Goal: Task Accomplishment & Management: Use online tool/utility

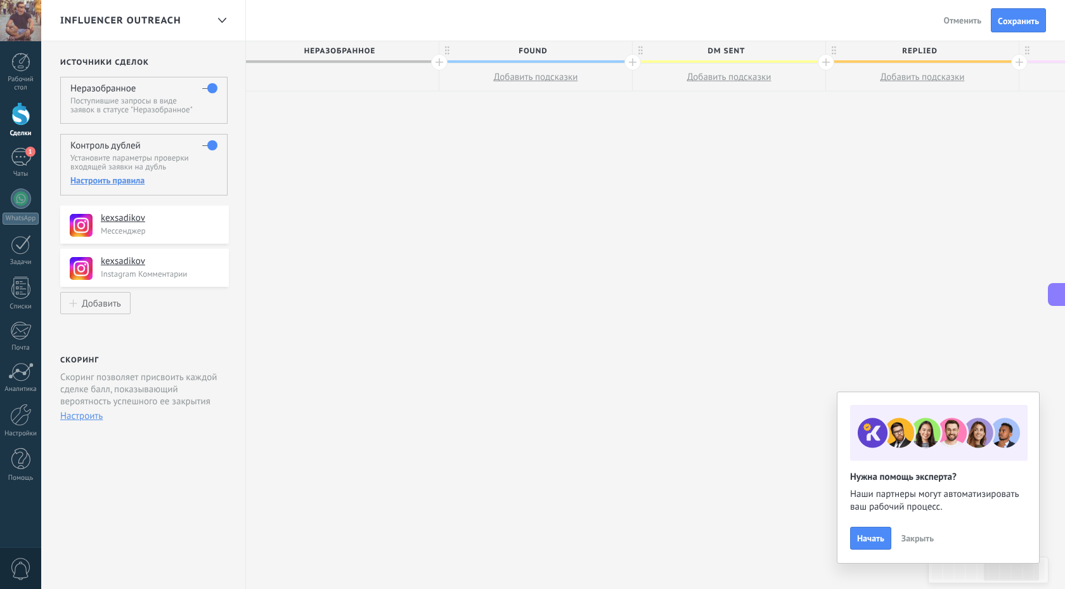
scroll to position [12, 0]
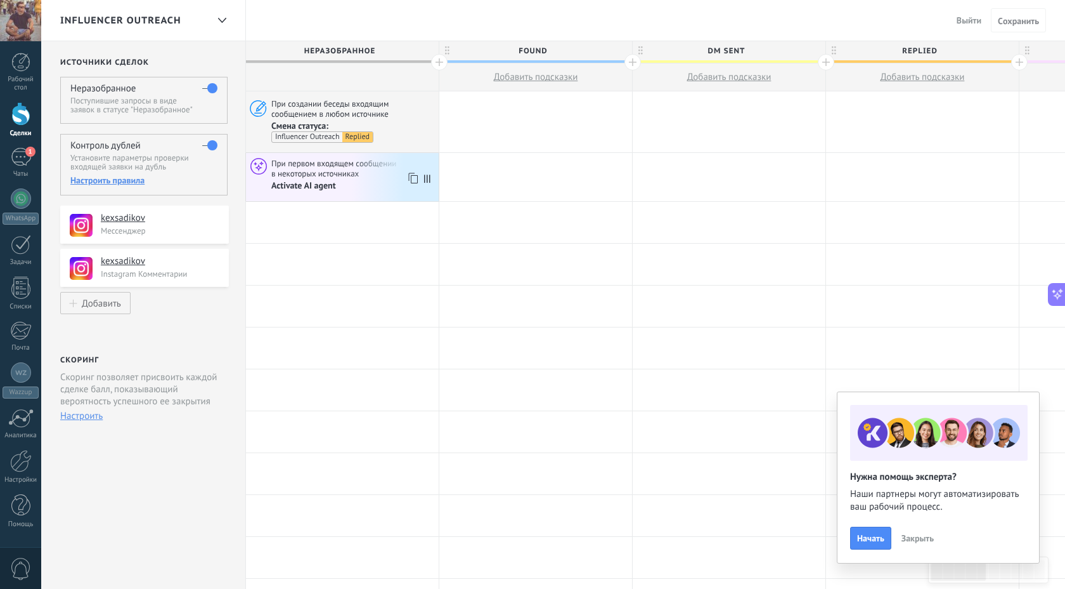
click at [431, 178] on span at bounding box center [430, 177] width 17 height 48
click at [410, 177] on icon at bounding box center [412, 178] width 13 height 16
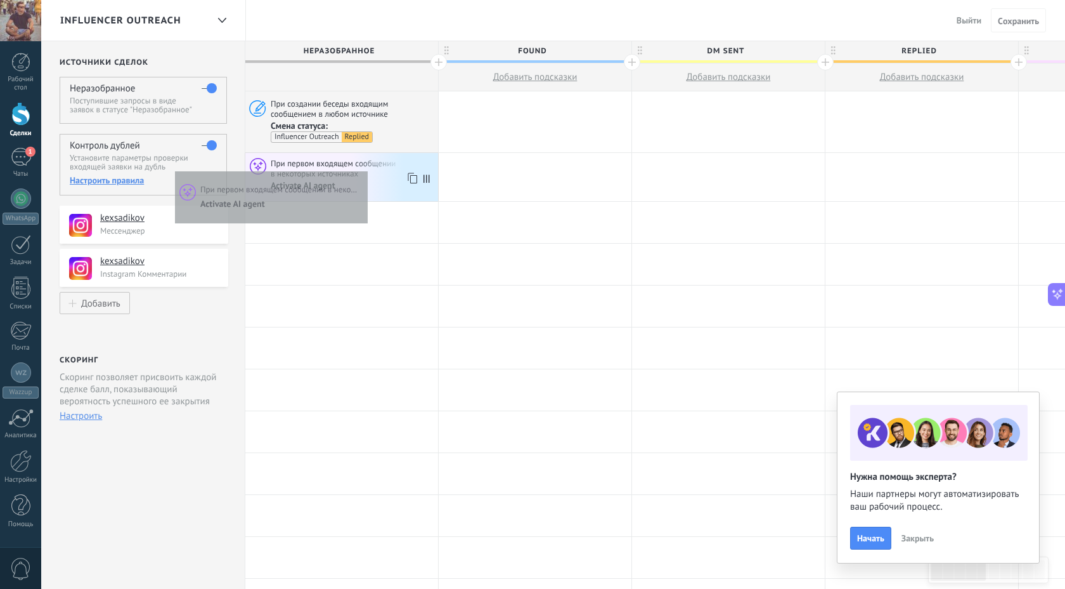
click at [365, 167] on span "При первом входящем сообщении в некоторых источниках" at bounding box center [353, 168] width 164 height 21
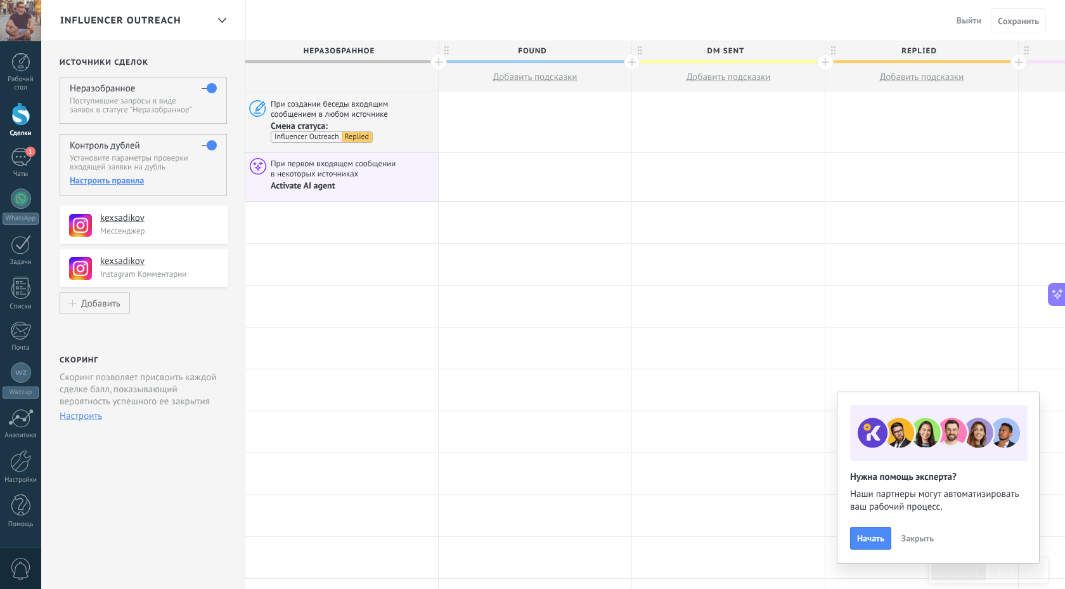
scroll to position [0, 0]
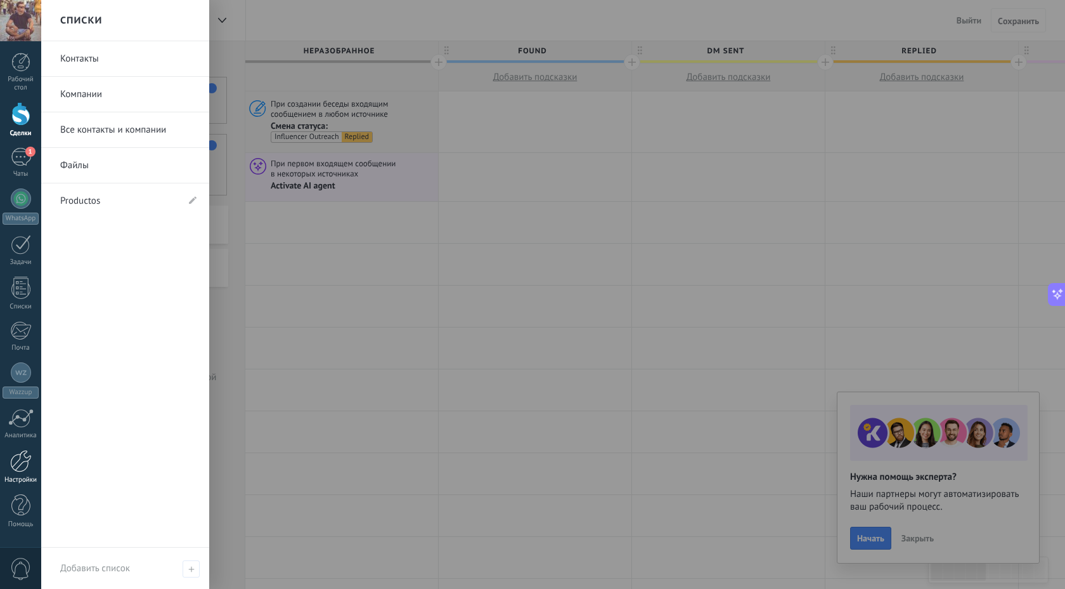
click at [20, 467] on div at bounding box center [21, 461] width 22 height 22
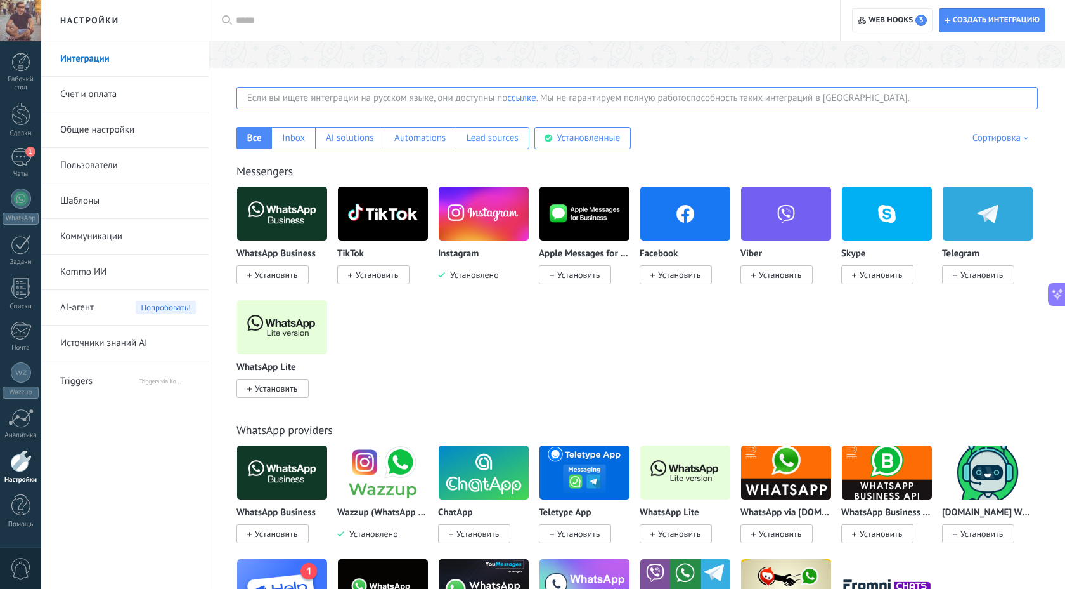
scroll to position [177, 0]
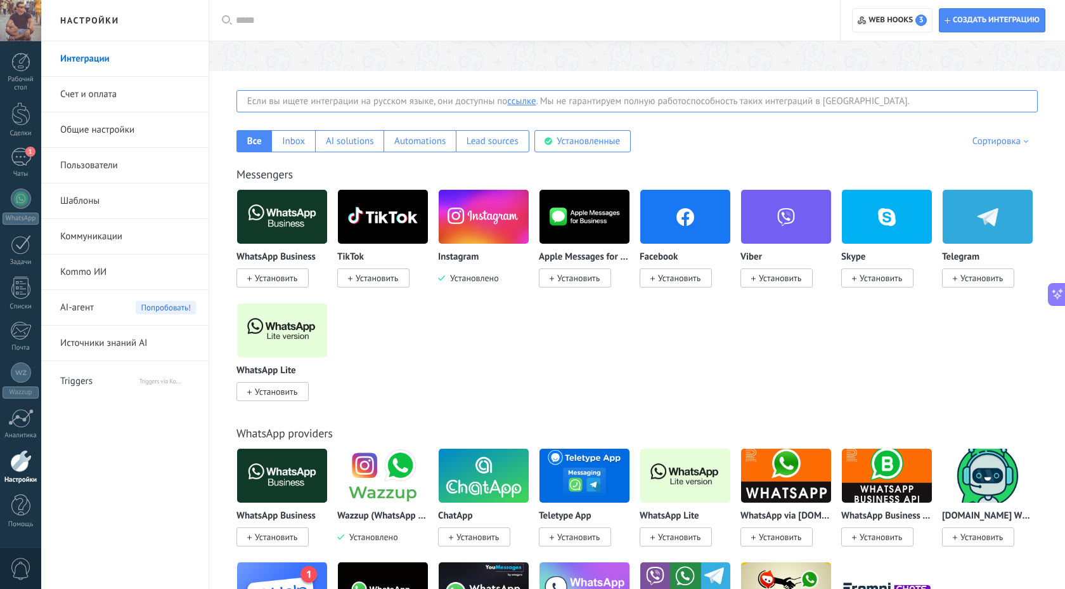
click at [339, 100] on div "Если вы ищете интеграции на русском языке, они доступны по ссылке . Мы не гаран…" at bounding box center [638, 101] width 802 height 22
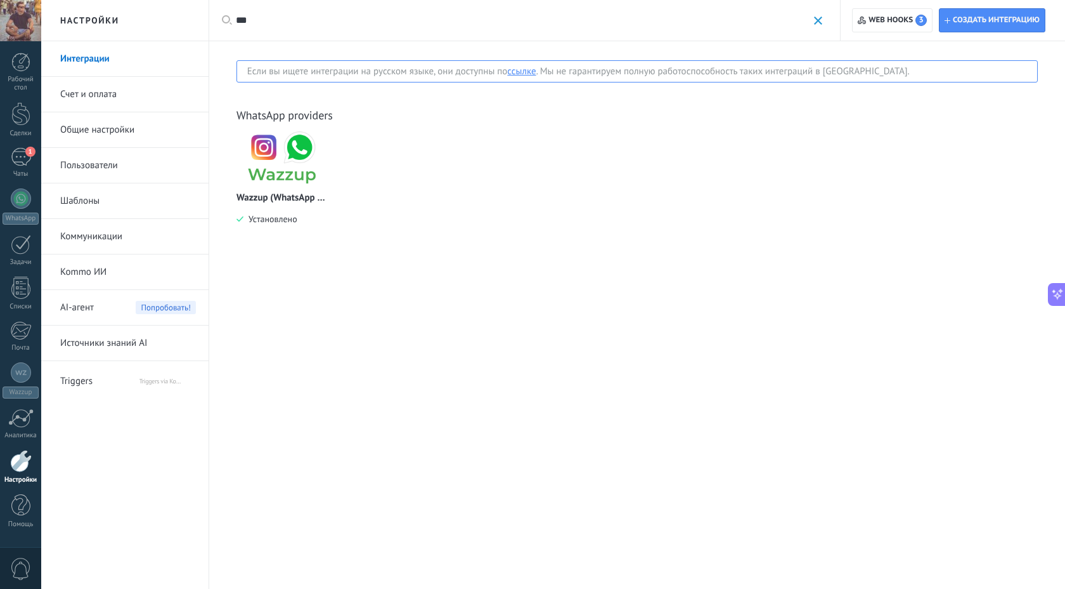
type input "***"
click at [266, 156] on img at bounding box center [282, 158] width 90 height 62
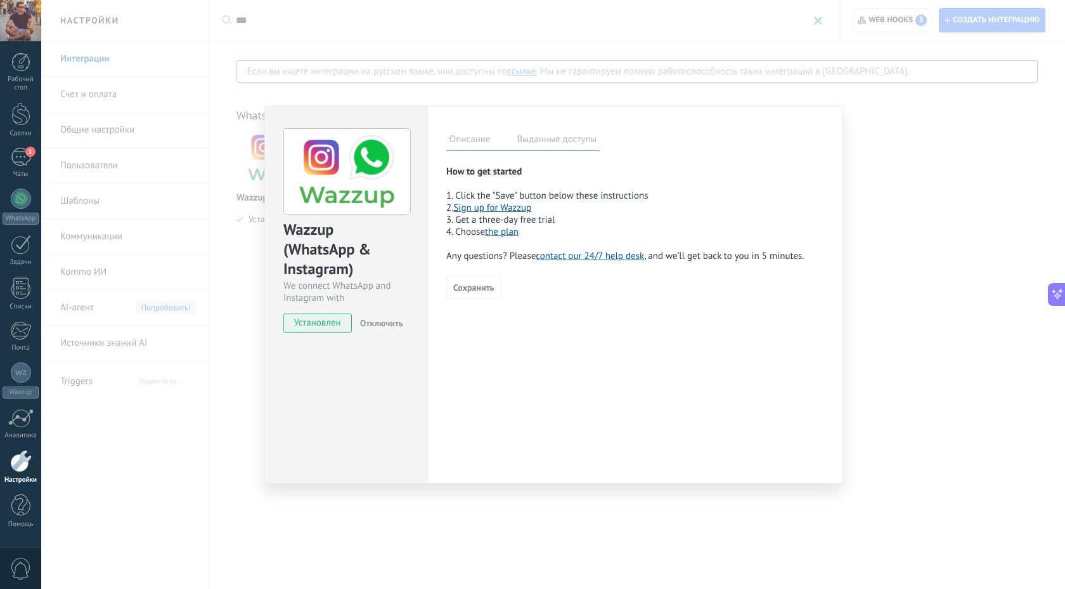
click at [545, 142] on label "Выданные доступы" at bounding box center [557, 141] width 86 height 18
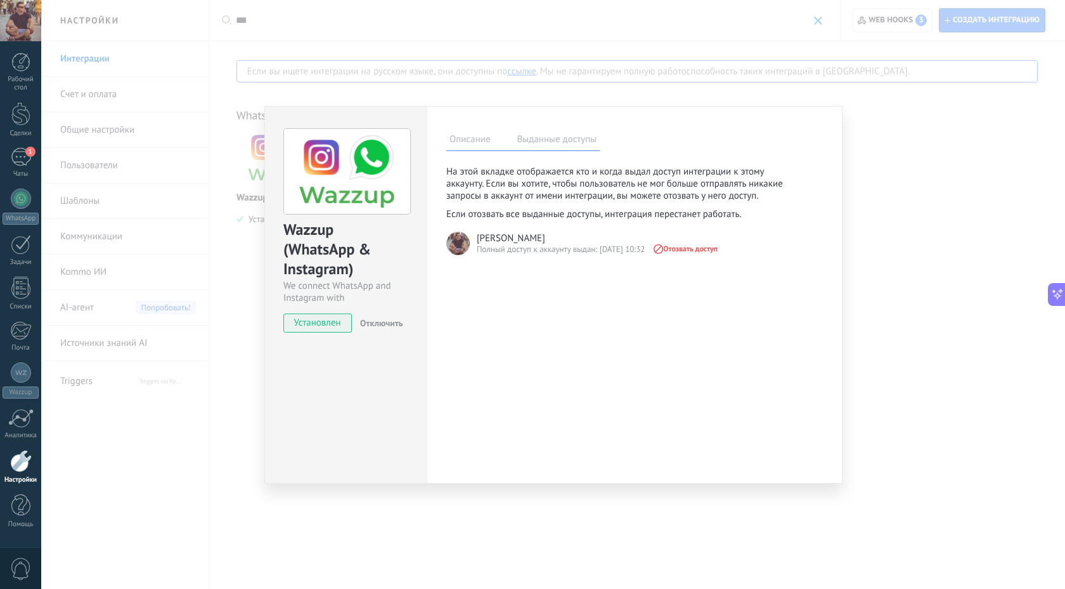
click at [433, 44] on div "Wazzup (WhatsApp & Instagram) We connect WhatsApp and Instagram with Kommo Уста…" at bounding box center [553, 294] width 1024 height 589
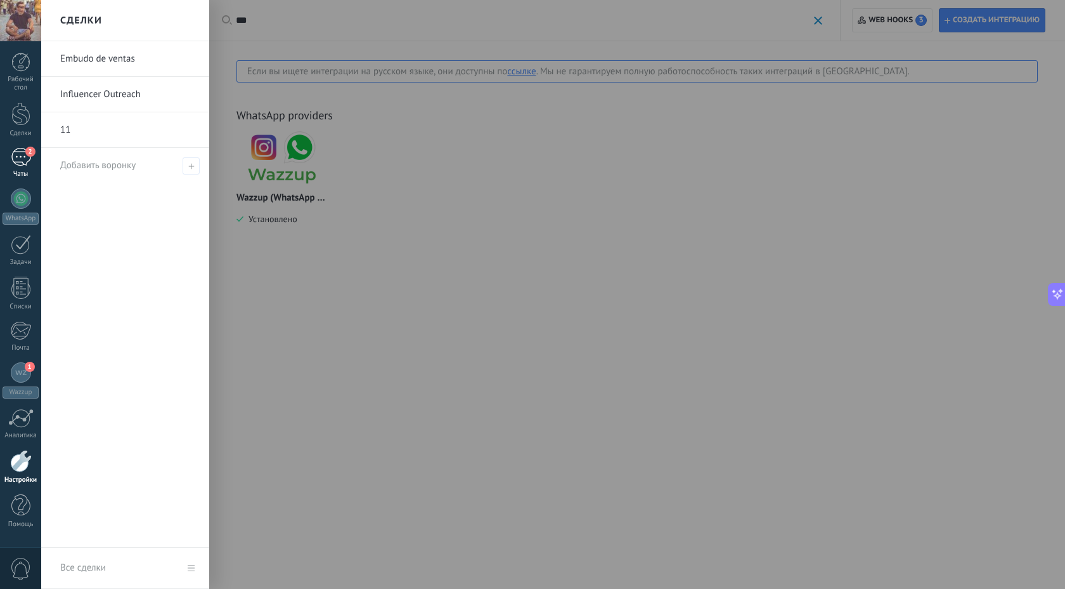
click at [23, 161] on div "2" at bounding box center [21, 157] width 20 height 18
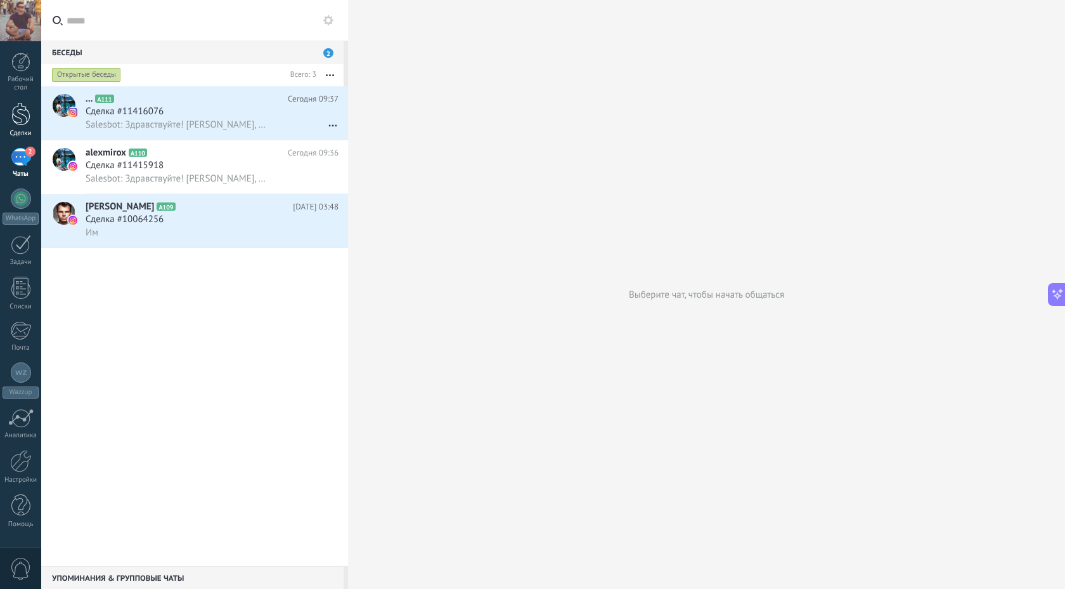
click at [25, 118] on div at bounding box center [20, 113] width 19 height 23
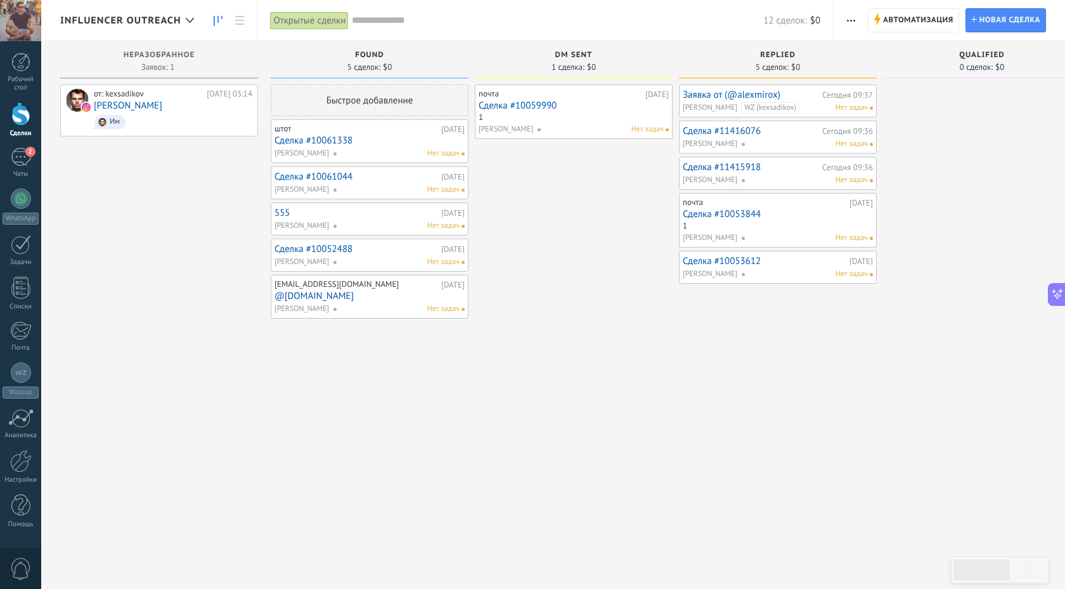
click at [540, 103] on link "Сделка #10059990" at bounding box center [574, 105] width 190 height 11
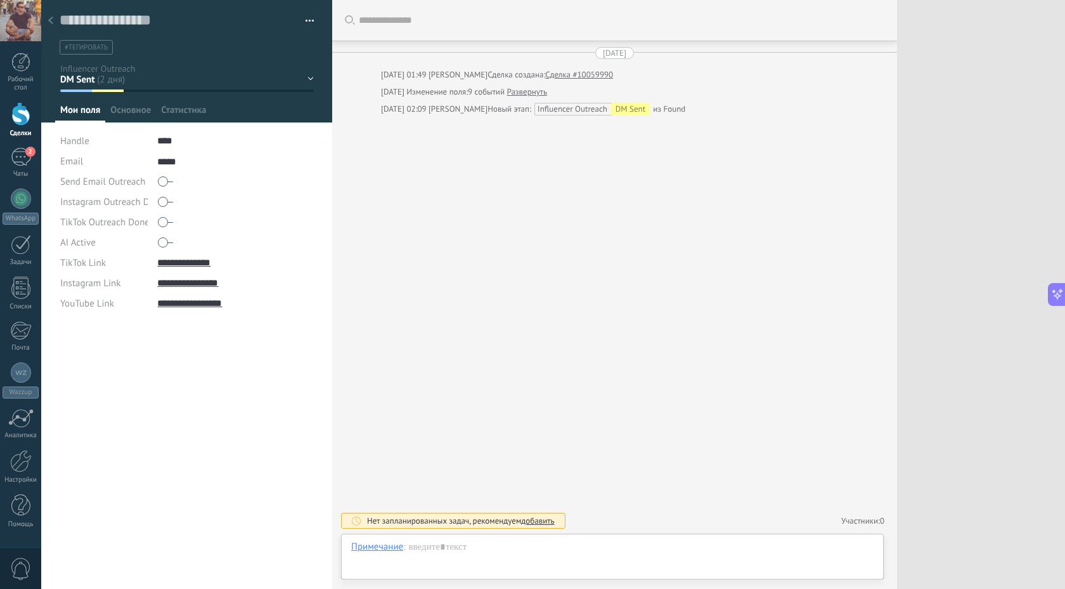
scroll to position [13, 0]
click at [51, 20] on use at bounding box center [50, 20] width 5 height 8
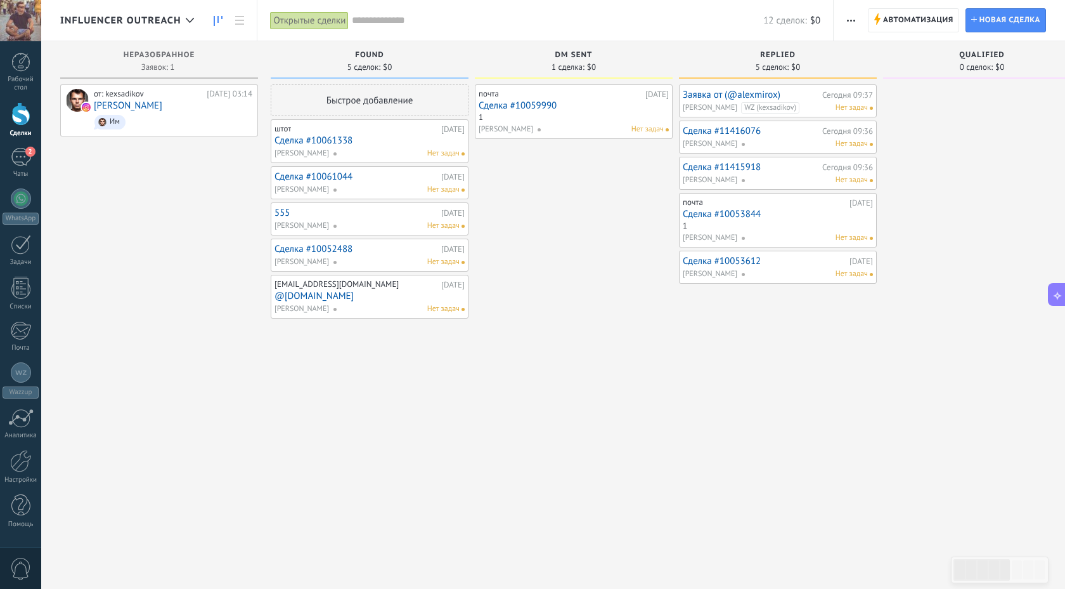
click at [710, 93] on link "Заявка от (@alexmirox)" at bounding box center [751, 94] width 136 height 11
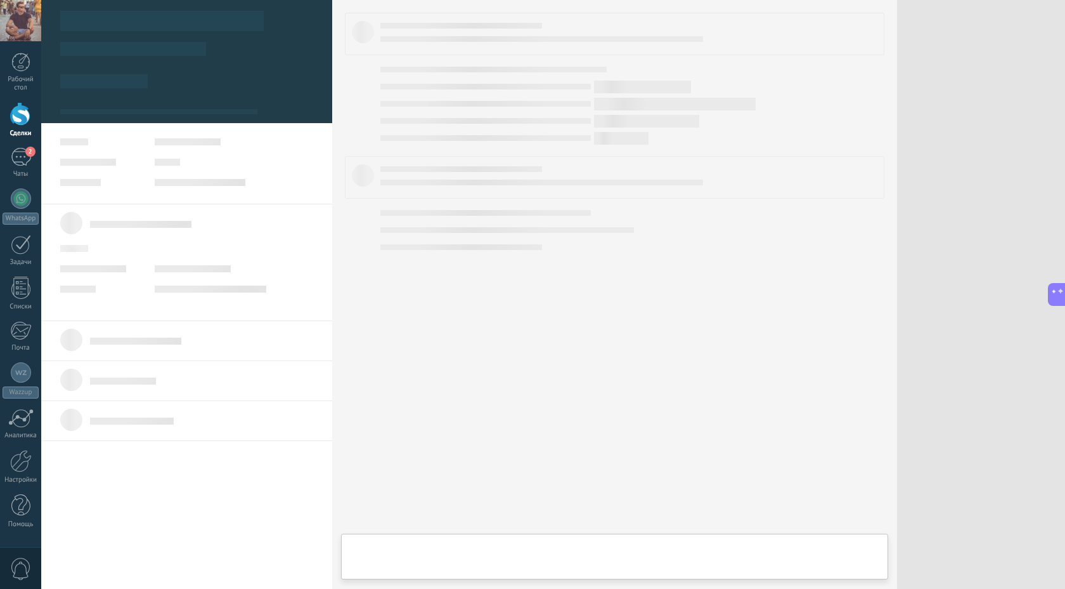
scroll to position [13, 0]
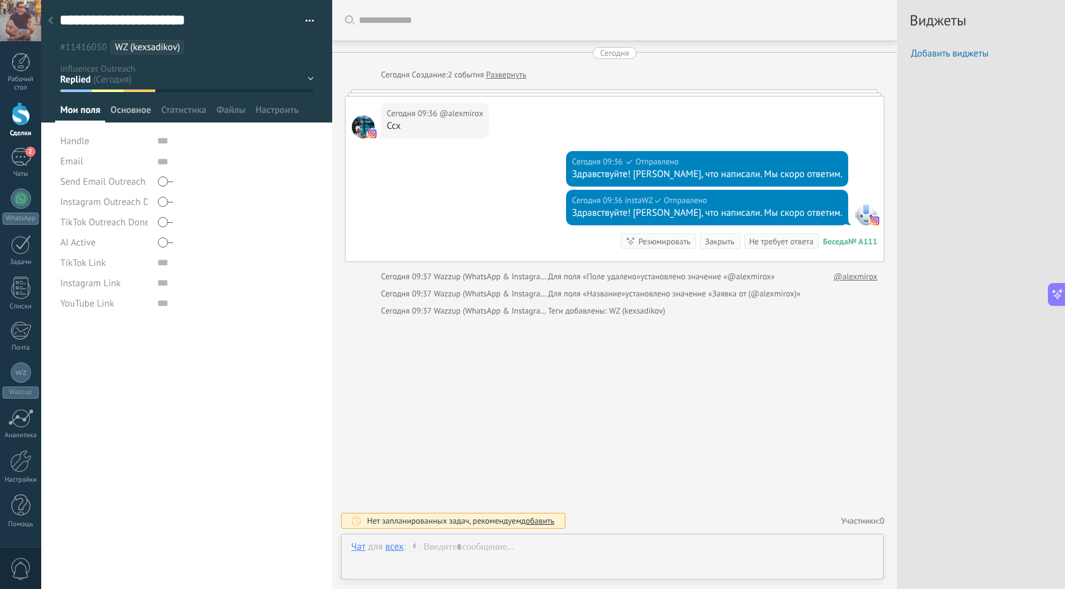
click at [127, 112] on span "Основное" at bounding box center [130, 113] width 41 height 18
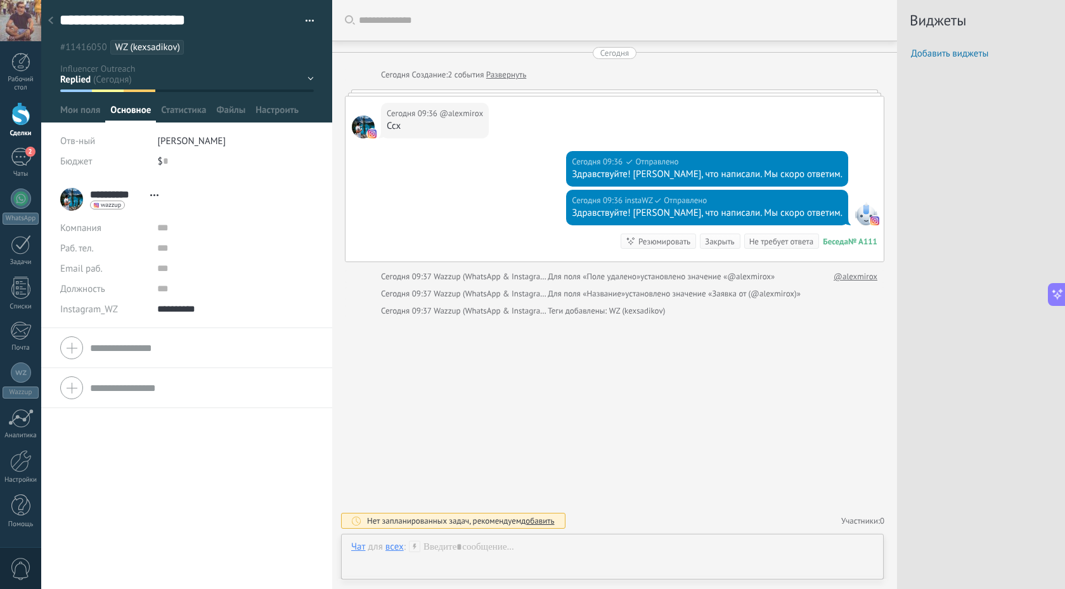
click at [153, 196] on icon at bounding box center [154, 195] width 8 height 2
click at [100, 307] on span "Instagram_WZ" at bounding box center [89, 309] width 58 height 10
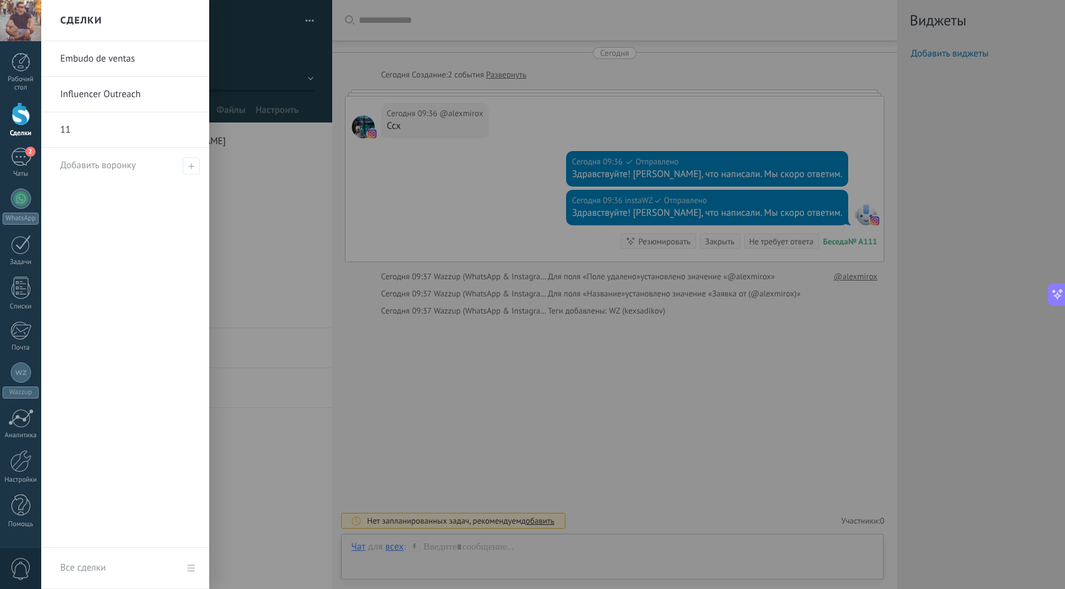
click at [20, 115] on div at bounding box center [20, 113] width 19 height 23
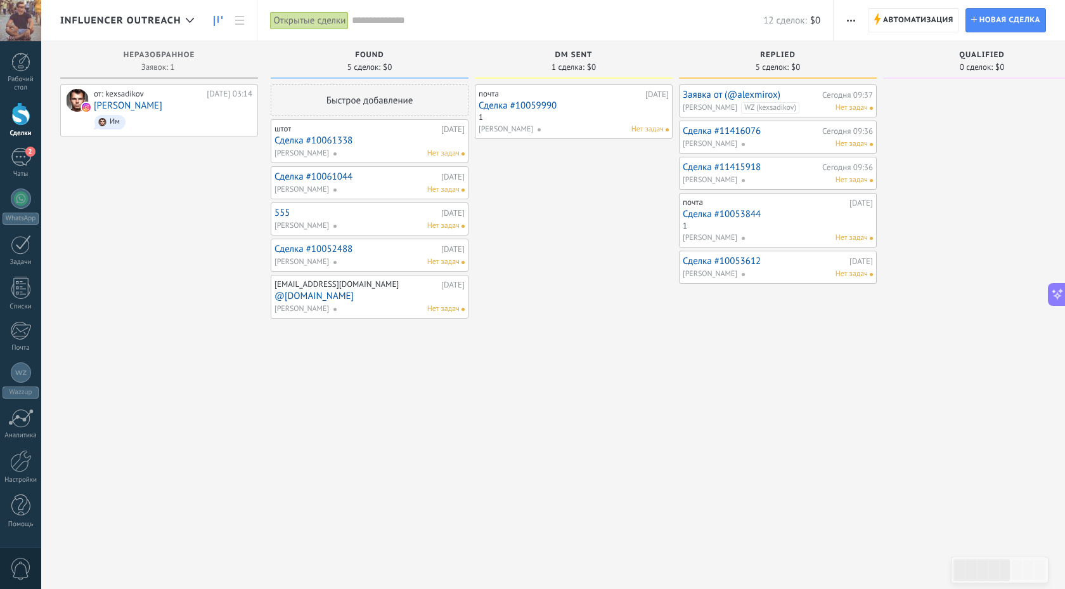
click at [714, 131] on link "Сделка #11416076" at bounding box center [751, 131] width 136 height 11
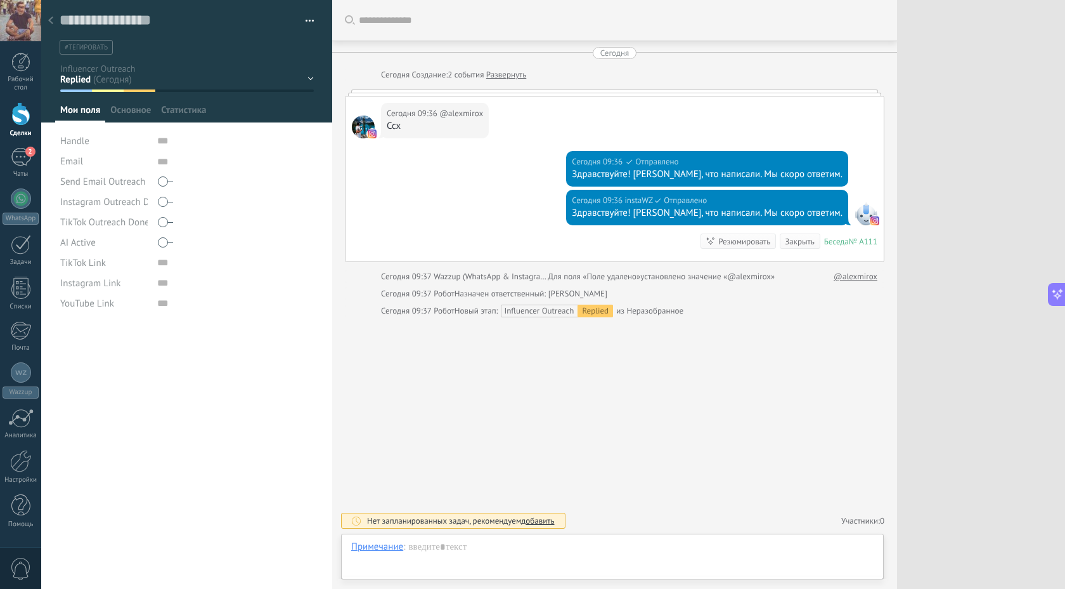
scroll to position [13, 0]
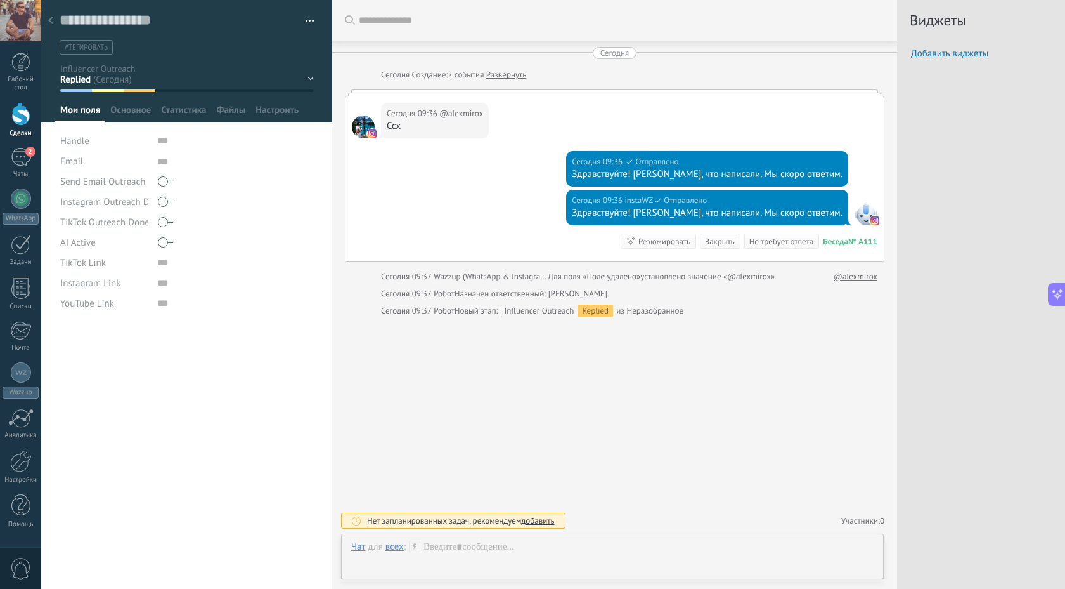
click at [302, 16] on button "button" at bounding box center [305, 20] width 18 height 19
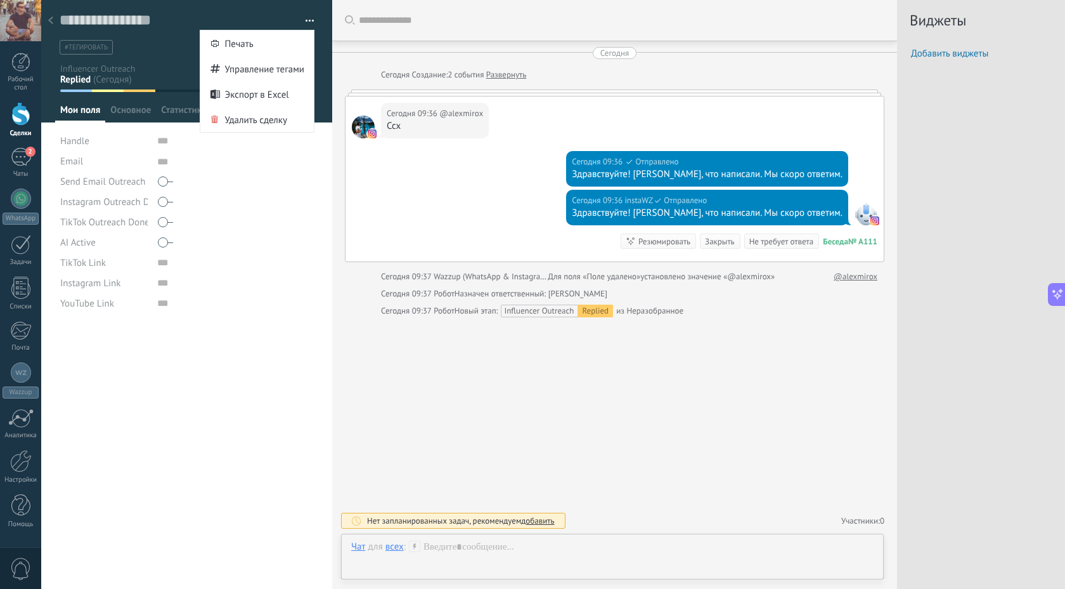
click at [261, 334] on div "**********" at bounding box center [186, 457] width 291 height 264
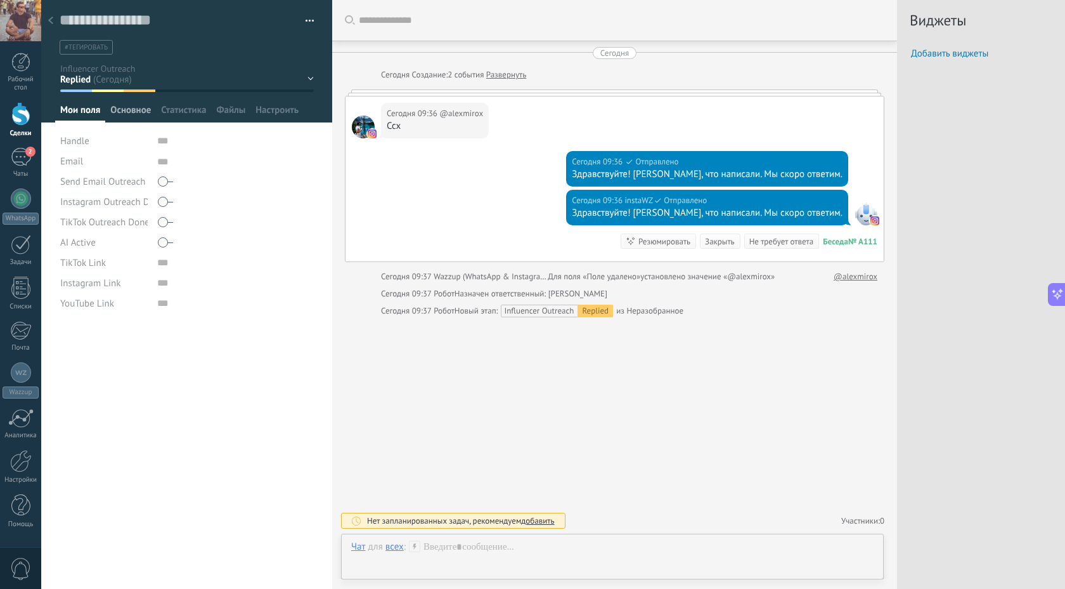
click at [131, 108] on span "Основное" at bounding box center [130, 113] width 41 height 18
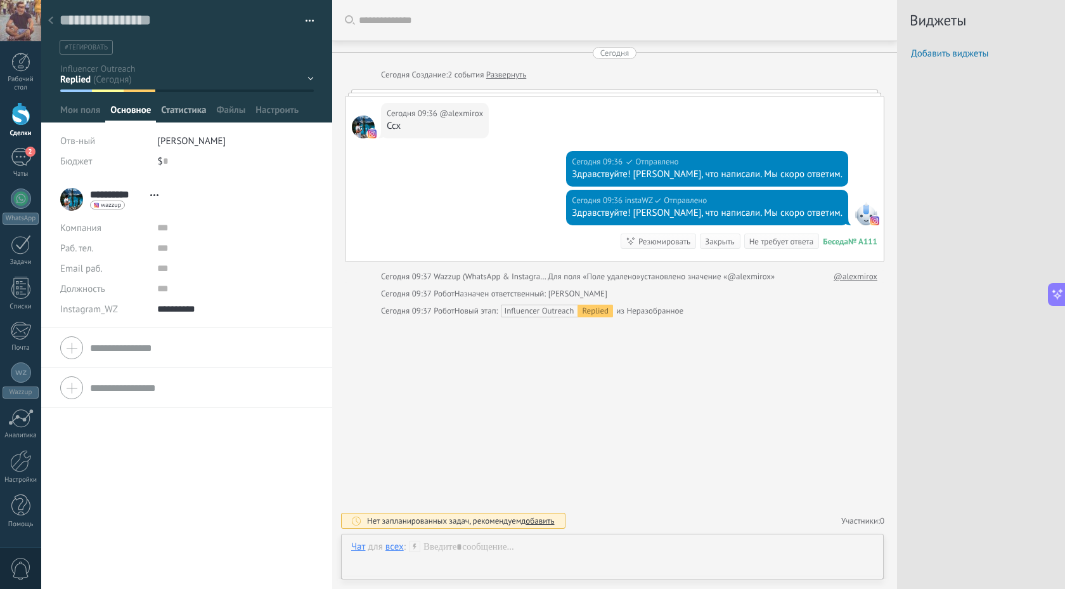
click at [174, 109] on span "Статистика" at bounding box center [183, 113] width 45 height 18
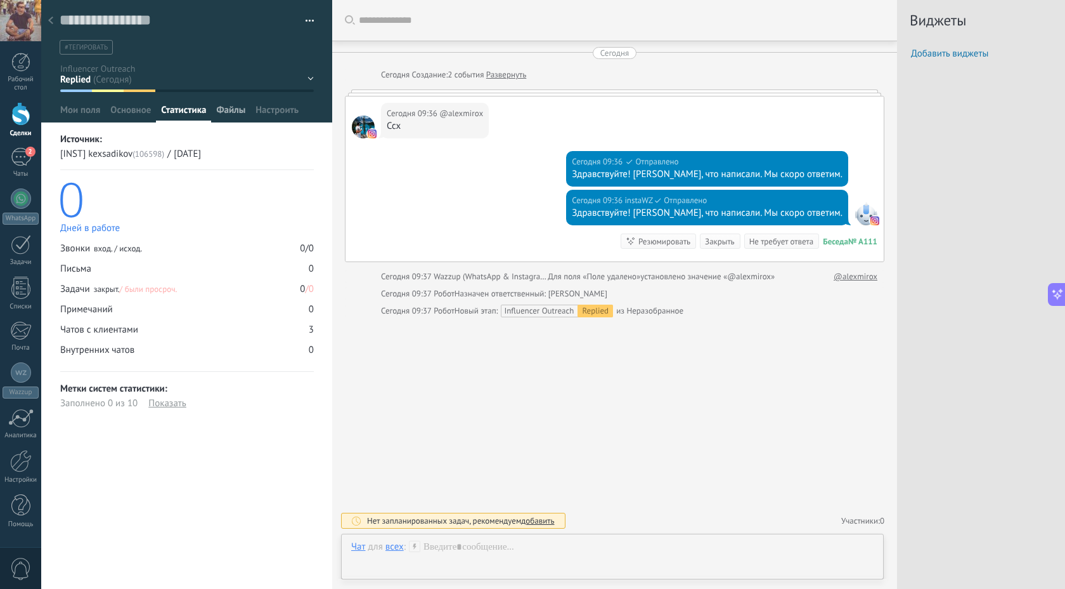
click at [221, 107] on span "Файлы" at bounding box center [230, 113] width 29 height 18
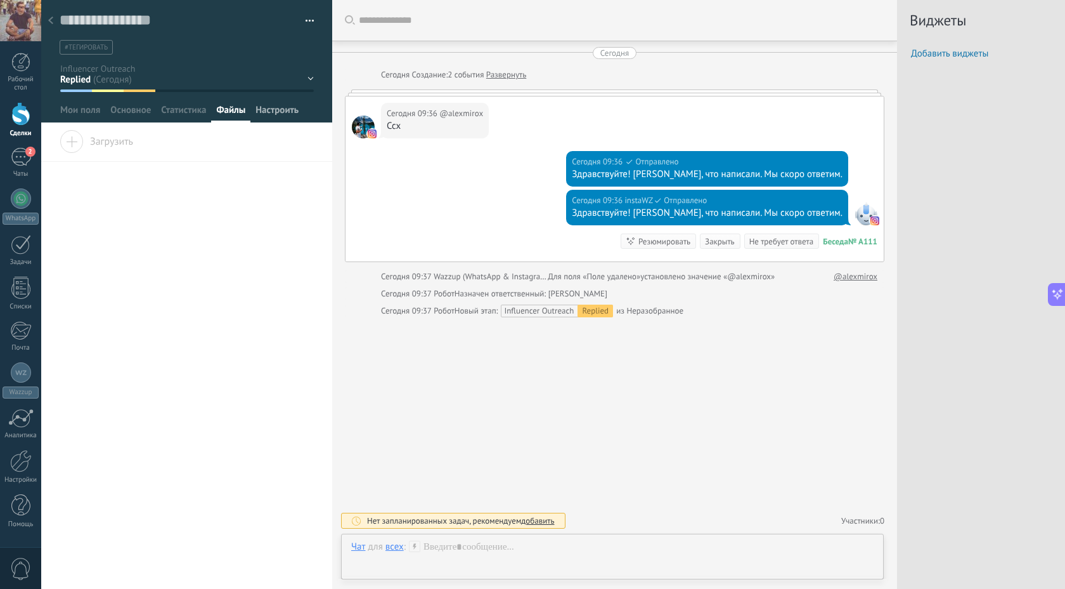
click at [262, 114] on span "Настроить" at bounding box center [277, 113] width 43 height 18
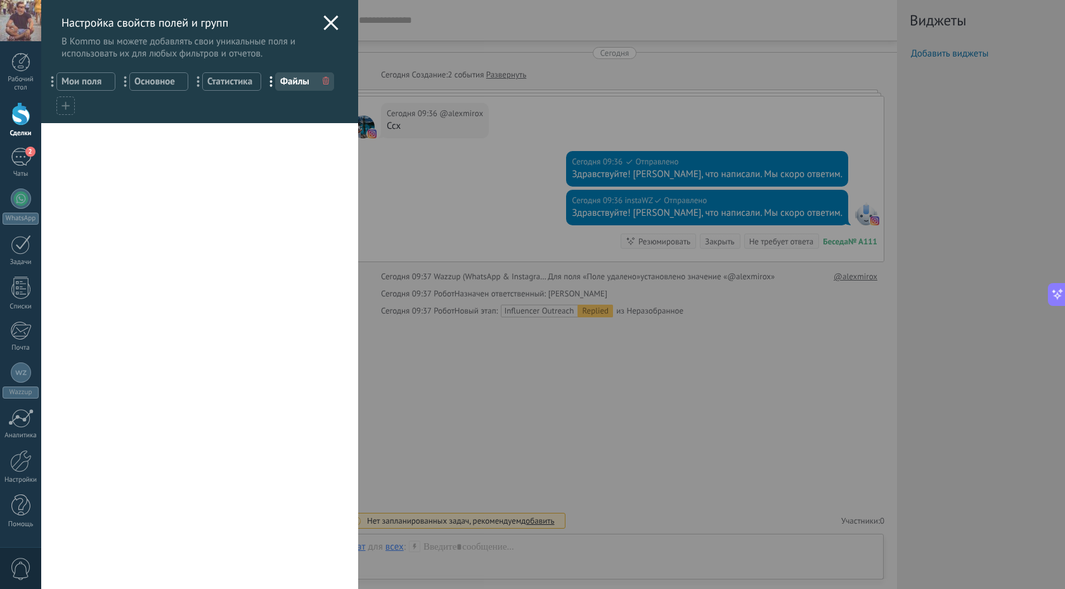
click at [328, 23] on use at bounding box center [330, 22] width 15 height 15
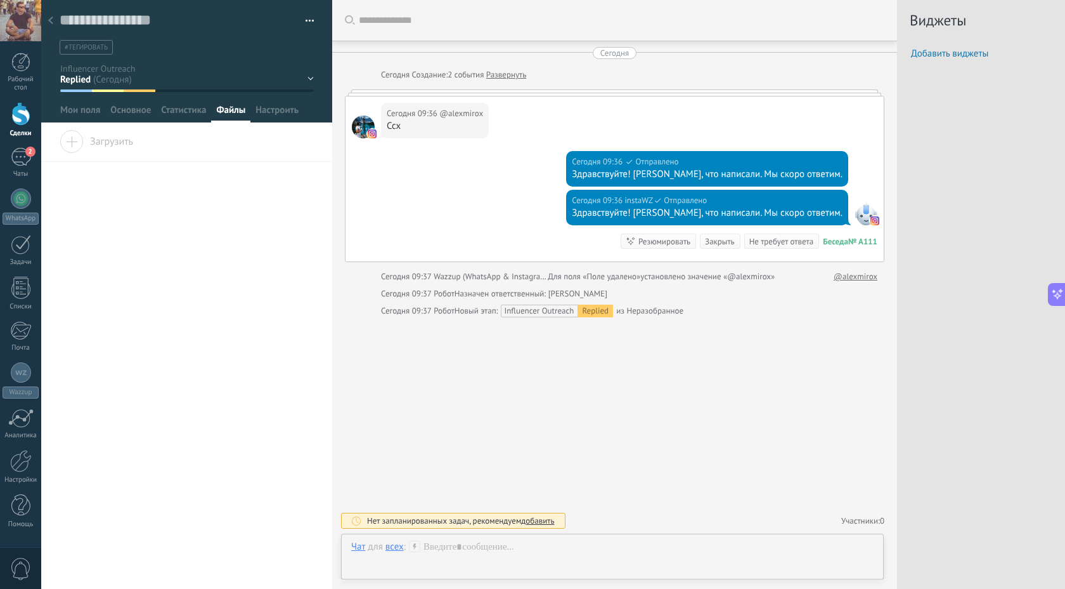
click at [45, 23] on div at bounding box center [51, 21] width 18 height 25
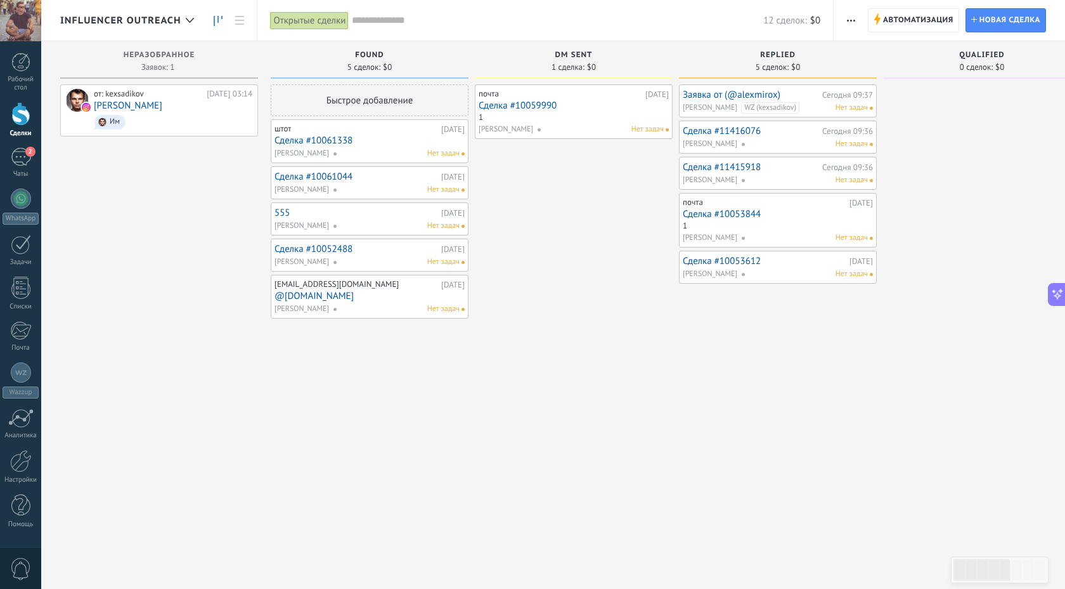
click at [734, 167] on link "Сделка #11415918" at bounding box center [751, 167] width 136 height 11
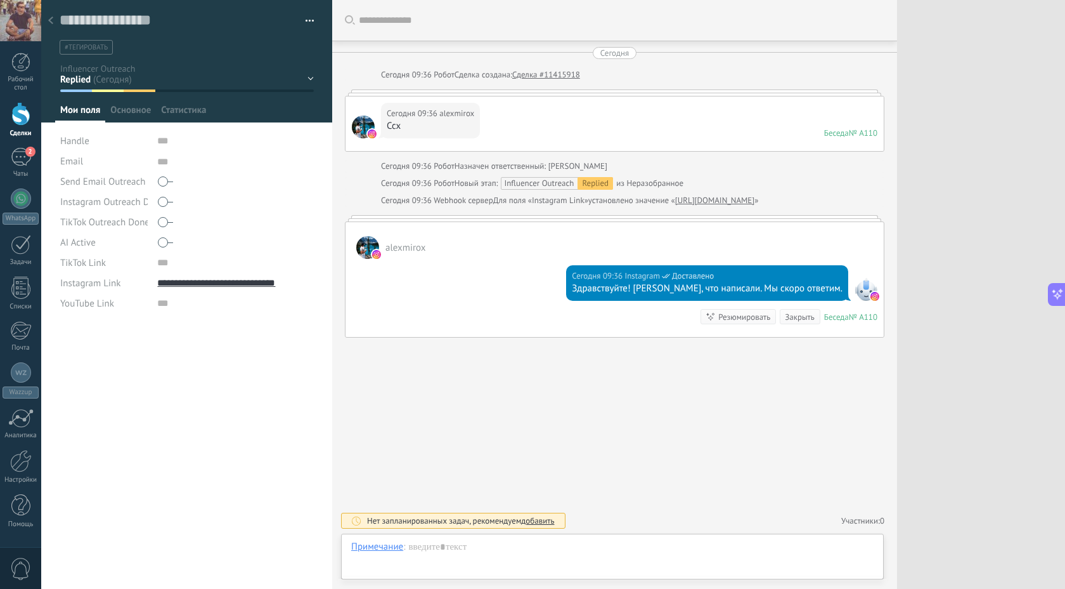
scroll to position [13, 0]
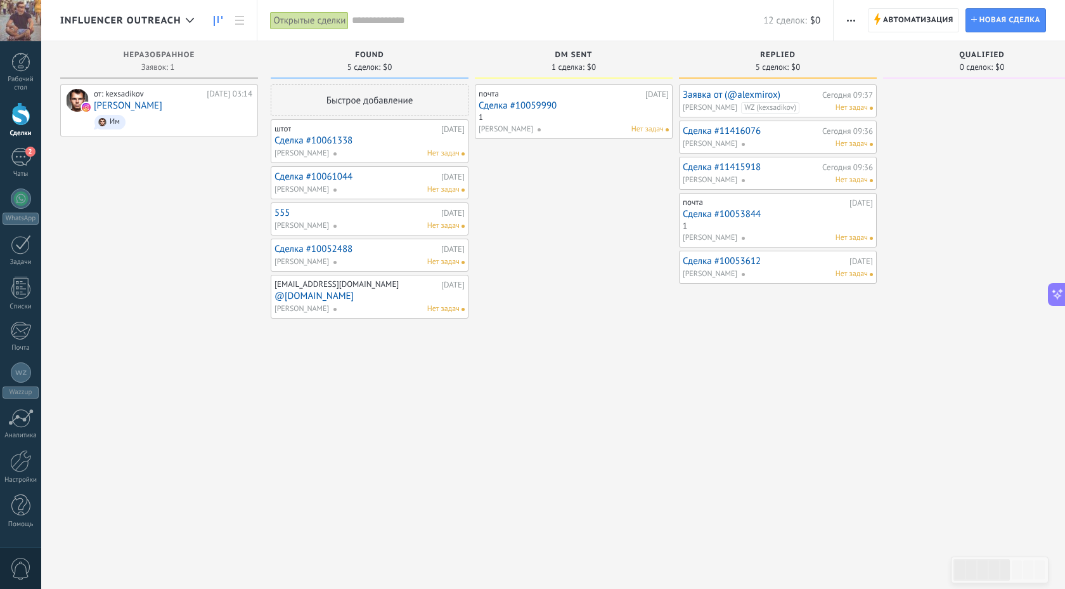
click at [817, 103] on div "WZ (kexsadikov) Нет задач" at bounding box center [804, 107] width 127 height 11
click at [744, 94] on link "Заявка от (@alexmirox)" at bounding box center [751, 94] width 136 height 11
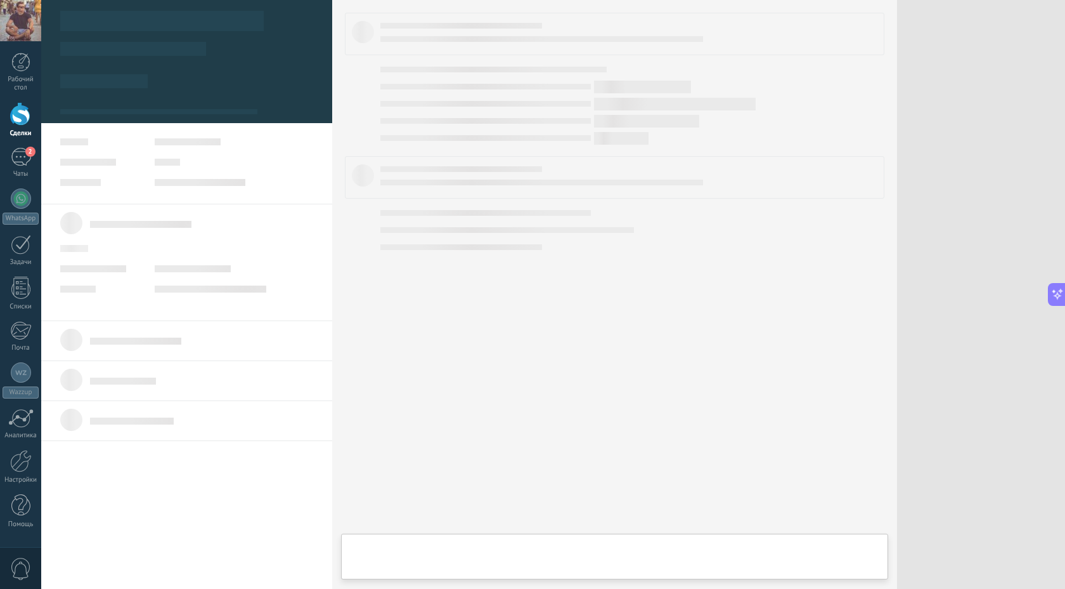
scroll to position [13, 0]
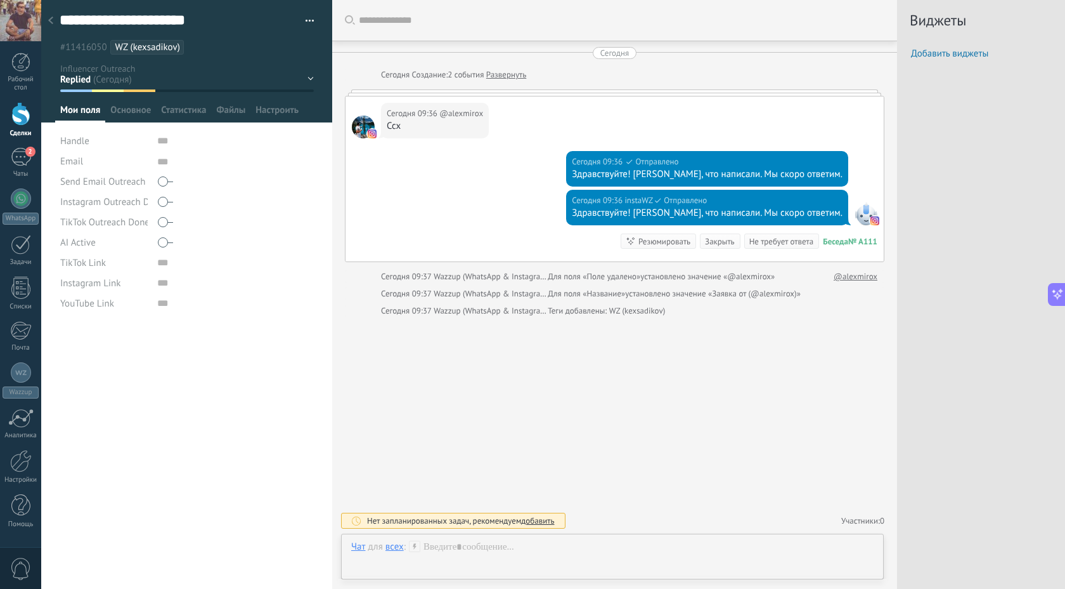
click at [296, 21] on button "button" at bounding box center [305, 20] width 18 height 19
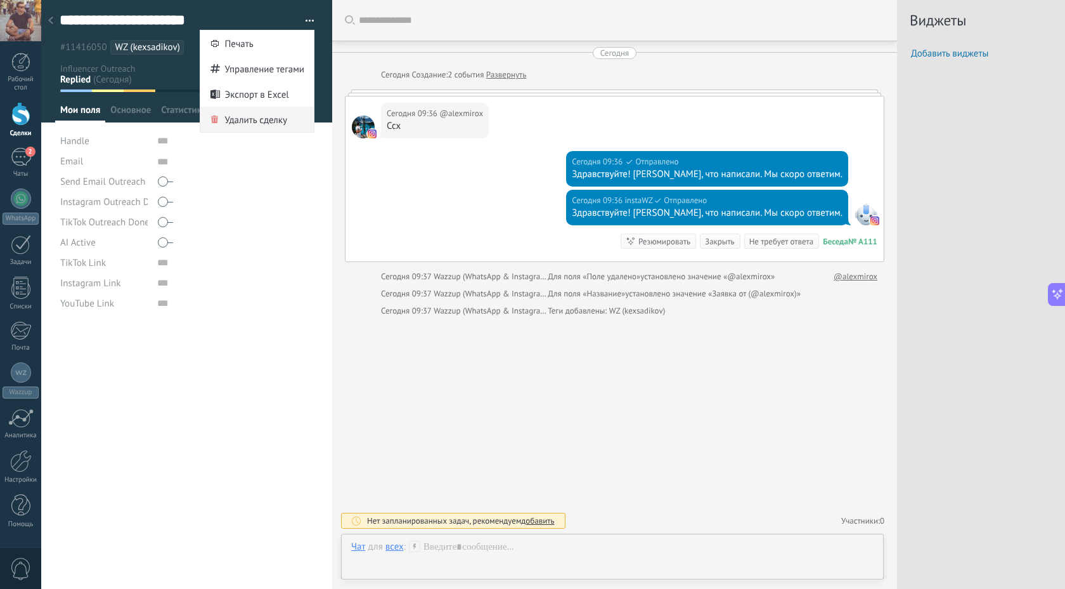
click at [245, 119] on span "Удалить сделку" at bounding box center [256, 119] width 63 height 25
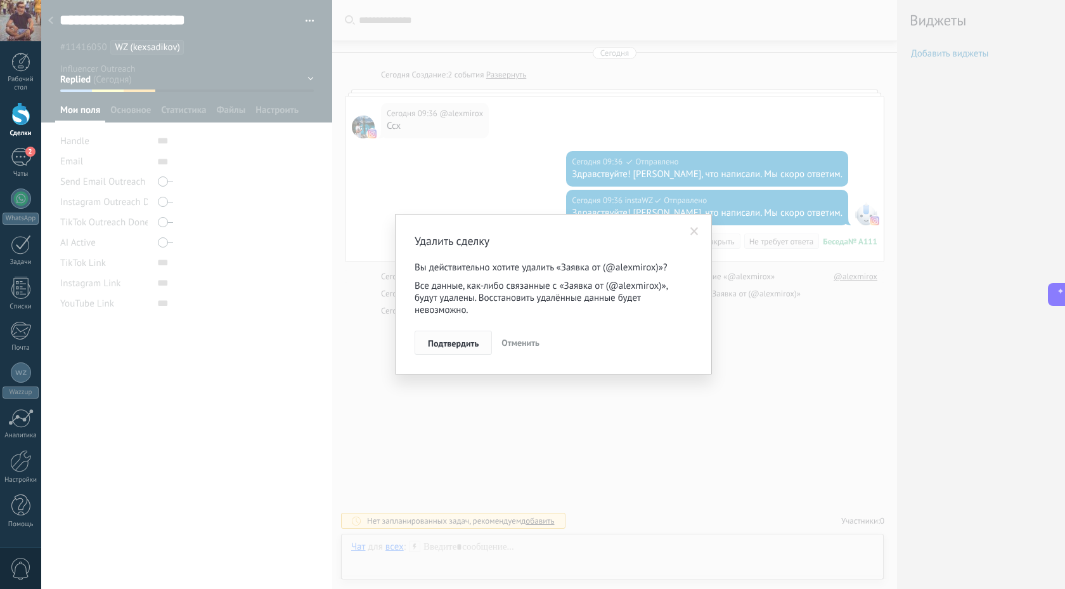
click at [457, 340] on span "Подтвердить" at bounding box center [453, 343] width 51 height 9
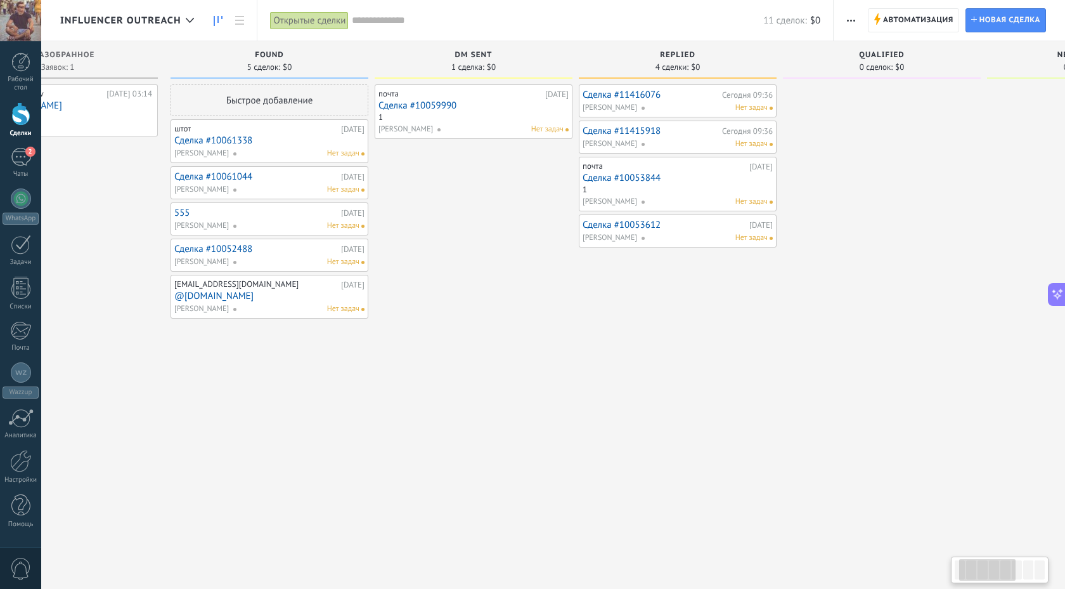
scroll to position [0, 103]
drag, startPoint x: 809, startPoint y: 357, endPoint x: 707, endPoint y: 111, distance: 266.2
click at [707, 110] on div "Сделка #11416076 Сегодня 09:36 Alexey Laptev Нет задач Сделка #11415918 Сегодня…" at bounding box center [675, 295] width 198 height 423
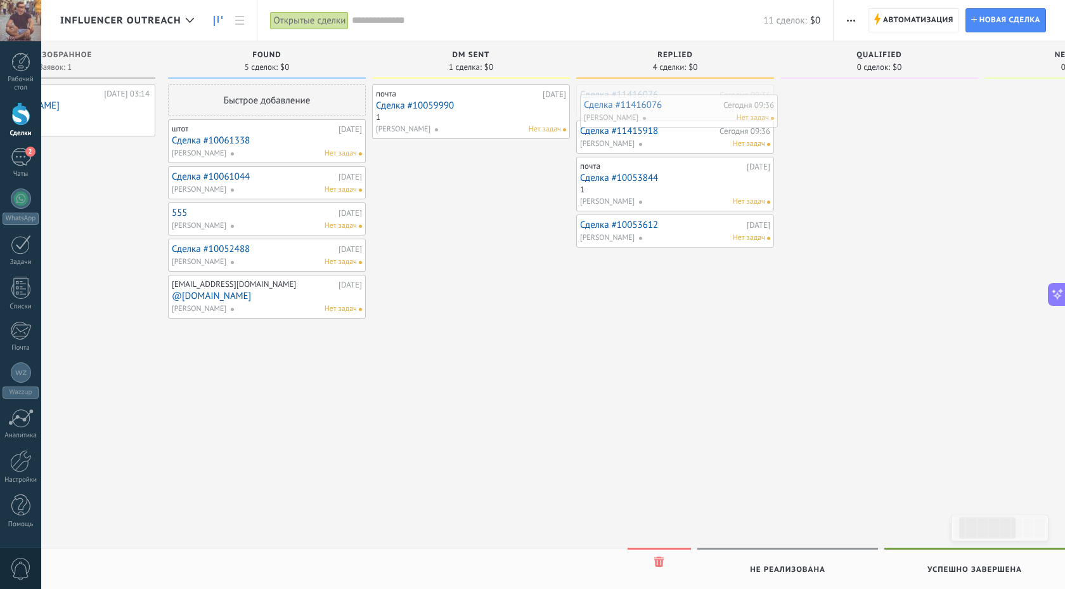
drag, startPoint x: 701, startPoint y: 100, endPoint x: 705, endPoint y: 110, distance: 10.8
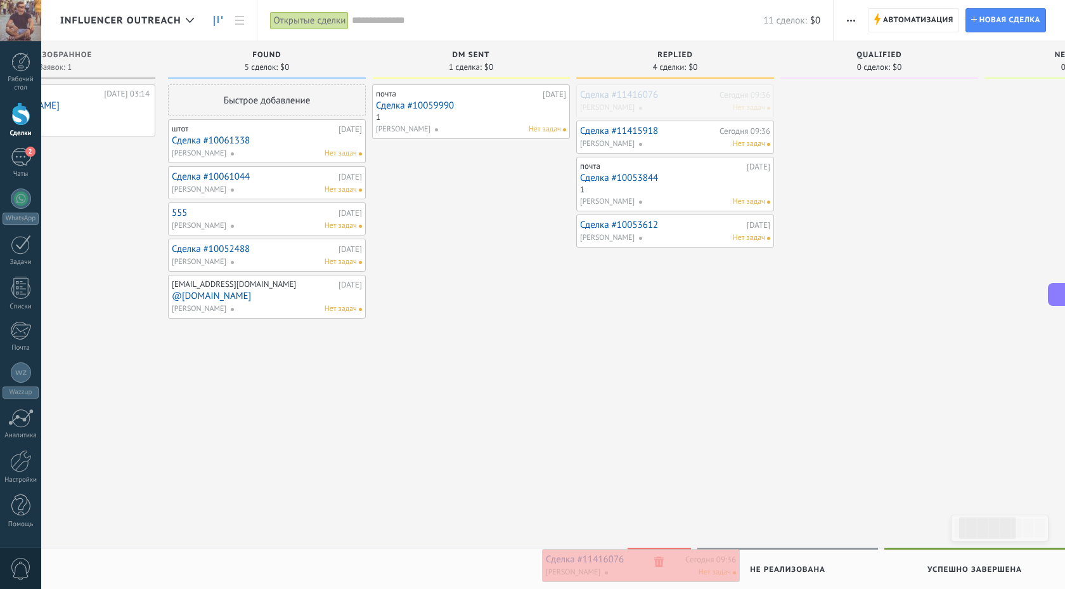
drag, startPoint x: 698, startPoint y: 100, endPoint x: 663, endPoint y: 564, distance: 465.5
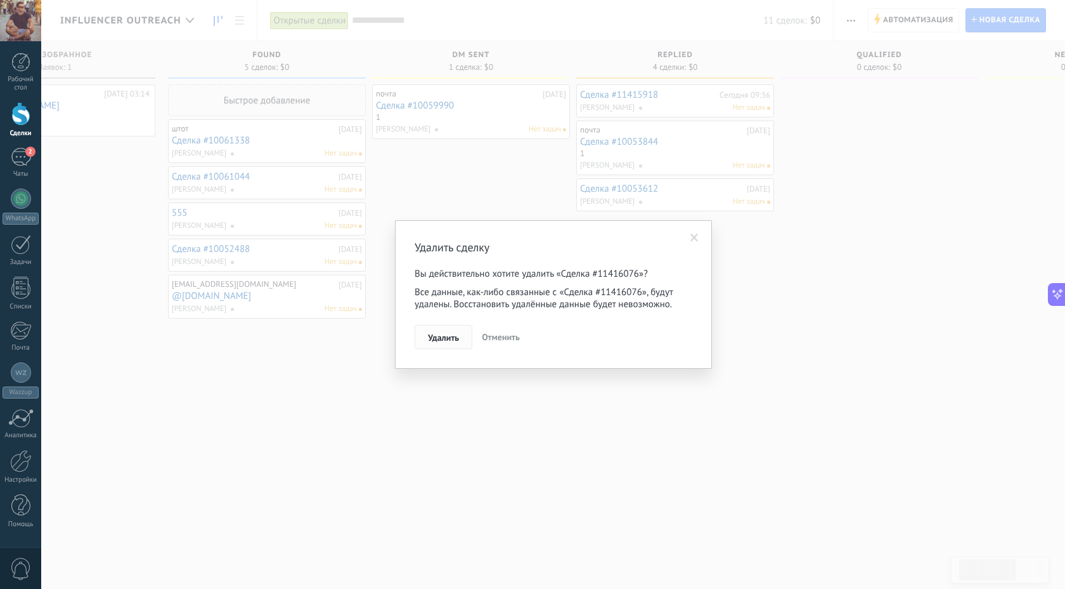
click at [440, 342] on span "Удалить" at bounding box center [443, 337] width 31 height 9
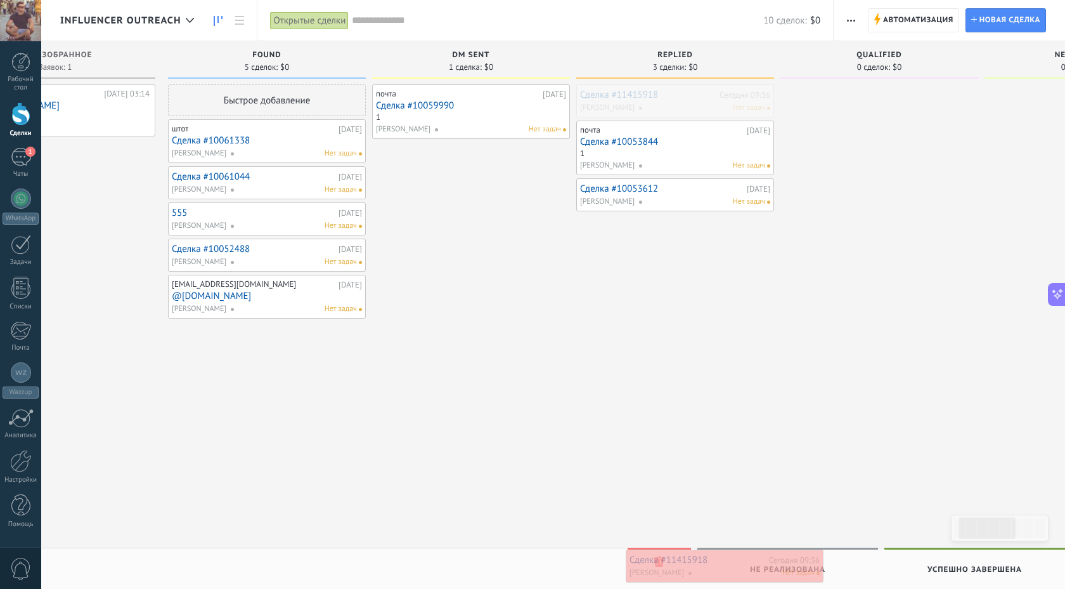
drag, startPoint x: 622, startPoint y: 106, endPoint x: 665, endPoint y: 567, distance: 463.1
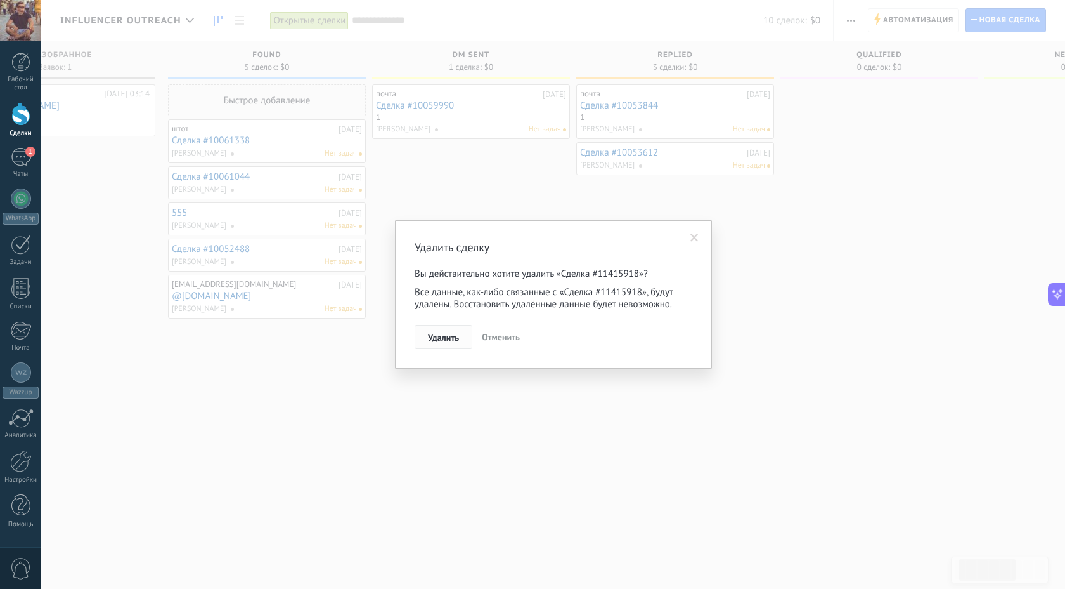
click at [441, 342] on span "Удалить" at bounding box center [443, 337] width 31 height 9
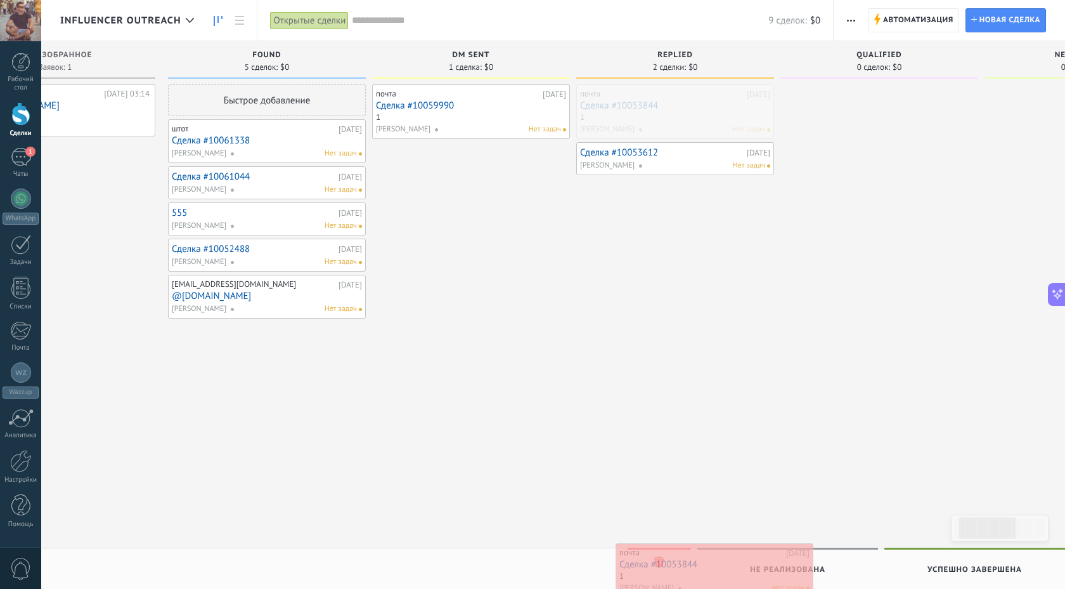
drag, startPoint x: 627, startPoint y: 108, endPoint x: 665, endPoint y: 566, distance: 460.2
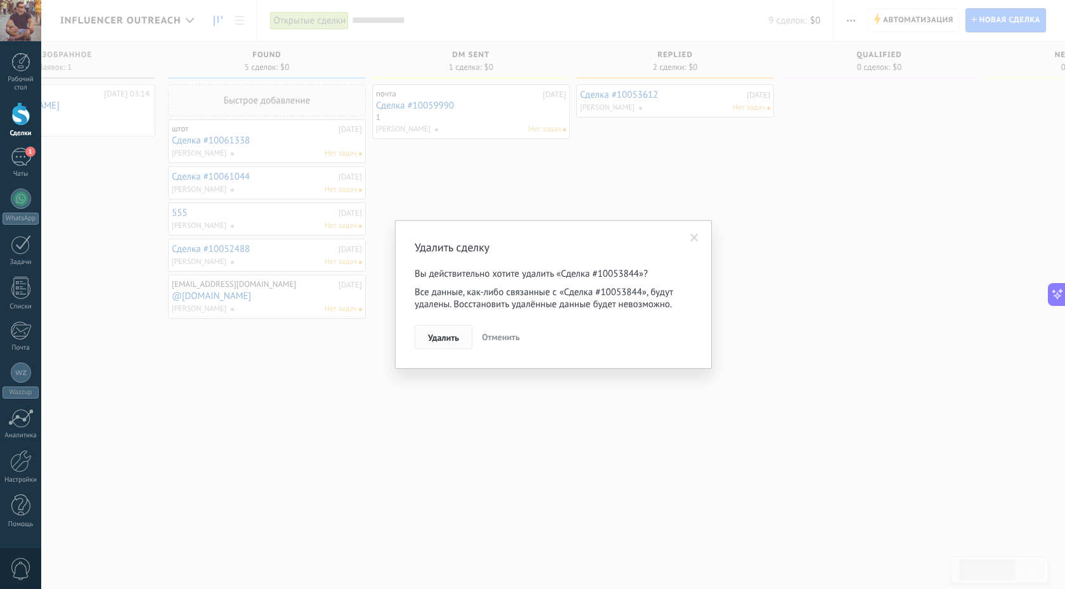
click at [438, 342] on span "Удалить" at bounding box center [443, 337] width 31 height 9
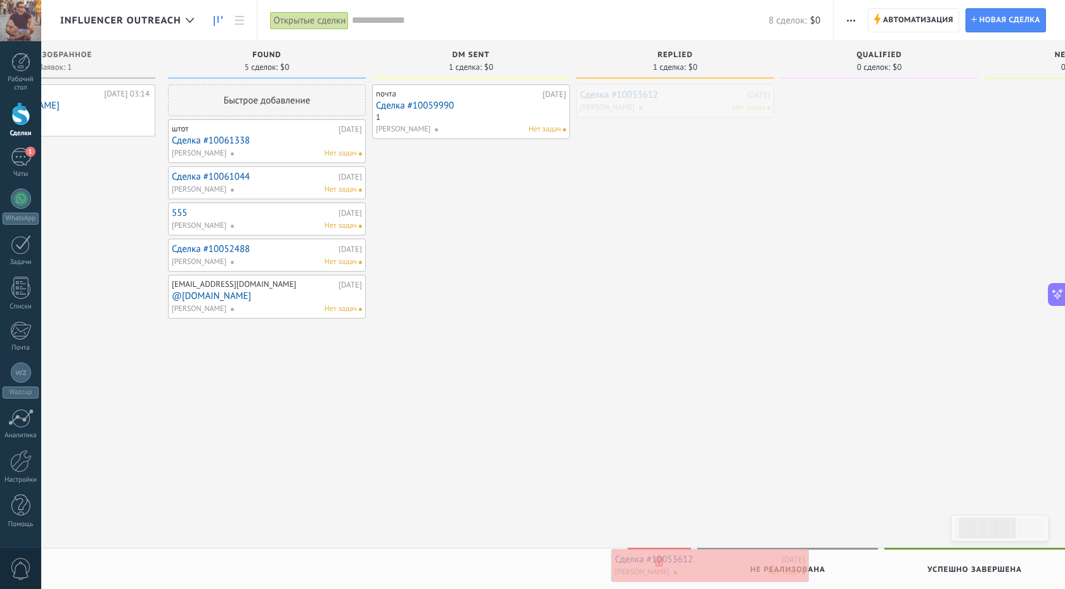
drag, startPoint x: 625, startPoint y: 96, endPoint x: 659, endPoint y: 557, distance: 463.0
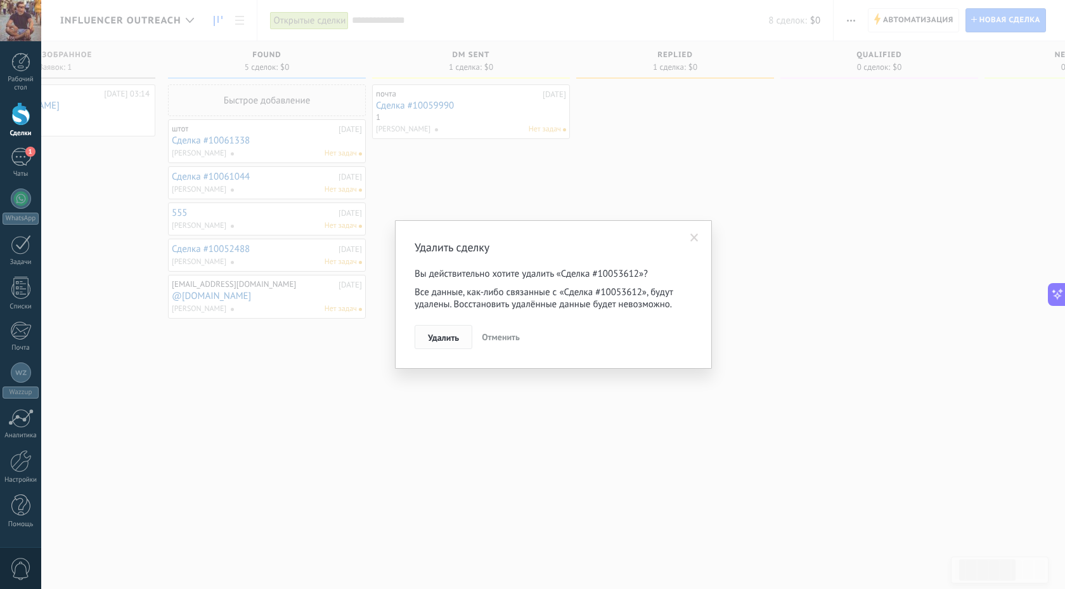
click at [433, 341] on span "Удалить" at bounding box center [443, 337] width 31 height 9
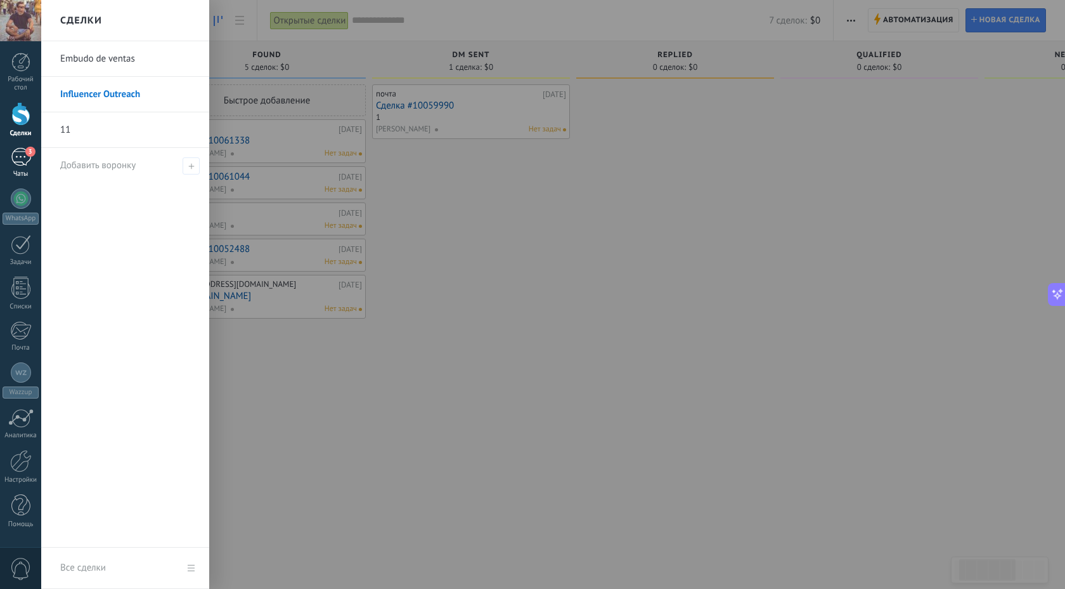
click at [20, 154] on div "3" at bounding box center [21, 157] width 20 height 18
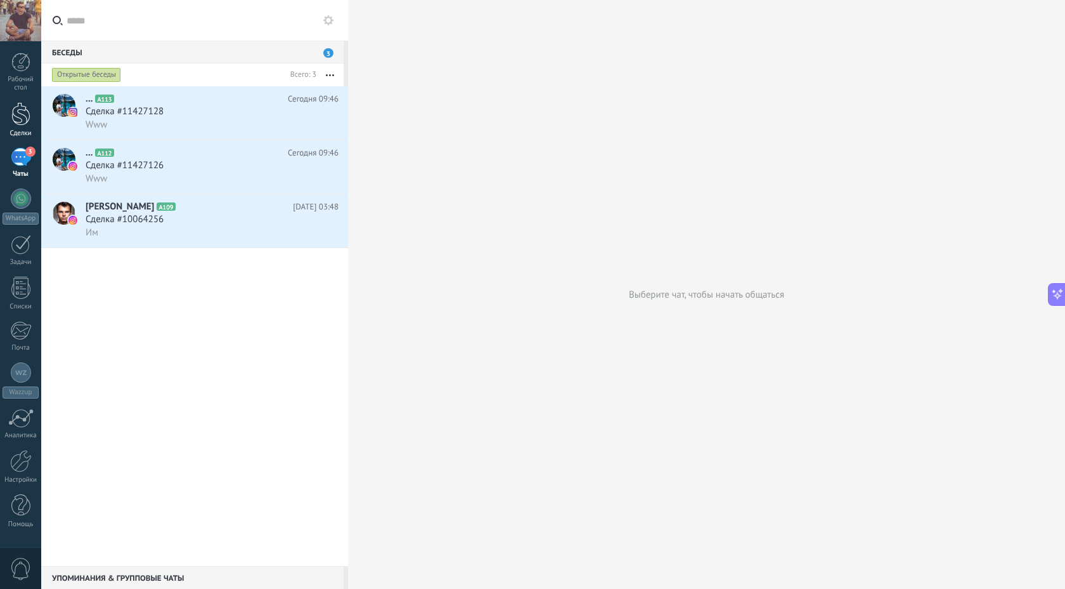
click at [15, 118] on div at bounding box center [20, 113] width 19 height 23
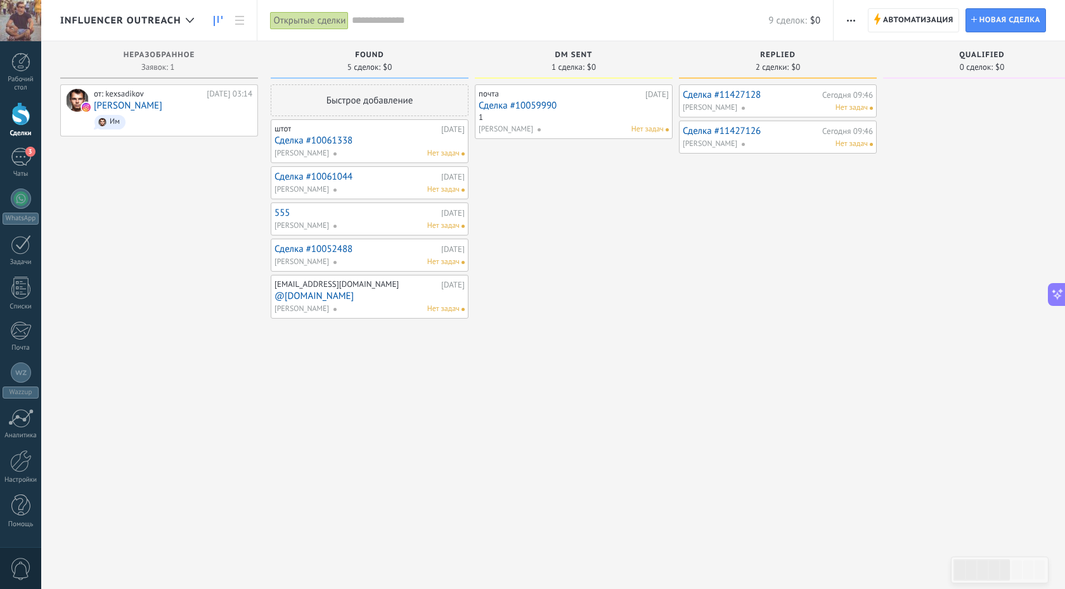
click at [727, 94] on link "Сделка #11427128" at bounding box center [751, 94] width 136 height 11
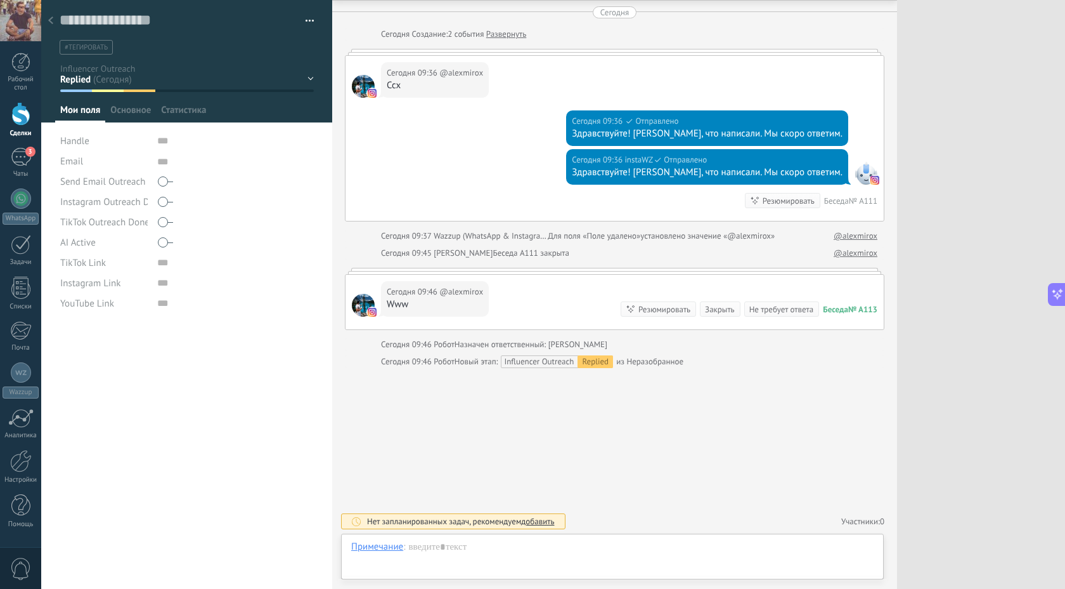
scroll to position [13, 0]
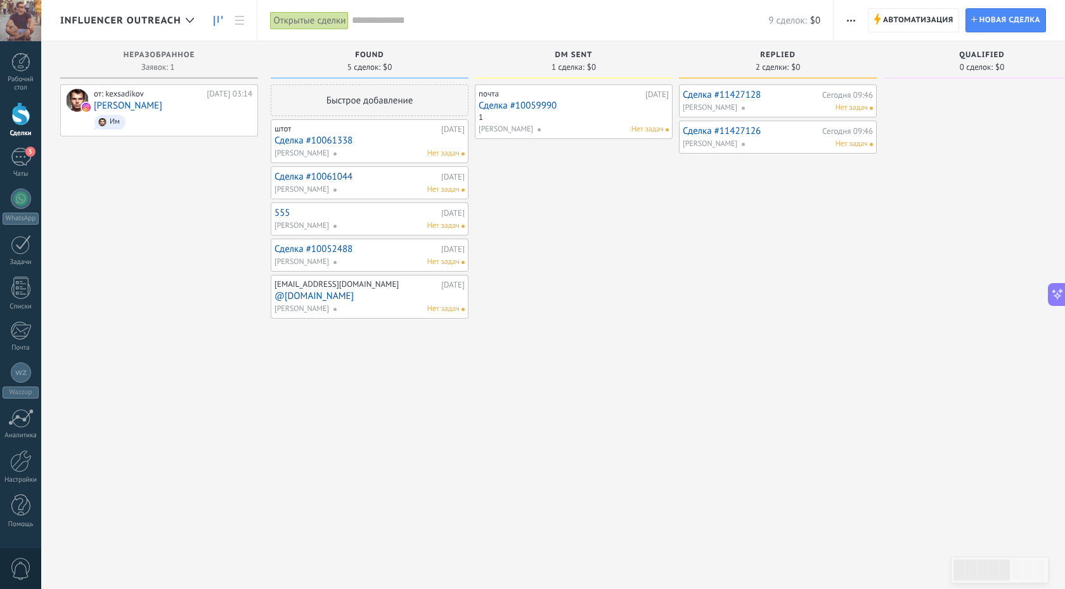
click at [739, 129] on link "Сделка #11427126" at bounding box center [751, 131] width 136 height 11
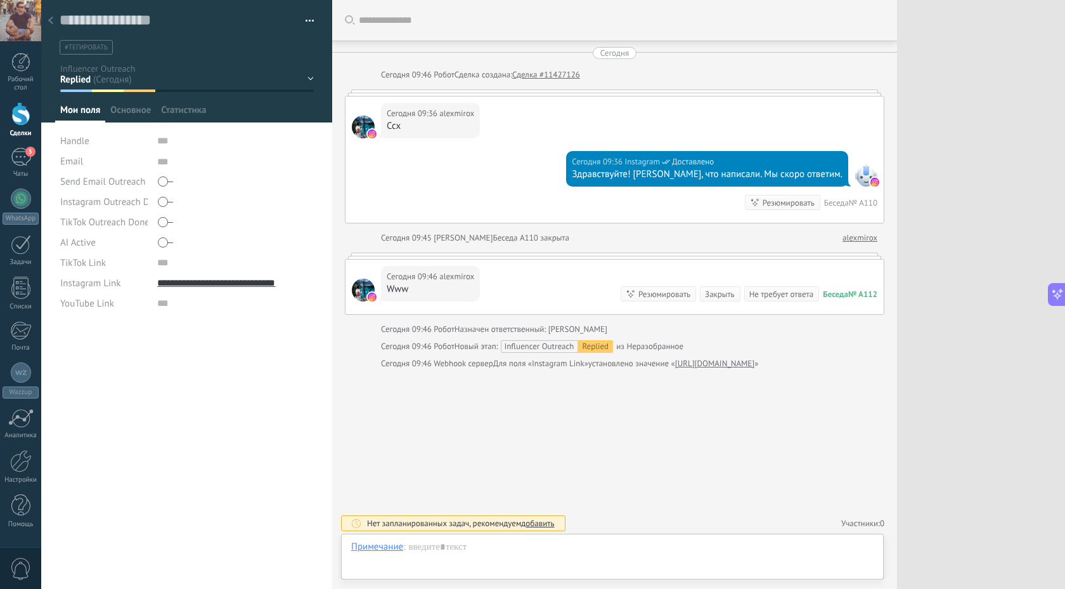
scroll to position [2, 0]
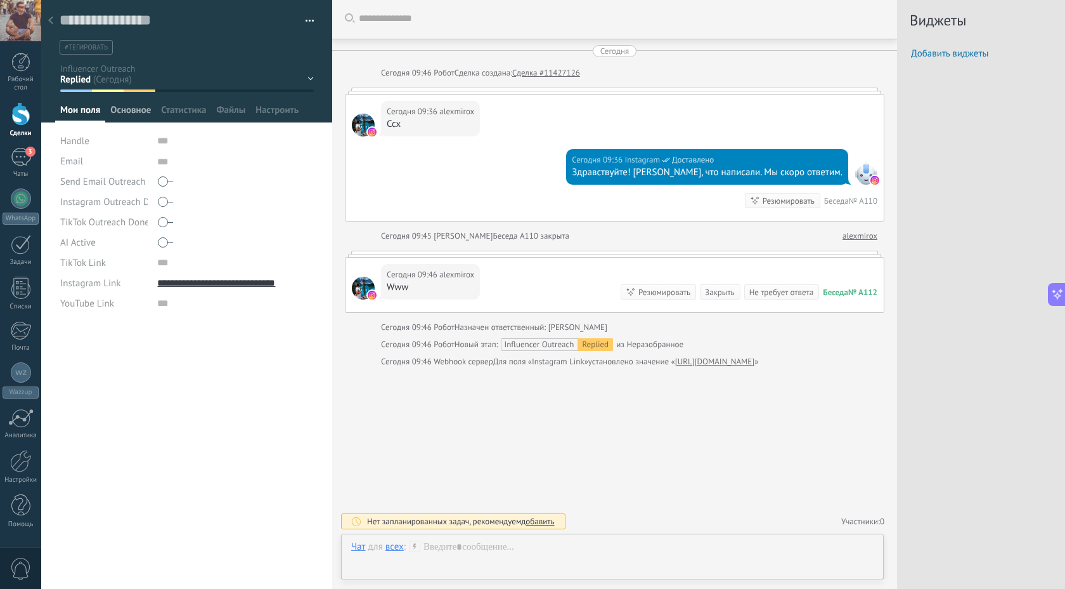
click at [123, 110] on span "Основное" at bounding box center [130, 113] width 41 height 18
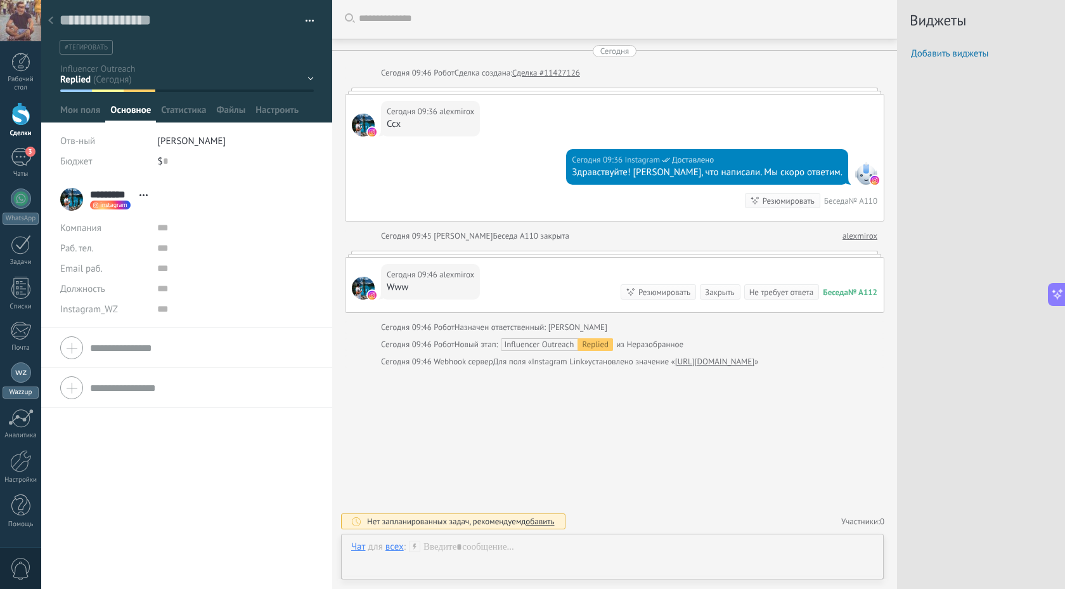
click at [23, 373] on div "1" at bounding box center [21, 372] width 20 height 20
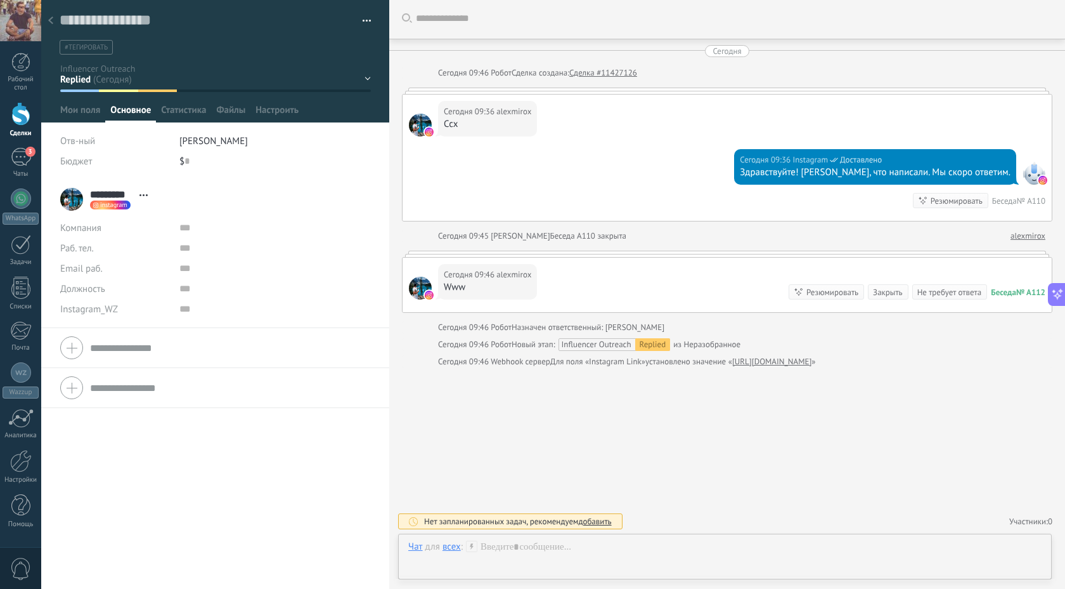
click at [21, 467] on div at bounding box center [532, 294] width 1065 height 589
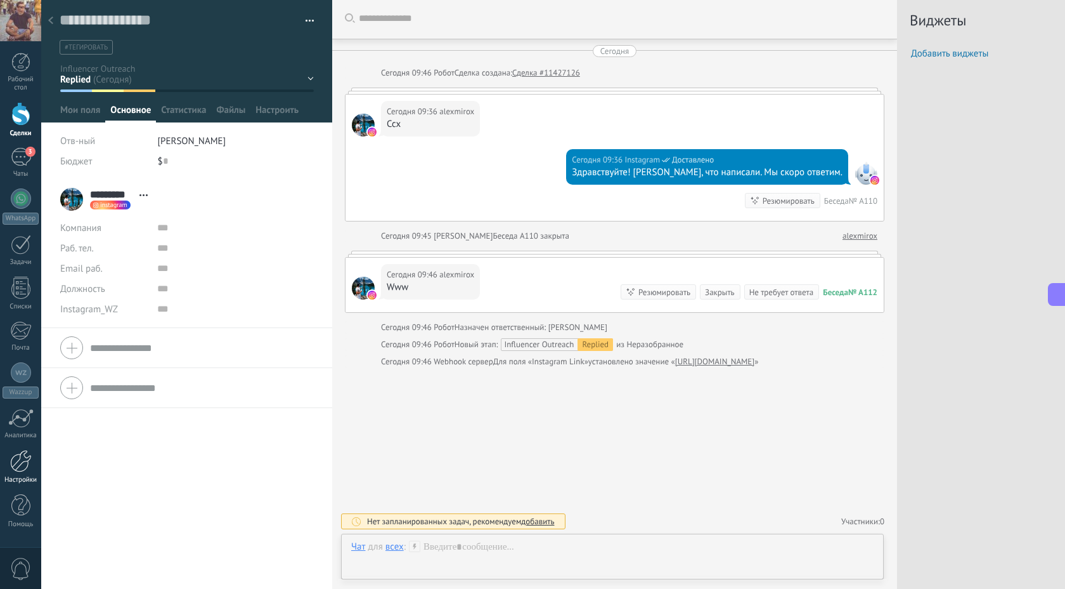
click at [22, 464] on div at bounding box center [21, 461] width 22 height 22
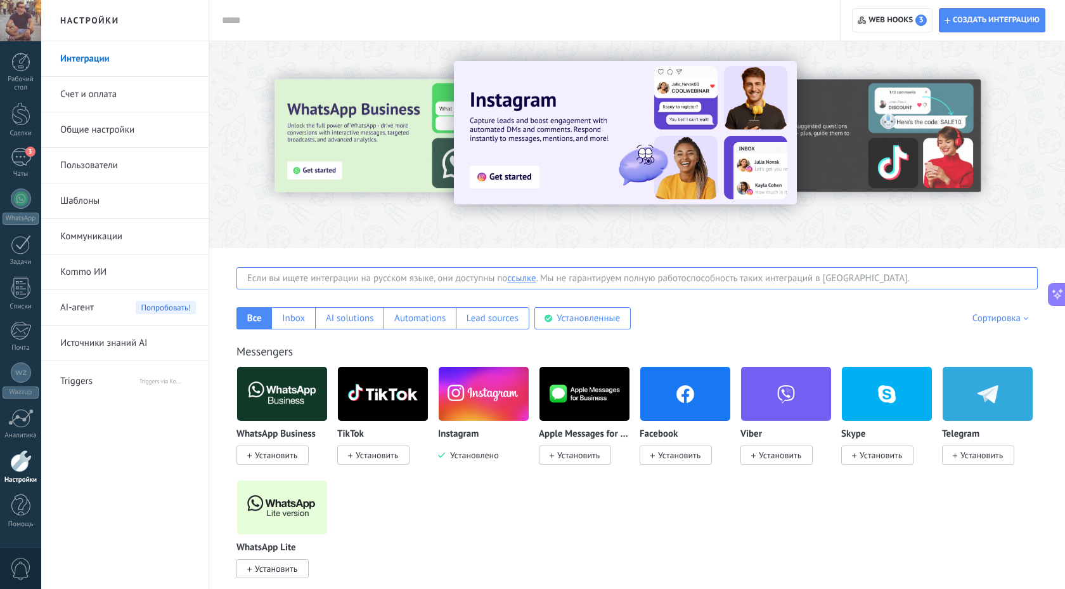
click at [84, 56] on link "Интеграции" at bounding box center [128, 59] width 136 height 36
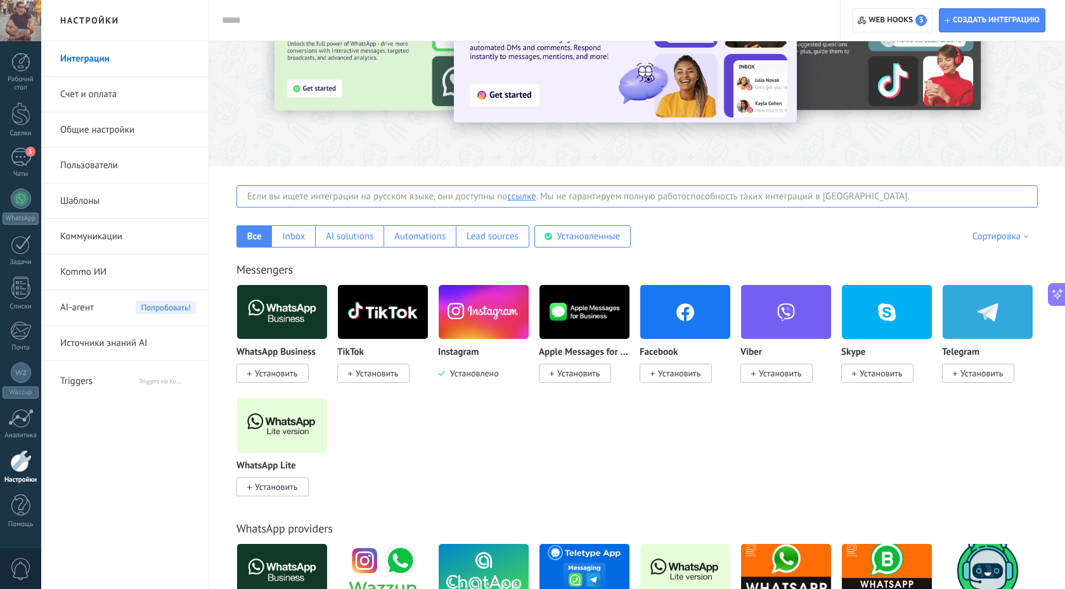
scroll to position [174, 0]
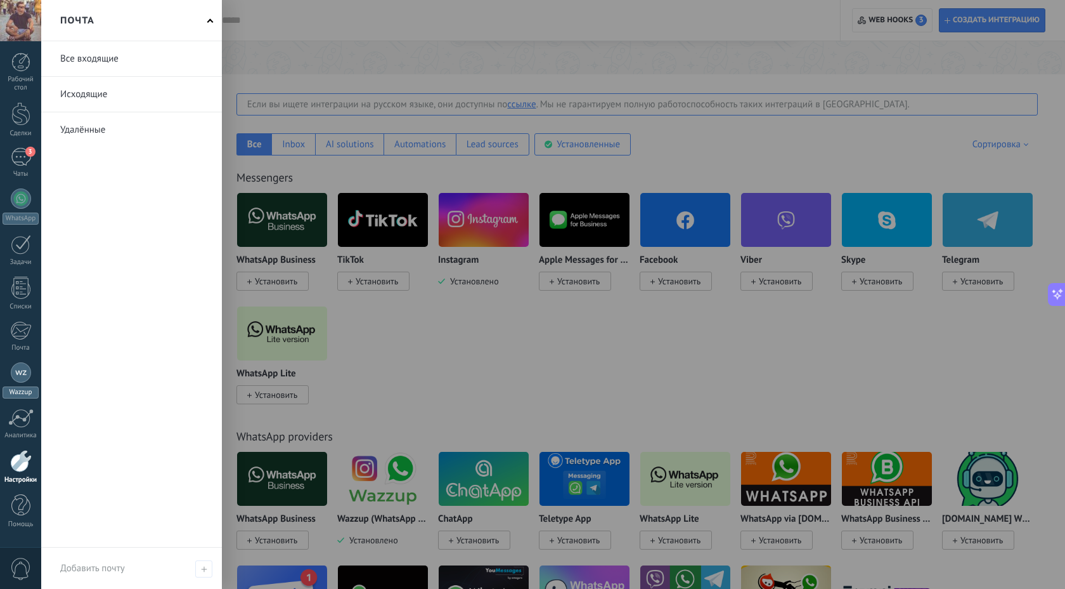
click at [21, 370] on div "1" at bounding box center [21, 372] width 20 height 20
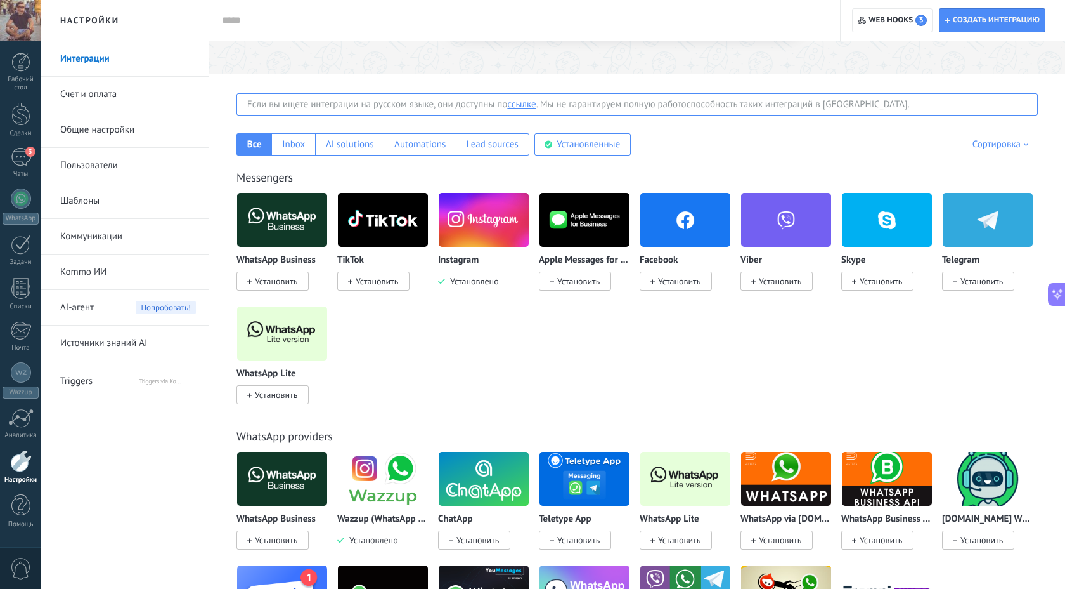
click at [16, 158] on div at bounding box center [532, 294] width 1065 height 589
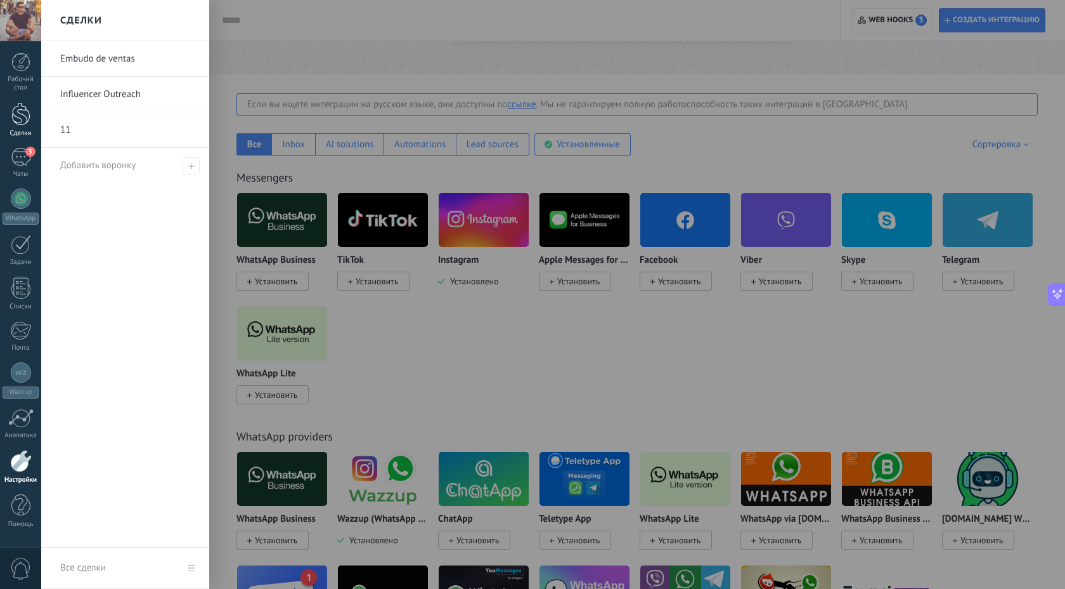
click at [20, 122] on div at bounding box center [20, 113] width 19 height 23
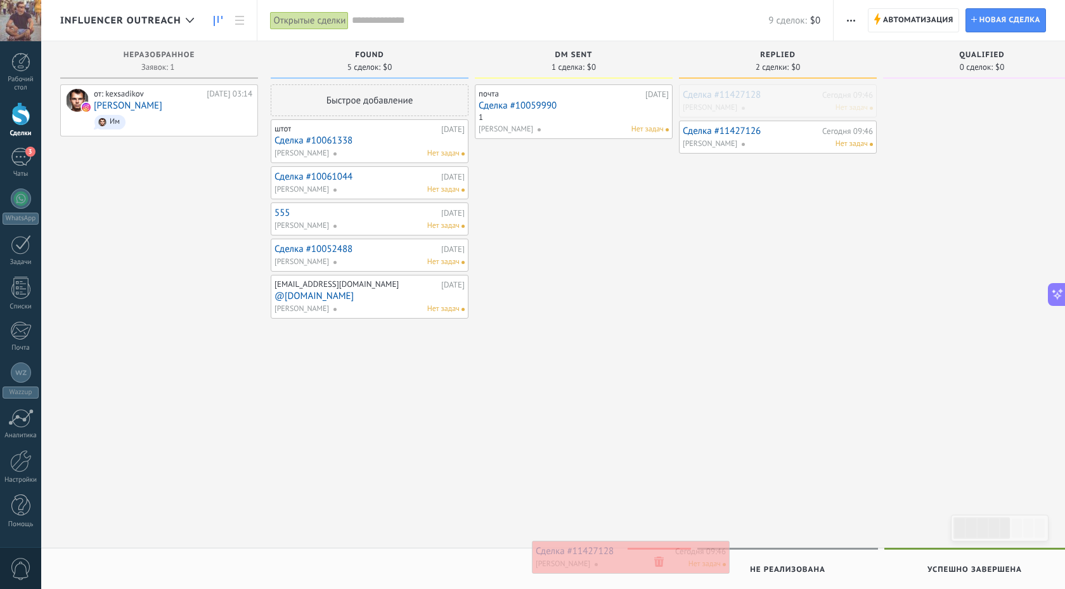
drag, startPoint x: 805, startPoint y: 98, endPoint x: 658, endPoint y: 554, distance: 479.1
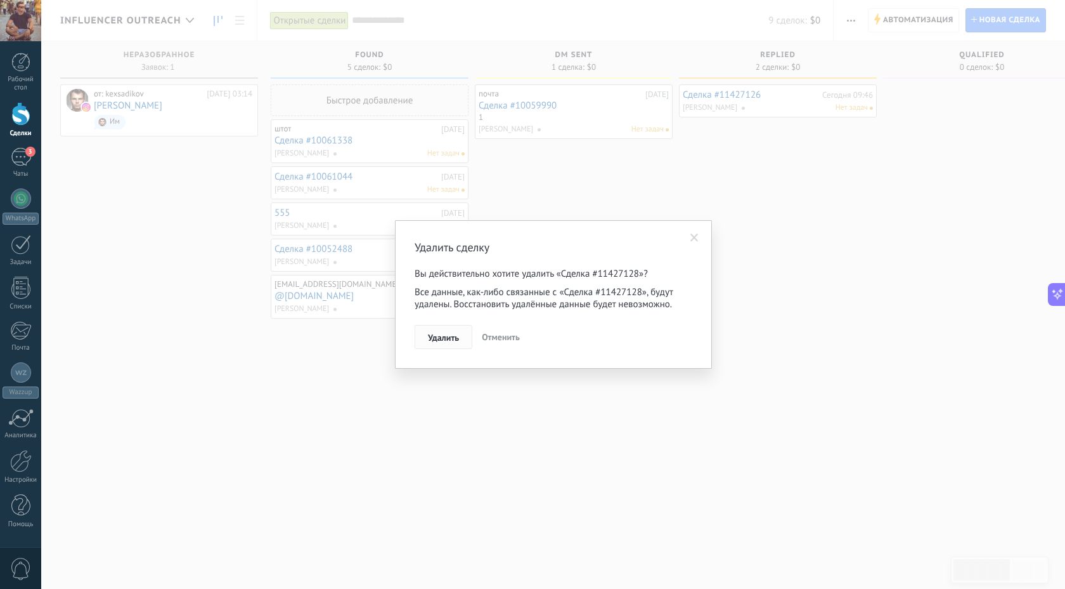
click at [441, 344] on button "Удалить" at bounding box center [444, 337] width 58 height 24
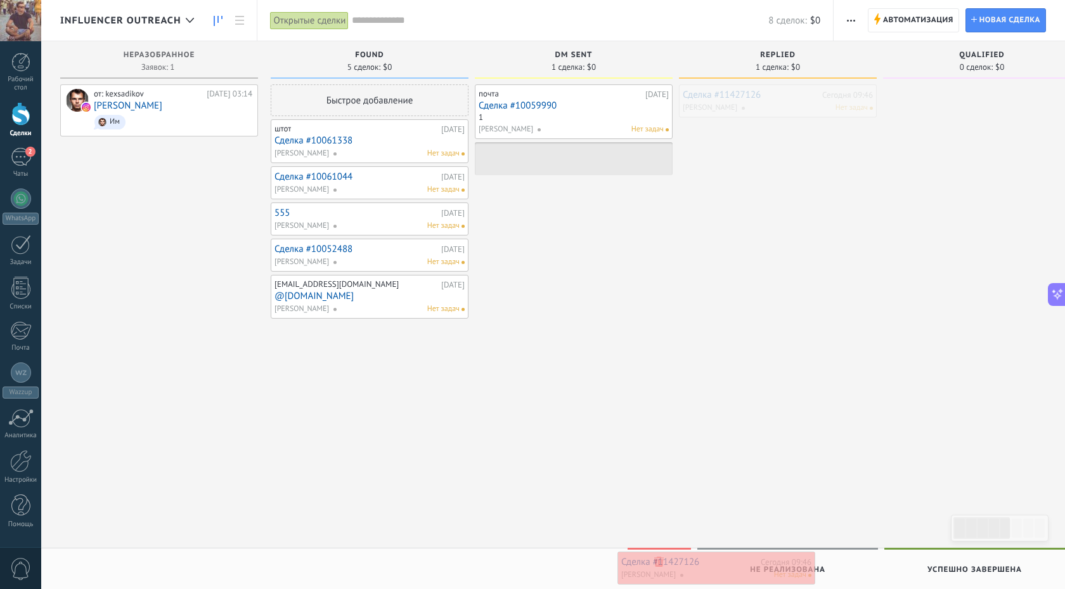
drag, startPoint x: 723, startPoint y: 93, endPoint x: 661, endPoint y: 560, distance: 470.8
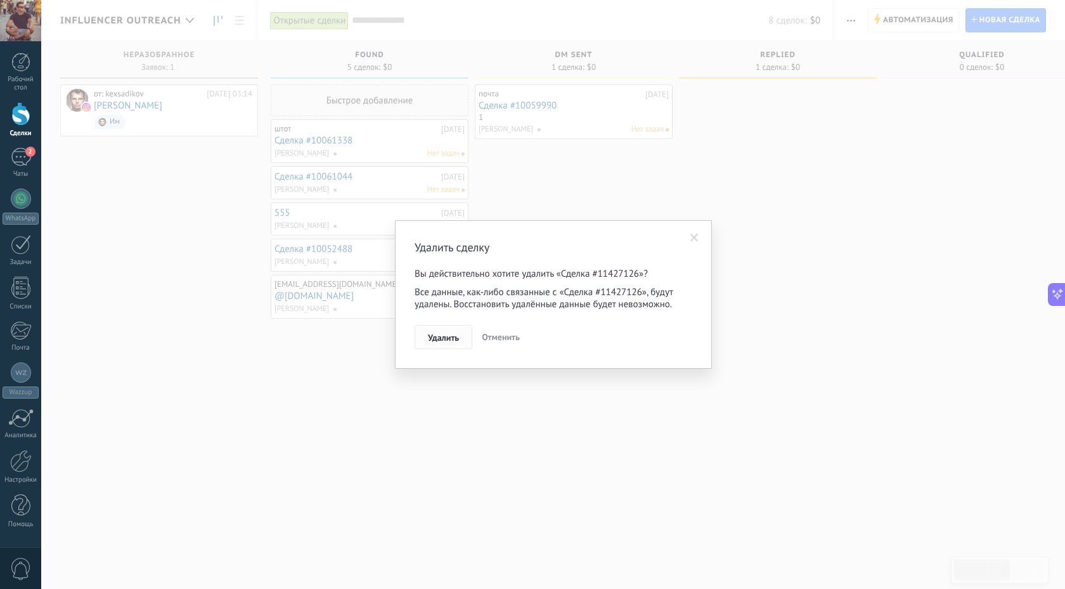
click at [446, 338] on span "Удалить" at bounding box center [443, 337] width 31 height 9
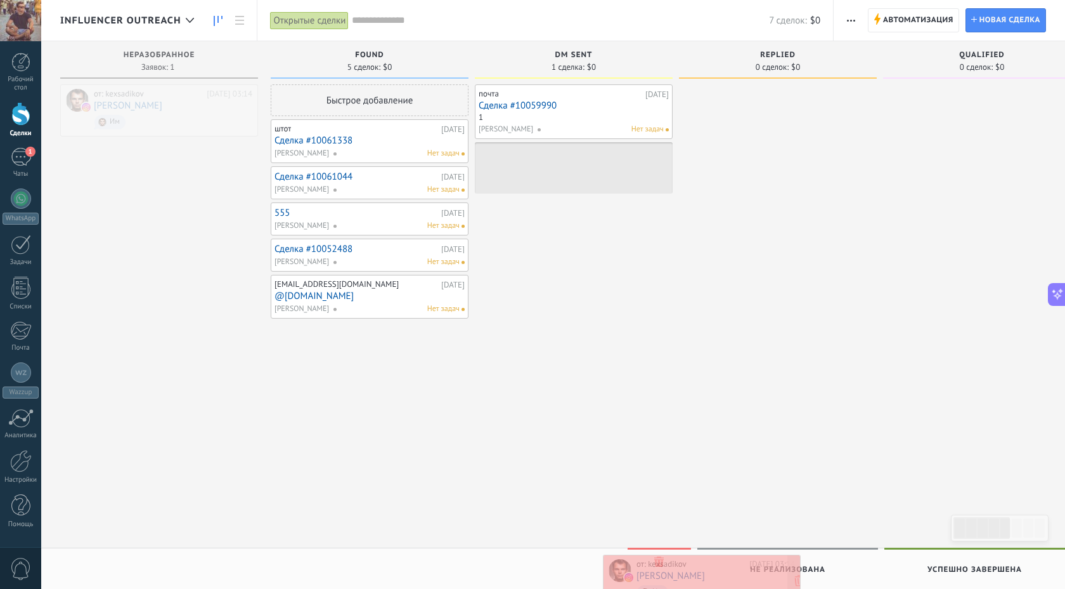
drag, startPoint x: 123, startPoint y: 97, endPoint x: 666, endPoint y: 567, distance: 718.0
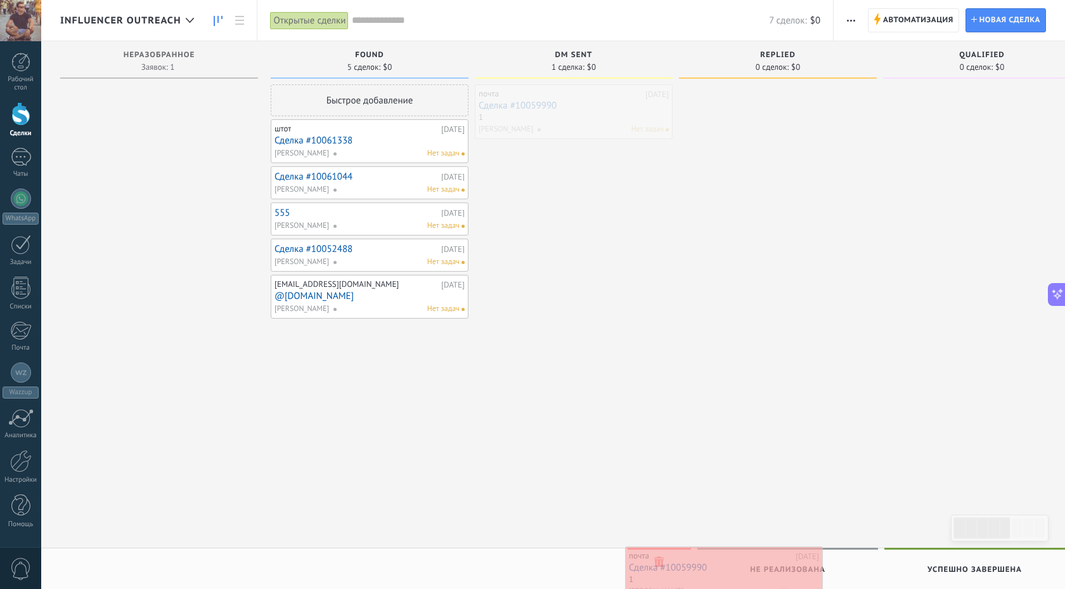
drag, startPoint x: 514, startPoint y: 100, endPoint x: 665, endPoint y: 560, distance: 483.7
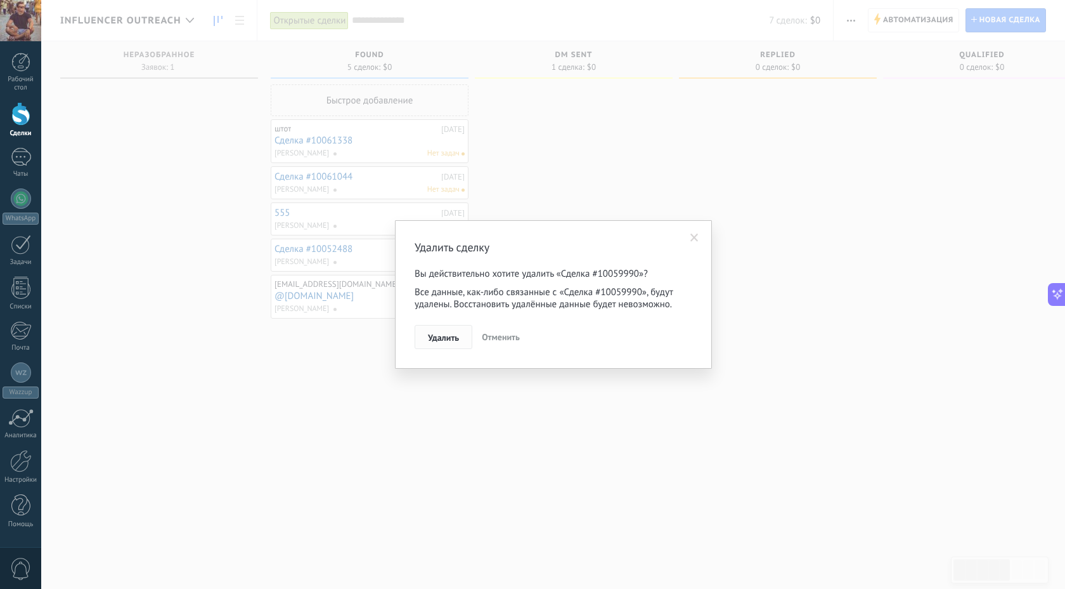
click at [448, 344] on button "Удалить" at bounding box center [444, 337] width 58 height 24
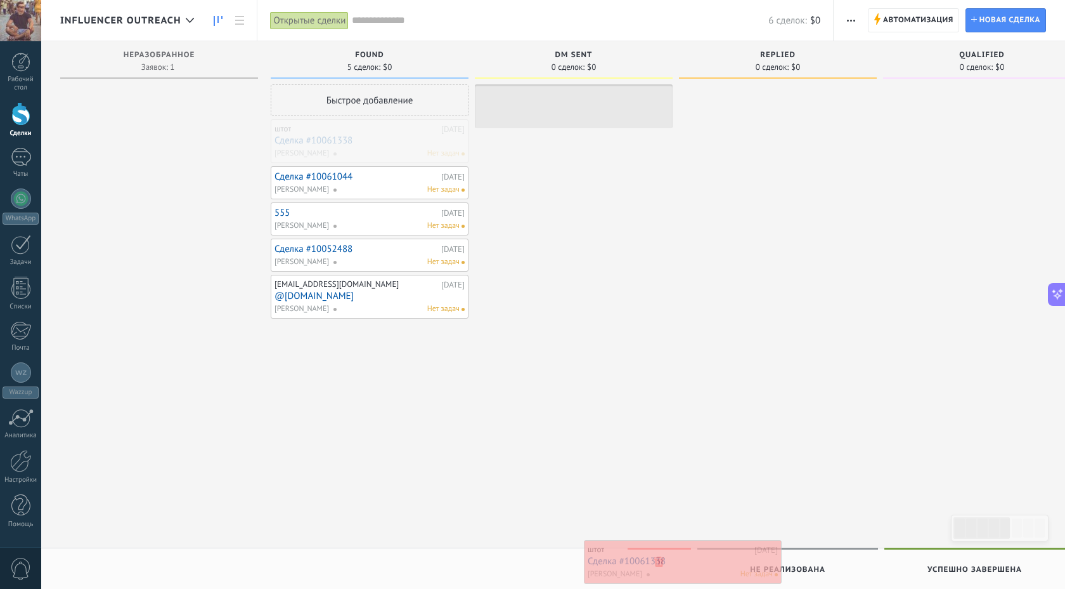
drag, startPoint x: 346, startPoint y: 147, endPoint x: 658, endPoint y: 563, distance: 520.2
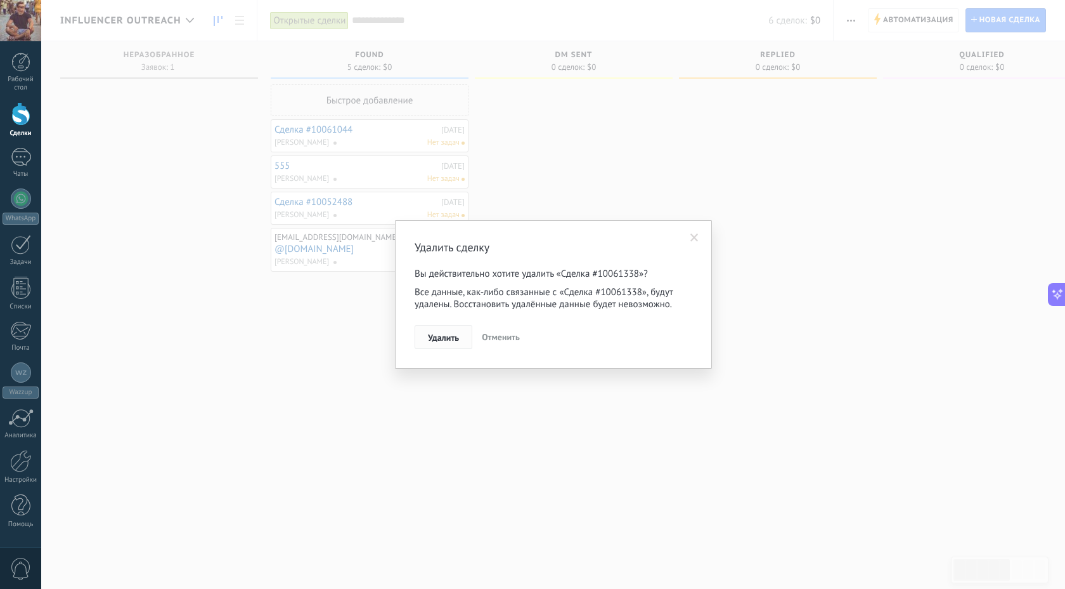
click at [456, 335] on span "Удалить" at bounding box center [443, 337] width 31 height 9
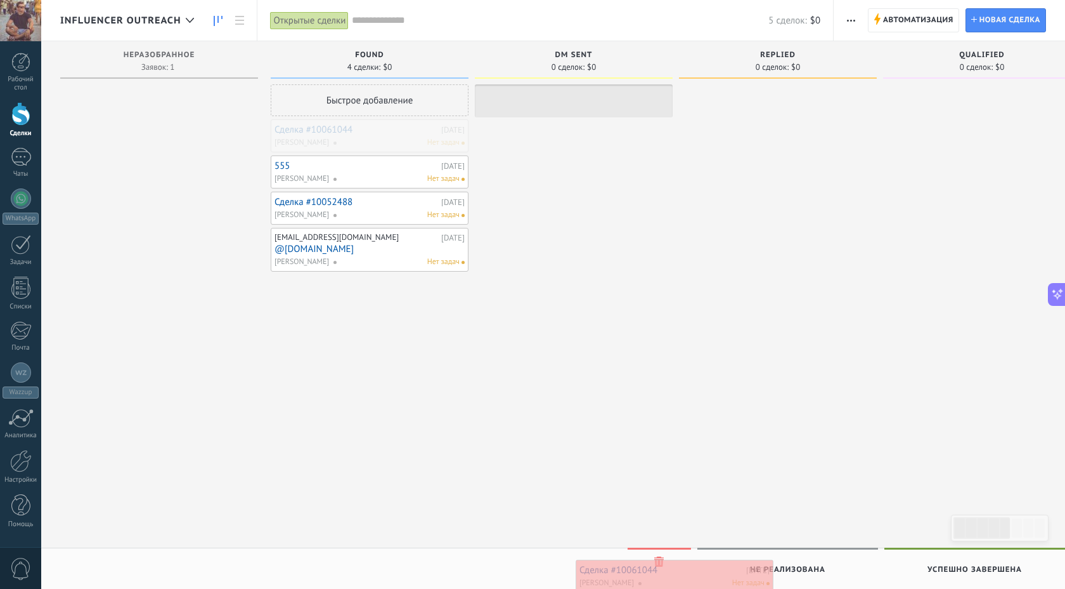
drag, startPoint x: 360, startPoint y: 136, endPoint x: 661, endPoint y: 568, distance: 526.6
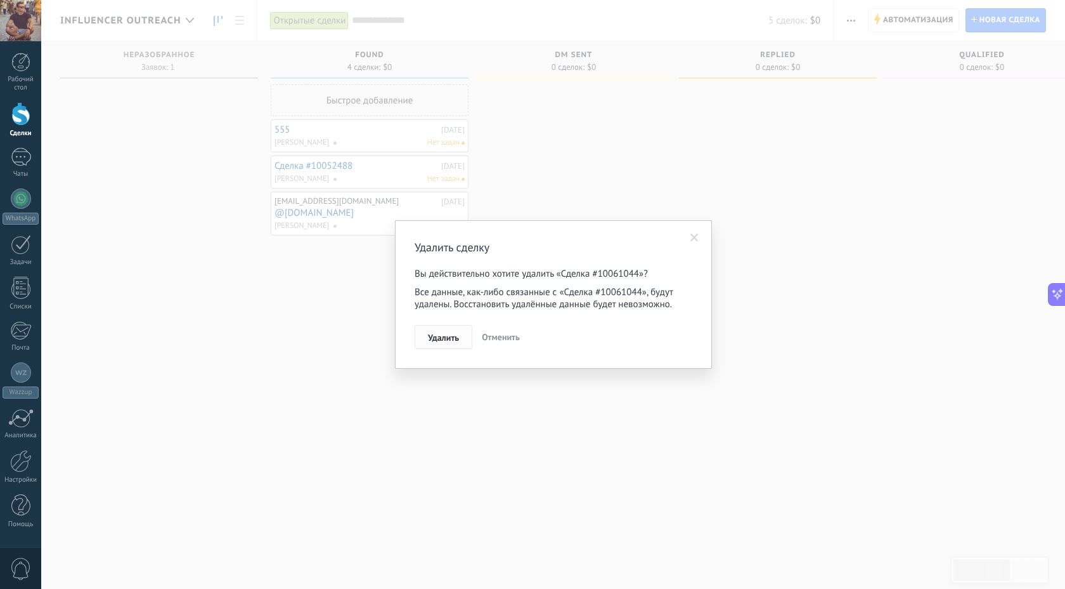
click at [448, 337] on span "Удалить" at bounding box center [443, 337] width 31 height 9
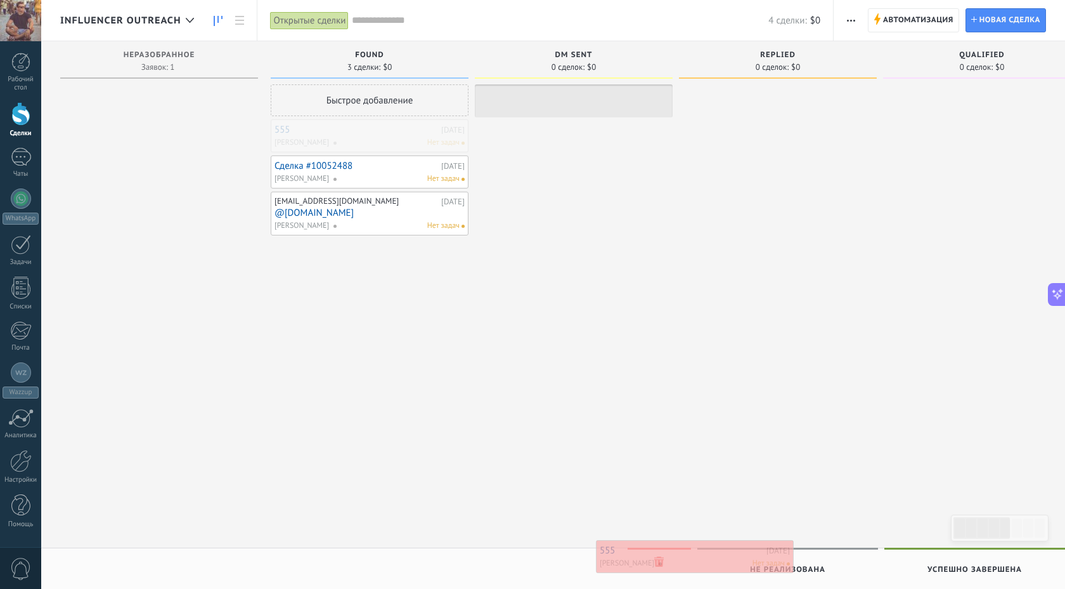
drag, startPoint x: 343, startPoint y: 137, endPoint x: 663, endPoint y: 562, distance: 532.1
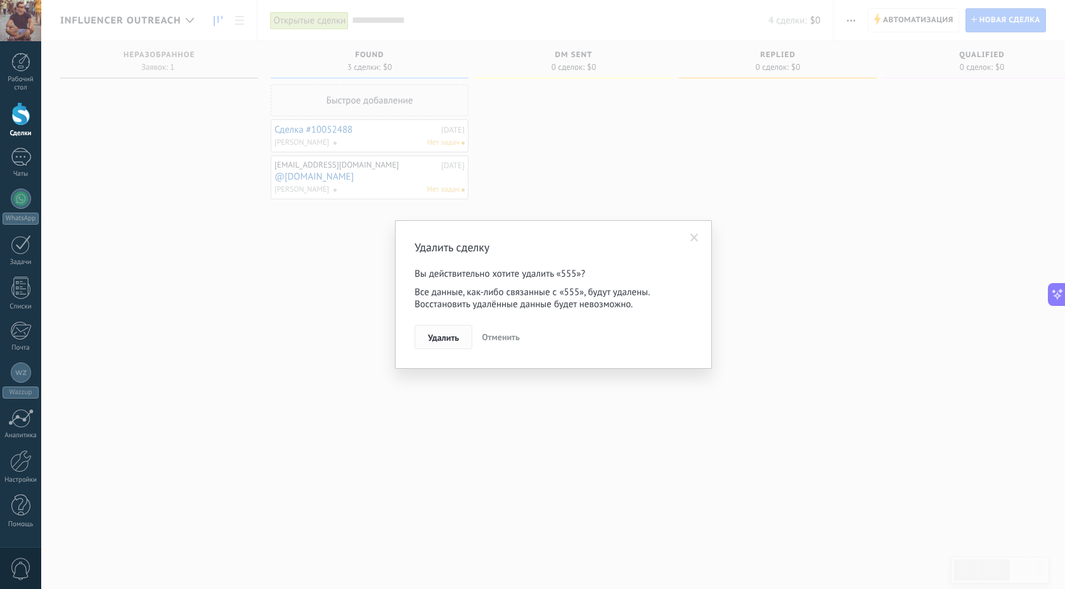
click at [448, 338] on span "Удалить" at bounding box center [443, 337] width 31 height 9
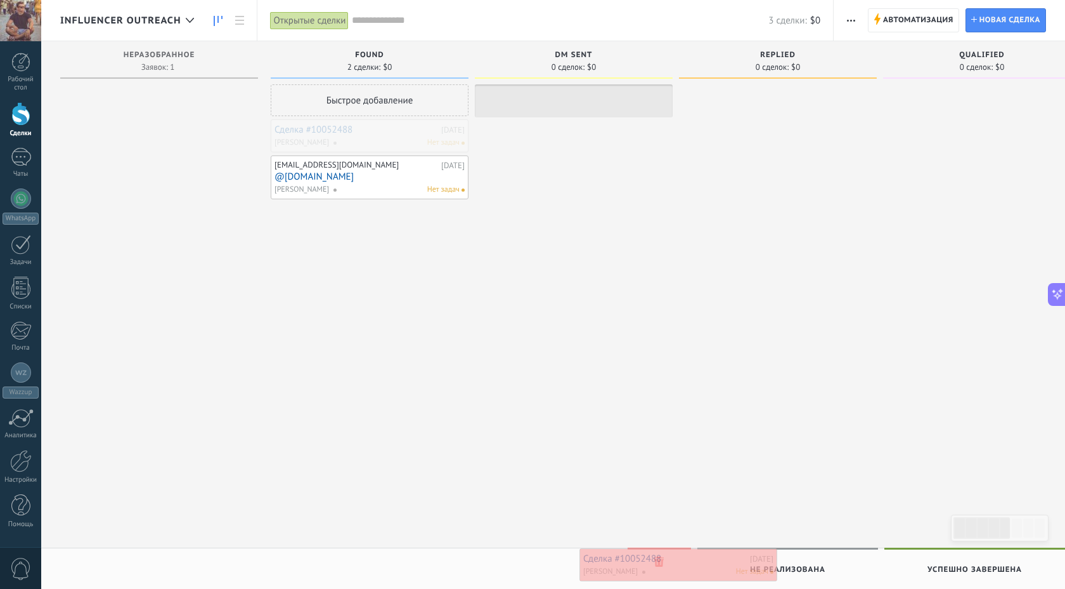
drag, startPoint x: 356, startPoint y: 135, endPoint x: 665, endPoint y: 563, distance: 527.9
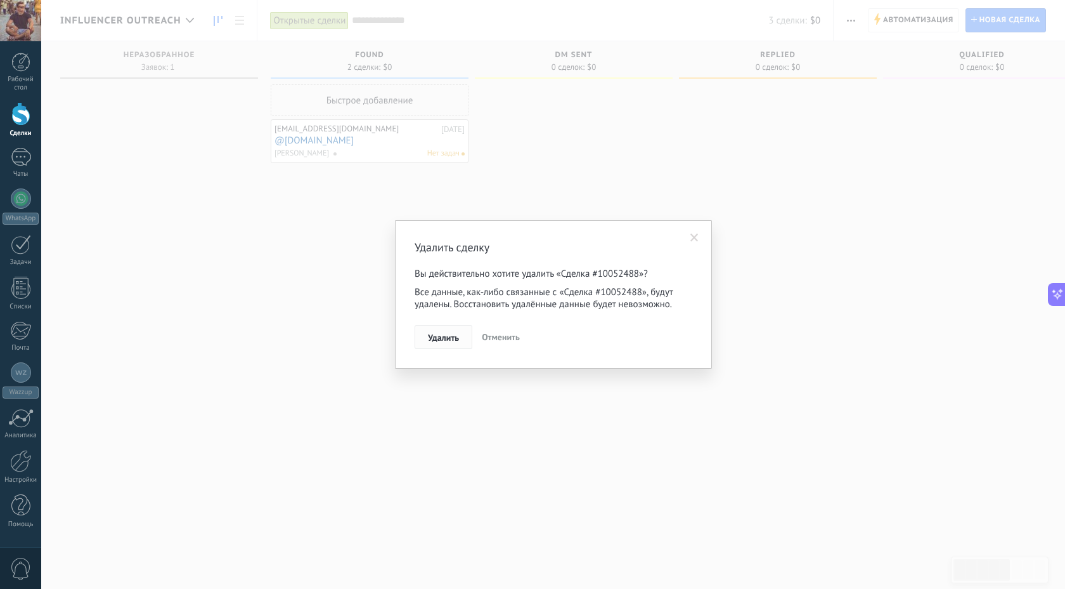
click at [456, 340] on span "Удалить" at bounding box center [443, 337] width 31 height 9
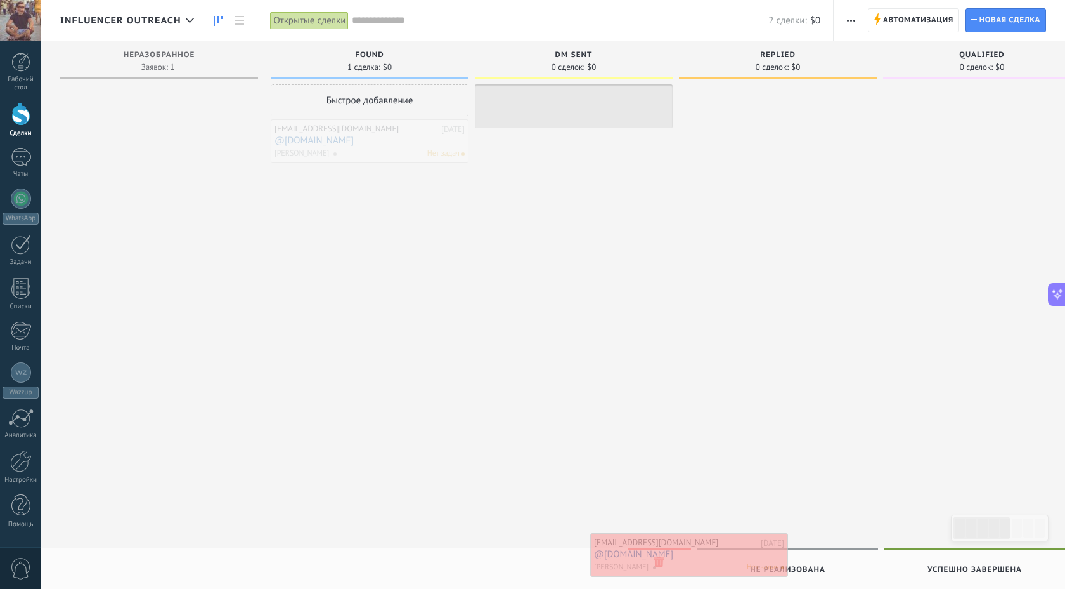
drag, startPoint x: 344, startPoint y: 143, endPoint x: 662, endPoint y: 558, distance: 522.9
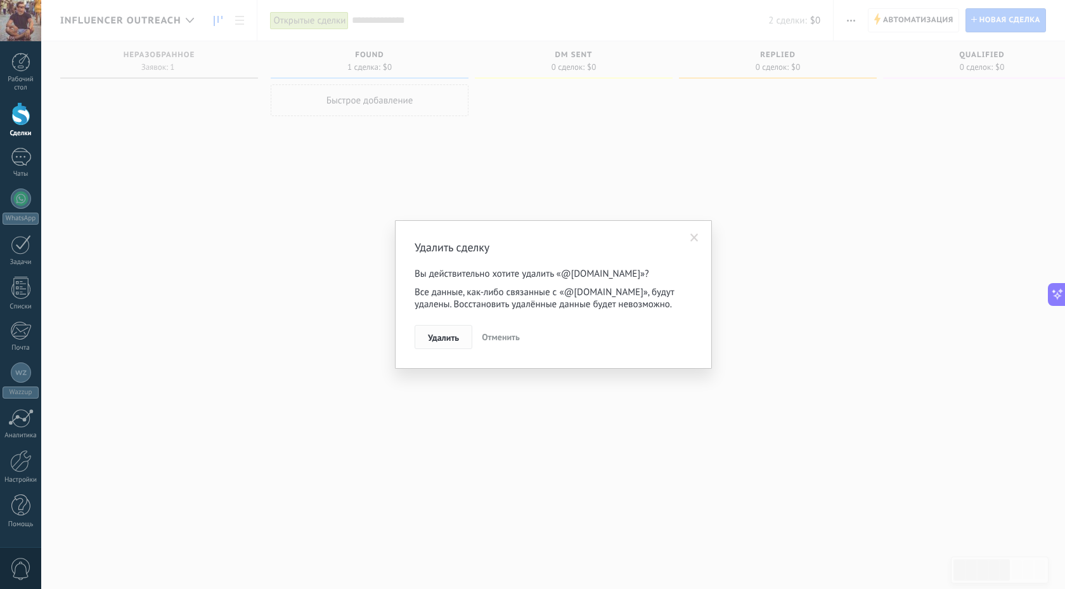
click at [446, 331] on button "Удалить" at bounding box center [444, 337] width 58 height 24
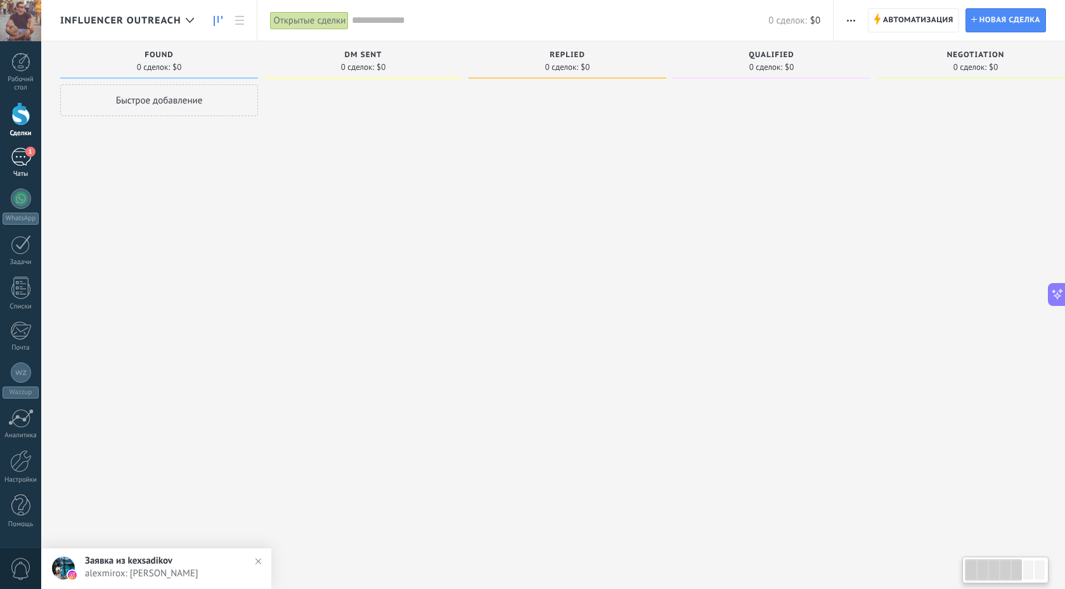
click at [20, 157] on div "1" at bounding box center [21, 157] width 20 height 18
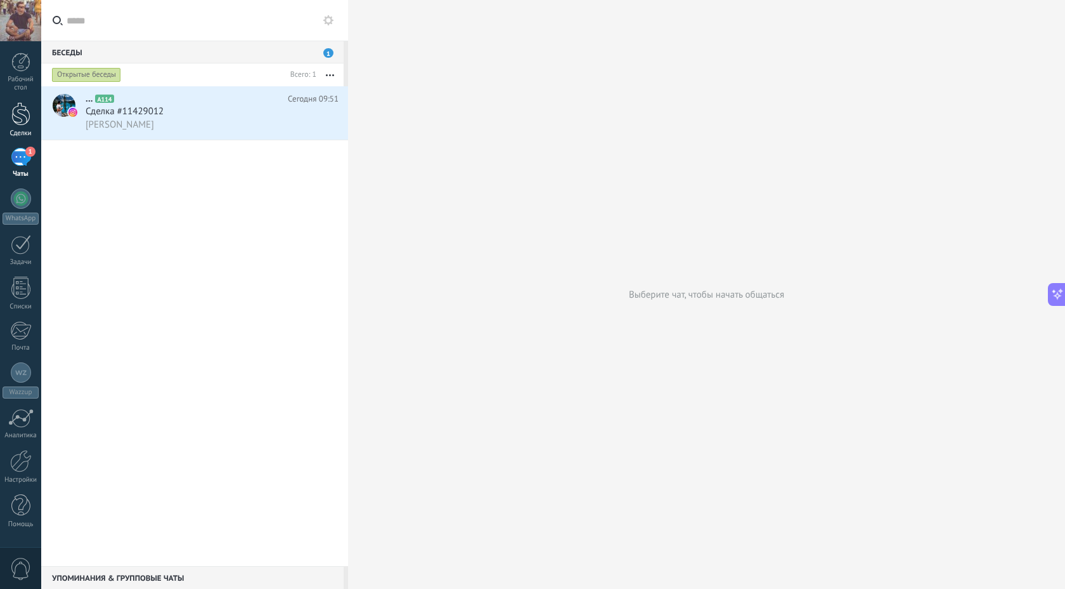
click at [20, 119] on div at bounding box center [20, 113] width 19 height 23
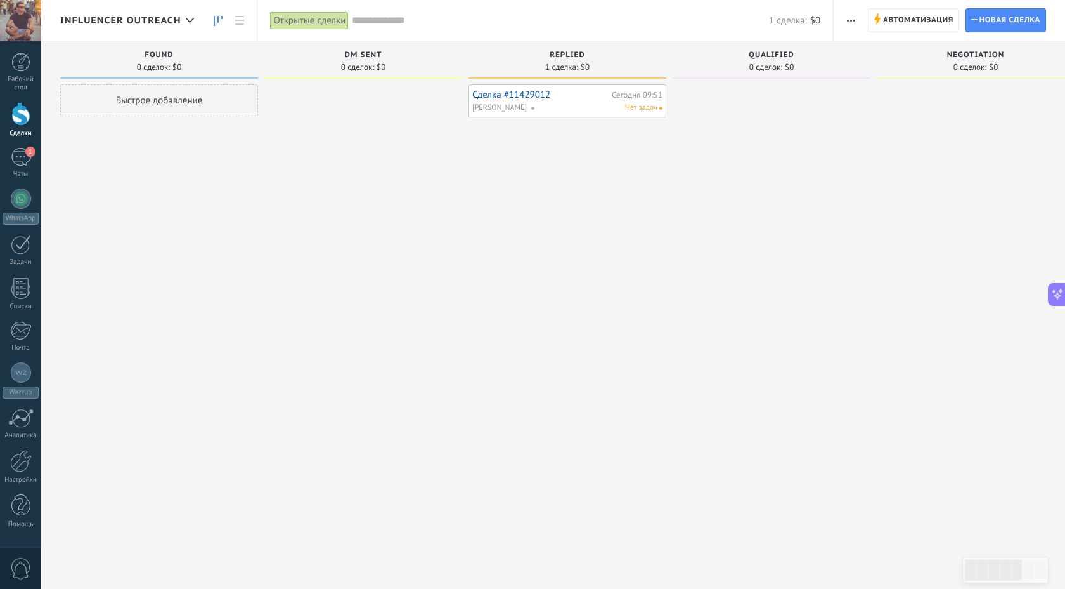
click at [547, 98] on link "Сделка #11429012" at bounding box center [540, 94] width 136 height 11
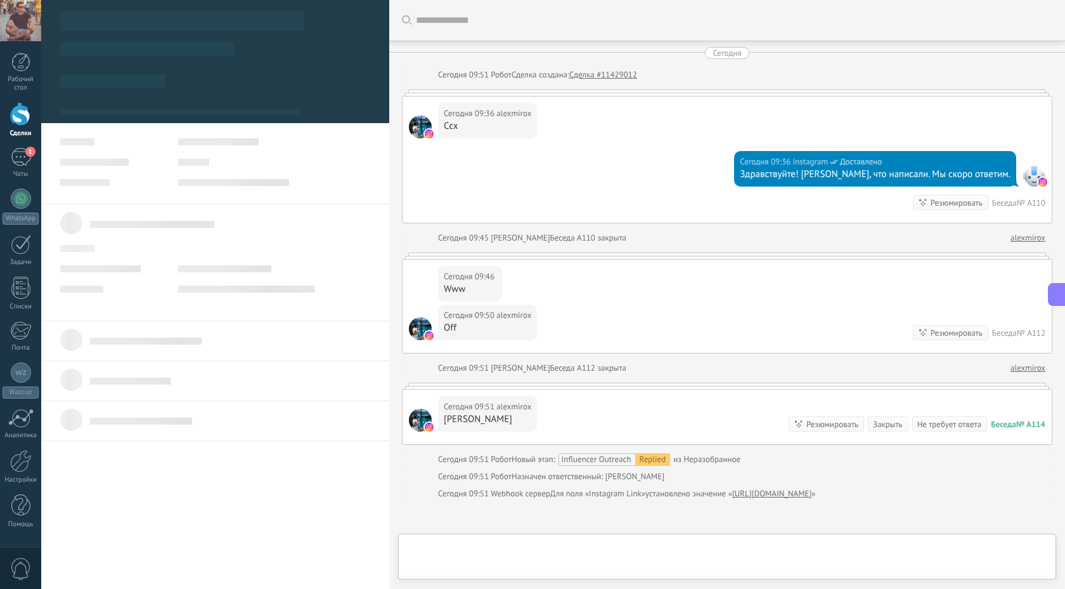
type textarea "***"
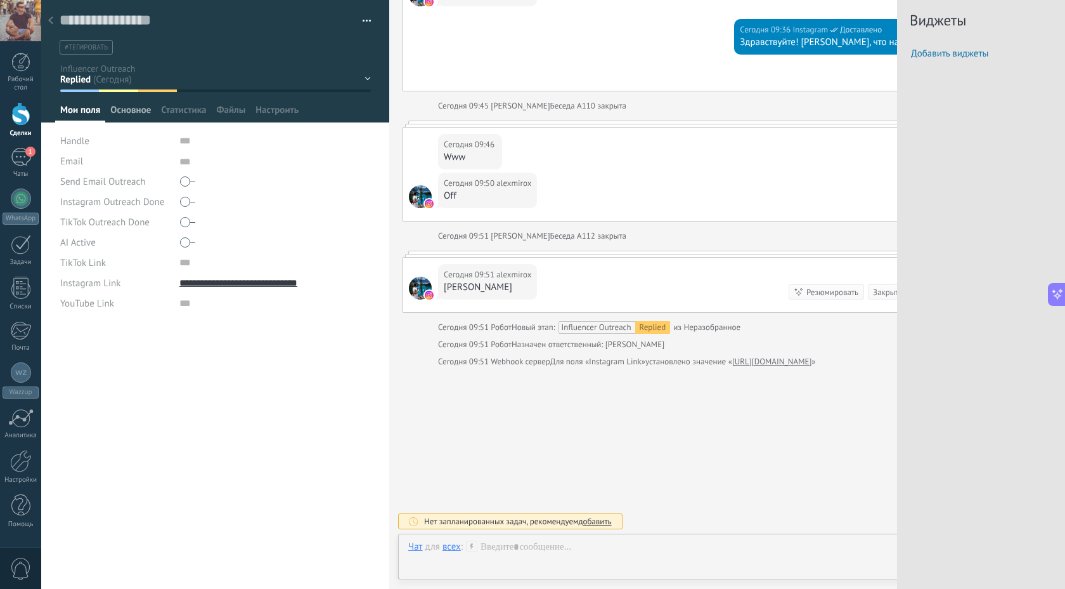
click at [136, 109] on span "Основное" at bounding box center [130, 113] width 41 height 18
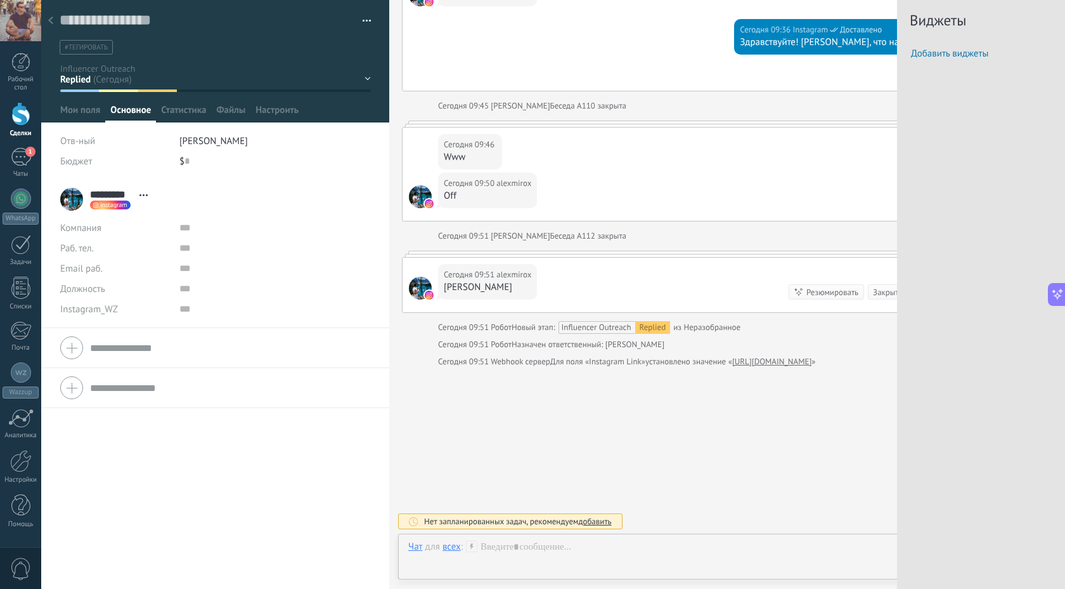
click at [107, 207] on span "instagram" at bounding box center [113, 205] width 27 height 6
click at [202, 185] on div at bounding box center [532, 294] width 1065 height 589
click at [141, 196] on icon at bounding box center [144, 195] width 8 height 2
click at [240, 182] on li "********* alexmirox ********* alexmirox Фамилия Перейти в карточку Скопировать …" at bounding box center [215, 253] width 348 height 148
click at [178, 110] on span "Статистика" at bounding box center [183, 113] width 45 height 18
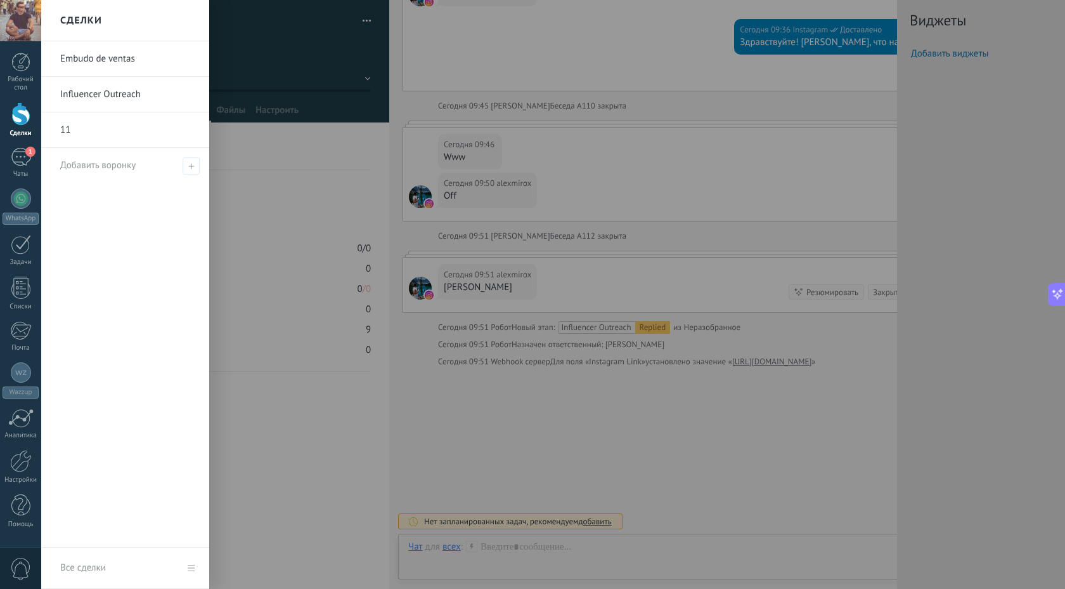
click at [18, 114] on div at bounding box center [20, 113] width 19 height 23
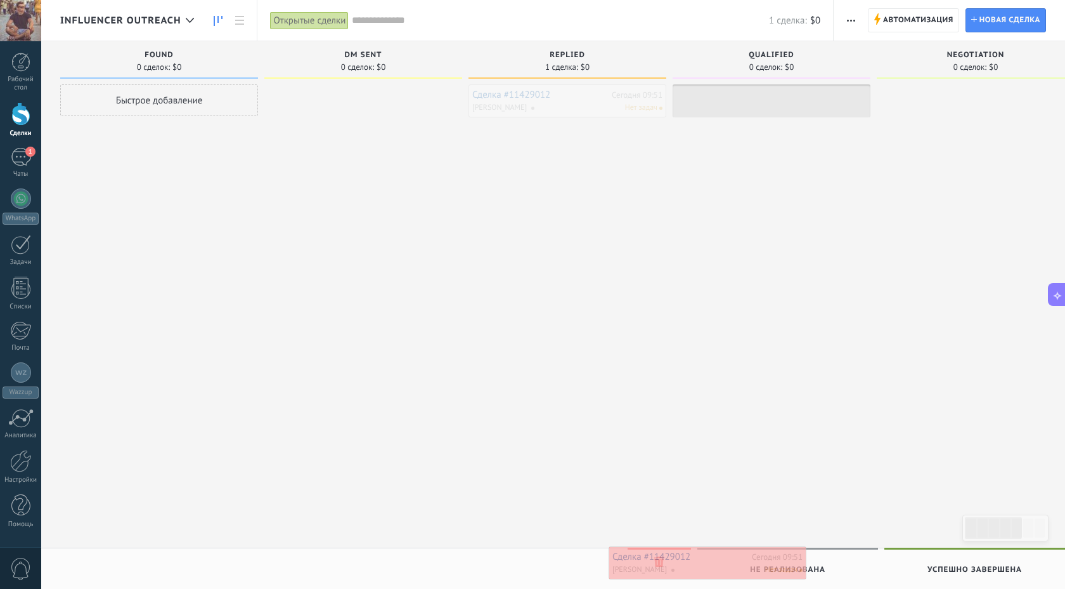
drag, startPoint x: 520, startPoint y: 89, endPoint x: 660, endPoint y: 551, distance: 482.5
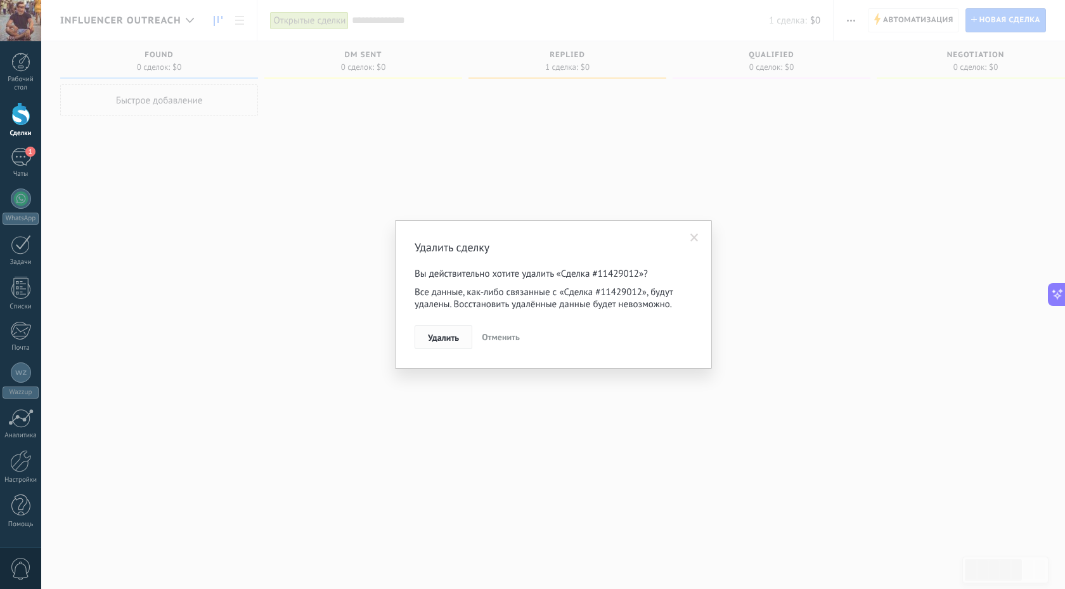
click at [431, 342] on span "Удалить" at bounding box center [443, 337] width 31 height 9
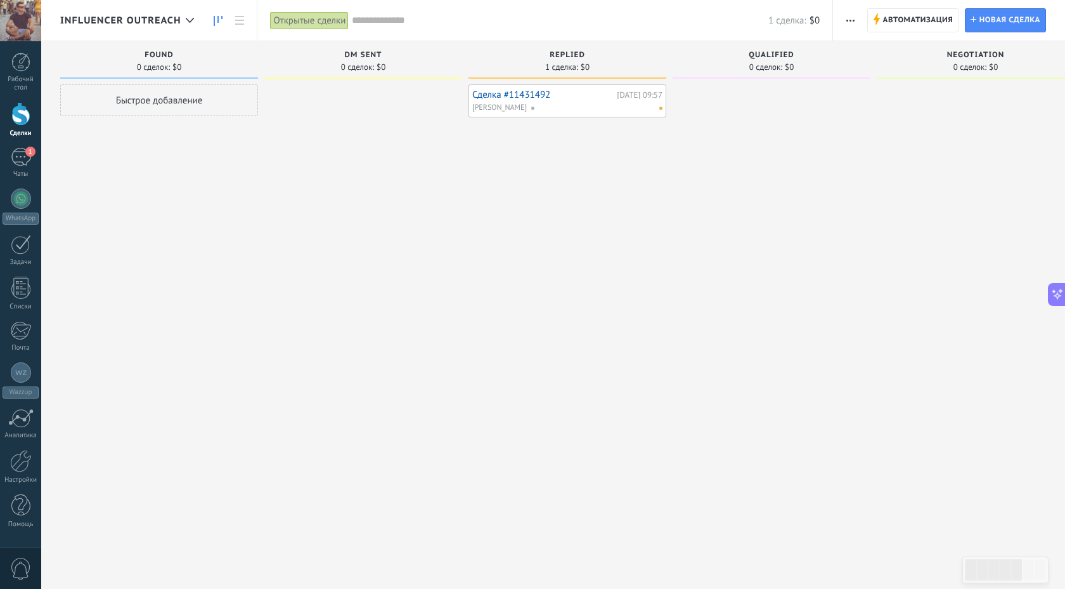
scroll to position [310, 0]
click at [213, 102] on div "Быстрое добавление" at bounding box center [159, 100] width 198 height 32
click at [354, 176] on div at bounding box center [363, 295] width 198 height 423
click at [134, 157] on span "Отменить" at bounding box center [146, 153] width 38 height 11
click at [512, 92] on link "Сделка #11431492" at bounding box center [542, 94] width 141 height 11
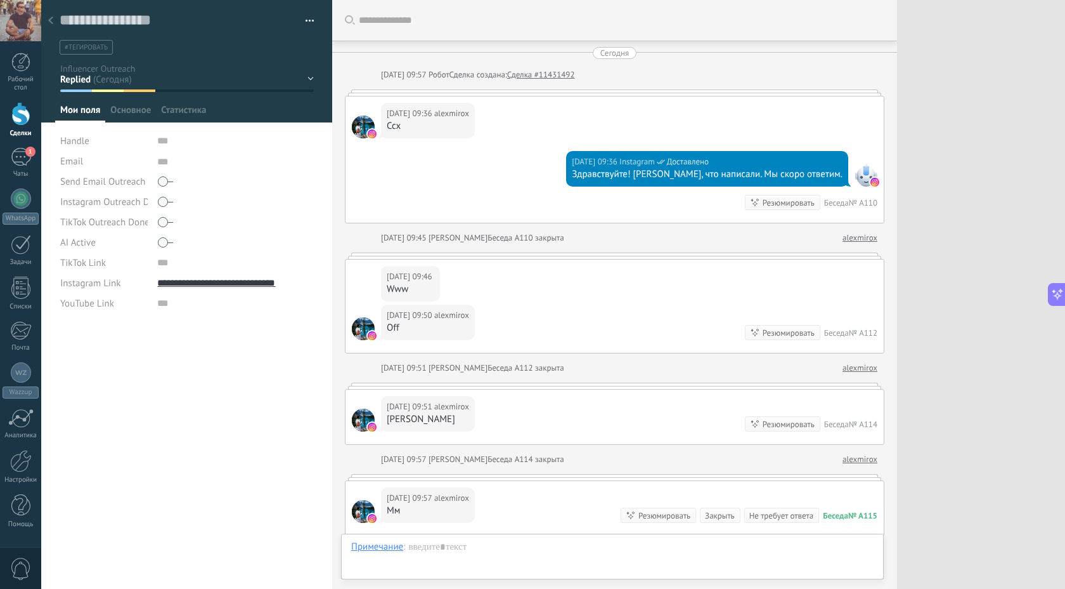
scroll to position [223, 0]
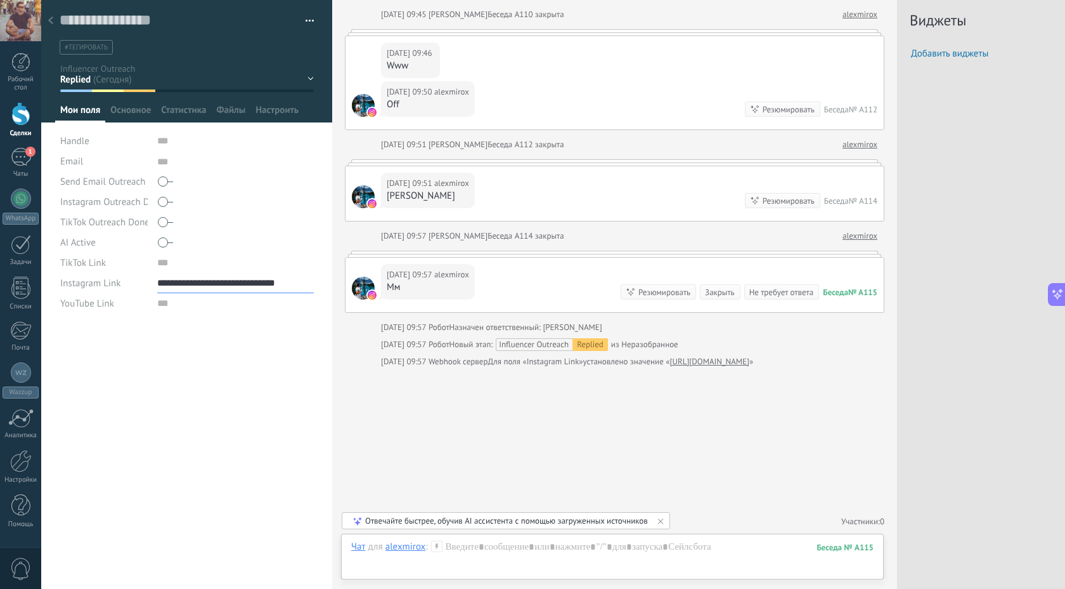
drag, startPoint x: 297, startPoint y: 289, endPoint x: 143, endPoint y: 287, distance: 154.8
click at [143, 287] on div "**********" at bounding box center [187, 283] width 254 height 20
click at [49, 21] on use at bounding box center [50, 20] width 5 height 8
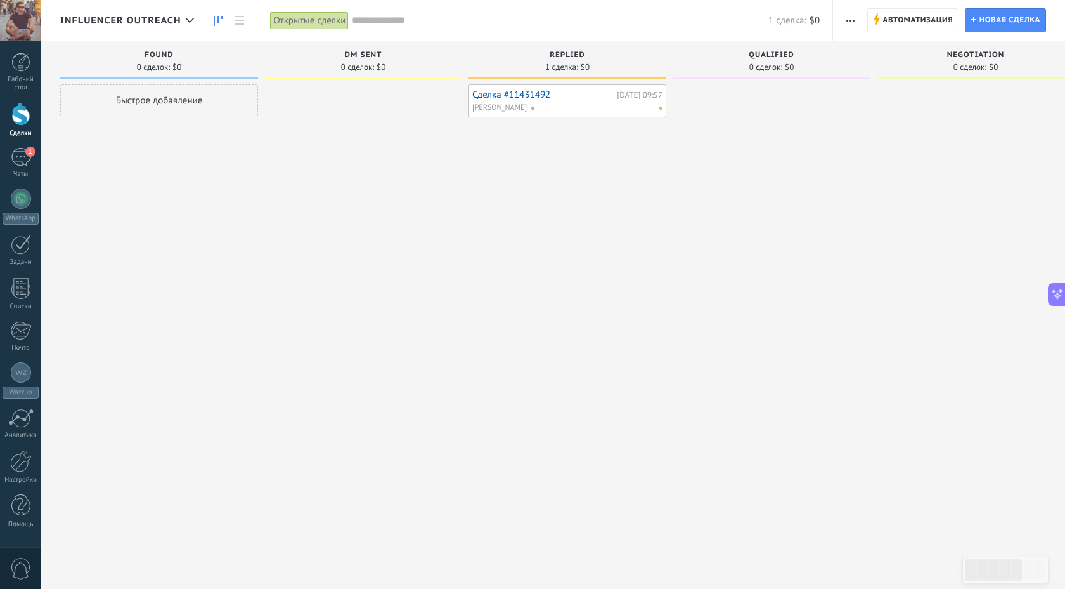
click at [167, 102] on div "Быстрое добавление" at bounding box center [159, 100] width 198 height 32
click at [231, 153] on div "Настройки" at bounding box center [219, 153] width 41 height 9
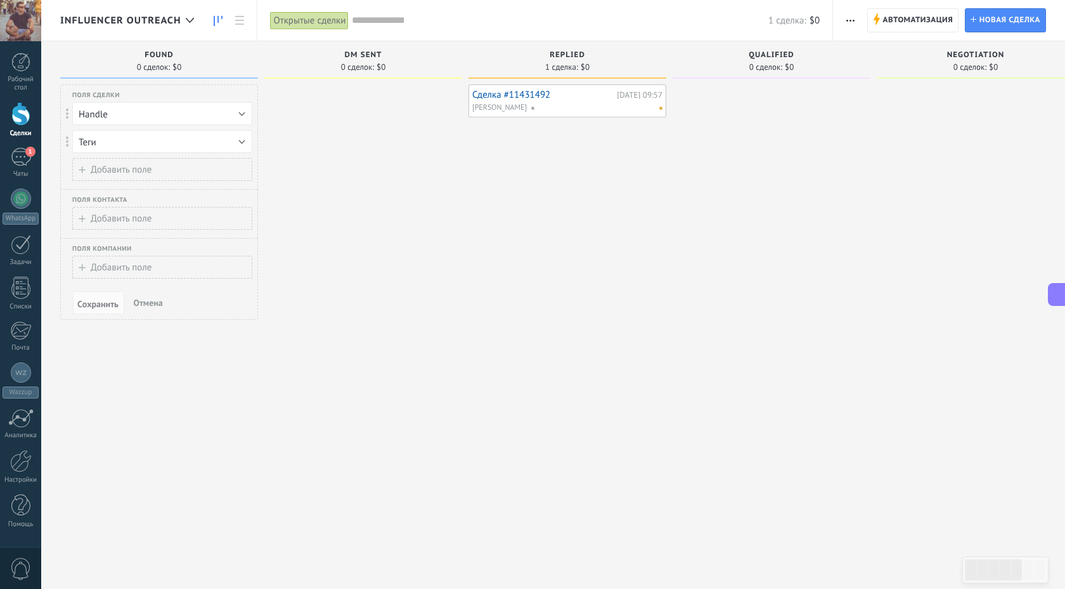
click at [124, 113] on button "Handle" at bounding box center [162, 113] width 180 height 23
click at [198, 82] on div "Found 0 сделок: $0" at bounding box center [159, 62] width 198 height 43
click at [148, 304] on span "Отмена" at bounding box center [148, 302] width 29 height 11
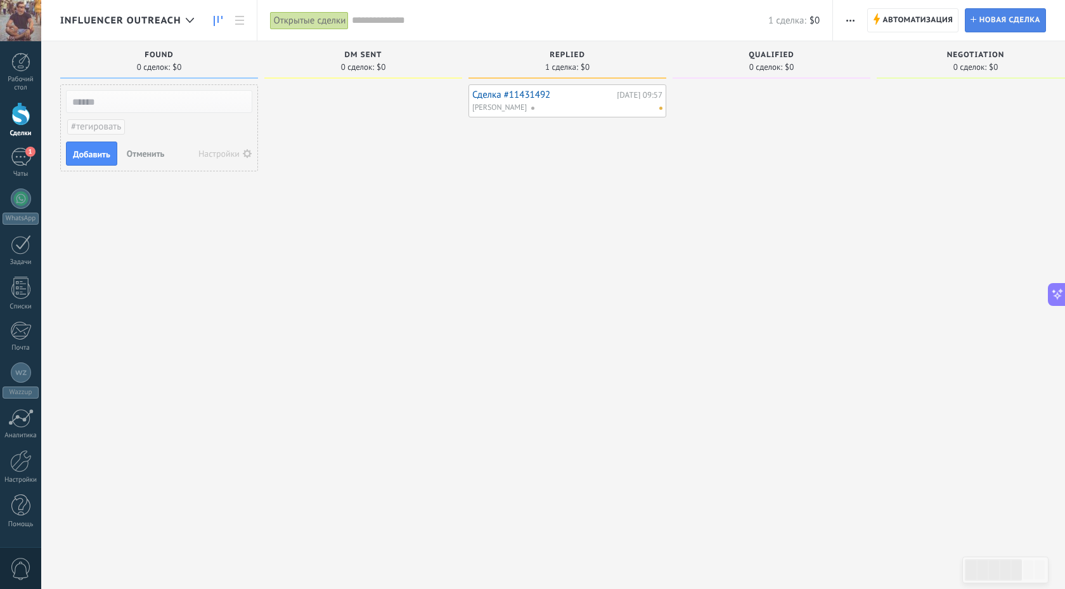
click at [982, 19] on span "Новая сделка" at bounding box center [1010, 20] width 61 height 23
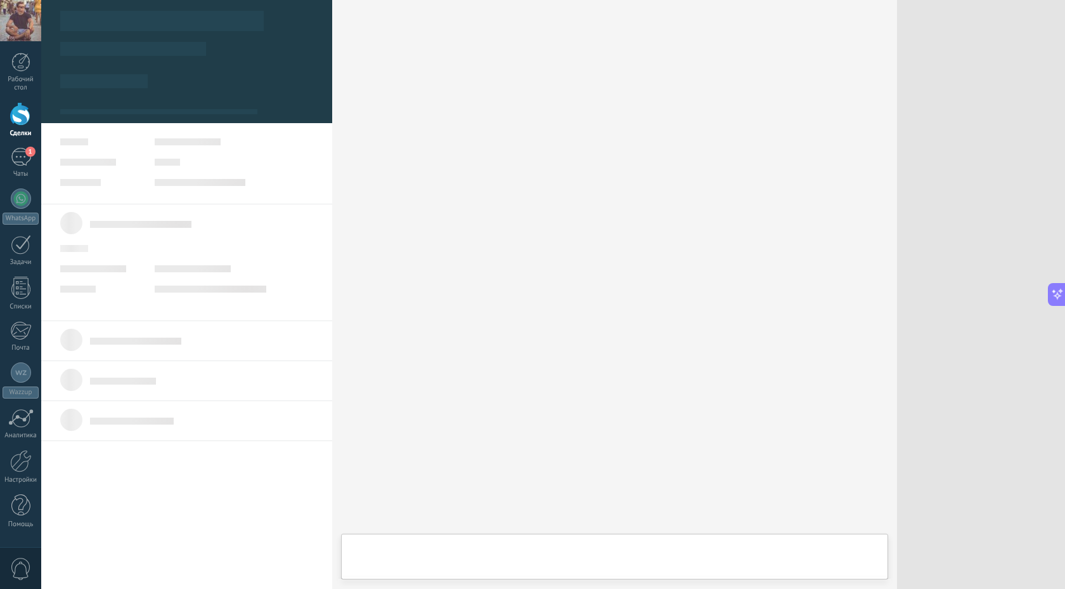
type textarea "***"
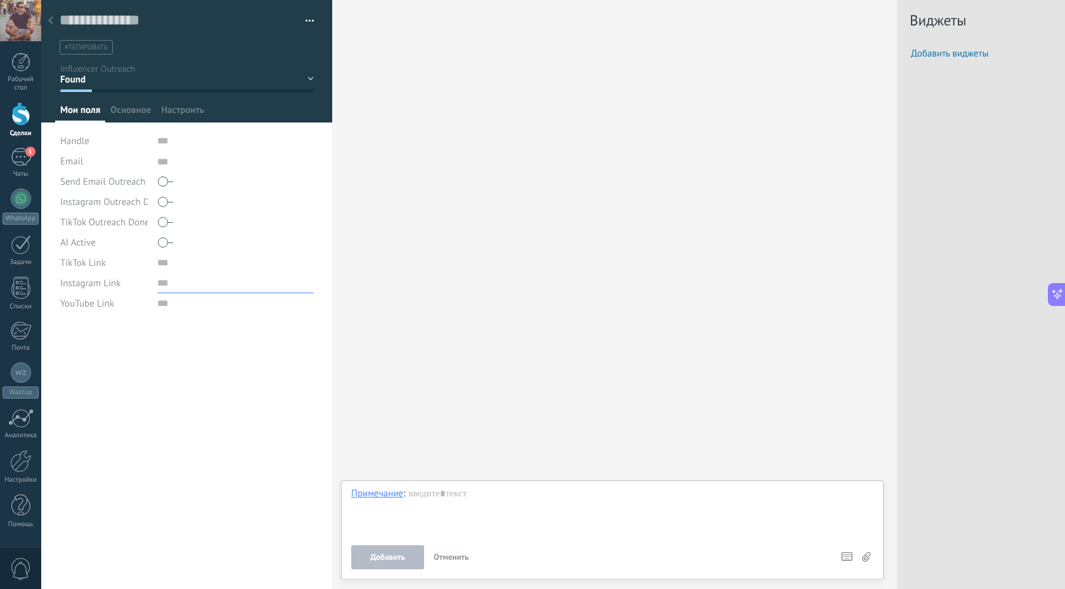
click at [169, 280] on input "url" at bounding box center [235, 283] width 157 height 20
paste input "**********"
type input "**********"
click at [88, 568] on span "Сохранить" at bounding box center [87, 568] width 41 height 9
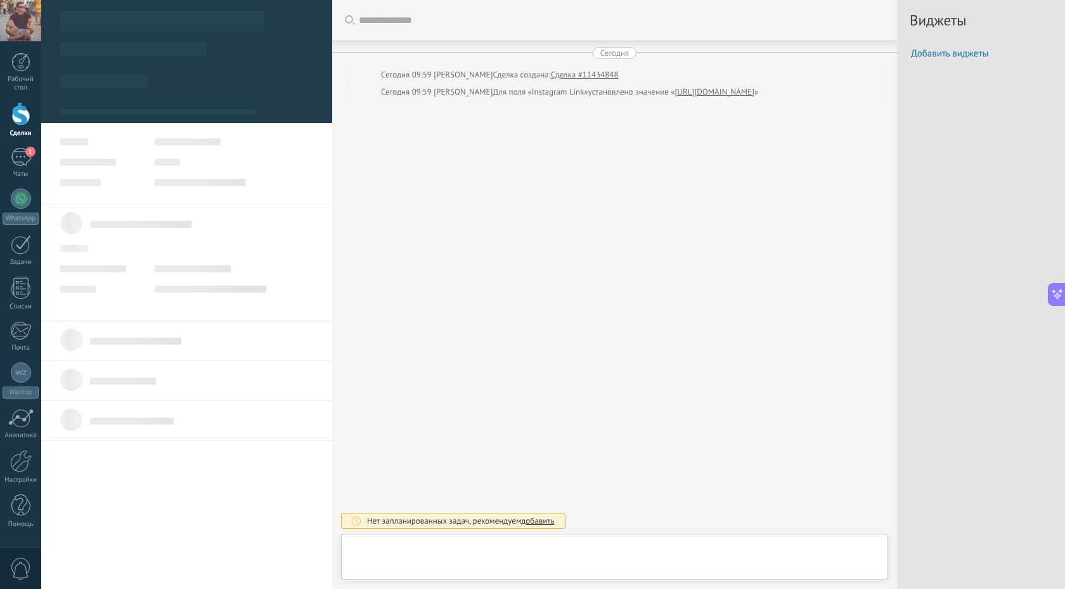
scroll to position [13, 0]
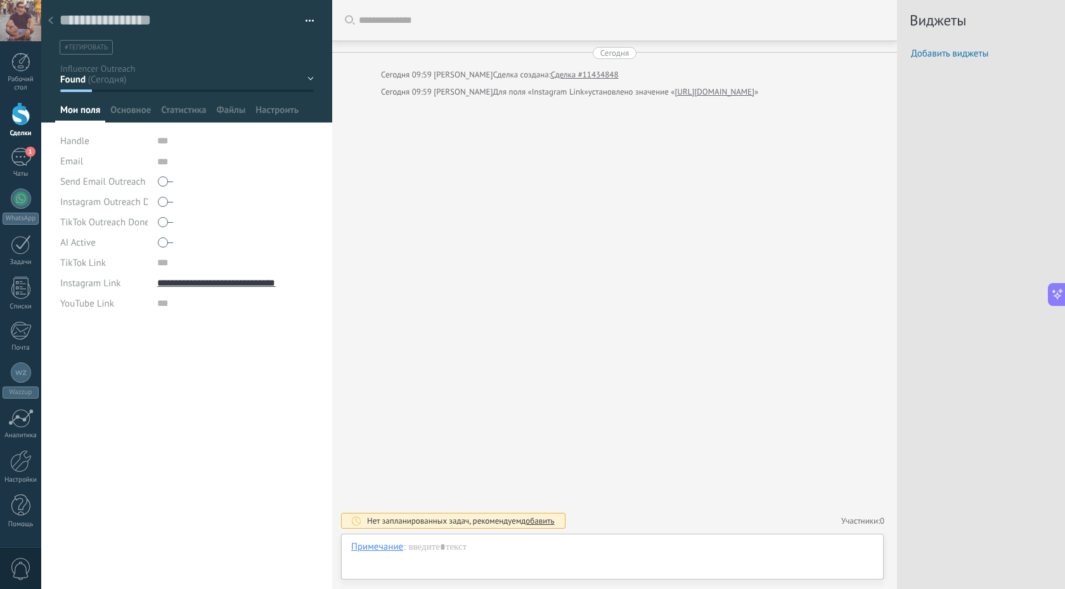
click at [51, 18] on icon at bounding box center [50, 20] width 5 height 8
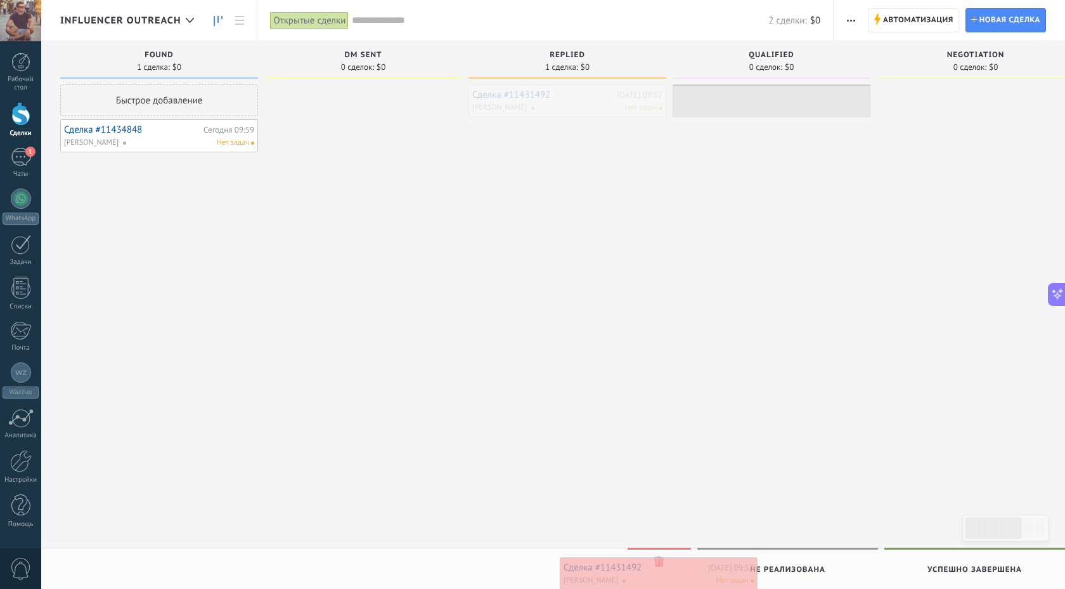
drag, startPoint x: 570, startPoint y: 91, endPoint x: 661, endPoint y: 563, distance: 481.2
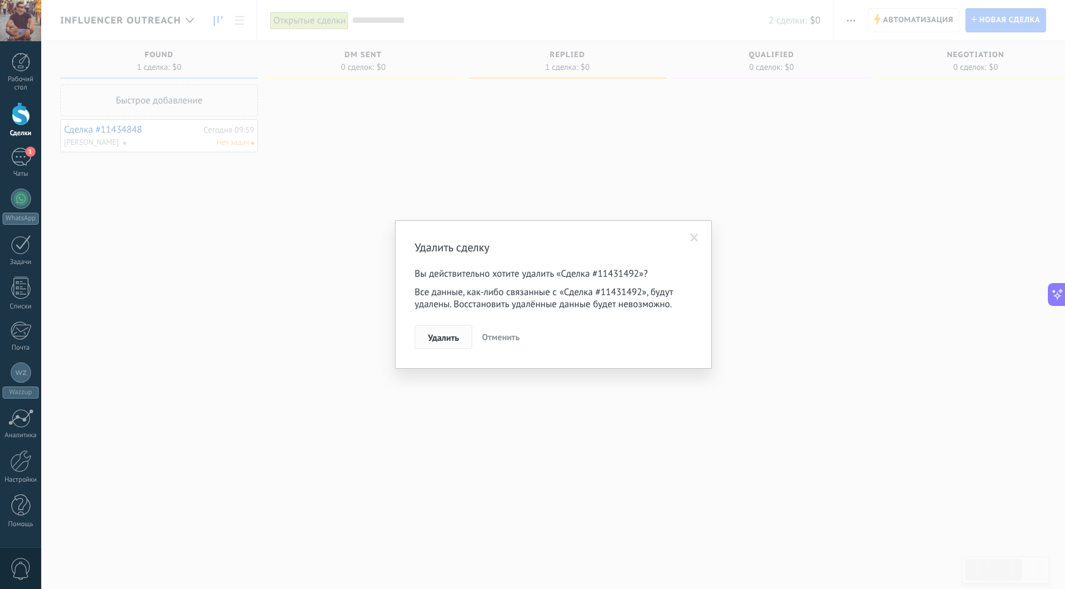
click at [445, 340] on span "Удалить" at bounding box center [443, 337] width 31 height 9
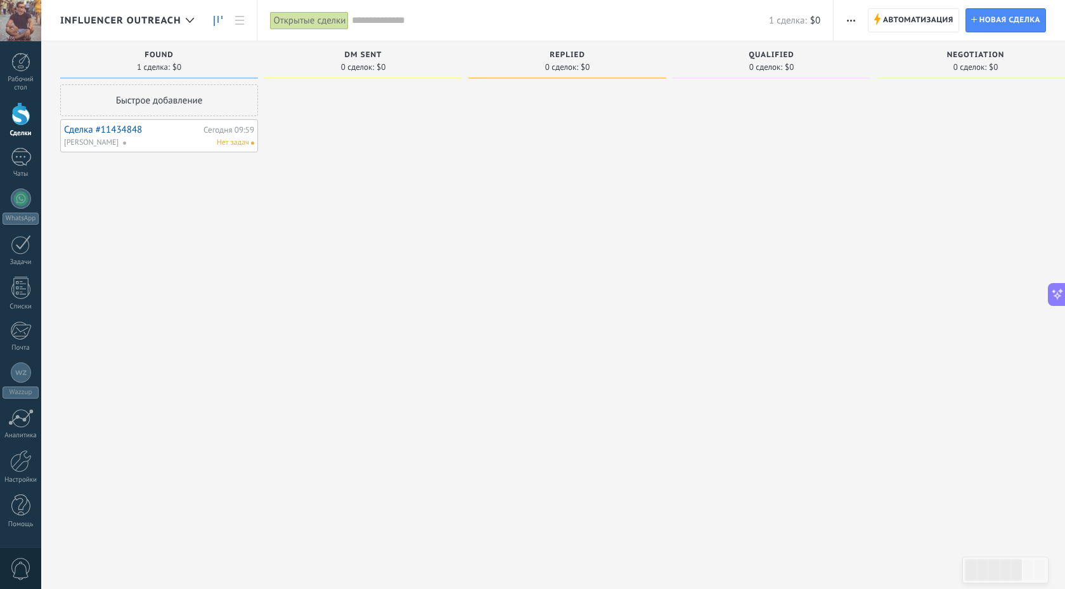
click at [123, 131] on link "Сделка #11434848" at bounding box center [132, 129] width 136 height 11
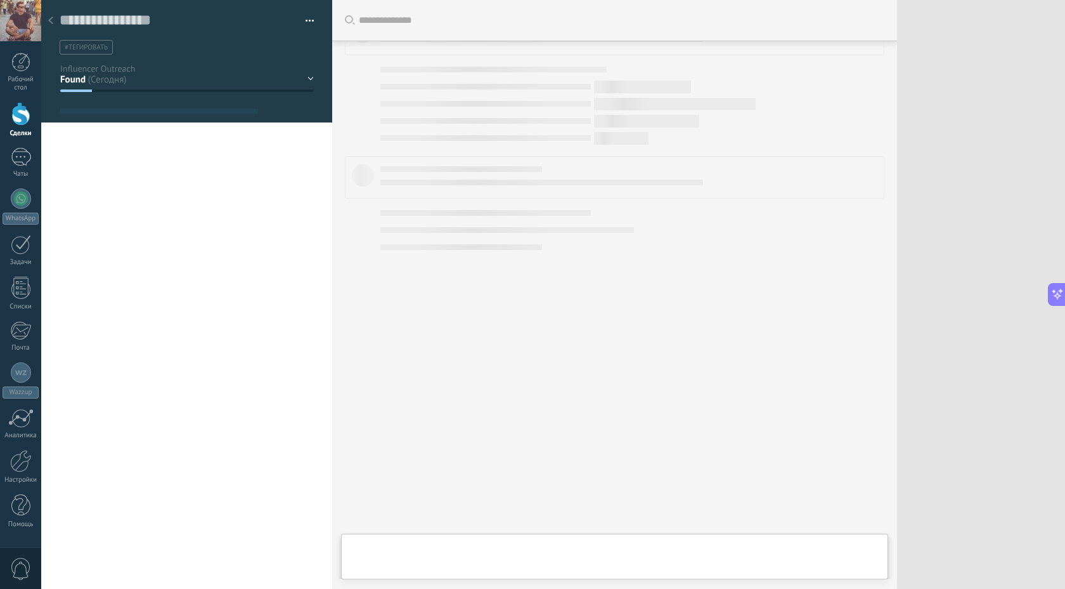
type textarea "***"
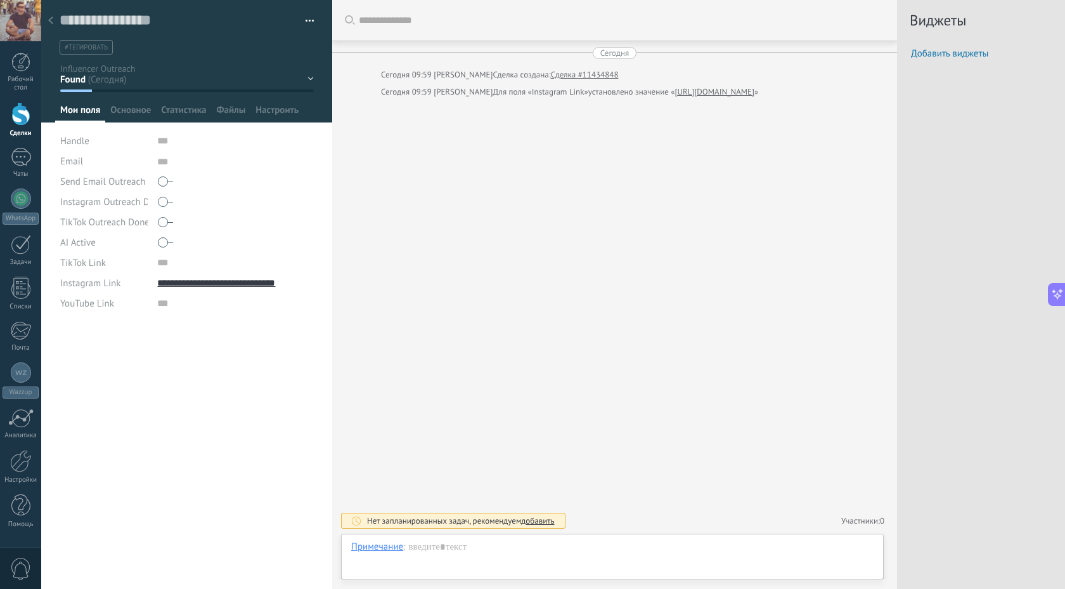
click at [52, 18] on use at bounding box center [50, 20] width 5 height 8
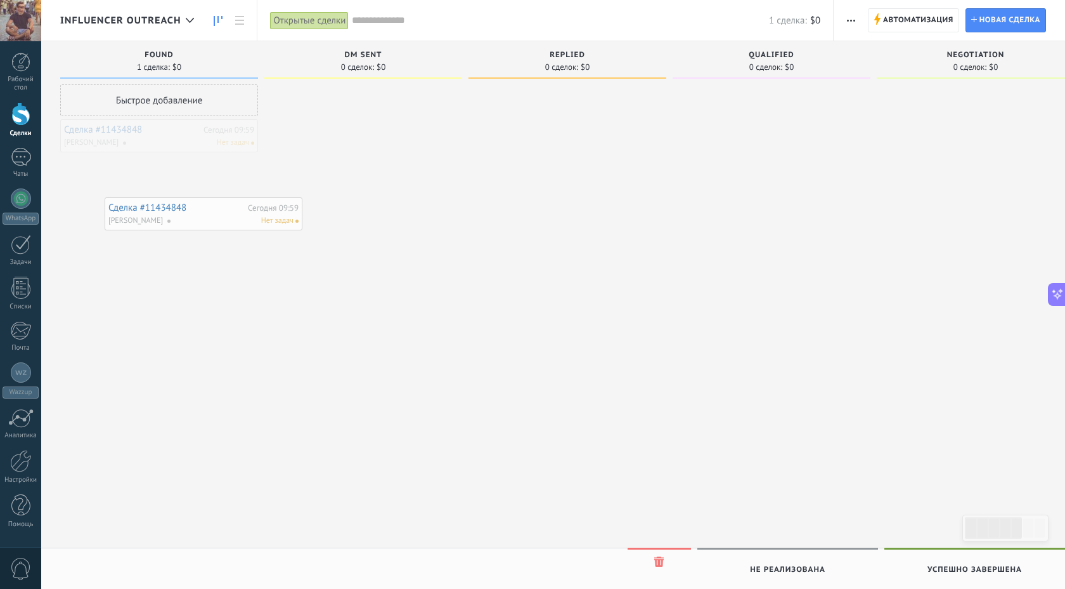
drag, startPoint x: 114, startPoint y: 131, endPoint x: 159, endPoint y: 209, distance: 90.1
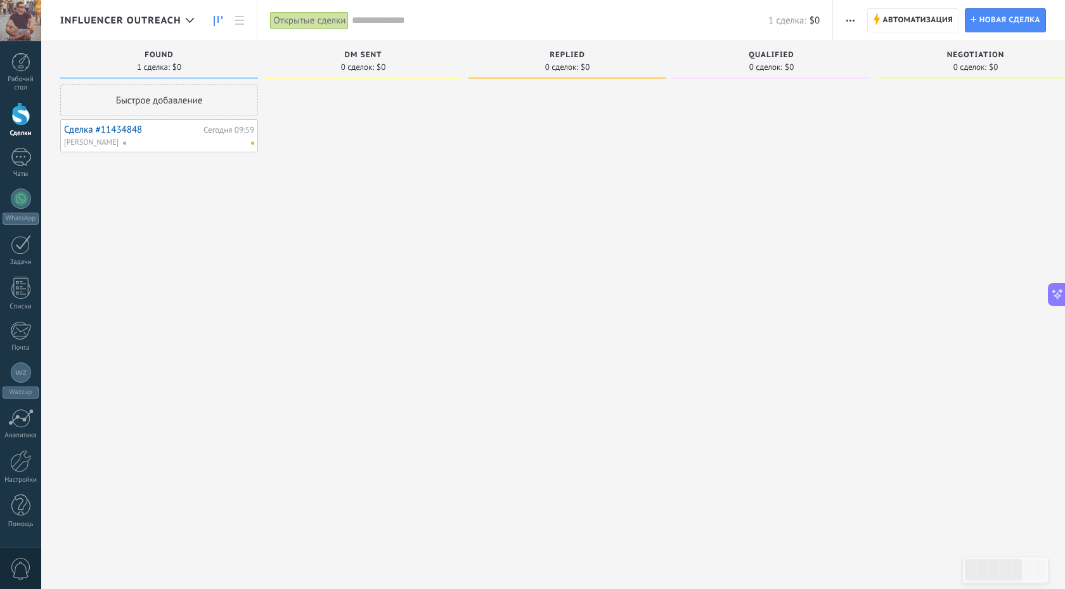
click at [117, 129] on link "Сделка #11434848" at bounding box center [132, 129] width 136 height 11
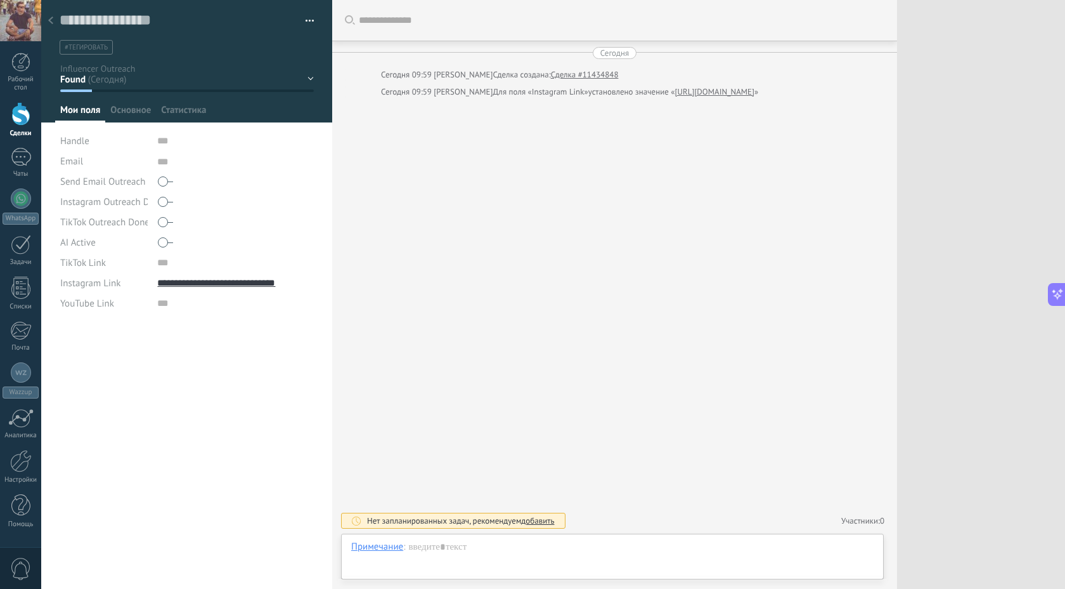
scroll to position [13, 0]
click at [51, 18] on icon at bounding box center [50, 20] width 5 height 8
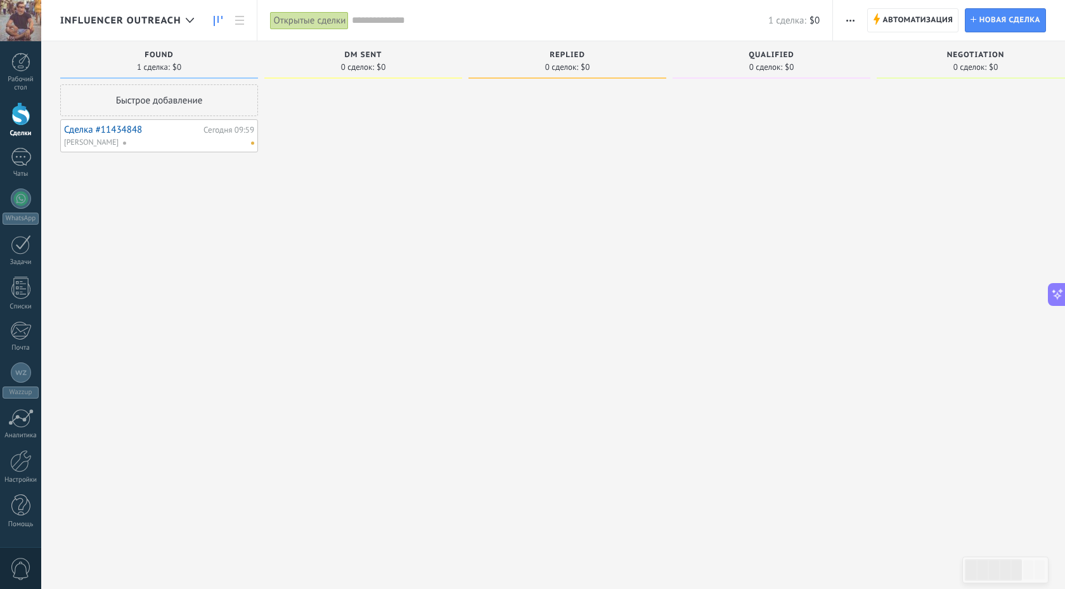
type input "*"
click at [28, 150] on span "1" at bounding box center [30, 152] width 10 height 10
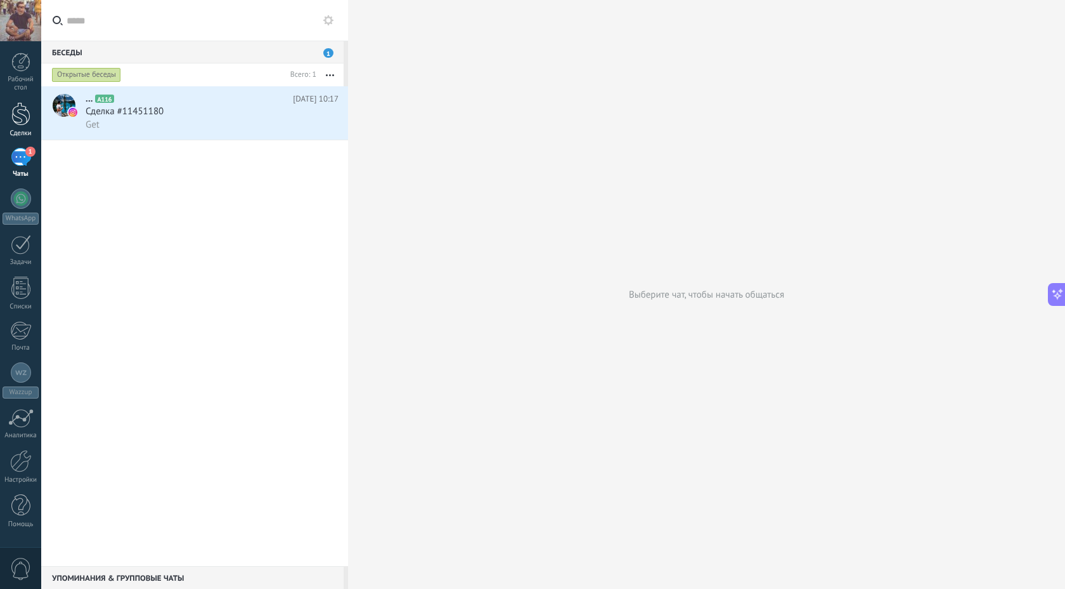
click at [20, 114] on div at bounding box center [20, 113] width 19 height 23
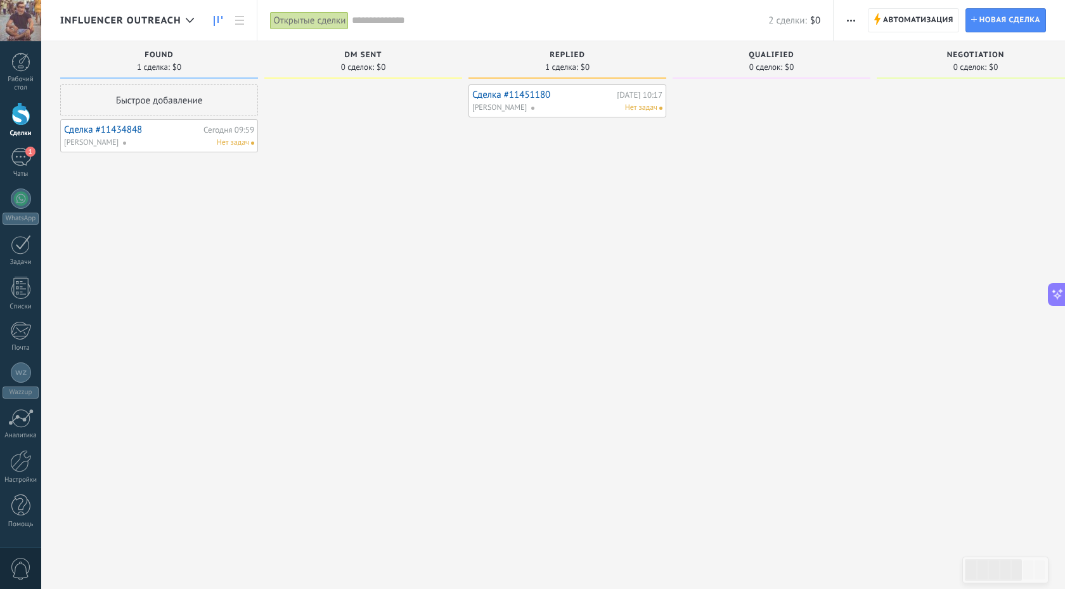
click at [551, 100] on div "Сделка #11451180 [DATE] 10:17 [PERSON_NAME] Нет задач" at bounding box center [567, 100] width 190 height 25
click at [514, 96] on link "Сделка #11451180" at bounding box center [542, 94] width 141 height 11
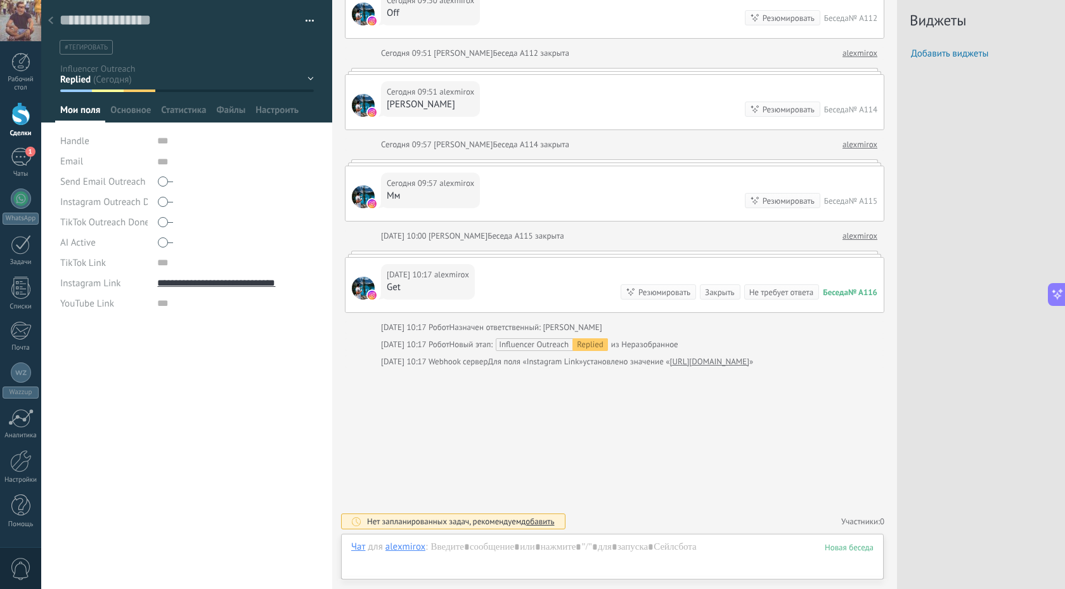
scroll to position [13, 0]
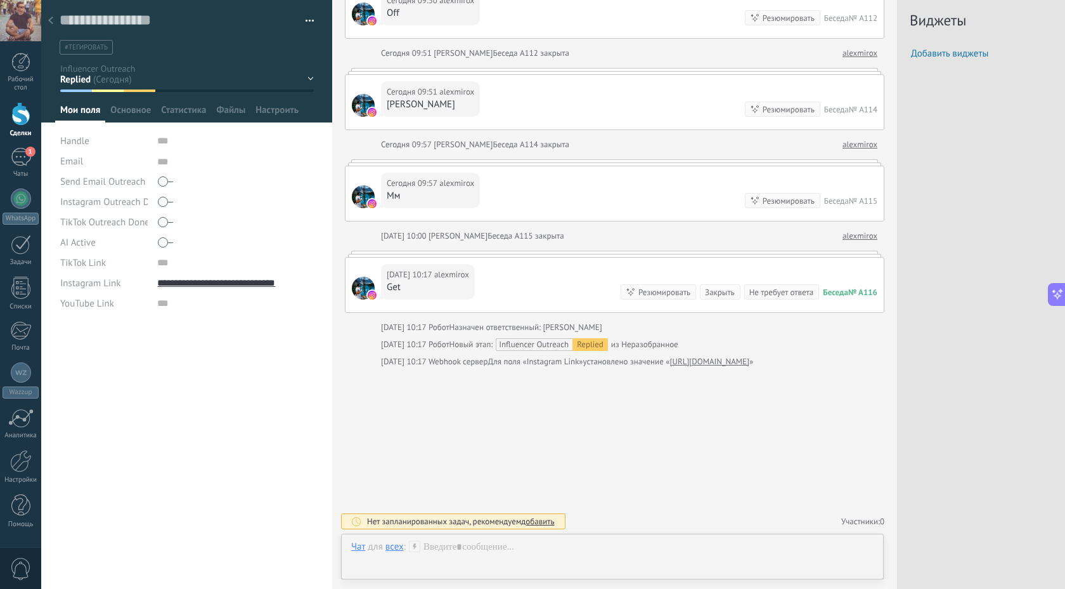
click at [51, 16] on div at bounding box center [51, 21] width 18 height 25
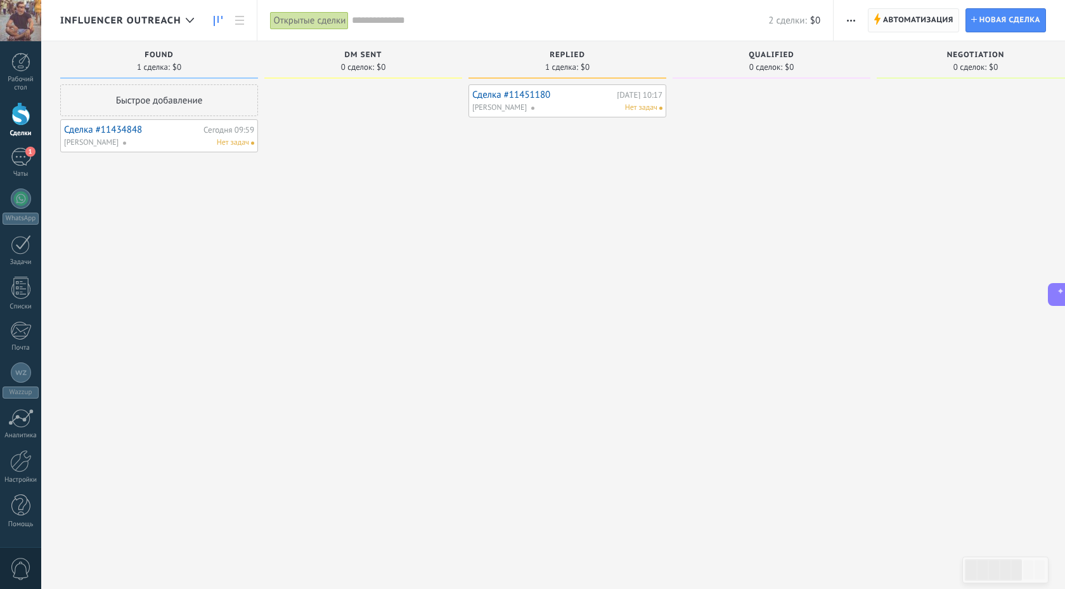
click at [903, 22] on span "Автоматизация" at bounding box center [918, 20] width 70 height 23
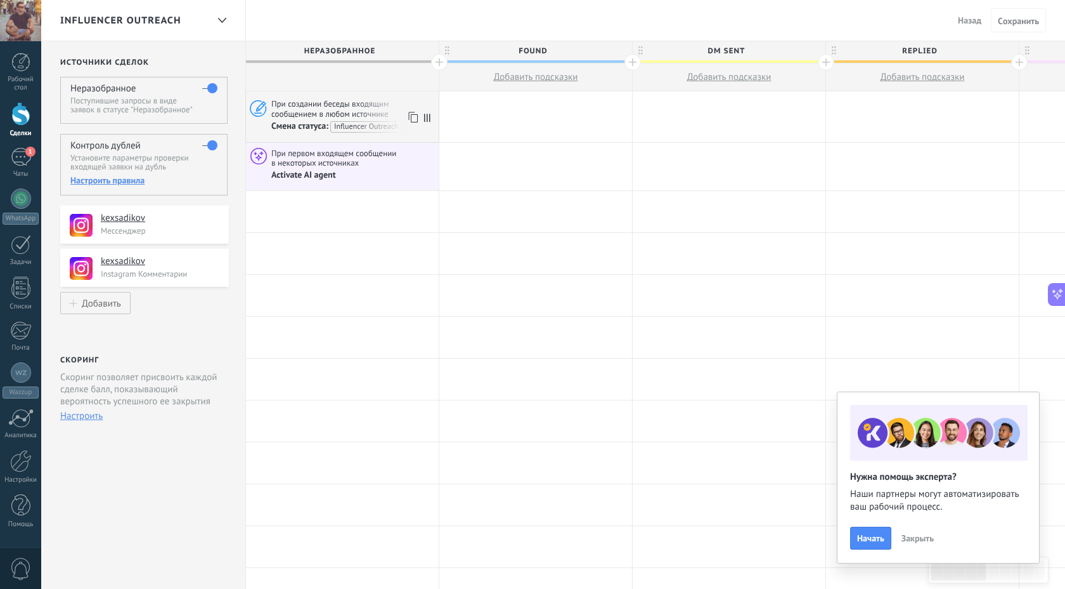
click at [350, 106] on span "При создании беседы входящим сообщением в любом источнике" at bounding box center [353, 108] width 164 height 21
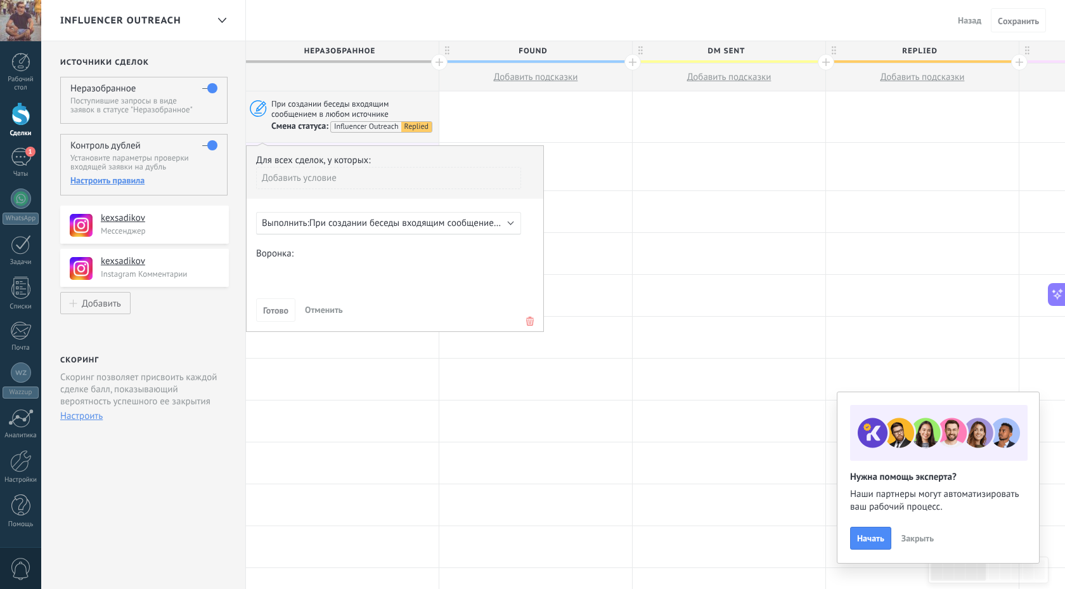
click at [387, 226] on span "При создании беседы входящим сообщением в любом источнике" at bounding box center [445, 223] width 273 height 12
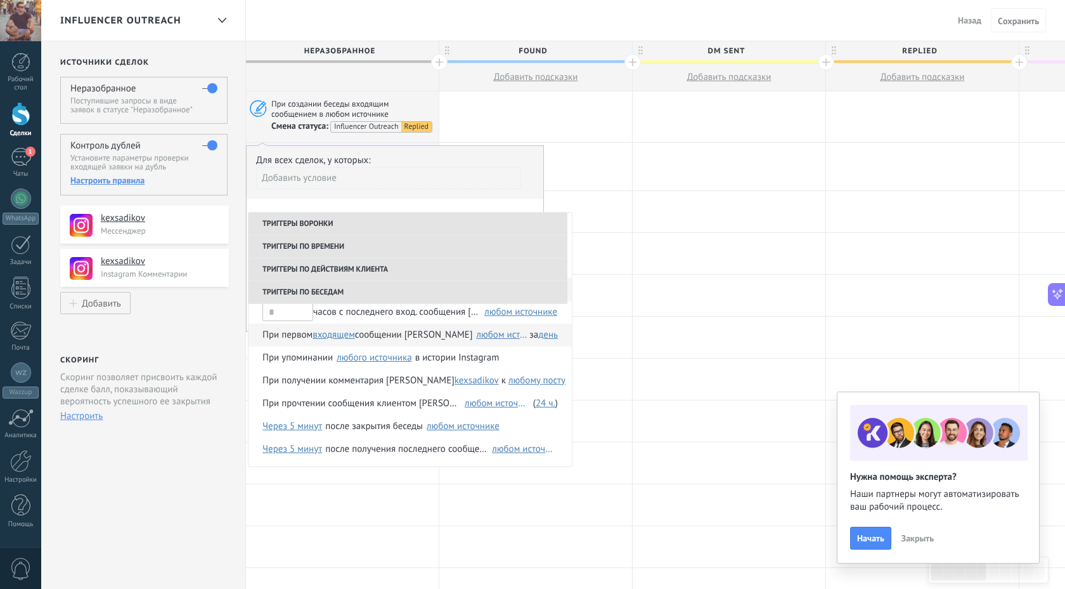
scroll to position [231, 0]
click at [440, 108] on div at bounding box center [536, 116] width 193 height 51
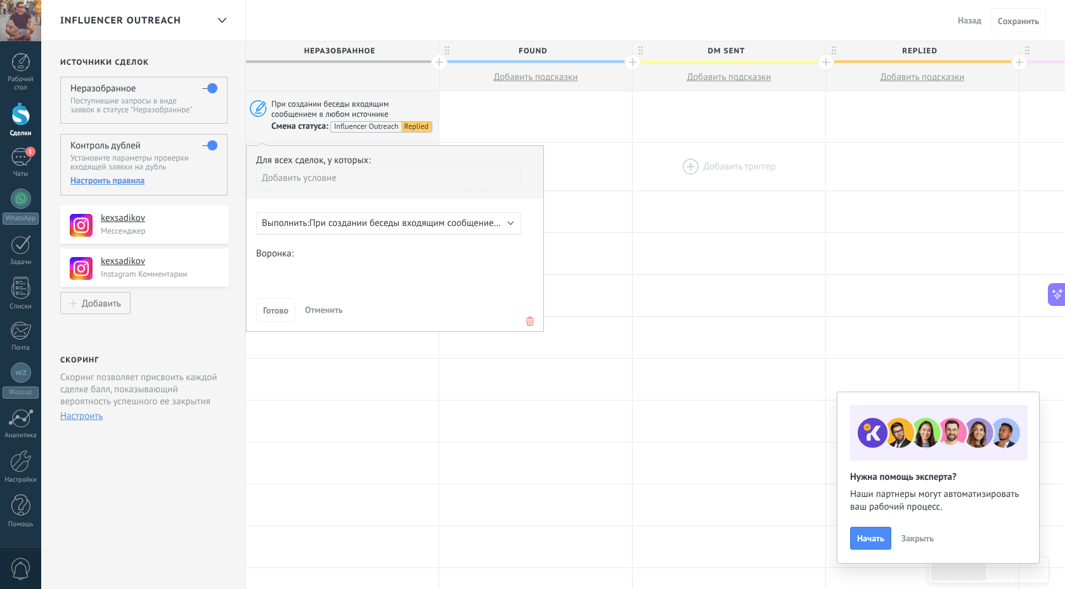
click at [637, 157] on div at bounding box center [729, 167] width 193 height 48
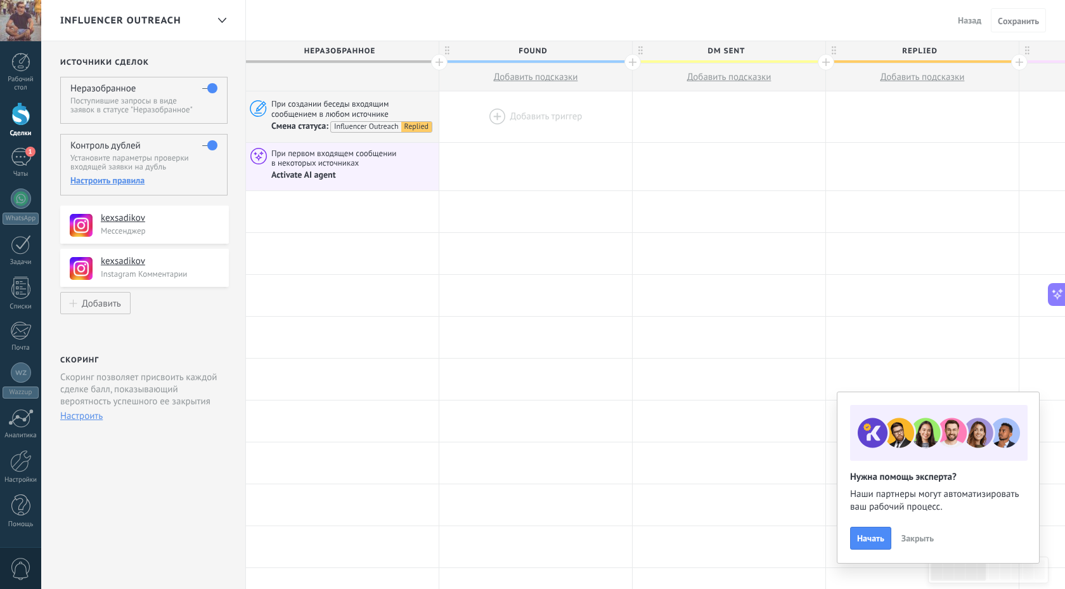
click at [526, 108] on div at bounding box center [536, 116] width 193 height 51
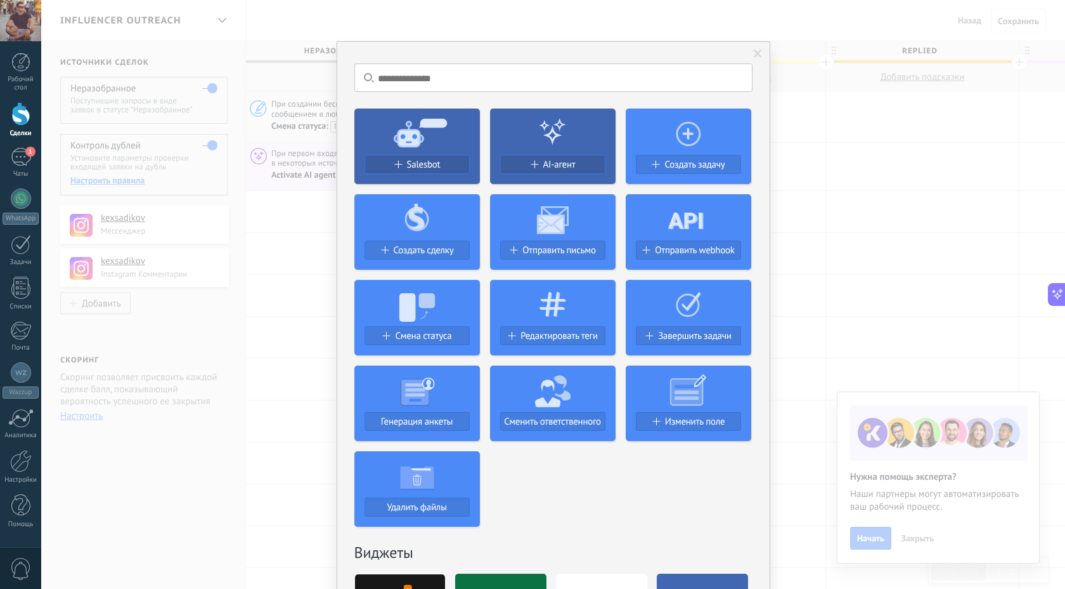
click at [790, 106] on div "Ничего не найдено. Salesbot AI-агент Создать задачу Создать сделку Отправить пи…" at bounding box center [553, 294] width 1024 height 589
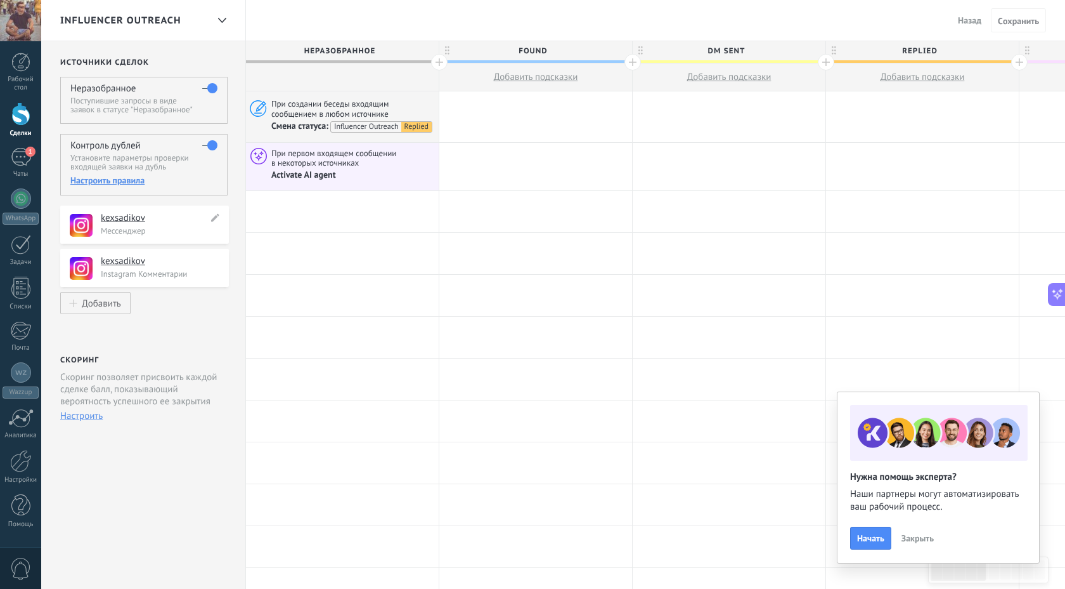
click at [123, 221] on h4 "kexsadikov" at bounding box center [154, 218] width 107 height 13
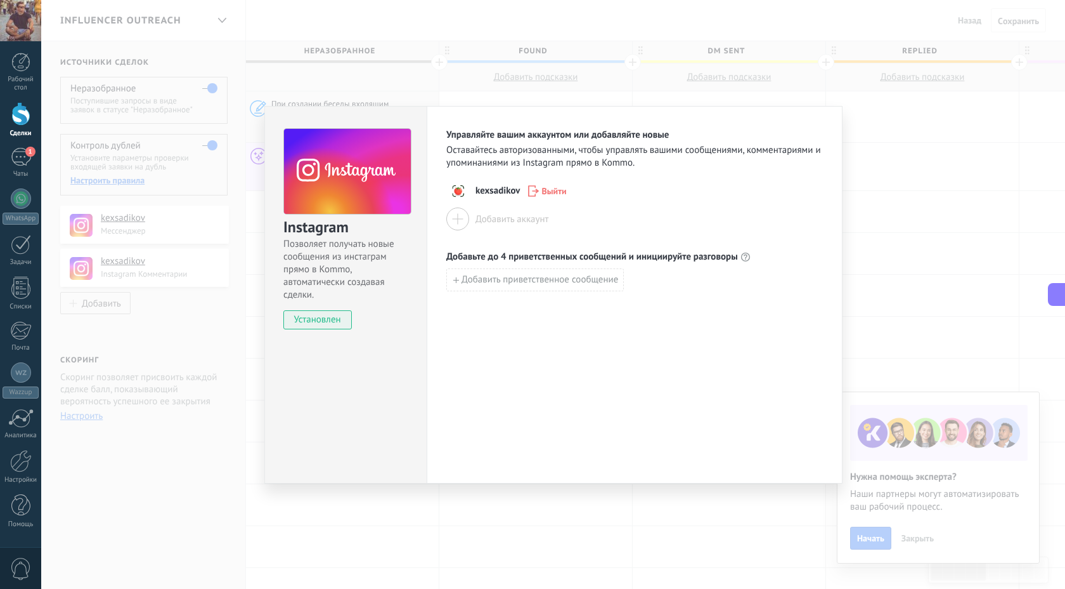
click at [215, 221] on div "Instagram Позволяет получать новые сообщения из инстаграм прямо в Kommo, автома…" at bounding box center [553, 294] width 1024 height 589
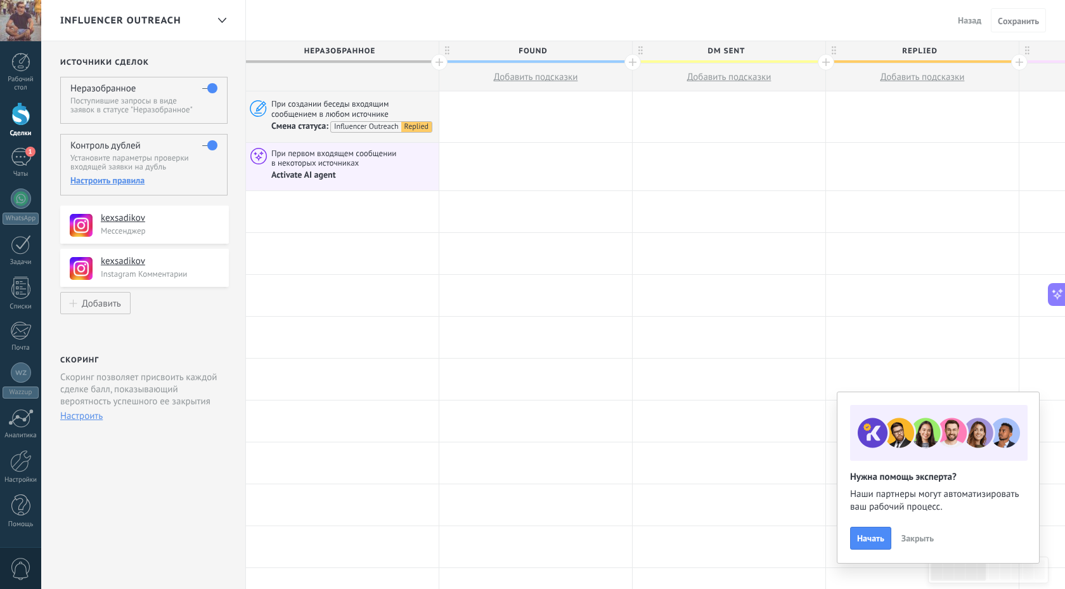
click at [204, 147] on label at bounding box center [209, 145] width 15 height 20
click at [213, 89] on label at bounding box center [209, 88] width 15 height 20
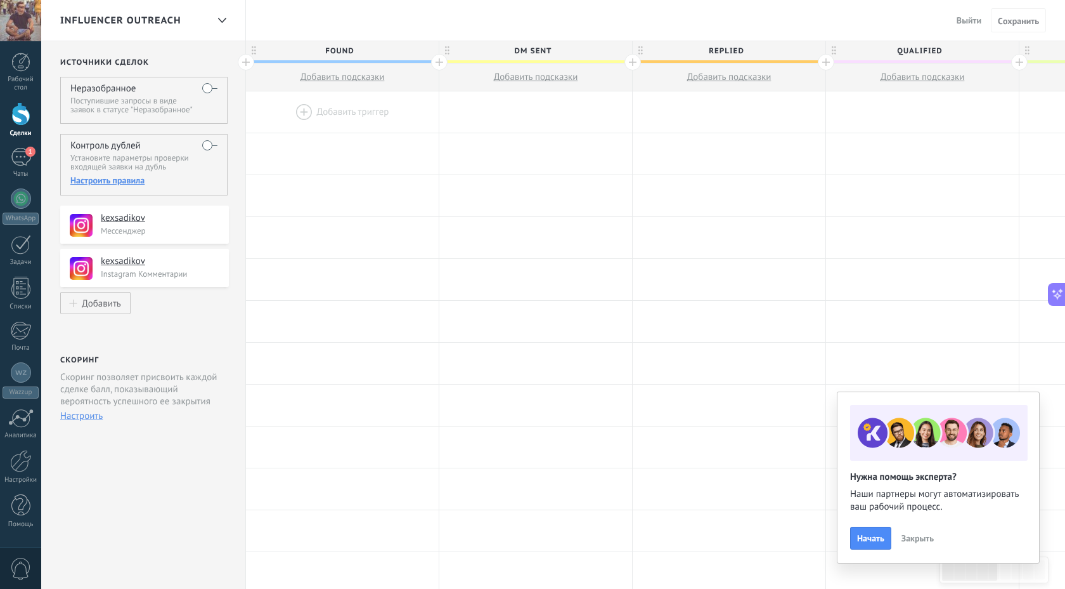
click at [204, 86] on label at bounding box center [209, 88] width 15 height 20
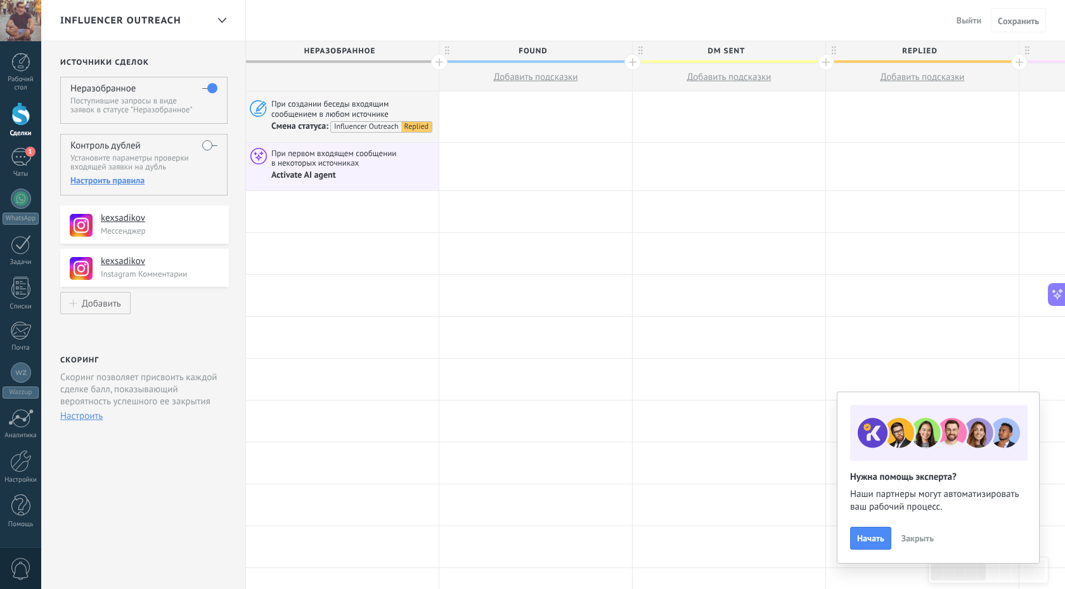
click at [213, 88] on label at bounding box center [209, 88] width 15 height 20
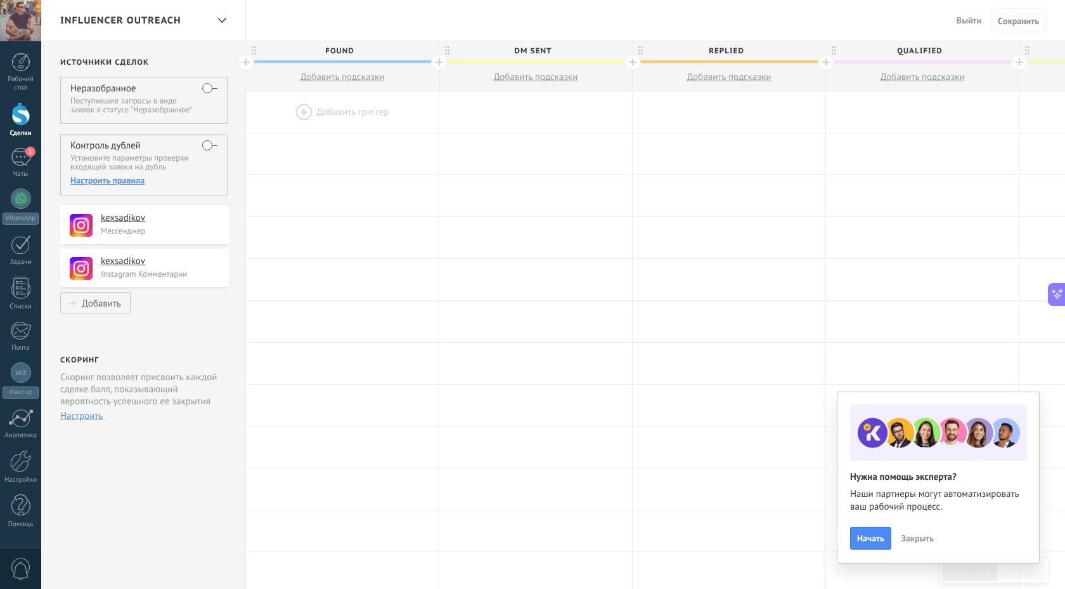
click at [1010, 22] on span "Cохранить" at bounding box center [1018, 20] width 41 height 9
click at [1029, 20] on span "Cохранить" at bounding box center [1018, 20] width 41 height 9
click at [18, 110] on div at bounding box center [20, 113] width 19 height 23
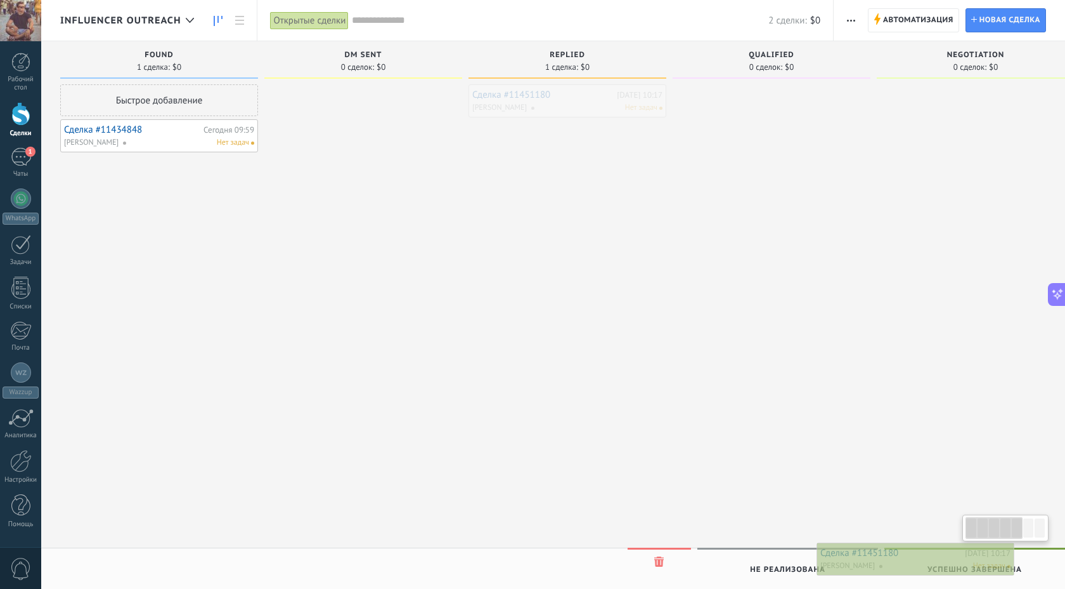
scroll to position [0, 9]
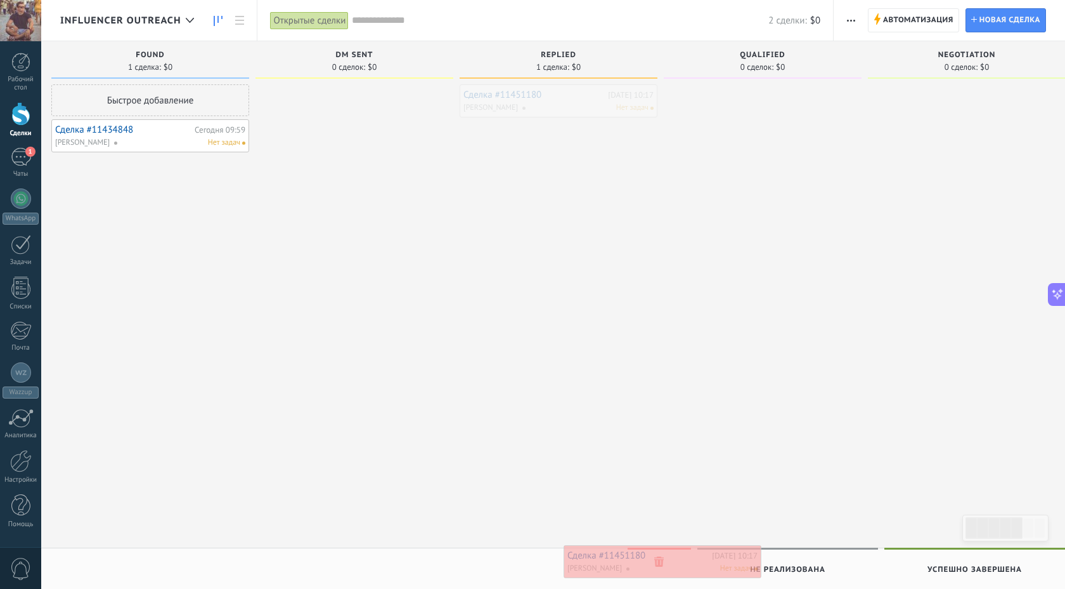
drag, startPoint x: 562, startPoint y: 101, endPoint x: 657, endPoint y: 561, distance: 470.2
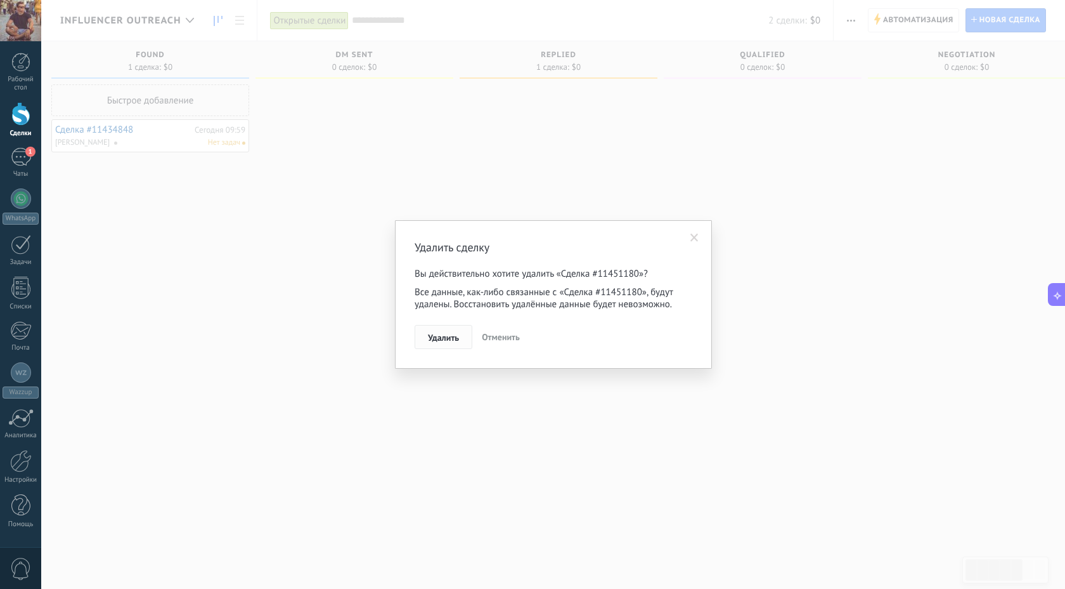
click at [450, 338] on span "Удалить" at bounding box center [443, 337] width 31 height 9
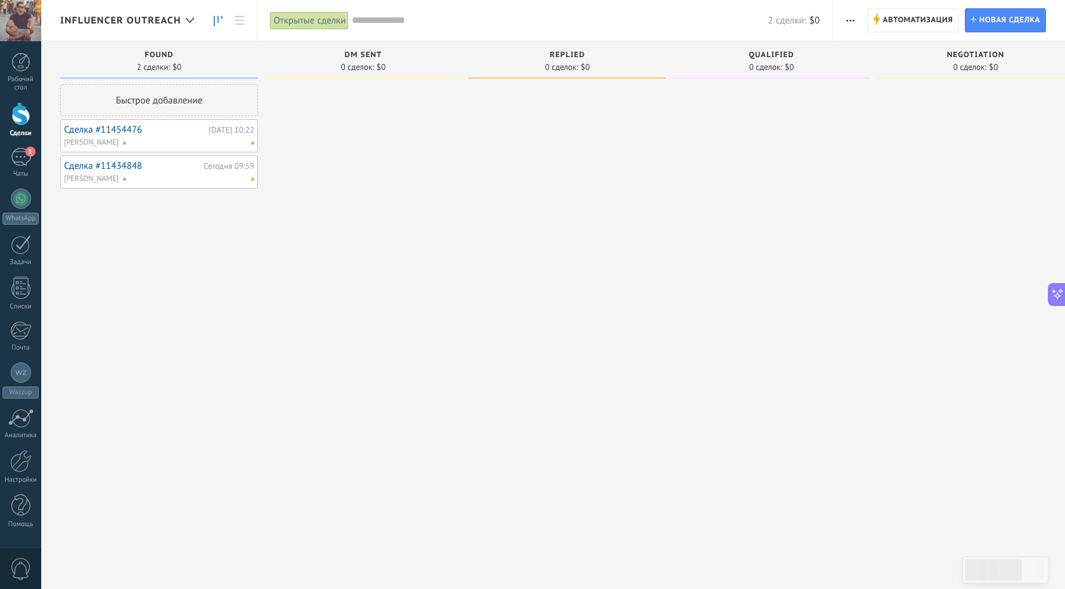
scroll to position [310, 0]
click at [121, 125] on link "Сделка #11454476" at bounding box center [134, 129] width 141 height 11
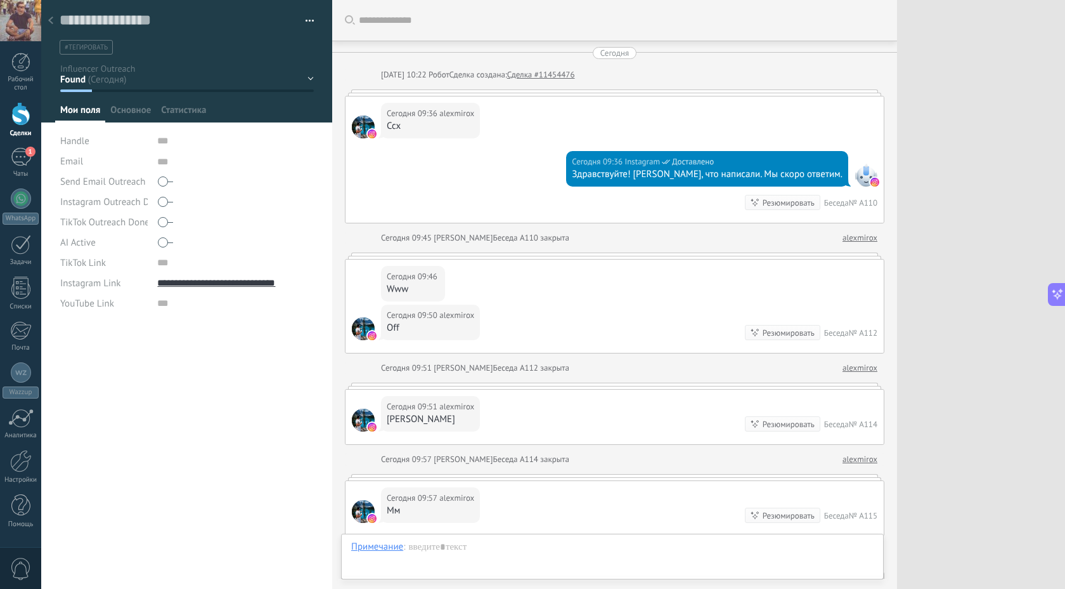
scroll to position [372, 0]
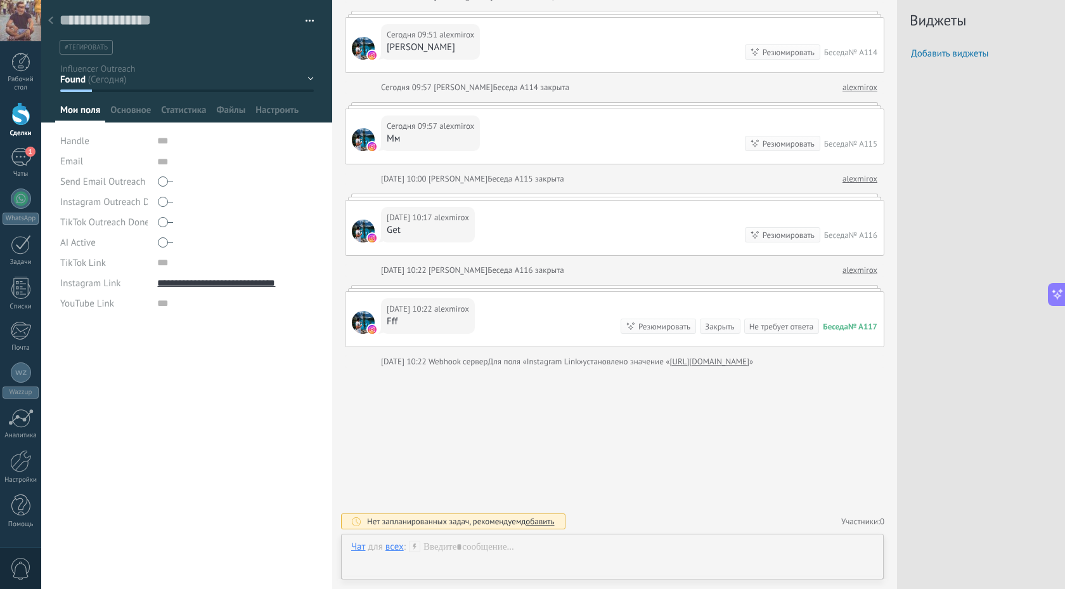
click at [51, 16] on div at bounding box center [51, 21] width 18 height 25
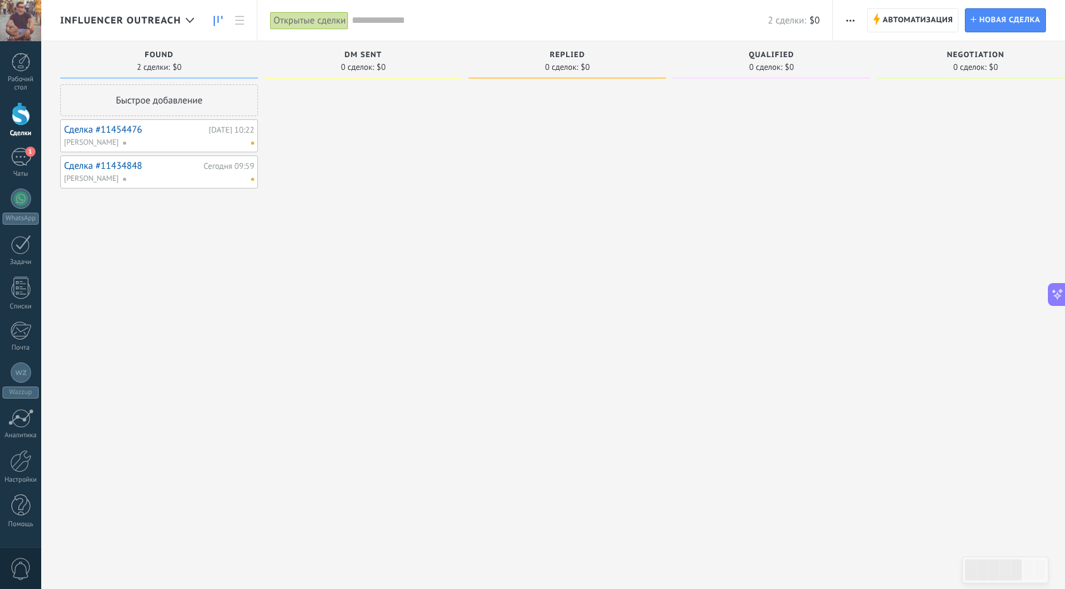
click at [850, 16] on span "button" at bounding box center [851, 20] width 8 height 24
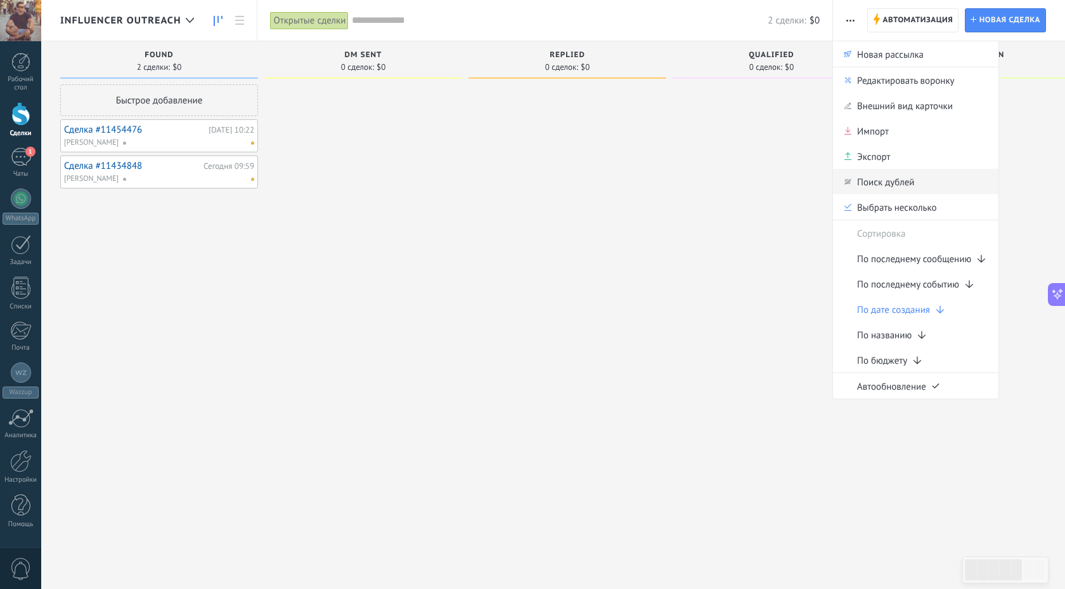
click at [878, 185] on span "Поиск дублей" at bounding box center [885, 181] width 57 height 25
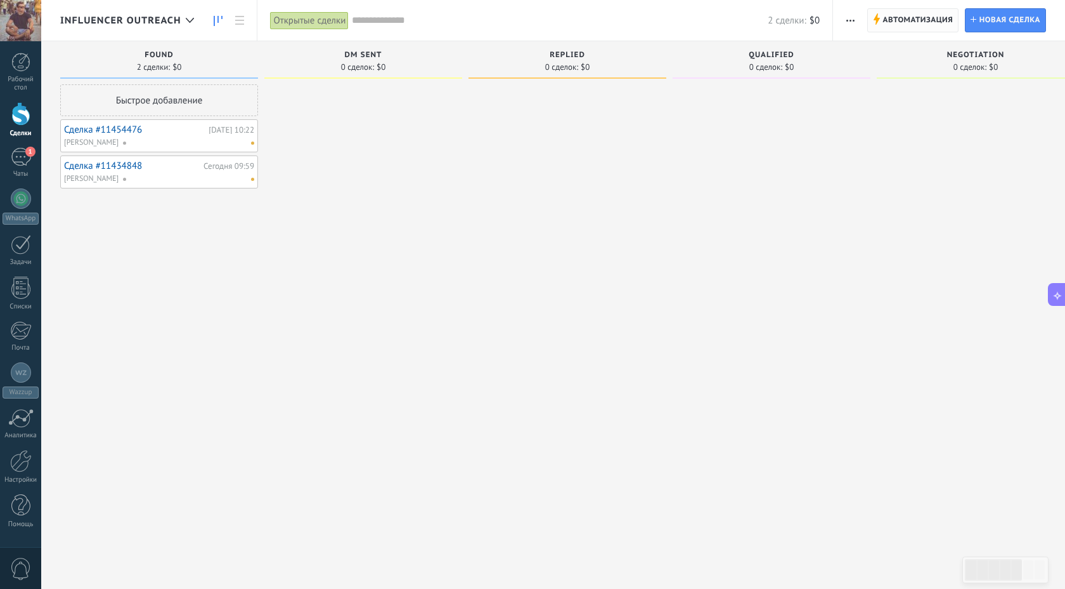
click at [917, 13] on span "Автоматизация" at bounding box center [918, 20] width 70 height 23
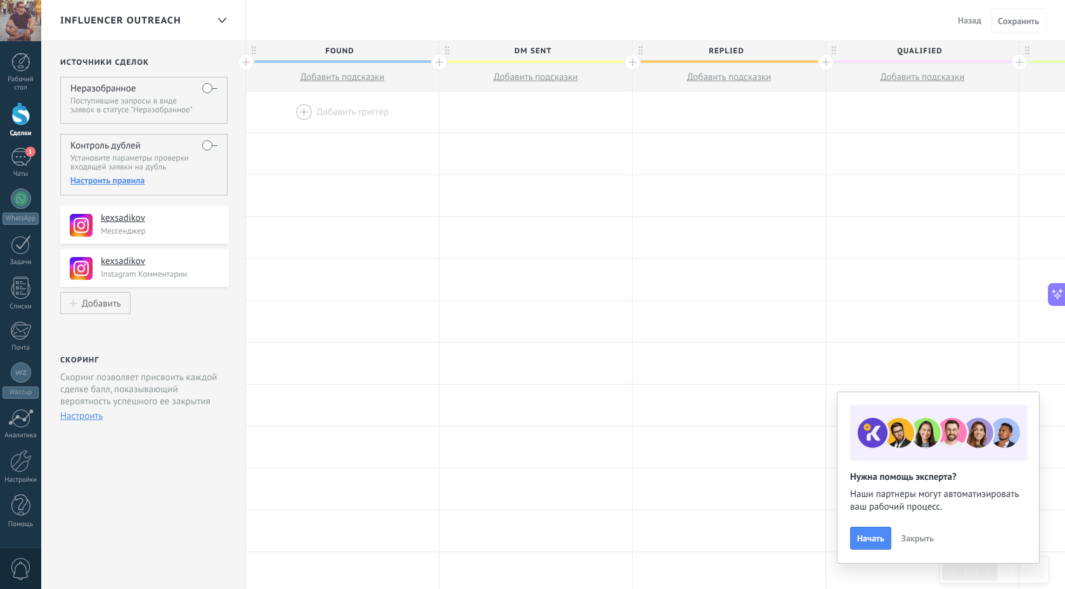
click at [339, 114] on div at bounding box center [342, 111] width 193 height 41
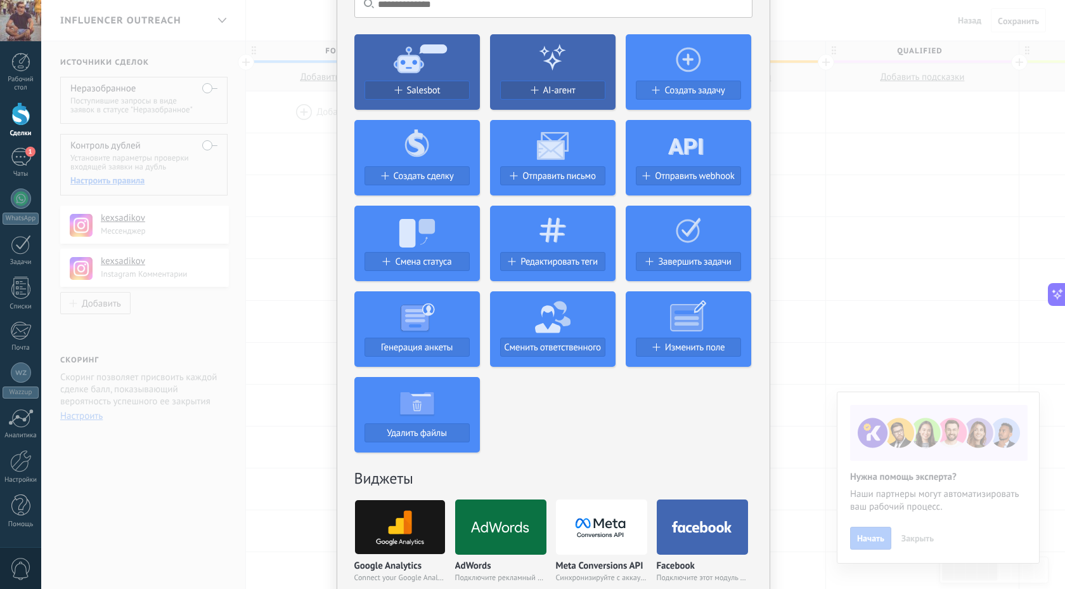
scroll to position [78, 0]
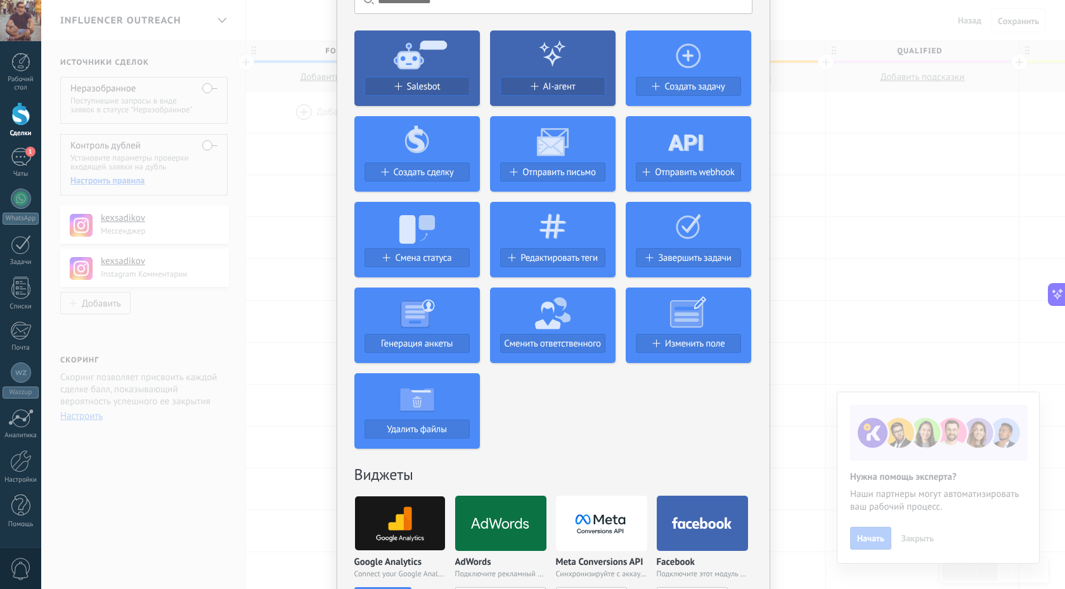
click at [299, 219] on div "Ничего не найдено. Salesbot AI-агент Создать задачу Создать сделку Отправить пи…" at bounding box center [553, 294] width 1024 height 589
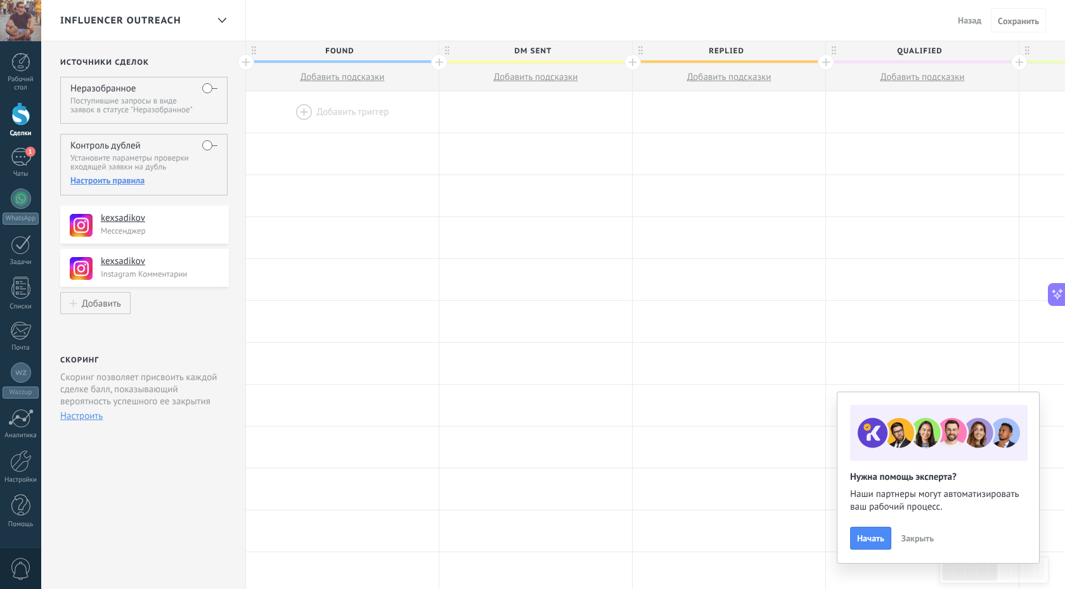
click at [99, 185] on div "Настроить правила" at bounding box center [143, 179] width 147 height 11
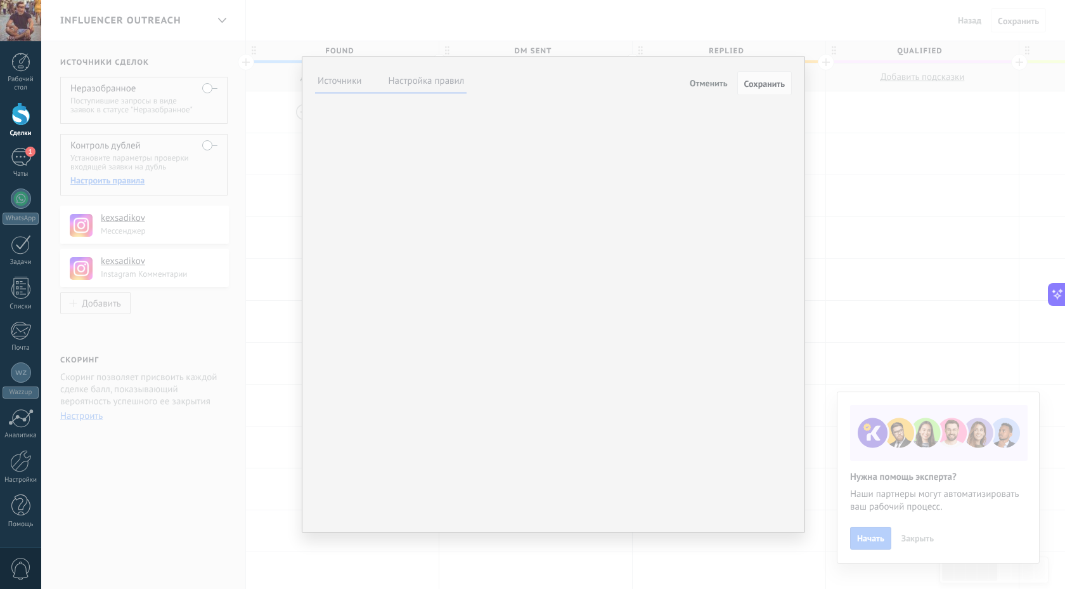
click at [425, 79] on label "Настройка правил" at bounding box center [427, 81] width 76 height 12
click at [0, 0] on button "Обновить самую новую сделку" at bounding box center [0, 0] width 0 height 0
click at [0, 0] on div "При конфликте данных сделки и входящей заявки: Обновить данными из входящей зая…" at bounding box center [0, 0] width 0 height 0
click at [0, 0] on button "Обновить самую новую сделку" at bounding box center [0, 0] width 0 height 0
click at [0, 0] on div "Воронки и статусы, в которых ищутся дубли: Неразобранное Comentario o DM Obsequ…" at bounding box center [0, 0] width 0 height 0
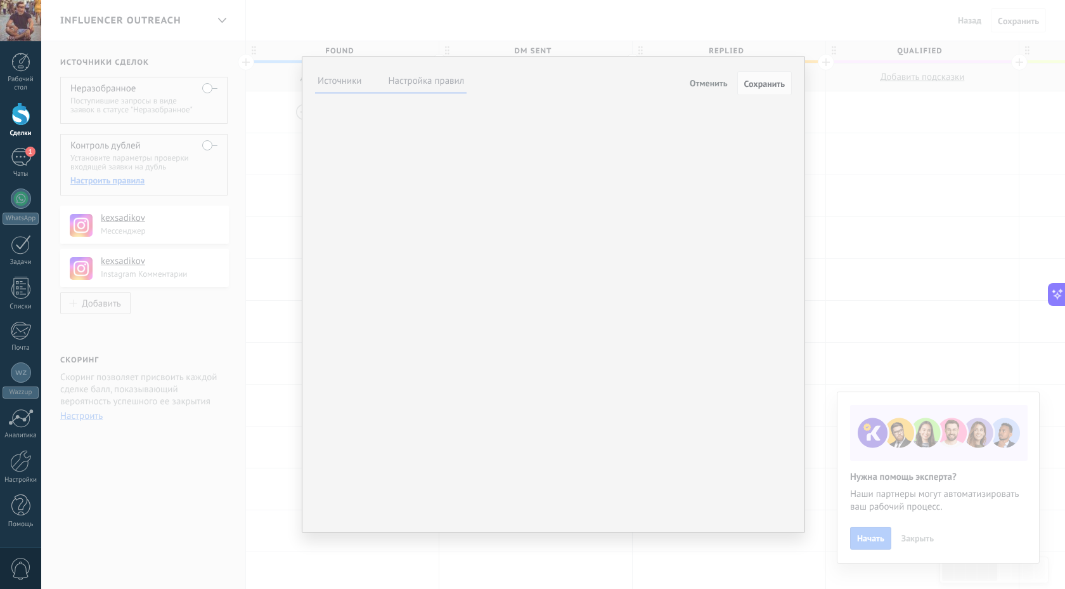
click at [274, 275] on div "**********" at bounding box center [553, 294] width 1024 height 589
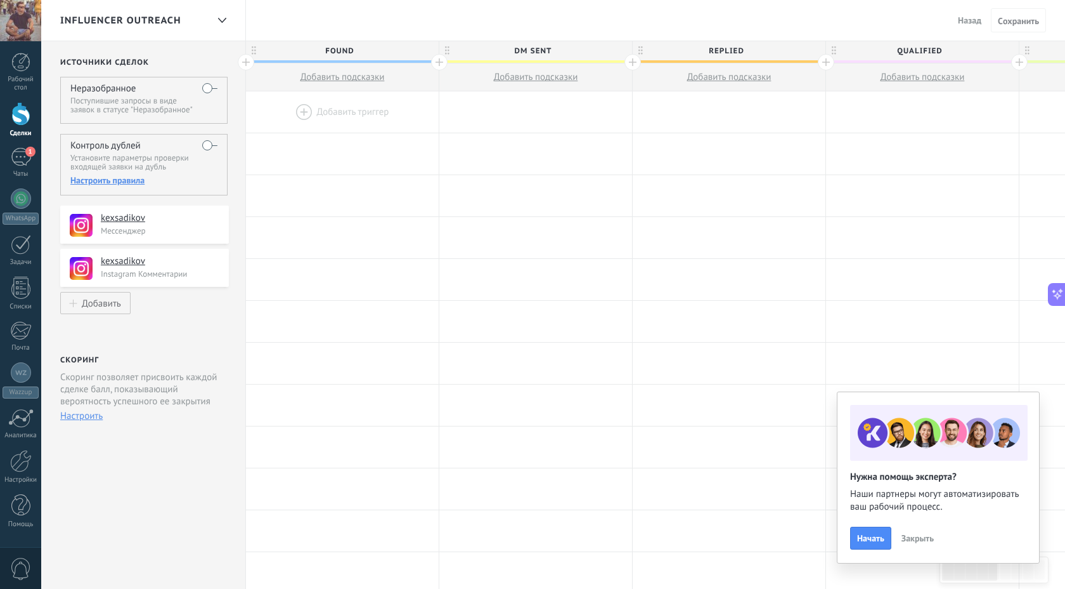
click at [183, 20] on div "Influencer Outreach" at bounding box center [133, 20] width 147 height 41
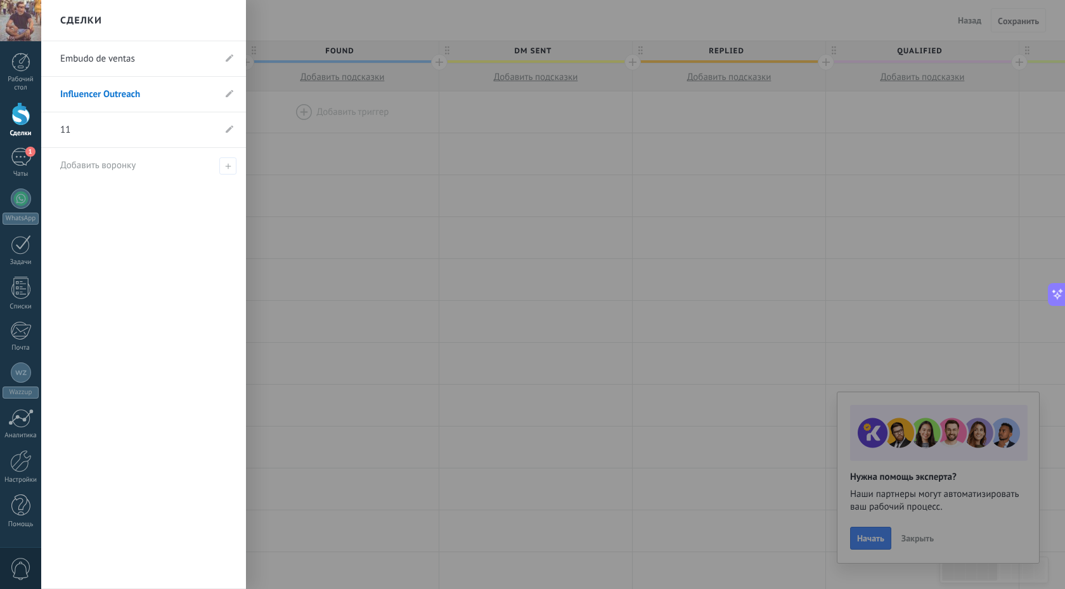
click at [564, 157] on div at bounding box center [573, 294] width 1065 height 589
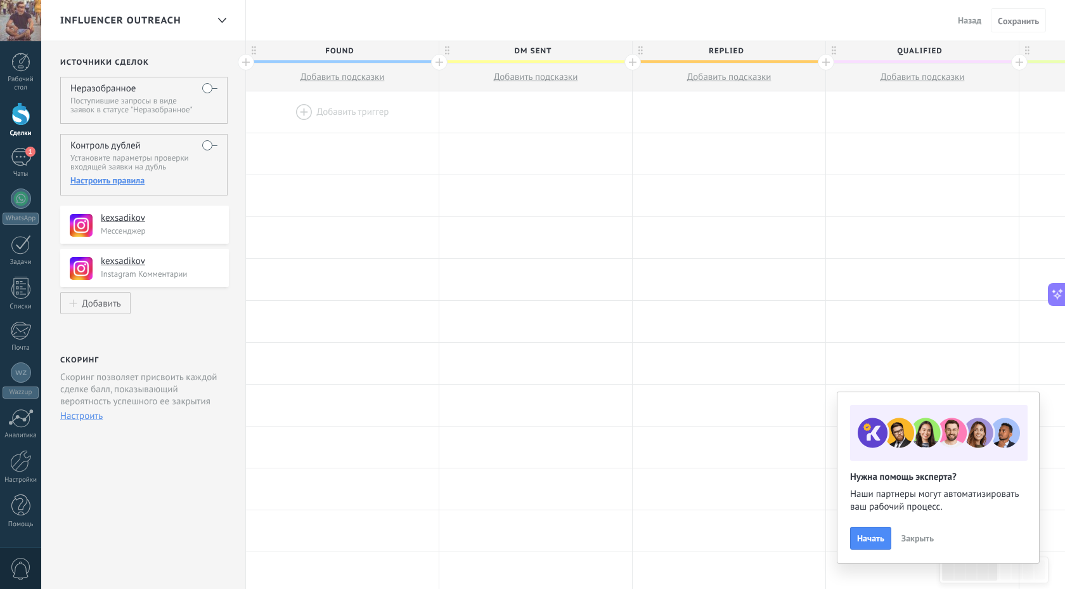
click at [966, 16] on span "Назад" at bounding box center [969, 20] width 23 height 11
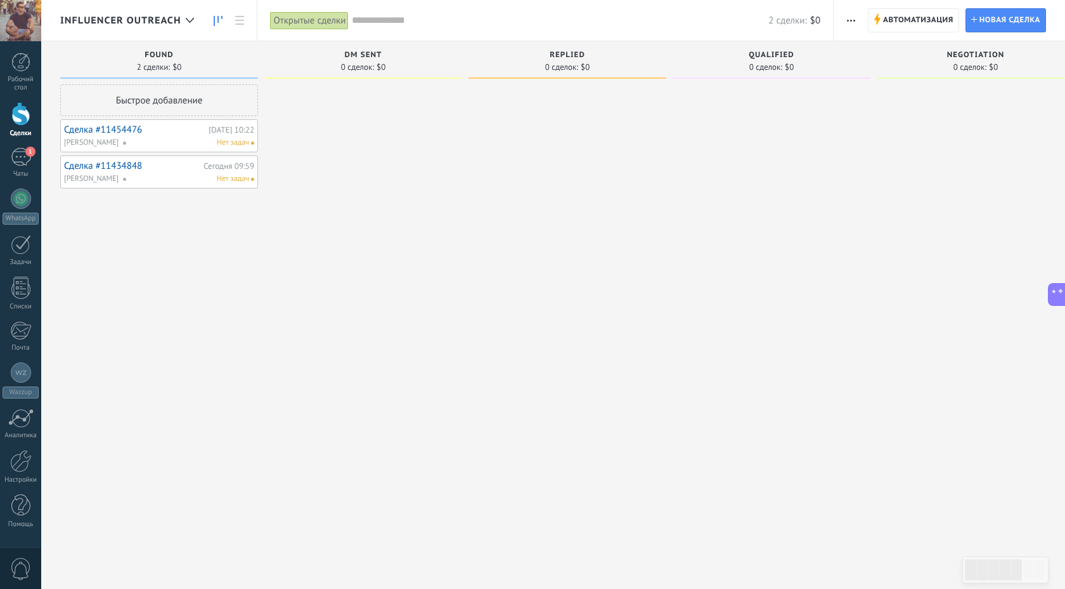
click at [167, 134] on link "Сделка #11454476" at bounding box center [134, 129] width 141 height 11
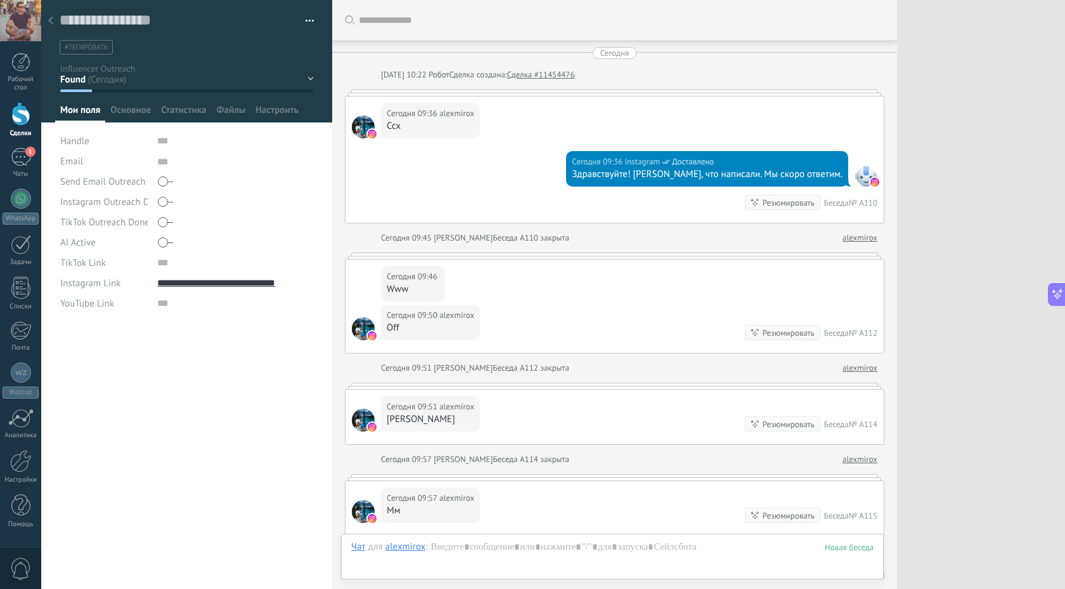
scroll to position [372, 0]
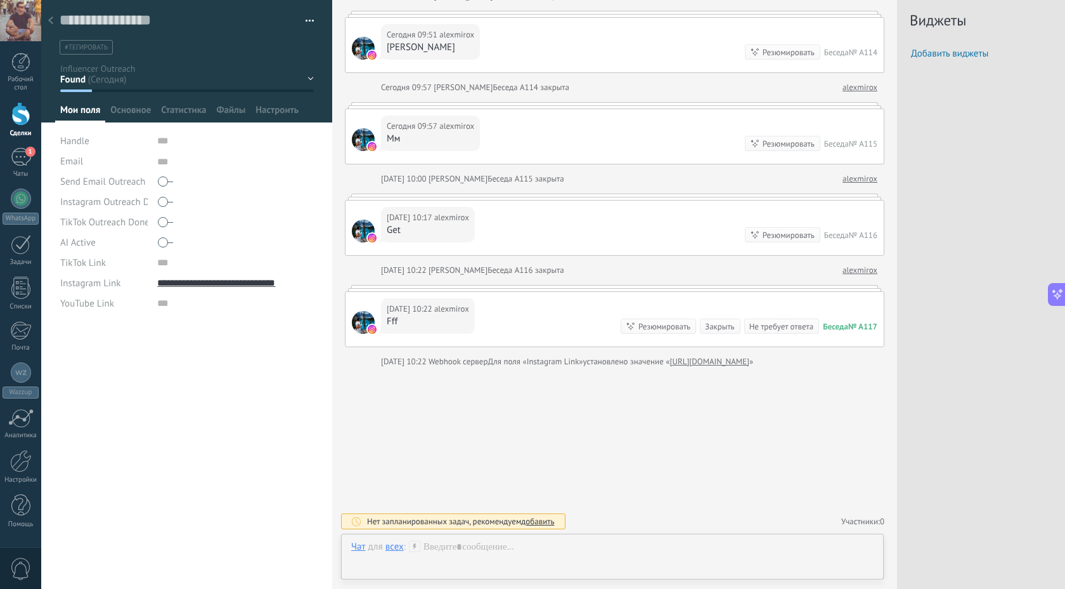
click at [48, 18] on icon at bounding box center [50, 20] width 5 height 8
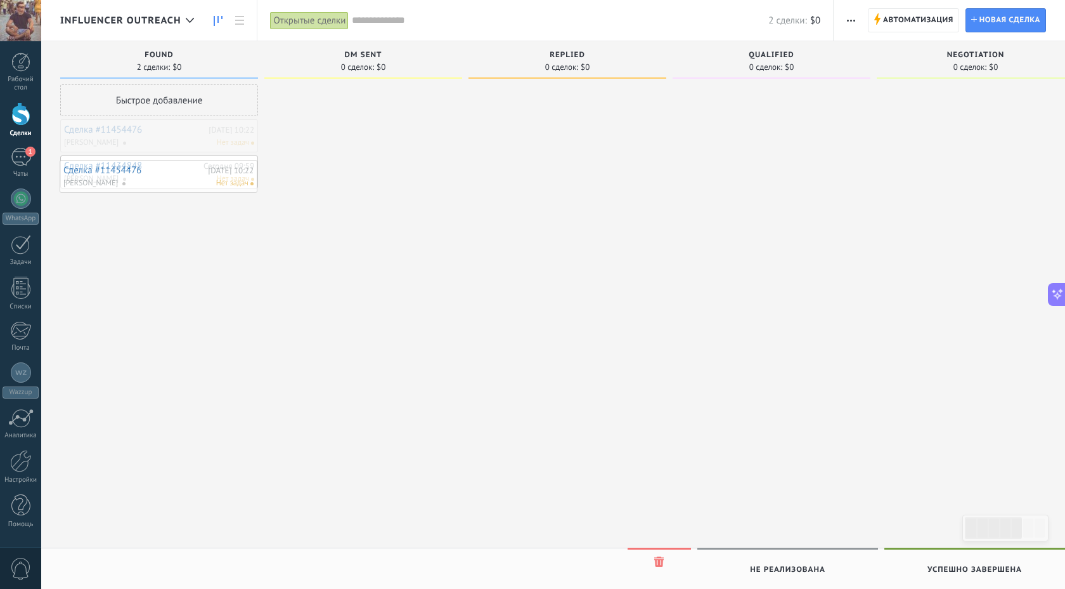
drag, startPoint x: 123, startPoint y: 129, endPoint x: 122, endPoint y: 170, distance: 40.6
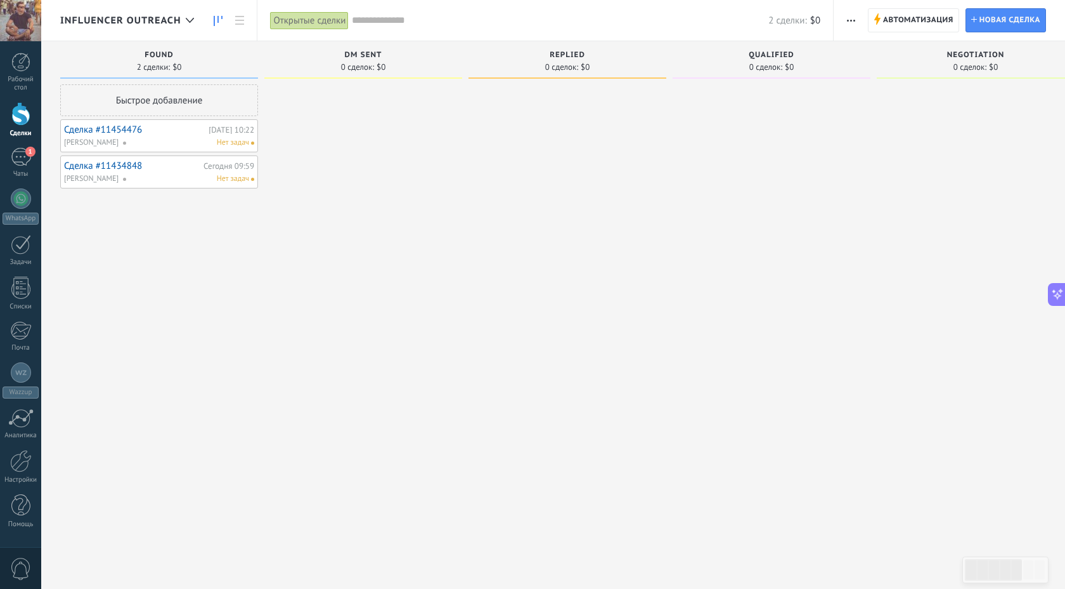
drag, startPoint x: 303, startPoint y: 126, endPoint x: 209, endPoint y: 158, distance: 99.7
click at [209, 158] on div "Found 2 сделки: $0 Быстрое добавление Сделка #11454476 Сегодня 10:22 Alexey Lap…" at bounding box center [781, 274] width 1442 height 466
click at [175, 134] on link "Сделка #11454476" at bounding box center [134, 129] width 141 height 11
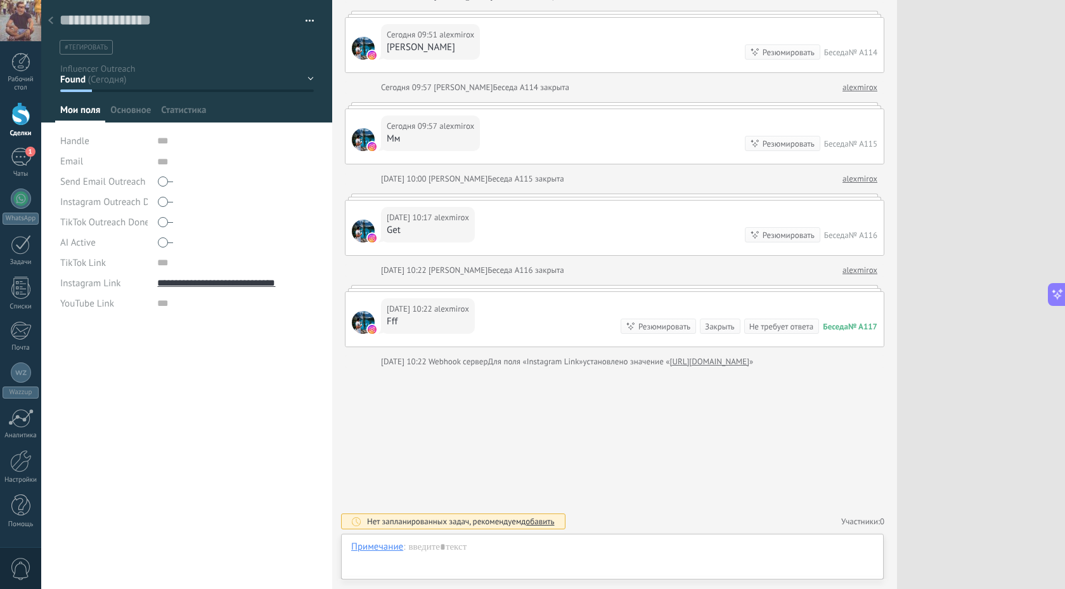
scroll to position [13, 0]
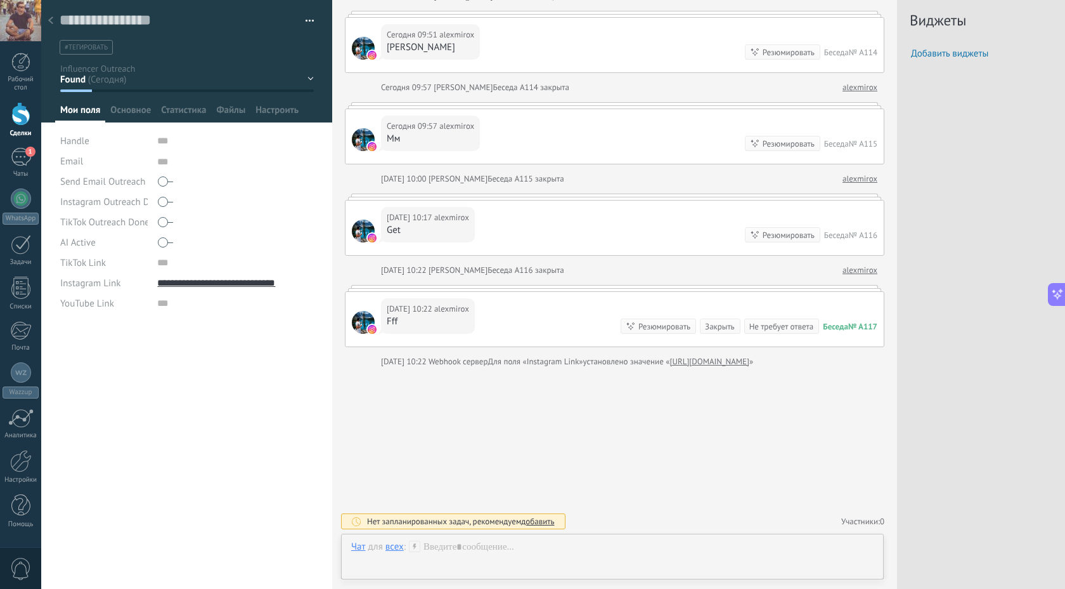
click at [46, 17] on div at bounding box center [51, 21] width 18 height 25
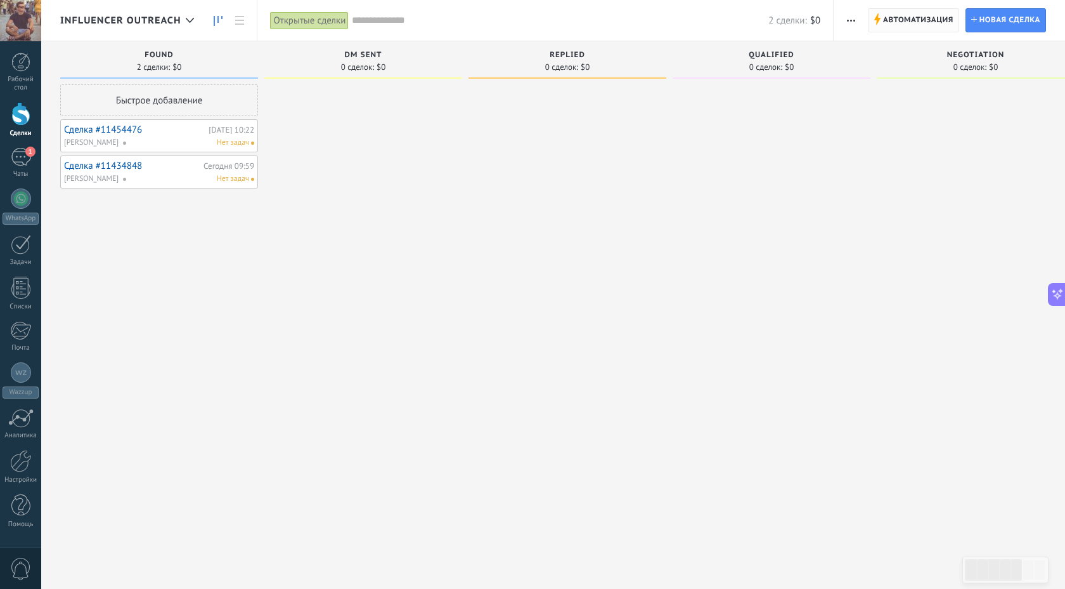
click at [923, 19] on span "Автоматизация" at bounding box center [918, 20] width 70 height 23
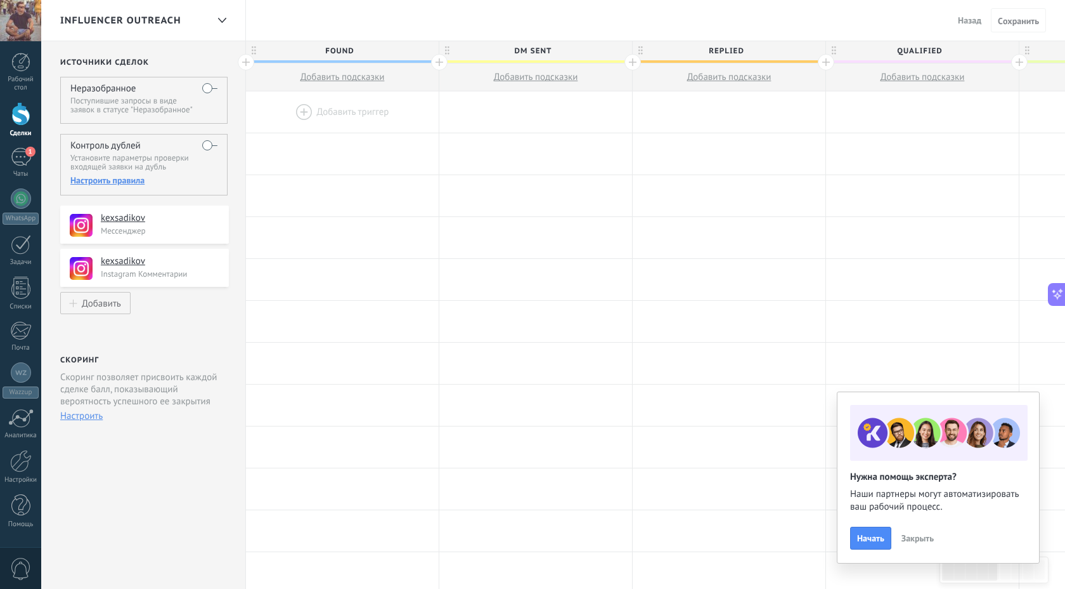
click at [115, 183] on div "Настроить правила" at bounding box center [143, 179] width 147 height 11
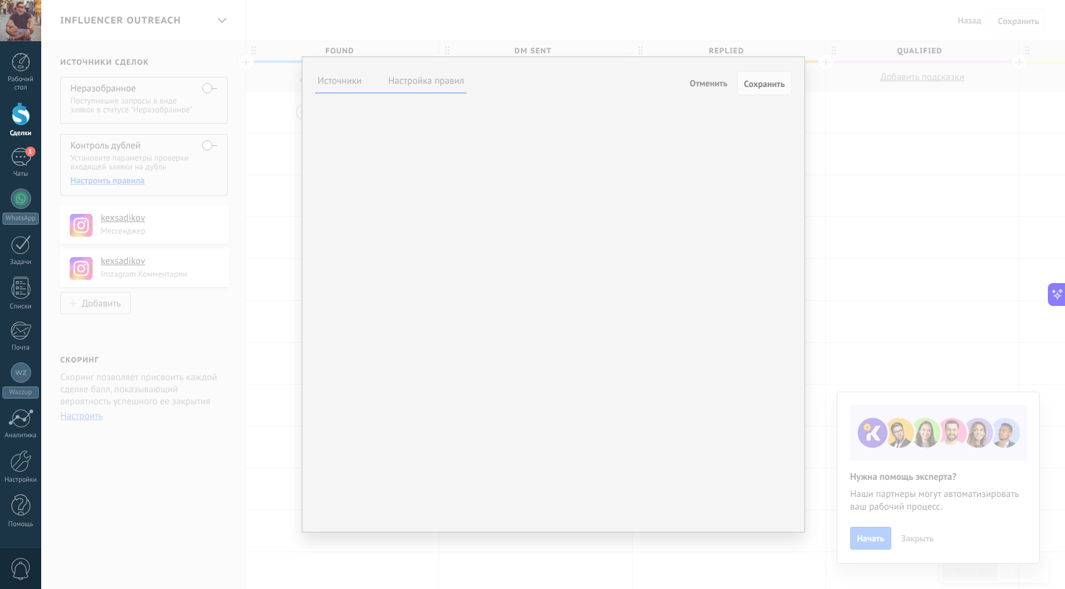
click at [432, 80] on label "Настройка правил" at bounding box center [427, 81] width 76 height 12
click at [0, 0] on span "Добавить поле" at bounding box center [0, 0] width 0 height 0
click at [0, 0] on div "Handle" at bounding box center [0, 0] width 0 height 0
click at [0, 0] on icon at bounding box center [0, 0] width 0 height 0
click at [0, 0] on span "Добавить поле" at bounding box center [0, 0] width 0 height 0
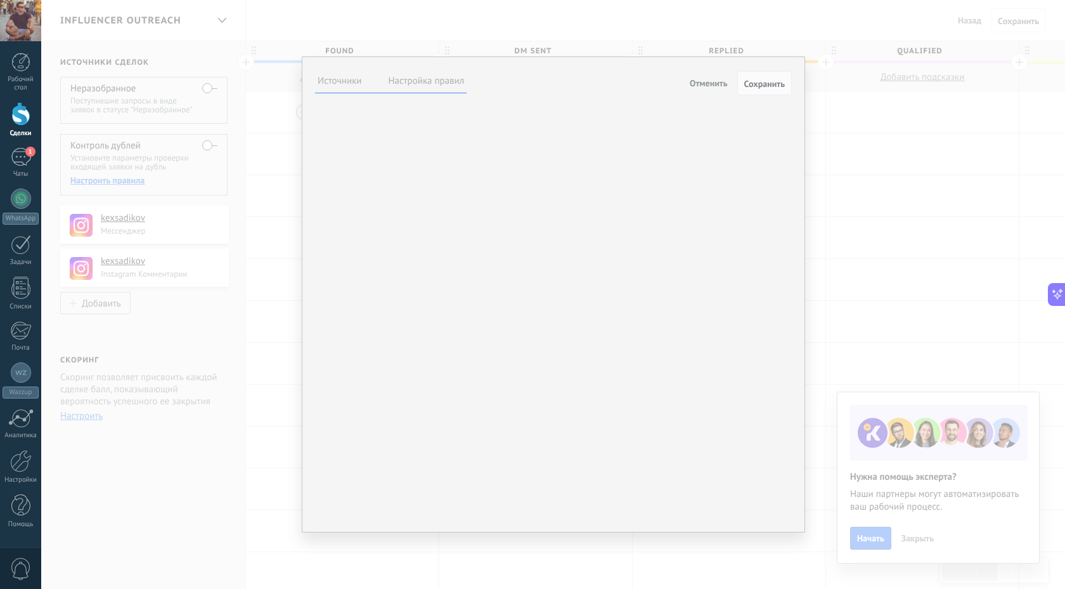
click at [0, 0] on span "Handle" at bounding box center [0, 0] width 0 height 0
click at [0, 0] on div "Неразобранное Comentario o DM Obsequio o DM enviado Cualificado Propuesta envia…" at bounding box center [0, 0] width 0 height 0
click at [520, 284] on div at bounding box center [553, 294] width 1024 height 589
click at [0, 0] on span "Обновить данными из входящей заявки" at bounding box center [0, 0] width 0 height 0
click at [0, 0] on span "Обновить самую новую сделку" at bounding box center [0, 0] width 0 height 0
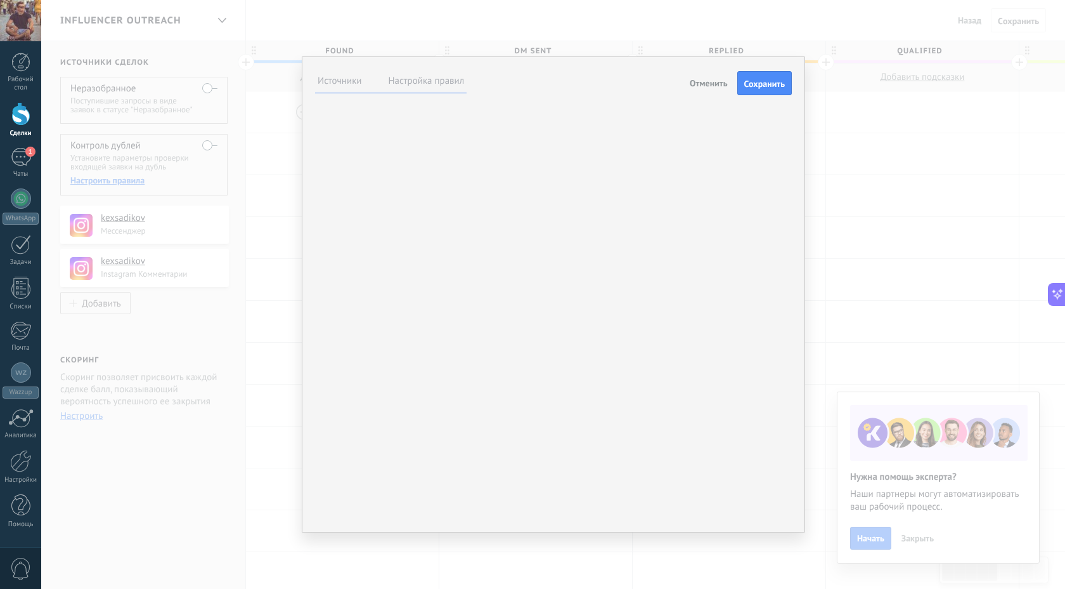
click at [0, 0] on span "Обновить все сделки" at bounding box center [0, 0] width 0 height 0
click at [0, 0] on div "После объединения: Создать задачу Со сроком выполнения: Сразу Сразу Конец дня Ч…" at bounding box center [0, 0] width 0 height 0
click at [0, 0] on span "Добавить поле" at bounding box center [0, 0] width 0 height 0
click at [704, 82] on span "Отменить" at bounding box center [709, 82] width 38 height 11
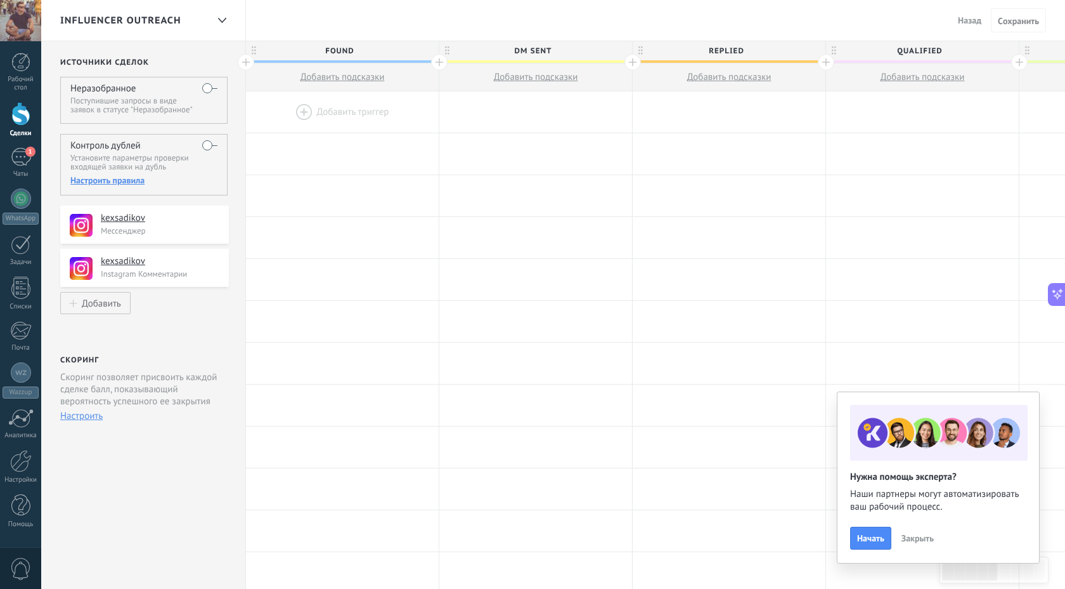
click at [185, 16] on div "Influencer Outreach" at bounding box center [133, 20] width 147 height 41
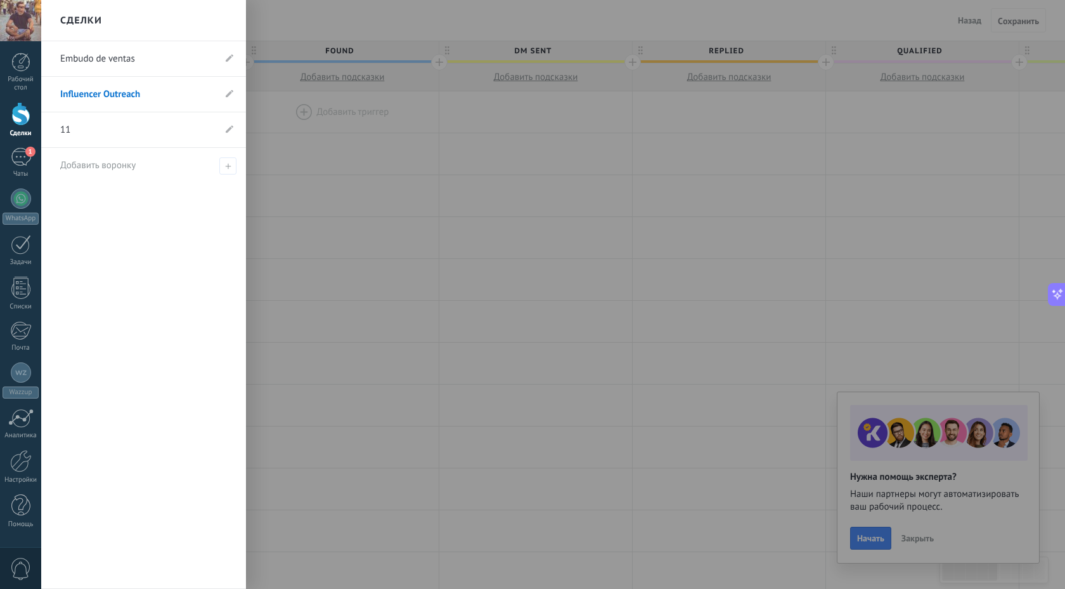
click at [316, 200] on div at bounding box center [573, 294] width 1065 height 589
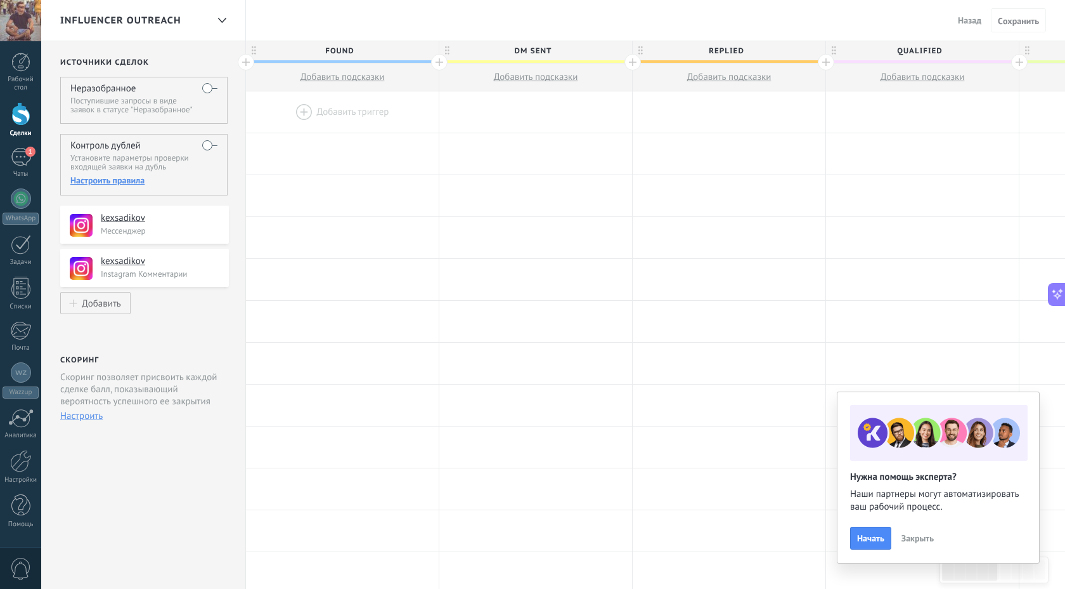
click at [966, 20] on span "Назад" at bounding box center [969, 20] width 23 height 11
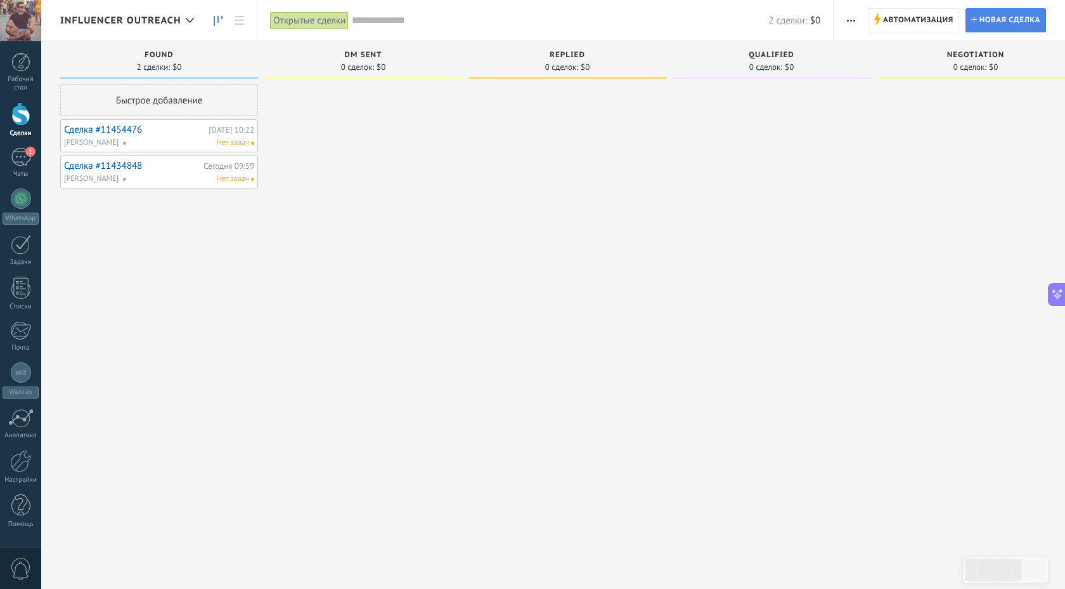
click at [996, 22] on span "Новая сделка" at bounding box center [1010, 20] width 61 height 23
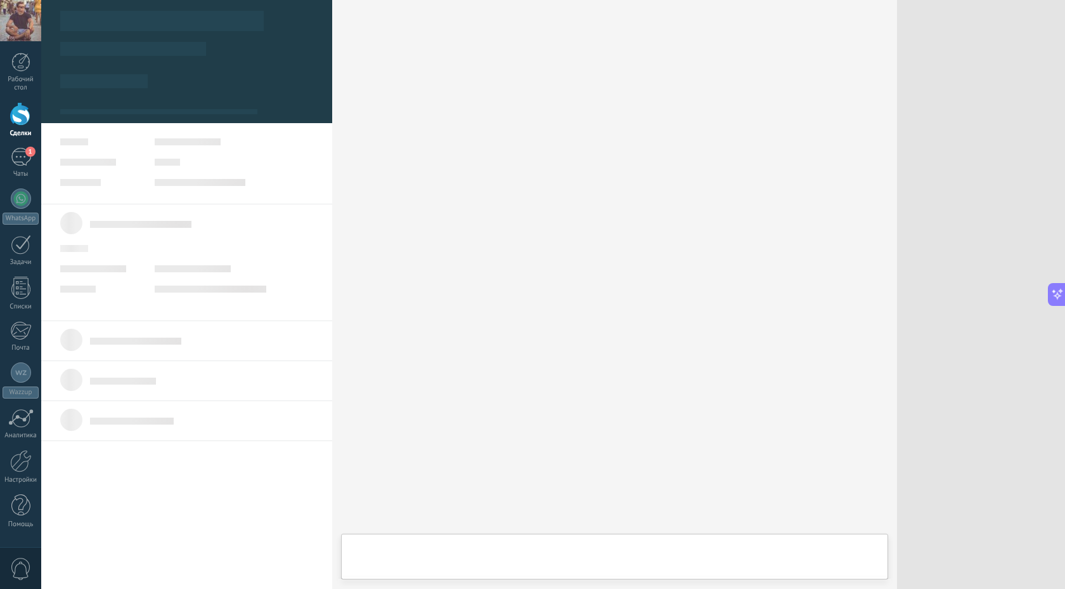
scroll to position [13, 0]
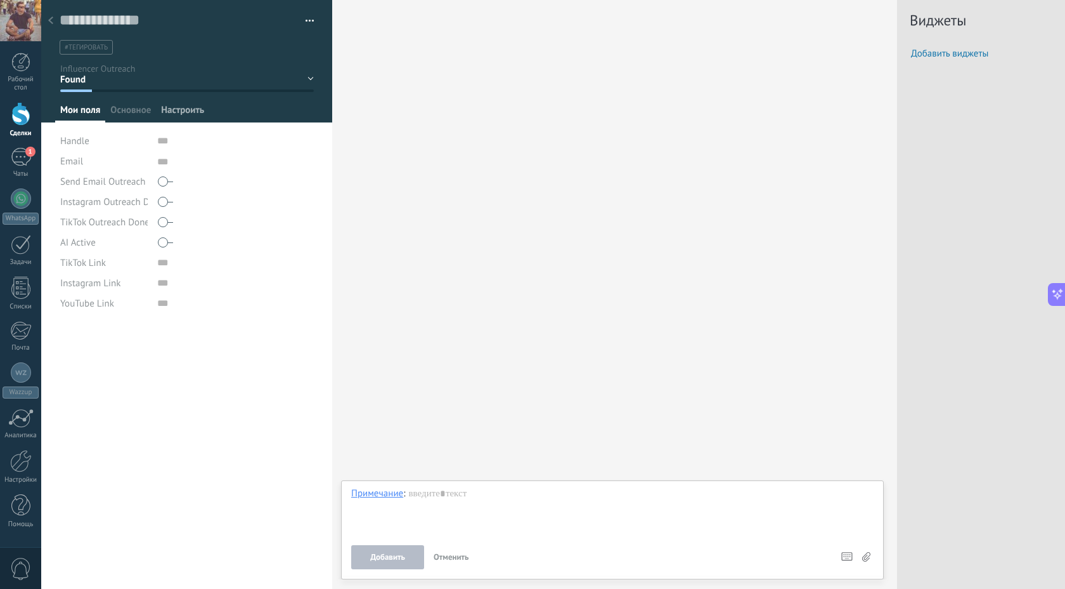
click at [181, 110] on span "Настроить" at bounding box center [182, 113] width 43 height 18
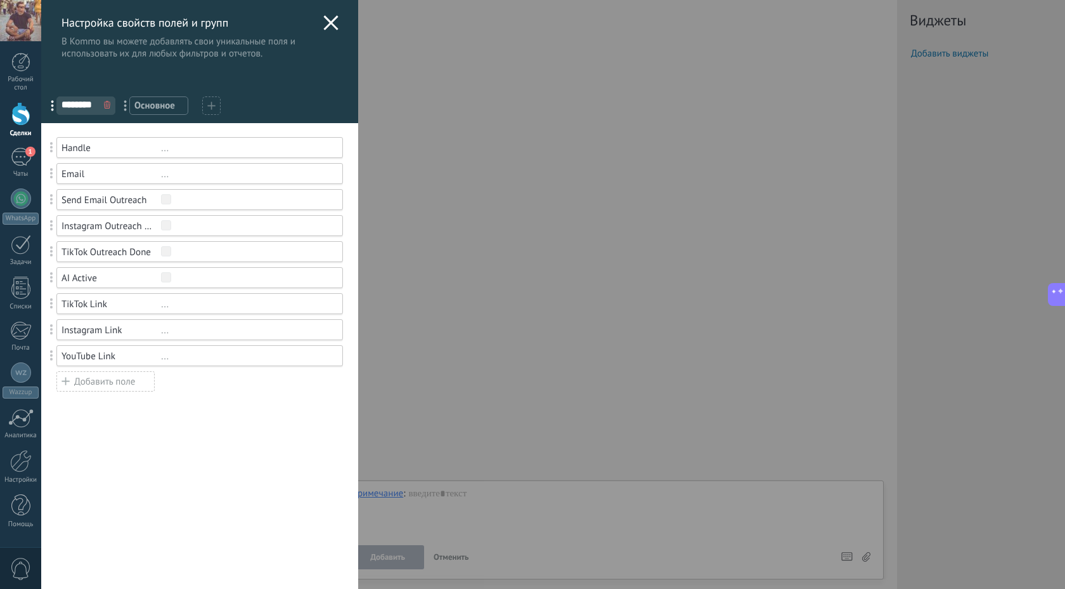
click at [169, 103] on span "Основное" at bounding box center [158, 106] width 49 height 12
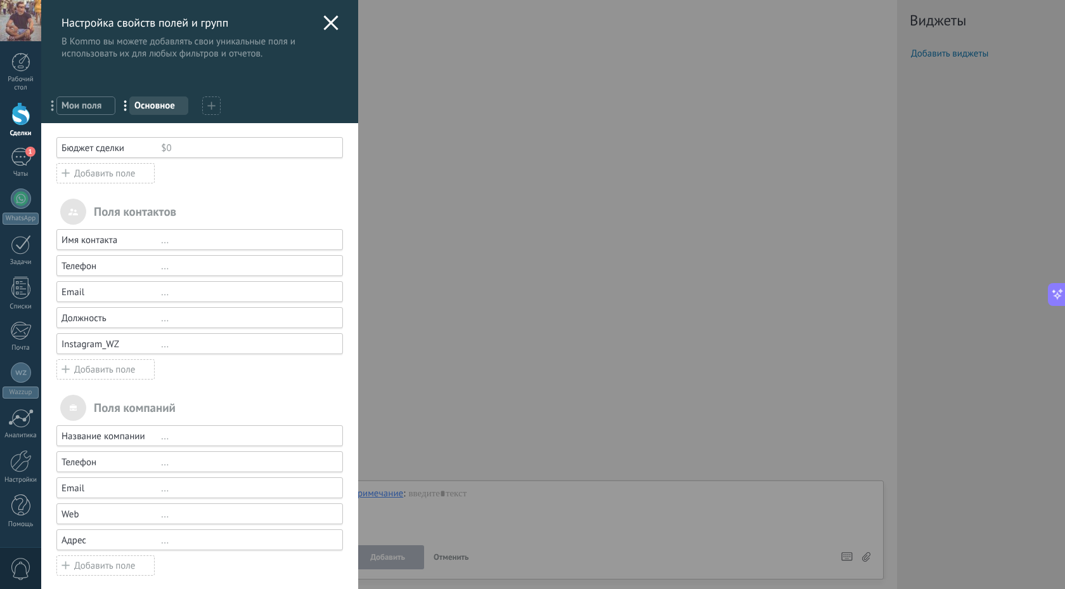
scroll to position [8, 0]
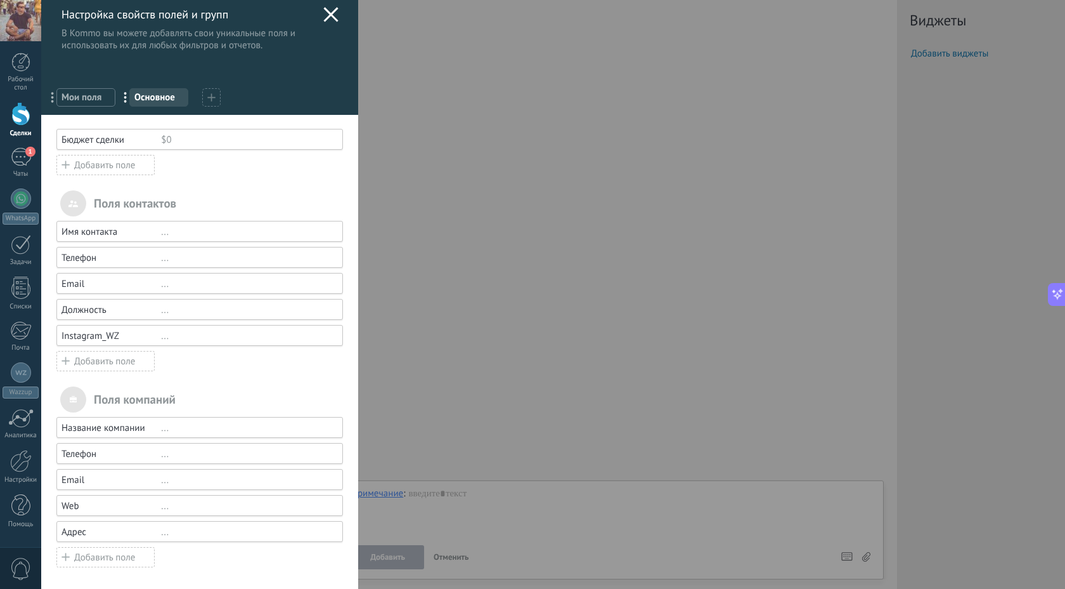
click at [82, 100] on span "Мои поля" at bounding box center [86, 97] width 49 height 12
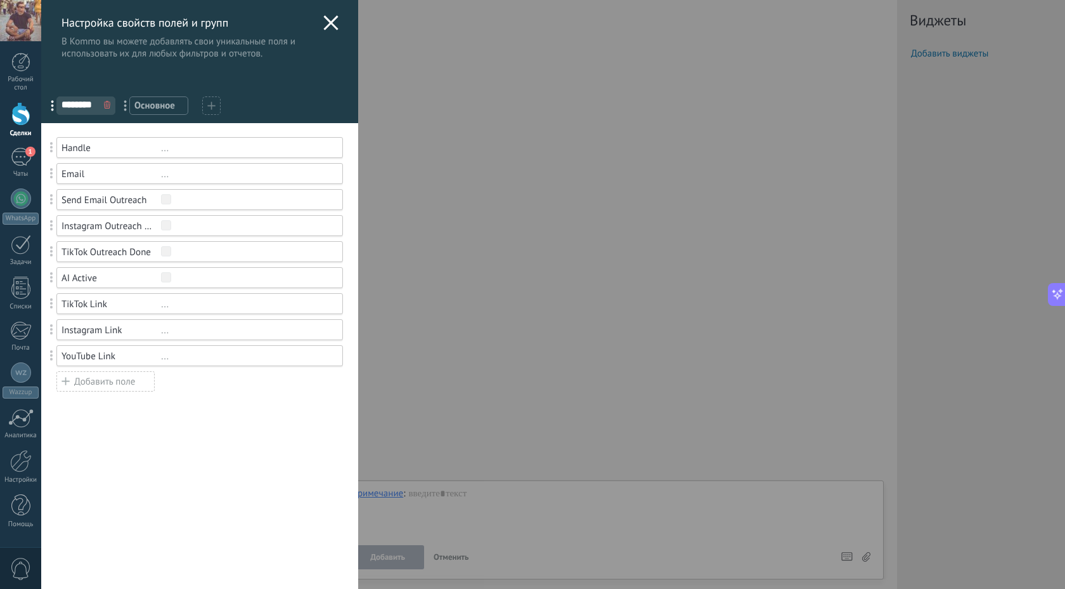
click at [323, 16] on use at bounding box center [330, 22] width 15 height 15
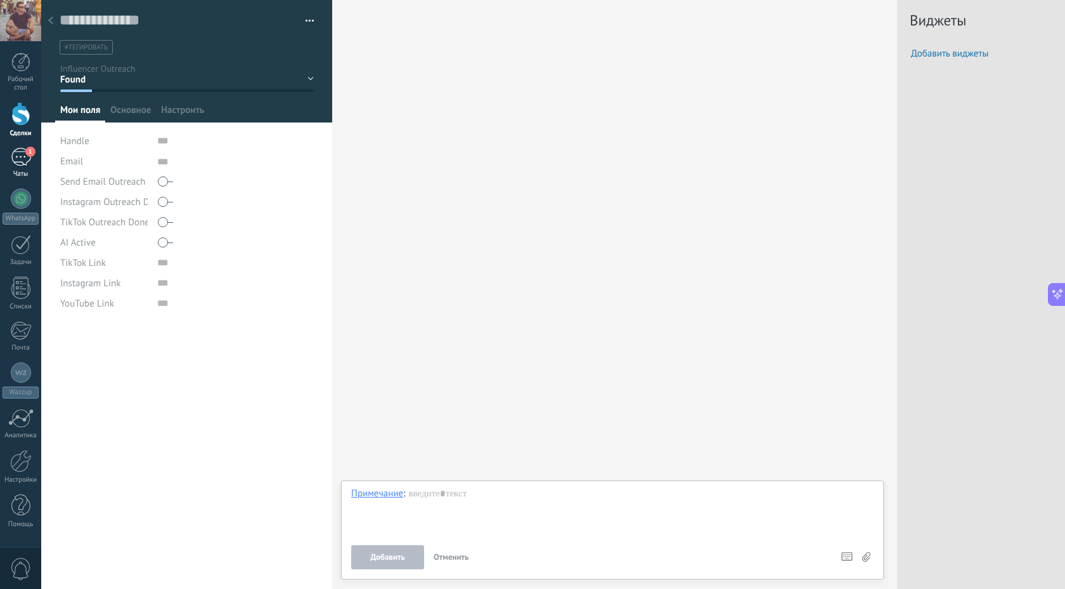
click at [18, 159] on div "1" at bounding box center [21, 157] width 20 height 18
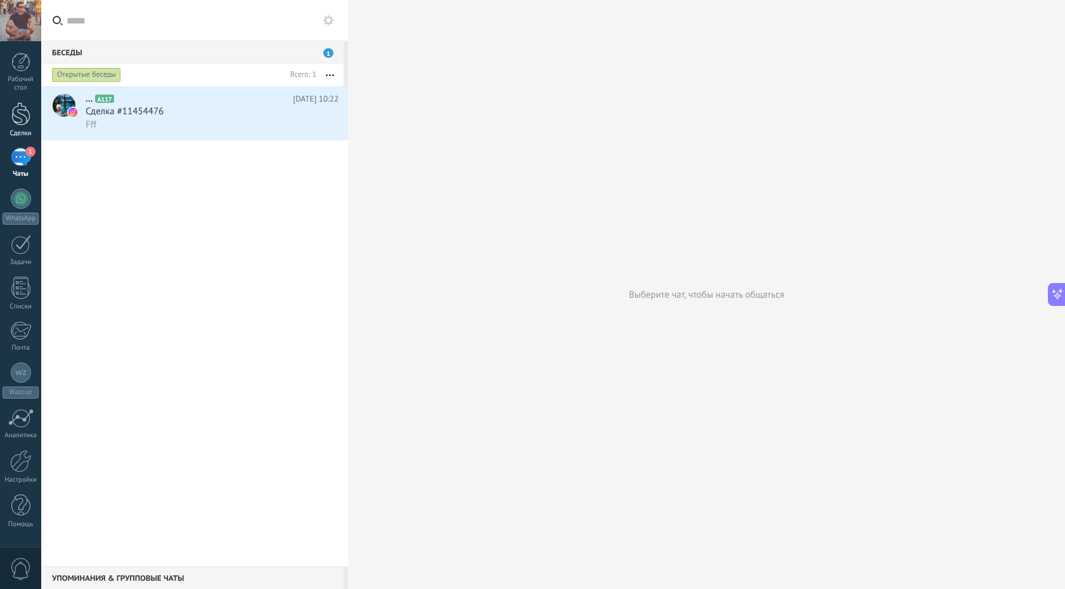
click at [24, 115] on div at bounding box center [20, 113] width 19 height 23
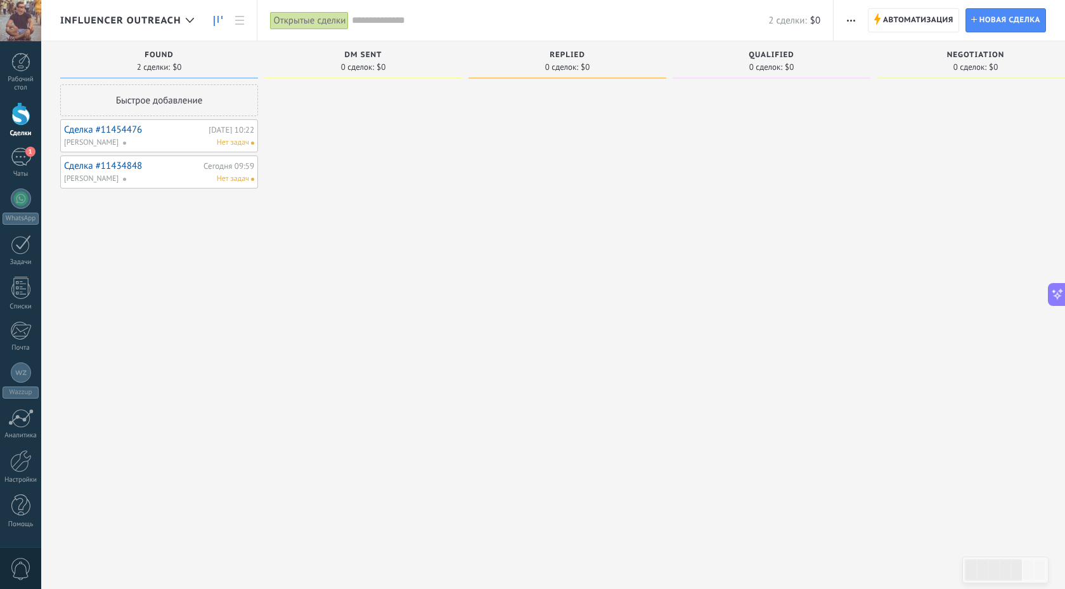
click at [115, 164] on link "Сделка #11434848" at bounding box center [132, 165] width 136 height 11
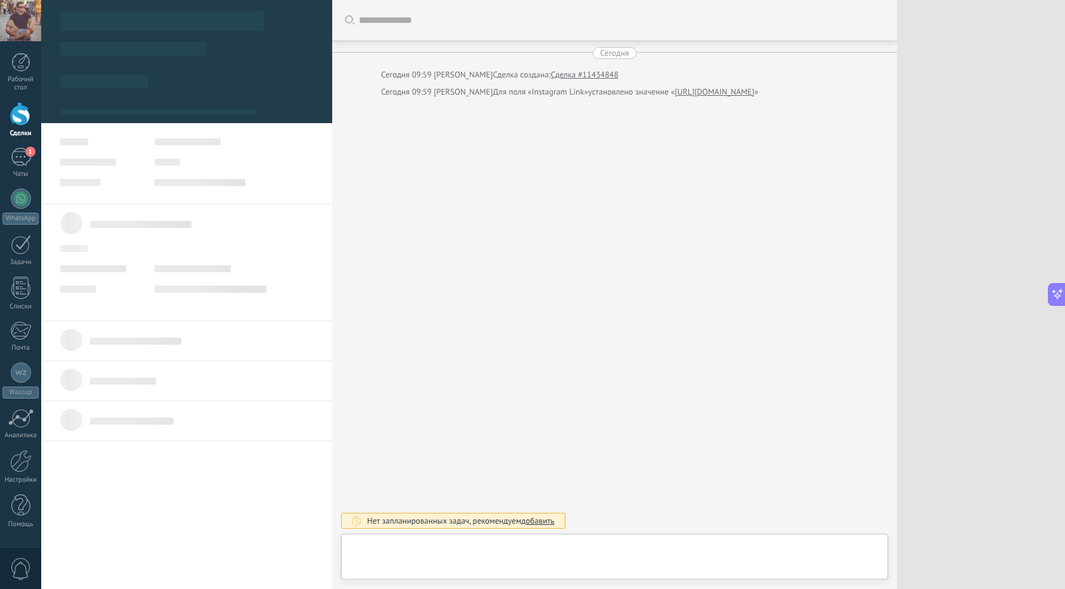
scroll to position [13, 0]
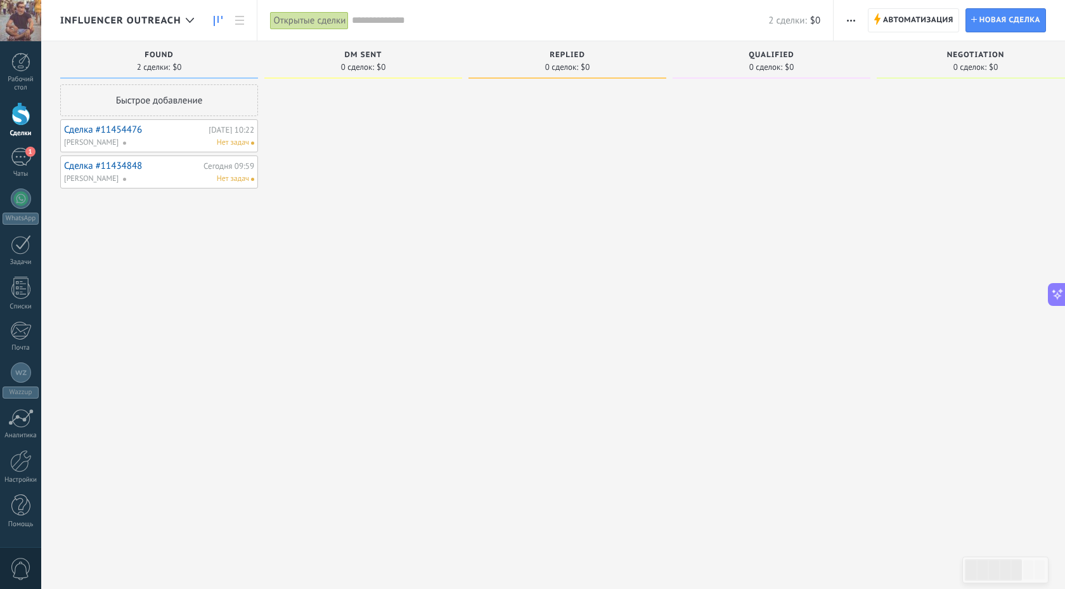
click at [96, 129] on link "Сделка #11454476" at bounding box center [134, 129] width 141 height 11
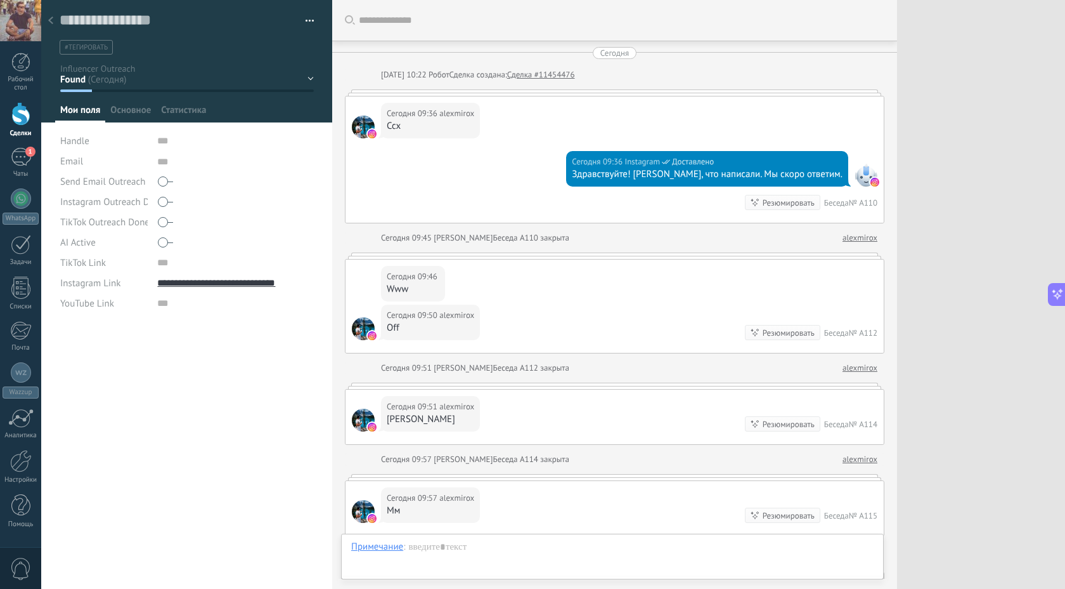
scroll to position [372, 0]
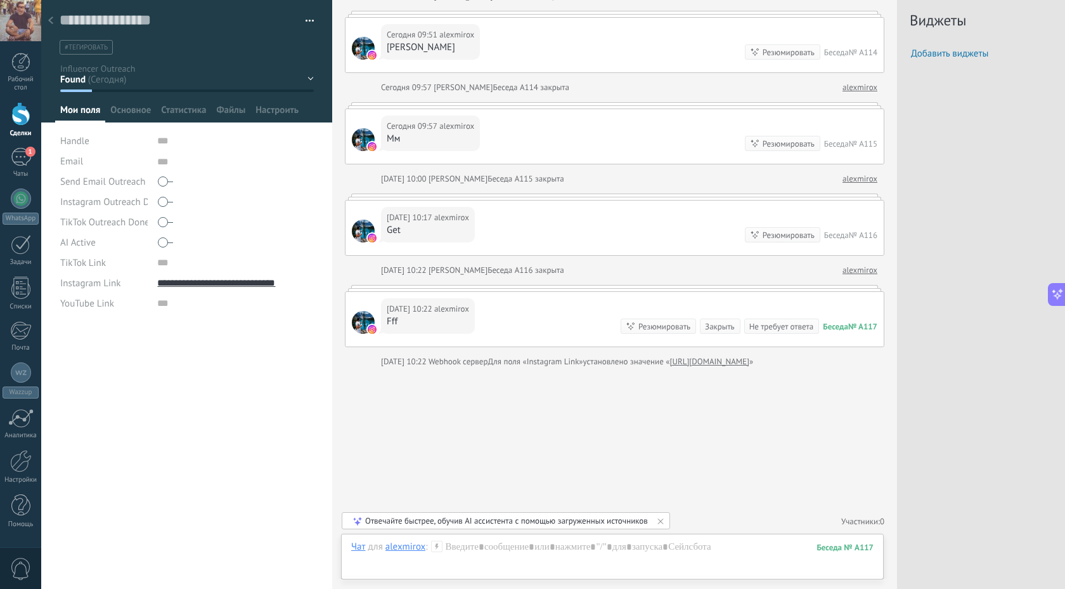
click at [50, 18] on icon at bounding box center [50, 20] width 5 height 8
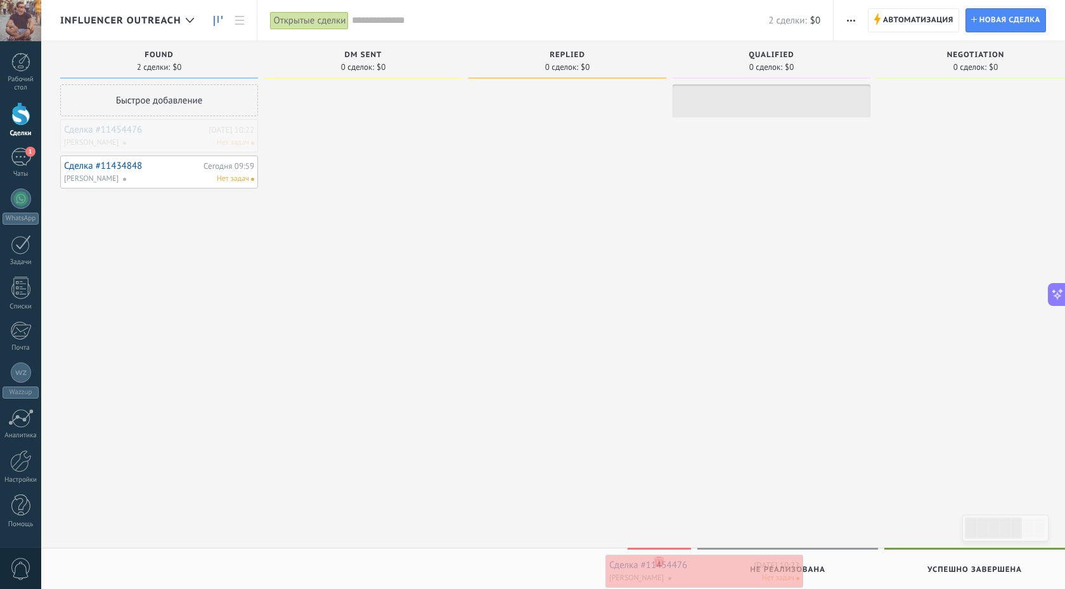
drag, startPoint x: 105, startPoint y: 132, endPoint x: 651, endPoint y: 567, distance: 697.7
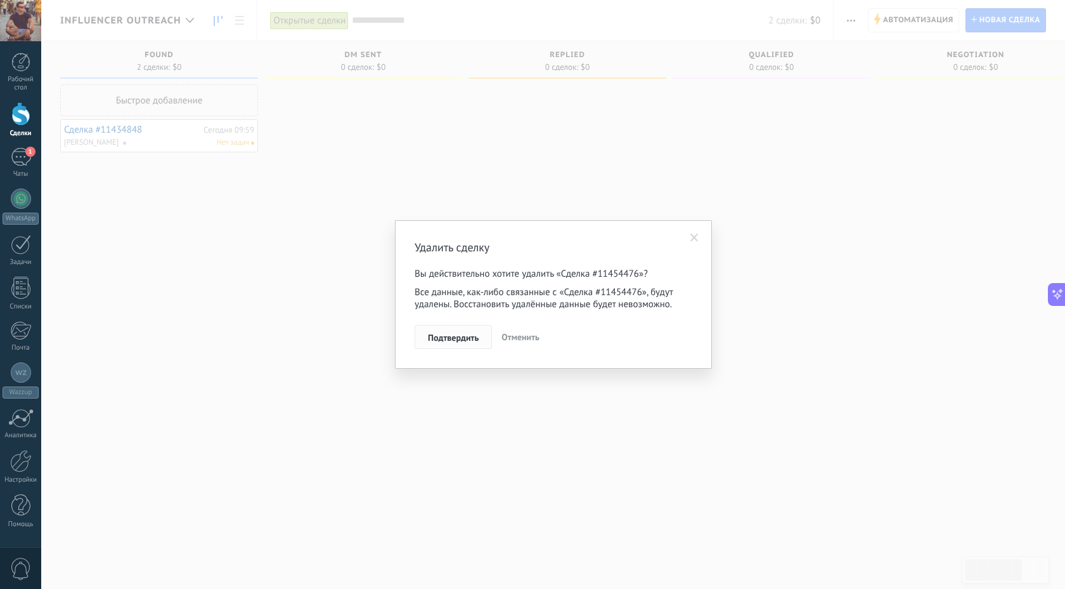
click at [460, 342] on span "Подтвердить" at bounding box center [453, 337] width 51 height 9
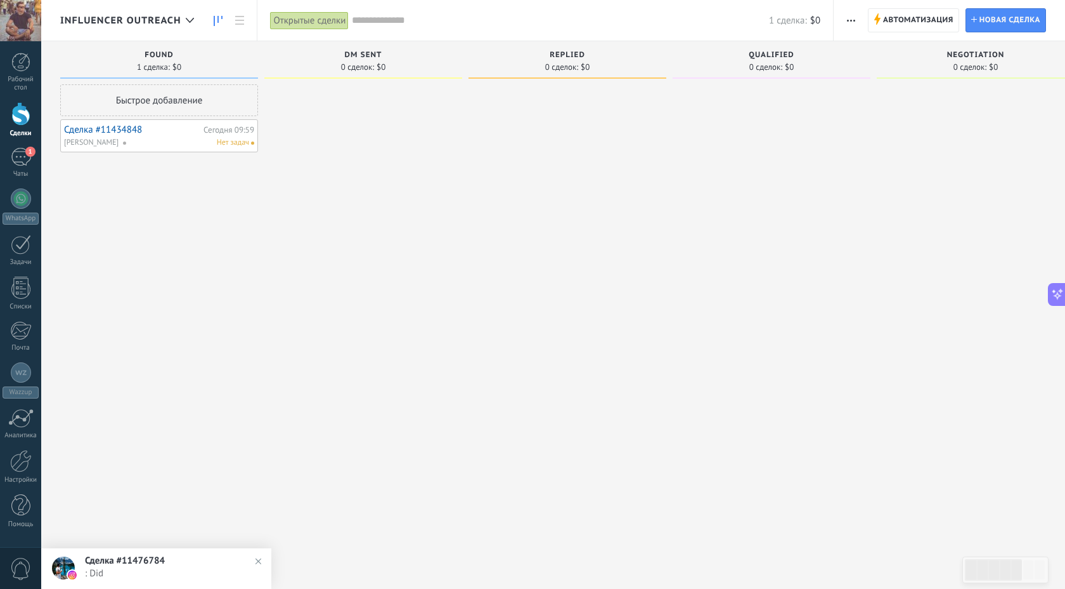
click at [94, 134] on link "Сделка #11434848" at bounding box center [132, 129] width 136 height 11
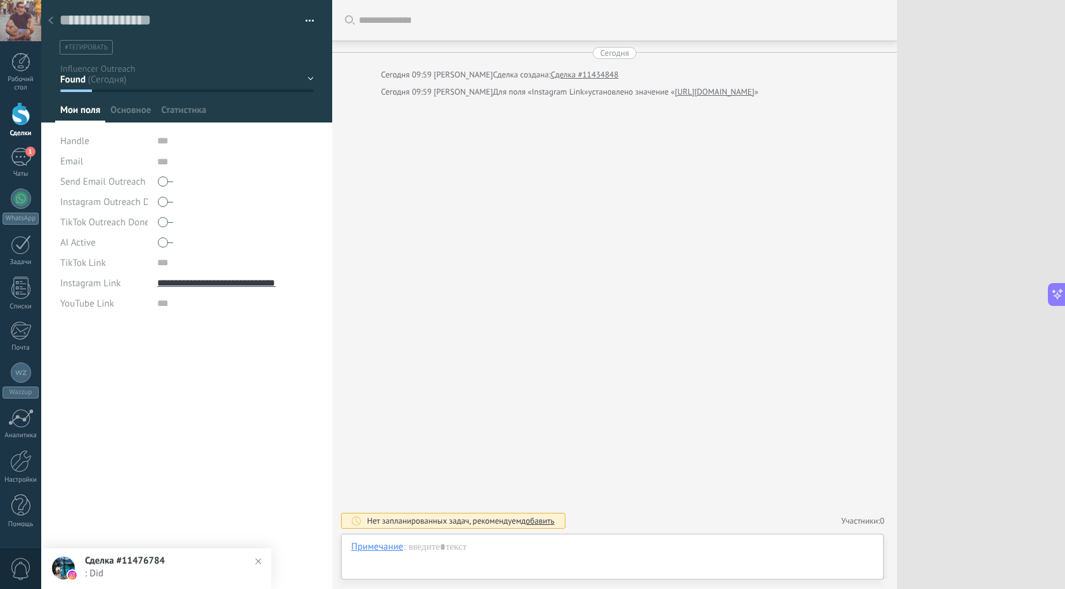
scroll to position [13, 0]
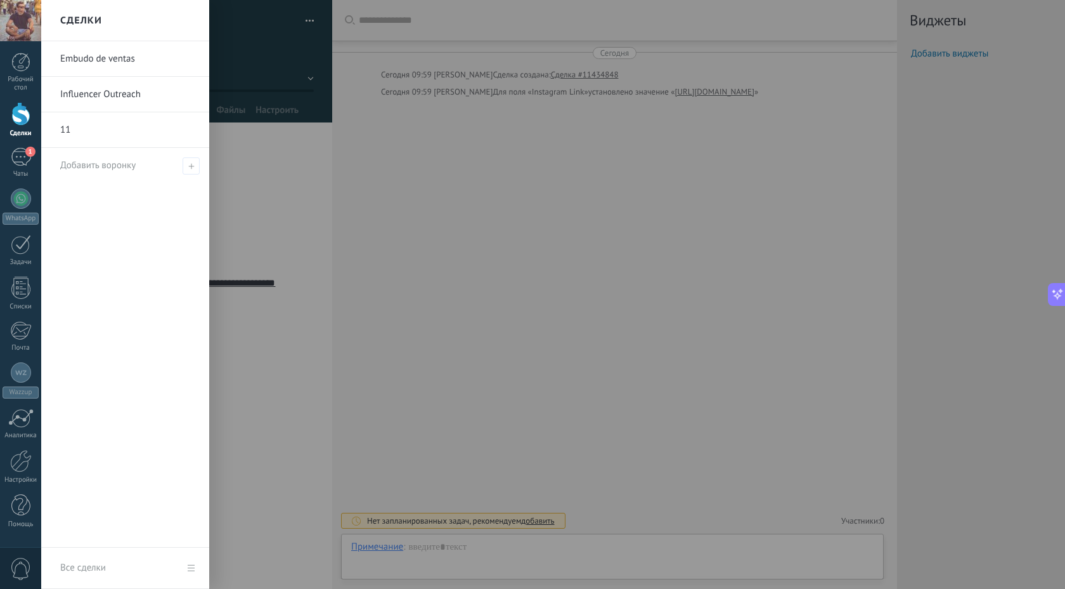
click at [18, 123] on div at bounding box center [20, 113] width 19 height 23
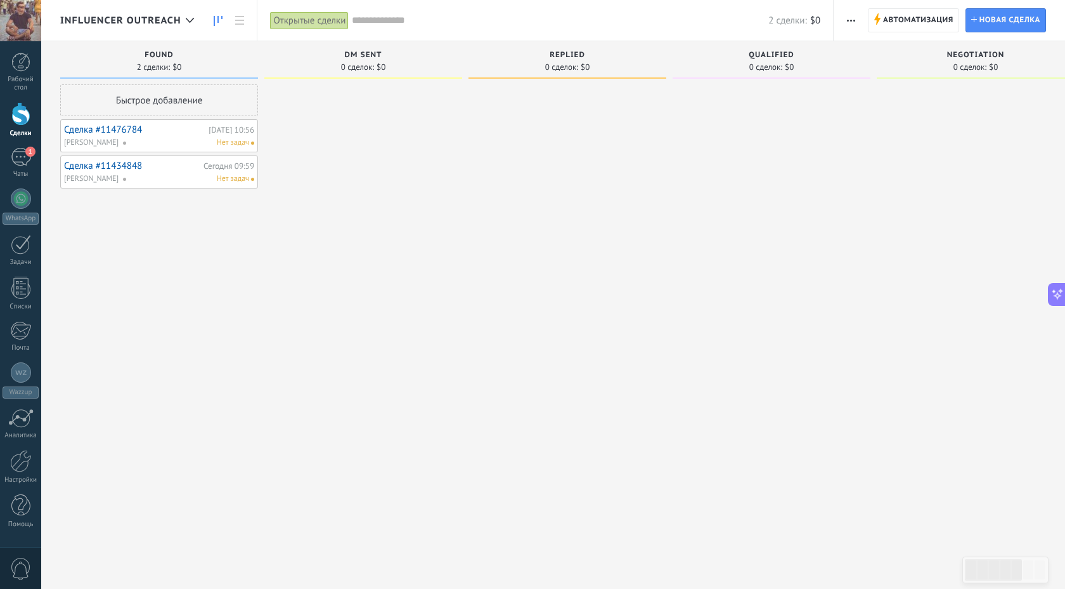
click at [114, 131] on link "Сделка #11476784" at bounding box center [134, 129] width 141 height 11
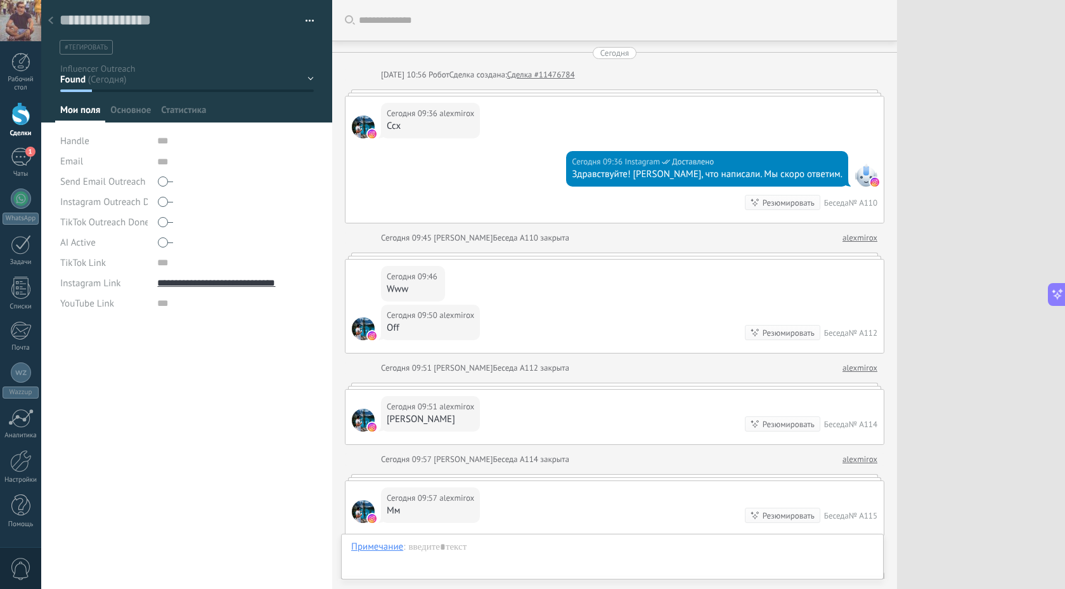
scroll to position [13, 0]
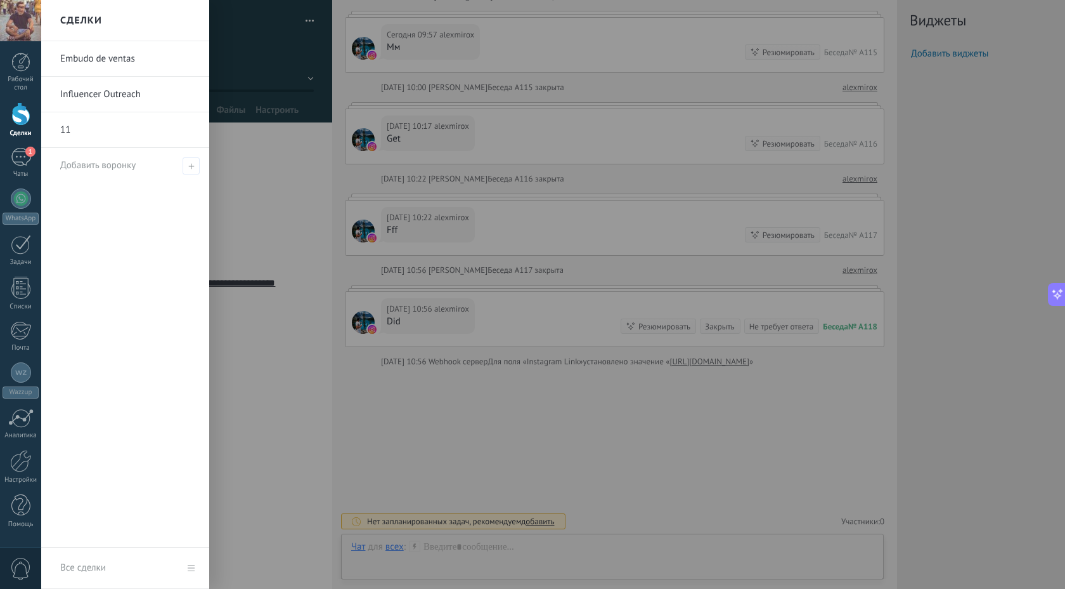
click at [23, 107] on div at bounding box center [20, 113] width 19 height 23
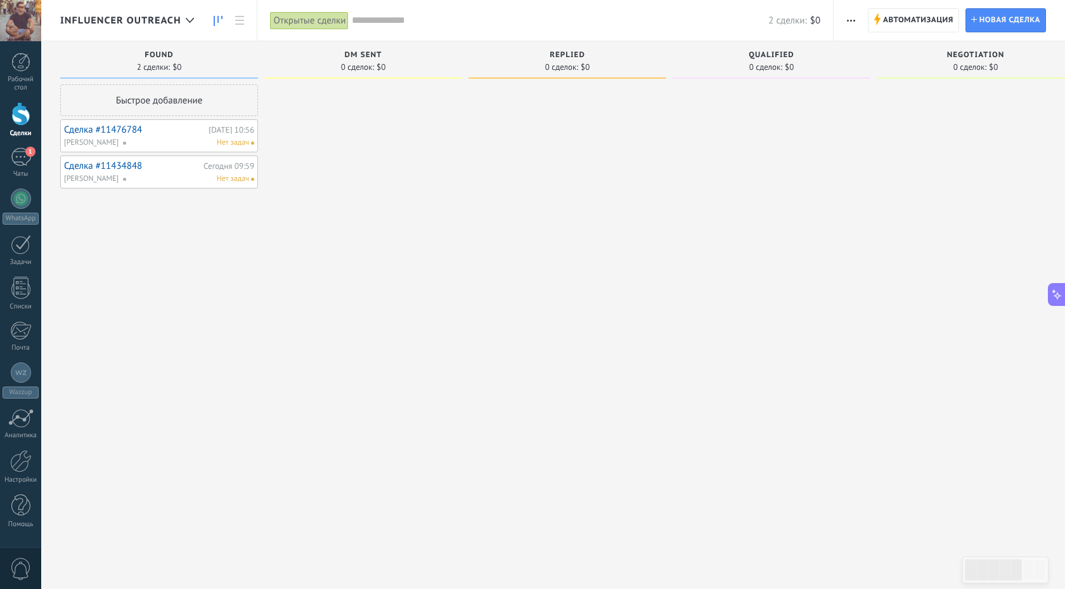
click at [110, 129] on link "Сделка #11476784" at bounding box center [134, 129] width 141 height 11
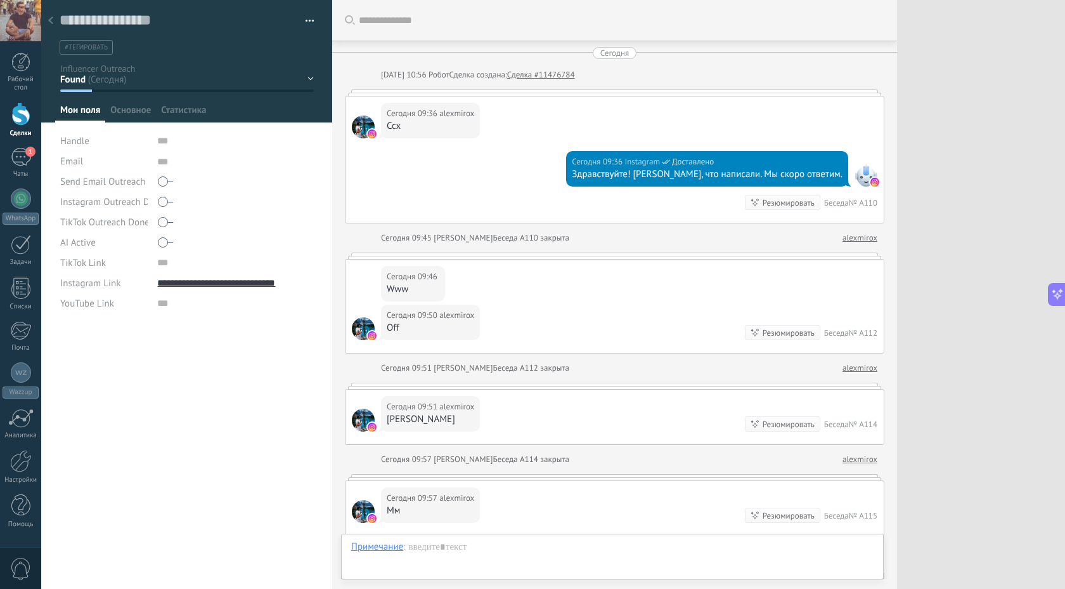
type textarea "***"
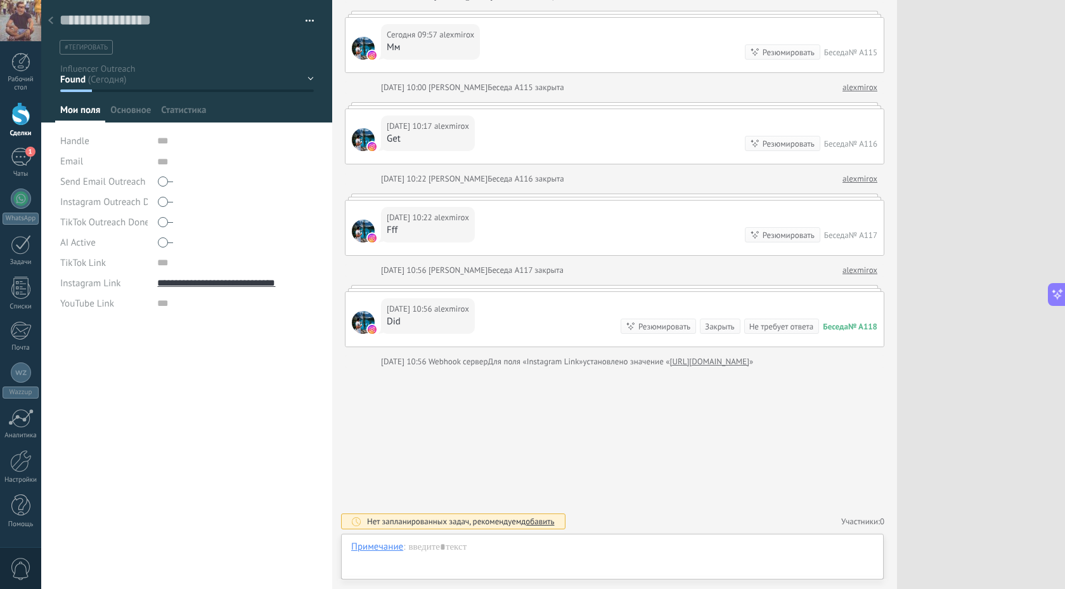
scroll to position [13, 0]
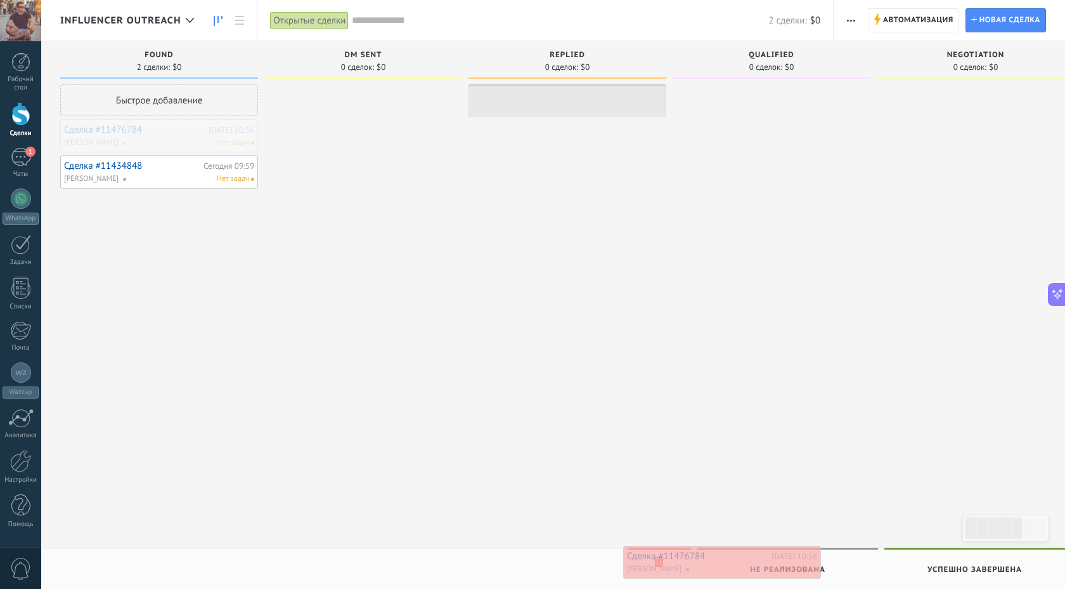
drag, startPoint x: 100, startPoint y: 135, endPoint x: 662, endPoint y: 561, distance: 705.4
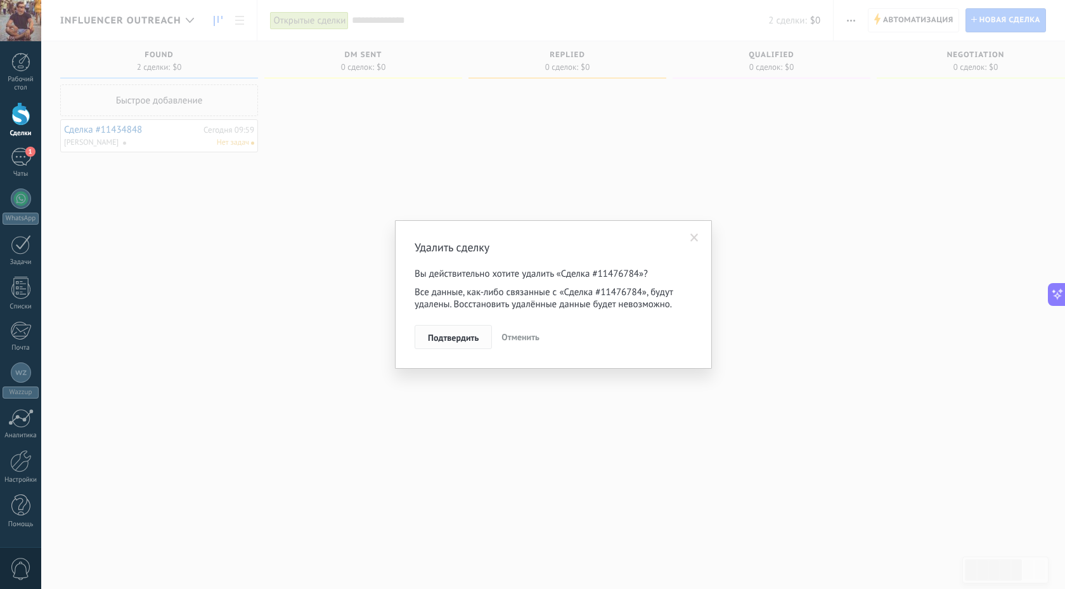
click at [460, 342] on span "Подтвердить" at bounding box center [453, 337] width 51 height 9
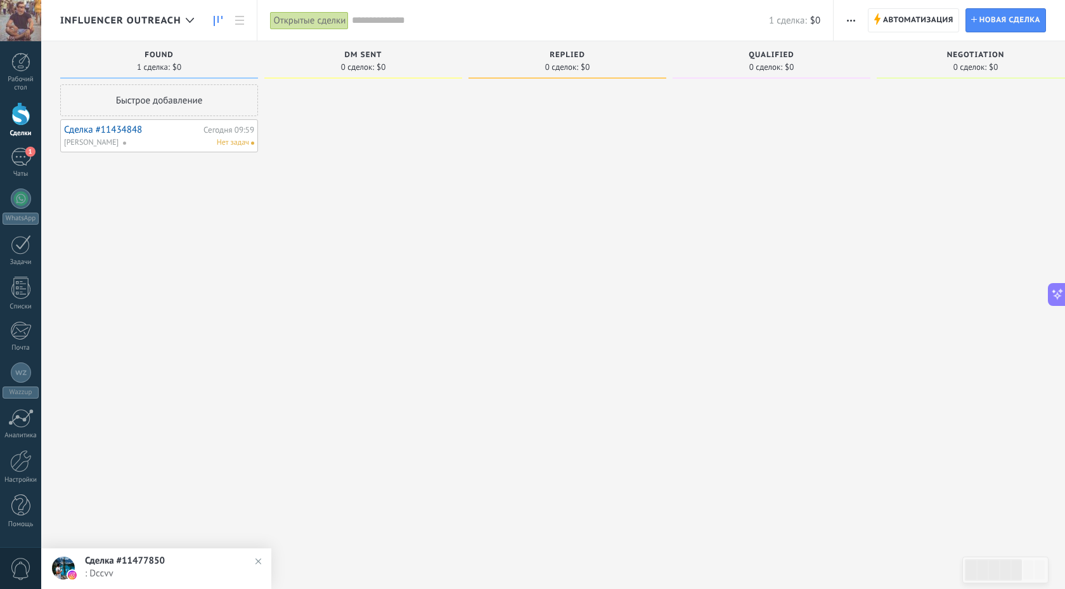
click at [468, 145] on div "DM Sent 0 сделок: $0" at bounding box center [366, 274] width 204 height 466
click at [127, 130] on link "Сделка #11477850" at bounding box center [132, 129] width 136 height 11
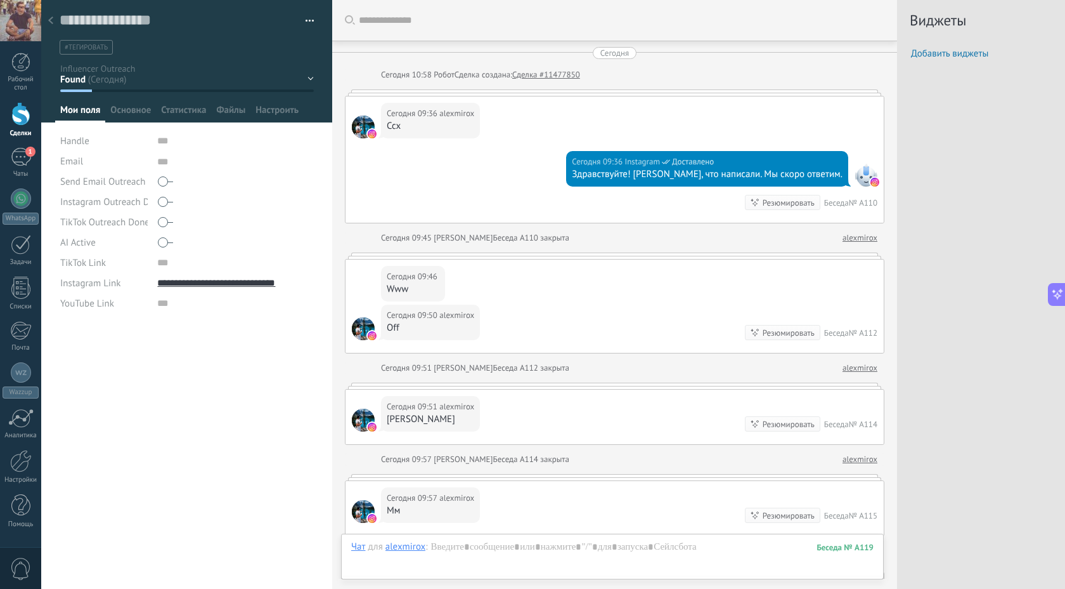
scroll to position [554, 0]
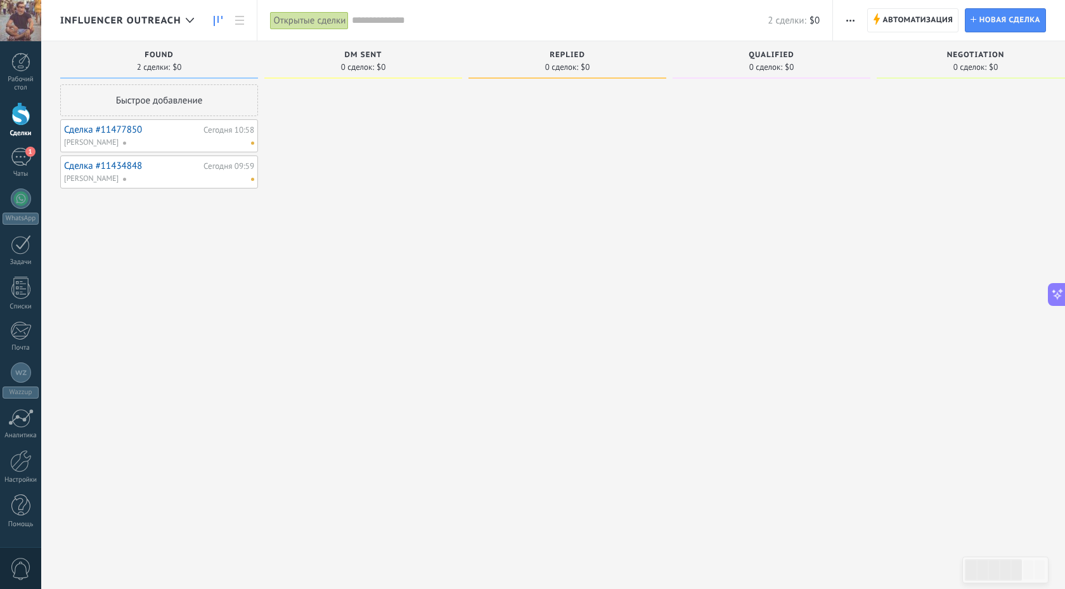
click at [121, 165] on link "Сделка #11434848" at bounding box center [132, 165] width 136 height 11
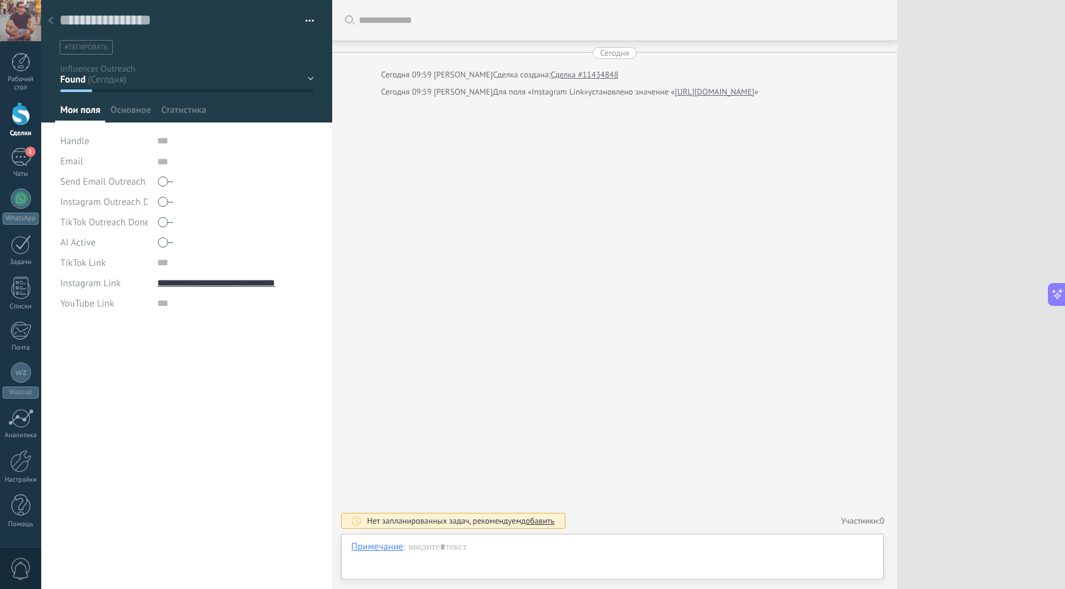
scroll to position [13, 0]
click at [49, 20] on use at bounding box center [50, 20] width 5 height 8
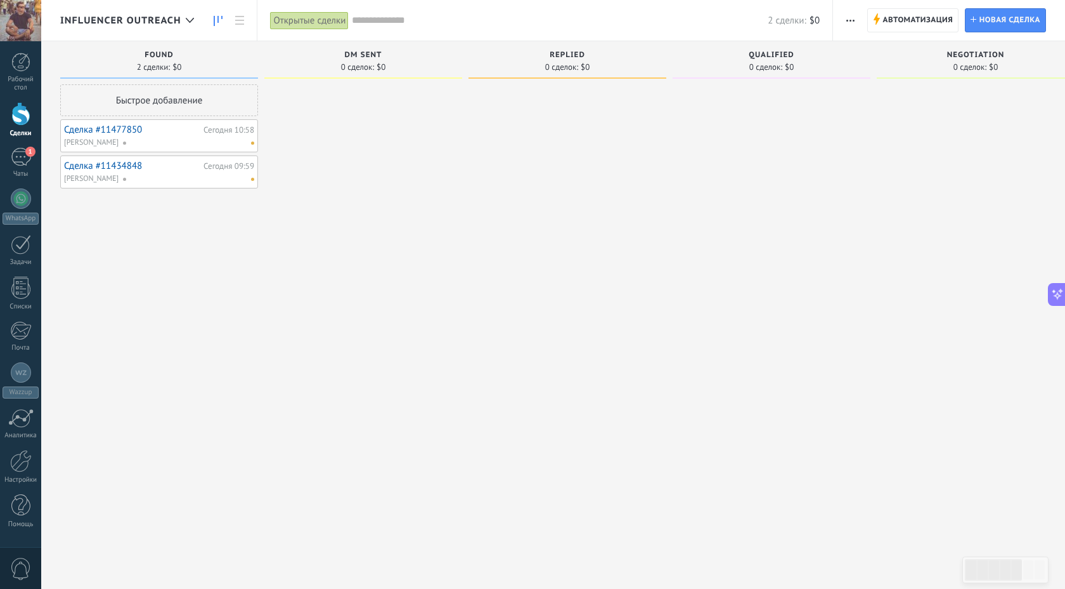
click at [114, 169] on link "Сделка #11434848" at bounding box center [132, 165] width 136 height 11
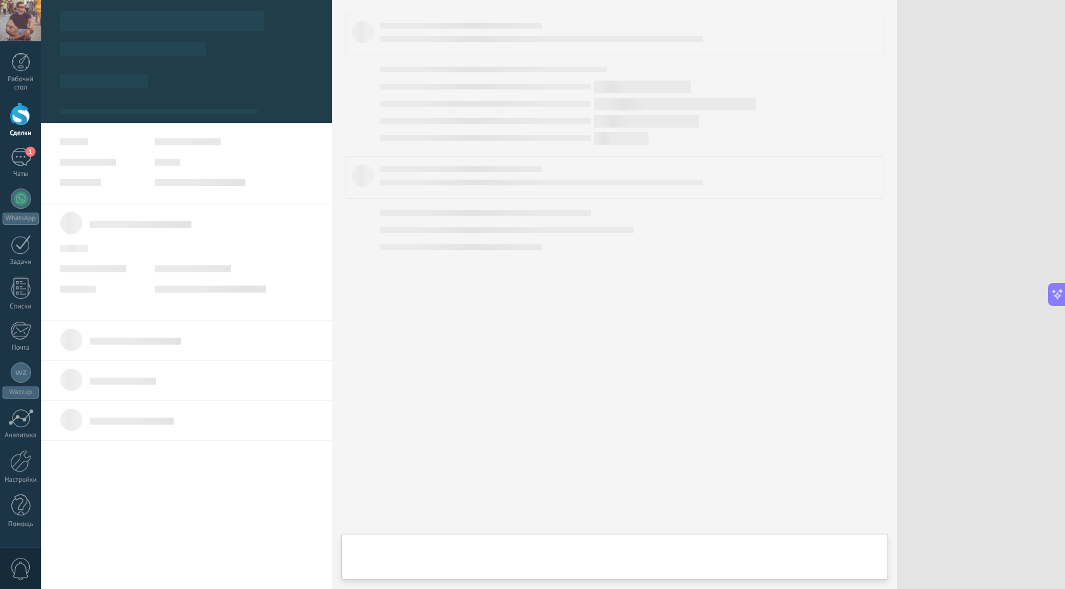
scroll to position [13, 0]
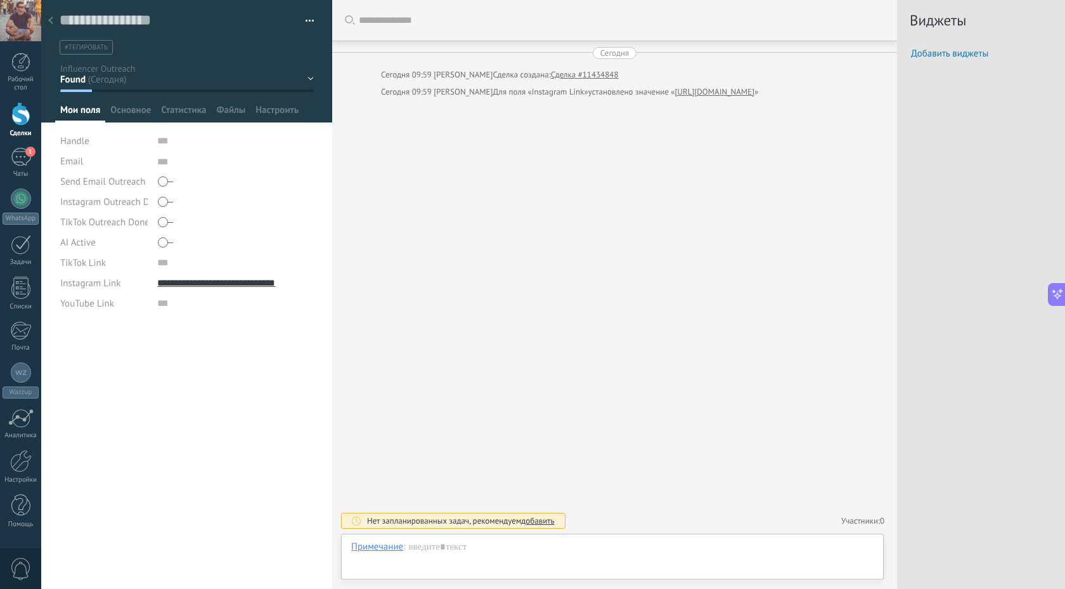
click at [54, 22] on div at bounding box center [51, 21] width 18 height 25
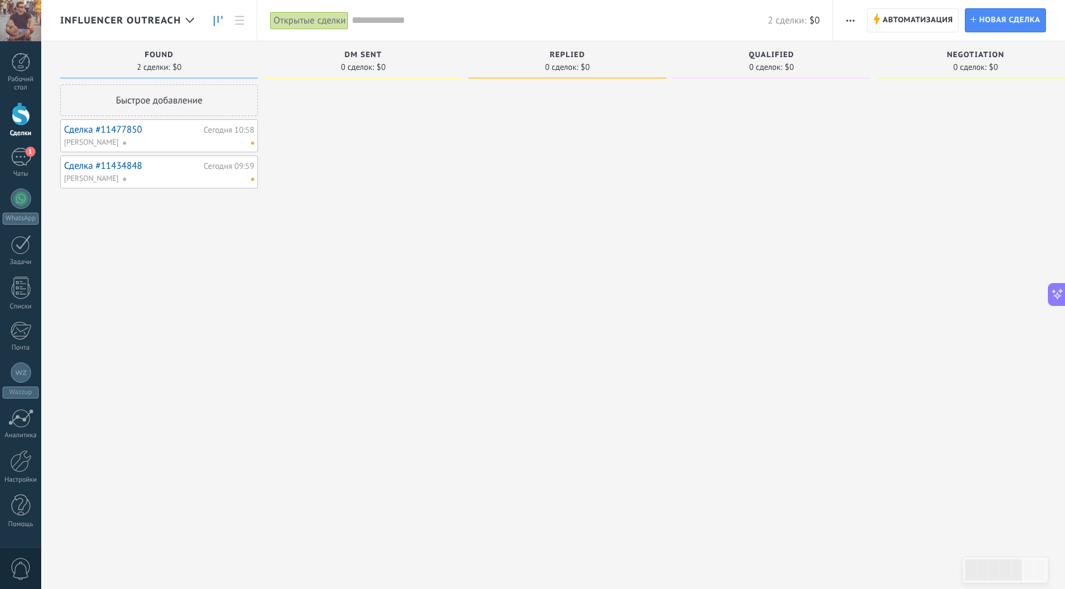
click at [110, 126] on link "Сделка #11477850" at bounding box center [132, 129] width 136 height 11
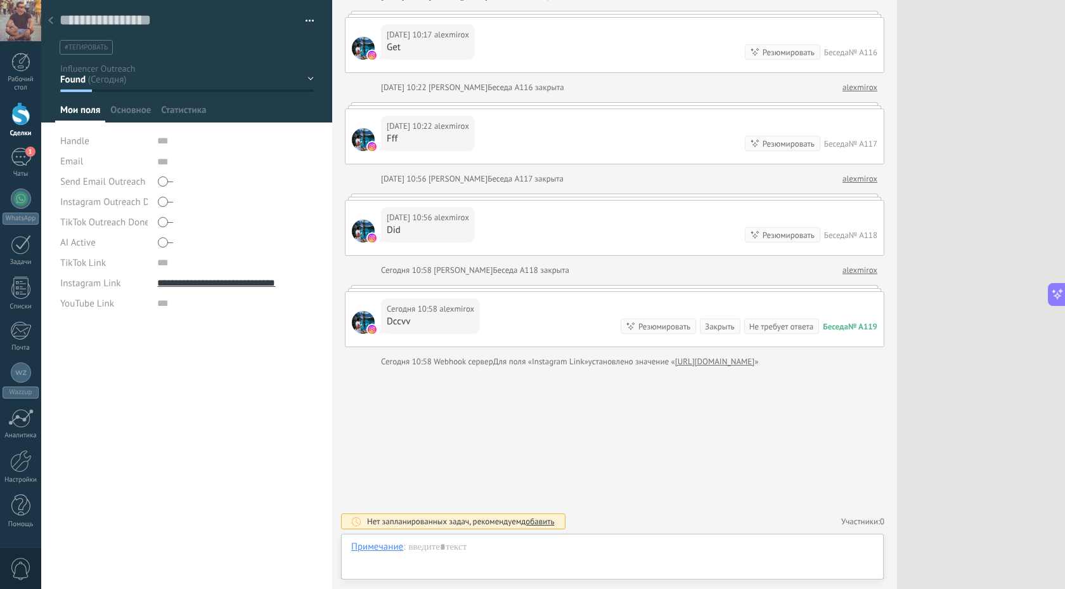
scroll to position [13, 0]
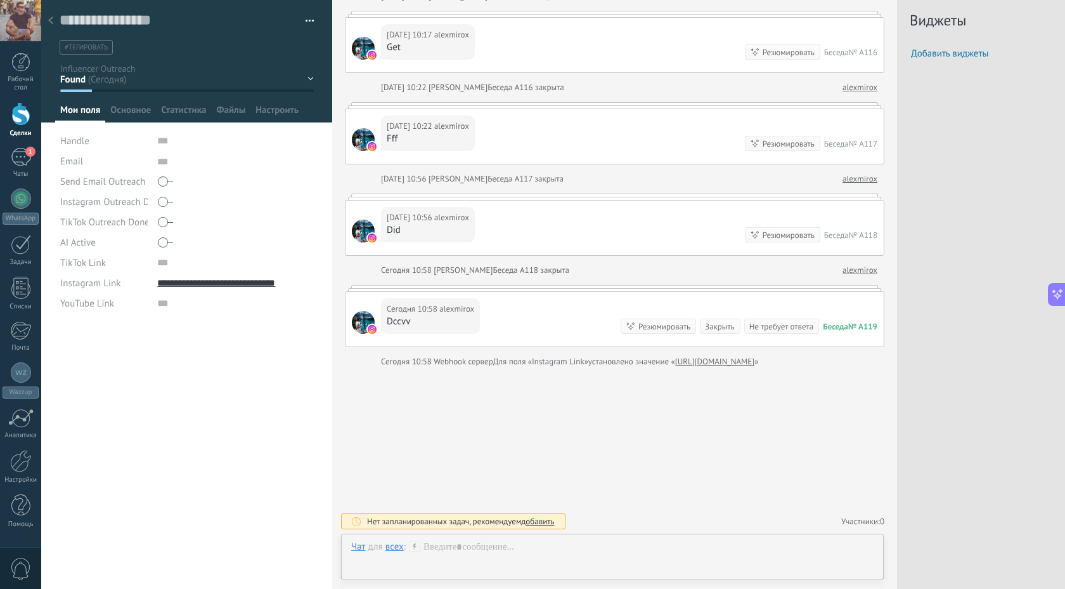
click at [55, 20] on div at bounding box center [51, 21] width 18 height 25
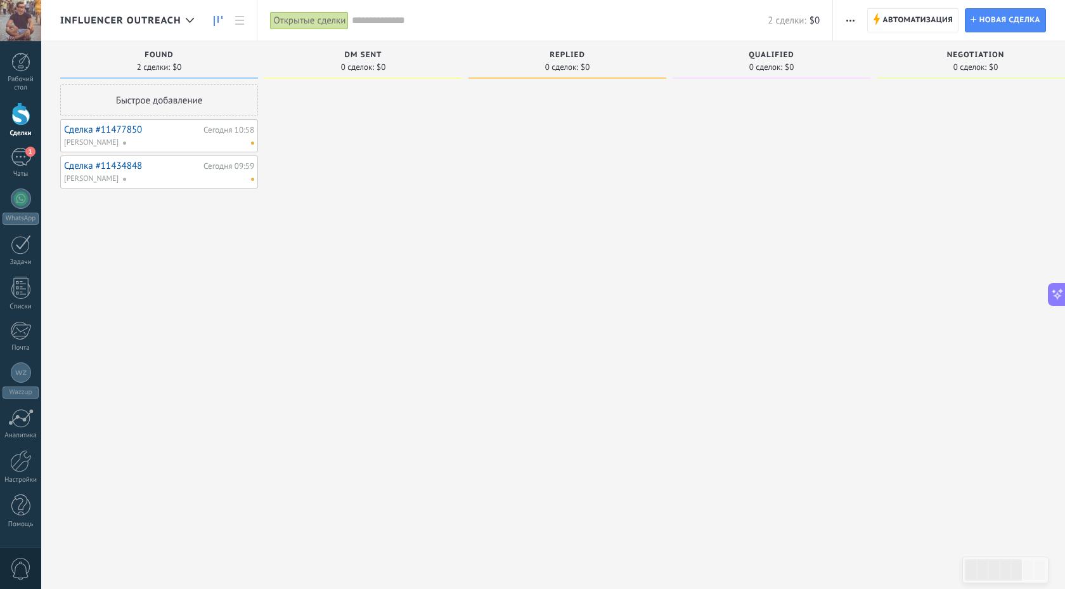
click at [108, 129] on link "Сделка #11477850" at bounding box center [132, 129] width 136 height 11
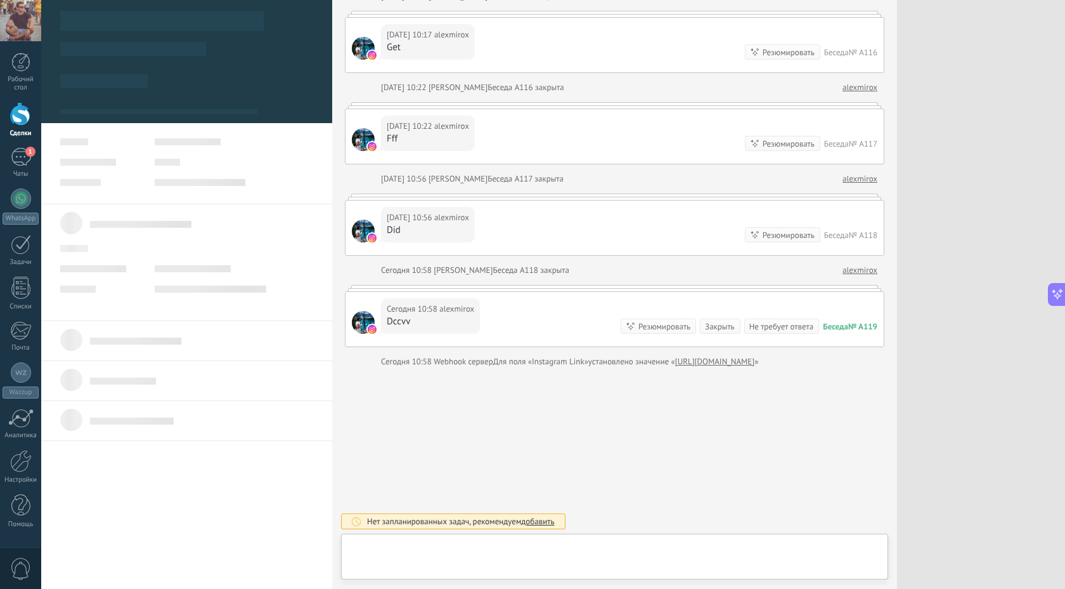
scroll to position [13, 0]
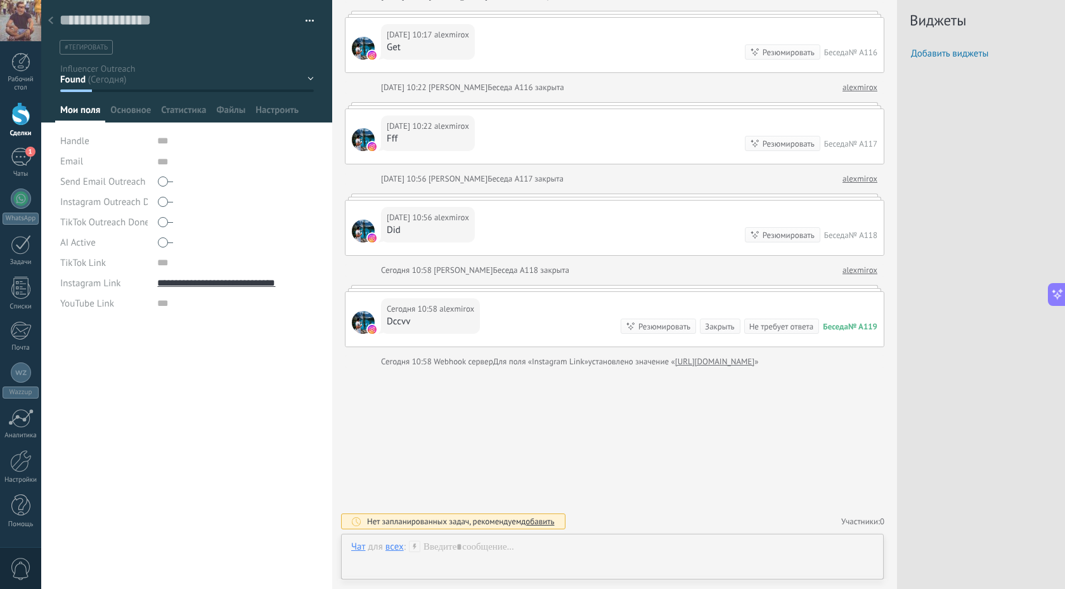
click at [49, 15] on div at bounding box center [51, 21] width 18 height 25
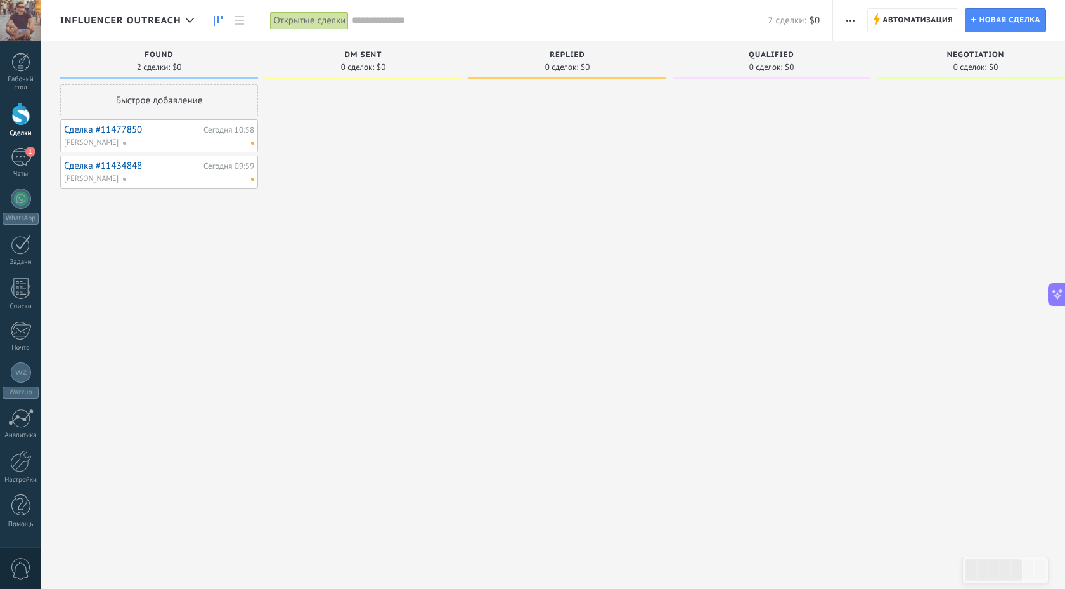
click at [134, 165] on link "Сделка #11434848" at bounding box center [132, 165] width 136 height 11
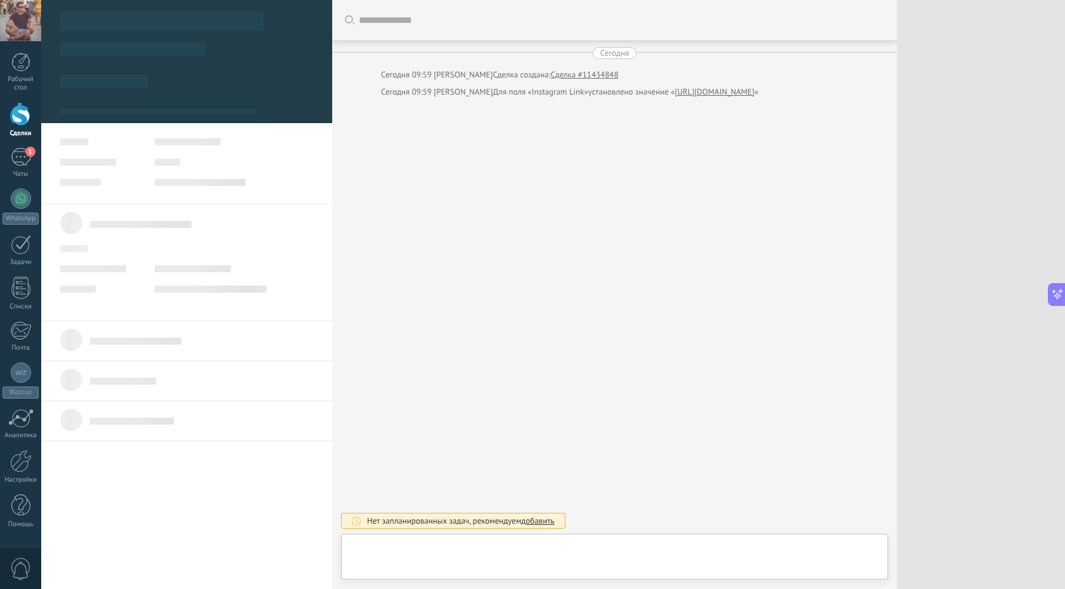
scroll to position [13, 0]
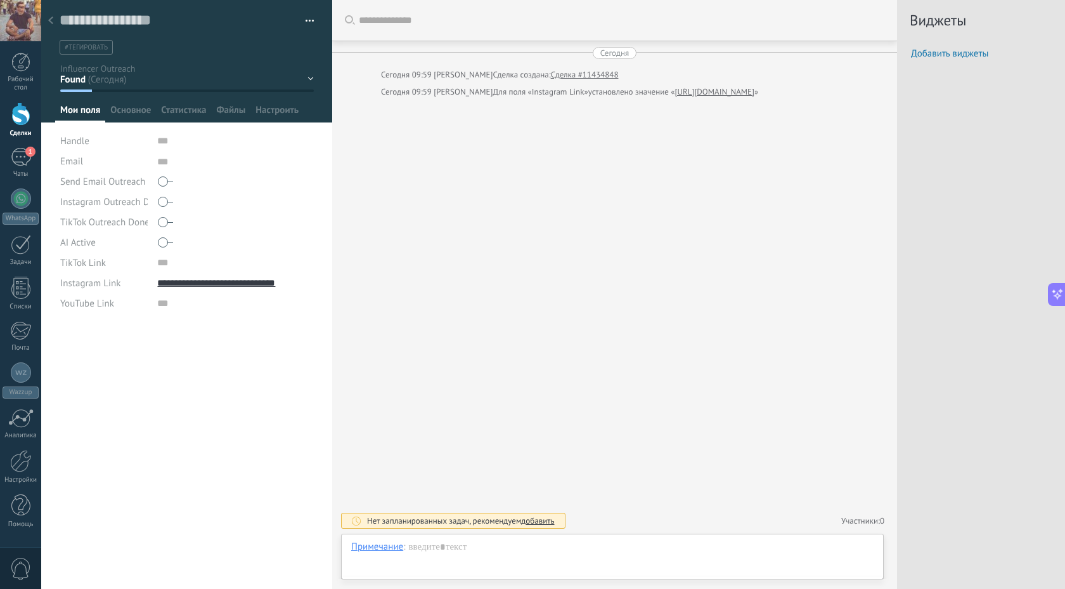
click at [51, 23] on icon at bounding box center [50, 20] width 5 height 8
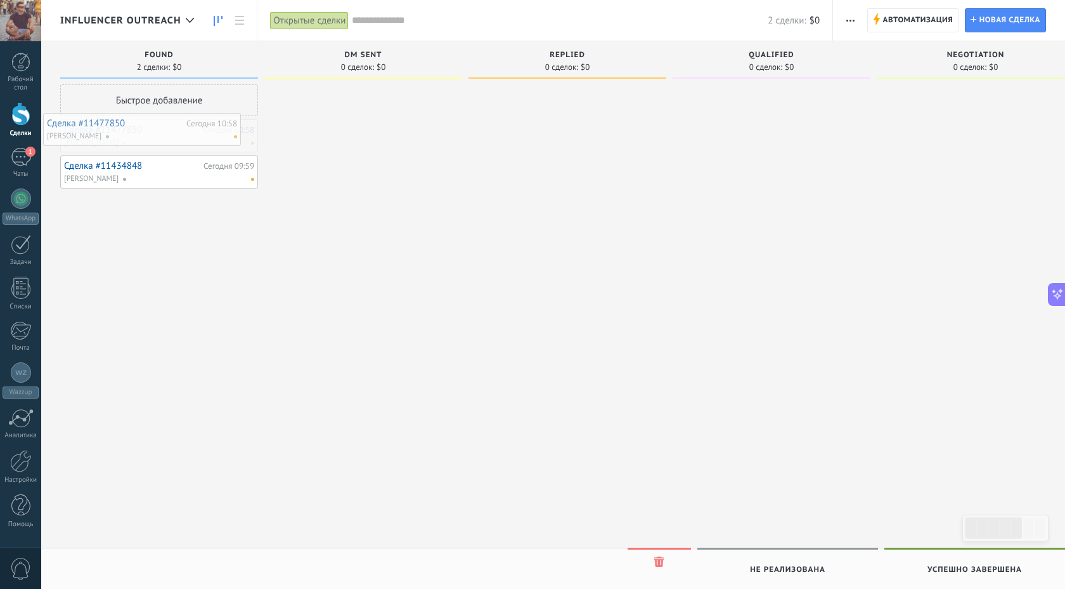
drag, startPoint x: 118, startPoint y: 126, endPoint x: 101, endPoint y: 121, distance: 17.4
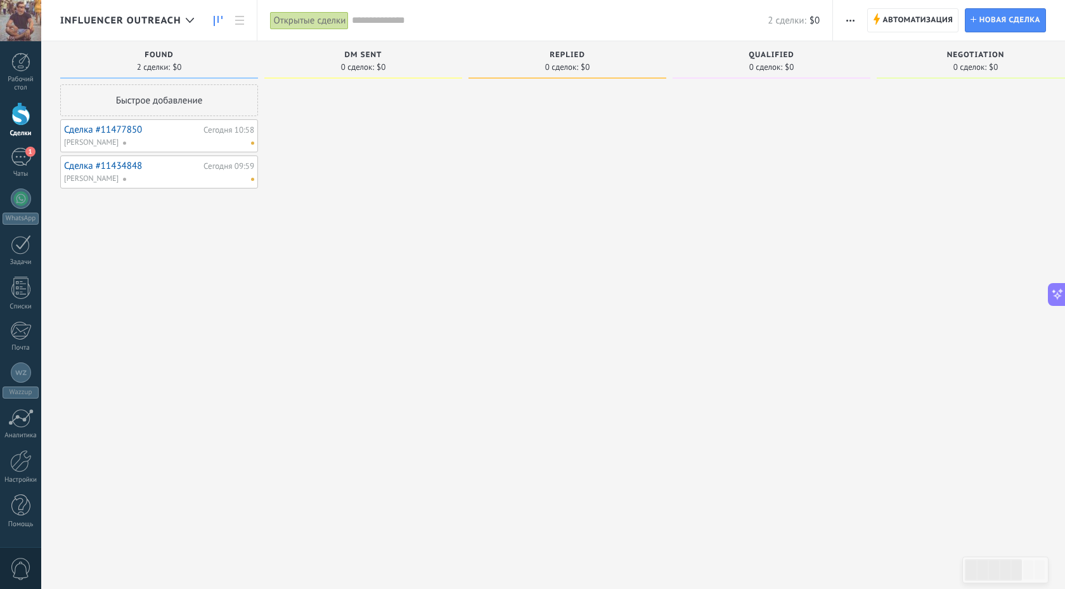
click at [86, 127] on link "Сделка #11477850" at bounding box center [132, 129] width 136 height 11
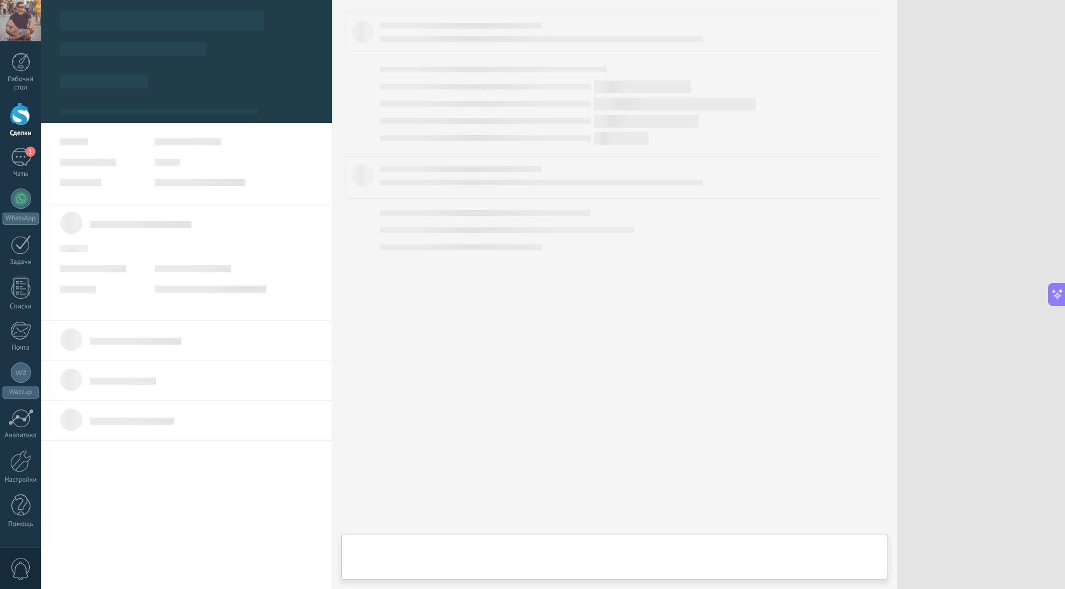
type textarea "***"
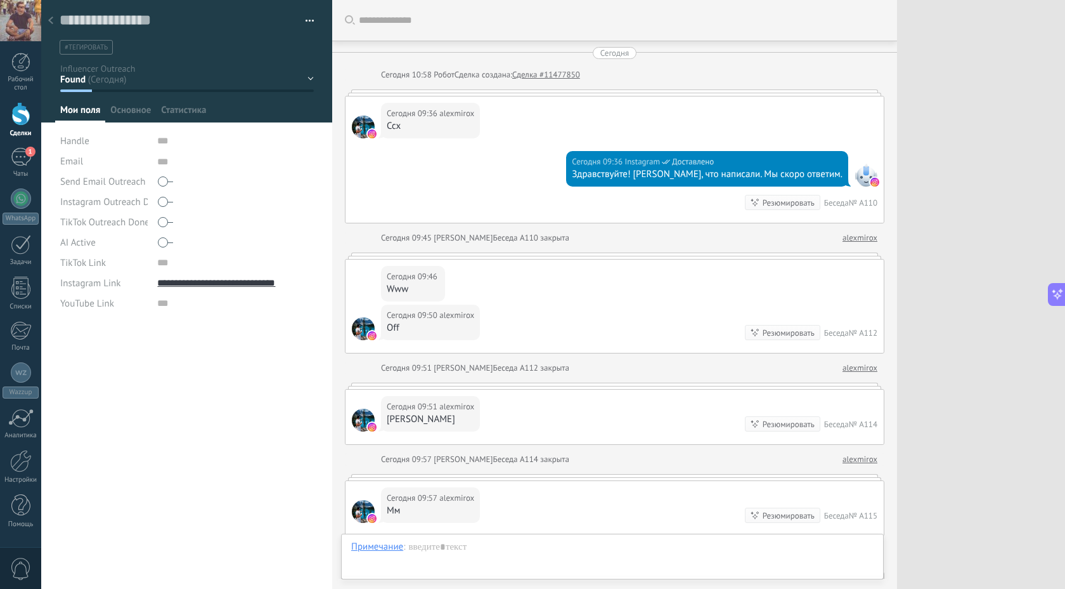
scroll to position [554, 0]
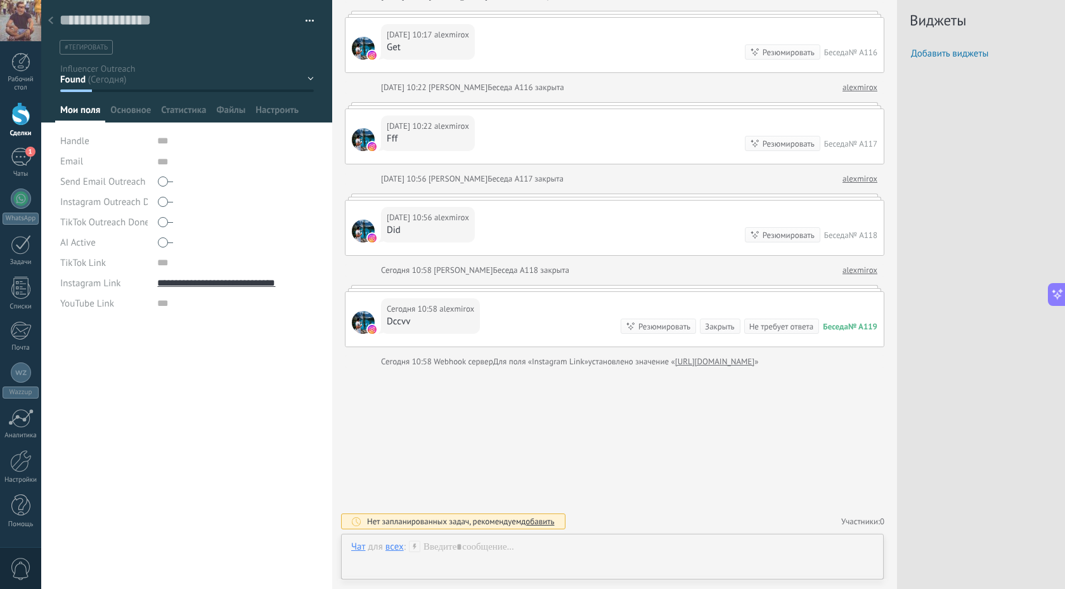
click at [50, 16] on div at bounding box center [51, 21] width 18 height 25
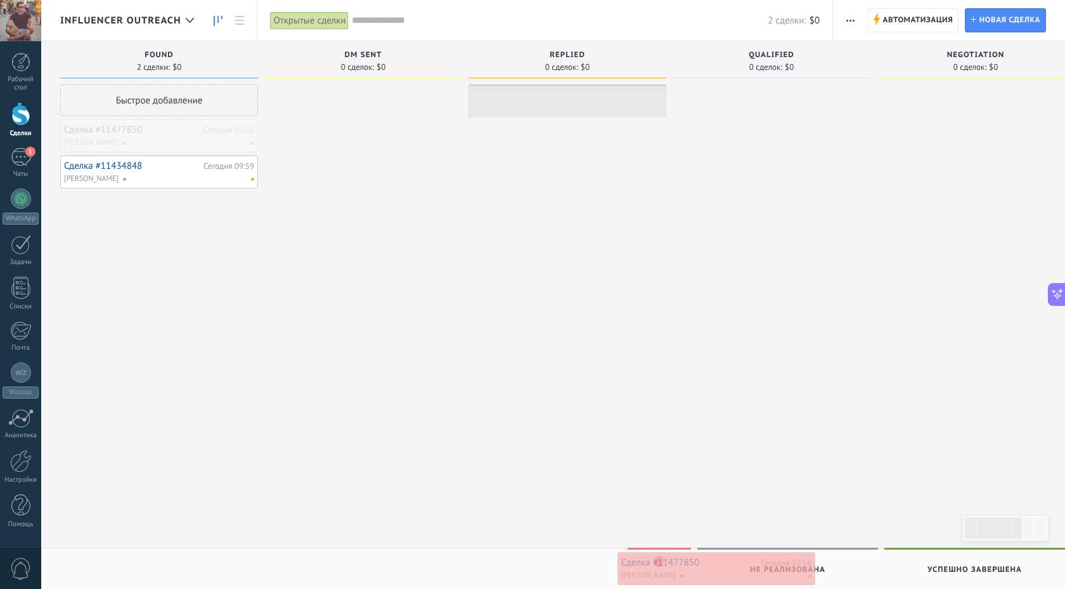
drag, startPoint x: 92, startPoint y: 127, endPoint x: 649, endPoint y: 560, distance: 705.6
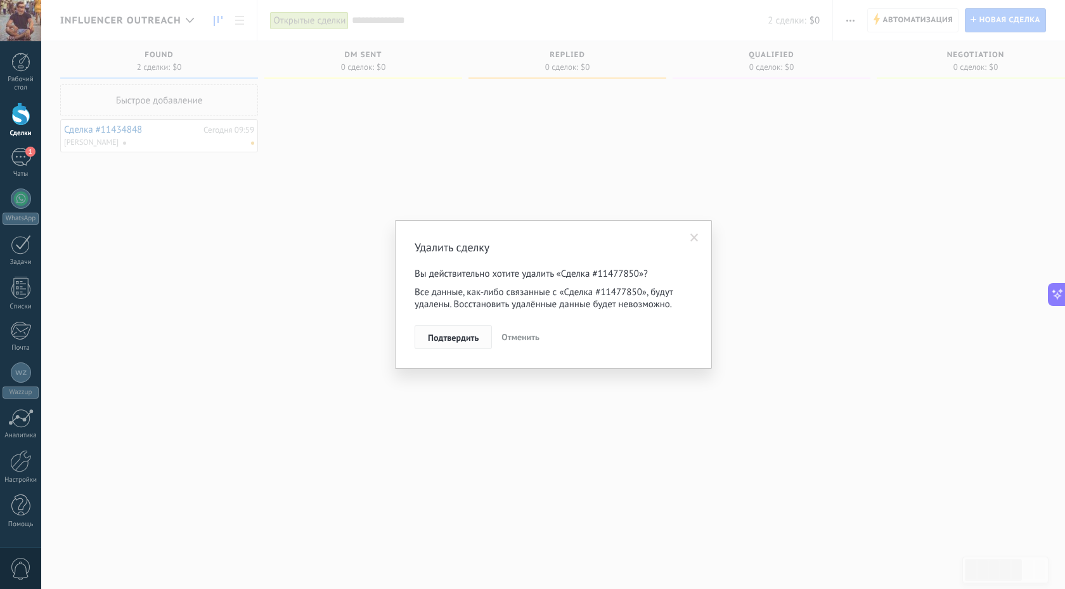
click at [464, 335] on span "Подтвердить" at bounding box center [453, 337] width 51 height 9
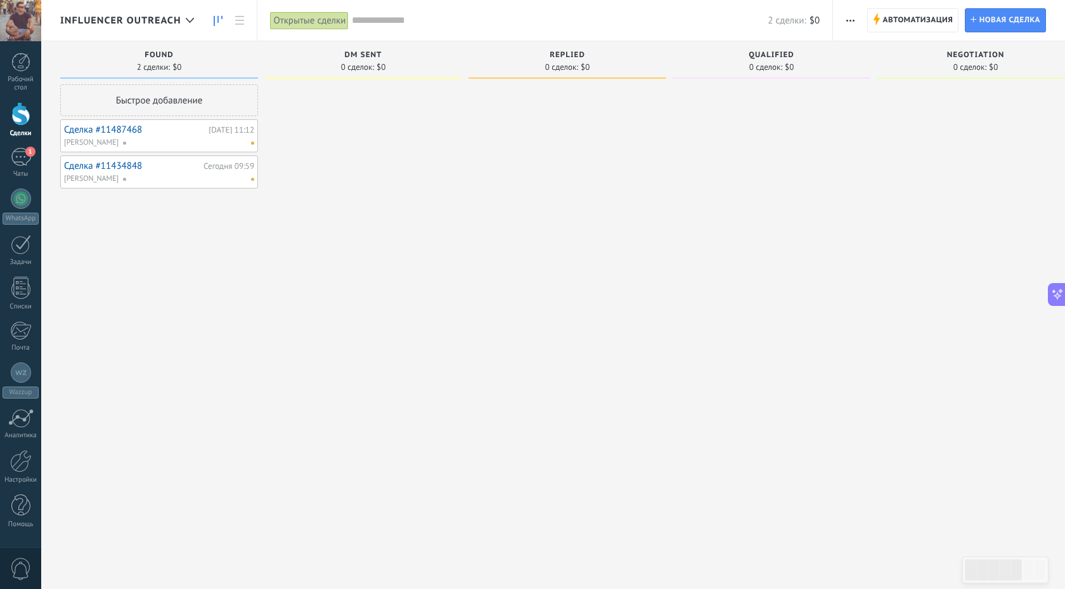
click at [86, 129] on link "Сделка #11487468" at bounding box center [134, 129] width 141 height 11
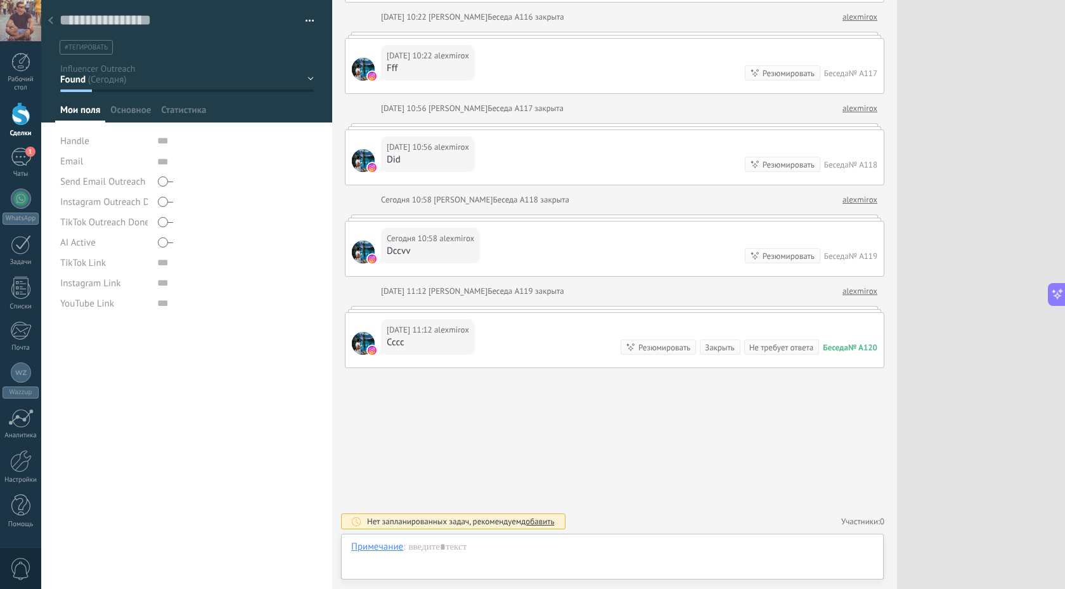
scroll to position [13, 0]
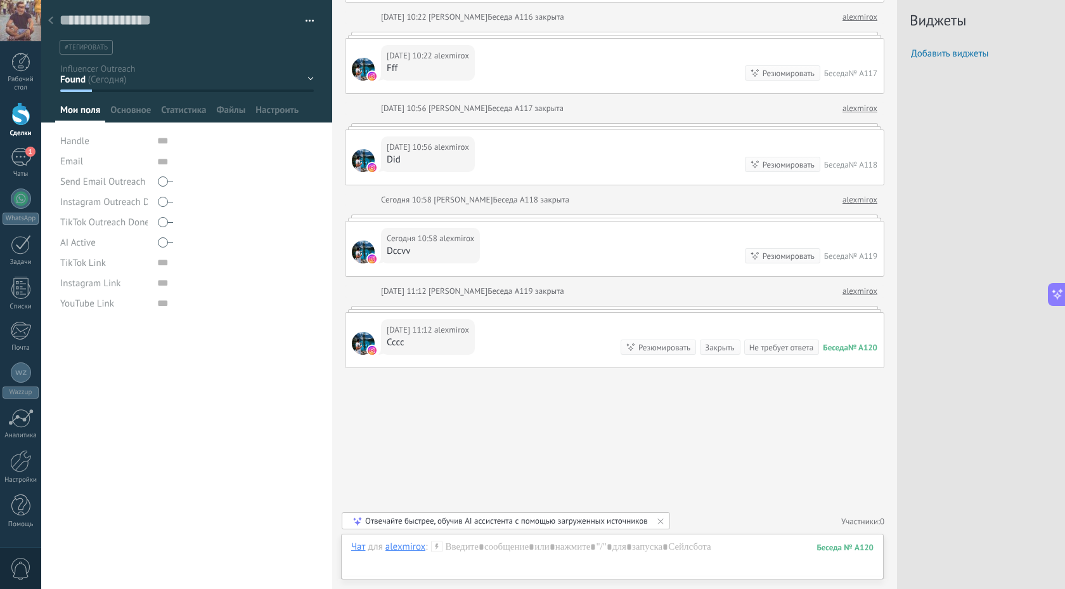
click at [50, 18] on icon at bounding box center [50, 20] width 5 height 8
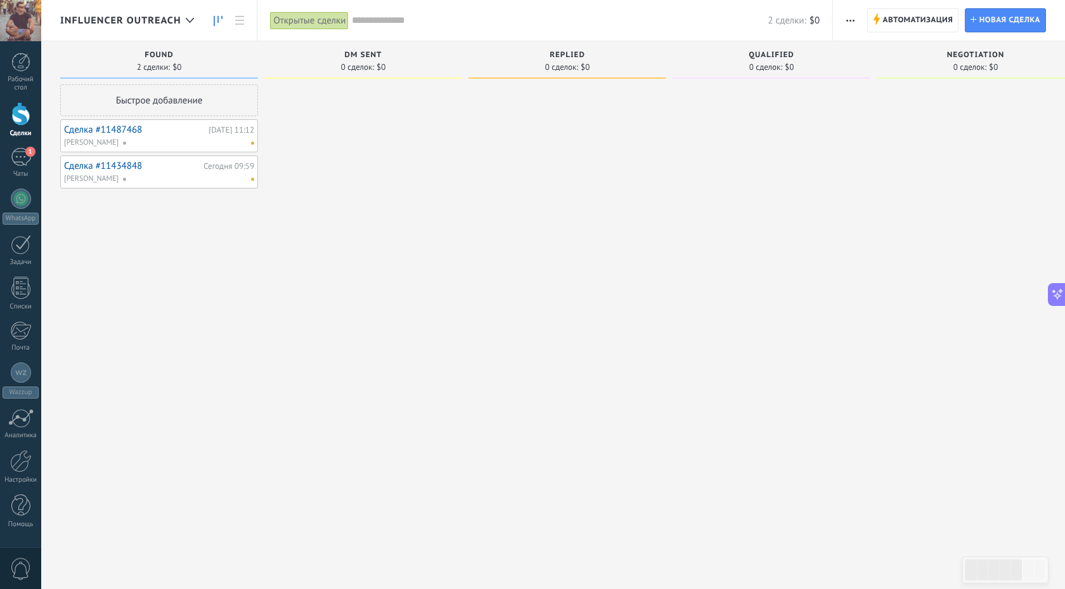
click at [113, 157] on div "Сделка #11434848 [DATE] 09:59 [PERSON_NAME]" at bounding box center [159, 171] width 198 height 33
click at [113, 165] on link "Сделка #11434848" at bounding box center [132, 165] width 136 height 11
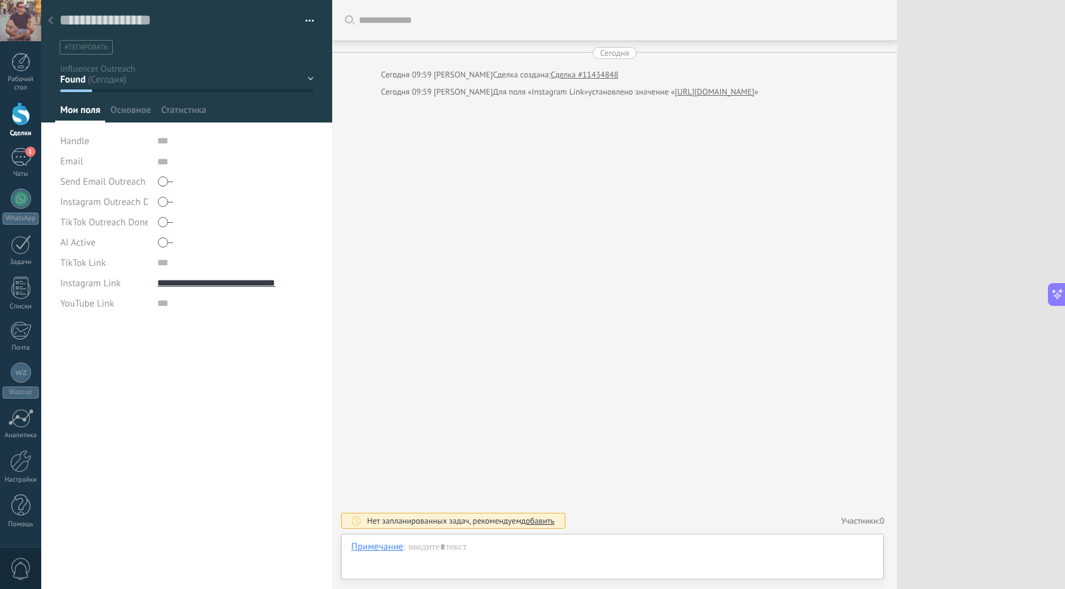
scroll to position [13, 0]
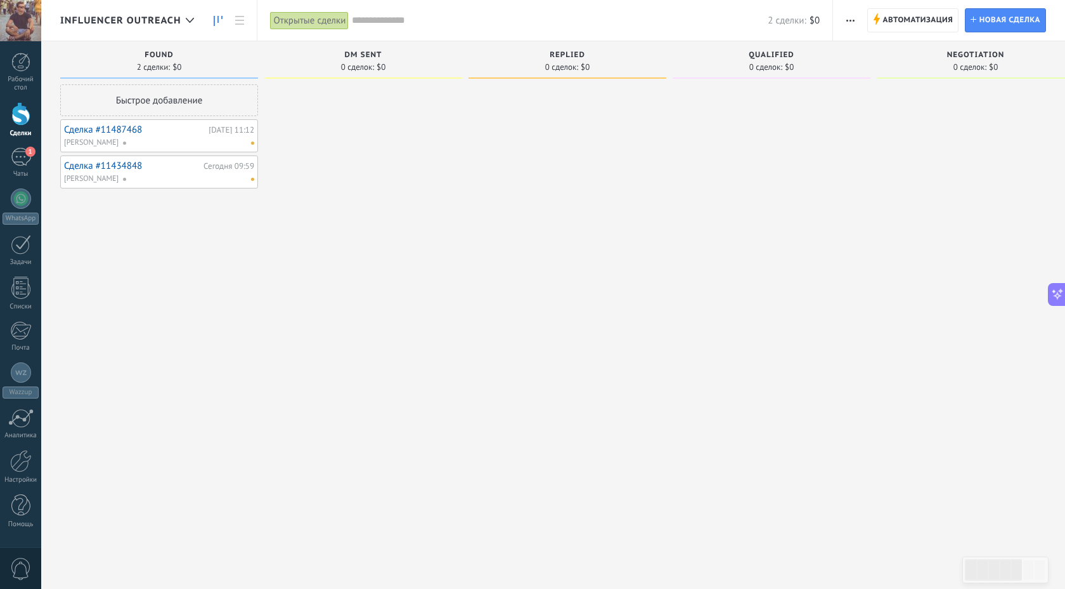
click at [131, 129] on link "Сделка #11487468" at bounding box center [134, 129] width 141 height 11
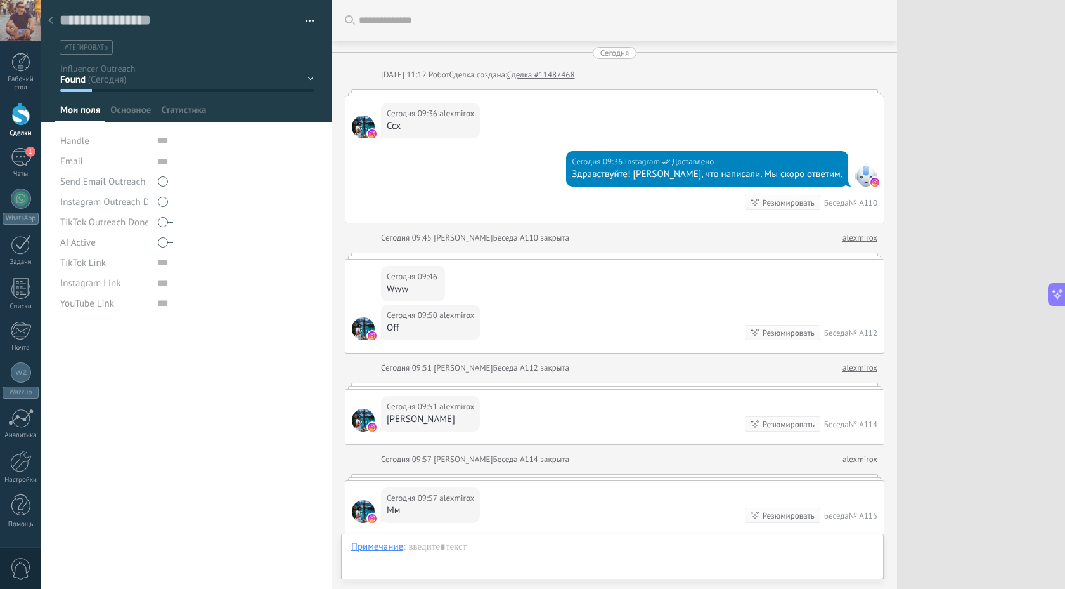
scroll to position [625, 0]
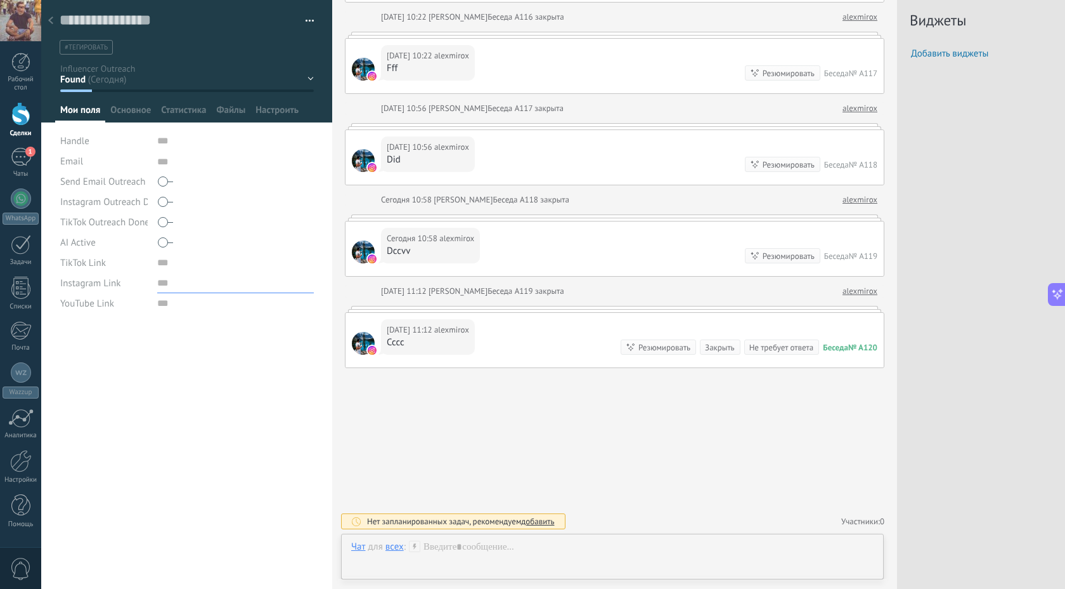
click at [169, 289] on input "url" at bounding box center [235, 283] width 157 height 20
click at [187, 381] on div "********* alexmirox ********* alexmirox Фамилия Перейти в карточку Скопировать …" at bounding box center [186, 457] width 291 height 264
click at [16, 166] on div "1" at bounding box center [21, 157] width 20 height 18
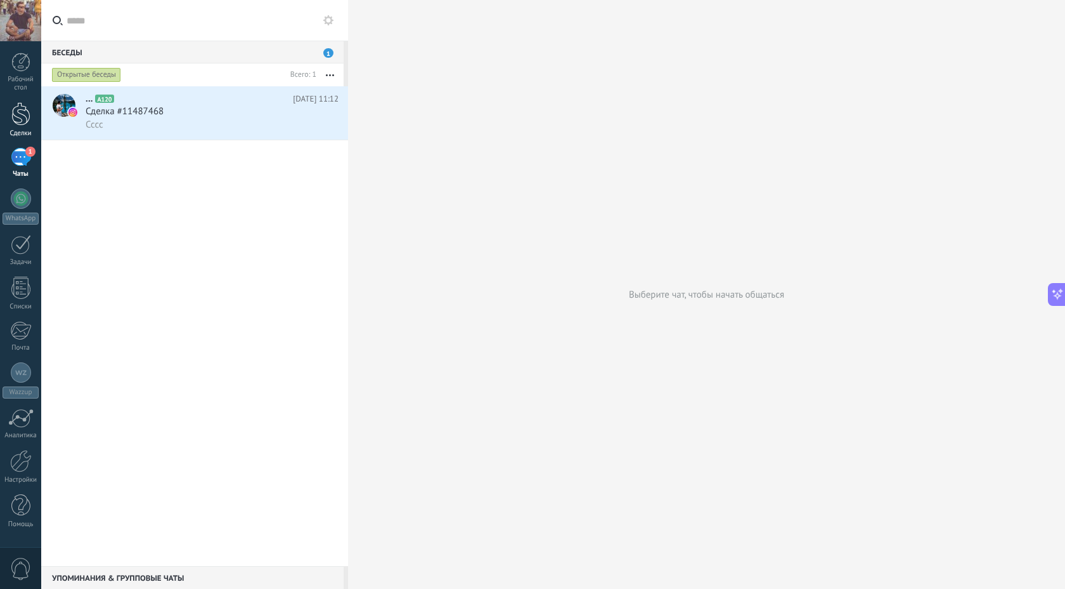
click at [28, 108] on div at bounding box center [20, 113] width 19 height 23
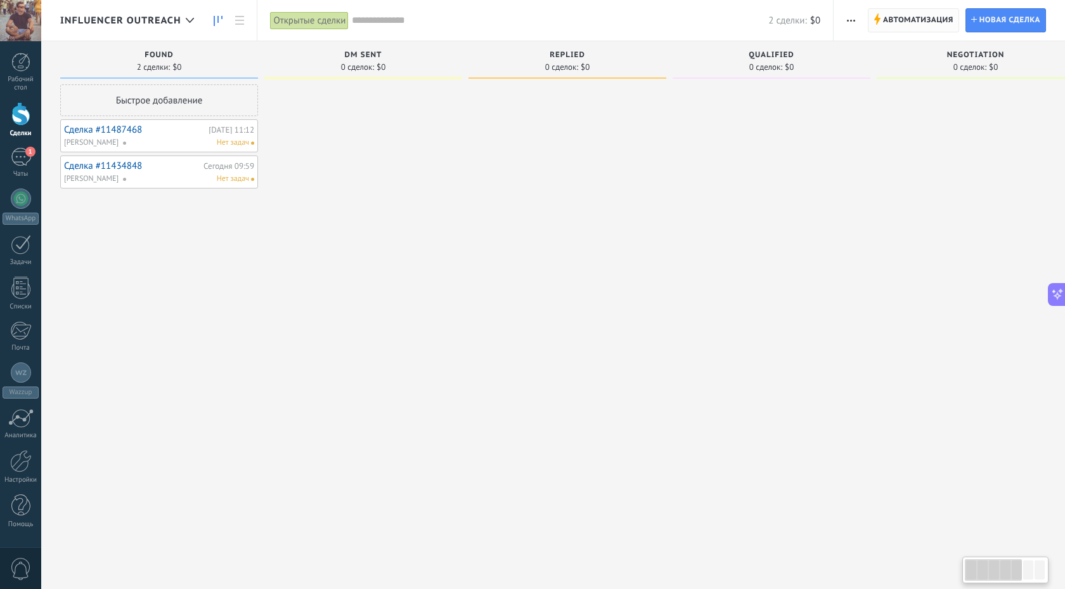
click at [911, 20] on span "Автоматизация" at bounding box center [918, 20] width 70 height 23
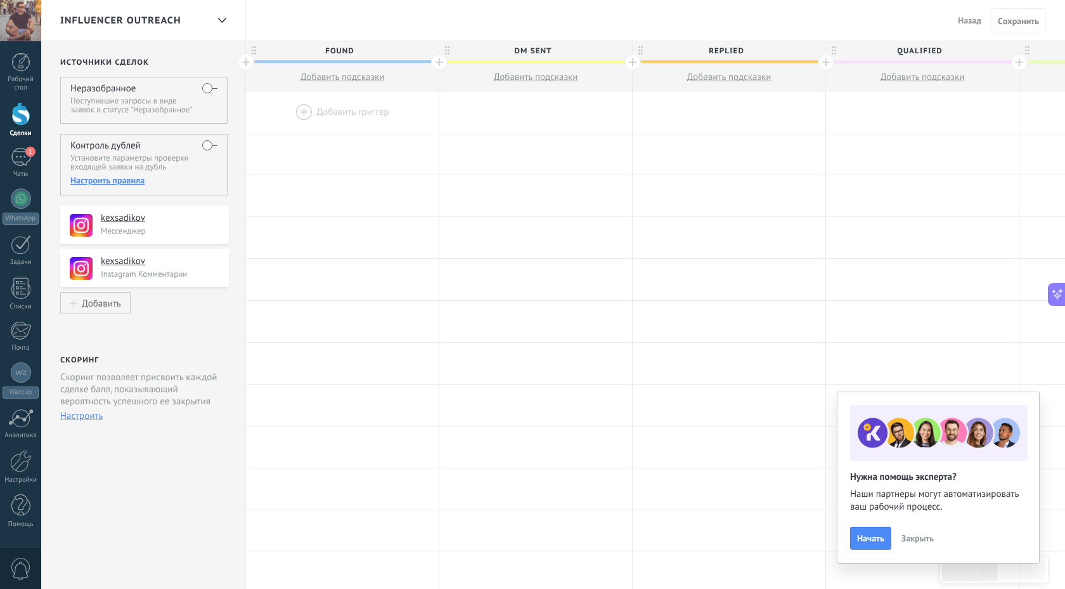
click at [94, 179] on div "Настроить правила" at bounding box center [143, 179] width 147 height 11
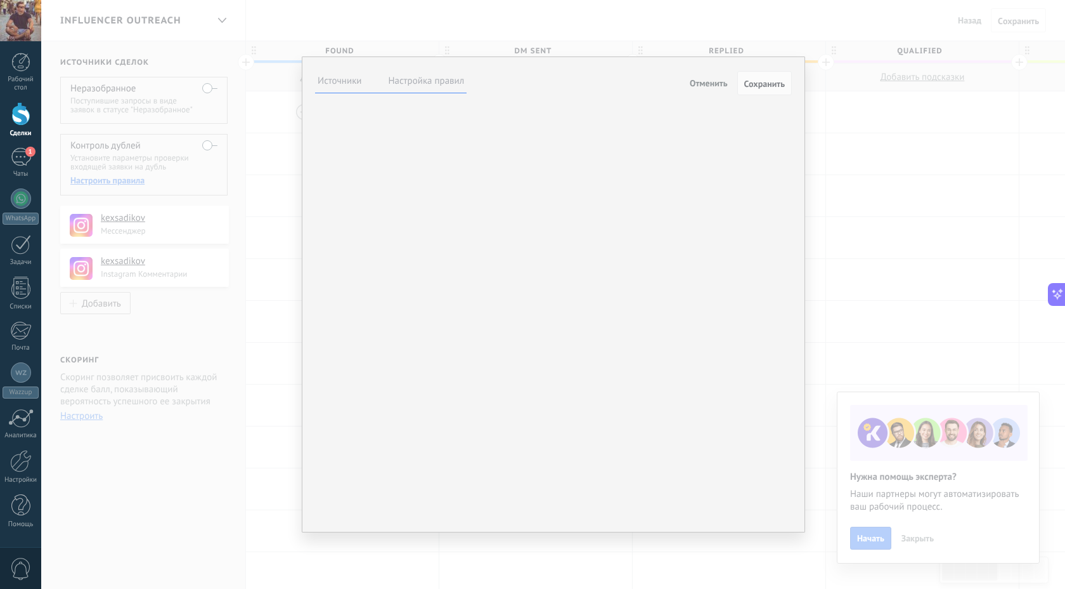
click at [413, 82] on label "Настройка правил" at bounding box center [427, 81] width 76 height 12
click at [0, 0] on span "Добавить поле" at bounding box center [0, 0] width 0 height 0
click at [0, 0] on div "Handle" at bounding box center [0, 0] width 0 height 0
click at [412, 15] on div "**********" at bounding box center [553, 294] width 1024 height 589
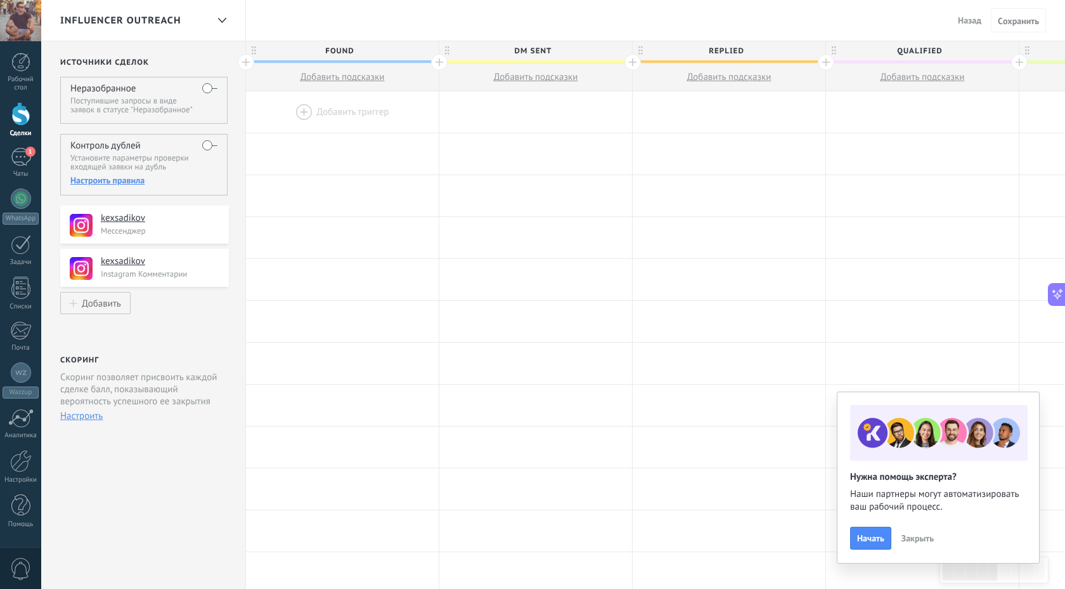
click at [972, 23] on span "Назад" at bounding box center [969, 20] width 23 height 11
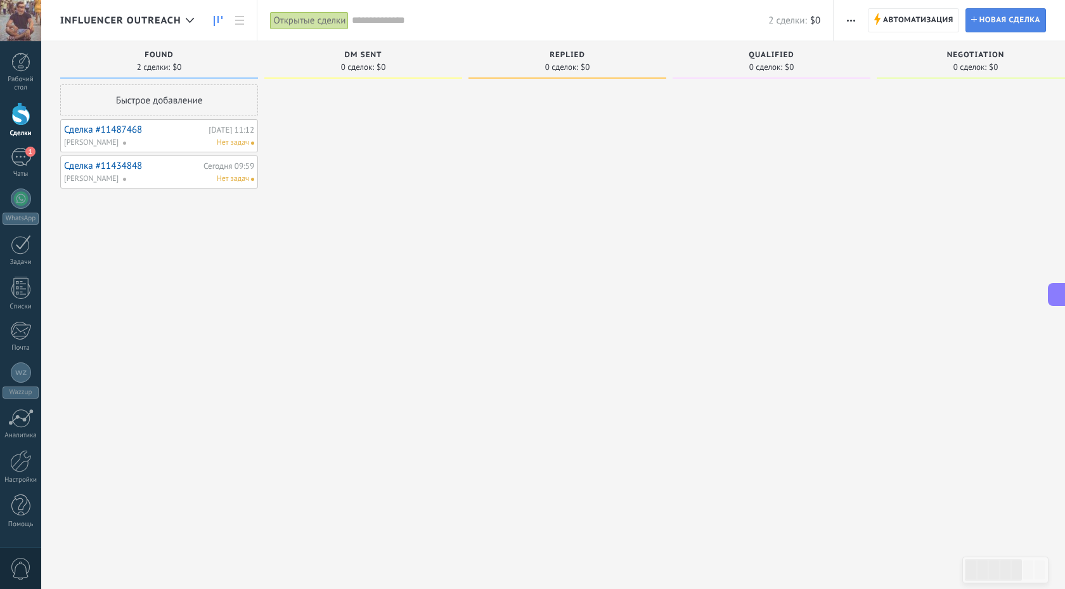
click at [1015, 24] on span "Новая сделка" at bounding box center [1010, 20] width 61 height 23
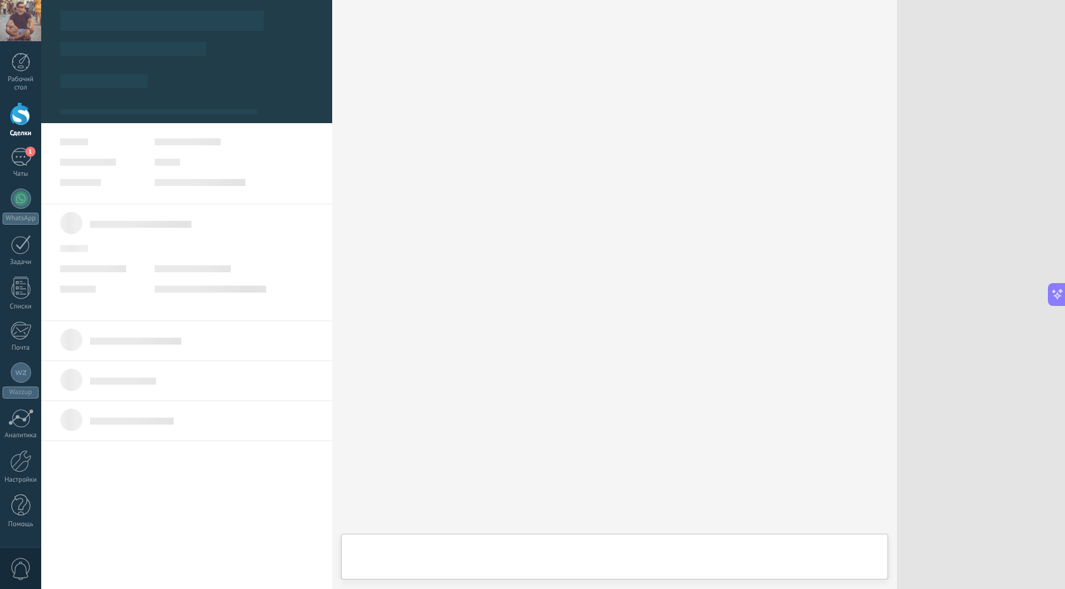
type textarea "***"
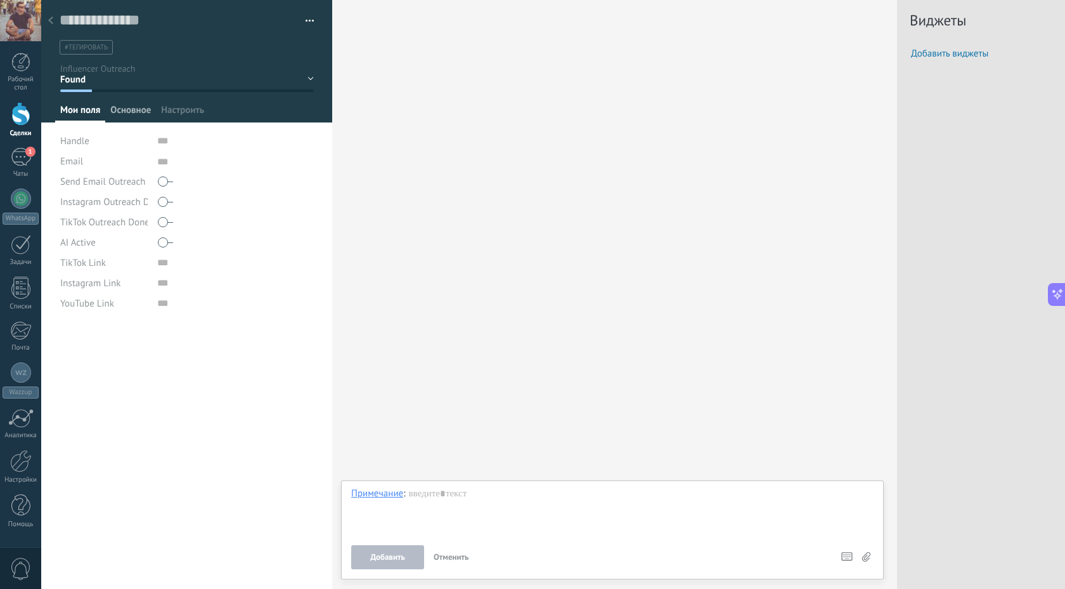
click at [140, 110] on span "Основное" at bounding box center [130, 113] width 41 height 18
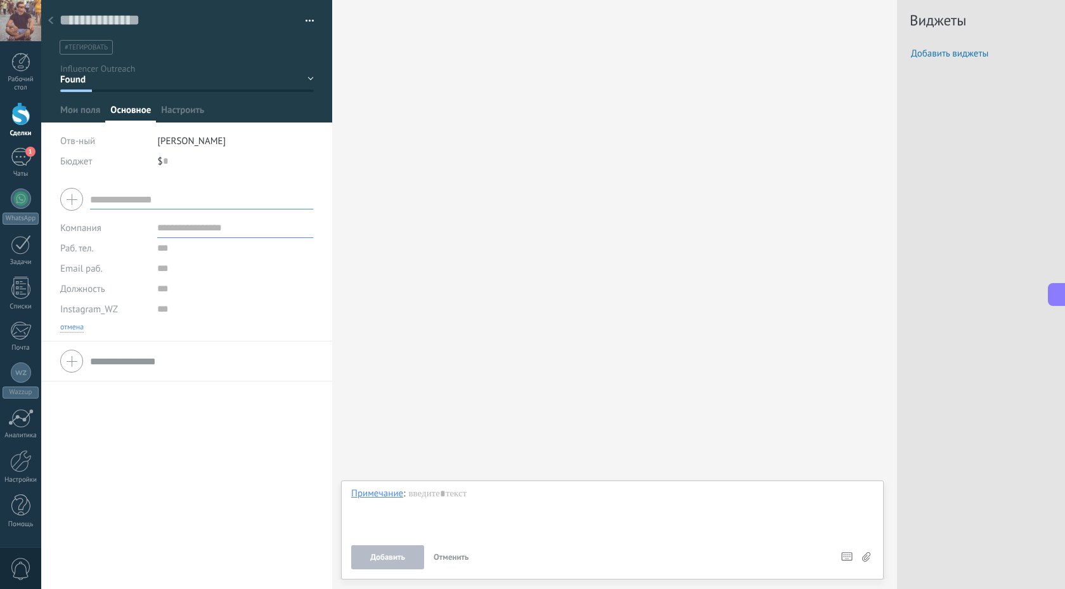
click at [79, 328] on button "отмена" at bounding box center [71, 327] width 23 height 10
click at [140, 199] on input "text" at bounding box center [201, 199] width 223 height 20
click at [185, 106] on span "Настроить" at bounding box center [182, 113] width 43 height 18
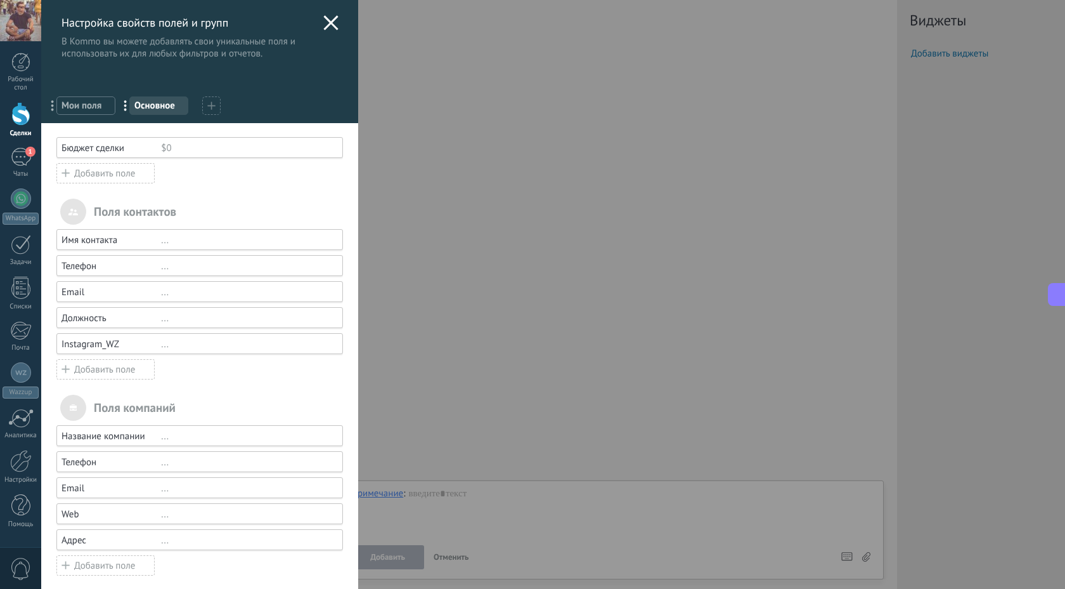
click at [83, 346] on div "Instagram_WZ" at bounding box center [112, 344] width 100 height 12
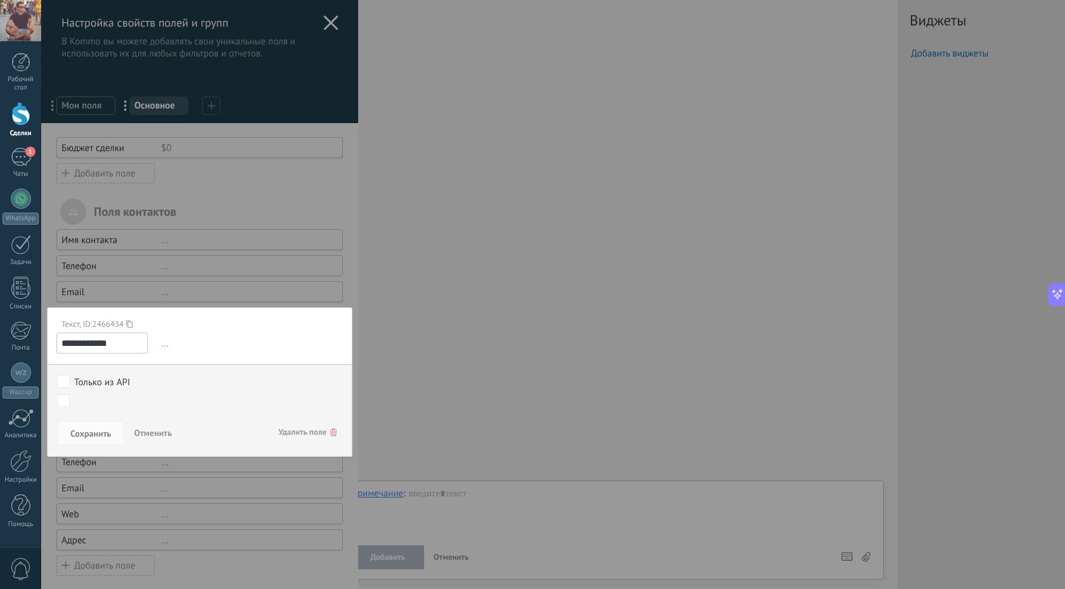
click at [158, 427] on span "Отменить" at bounding box center [153, 432] width 38 height 11
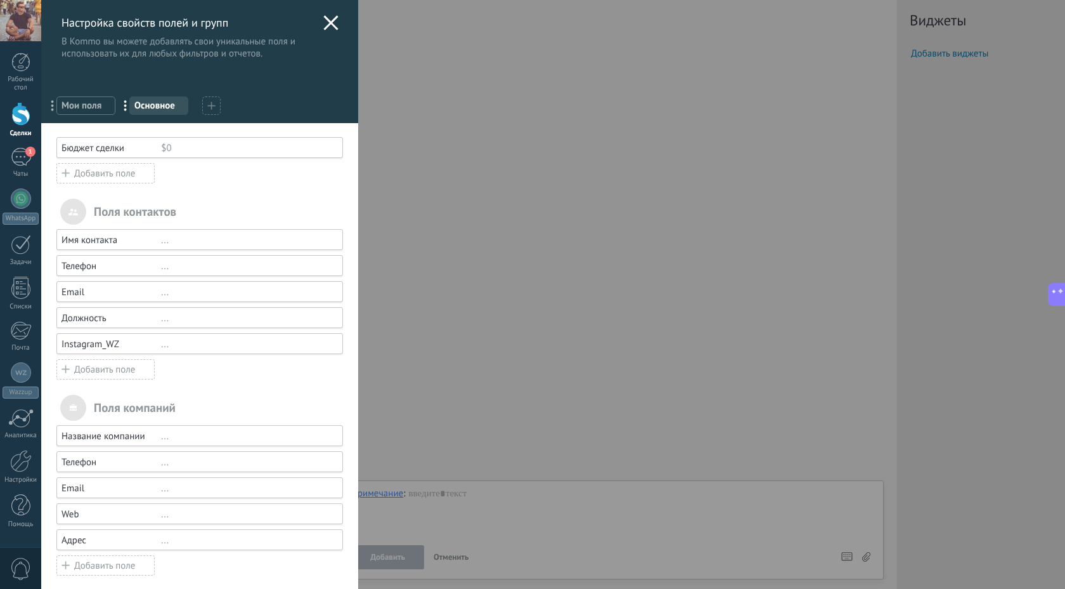
click at [164, 344] on div "..." at bounding box center [246, 344] width 171 height 12
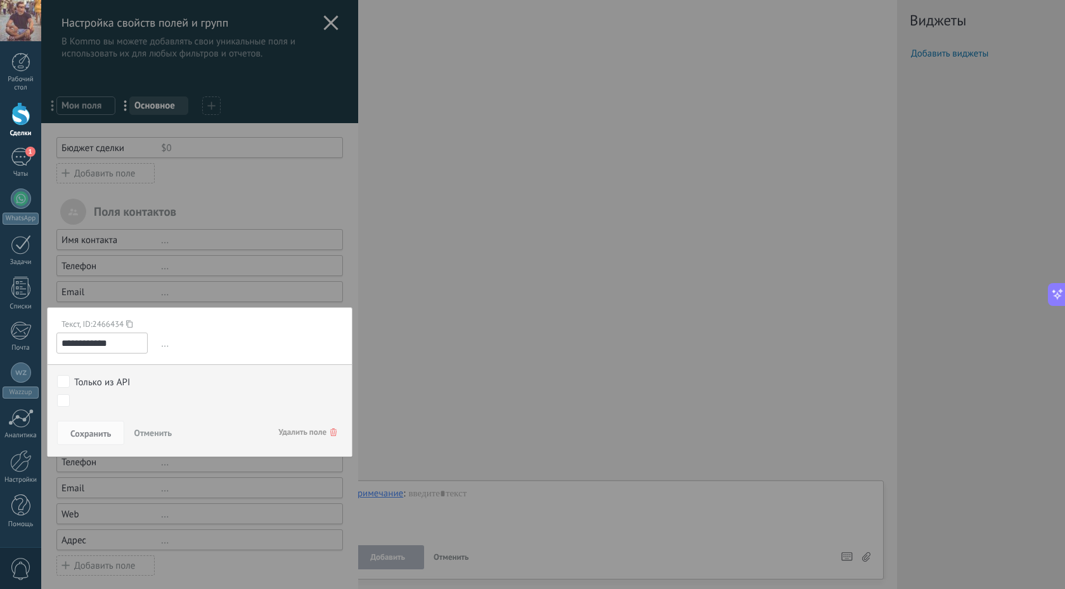
click at [181, 291] on div at bounding box center [199, 299] width 317 height 599
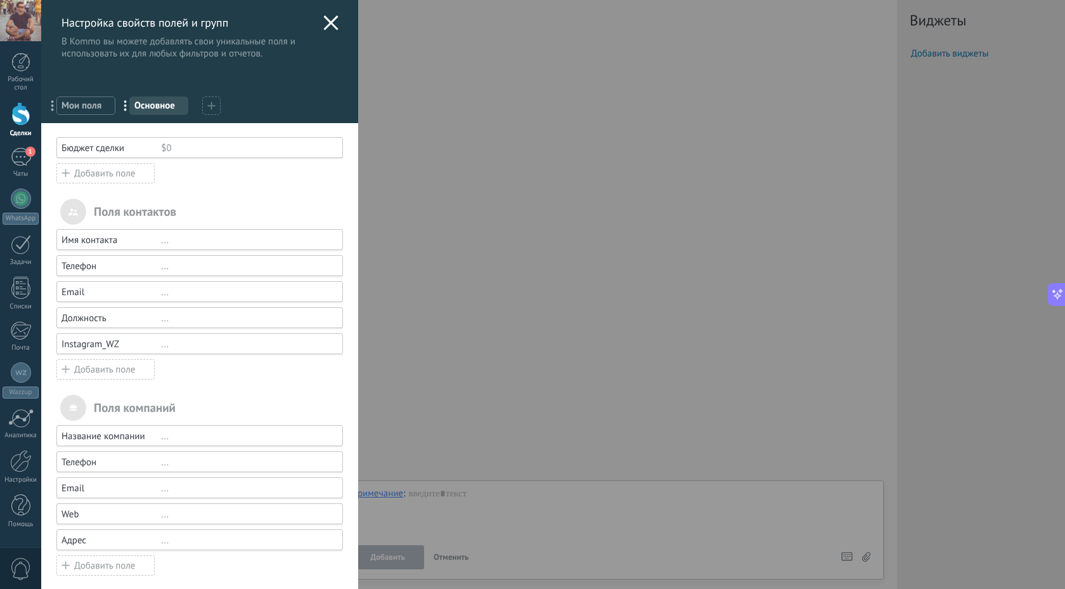
click at [88, 372] on div "Добавить поле" at bounding box center [105, 369] width 98 height 20
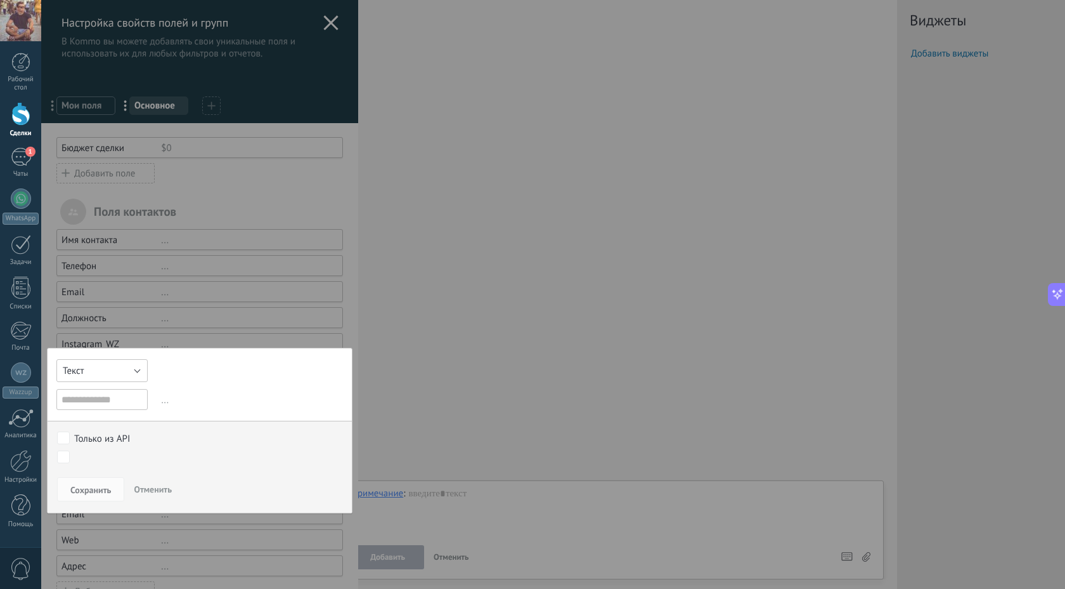
click at [99, 365] on button "Текст" at bounding box center [101, 370] width 91 height 23
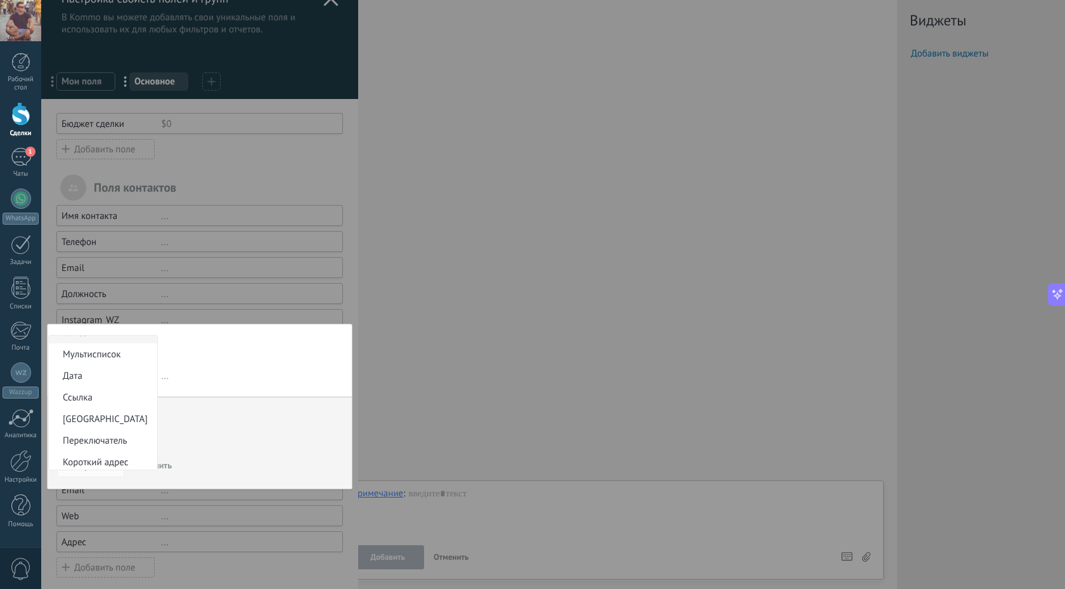
scroll to position [78, 0]
click at [88, 403] on span "Ссылка" at bounding box center [101, 398] width 105 height 12
click at [89, 388] on div "Текст Число Флаг Список Мультисписок Дата Ссылка Текстовая область Переключател…" at bounding box center [200, 406] width 306 height 166
click at [89, 374] on input "text" at bounding box center [101, 375] width 91 height 21
paste input "**********"
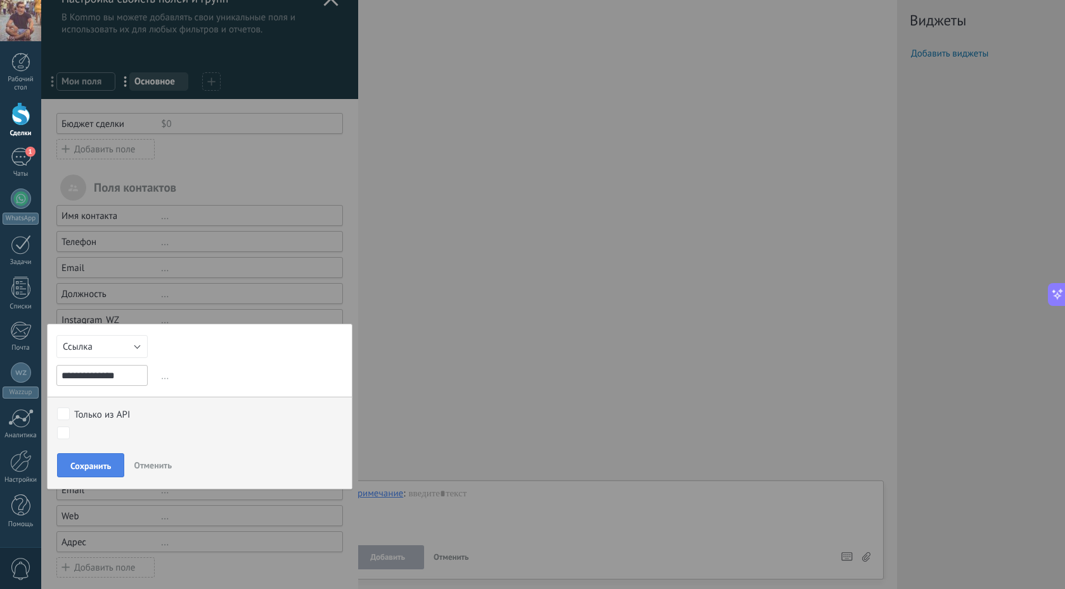
type input "**********"
click at [98, 462] on span "Сохранить" at bounding box center [90, 465] width 41 height 9
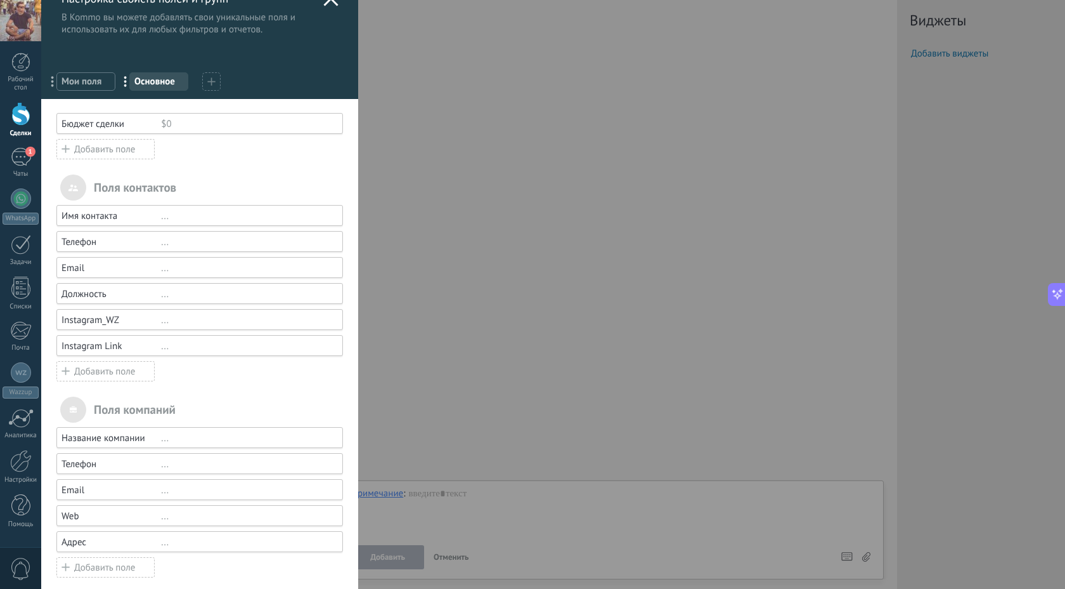
click at [162, 318] on div "..." at bounding box center [246, 320] width 171 height 12
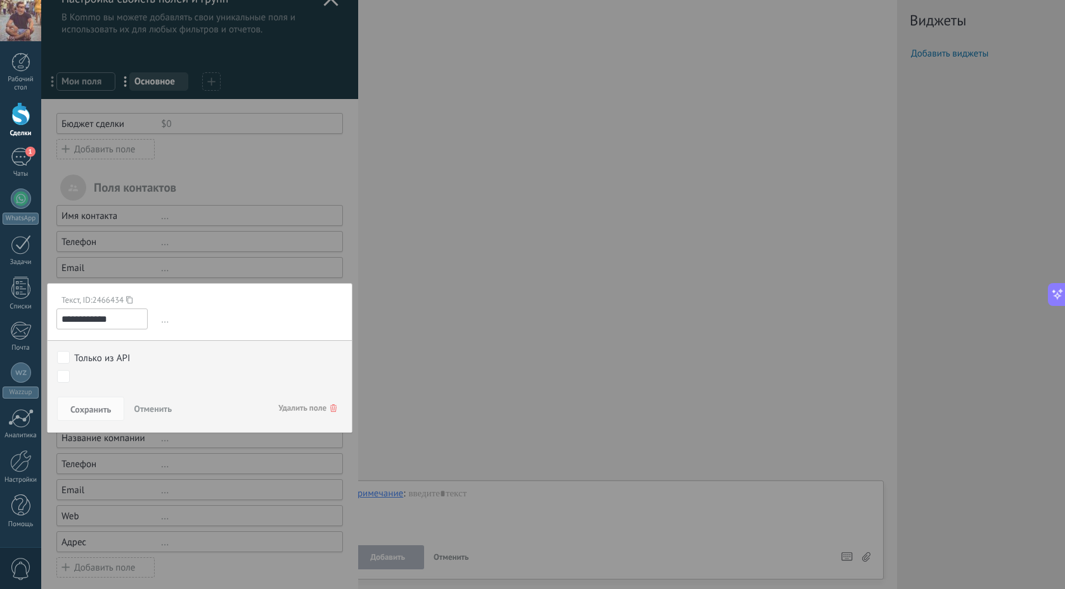
click at [311, 406] on span "Удалить поле" at bounding box center [307, 407] width 58 height 23
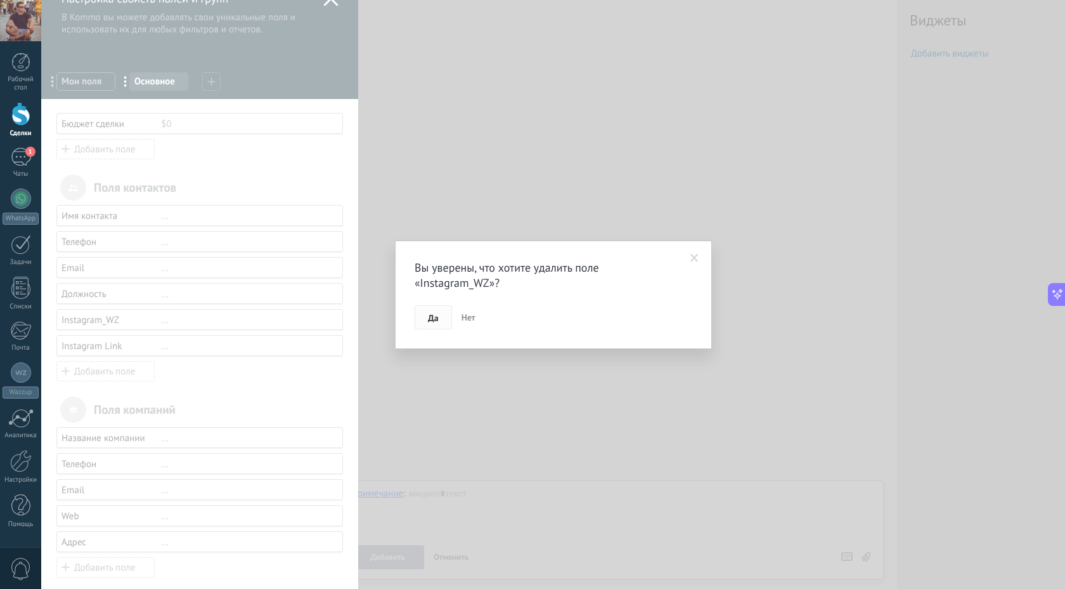
click at [437, 317] on span "Да" at bounding box center [433, 317] width 11 height 9
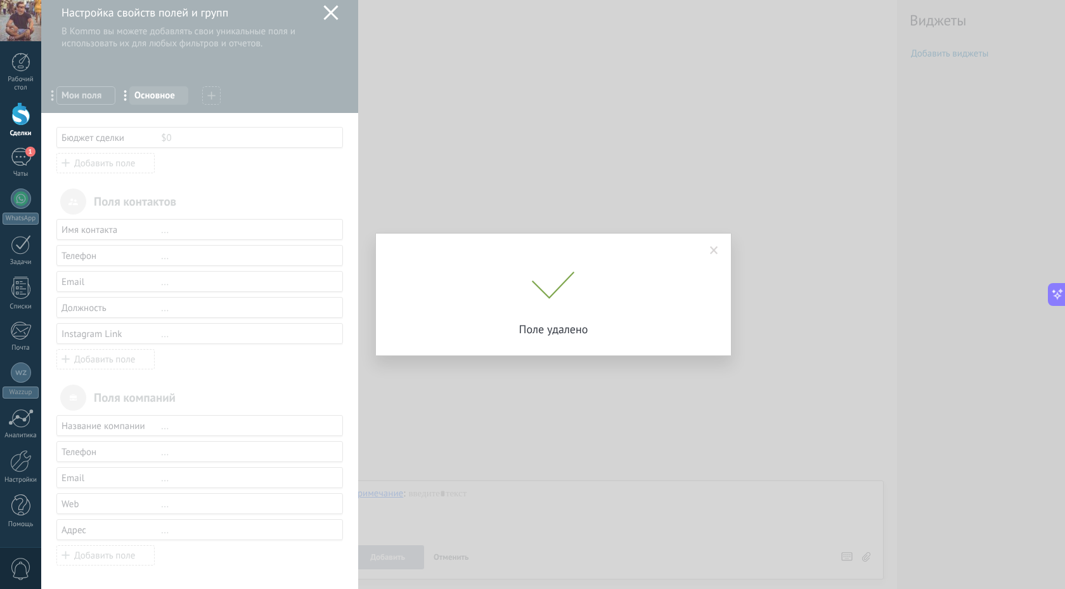
scroll to position [8, 0]
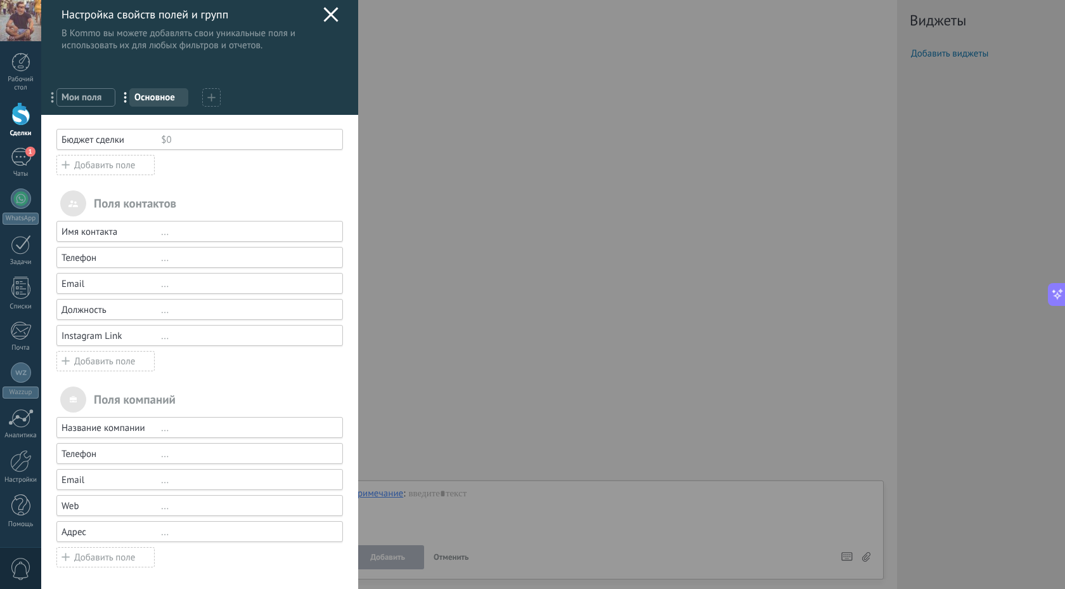
click at [95, 332] on div "Instagram Link" at bounding box center [112, 336] width 100 height 12
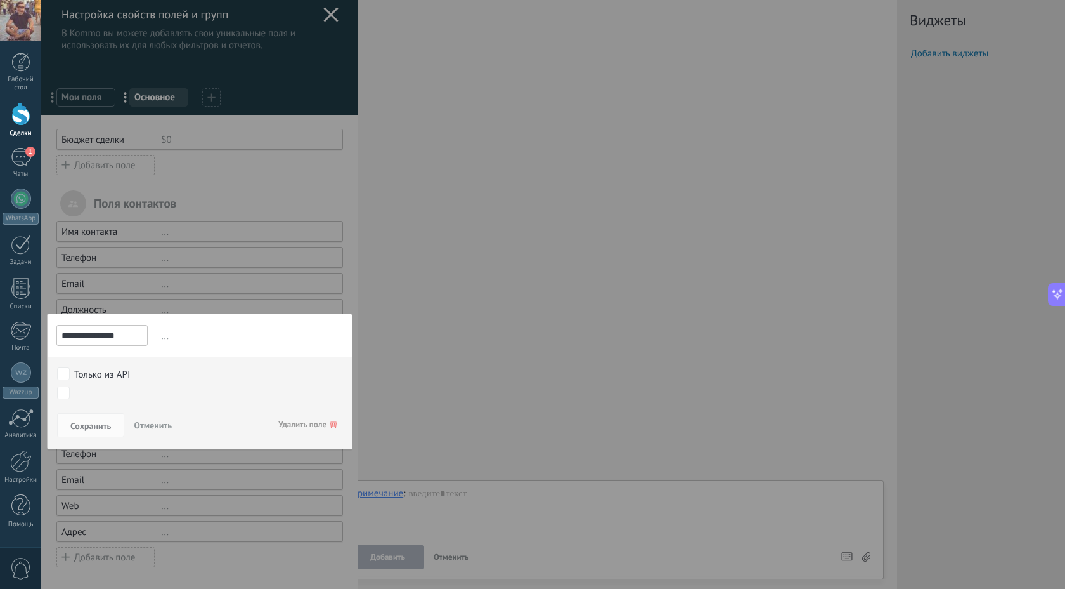
click at [184, 302] on div at bounding box center [199, 291] width 317 height 599
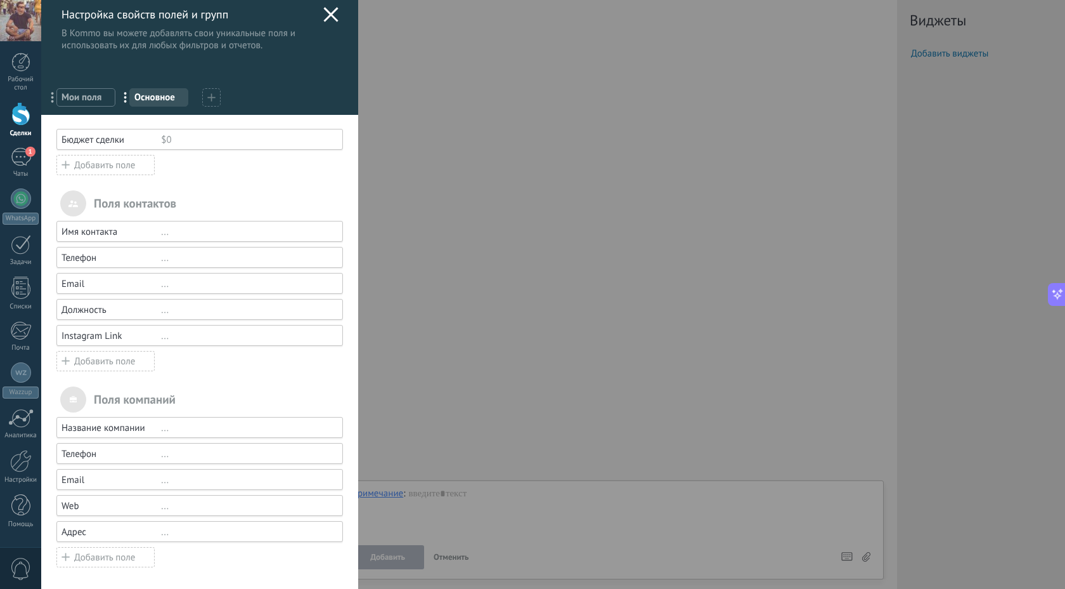
click at [163, 334] on div "..." at bounding box center [246, 336] width 171 height 12
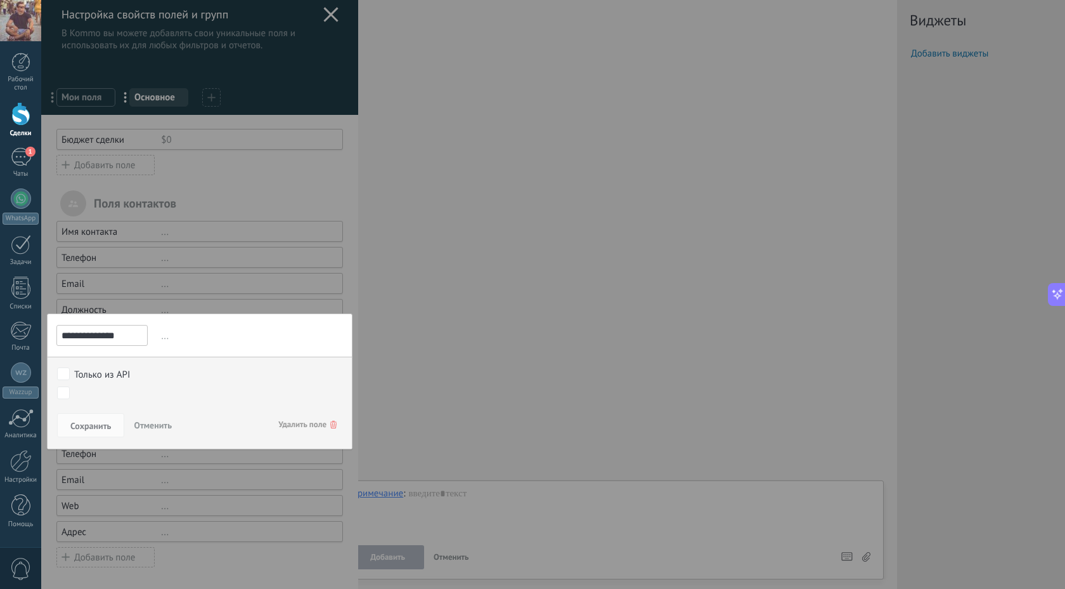
click at [104, 336] on input "**********" at bounding box center [101, 335] width 91 height 21
click at [150, 425] on span "Отменить" at bounding box center [153, 424] width 38 height 11
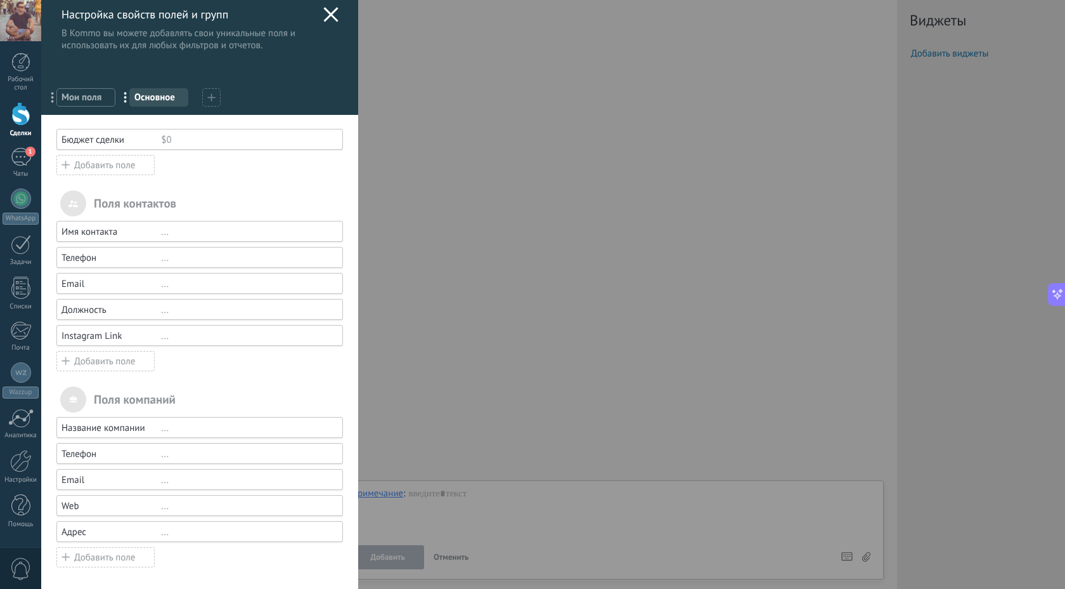
scroll to position [0, 0]
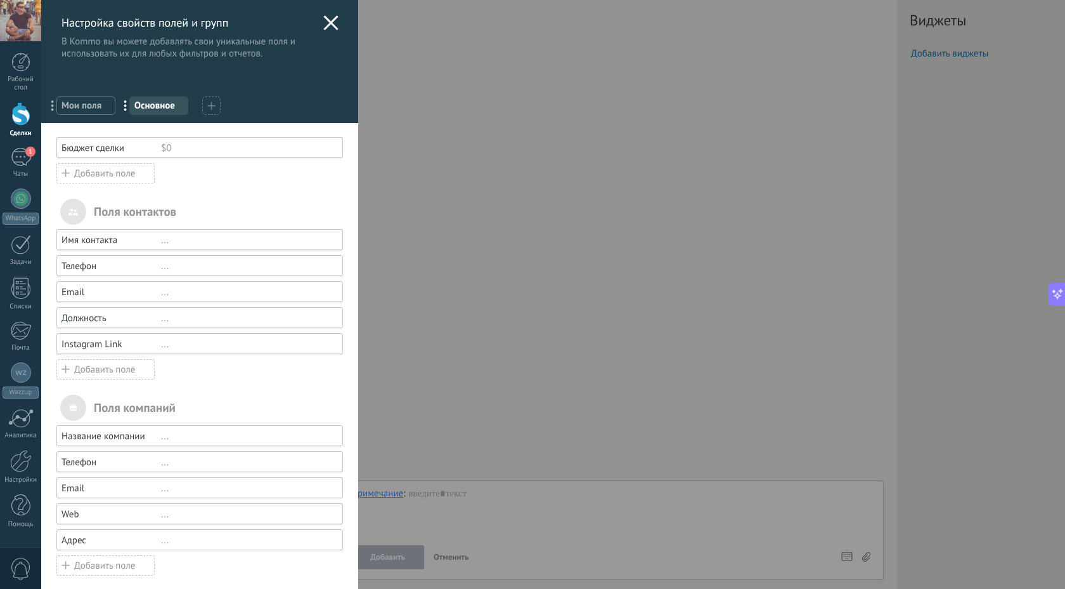
click at [330, 21] on icon at bounding box center [330, 22] width 15 height 15
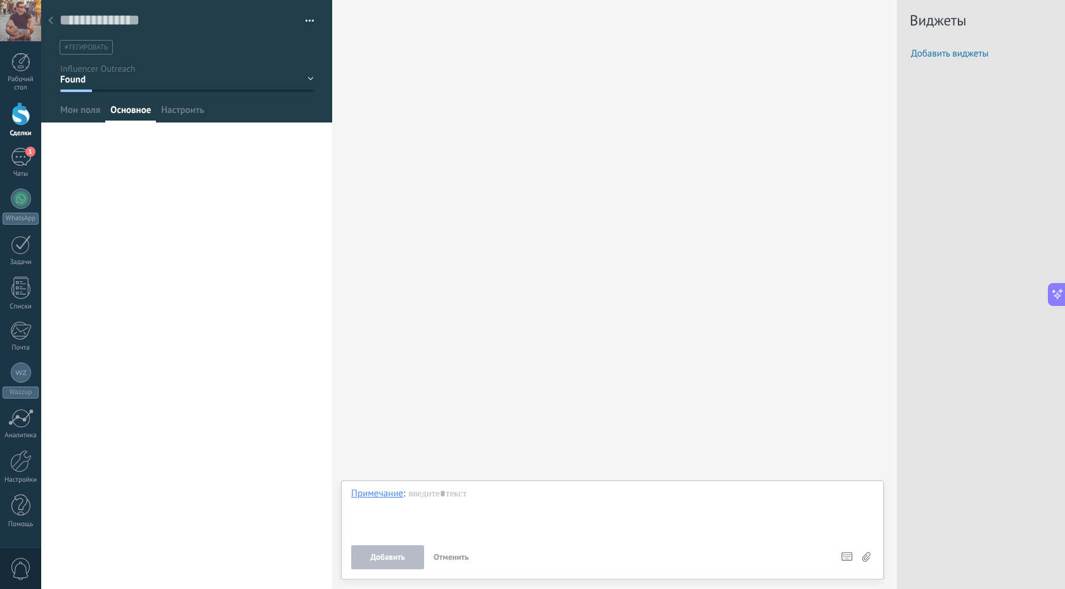
click at [298, 15] on button "button" at bounding box center [305, 20] width 18 height 19
click at [417, 40] on div "Искать Загрузить еще Участники: 0 Добавить участника Боты: 0" at bounding box center [614, 294] width 565 height 589
click at [44, 16] on div at bounding box center [51, 21] width 18 height 25
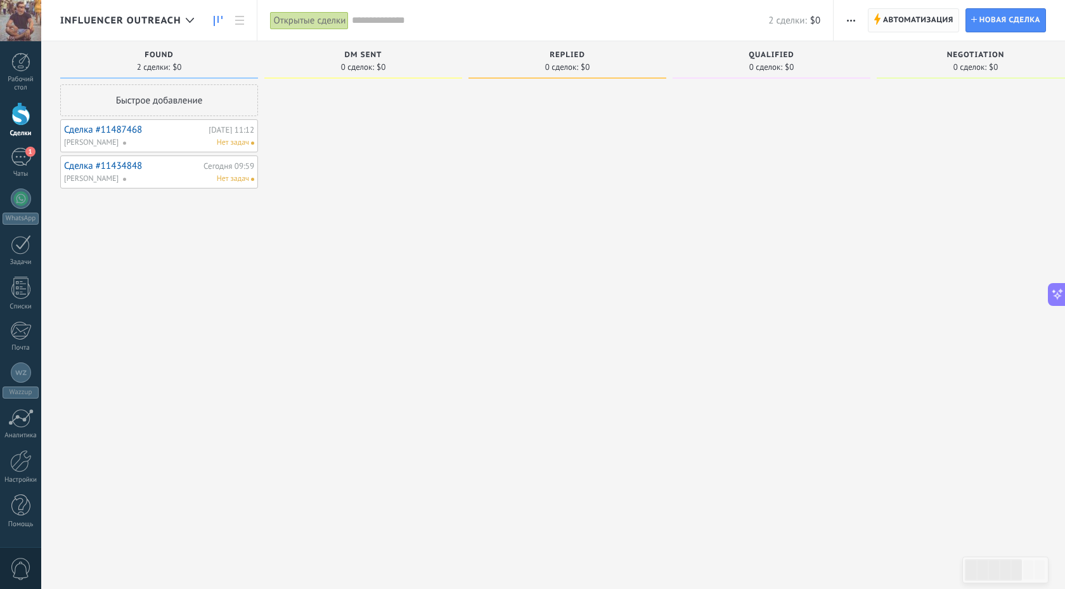
click at [902, 12] on span "Автоматизация" at bounding box center [918, 20] width 70 height 23
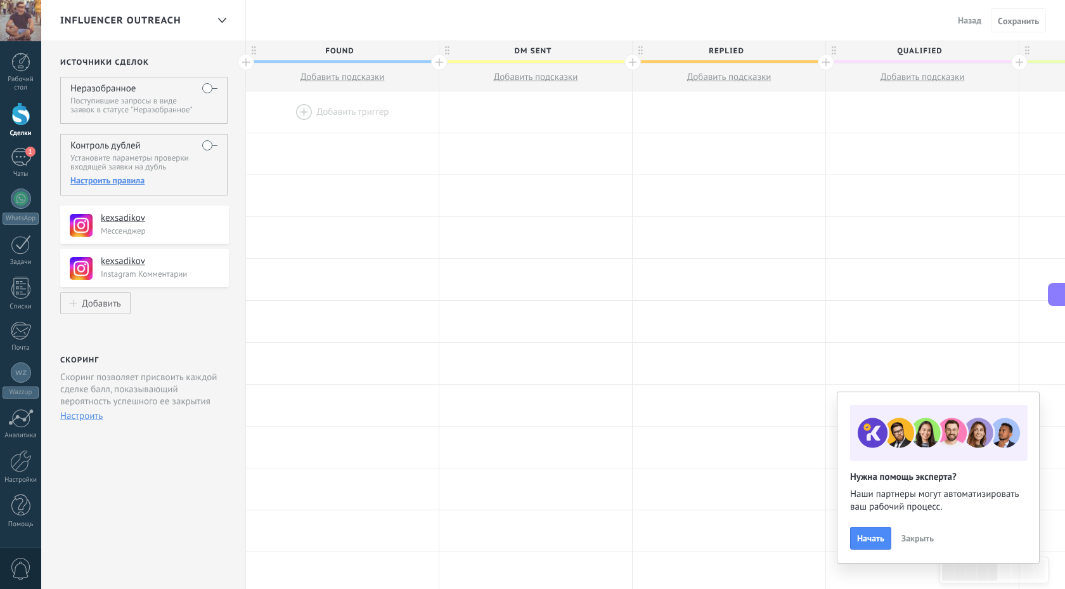
click at [96, 181] on div "Настроить правила" at bounding box center [143, 179] width 147 height 11
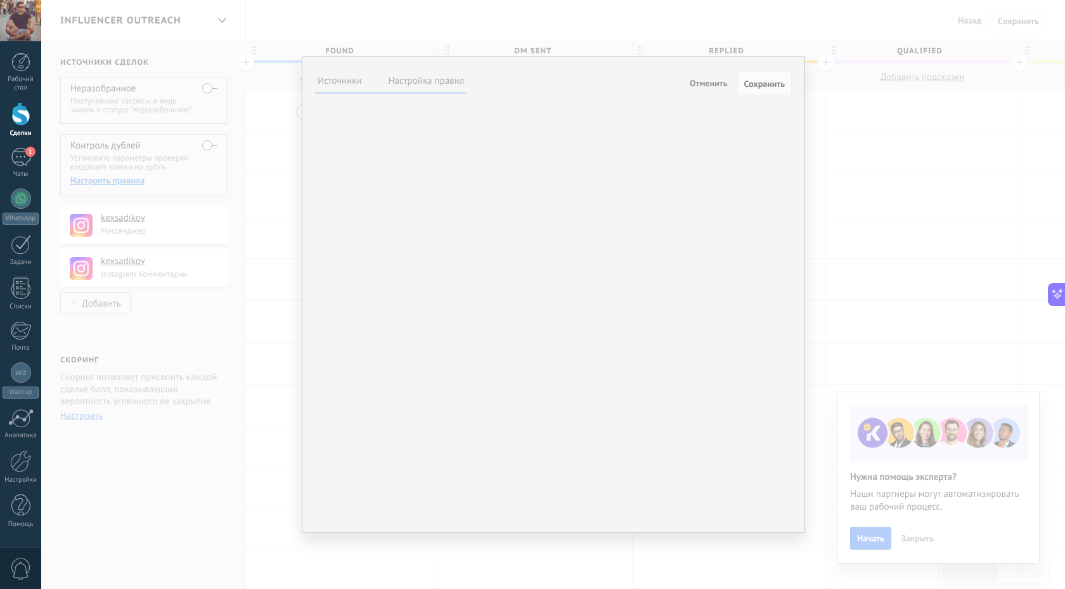
click at [424, 86] on label "Настройка правил" at bounding box center [427, 81] width 76 height 12
click at [0, 0] on span "Обновить самую новую сделку" at bounding box center [0, 0] width 0 height 0
click at [0, 0] on div "При конфликте данных сделки и входящей заявки: Обновить данными из входящей зая…" at bounding box center [0, 0] width 0 height 0
click at [0, 0] on div "Неразобранное Comentario o DM Obsequio o DM enviado Cualificado Propuesta envia…" at bounding box center [0, 0] width 0 height 0
click at [519, 260] on div at bounding box center [553, 294] width 1024 height 589
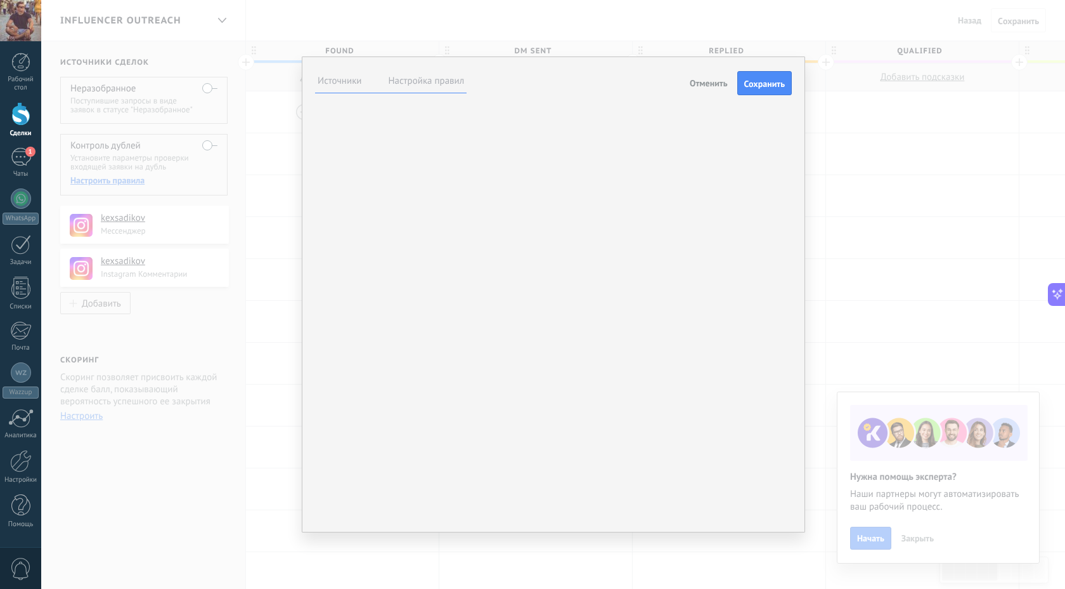
click at [349, 77] on label "Источники" at bounding box center [340, 81] width 44 height 12
click at [0, 0] on label at bounding box center [0, 0] width 0 height 0
click at [414, 88] on li "Настройка правил" at bounding box center [426, 81] width 81 height 18
click at [419, 82] on label "Настройка правил" at bounding box center [427, 81] width 76 height 12
click at [0, 0] on div "Handle" at bounding box center [0, 0] width 0 height 0
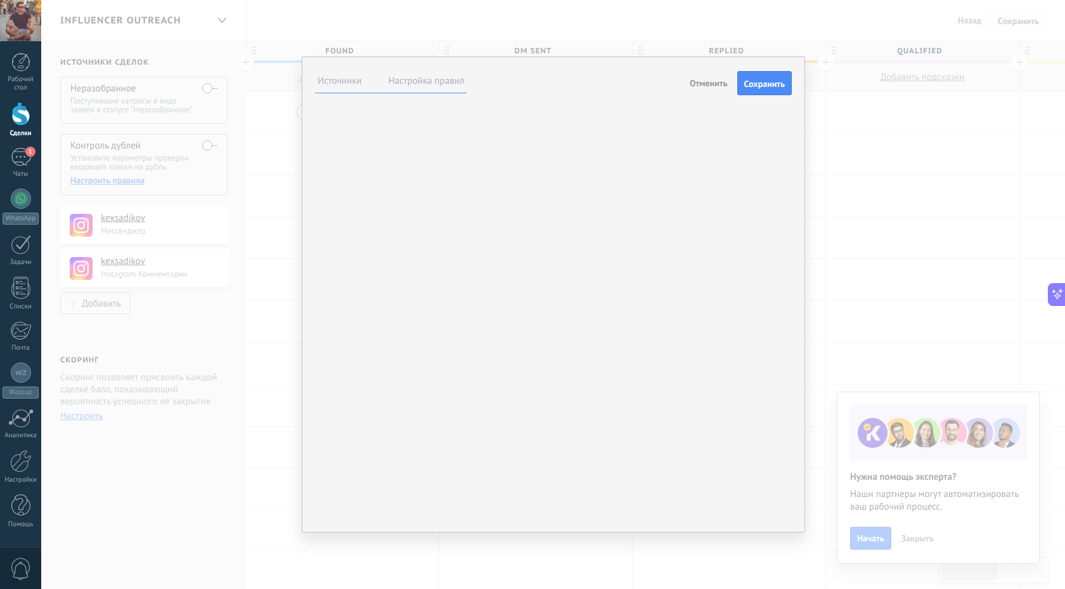
click at [0, 0] on div "Handle" at bounding box center [0, 0] width 0 height 0
click at [155, 547] on div "**********" at bounding box center [553, 294] width 1024 height 589
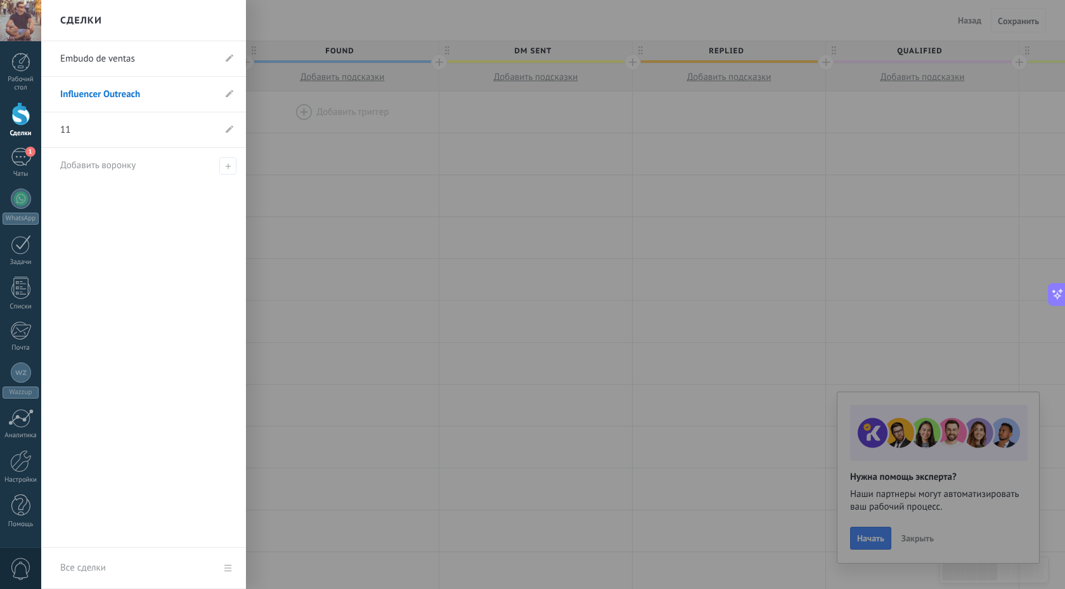
click at [18, 112] on div at bounding box center [20, 113] width 19 height 23
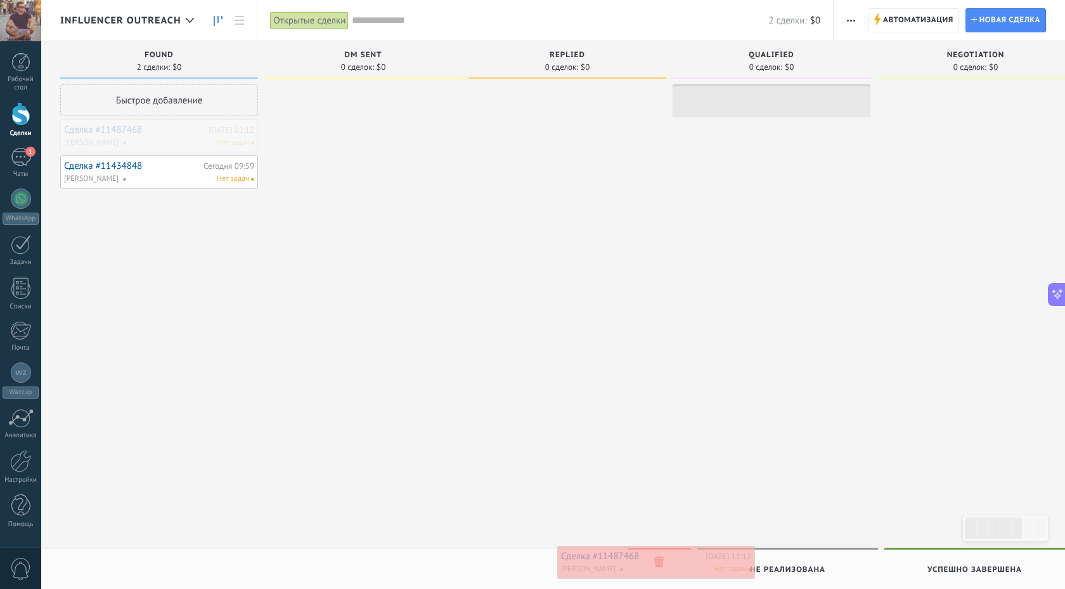
drag, startPoint x: 161, startPoint y: 133, endPoint x: 658, endPoint y: 559, distance: 654.9
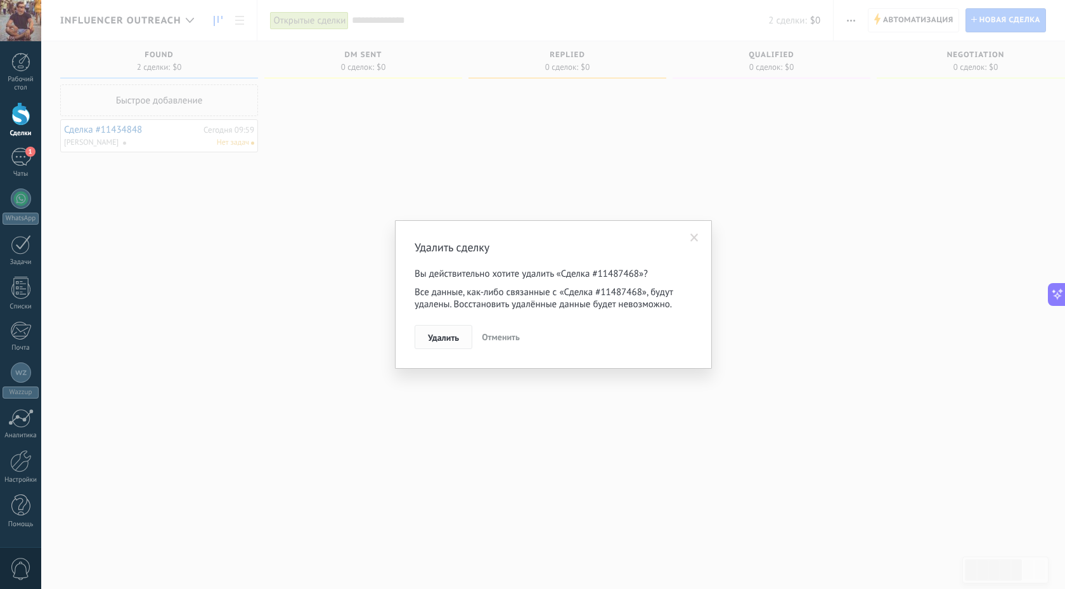
click at [440, 341] on span "Удалить" at bounding box center [443, 337] width 31 height 9
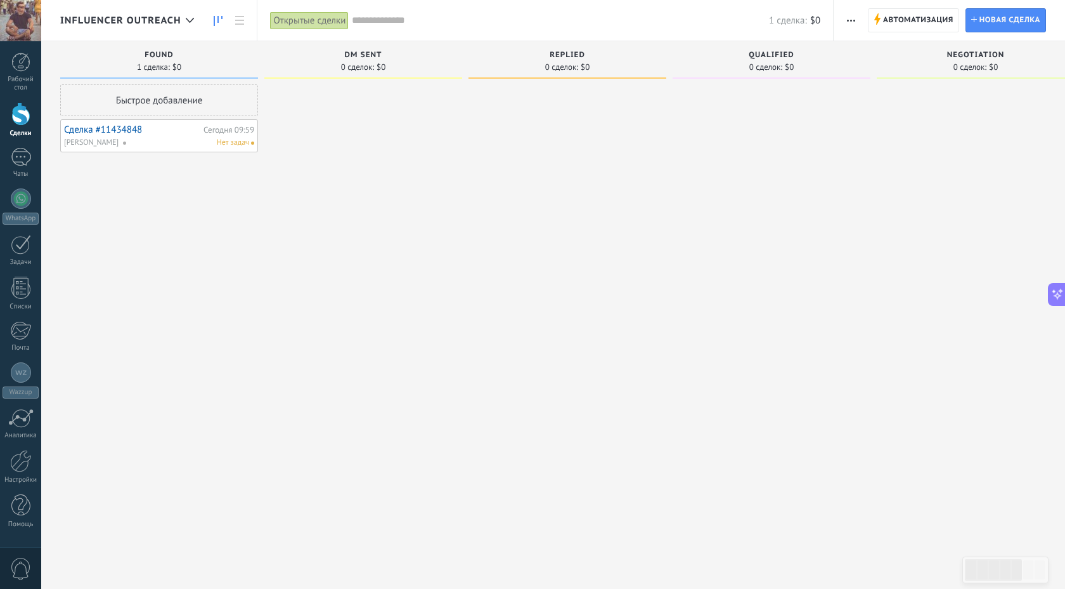
click at [103, 129] on link "Сделка #11434848" at bounding box center [132, 129] width 136 height 11
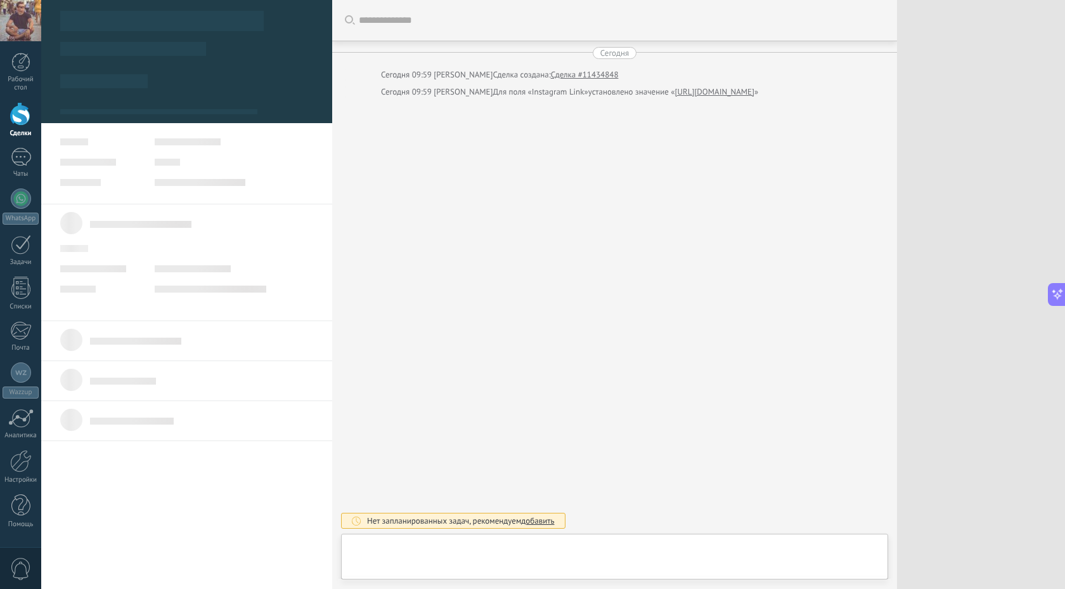
type textarea "***"
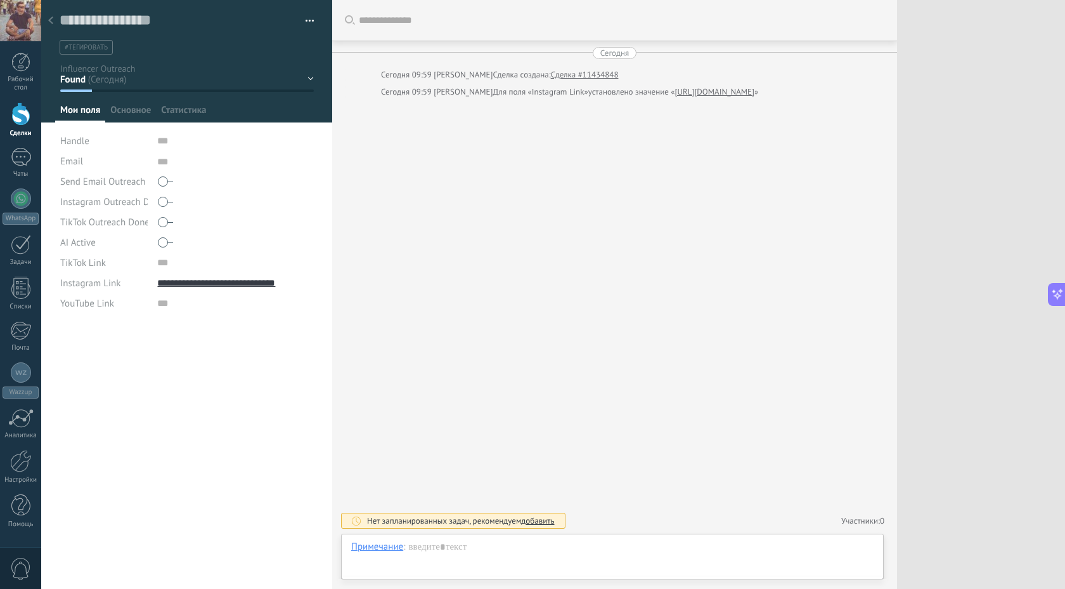
scroll to position [13, 0]
drag, startPoint x: 297, startPoint y: 287, endPoint x: 154, endPoint y: 287, distance: 143.3
click at [154, 287] on div "**********" at bounding box center [187, 283] width 254 height 20
click at [142, 115] on span "Основное" at bounding box center [130, 113] width 41 height 18
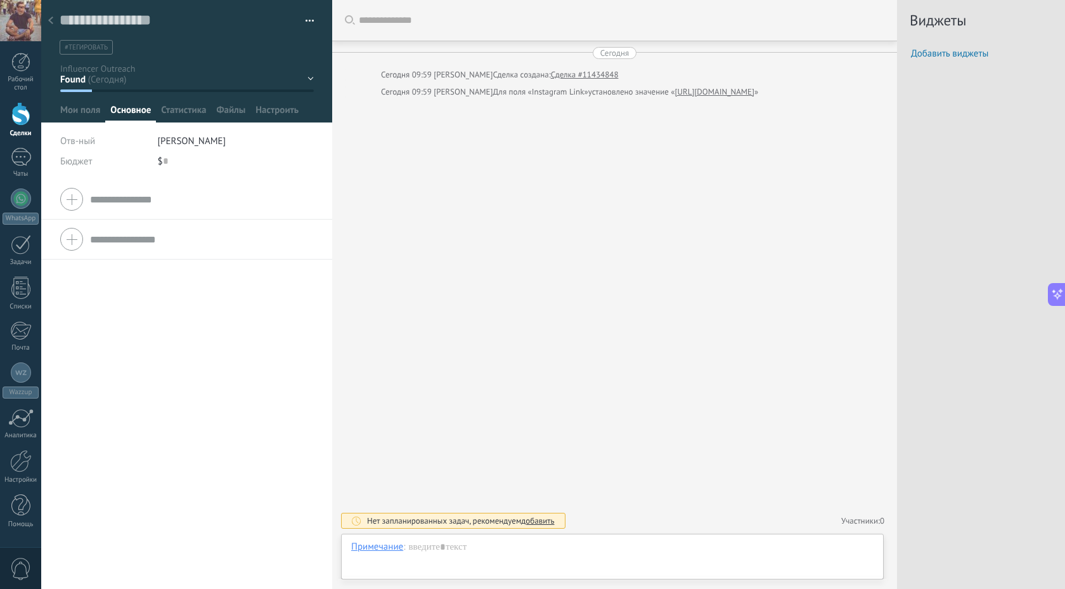
click at [124, 202] on input "text" at bounding box center [201, 199] width 223 height 20
click at [163, 311] on input "url" at bounding box center [235, 309] width 156 height 20
paste input "**********"
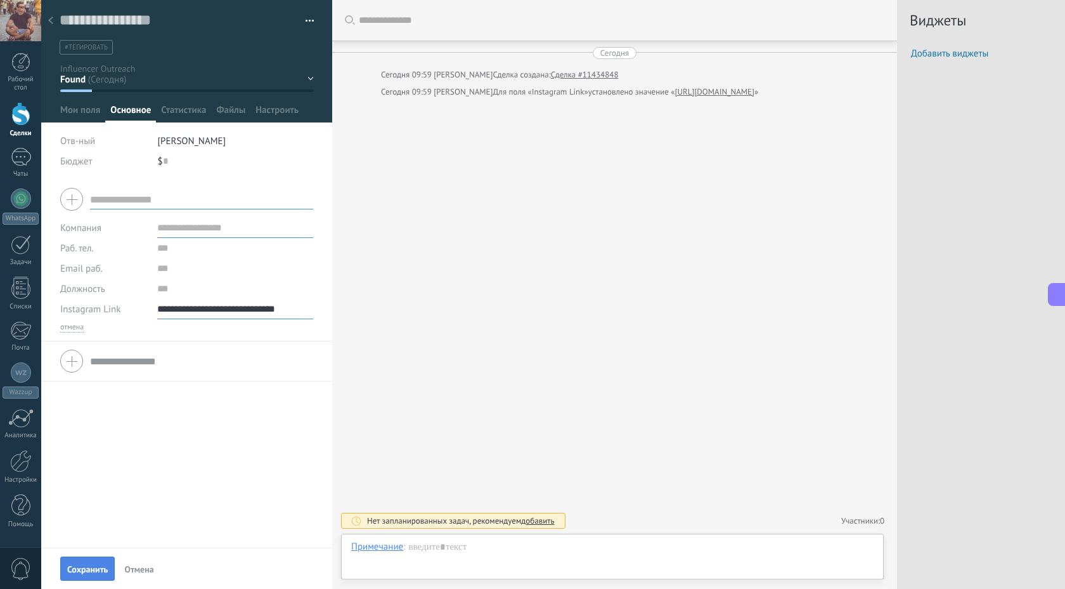
type input "**********"
click at [85, 573] on span "Сохранить" at bounding box center [87, 568] width 41 height 9
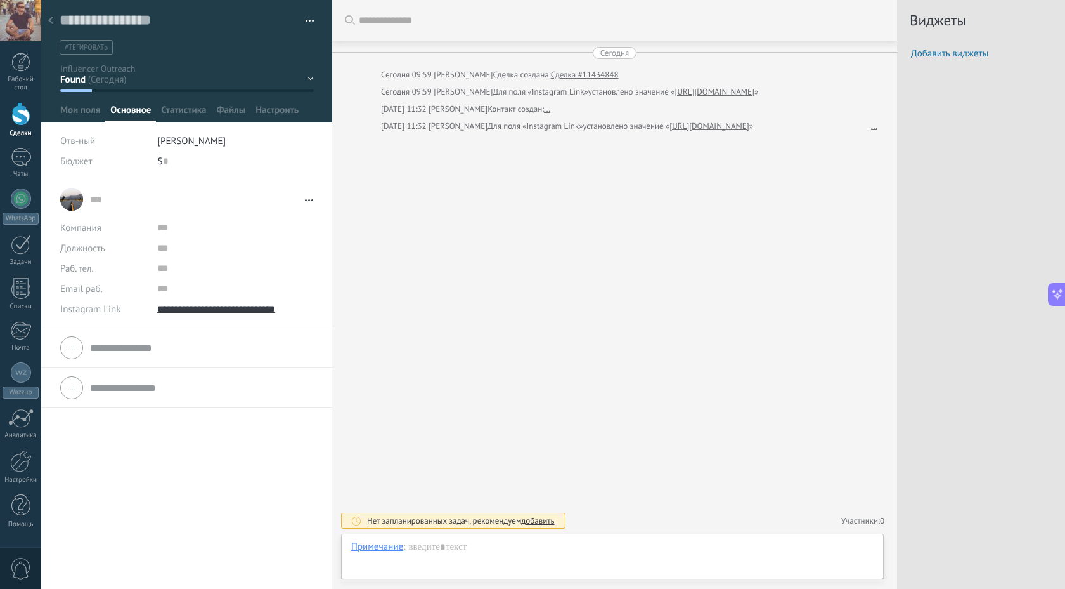
click at [75, 199] on div "... ... Перейти в карточку Скопировать имя Открепить Сделать основным" at bounding box center [186, 199] width 253 height 32
click at [91, 202] on input "text" at bounding box center [94, 199] width 8 height 13
click at [426, 278] on div "Искать Загрузить еще Сегодня Сегодня 09:59 Alexey Laptev Сделка создана: Сделка…" at bounding box center [614, 294] width 565 height 589
click at [47, 19] on div at bounding box center [51, 21] width 18 height 25
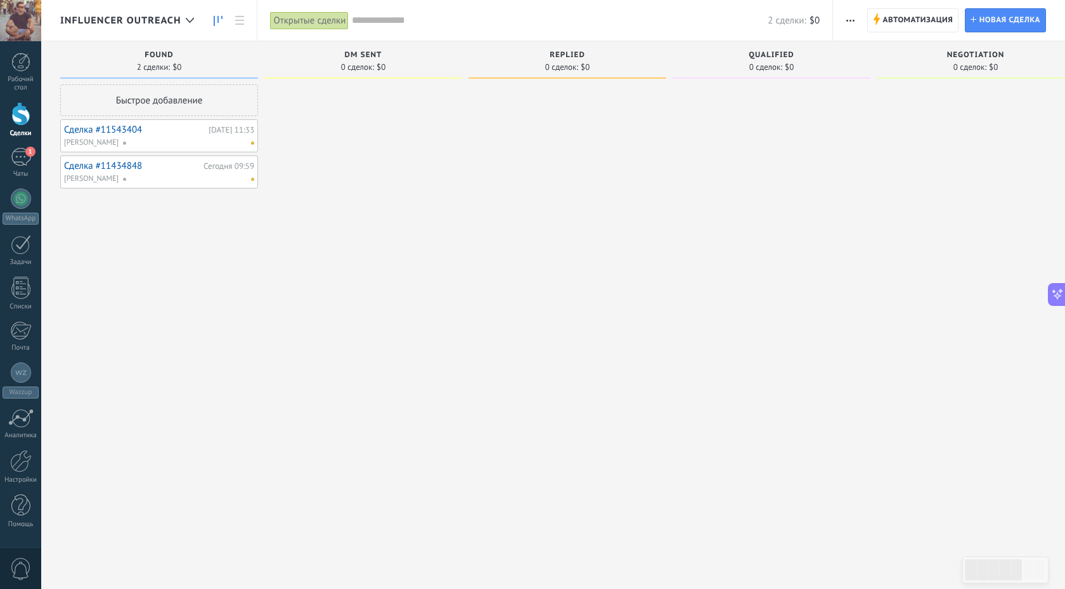
click at [115, 167] on link "Сделка #11434848" at bounding box center [132, 165] width 136 height 11
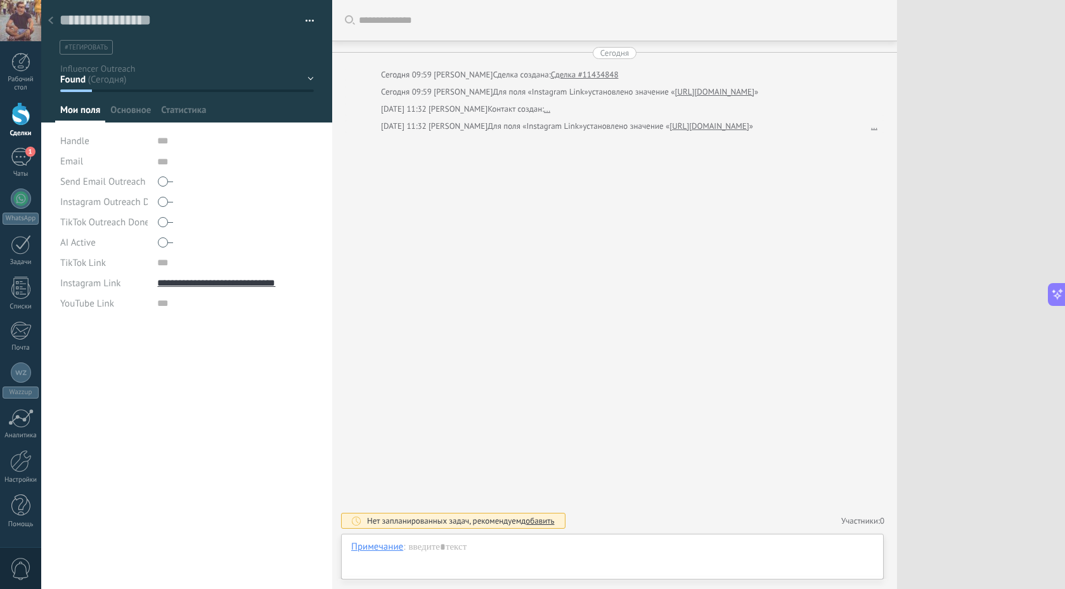
scroll to position [13, 0]
click at [48, 20] on icon at bounding box center [50, 20] width 5 height 8
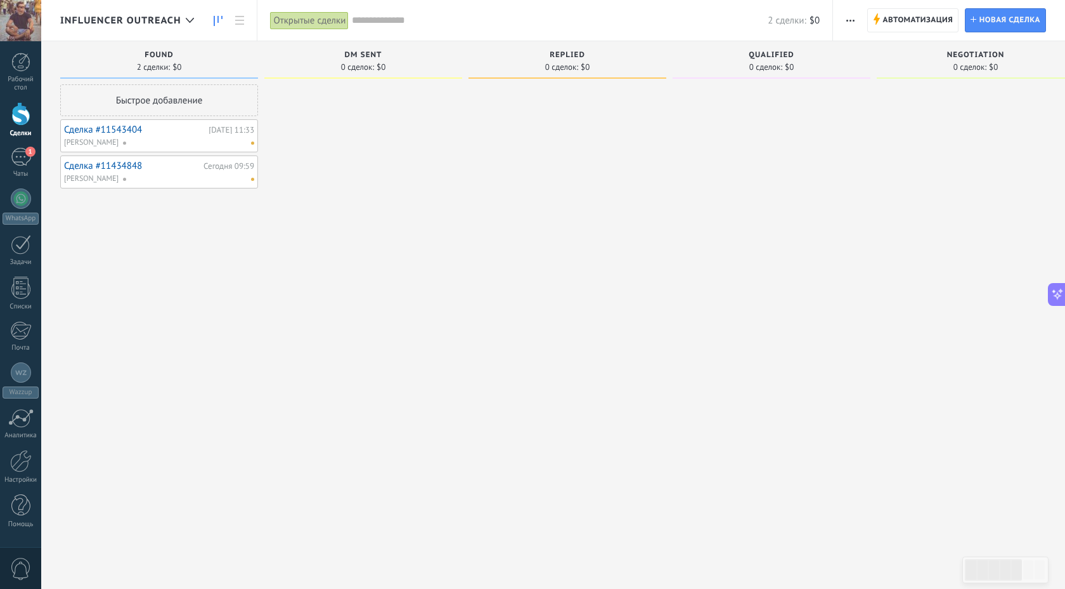
click at [91, 127] on link "Сделка #11543404" at bounding box center [134, 129] width 141 height 11
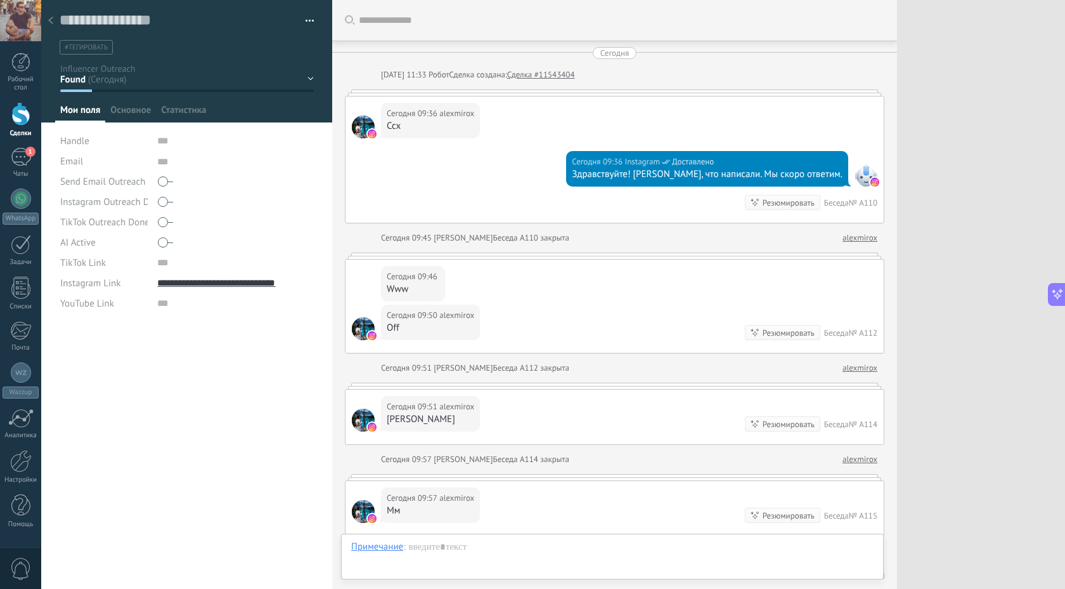
scroll to position [737, 0]
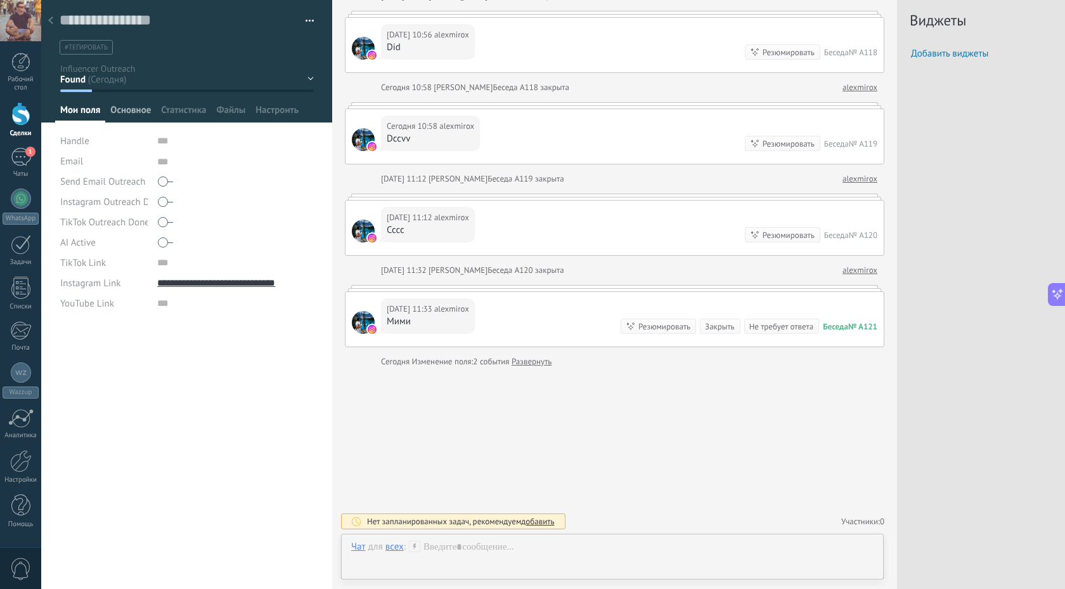
click at [134, 113] on span "Основное" at bounding box center [130, 113] width 41 height 18
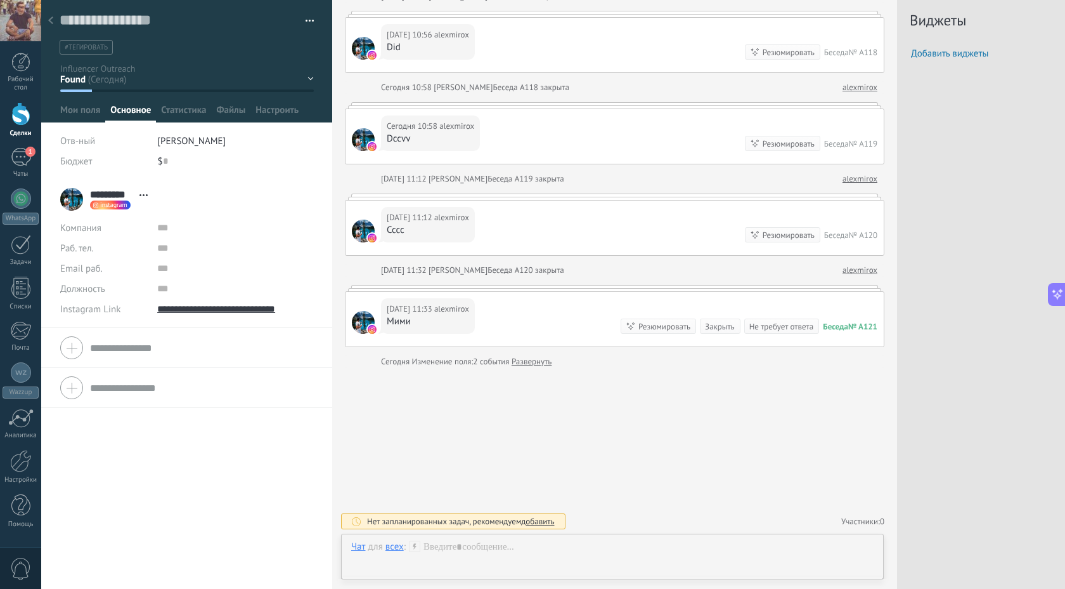
click at [132, 114] on span "Основное" at bounding box center [130, 113] width 41 height 18
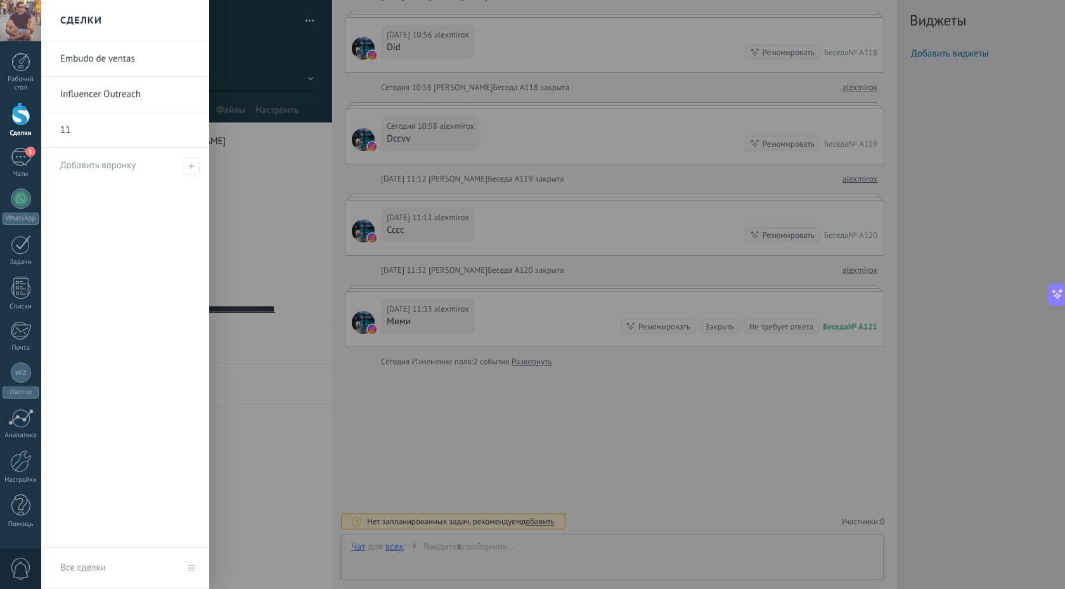
click at [17, 116] on div at bounding box center [20, 113] width 19 height 23
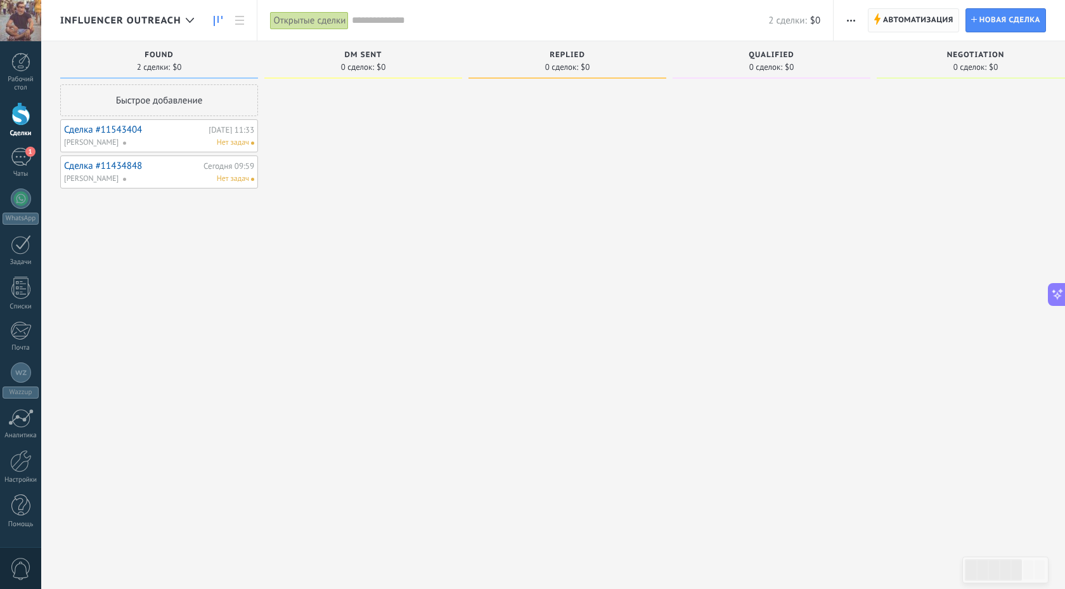
click at [939, 16] on span "Автоматизация" at bounding box center [918, 20] width 70 height 23
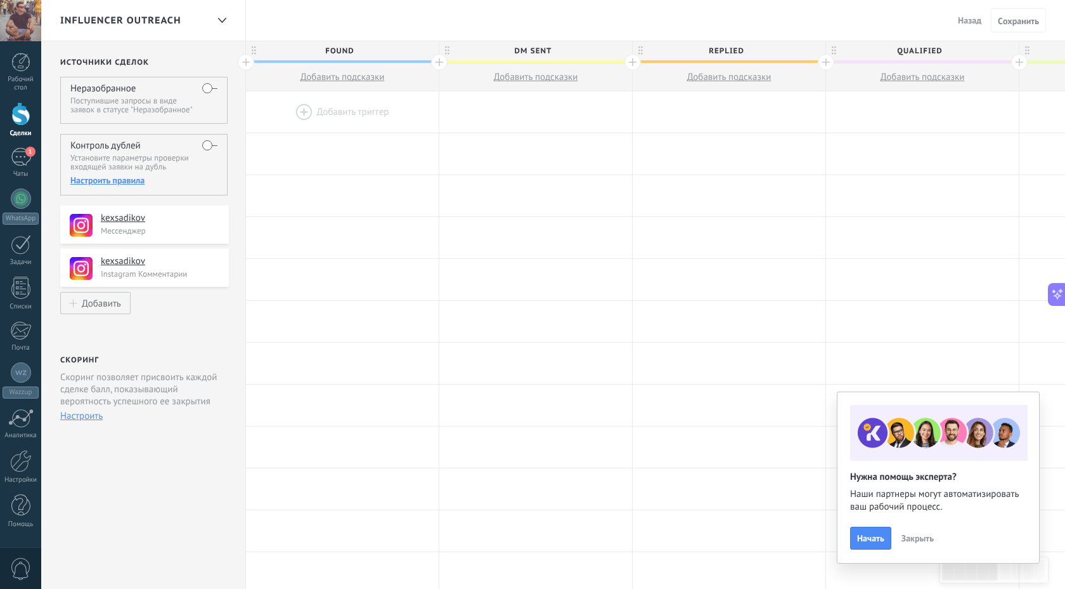
click at [102, 185] on div "Настроить правила" at bounding box center [143, 179] width 147 height 11
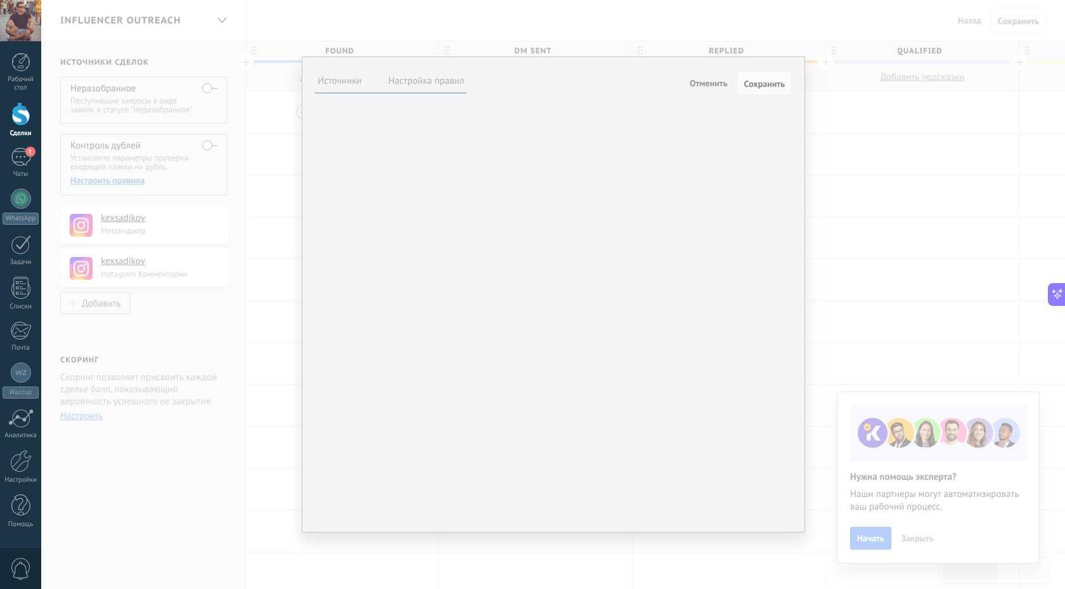
click at [425, 89] on li "Настройка правил" at bounding box center [426, 81] width 81 height 18
click at [425, 78] on label "Настройка правил" at bounding box center [427, 81] width 76 height 12
click at [14, 72] on link "Рабочий стол" at bounding box center [20, 72] width 41 height 39
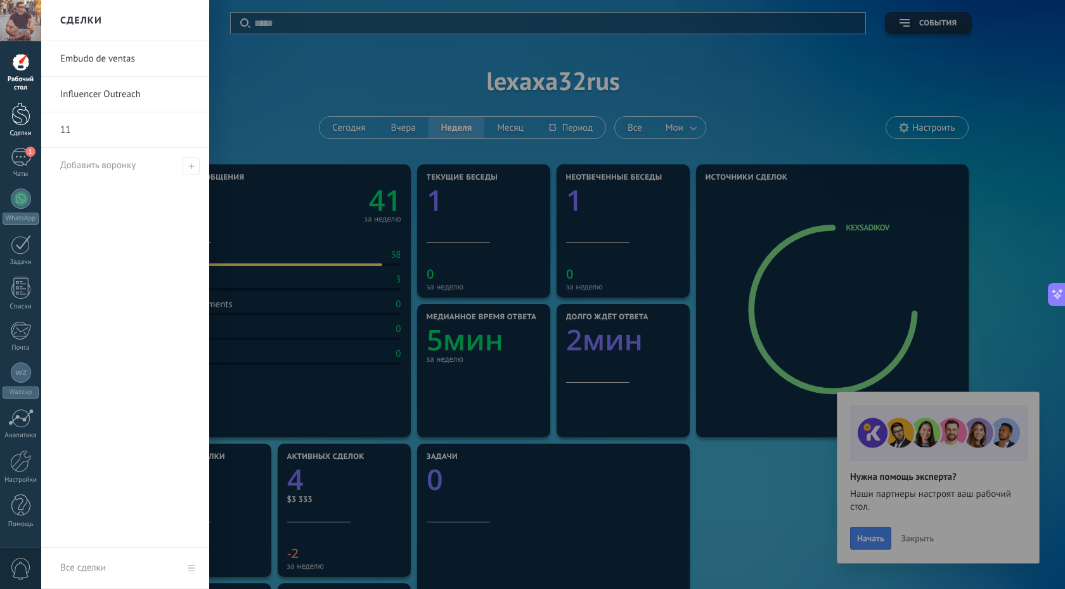
click at [22, 117] on div at bounding box center [20, 113] width 19 height 23
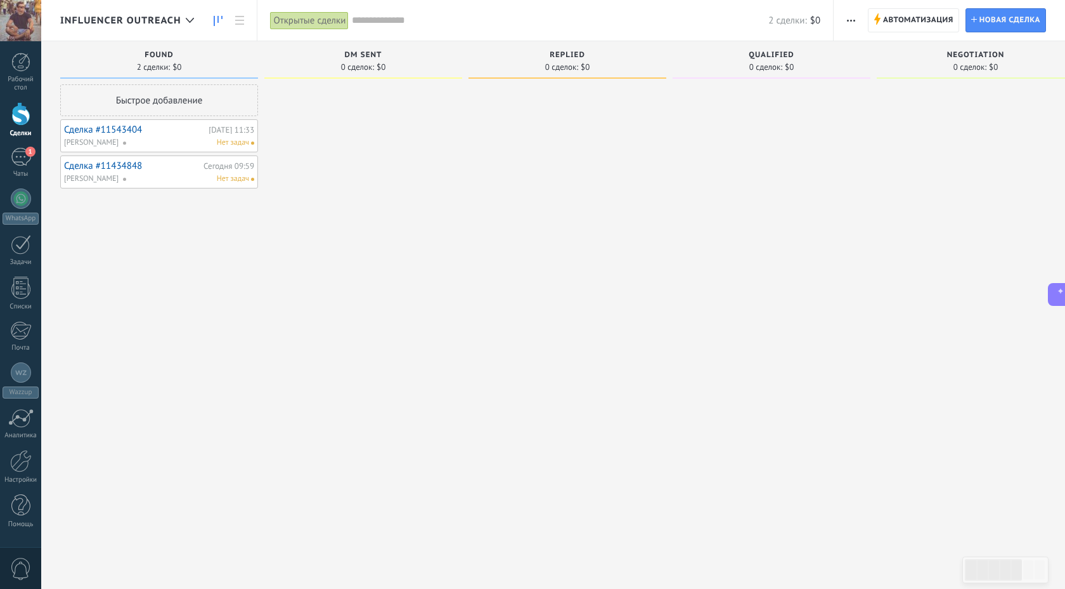
click at [115, 163] on link "Сделка #11434848" at bounding box center [132, 165] width 136 height 11
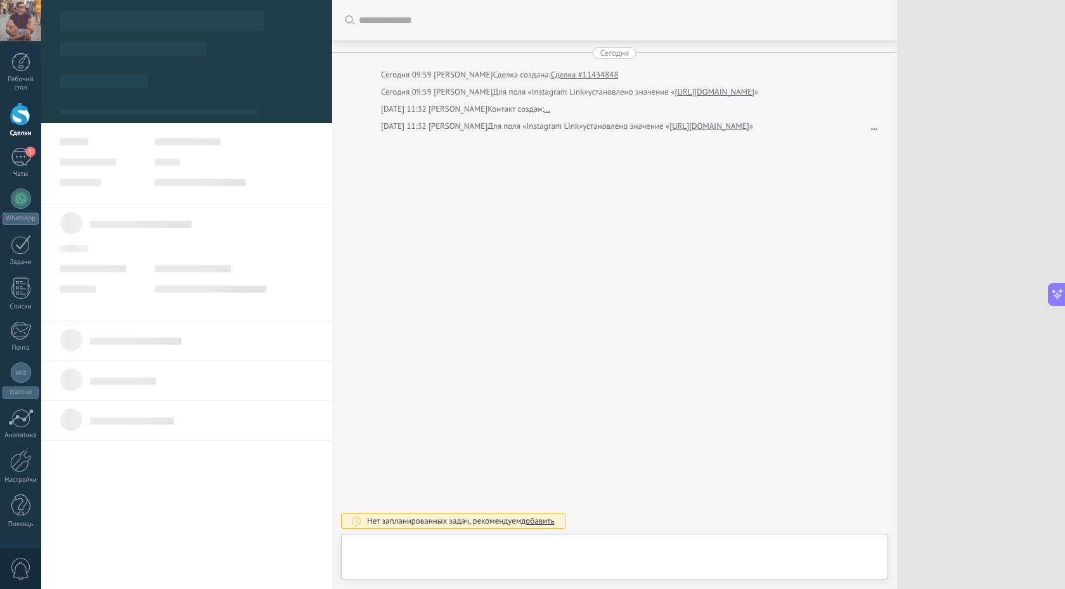
scroll to position [13, 0]
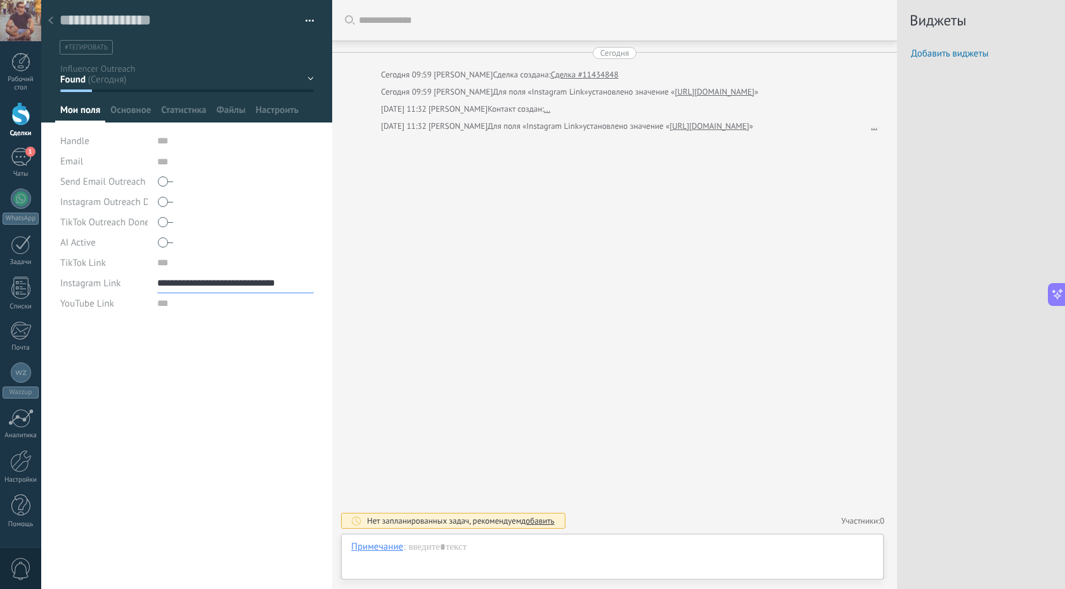
drag, startPoint x: 300, startPoint y: 285, endPoint x: 152, endPoint y: 285, distance: 147.8
click at [152, 285] on div "**********" at bounding box center [187, 283] width 254 height 20
click at [48, 15] on div at bounding box center [51, 21] width 18 height 25
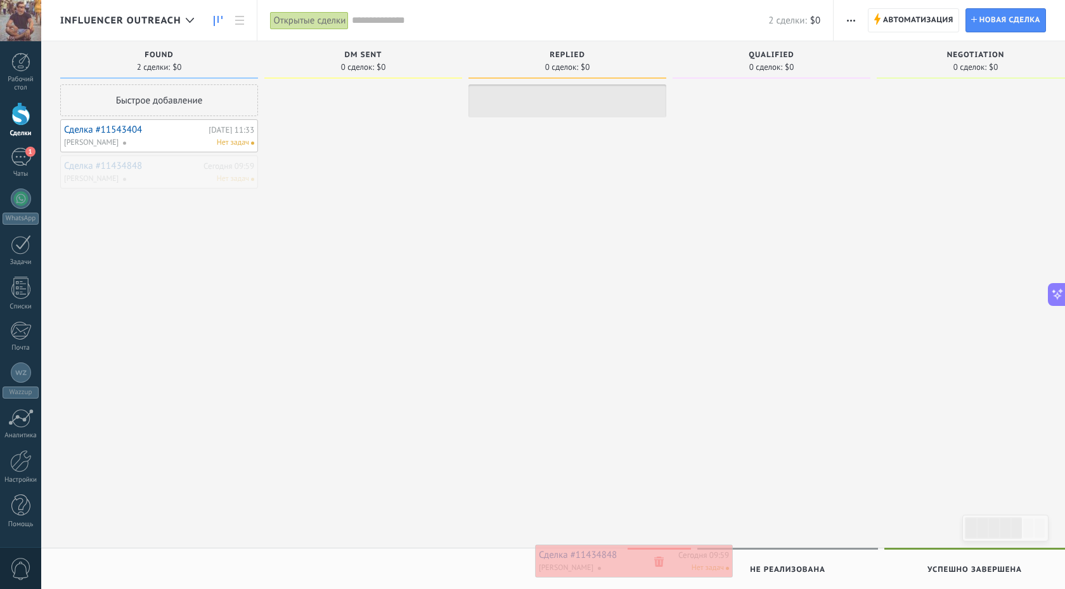
drag, startPoint x: 181, startPoint y: 170, endPoint x: 656, endPoint y: 559, distance: 613.8
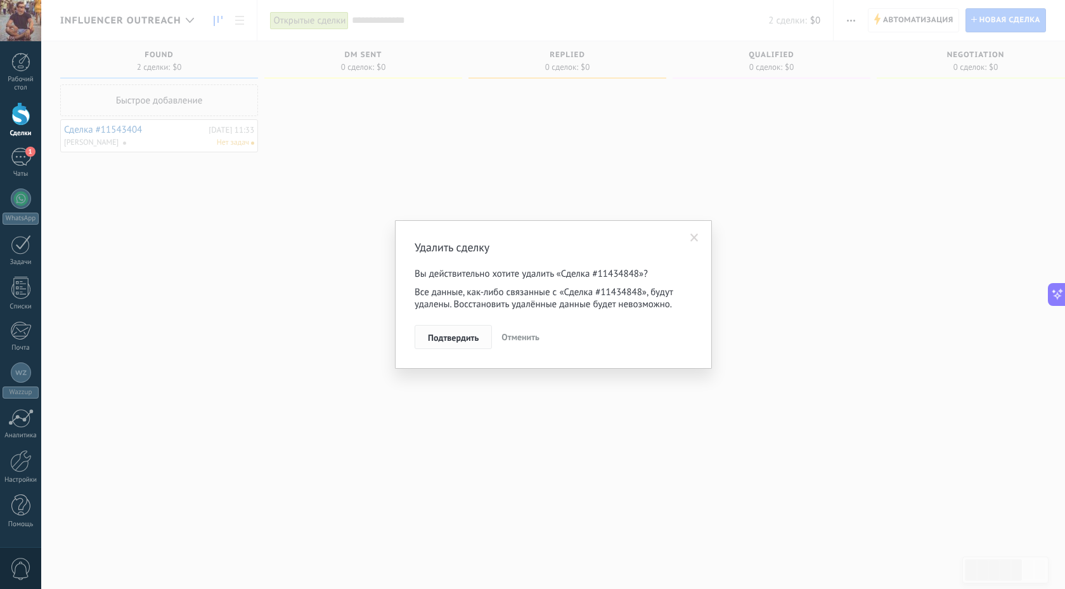
click at [457, 333] on span "Подтвердить" at bounding box center [453, 337] width 51 height 9
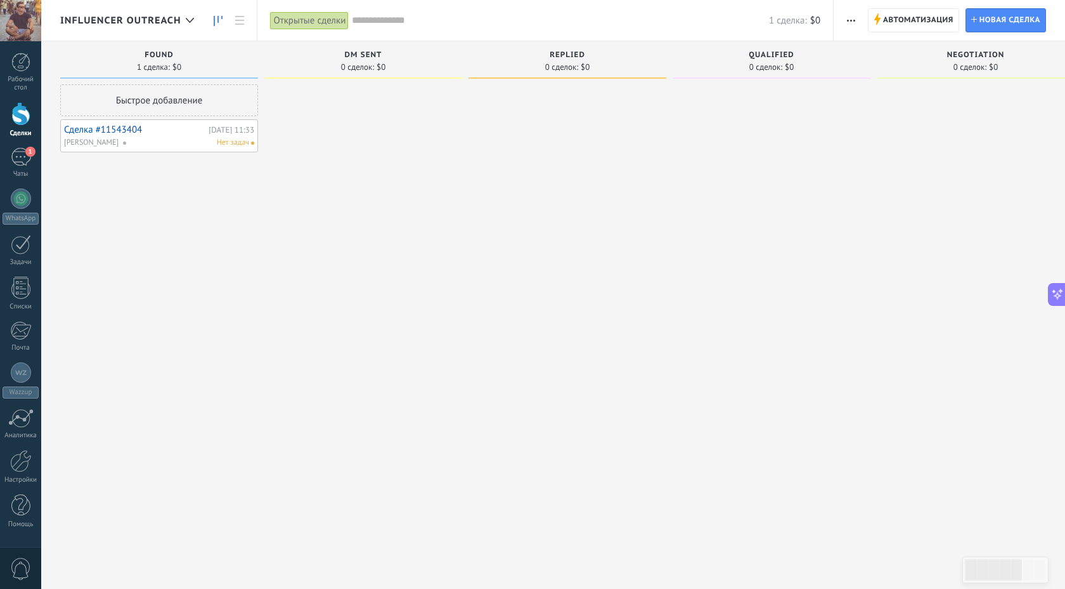
click at [108, 119] on div "Быстрое добавление Сделка #11543404 [DATE] 11:33 [PERSON_NAME] Нет задач" at bounding box center [159, 295] width 198 height 423
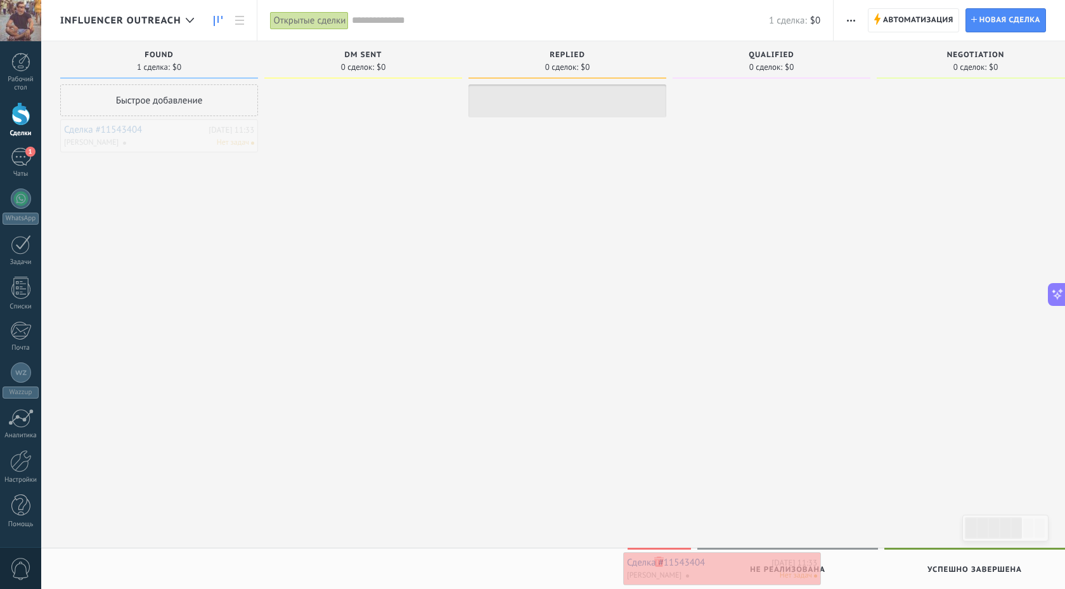
drag, startPoint x: 93, startPoint y: 129, endPoint x: 656, endPoint y: 561, distance: 710.1
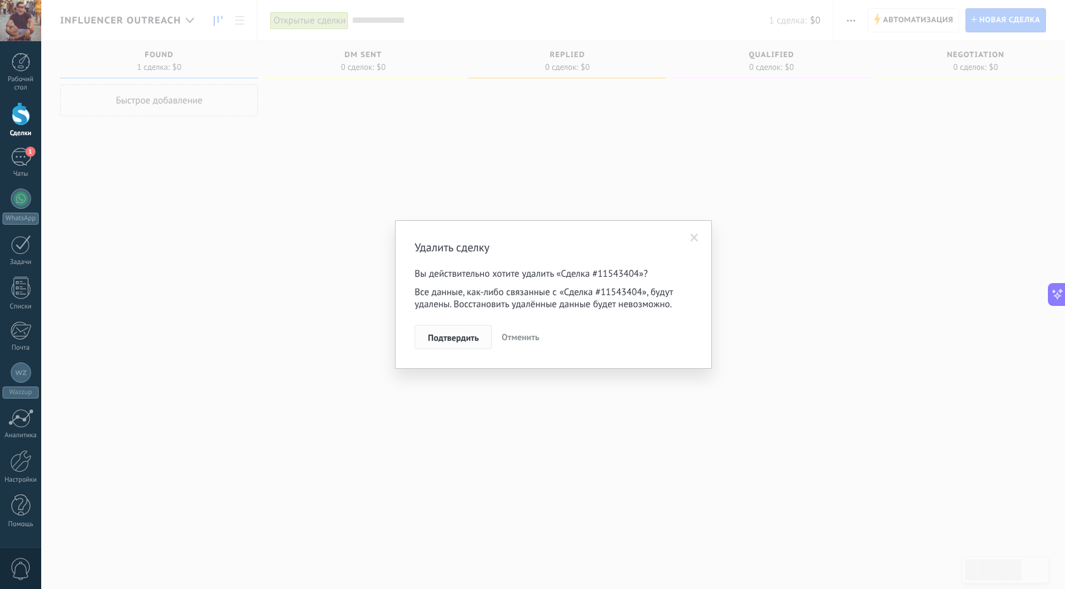
click at [456, 334] on span "Подтвердить" at bounding box center [453, 337] width 51 height 9
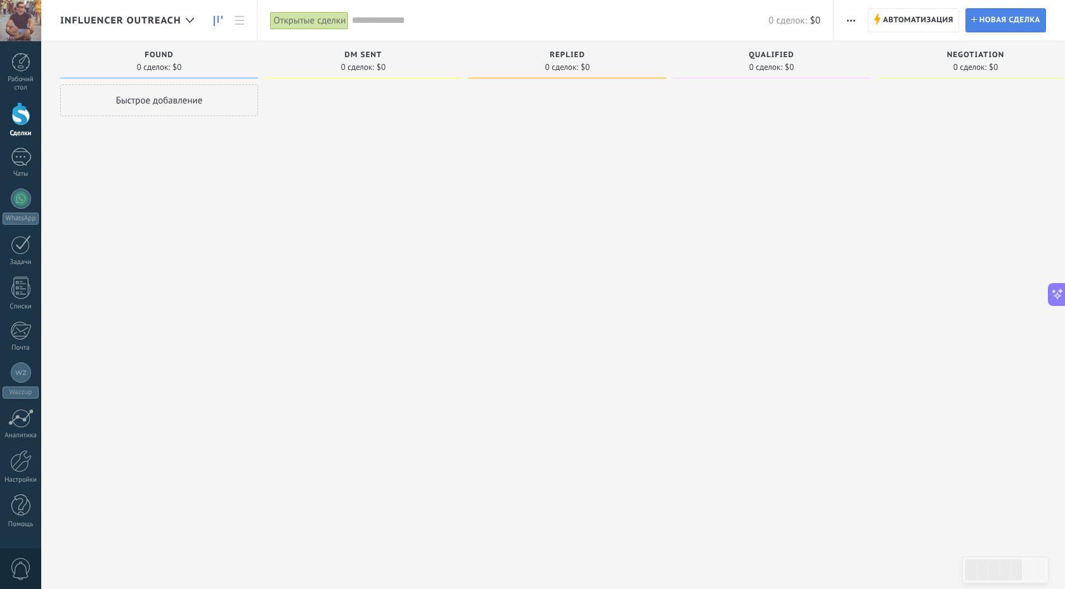
click at [1006, 20] on span "Новая сделка" at bounding box center [1010, 20] width 61 height 23
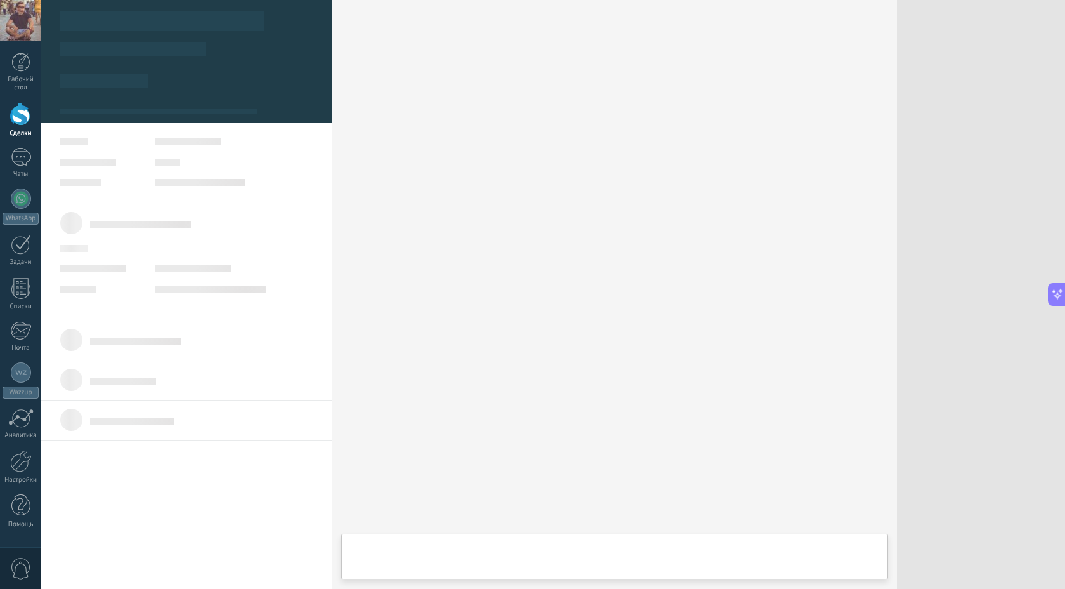
type textarea "***"
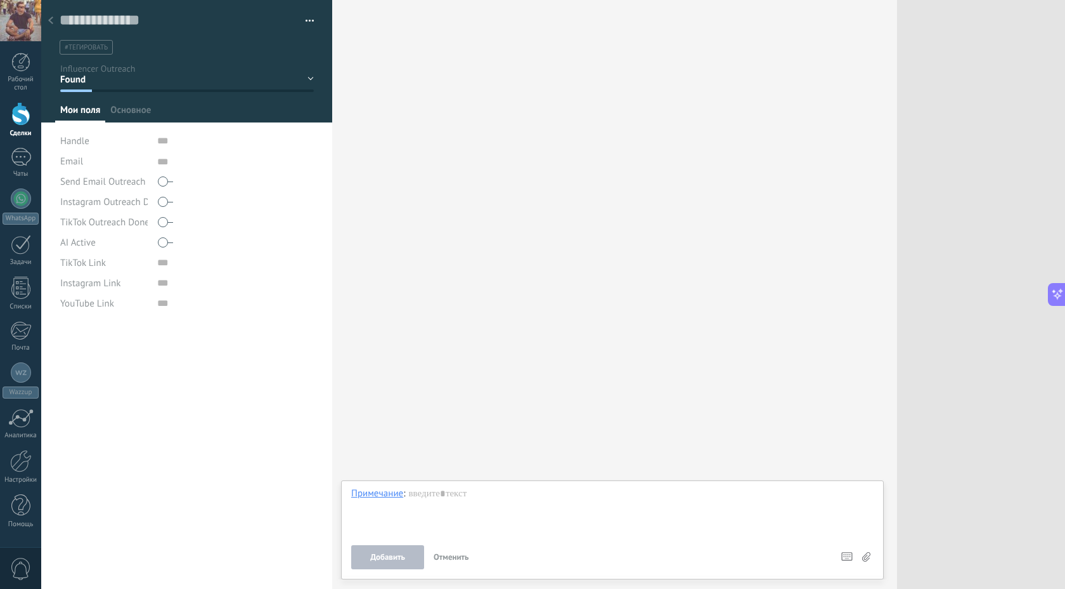
scroll to position [13, 0]
click at [129, 107] on span "Основное" at bounding box center [130, 113] width 41 height 18
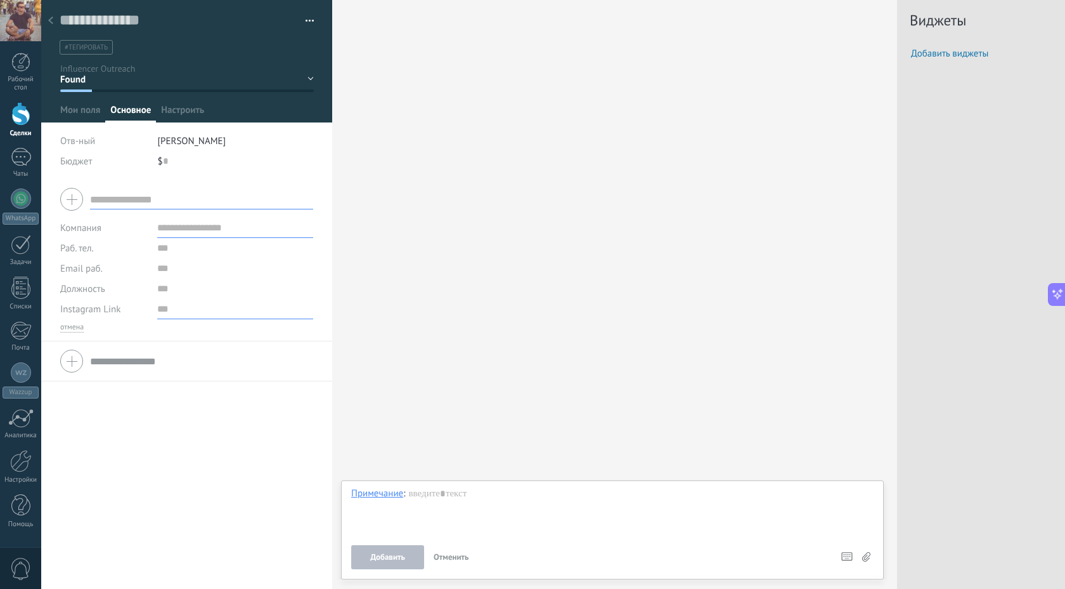
click at [171, 309] on input "url" at bounding box center [235, 309] width 156 height 20
paste input "**********"
type input "**********"
click at [76, 113] on span "Мои поля" at bounding box center [80, 113] width 40 height 18
type textarea "***"
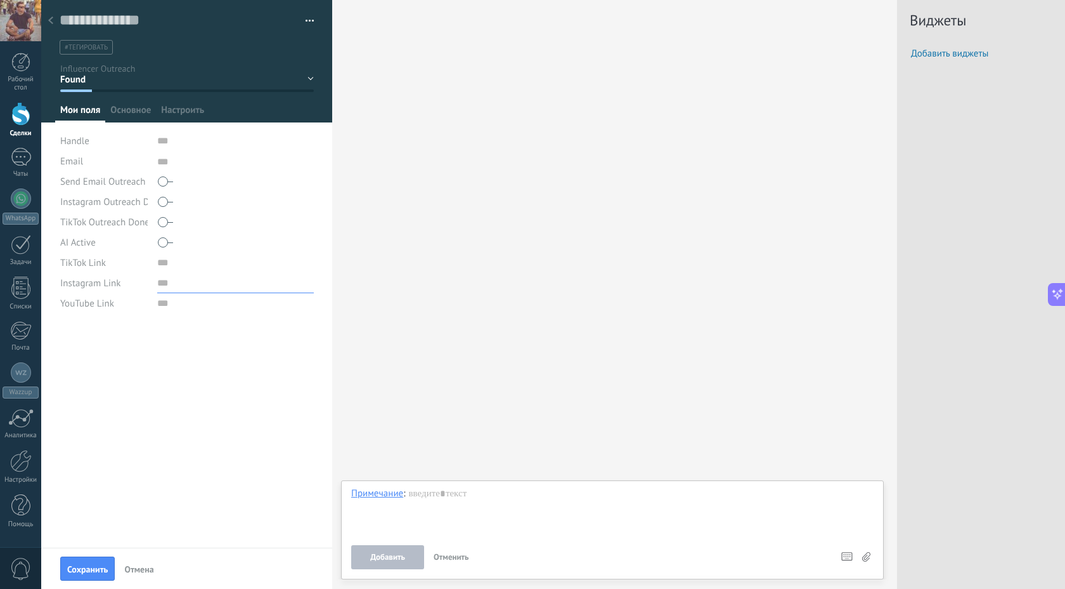
click at [171, 285] on input "url" at bounding box center [235, 283] width 157 height 20
paste input "**********"
type input "**********"
click at [86, 575] on button "Сохранить" at bounding box center [87, 568] width 55 height 24
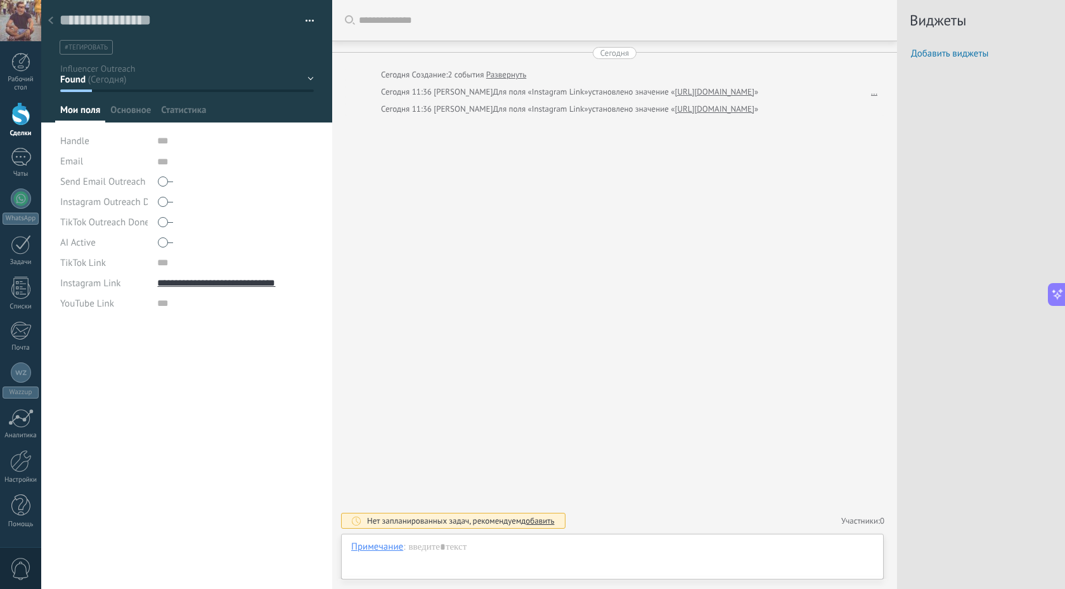
scroll to position [13, 0]
click at [103, 23] on textarea at bounding box center [178, 21] width 237 height 20
paste textarea "**********"
type textarea "**********"
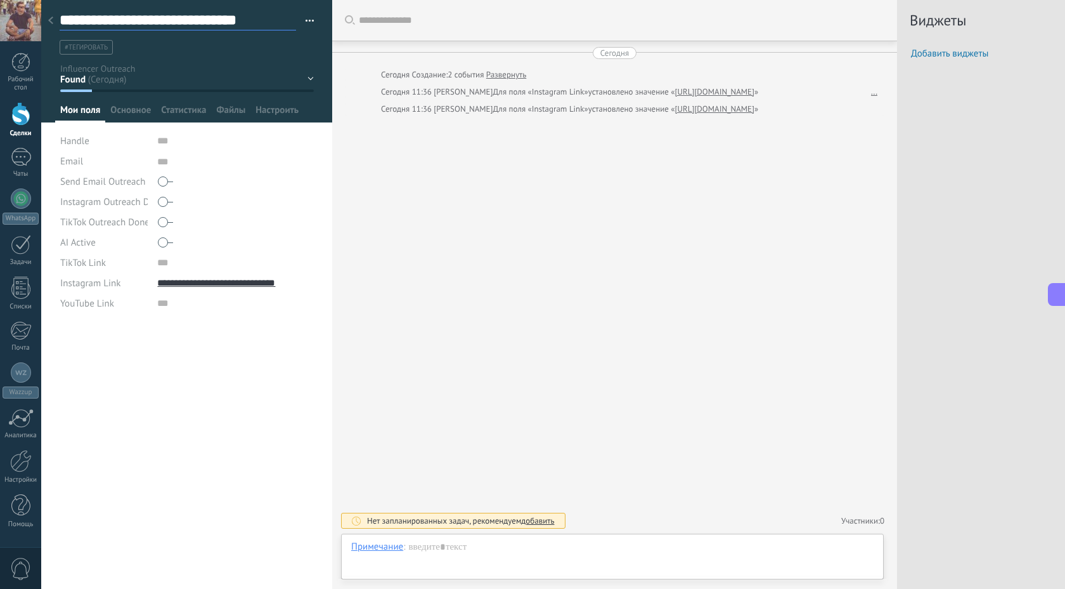
scroll to position [19, 0]
type textarea "**********"
drag, startPoint x: 193, startPoint y: 22, endPoint x: 49, endPoint y: 20, distance: 144.6
click at [49, 20] on div "**********" at bounding box center [186, 162] width 291 height 325
type textarea "**********"
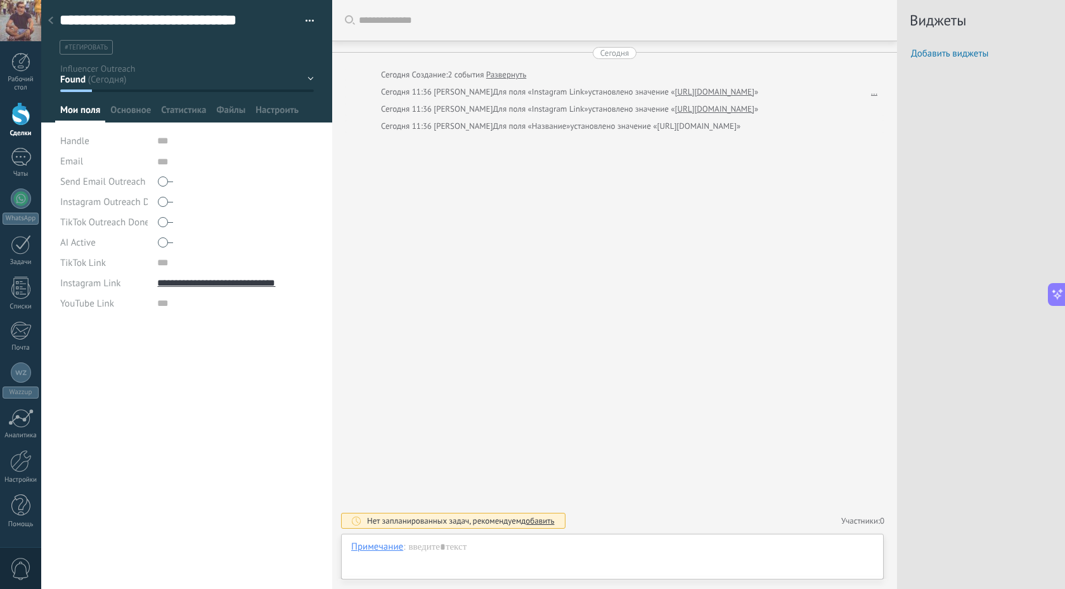
click at [950, 205] on div "Виджеты Добавить виджеты" at bounding box center [981, 294] width 168 height 589
click at [48, 19] on icon at bounding box center [50, 20] width 5 height 8
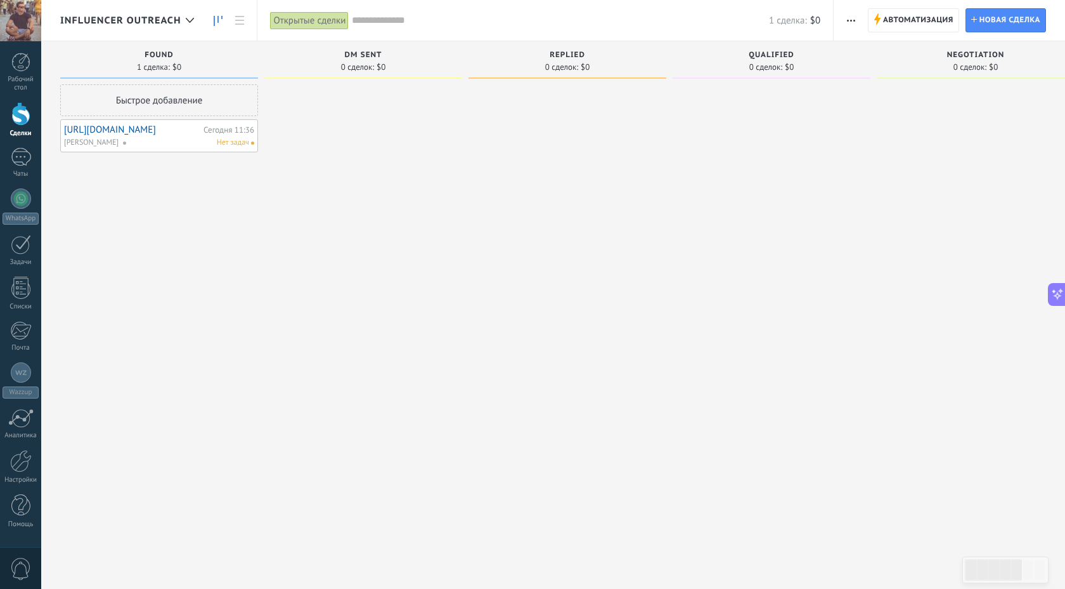
click at [166, 126] on link "[URL][DOMAIN_NAME]" at bounding box center [132, 129] width 136 height 11
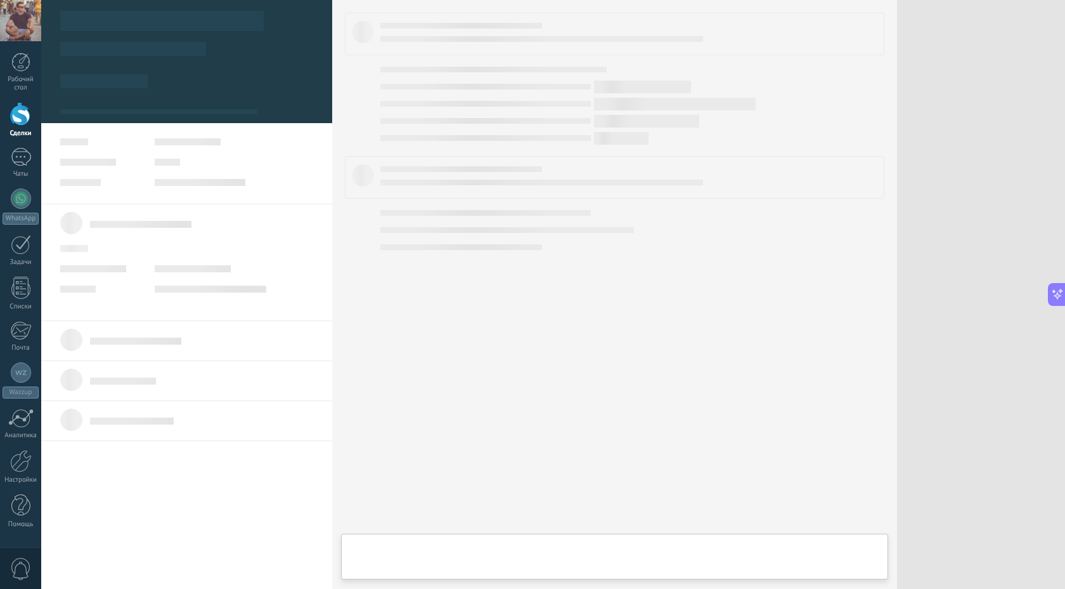
type textarea "***"
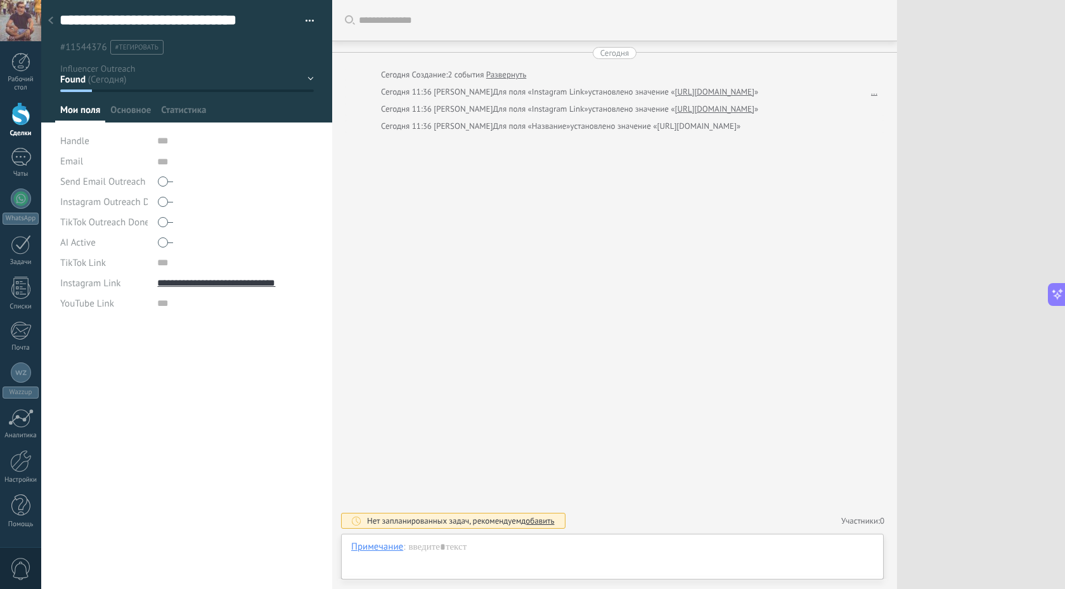
scroll to position [13, 0]
click at [179, 142] on input "text" at bounding box center [235, 141] width 157 height 20
paste input "**********"
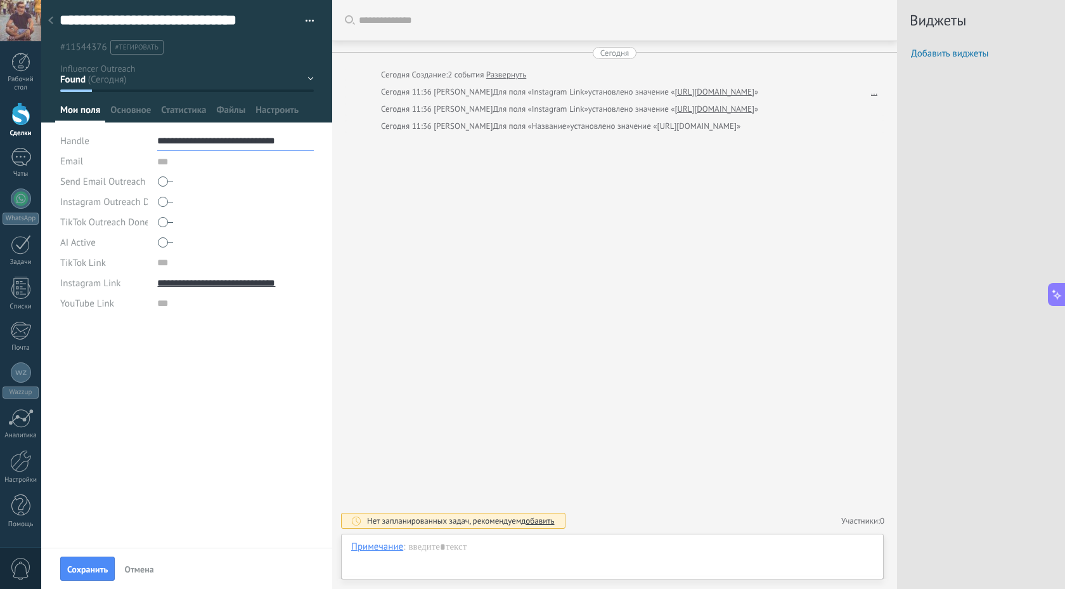
drag, startPoint x: 249, startPoint y: 142, endPoint x: 79, endPoint y: 140, distance: 169.3
click at [79, 140] on div "**********" at bounding box center [187, 141] width 254 height 20
type input "**********"
drag, startPoint x: 254, startPoint y: 22, endPoint x: 0, endPoint y: 22, distance: 254.3
click at [0, 22] on body ".abecls-1,.abecls-2{fill-rule:evenodd}.abecls-2{fill:#fff} .abhcls-1{fill:none}…" at bounding box center [532, 294] width 1065 height 589
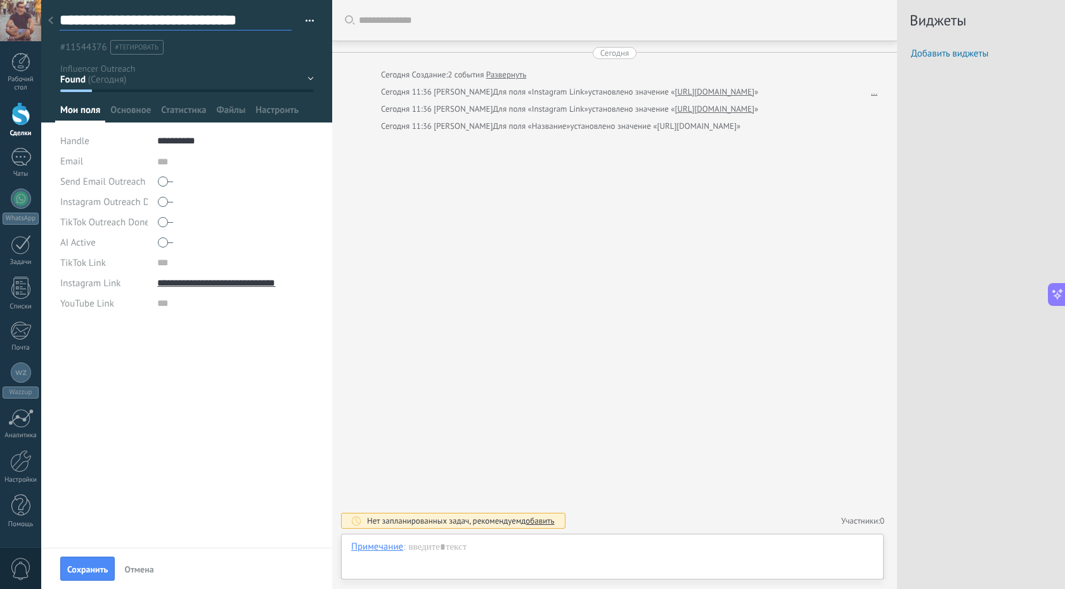
type textarea "**********"
click at [51, 17] on icon at bounding box center [50, 20] width 5 height 8
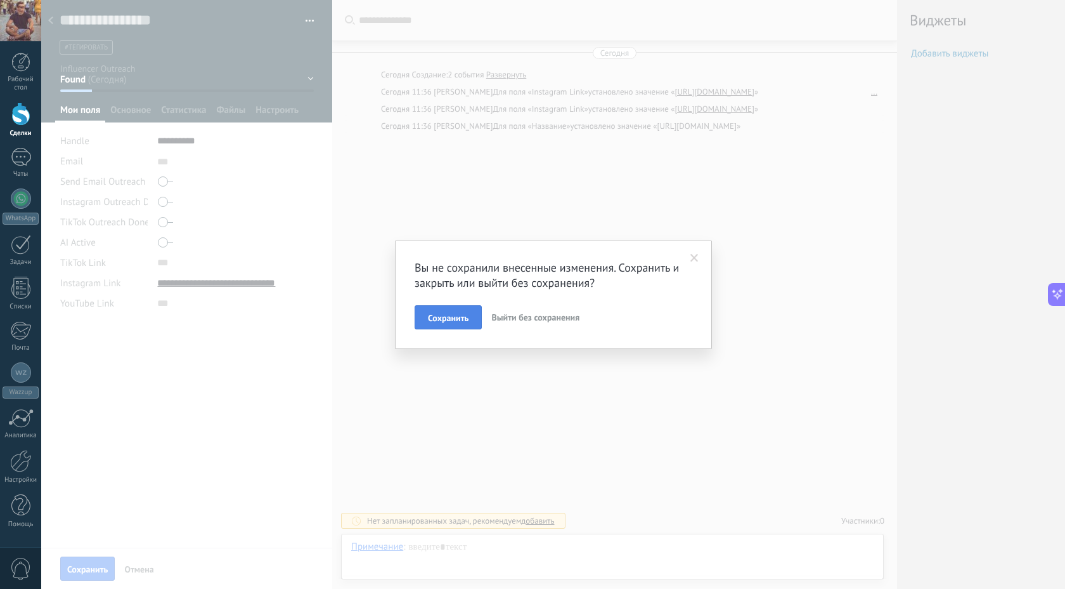
click at [431, 313] on span "Сохранить" at bounding box center [448, 317] width 41 height 9
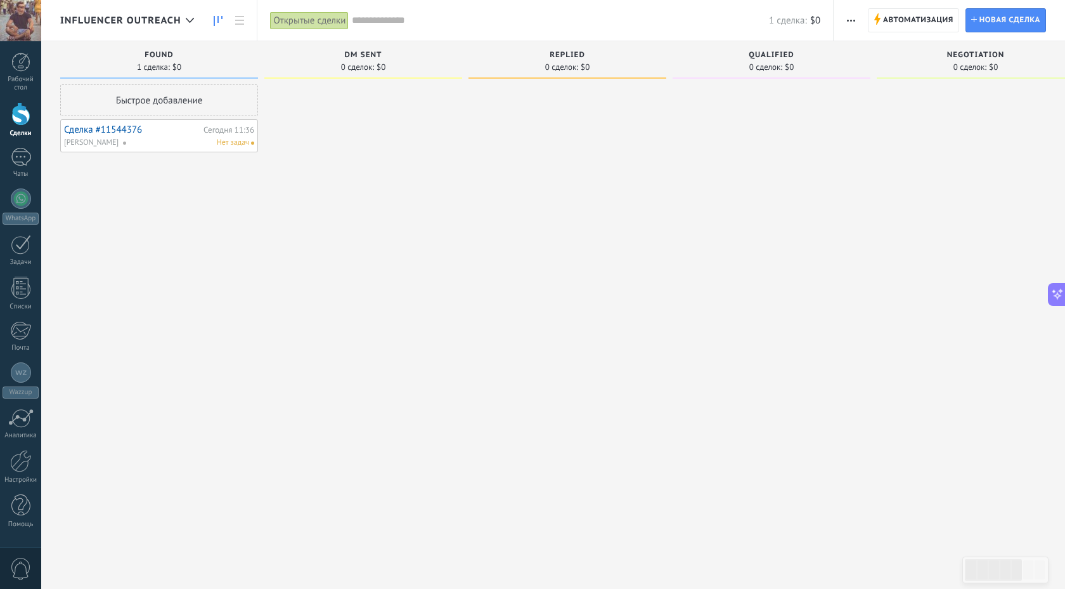
click at [82, 131] on link "Сделка #11544376" at bounding box center [132, 129] width 136 height 11
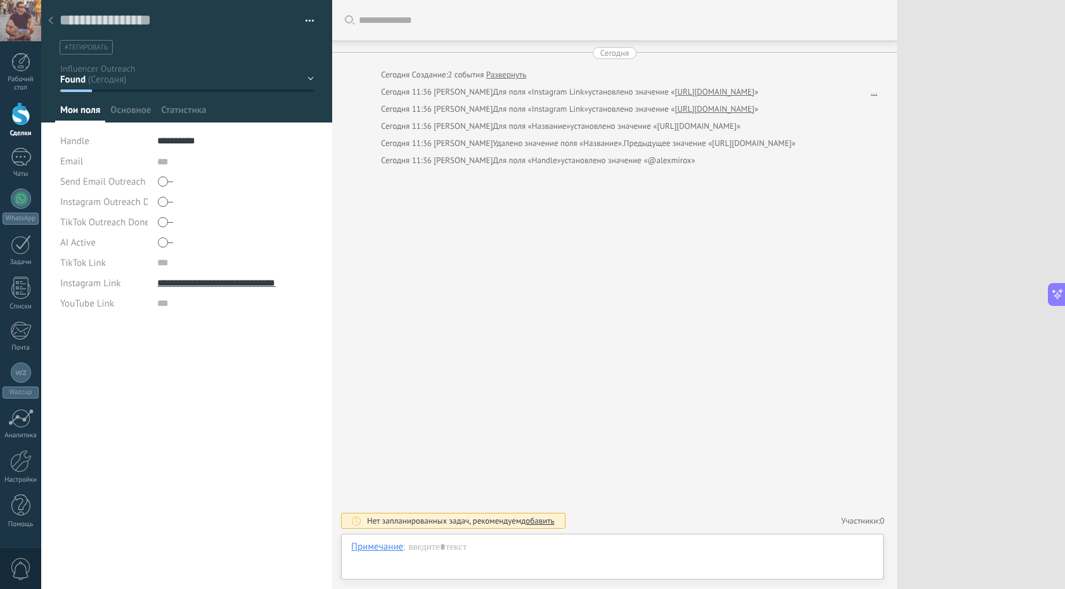
scroll to position [13, 0]
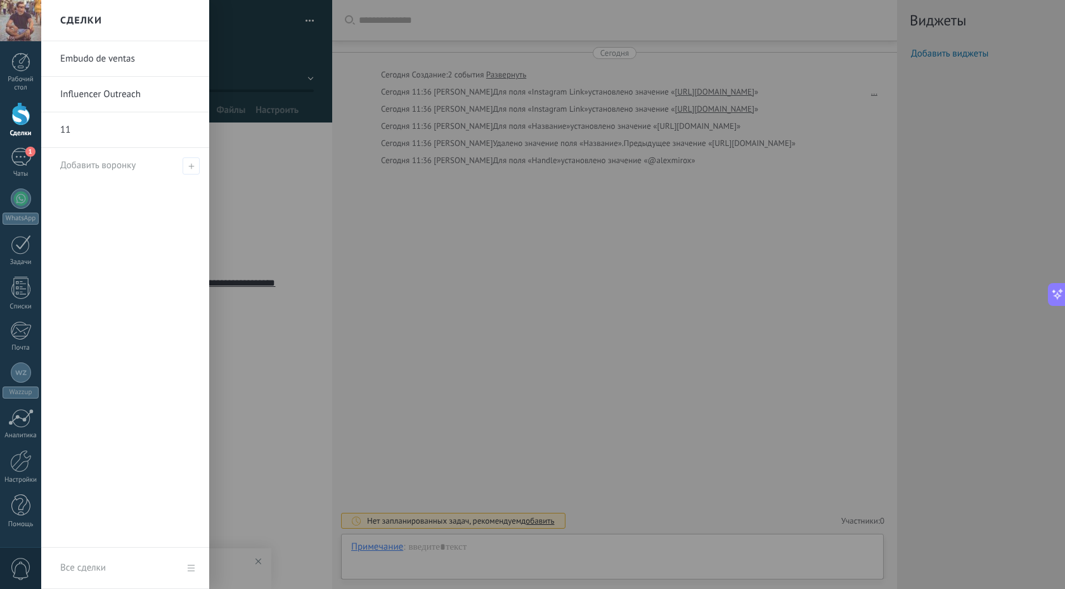
click at [20, 118] on div at bounding box center [20, 113] width 19 height 23
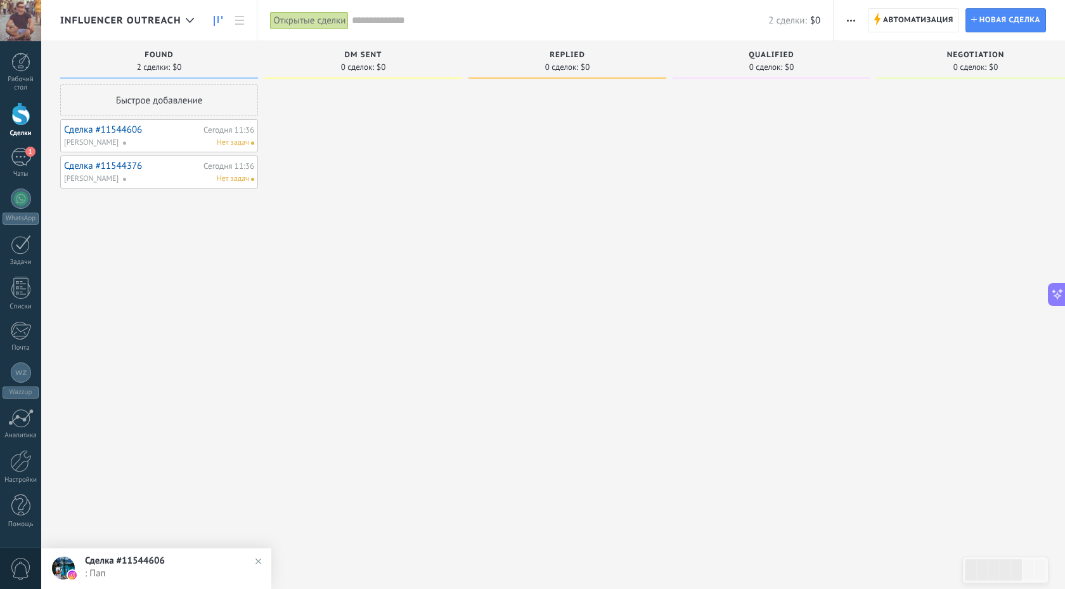
click at [118, 131] on link "Сделка #11544606" at bounding box center [132, 129] width 136 height 11
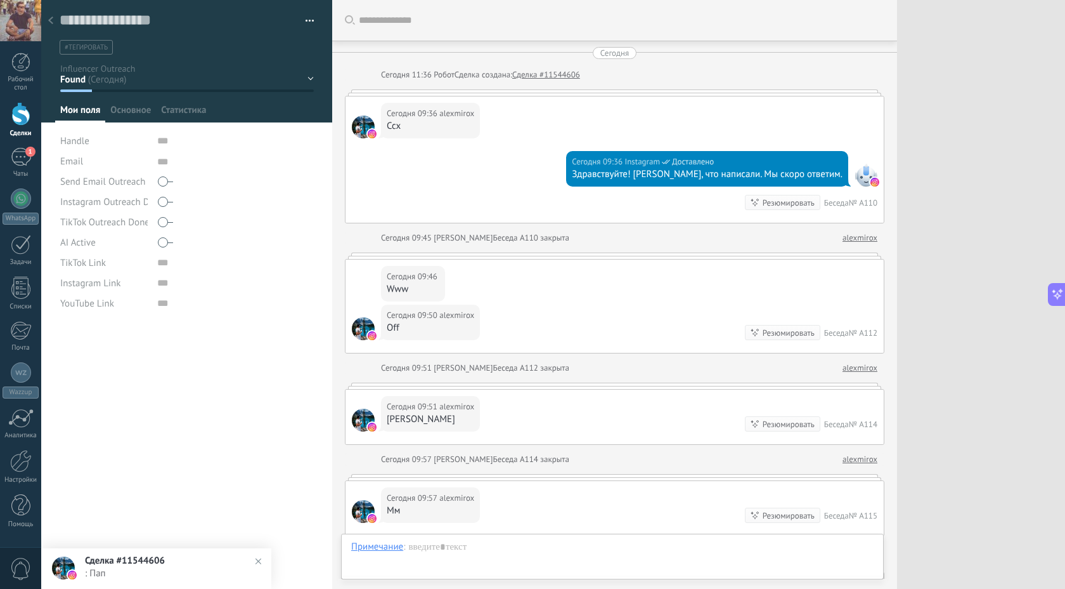
scroll to position [13, 0]
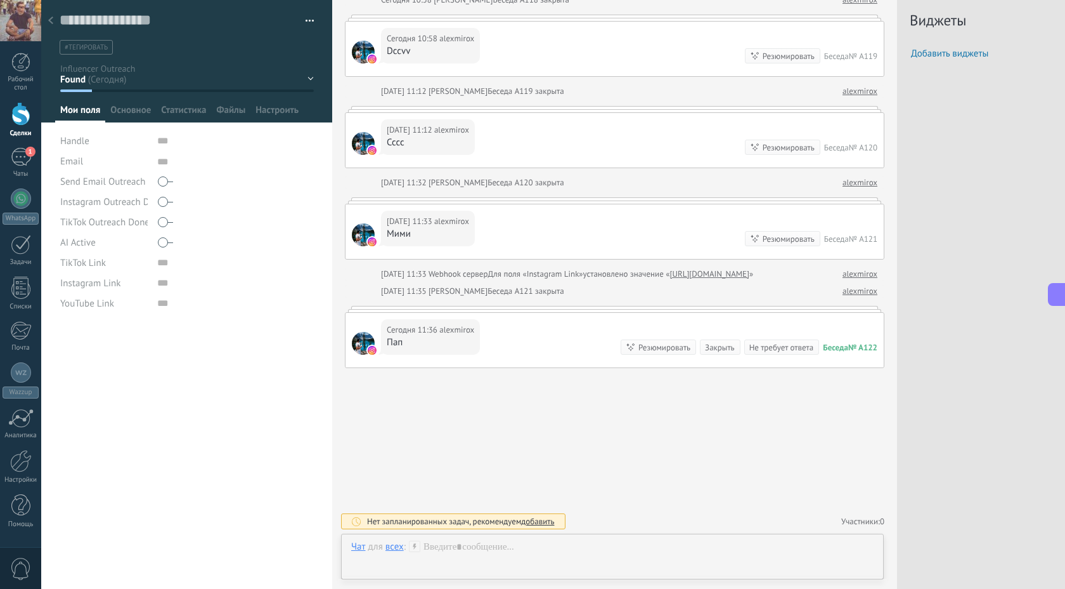
click at [77, 142] on span "Handle" at bounding box center [74, 141] width 29 height 10
click at [126, 109] on span "Основное" at bounding box center [130, 113] width 41 height 18
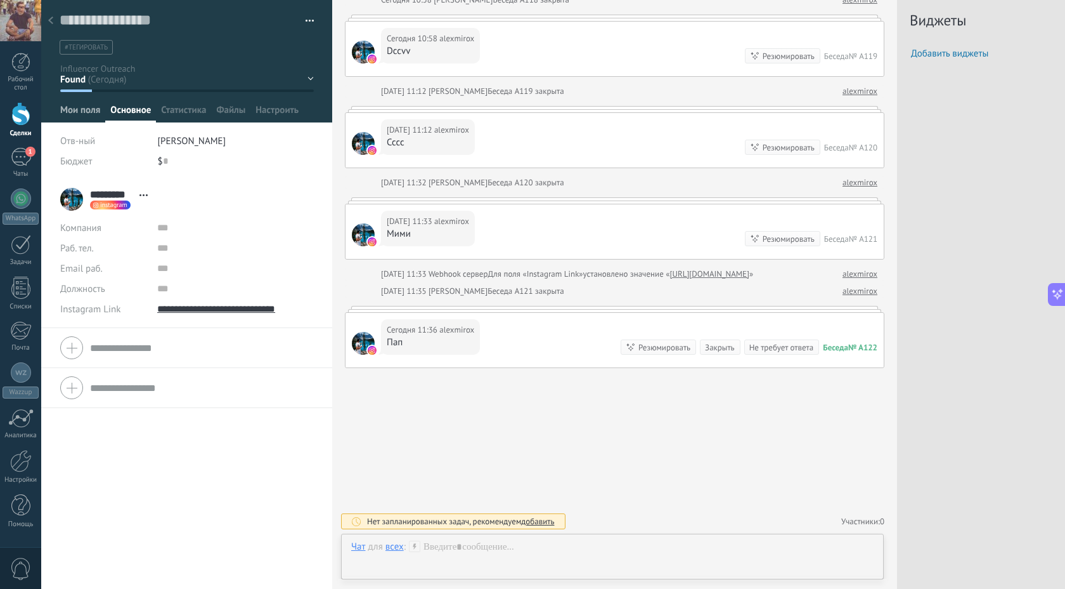
click at [73, 111] on span "Мои поля" at bounding box center [80, 113] width 40 height 18
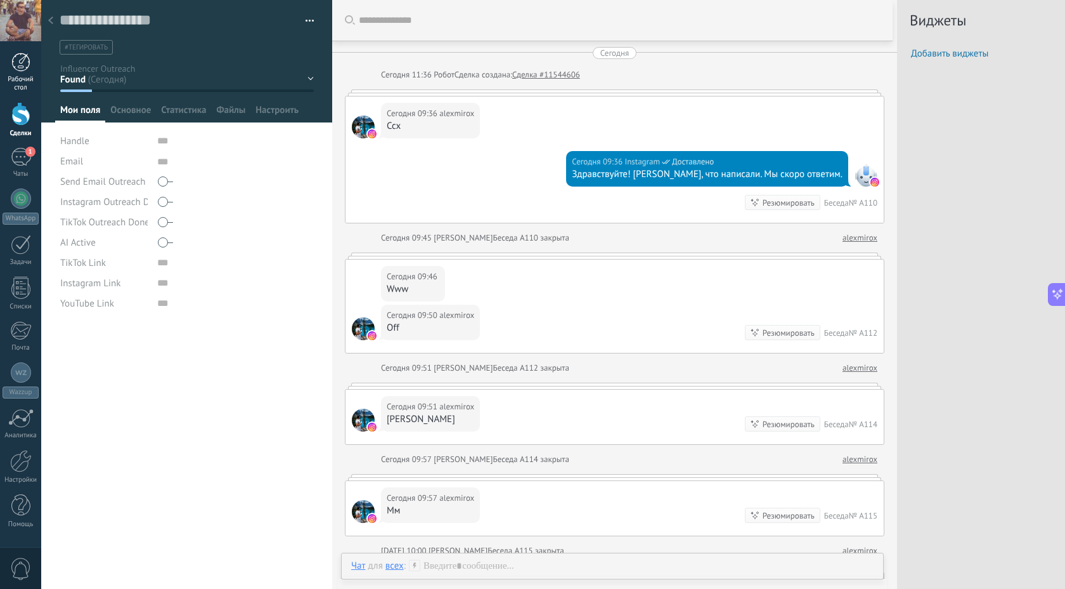
click at [19, 65] on div at bounding box center [20, 62] width 19 height 19
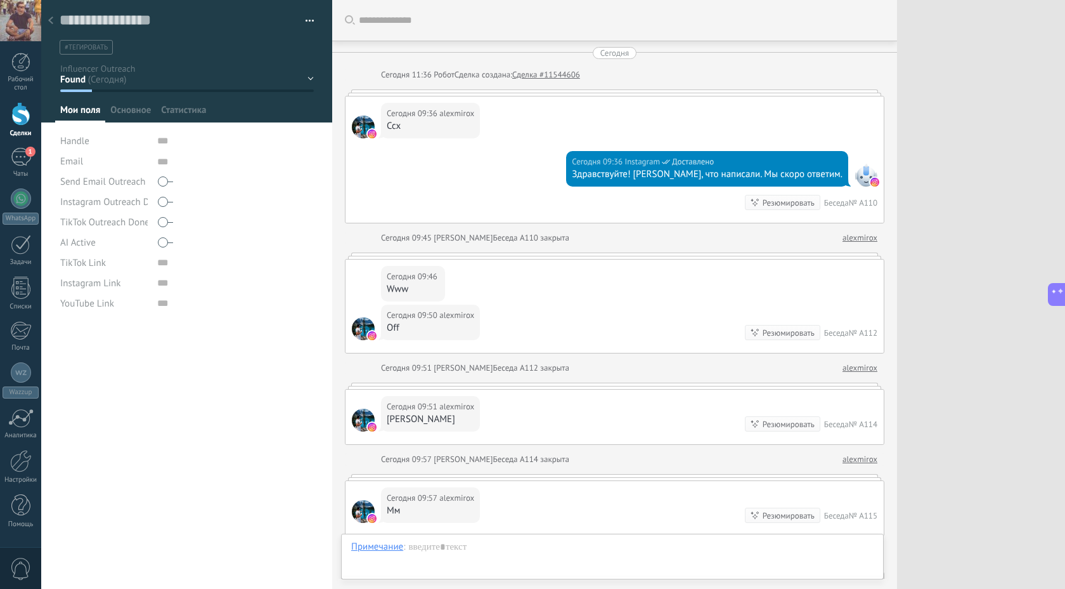
scroll to position [824, 0]
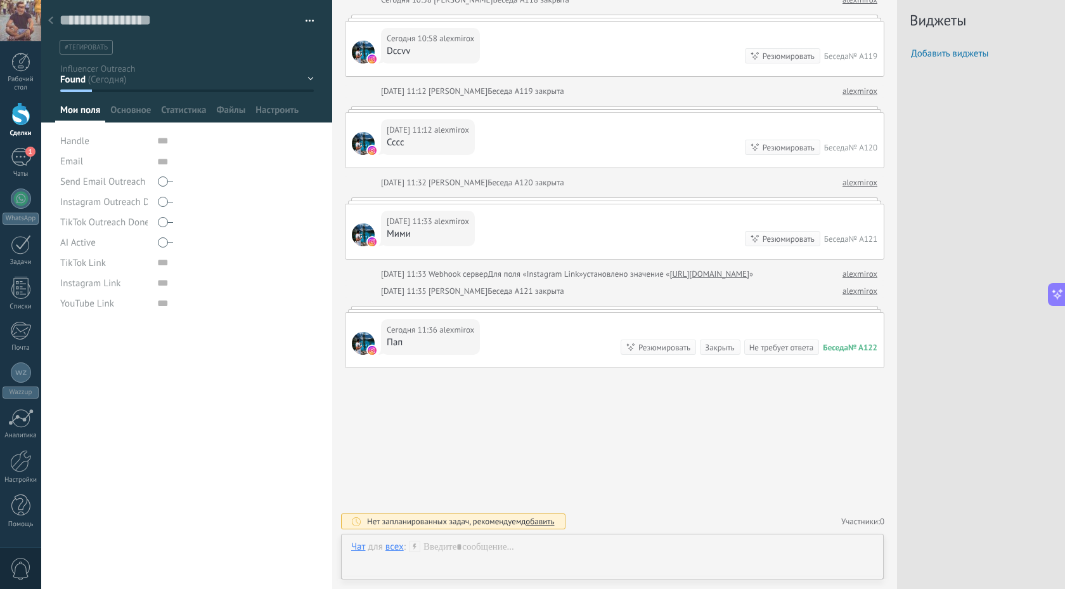
click at [1014, 185] on div "Виджеты Добавить виджеты" at bounding box center [981, 294] width 168 height 589
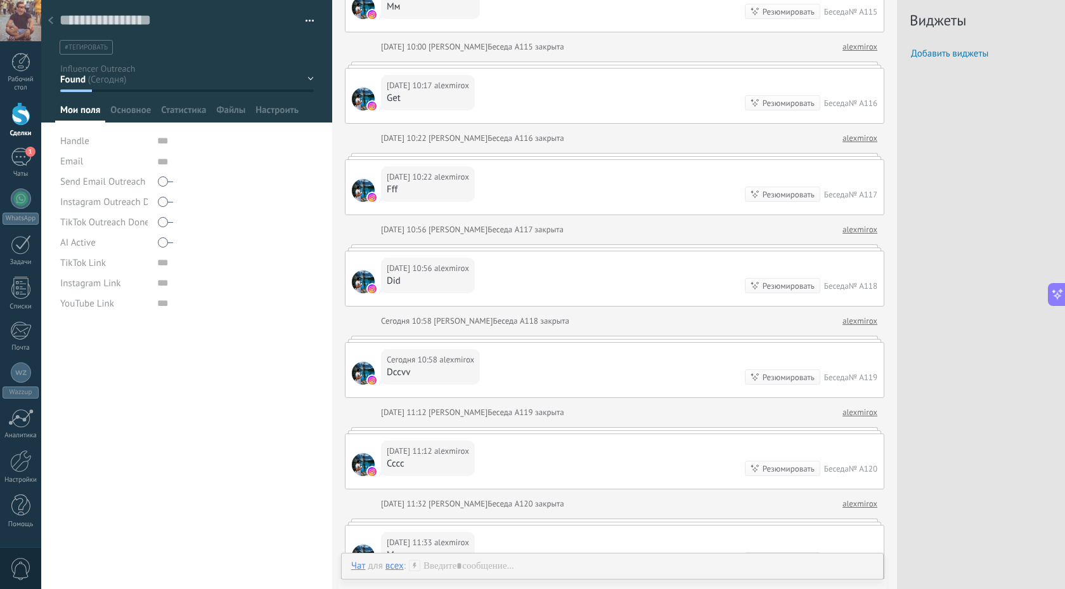
scroll to position [0, 0]
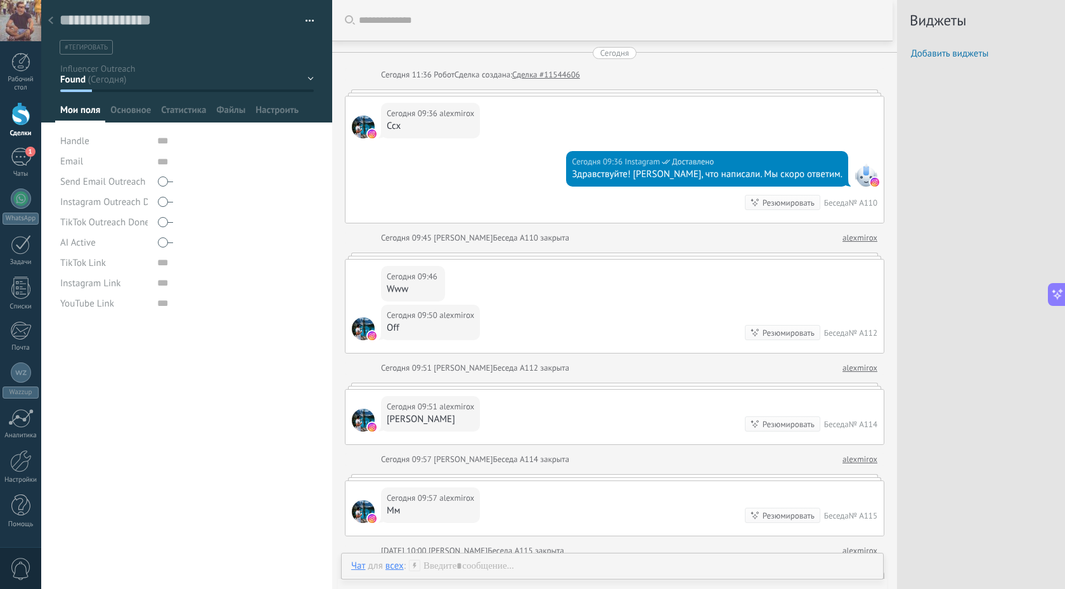
click at [47, 22] on div at bounding box center [51, 21] width 18 height 25
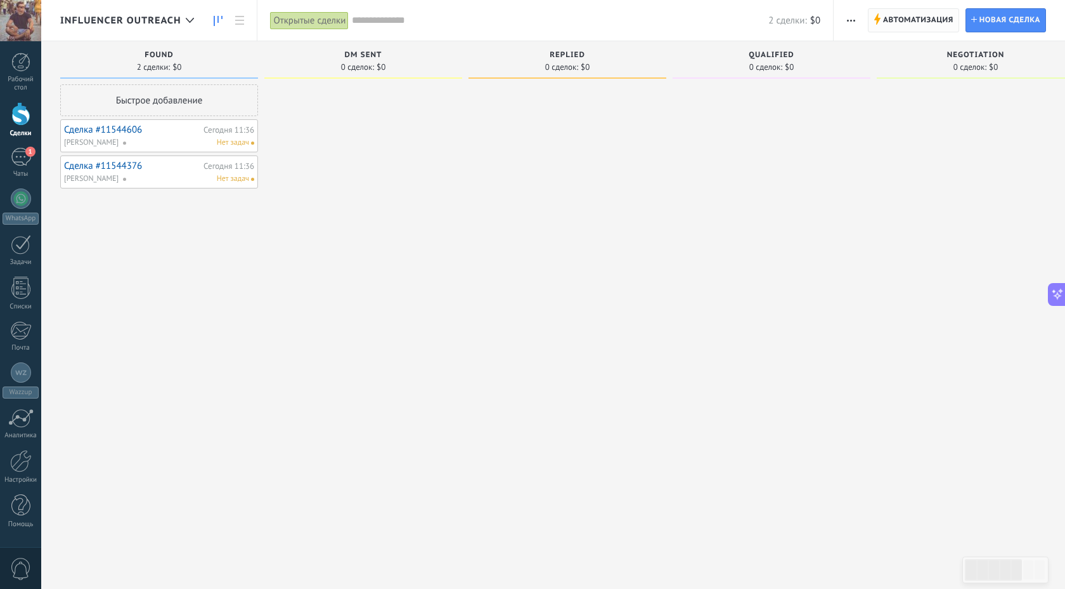
click at [932, 16] on span "Автоматизация" at bounding box center [918, 20] width 70 height 23
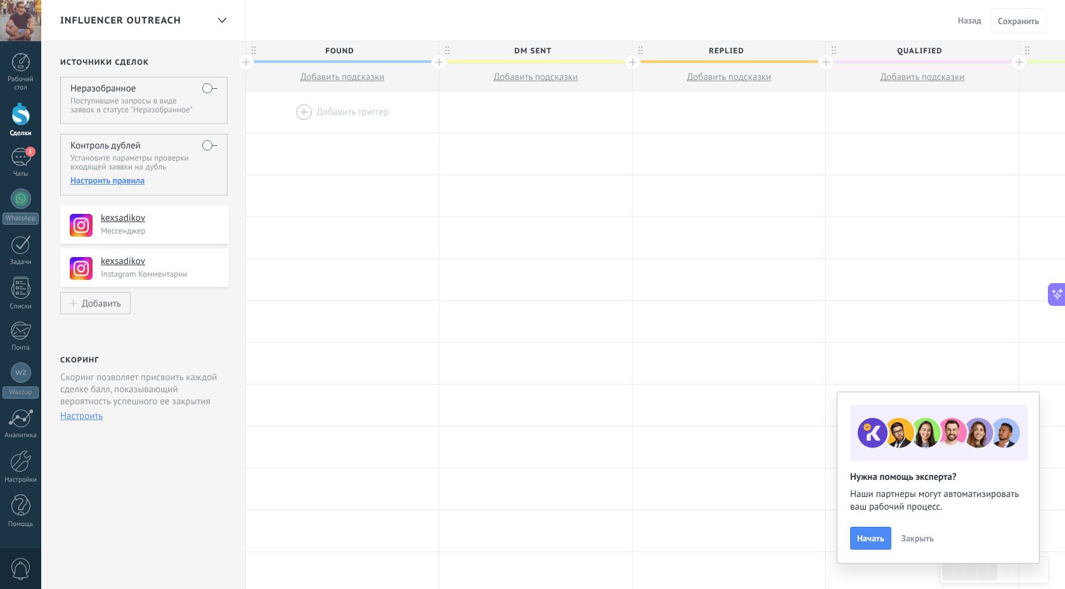
click at [114, 178] on div "Настроить правила" at bounding box center [143, 179] width 147 height 11
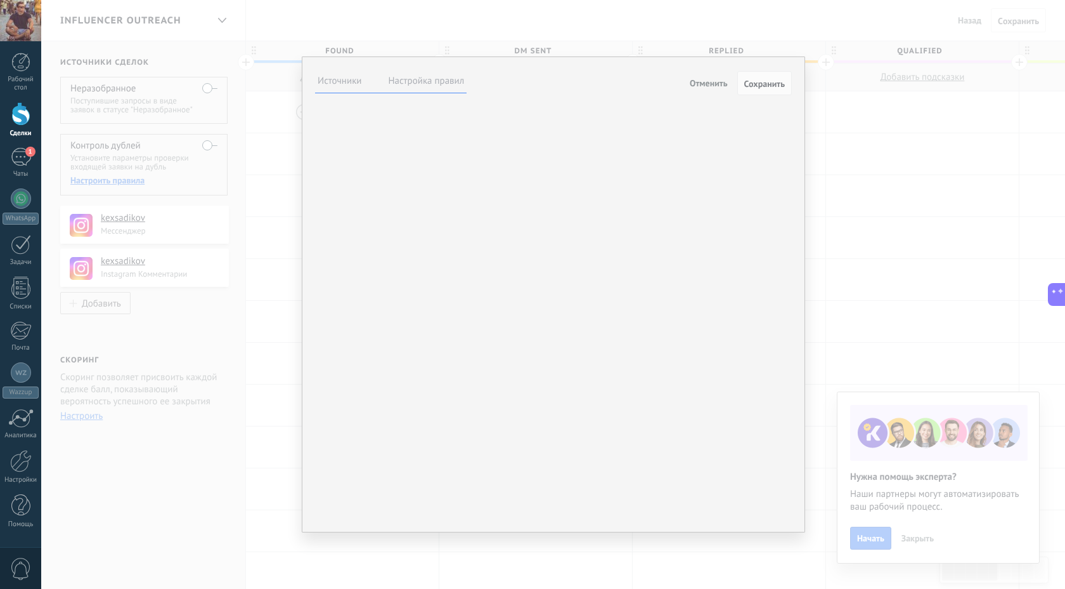
click at [414, 76] on label "Настройка правил" at bounding box center [427, 81] width 76 height 12
click at [0, 0] on span "Обновить самую новую сделку" at bounding box center [0, 0] width 0 height 0
click at [769, 87] on span "Сохранить" at bounding box center [765, 83] width 41 height 9
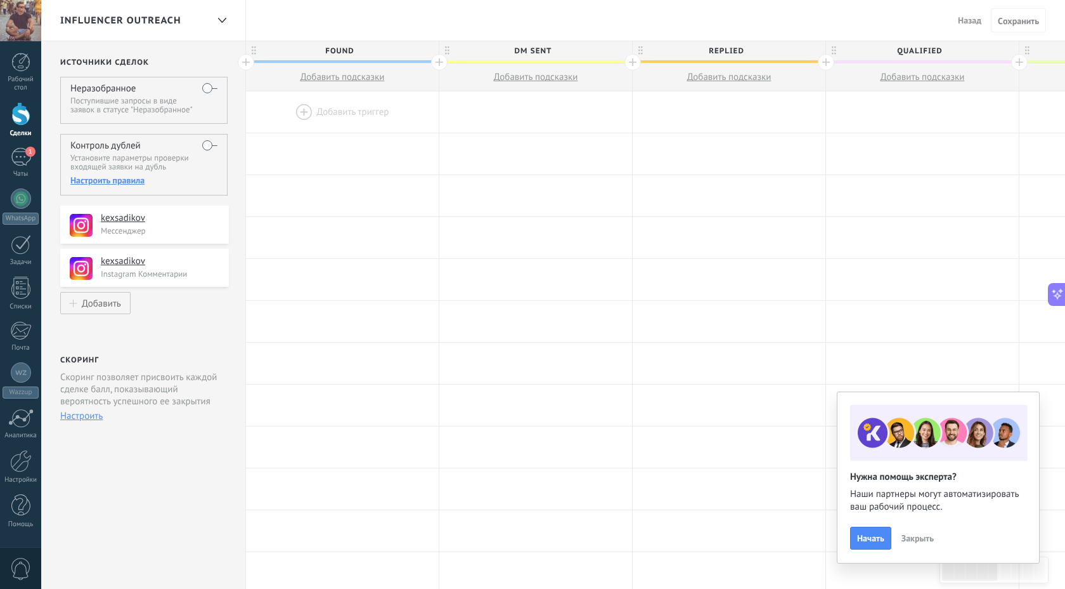
click at [204, 145] on label at bounding box center [209, 145] width 15 height 20
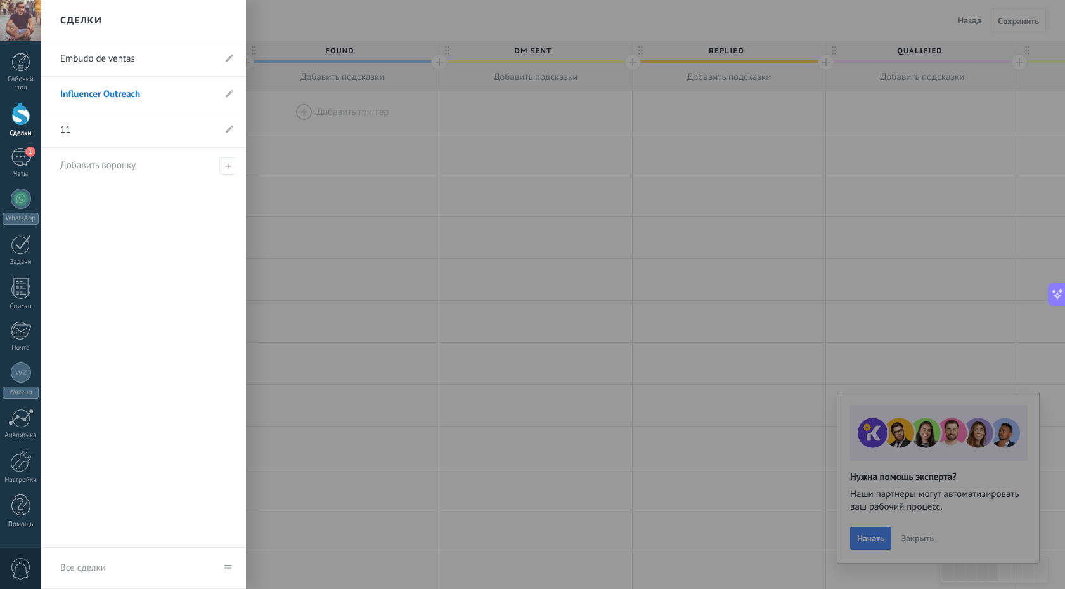
click at [18, 119] on div at bounding box center [20, 113] width 19 height 23
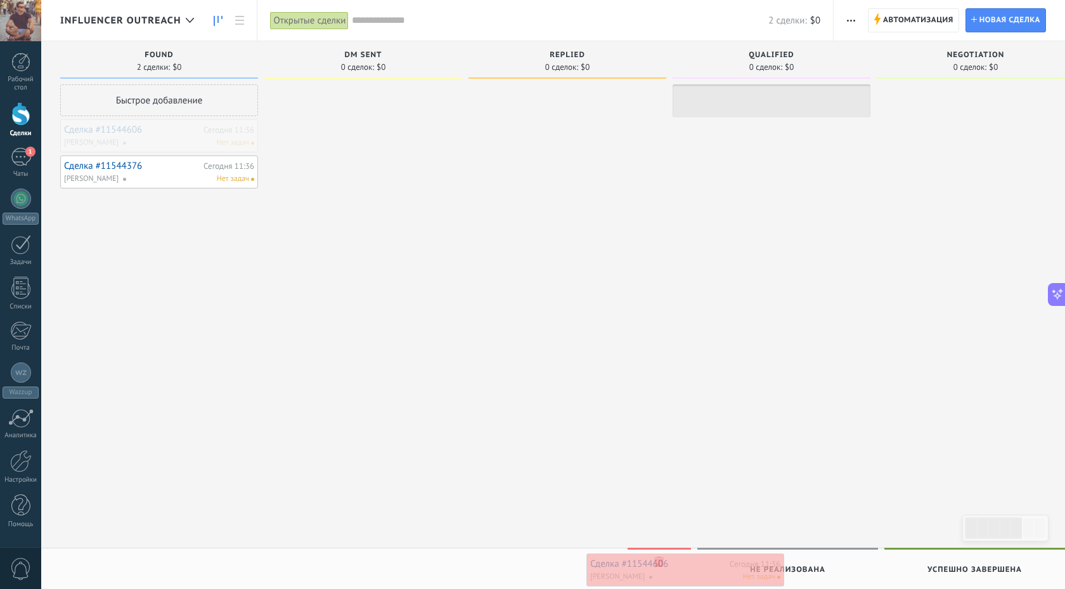
drag, startPoint x: 131, startPoint y: 136, endPoint x: 658, endPoint y: 559, distance: 675.3
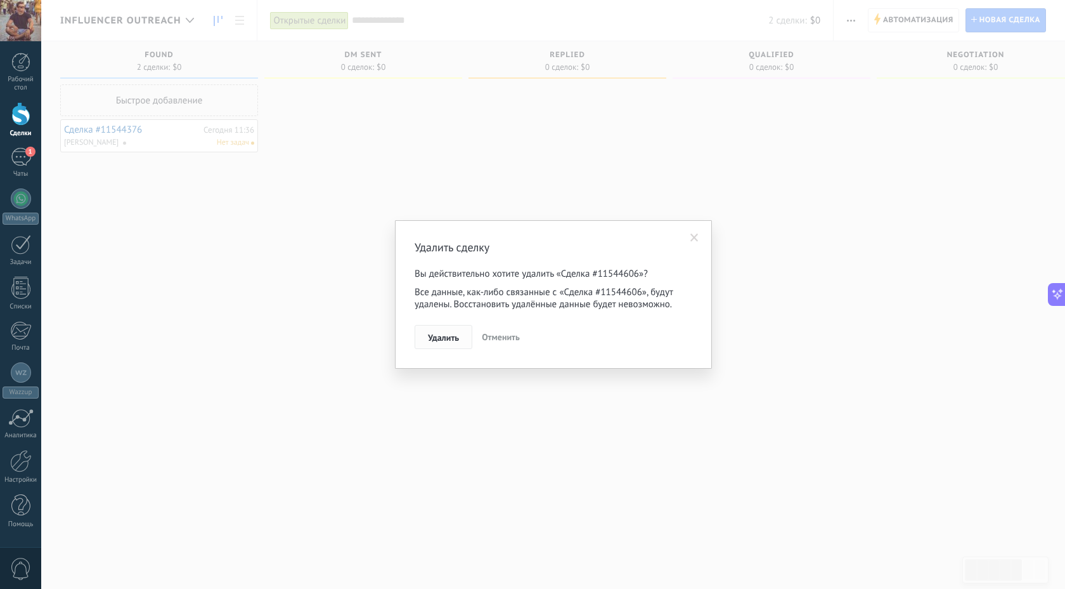
click at [448, 339] on span "Удалить" at bounding box center [443, 337] width 31 height 9
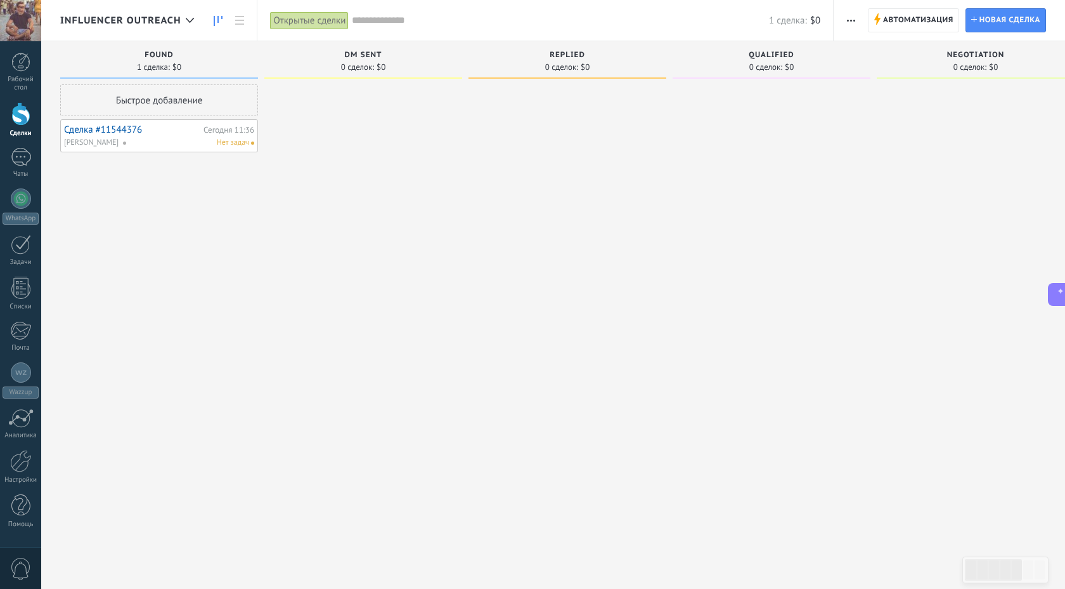
click at [108, 128] on link "Сделка #11544376" at bounding box center [132, 129] width 136 height 11
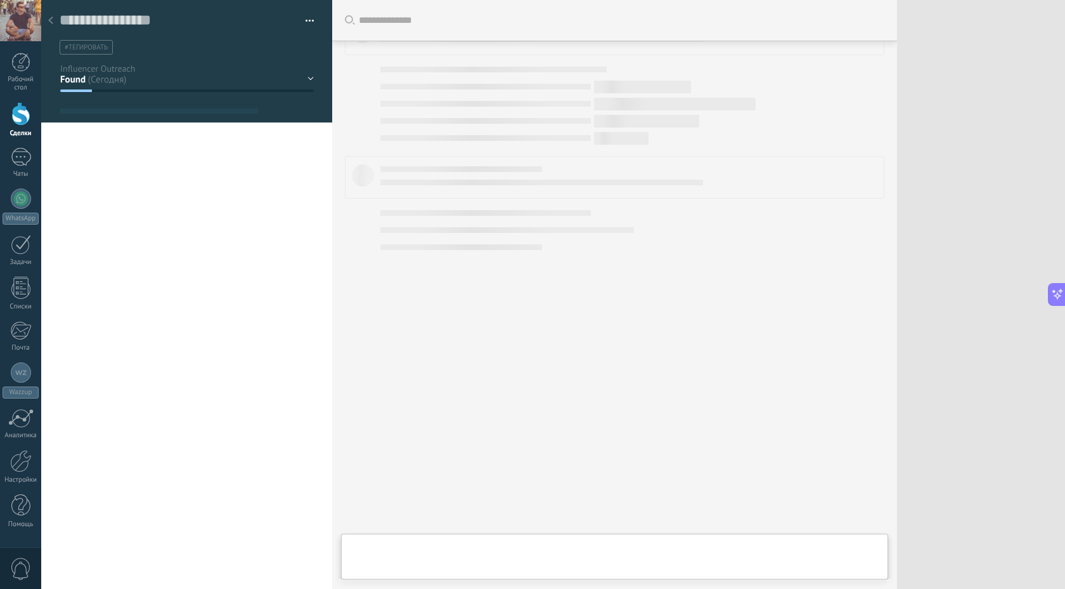
scroll to position [13, 0]
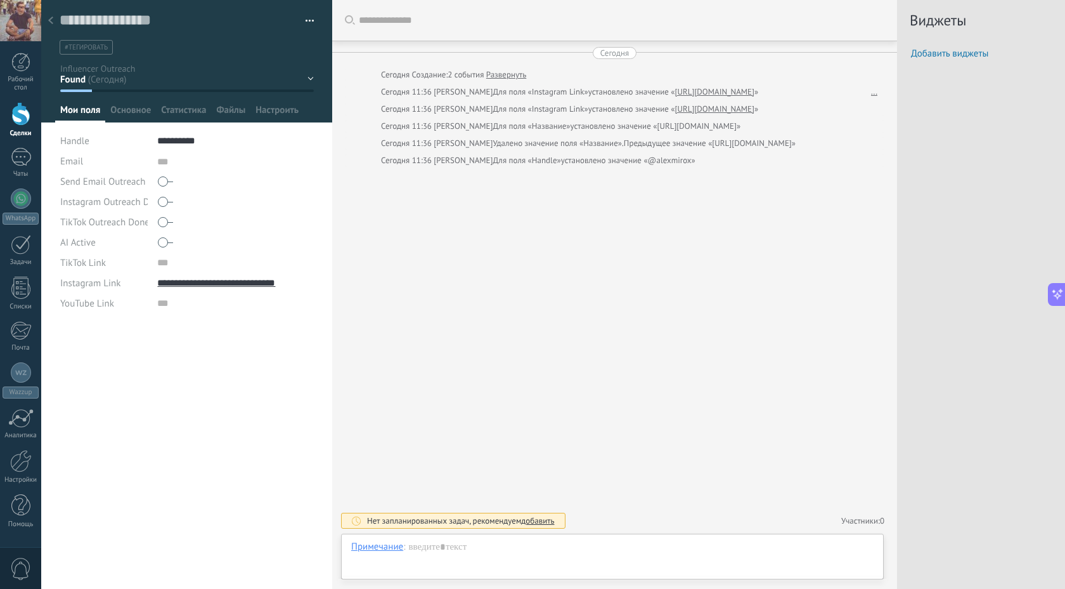
click at [53, 18] on use at bounding box center [50, 20] width 5 height 8
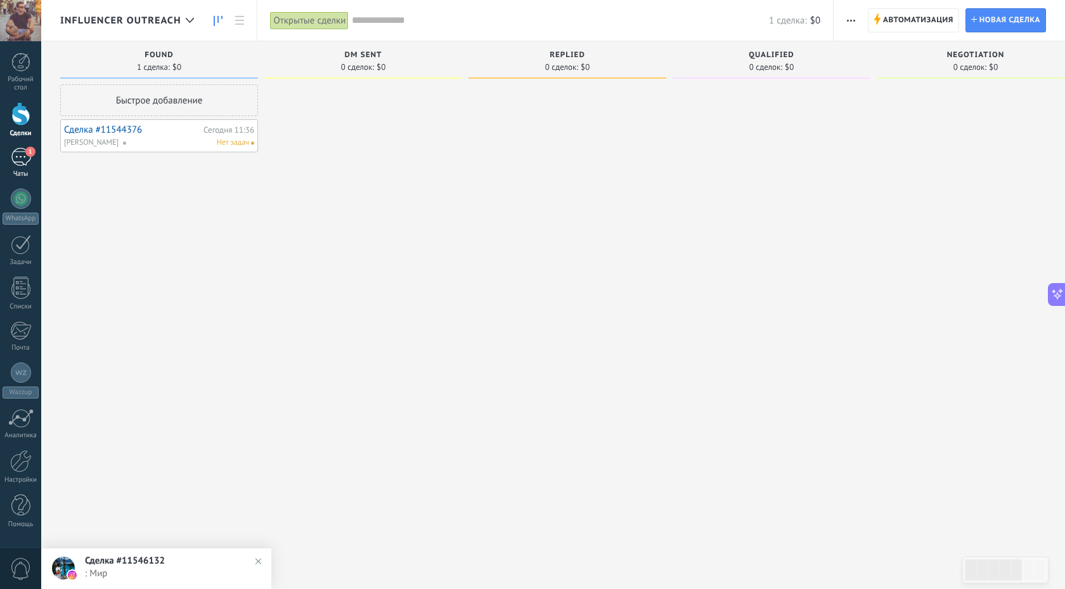
click at [25, 157] on div "1" at bounding box center [21, 157] width 20 height 18
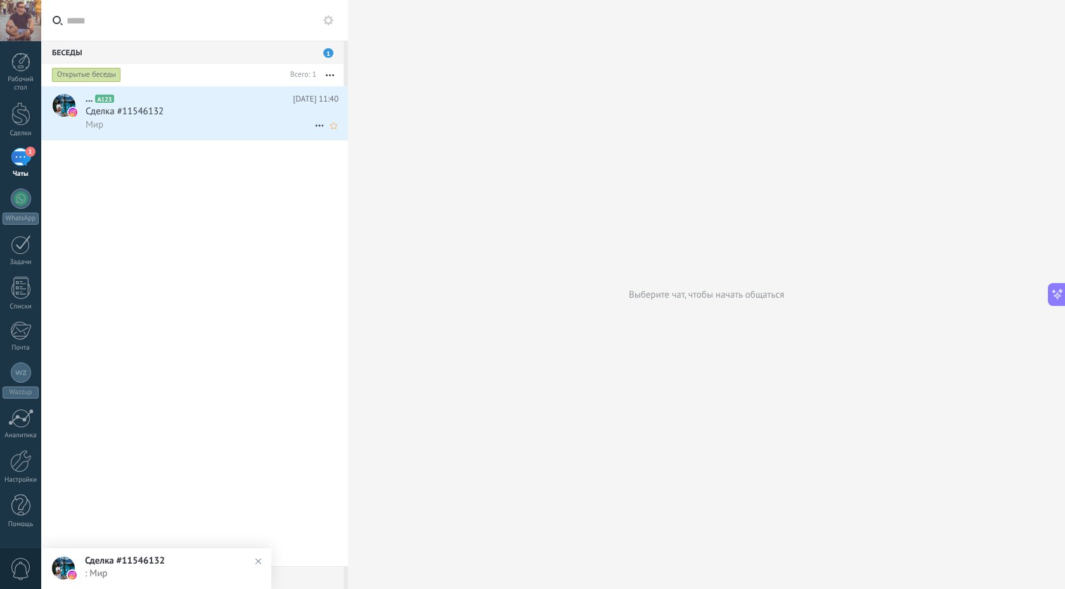
click at [155, 126] on div "Мир" at bounding box center [212, 124] width 253 height 13
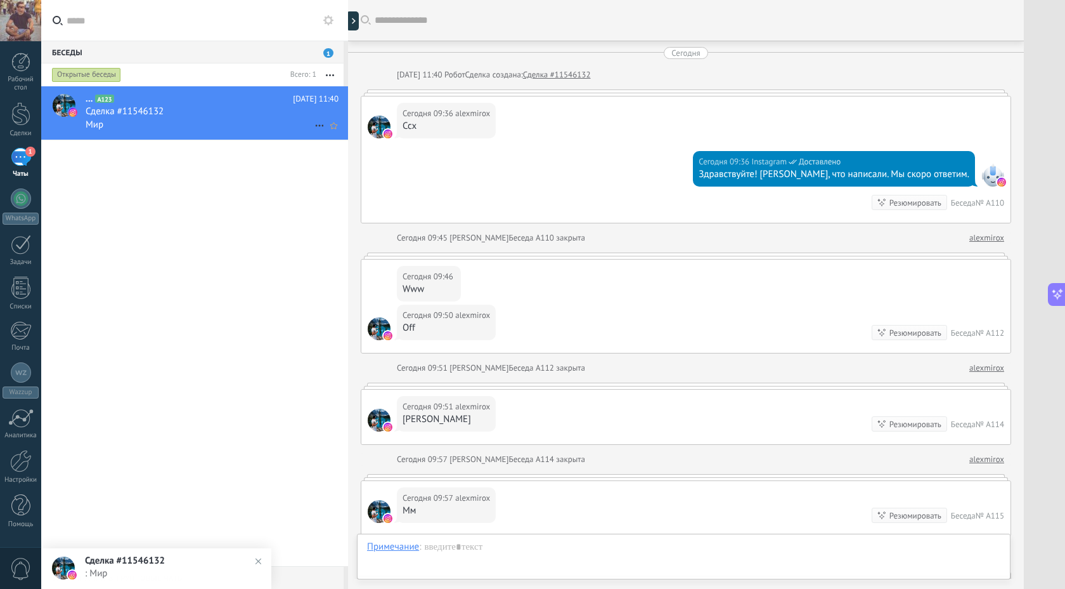
scroll to position [937, 0]
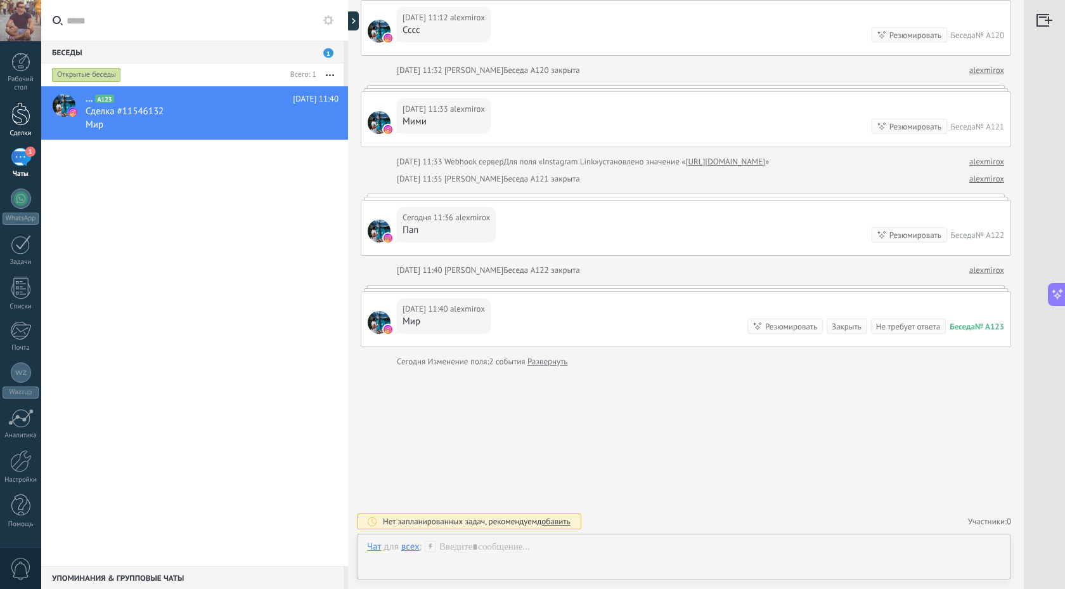
click at [22, 118] on div at bounding box center [20, 113] width 19 height 23
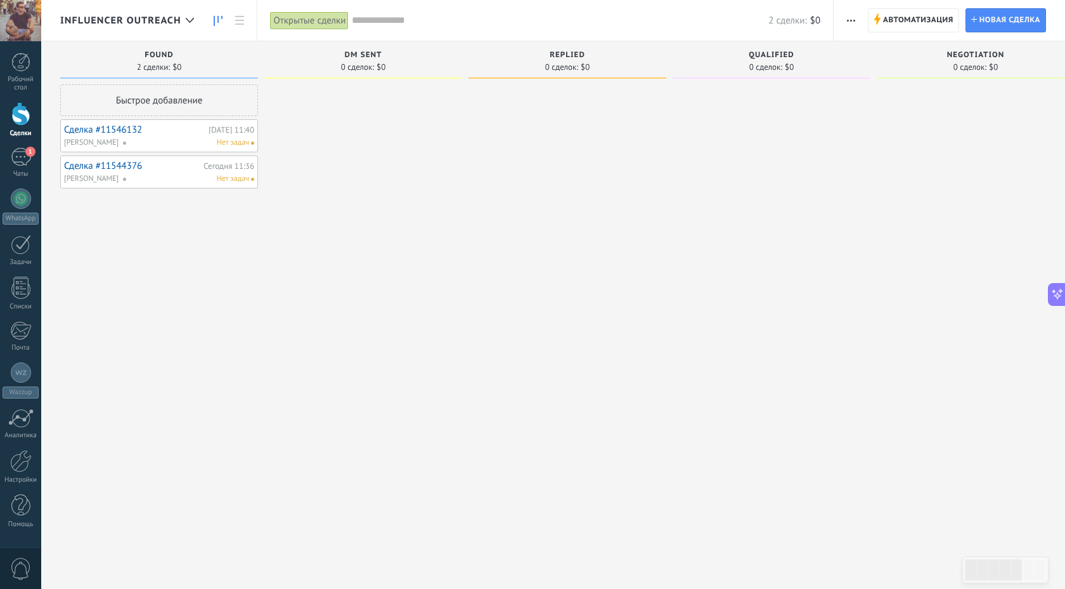
click at [112, 127] on link "Сделка #11546132" at bounding box center [134, 129] width 141 height 11
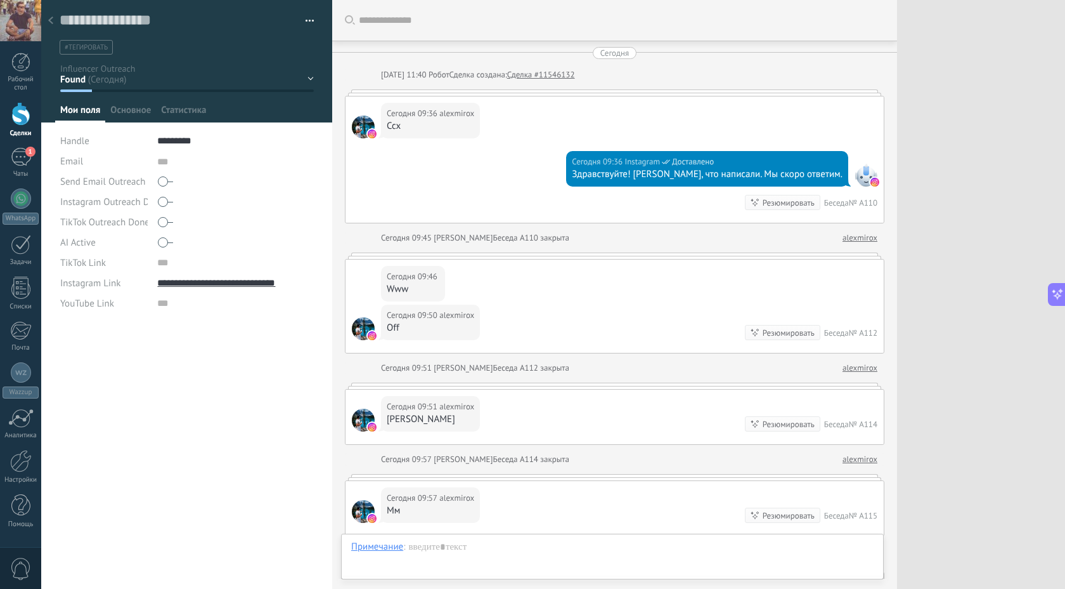
scroll to position [13, 0]
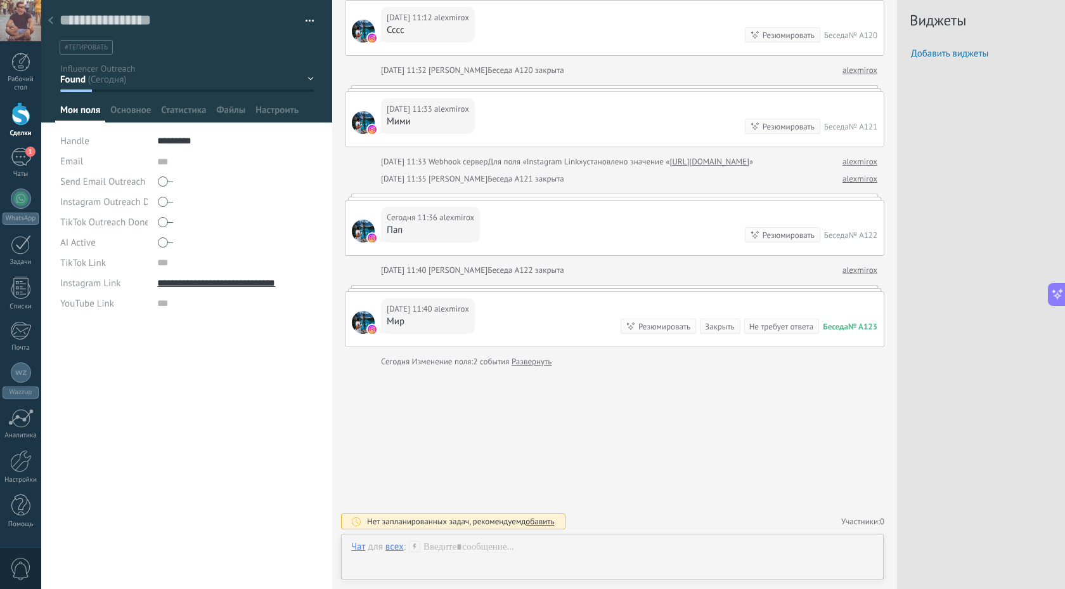
click at [51, 22] on icon at bounding box center [50, 20] width 5 height 8
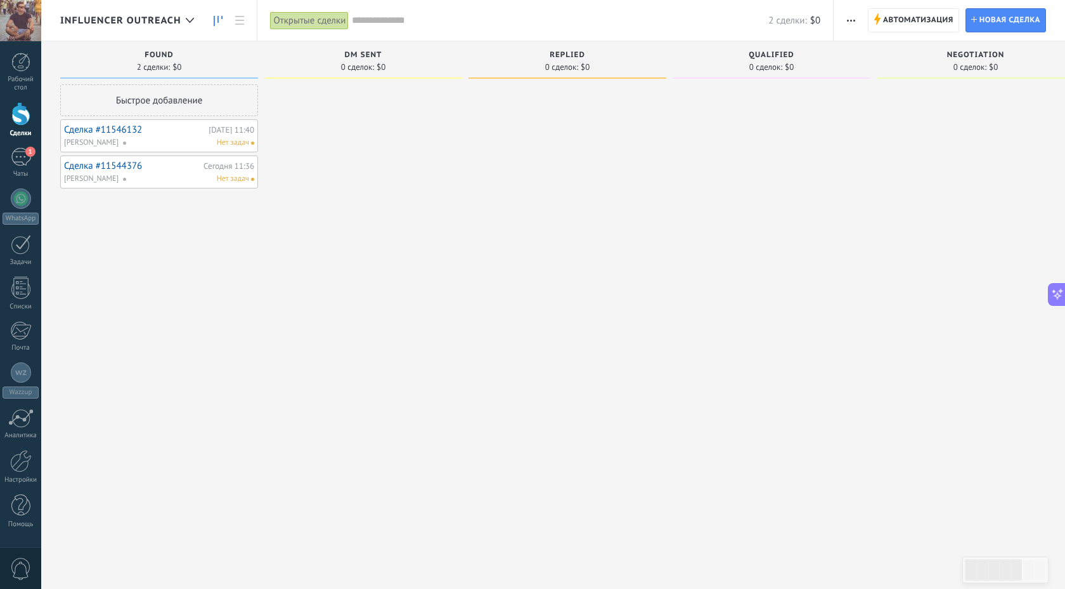
click at [122, 175] on span at bounding box center [129, 178] width 14 height 11
click at [167, 259] on div "Быстрое добавление Сделка #11546132 Сегодня 11:40 Alexey Laptev Нет задач Сделк…" at bounding box center [159, 295] width 198 height 423
click at [103, 164] on link "Сделка #11544376" at bounding box center [132, 165] width 136 height 11
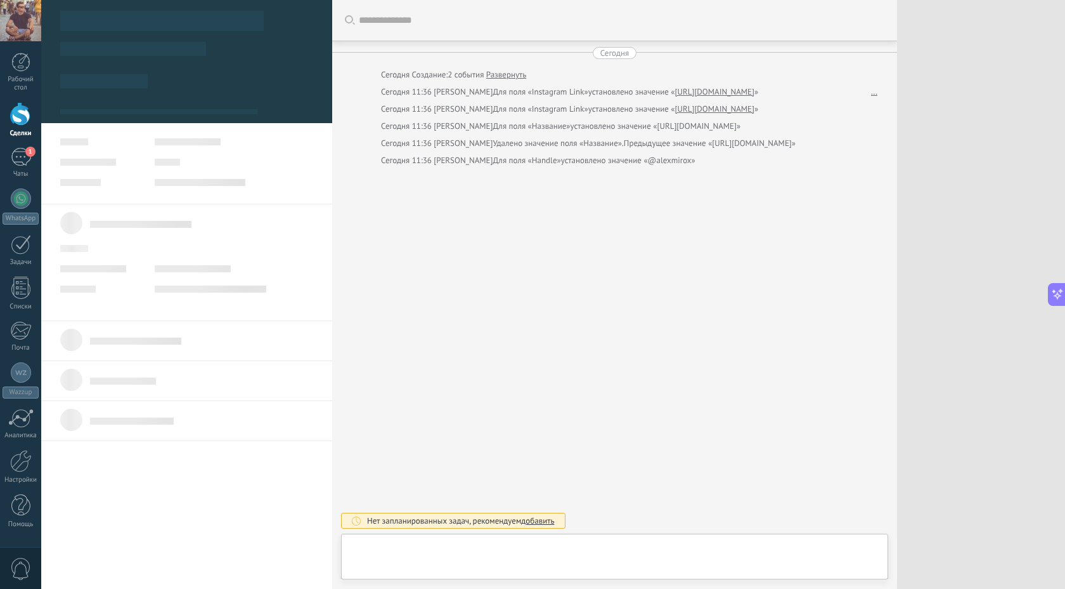
type textarea "***"
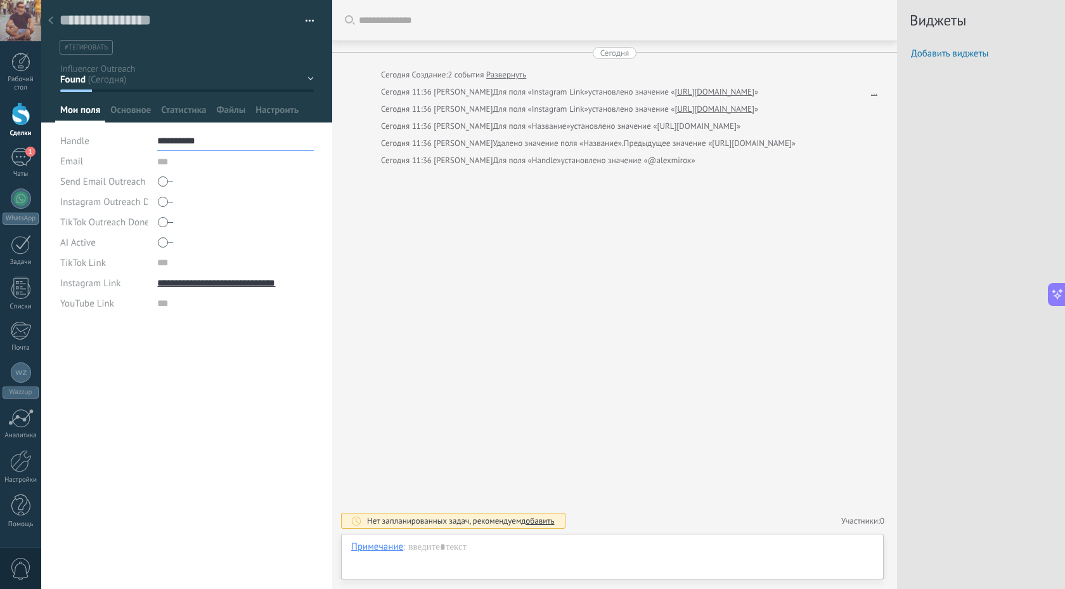
click at [164, 141] on input "**********" at bounding box center [235, 141] width 157 height 20
type input "*********"
click at [53, 20] on div at bounding box center [51, 21] width 18 height 25
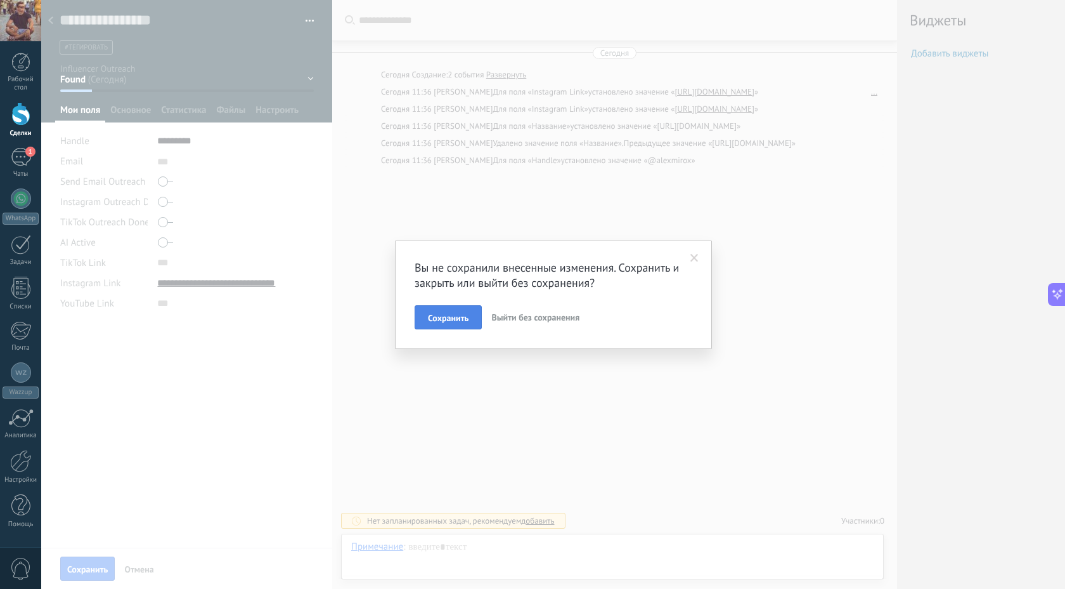
click at [447, 323] on button "Сохранить" at bounding box center [448, 317] width 67 height 24
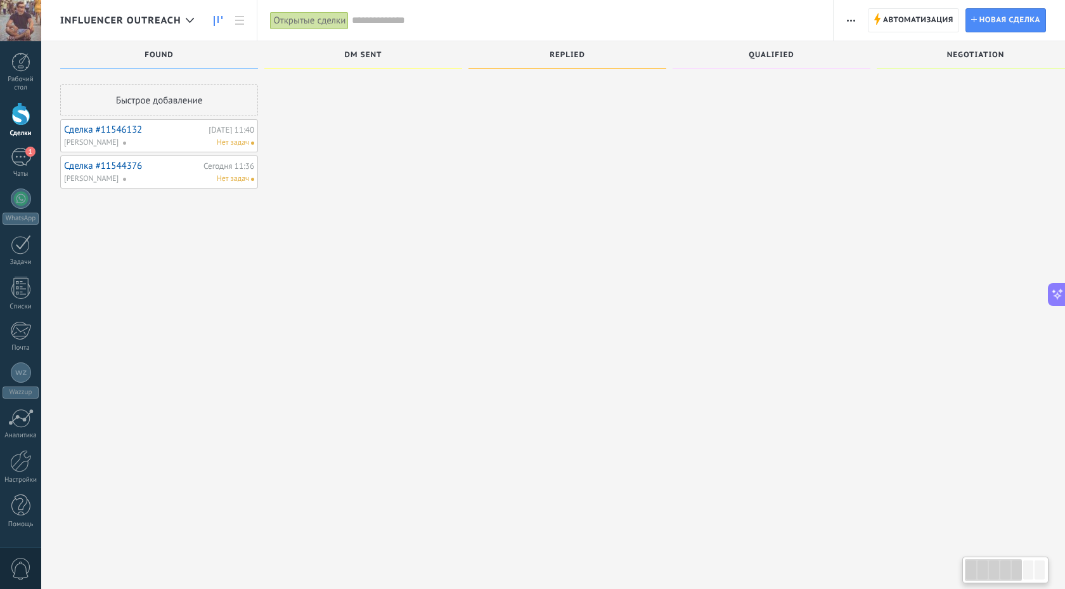
click at [108, 130] on link "Сделка #11546132" at bounding box center [134, 129] width 141 height 11
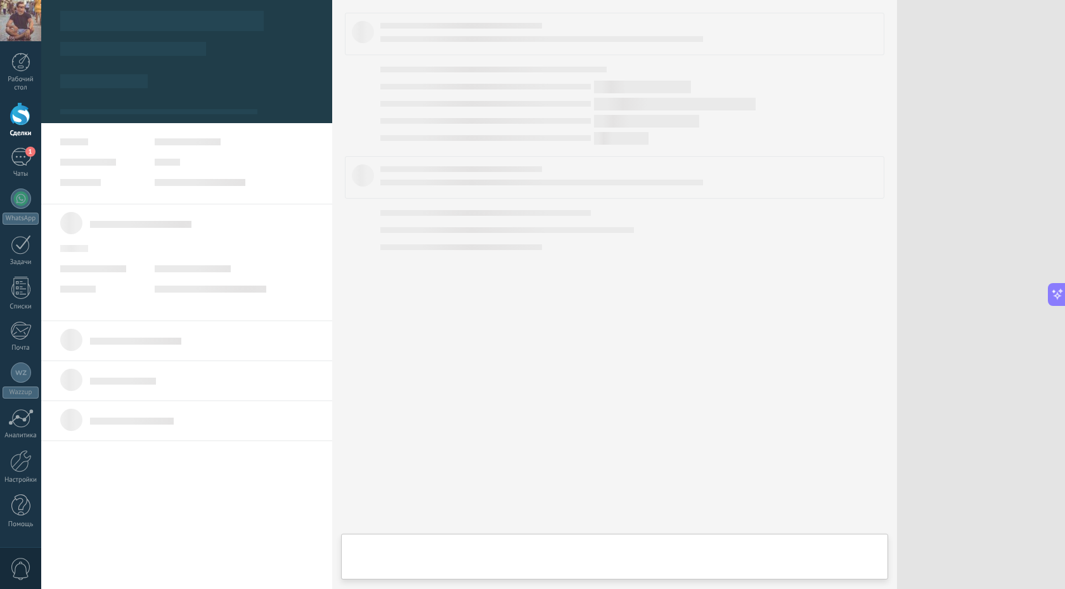
type textarea "***"
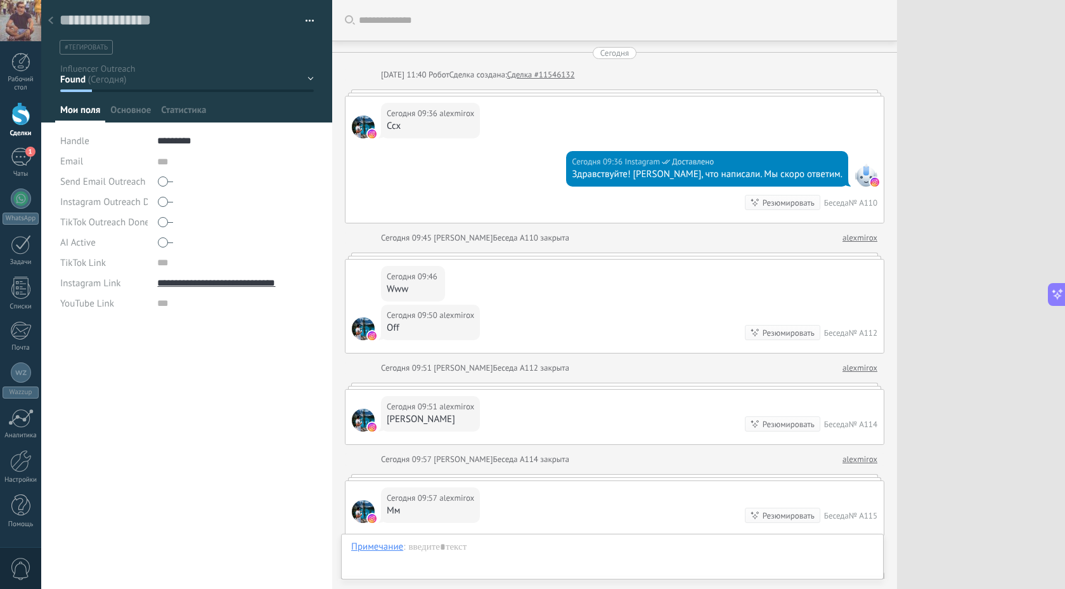
scroll to position [937, 0]
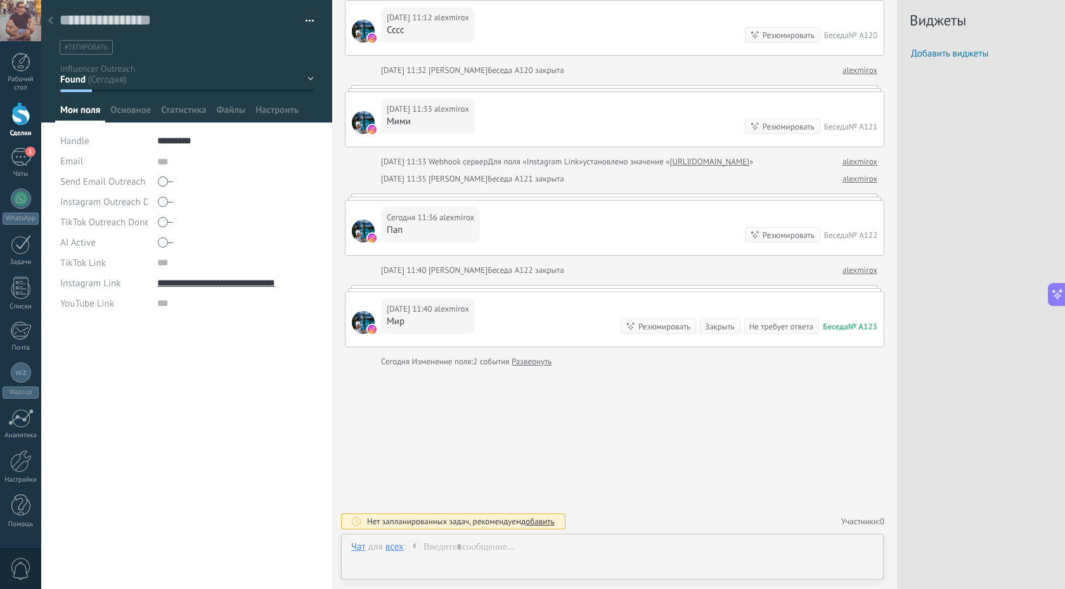
click at [51, 19] on use at bounding box center [50, 20] width 5 height 8
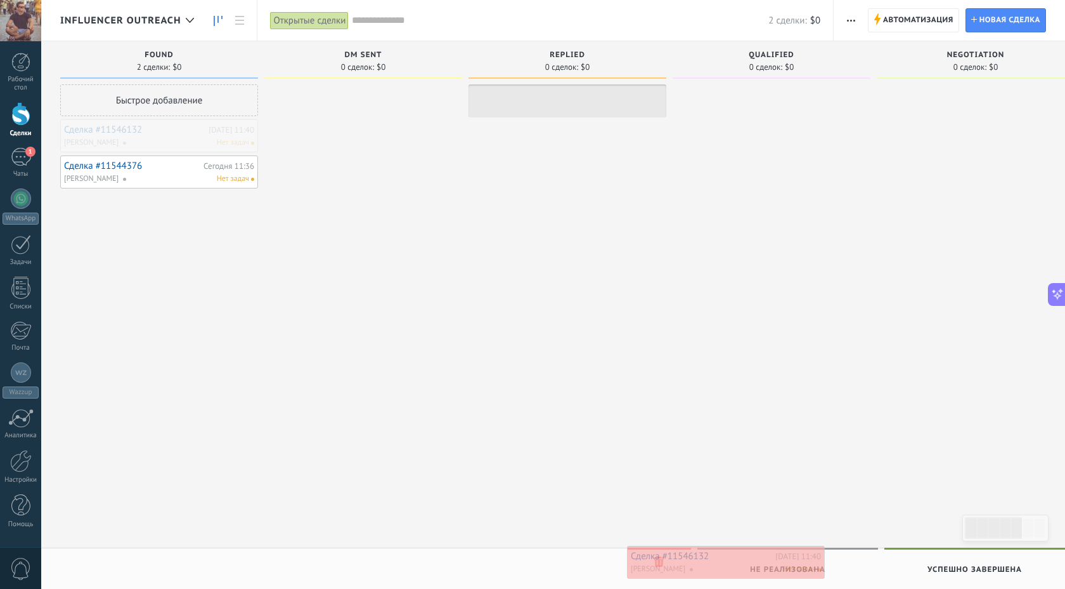
drag, startPoint x: 93, startPoint y: 134, endPoint x: 660, endPoint y: 559, distance: 708.4
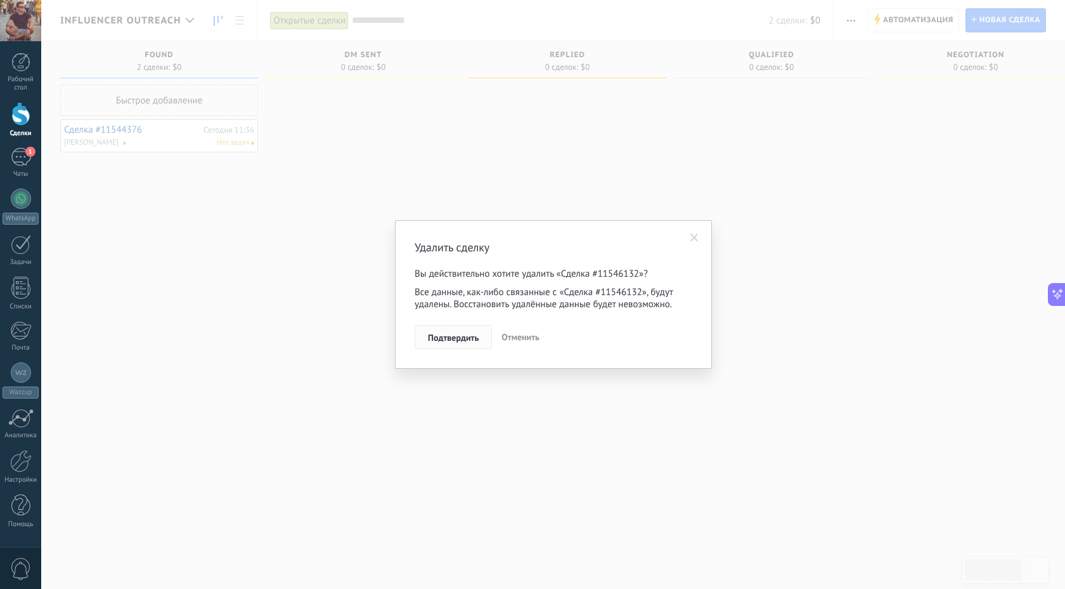
click at [456, 336] on span "Подтвердить" at bounding box center [453, 337] width 51 height 9
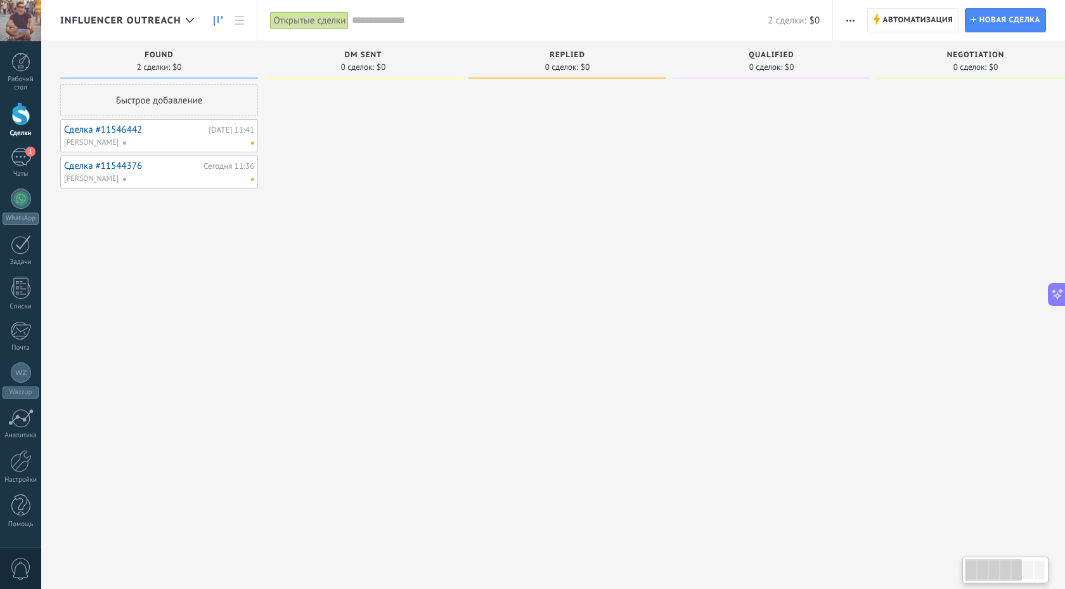
scroll to position [310, 0]
click at [91, 127] on link "Сделка #11546442" at bounding box center [134, 129] width 141 height 11
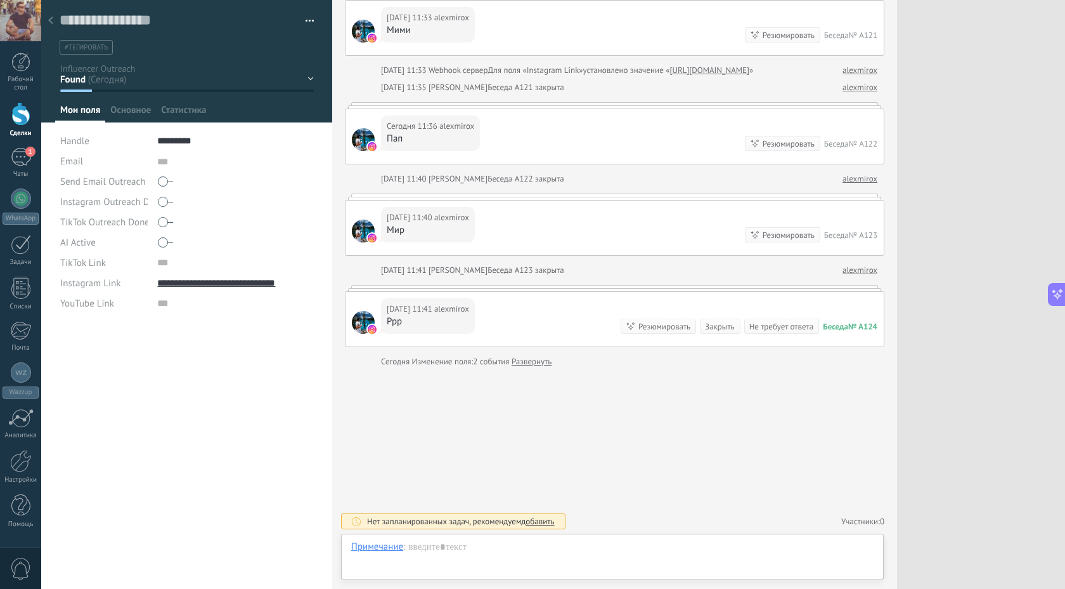
scroll to position [13, 0]
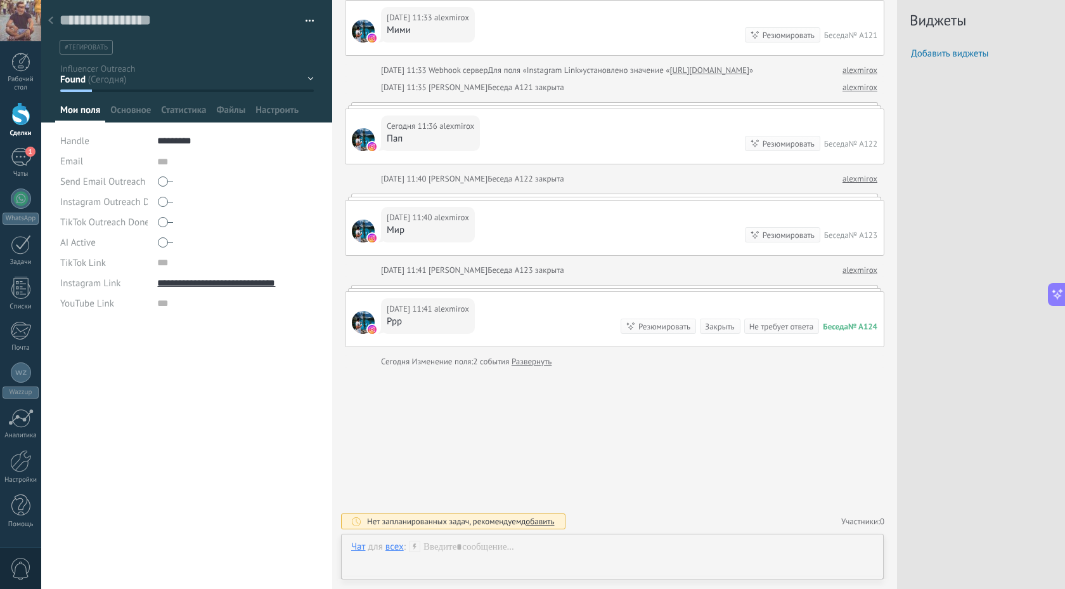
click at [542, 360] on link "Развернуть" at bounding box center [532, 361] width 40 height 13
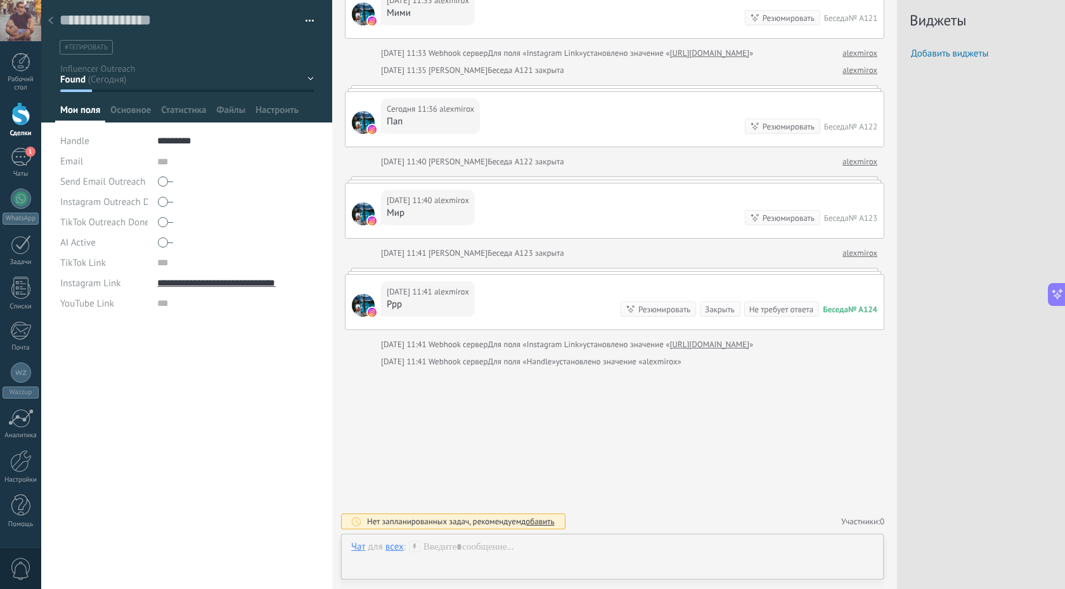
click at [49, 17] on icon at bounding box center [50, 20] width 5 height 8
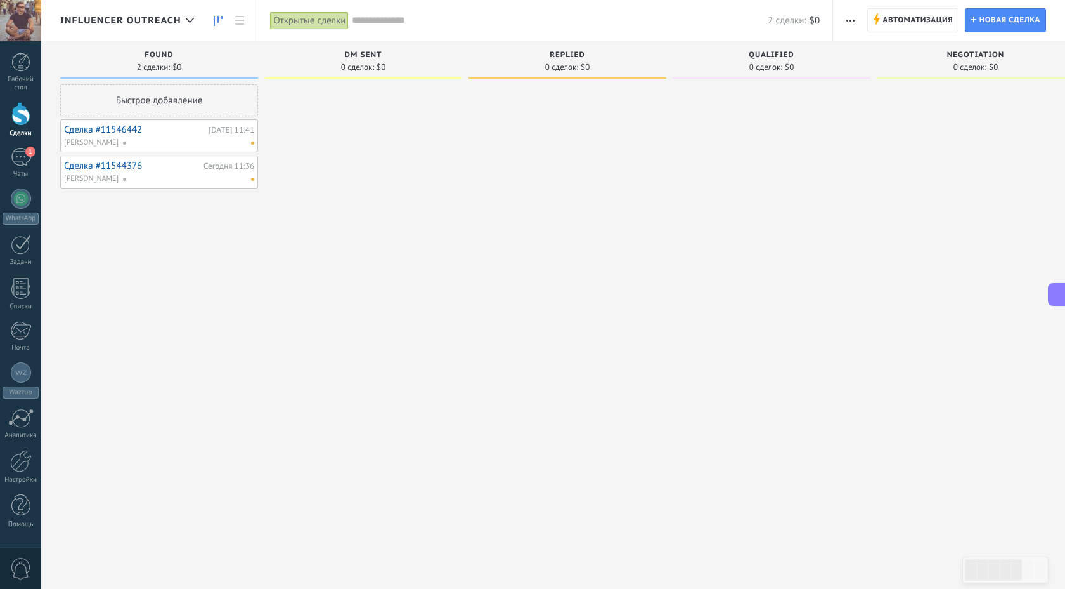
click at [97, 131] on link "Сделка #11546442" at bounding box center [134, 129] width 141 height 11
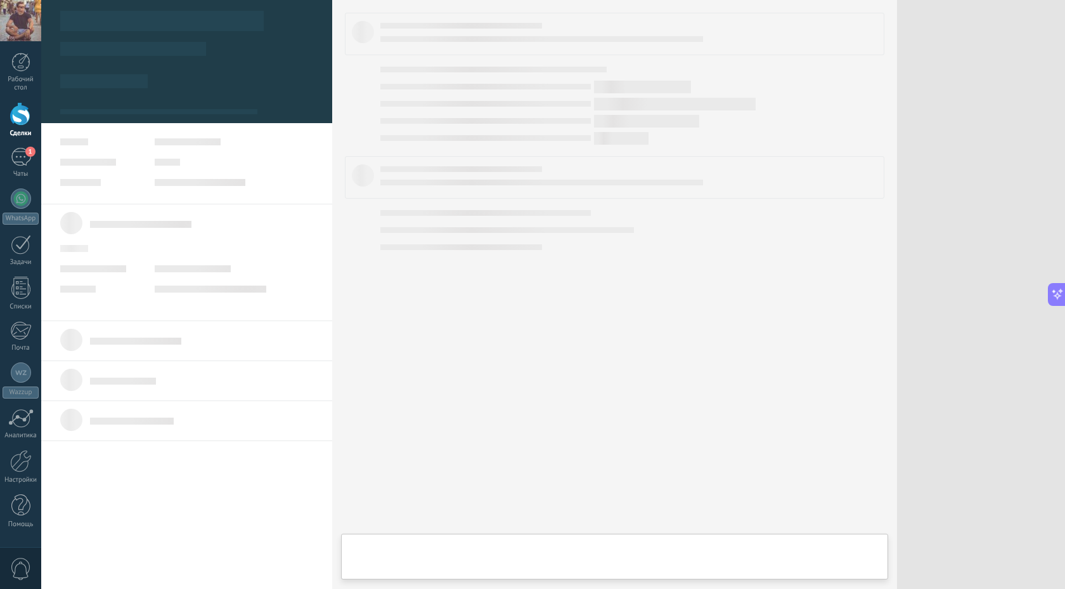
type textarea "***"
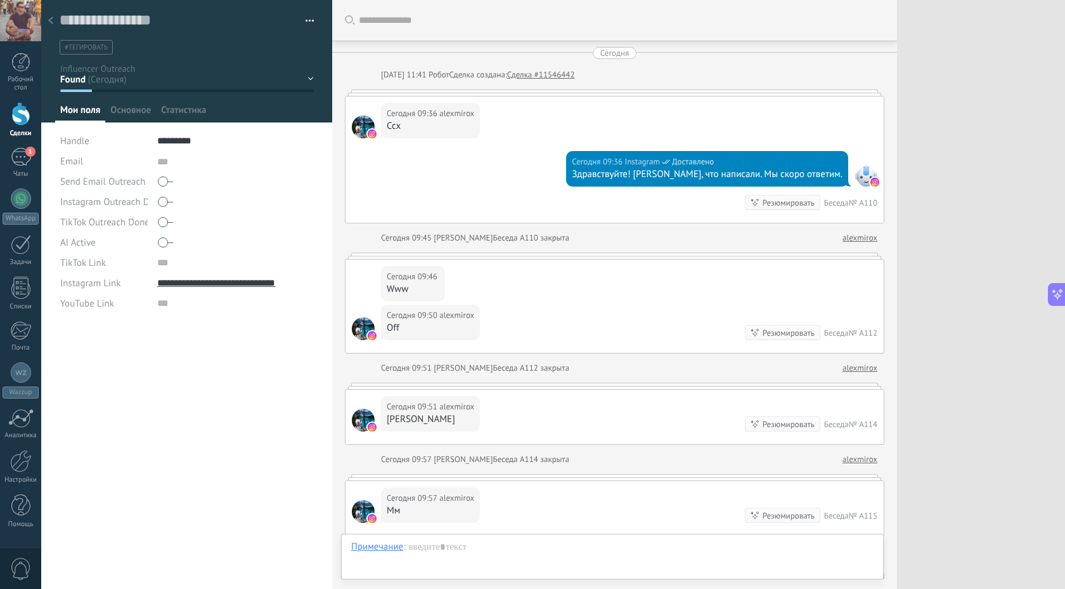
scroll to position [1028, 0]
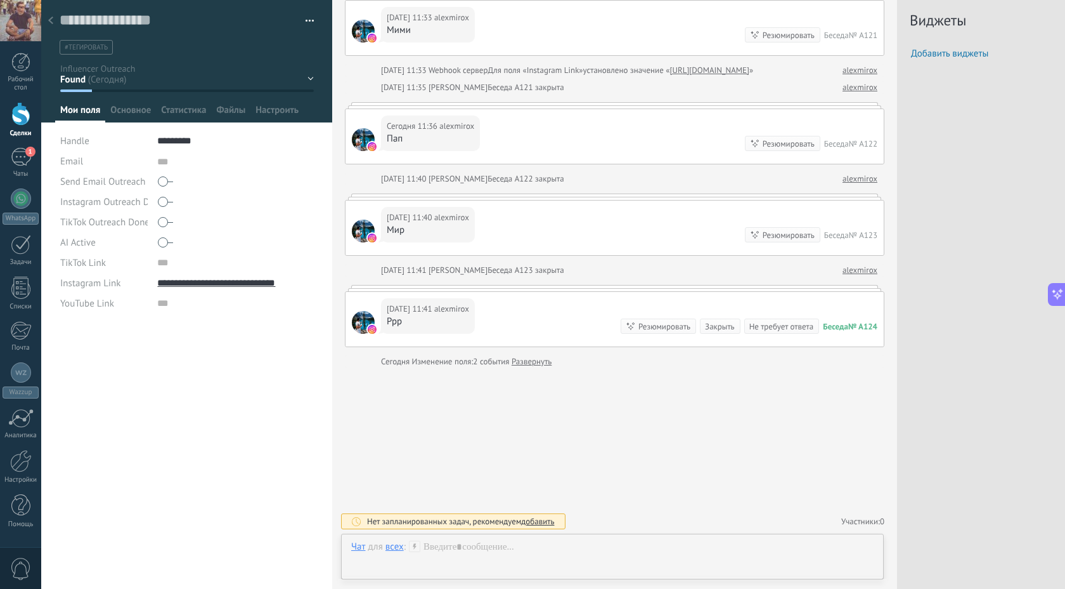
click at [519, 358] on link "Развернуть" at bounding box center [532, 361] width 40 height 13
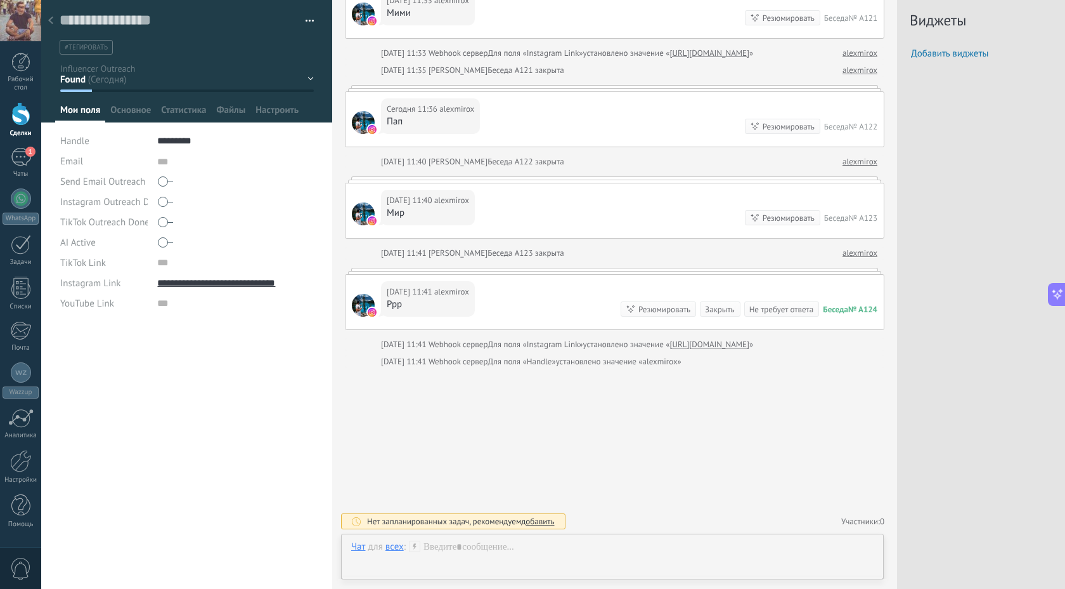
click at [42, 20] on div at bounding box center [51, 21] width 18 height 25
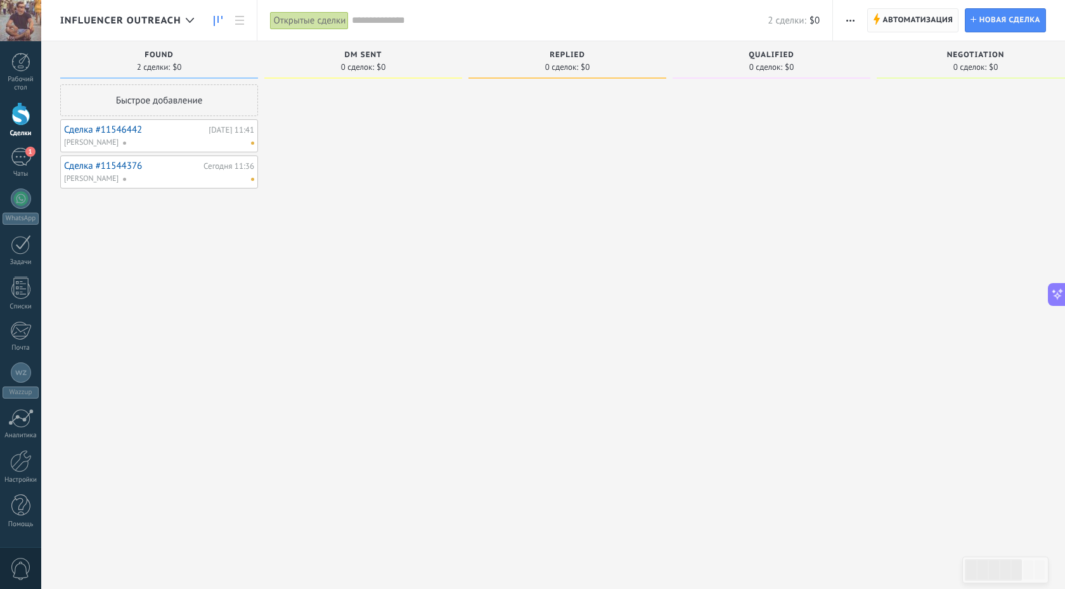
click at [904, 23] on span "Автоматизация" at bounding box center [918, 20] width 70 height 23
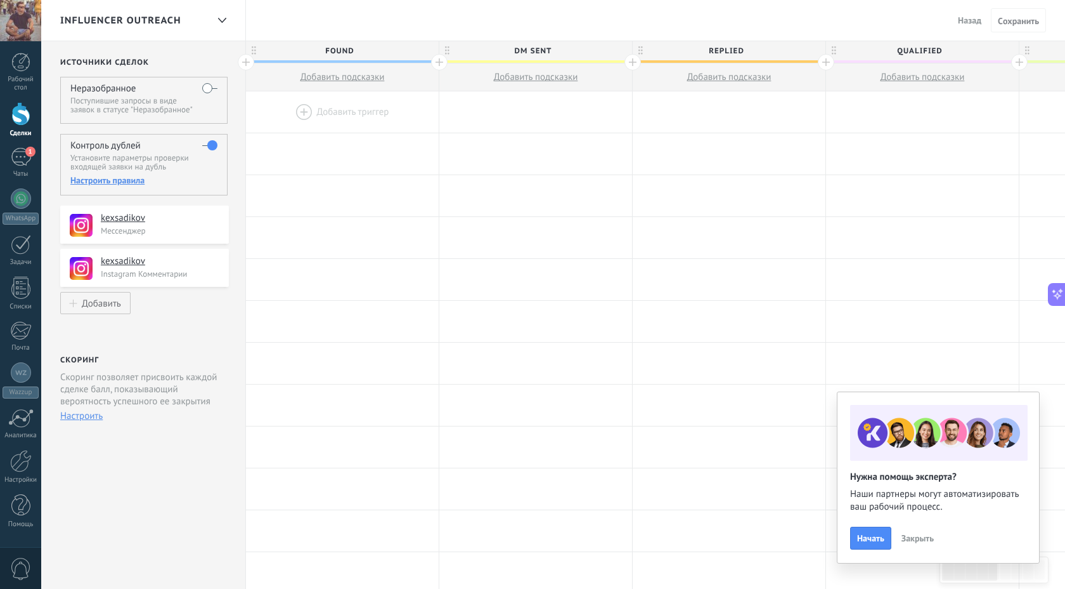
click at [96, 180] on div "Настроить правила" at bounding box center [143, 179] width 147 height 11
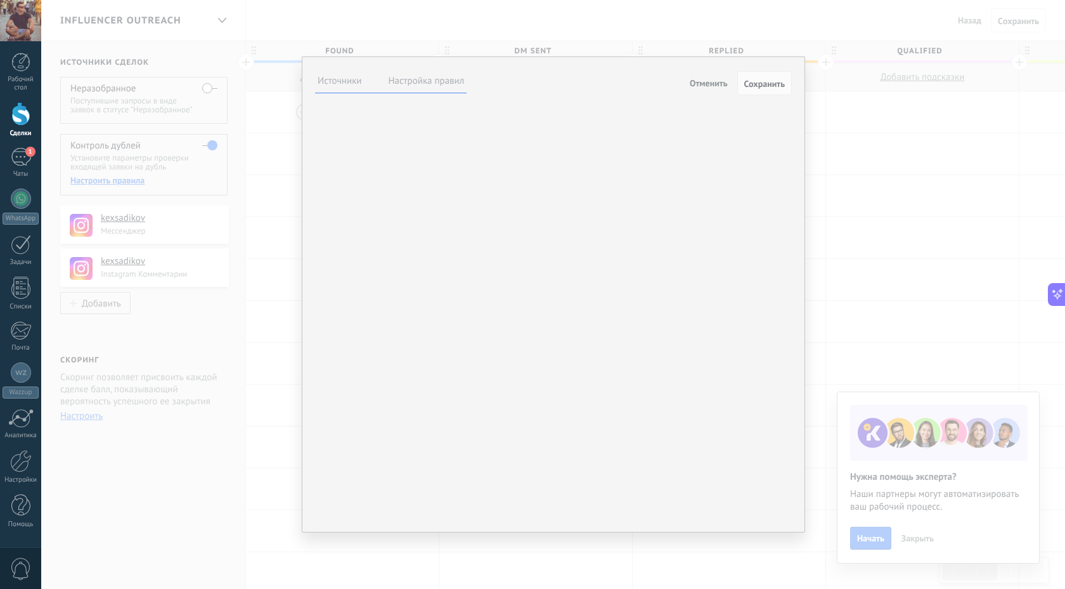
click at [414, 79] on label "Настройка правил" at bounding box center [427, 81] width 76 height 12
click at [0, 0] on span "Обновить самую новую сделку" at bounding box center [0, 0] width 0 height 0
click at [0, 0] on span "Оставить данные текущей сделки" at bounding box center [0, 0] width 0 height 0
click at [0, 0] on span "Обновить данными из входящей заявки" at bounding box center [0, 0] width 0 height 0
click at [0, 0] on button "Обновить самую новую сделку" at bounding box center [0, 0] width 0 height 0
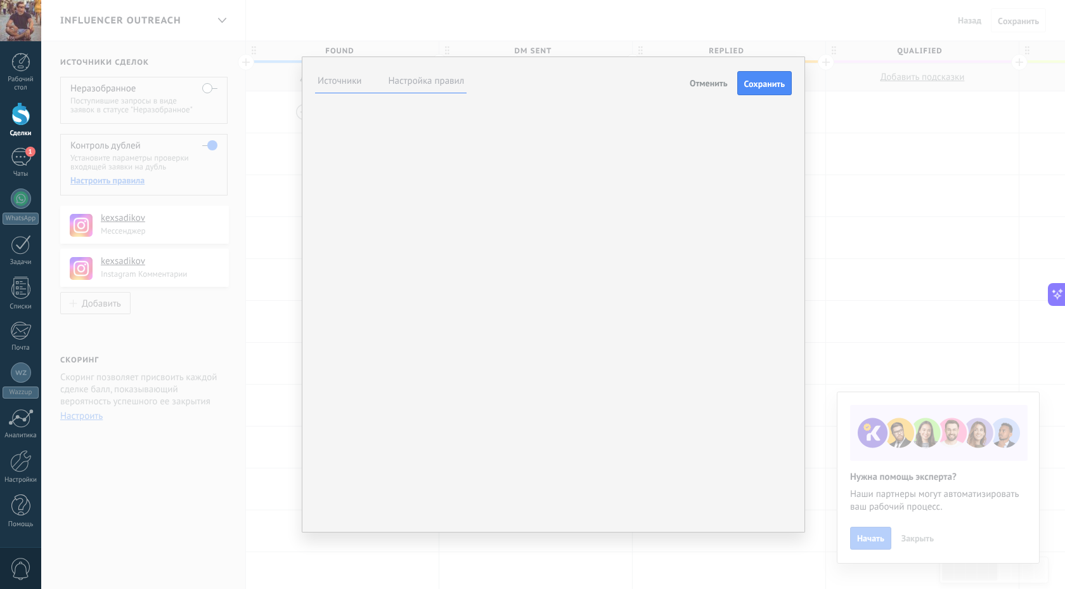
click at [0, 0] on button "Обновить самую новую сделку" at bounding box center [0, 0] width 0 height 0
click at [0, 0] on span "Обновить самую новую сделку" at bounding box center [0, 0] width 0 height 0
click at [0, 0] on textarea at bounding box center [0, 0] width 0 height 0
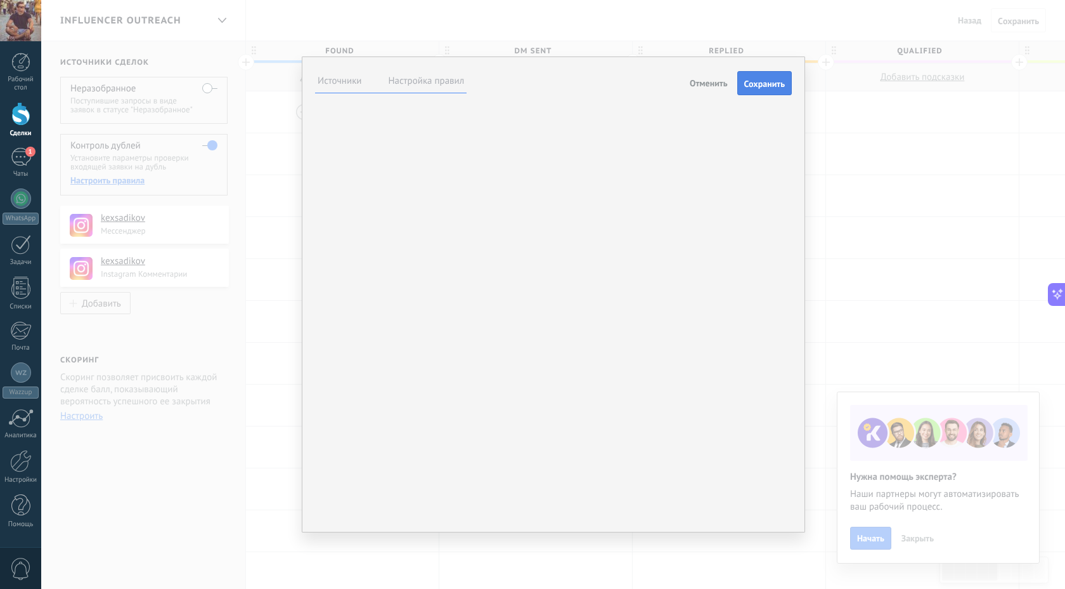
type textarea "**********"
click at [755, 86] on span "Сохранить" at bounding box center [765, 83] width 41 height 9
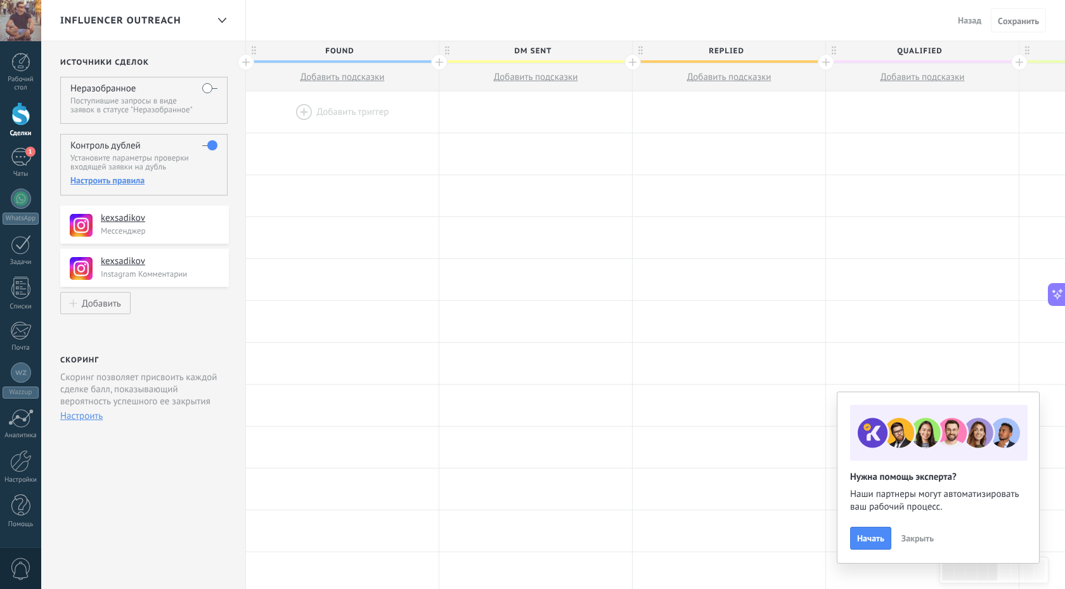
click at [113, 179] on div "Настроить правила" at bounding box center [143, 179] width 147 height 11
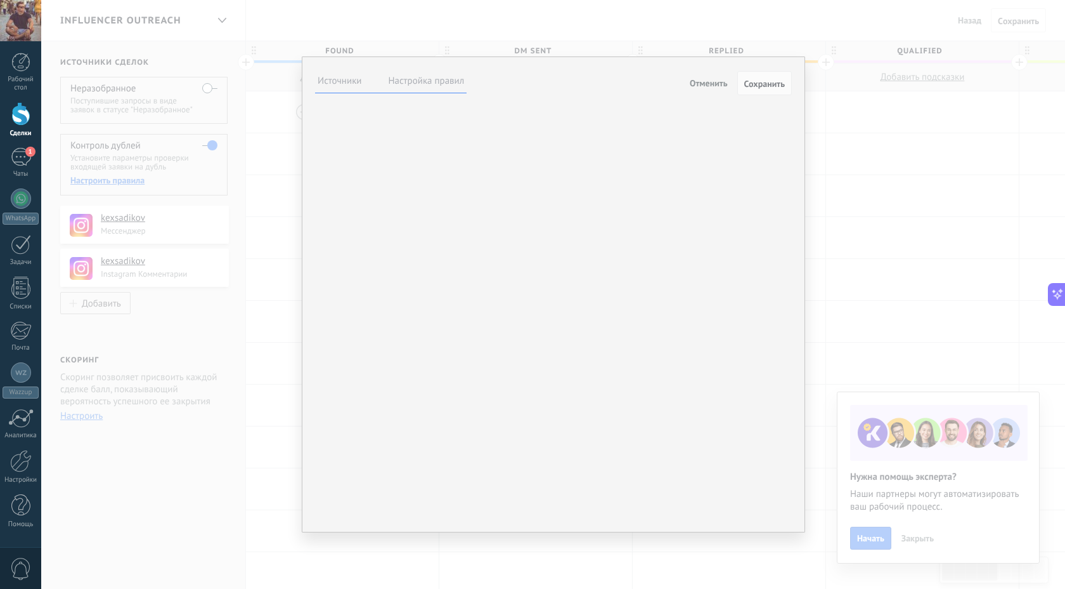
click at [440, 82] on label "Настройка правил" at bounding box center [427, 81] width 76 height 12
click at [0, 0] on span "Обновить самую новую сделку" at bounding box center [0, 0] width 0 height 0
click at [0, 0] on span "Оставить данные текущей сделки" at bounding box center [0, 0] width 0 height 0
click at [0, 0] on span "Обновить самую новую сделку" at bounding box center [0, 0] width 0 height 0
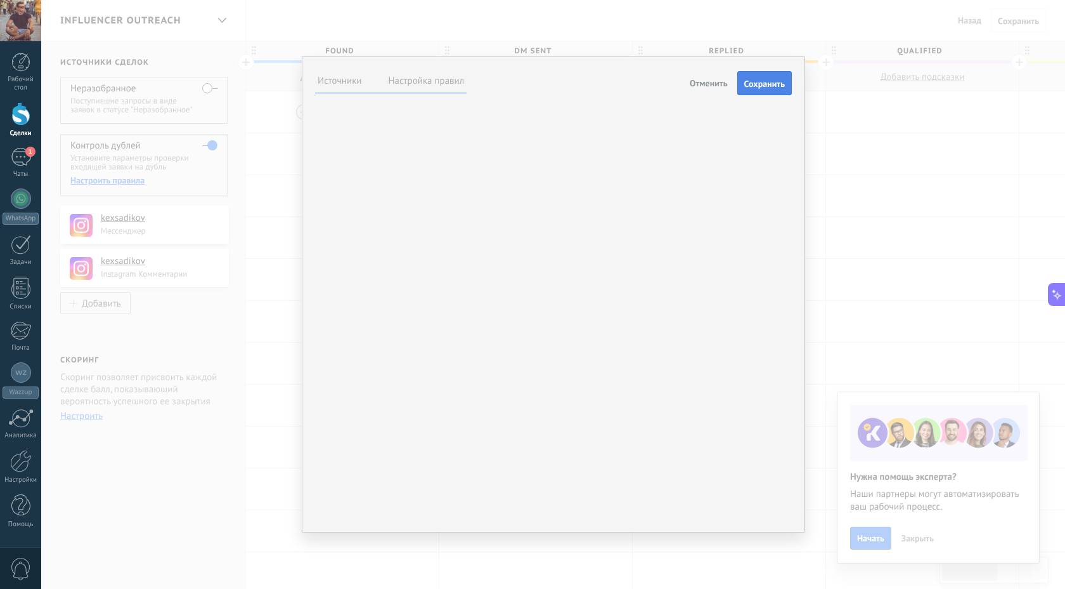
click at [765, 81] on span "Сохранить" at bounding box center [765, 83] width 41 height 9
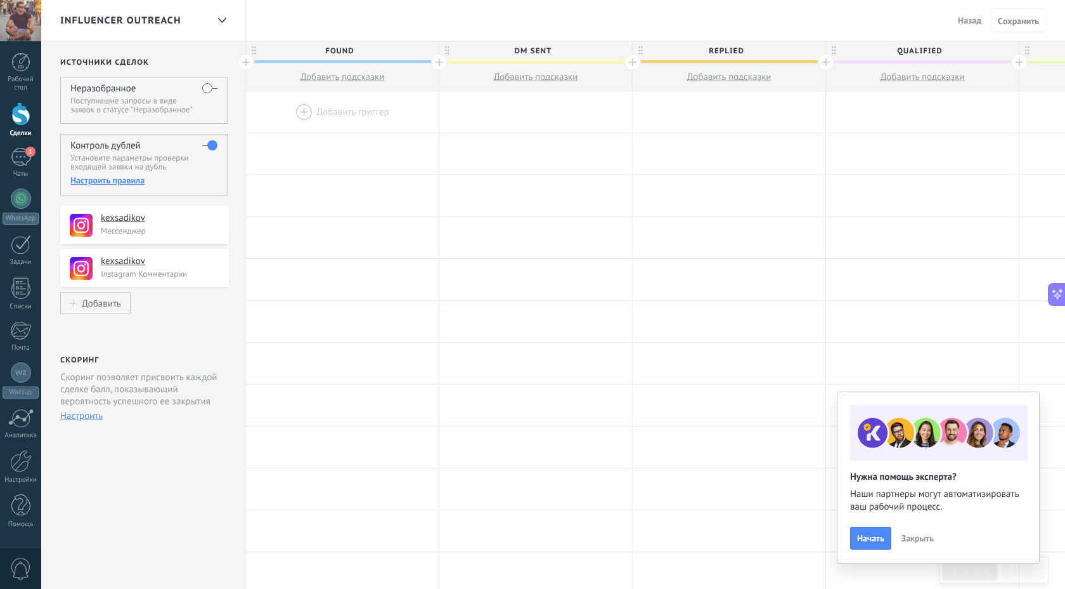
click at [102, 181] on div "Настроить правила" at bounding box center [143, 179] width 147 height 11
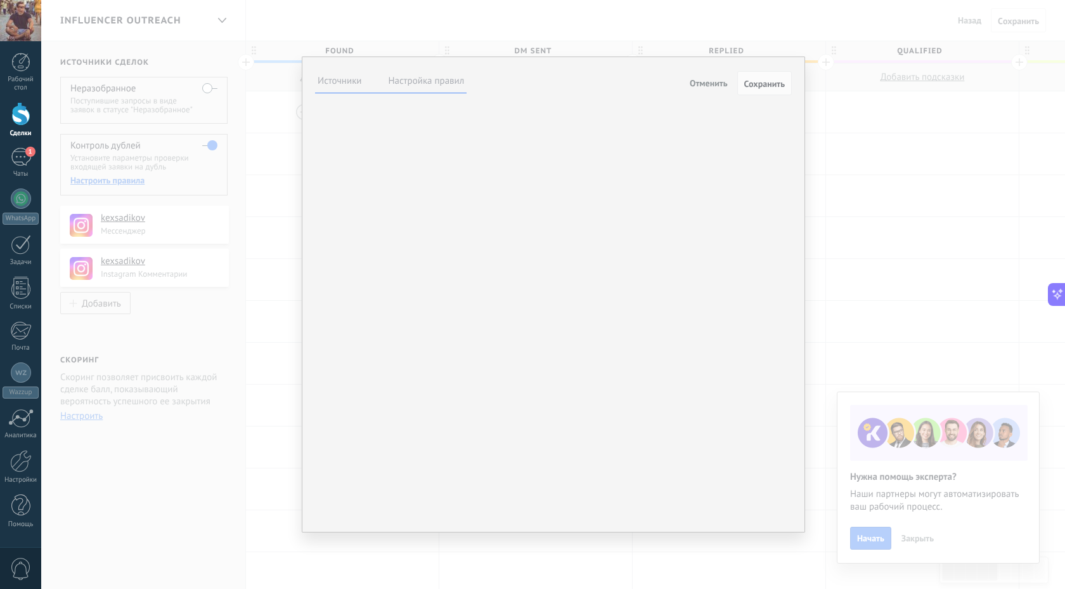
click at [438, 83] on label "Настройка правил" at bounding box center [427, 81] width 76 height 12
click at [691, 82] on span "Отменить" at bounding box center [709, 82] width 38 height 11
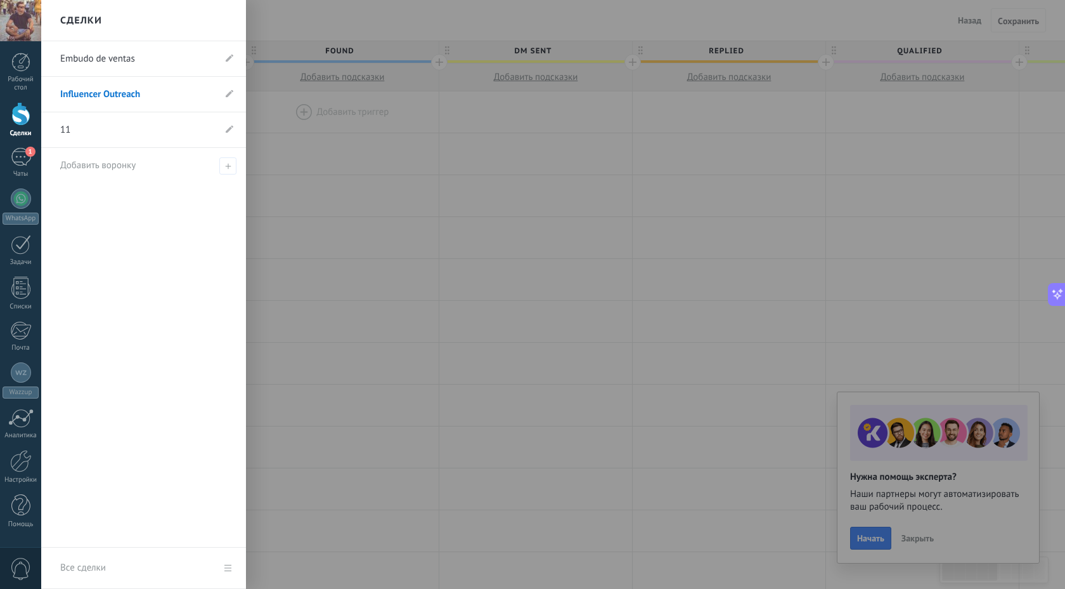
click at [19, 114] on div at bounding box center [20, 113] width 19 height 23
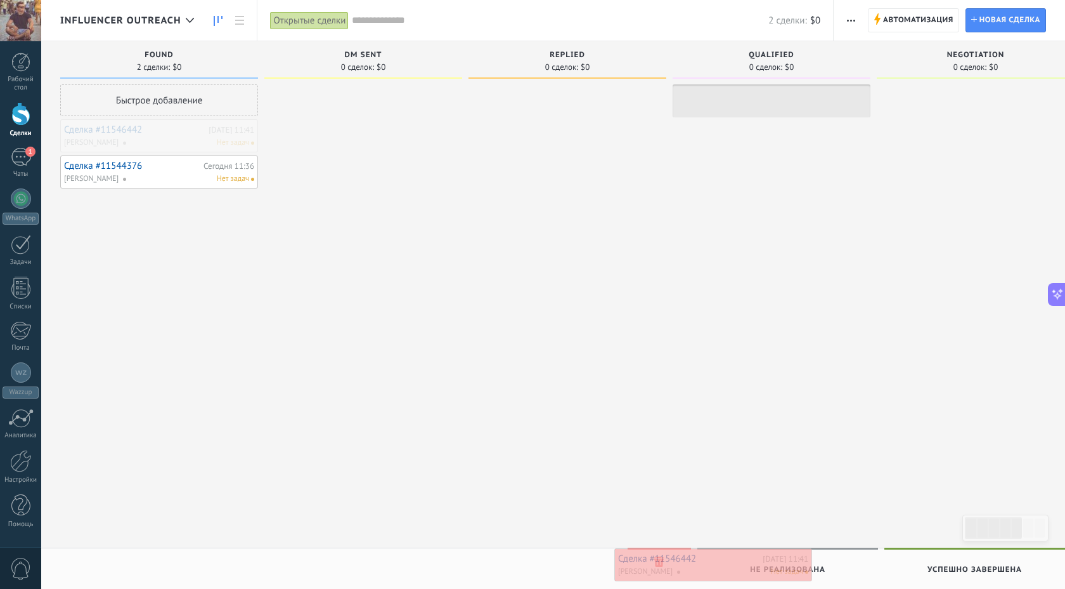
drag, startPoint x: 105, startPoint y: 126, endPoint x: 660, endPoint y: 554, distance: 700.8
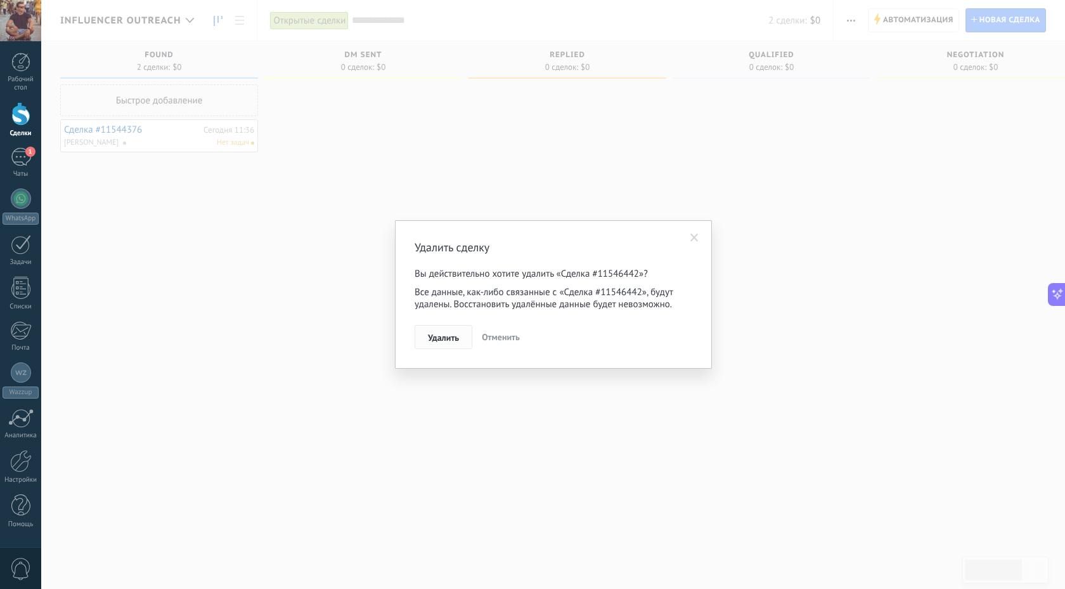
click at [450, 341] on span "Удалить" at bounding box center [443, 337] width 31 height 9
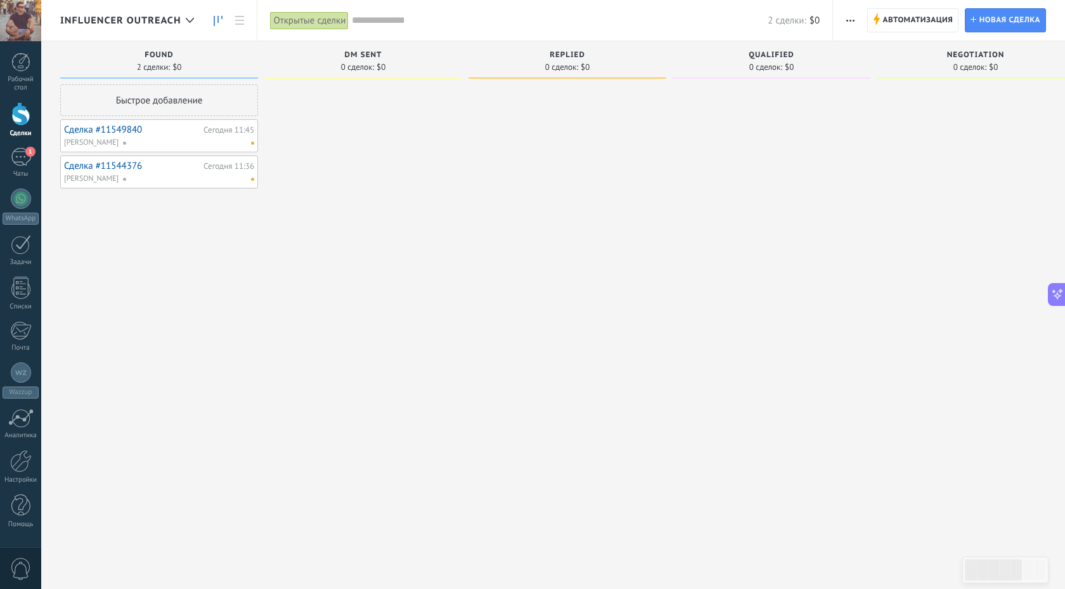
scroll to position [310, 0]
click at [107, 128] on link "Сделка #11549840" at bounding box center [132, 129] width 136 height 11
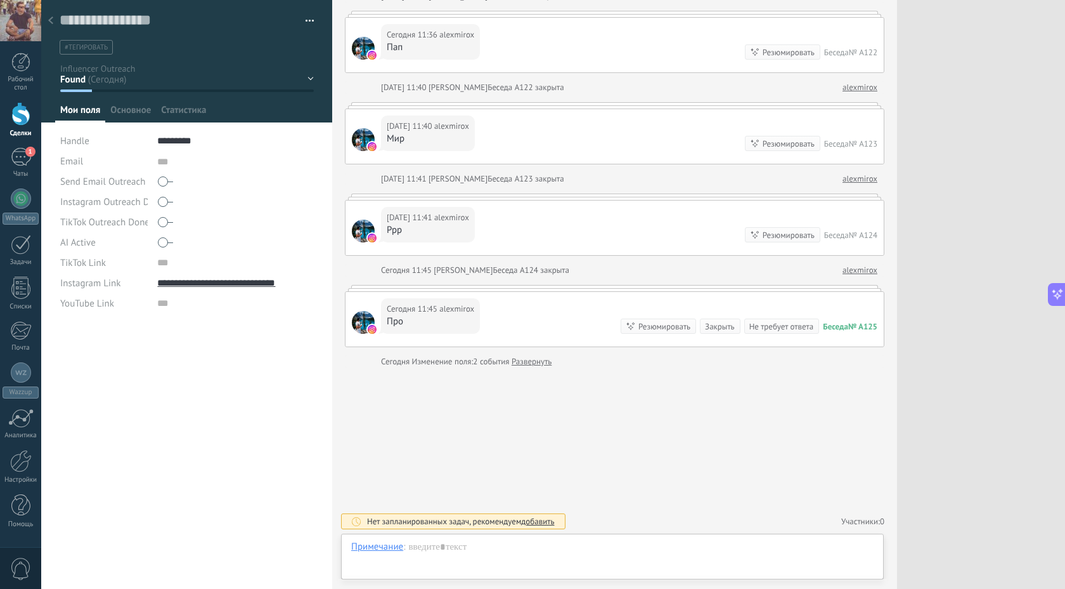
scroll to position [13, 0]
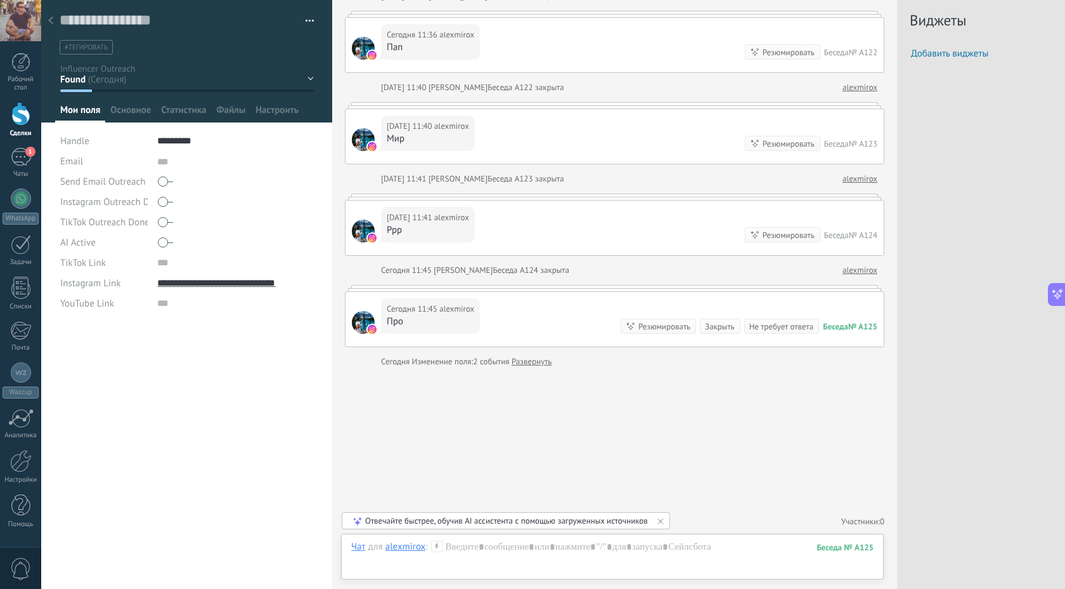
click at [52, 20] on icon at bounding box center [50, 20] width 5 height 8
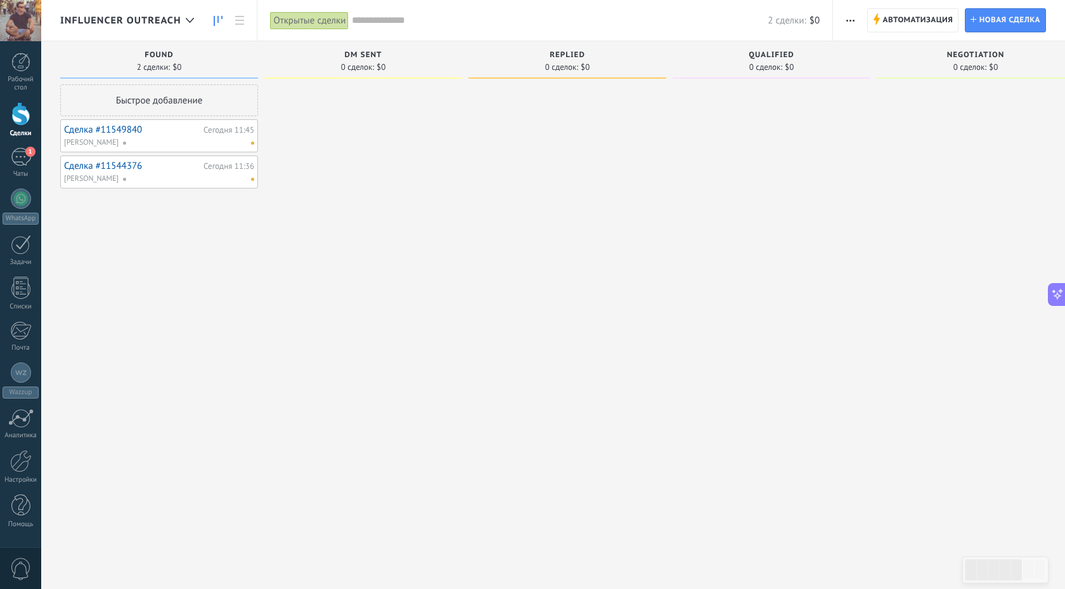
click at [108, 163] on link "Сделка #11544376" at bounding box center [132, 165] width 136 height 11
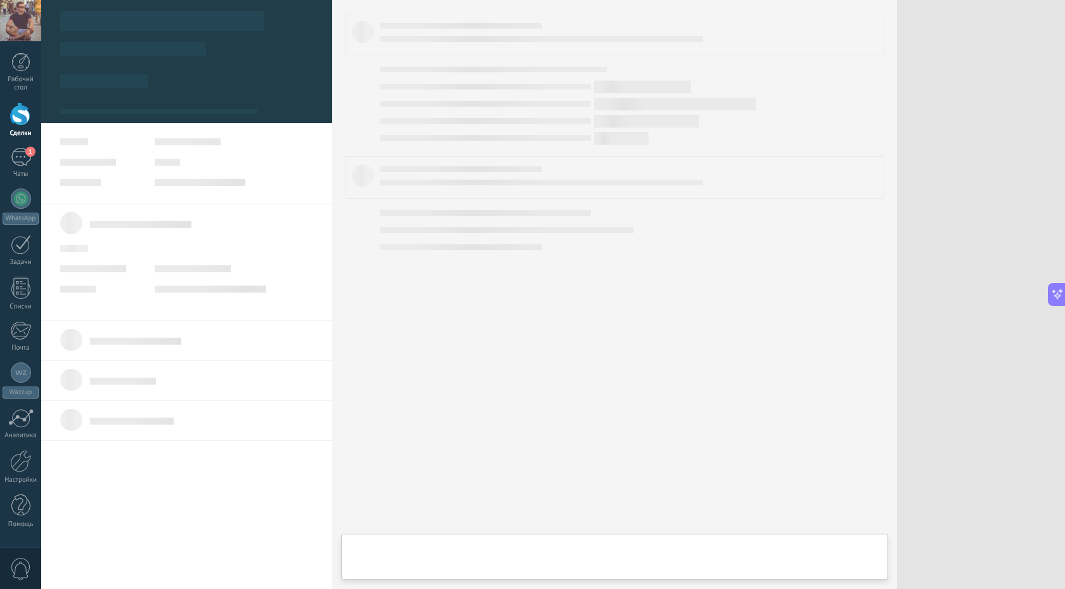
type textarea "***"
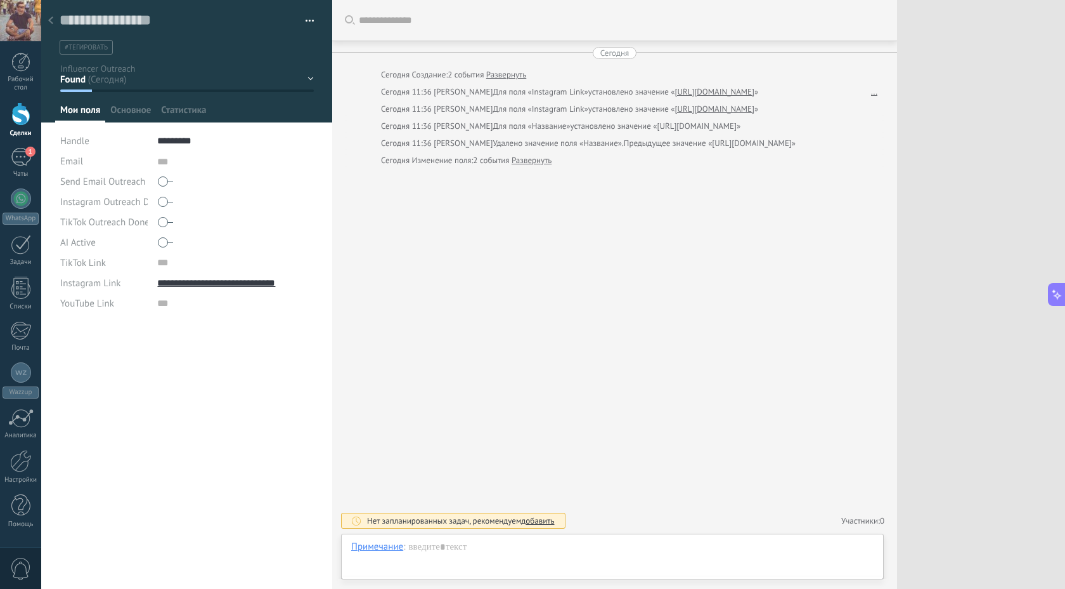
scroll to position [13, 0]
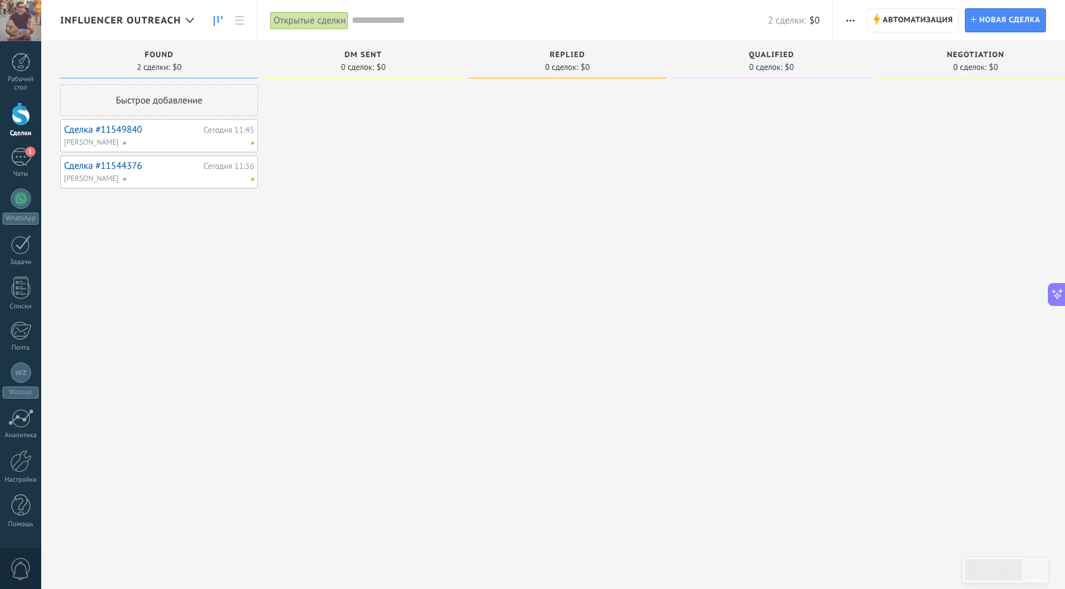
click at [847, 20] on icon "button" at bounding box center [851, 21] width 8 height 2
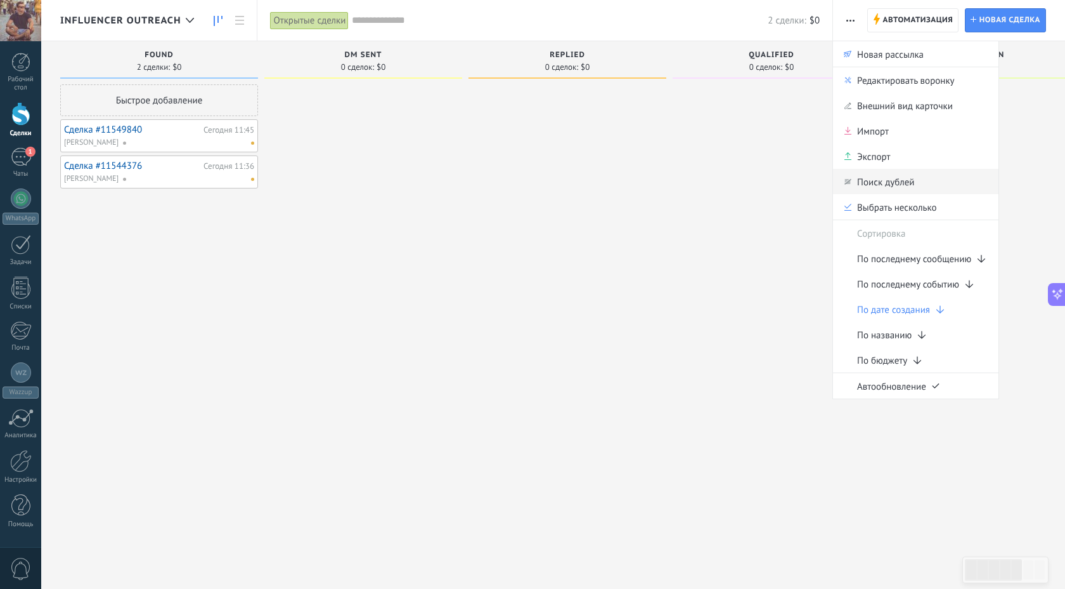
click at [887, 186] on span "Поиск дублей" at bounding box center [885, 181] width 57 height 25
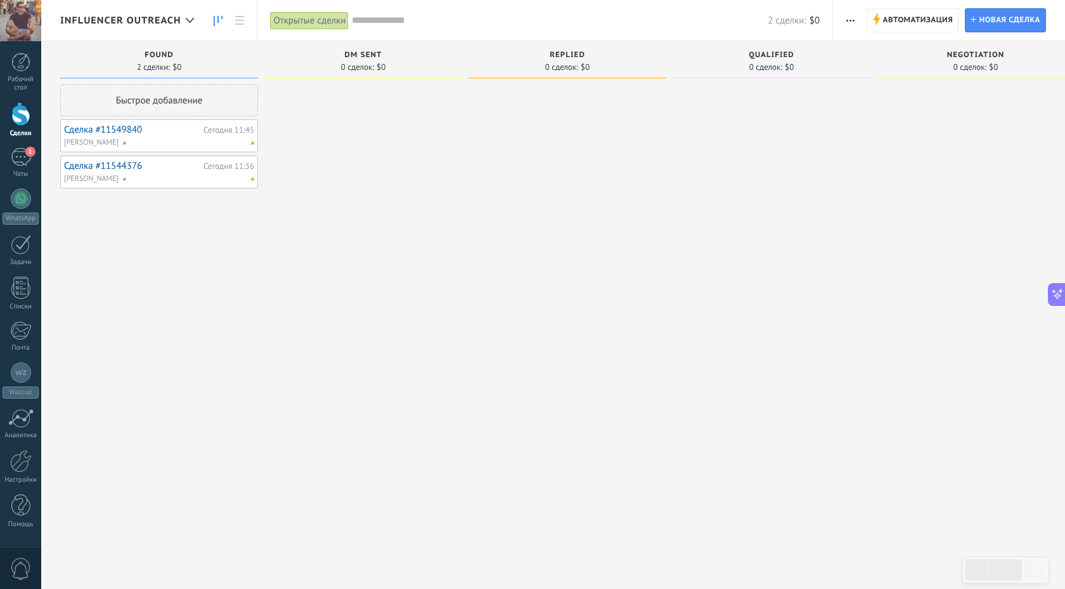
click at [713, 209] on div at bounding box center [772, 295] width 198 height 423
click at [849, 17] on span "button" at bounding box center [851, 20] width 8 height 24
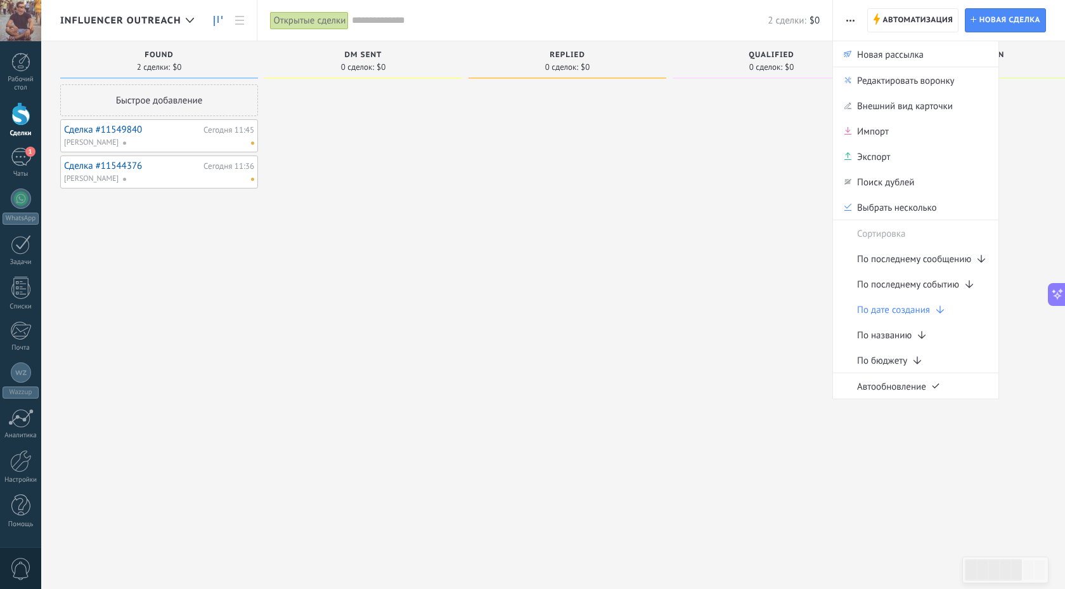
click at [785, 142] on div at bounding box center [772, 295] width 198 height 423
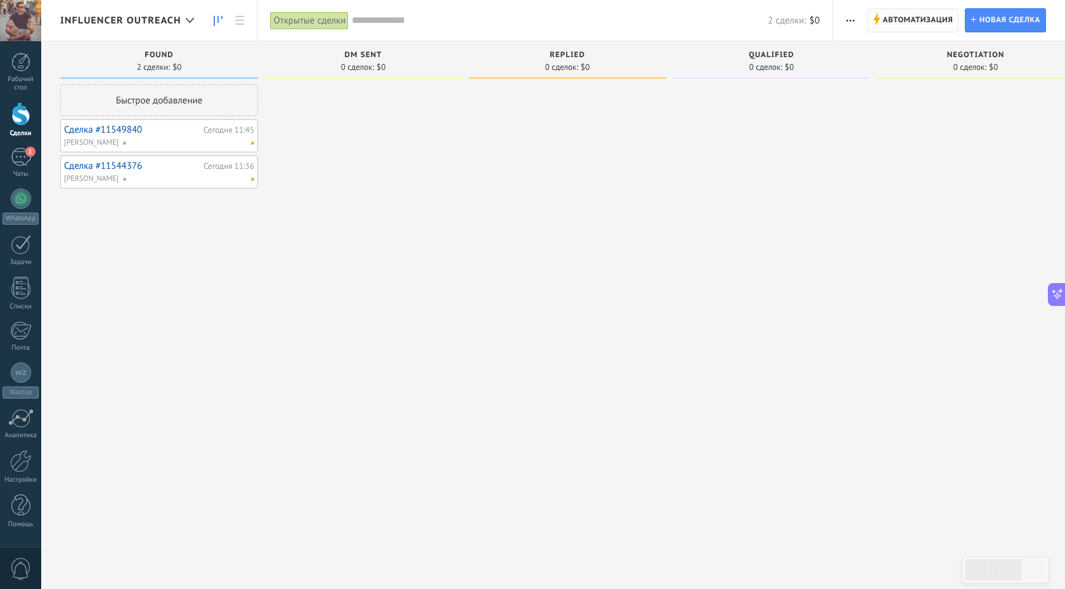
click at [922, 16] on span "Автоматизация" at bounding box center [918, 20] width 70 height 23
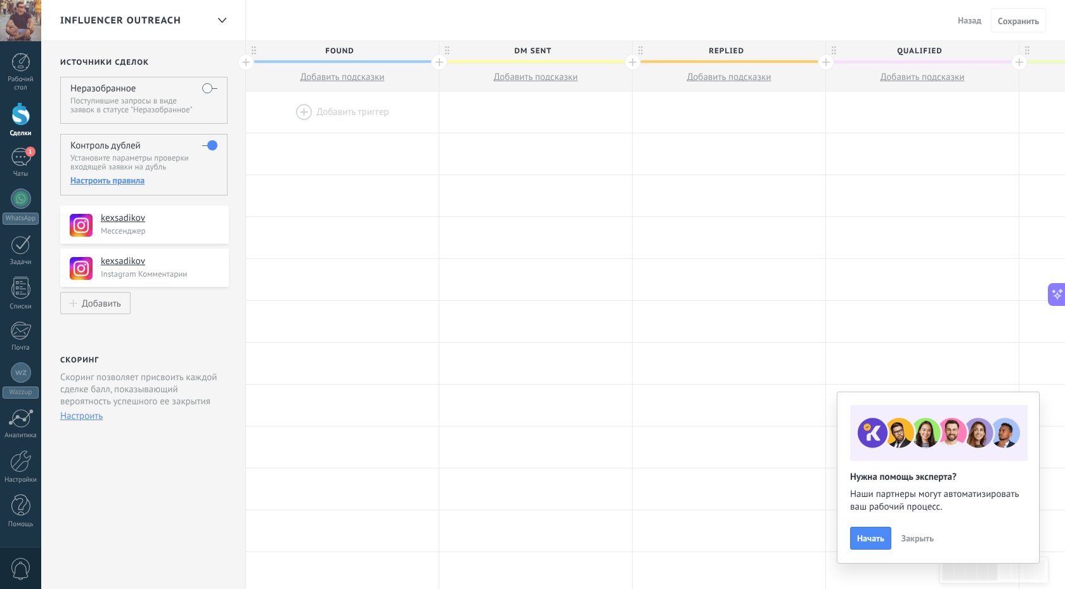
click at [123, 183] on div "Настроить правила" at bounding box center [143, 179] width 147 height 11
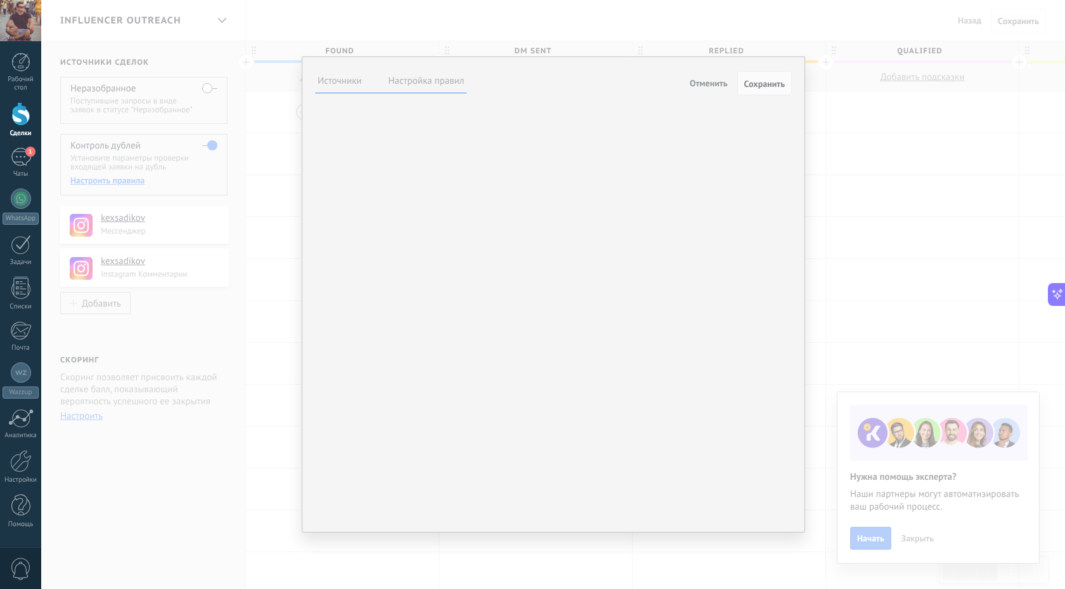
click at [0, 0] on label at bounding box center [0, 0] width 0 height 0
click at [415, 80] on label "Настройка правил" at bounding box center [427, 81] width 76 height 12
click at [0, 0] on div "Неразобранное Comentario o DM Obsequio o DM enviado Cualificado Propuesta envia…" at bounding box center [0, 0] width 0 height 0
click at [467, 239] on div at bounding box center [553, 294] width 1024 height 589
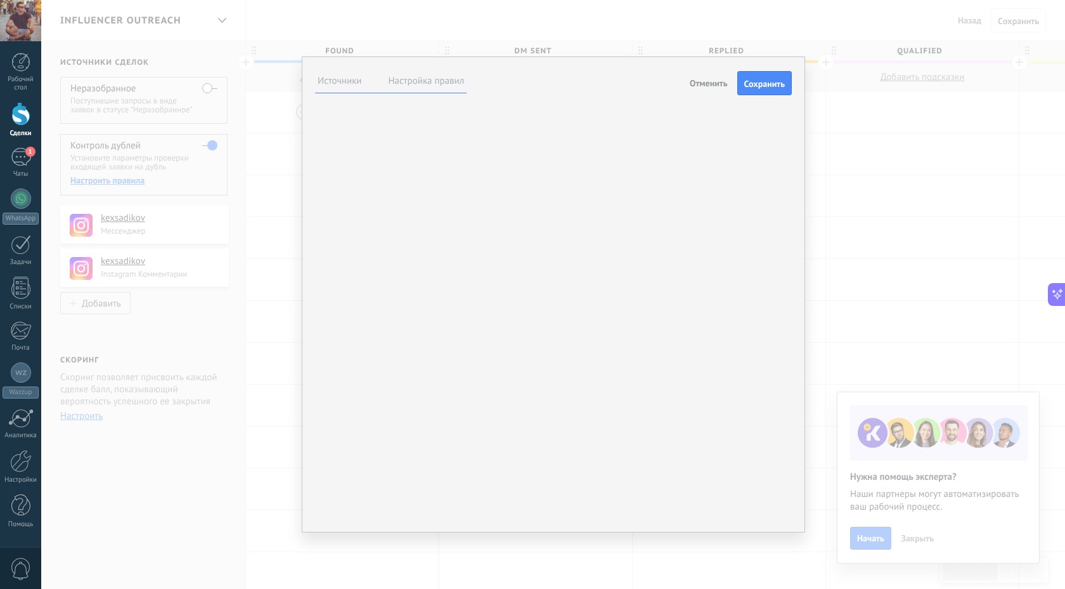
scroll to position [103, 0]
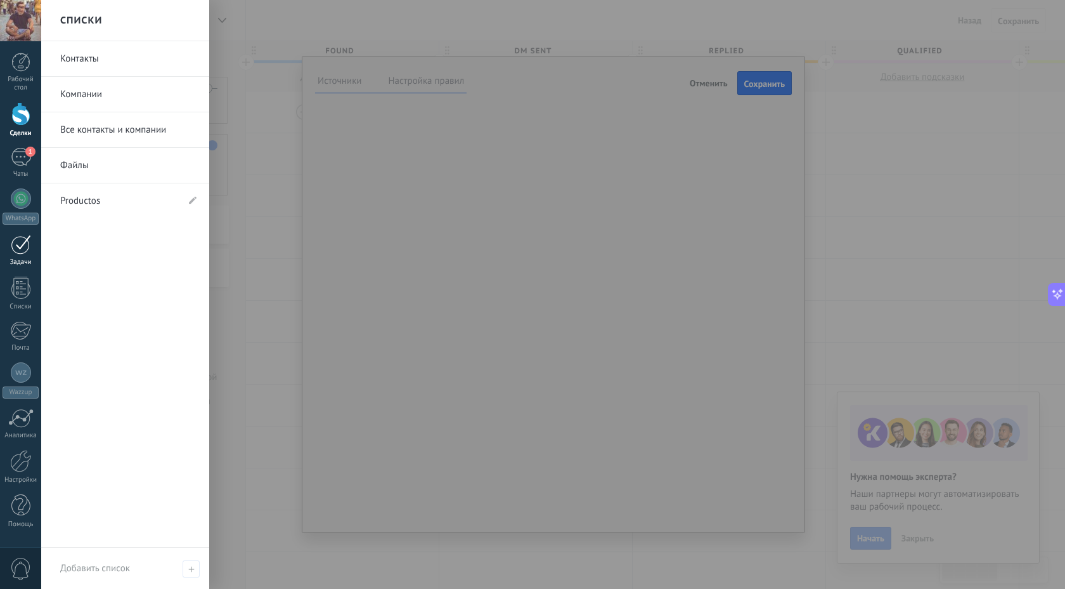
click at [27, 247] on div at bounding box center [21, 245] width 20 height 20
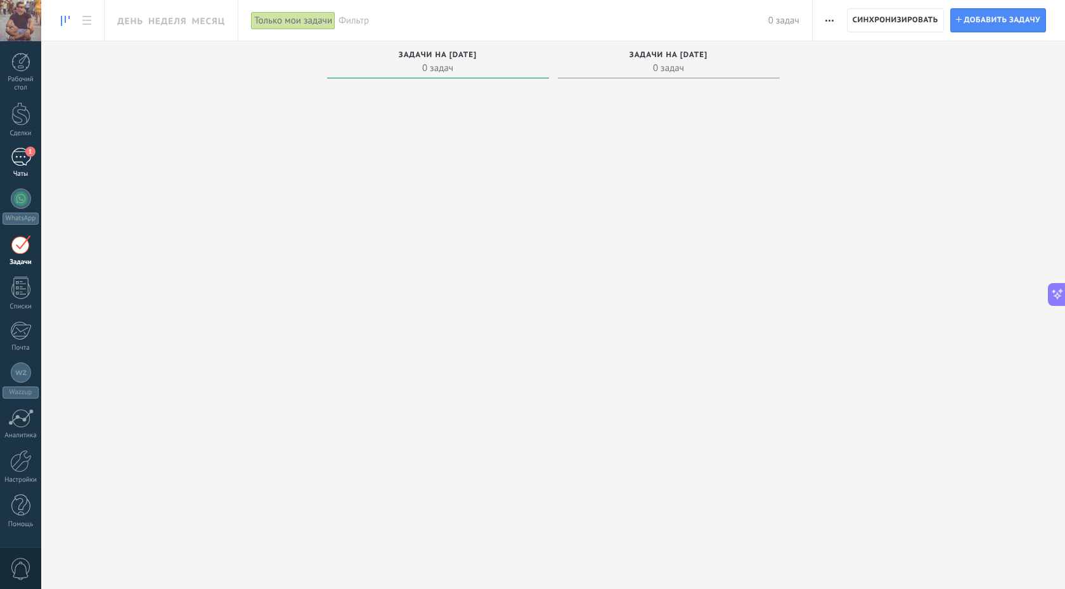
click at [22, 154] on div "1" at bounding box center [21, 157] width 20 height 18
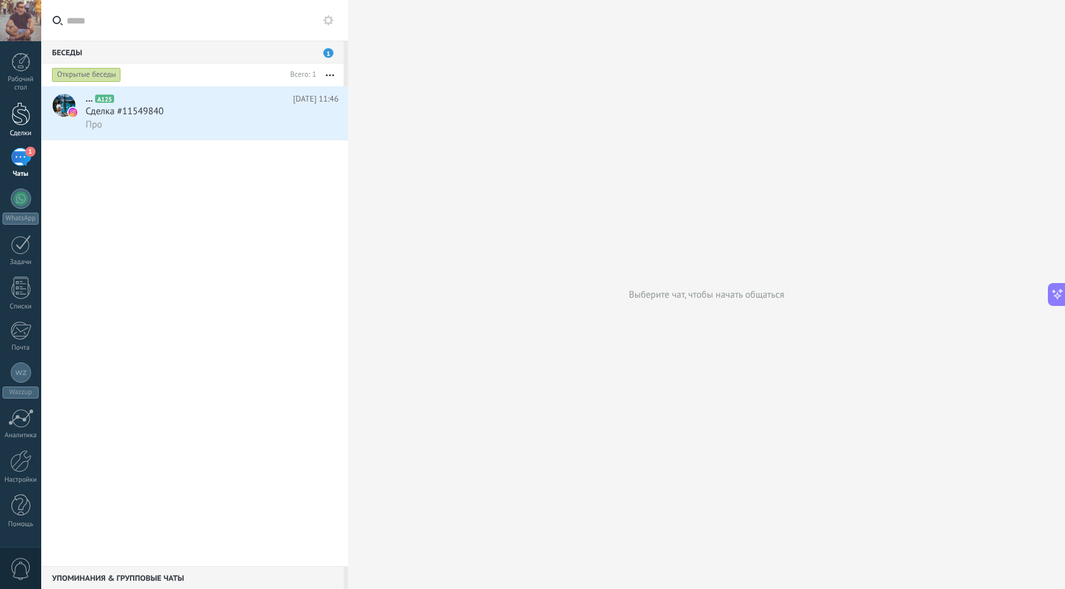
click at [22, 110] on div at bounding box center [20, 113] width 19 height 23
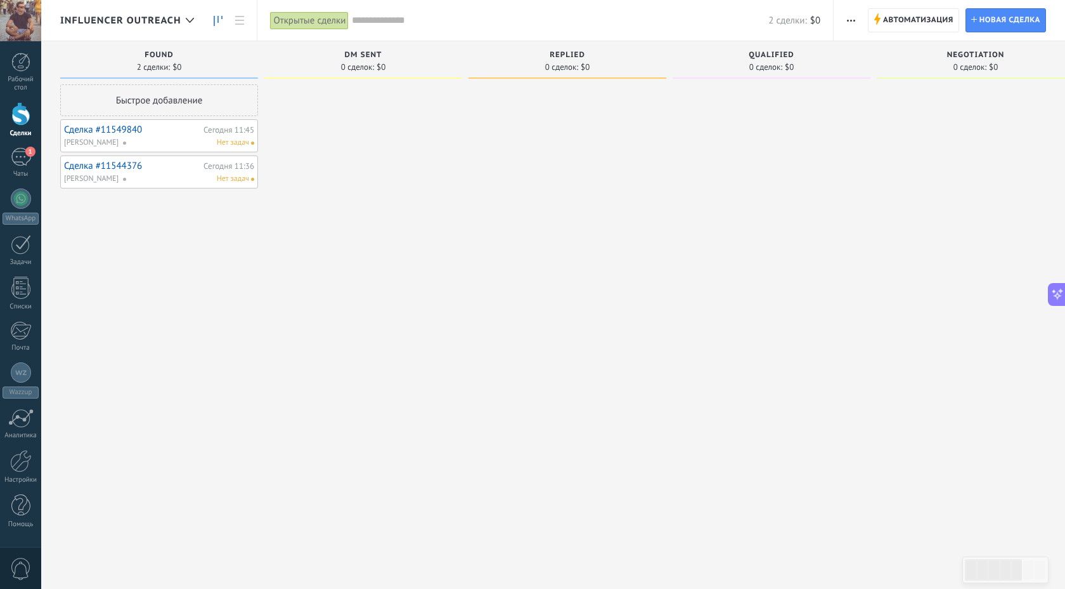
click at [850, 10] on span "button" at bounding box center [851, 20] width 8 height 24
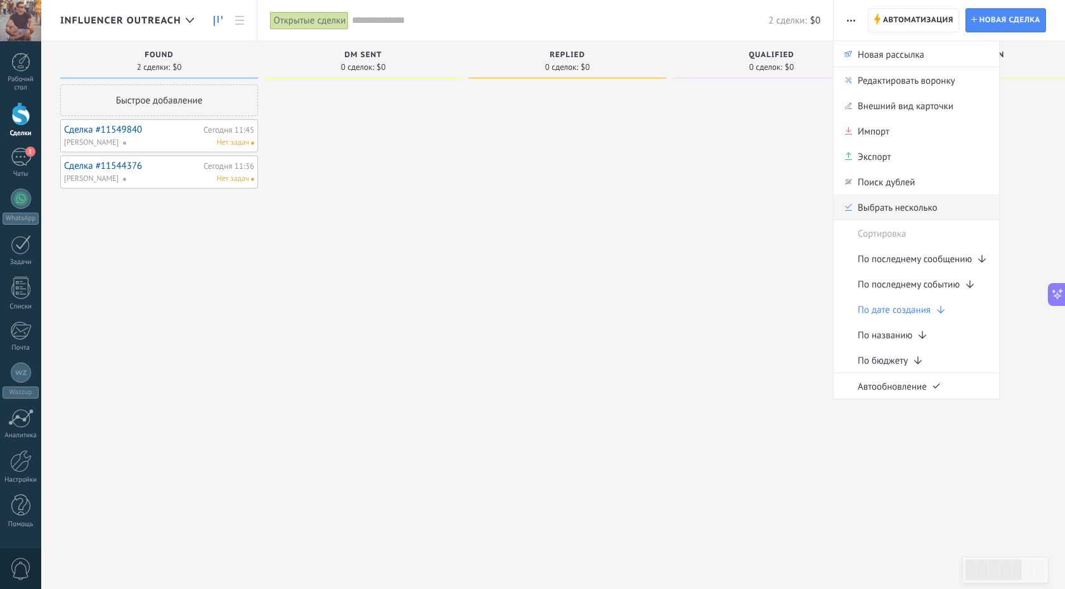
click at [899, 207] on span "Выбрать несколько" at bounding box center [898, 206] width 80 height 25
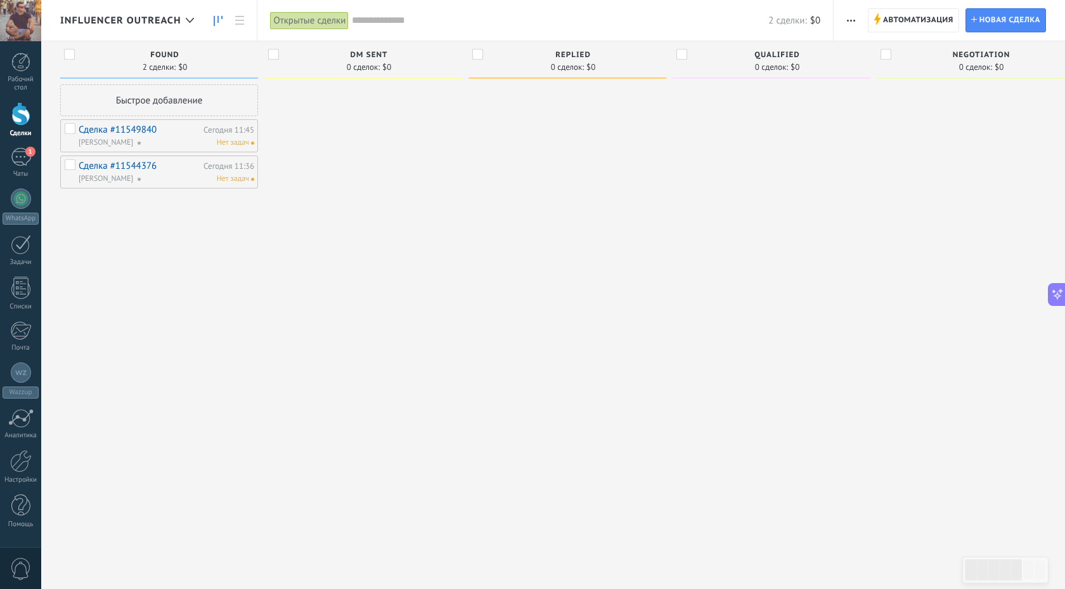
click at [69, 126] on label at bounding box center [71, 131] width 13 height 16
click at [70, 164] on label at bounding box center [71, 167] width 13 height 16
click at [852, 16] on span "button" at bounding box center [851, 20] width 8 height 24
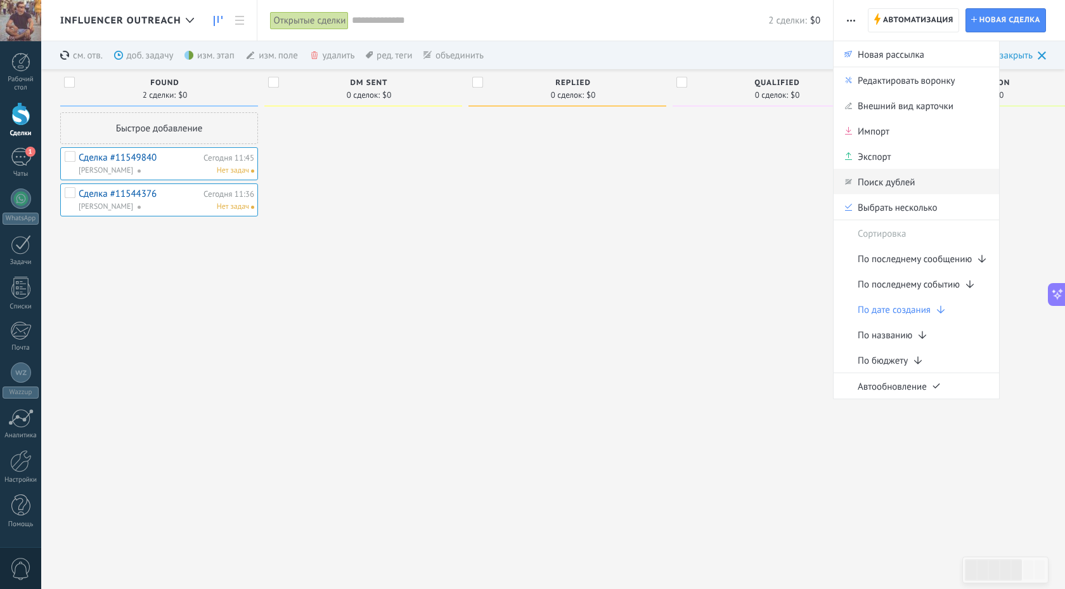
click at [888, 180] on span "Поиск дублей" at bounding box center [886, 181] width 57 height 25
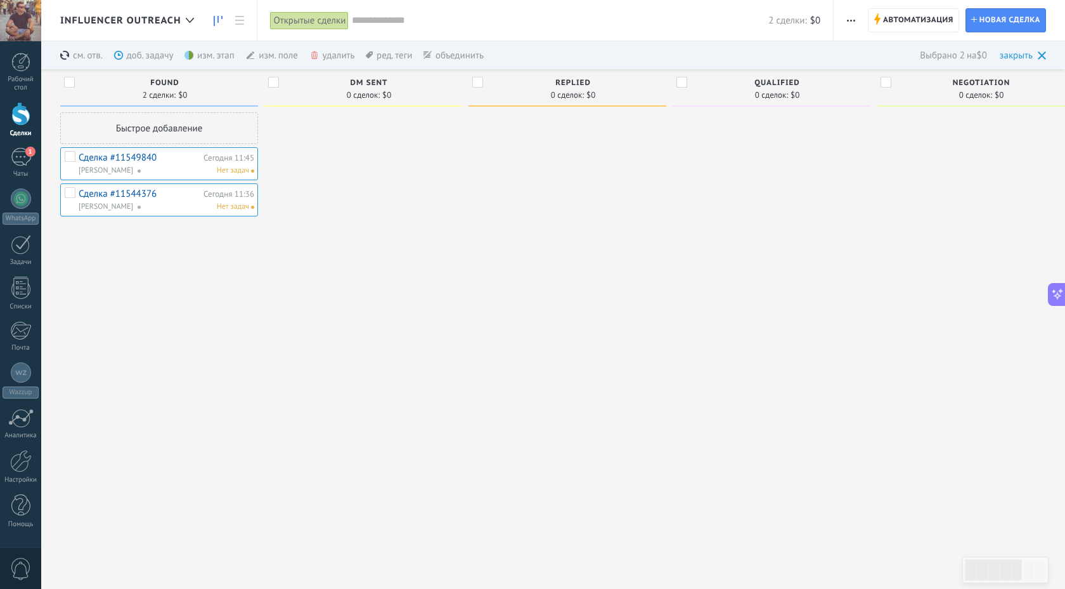
click at [812, 251] on div at bounding box center [772, 323] width 198 height 423
click at [92, 53] on div "см. отв. еще" at bounding box center [103, 55] width 86 height 28
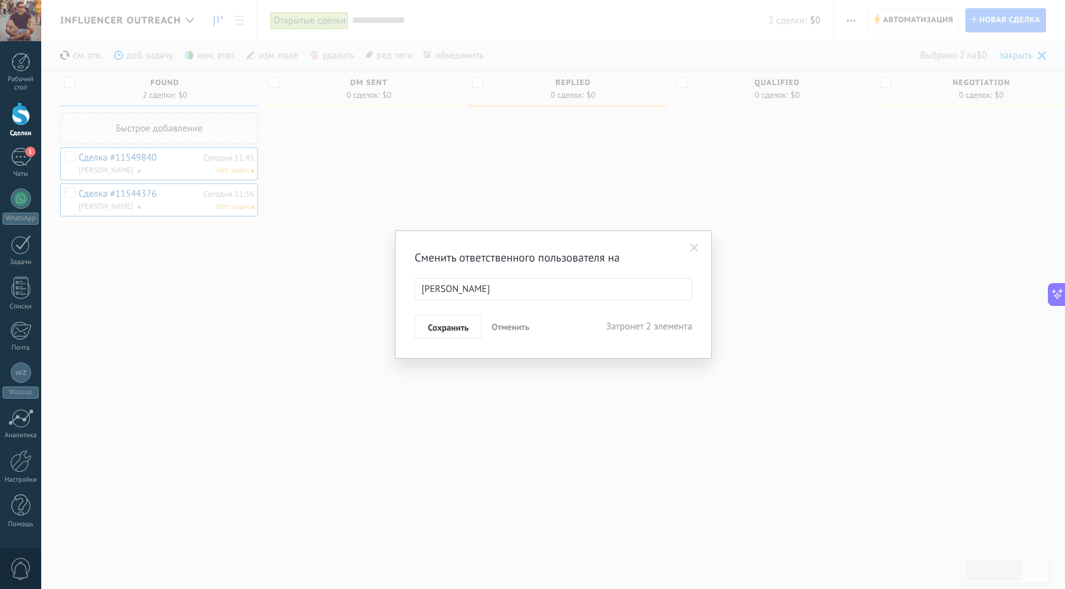
click at [528, 330] on span "Отменить" at bounding box center [511, 326] width 38 height 11
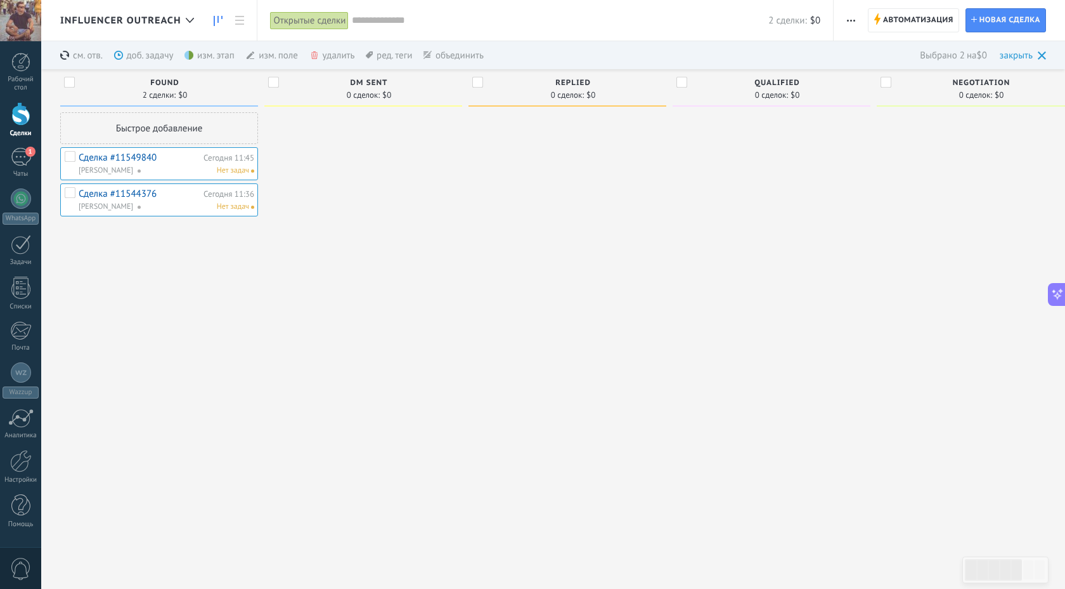
click at [454, 54] on div "объединить еще" at bounding box center [454, 55] width 60 height 28
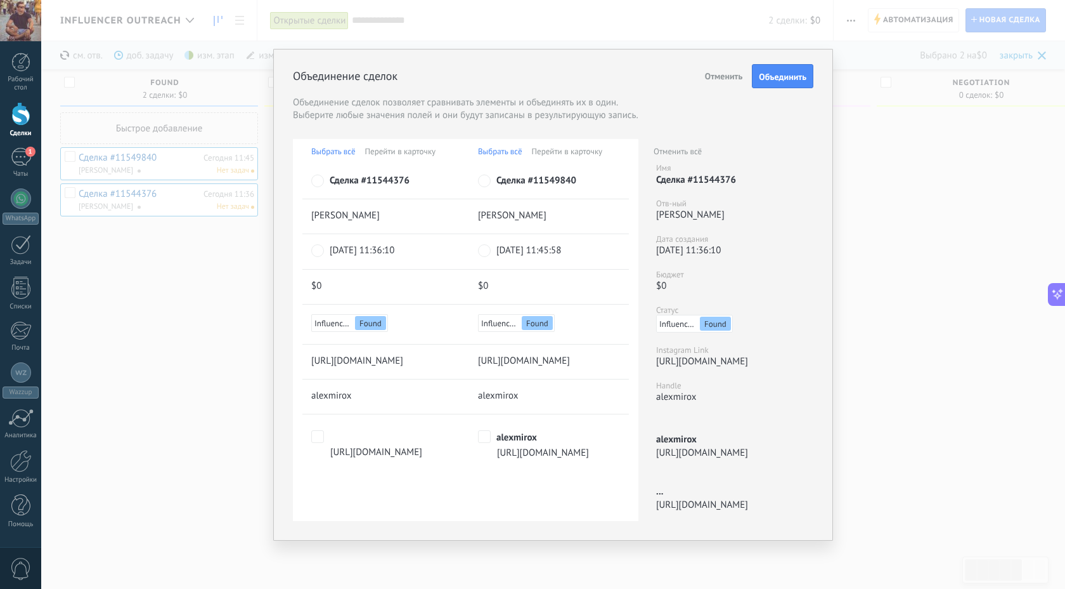
click at [726, 75] on span "Отменить" at bounding box center [724, 75] width 38 height 11
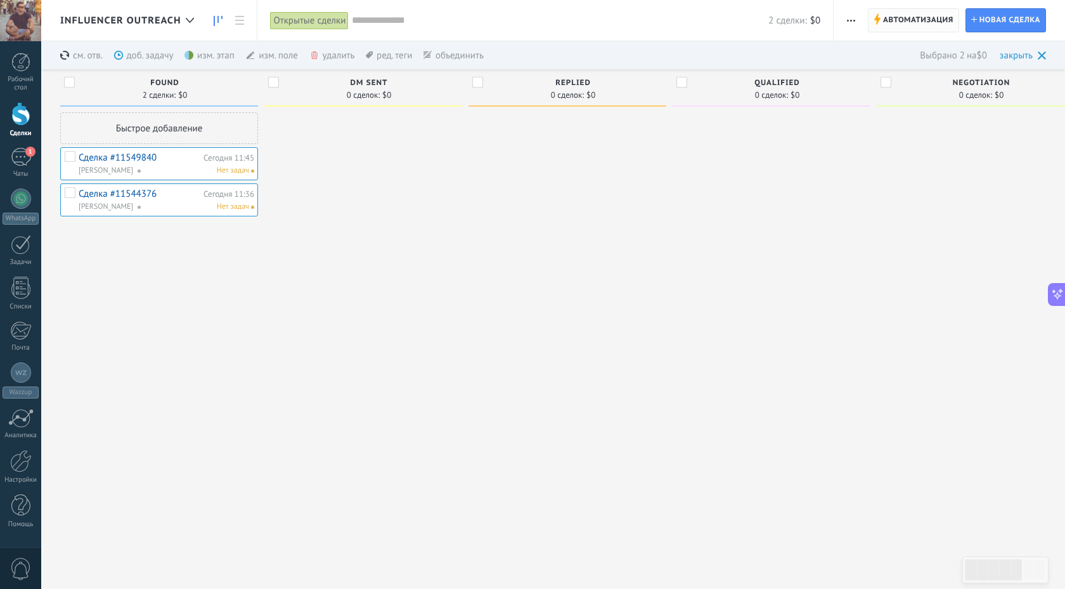
click at [902, 19] on span "Автоматизация" at bounding box center [918, 20] width 70 height 23
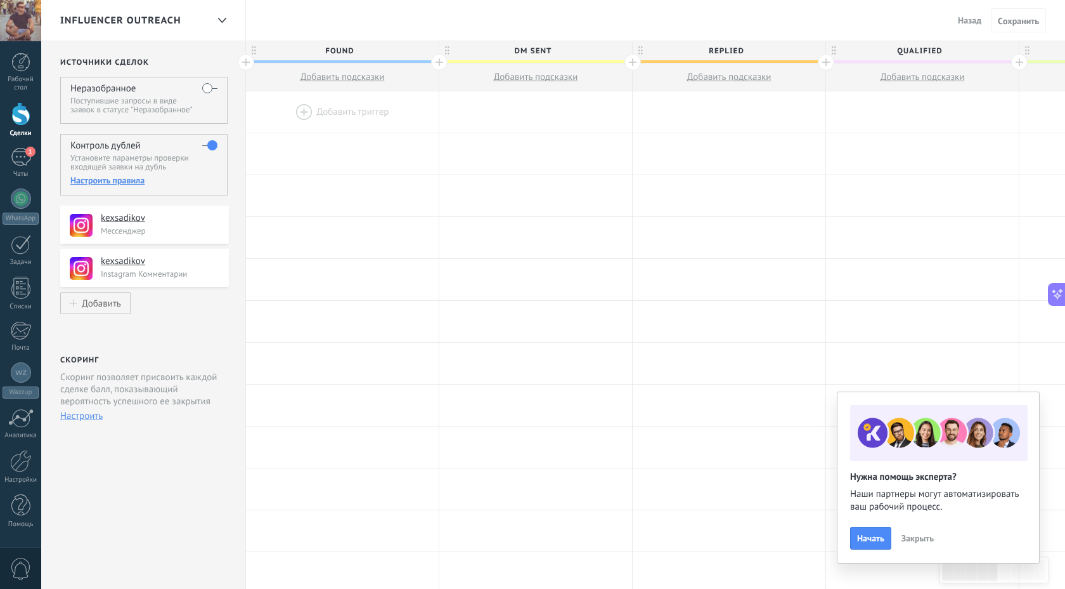
click at [99, 182] on div "Настроить правила" at bounding box center [143, 179] width 147 height 11
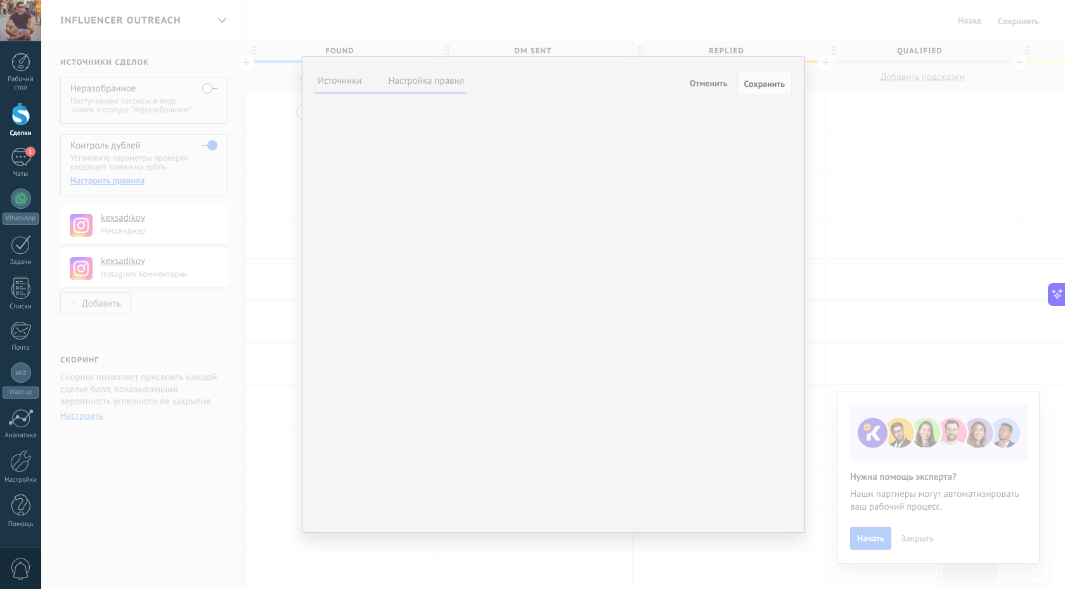
click at [425, 80] on label "Настройка правил" at bounding box center [427, 81] width 76 height 12
click at [346, 89] on li "Источники" at bounding box center [339, 81] width 49 height 18
click at [0, 0] on button "Связаться" at bounding box center [0, 0] width 0 height 0
click at [0, 0] on span "Связаться" at bounding box center [0, 0] width 0 height 0
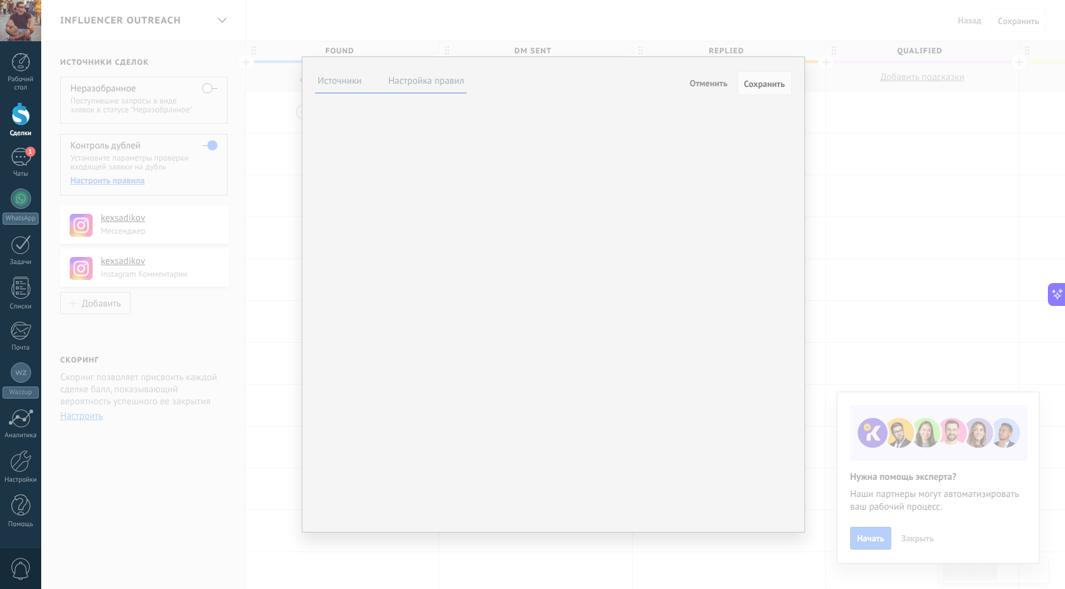
scroll to position [0, 0]
click at [393, 19] on div "**********" at bounding box center [553, 294] width 1024 height 589
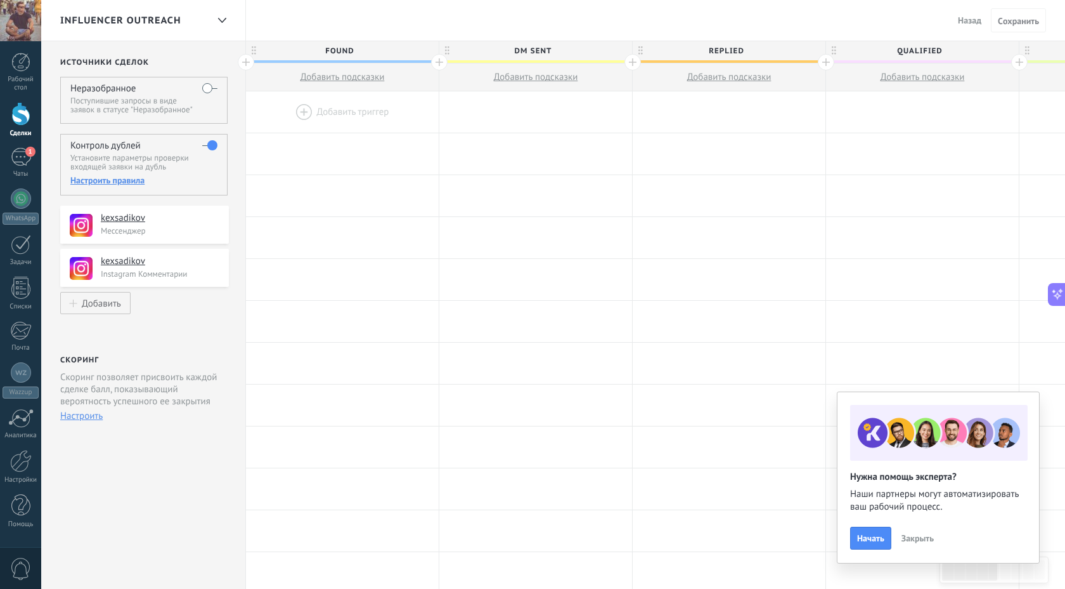
click at [212, 145] on label at bounding box center [209, 145] width 15 height 20
click at [16, 122] on div at bounding box center [20, 113] width 19 height 23
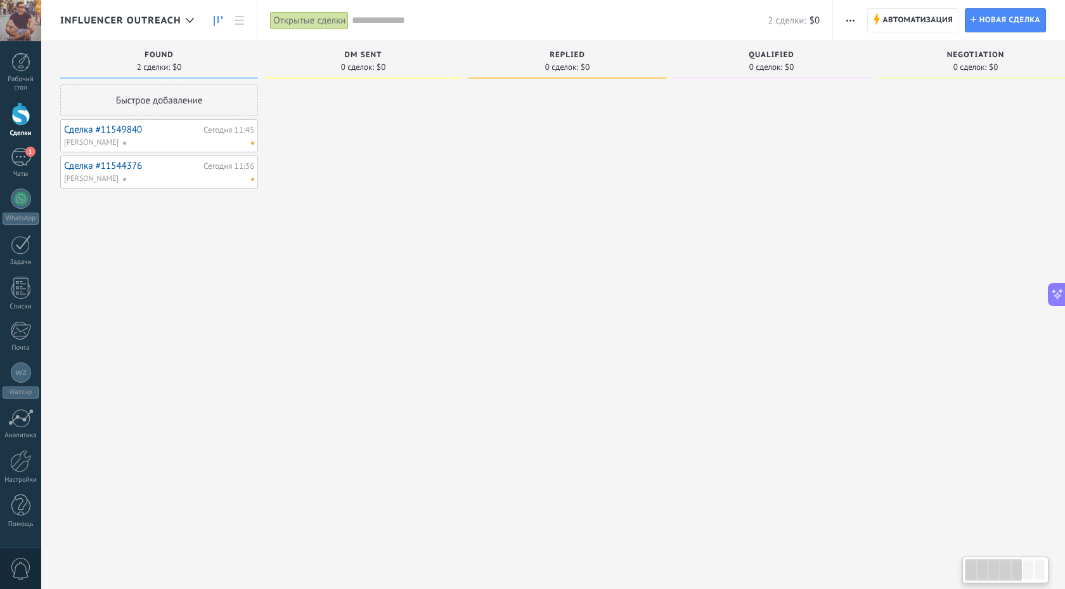
scroll to position [310, 0]
click at [84, 131] on link "Сделка #11549840" at bounding box center [132, 129] width 136 height 11
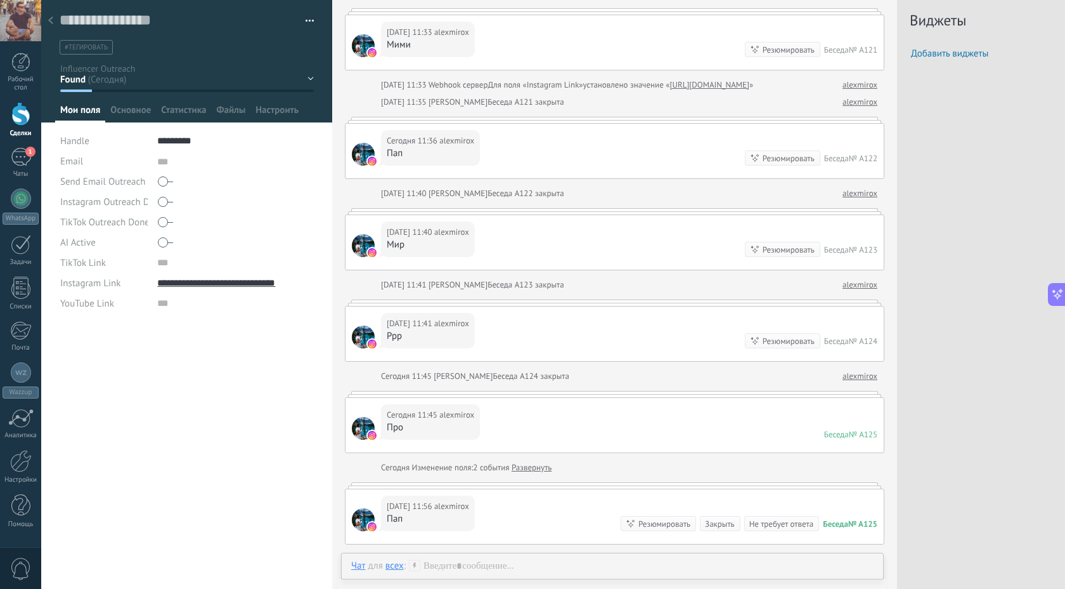
scroll to position [1107, 0]
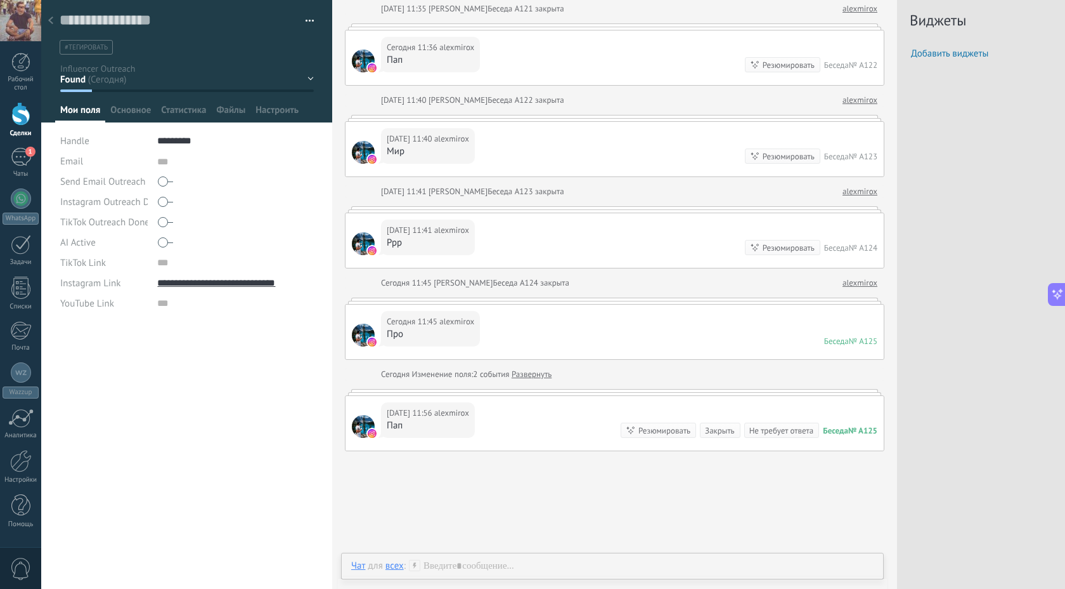
click at [50, 20] on use at bounding box center [50, 20] width 5 height 8
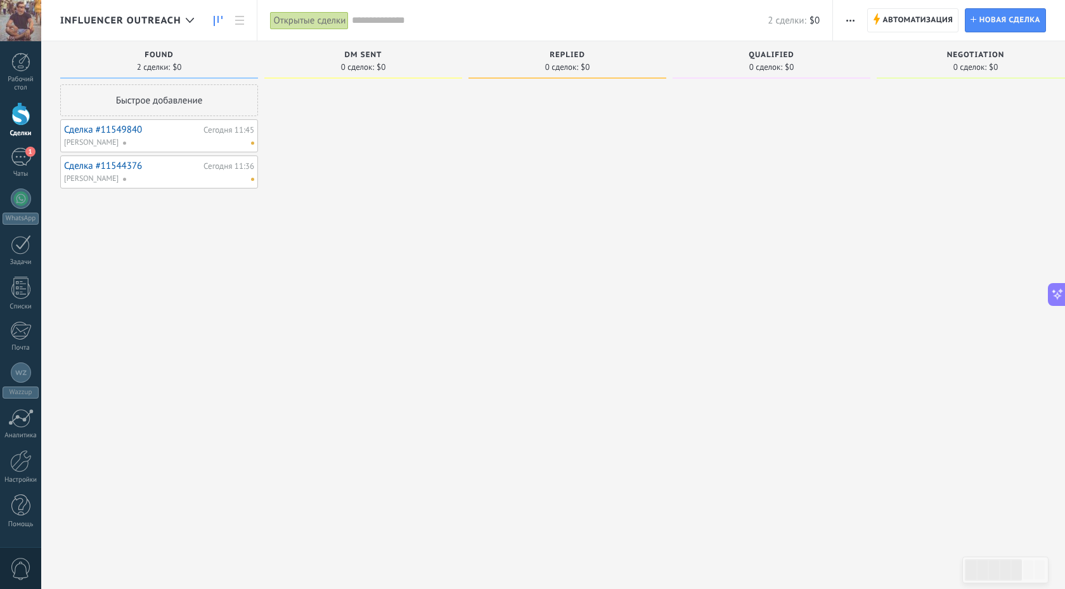
click at [118, 166] on link "Сделка #11544376" at bounding box center [132, 165] width 136 height 11
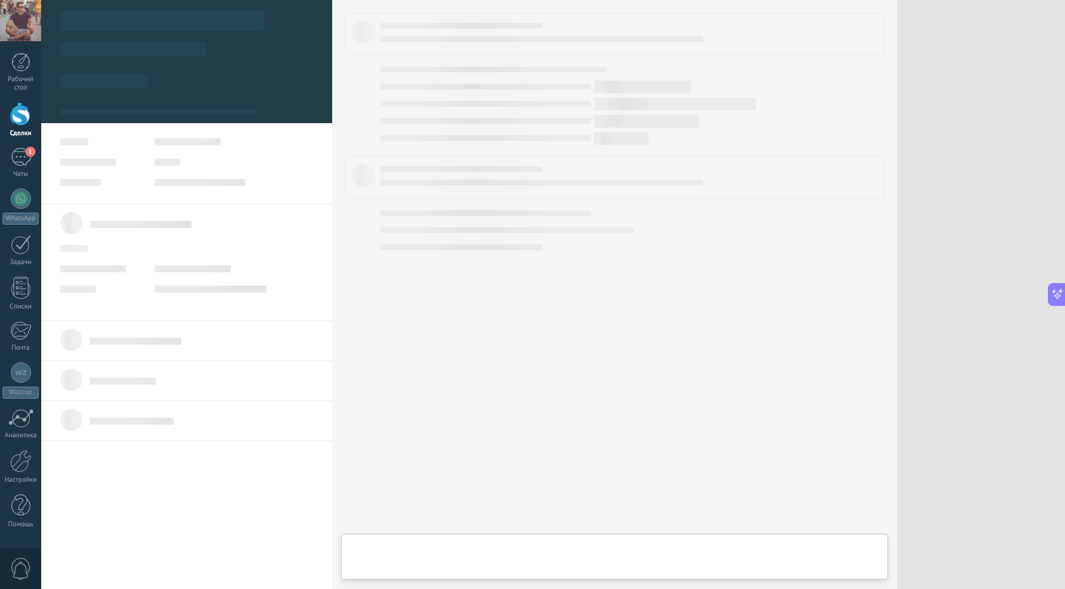
type textarea "***"
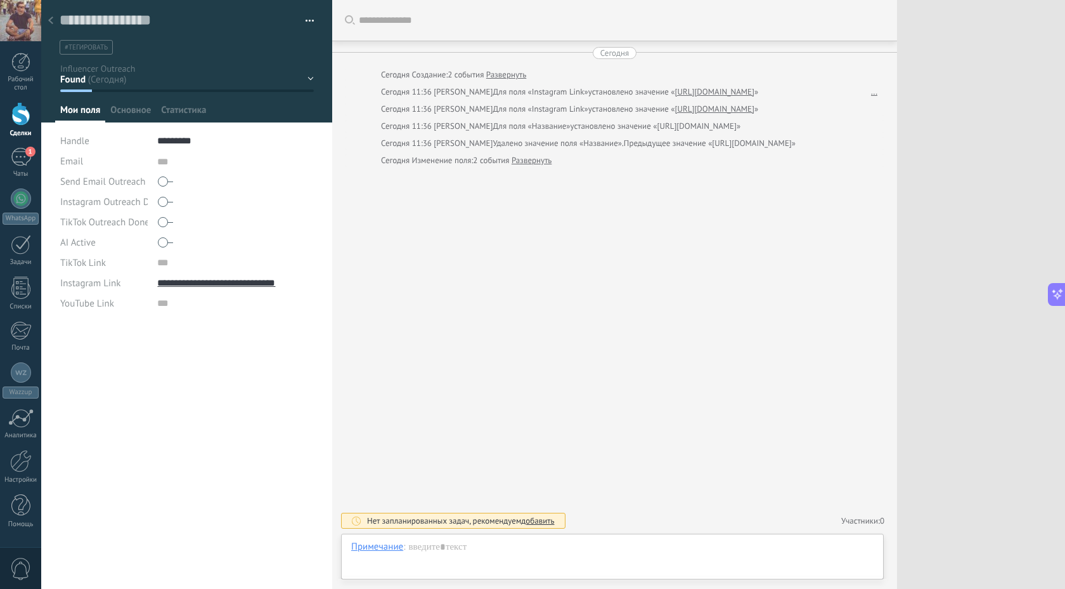
scroll to position [13, 0]
click at [54, 20] on div at bounding box center [51, 21] width 18 height 25
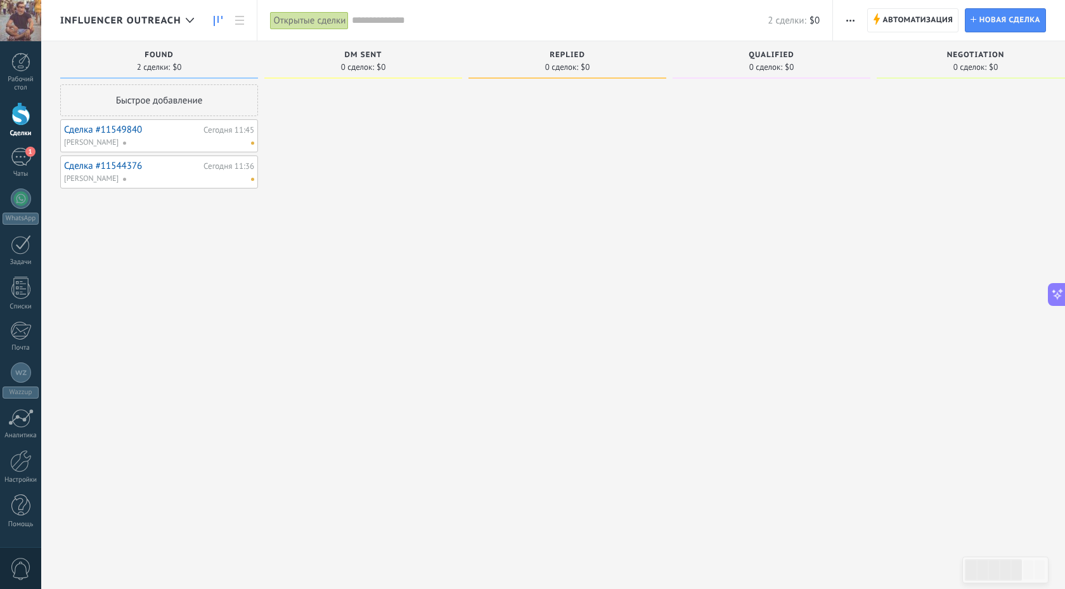
scroll to position [310, 0]
click at [849, 13] on span "button" at bounding box center [851, 20] width 8 height 24
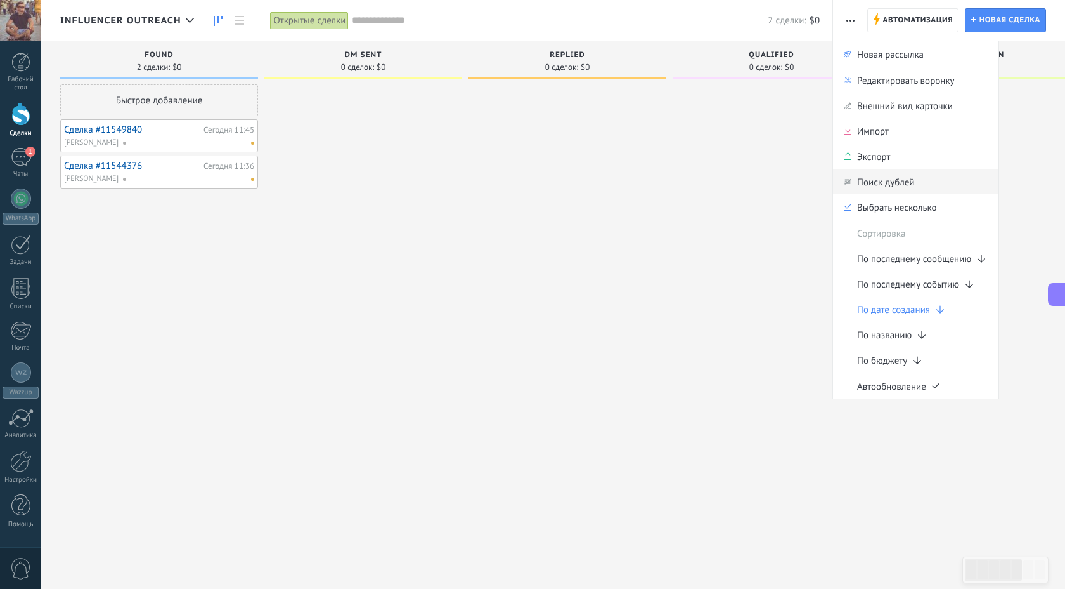
click at [872, 179] on span "Поиск дублей" at bounding box center [885, 181] width 57 height 25
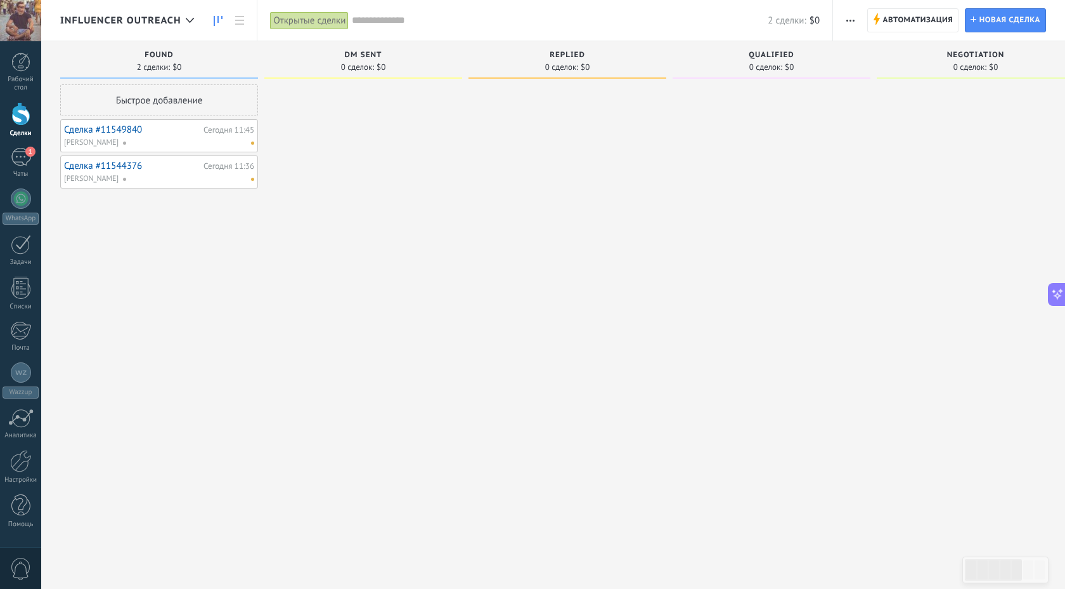
scroll to position [0, 1]
click at [663, 159] on div at bounding box center [567, 295] width 198 height 423
click at [94, 128] on link "Сделка #11549840" at bounding box center [131, 129] width 136 height 11
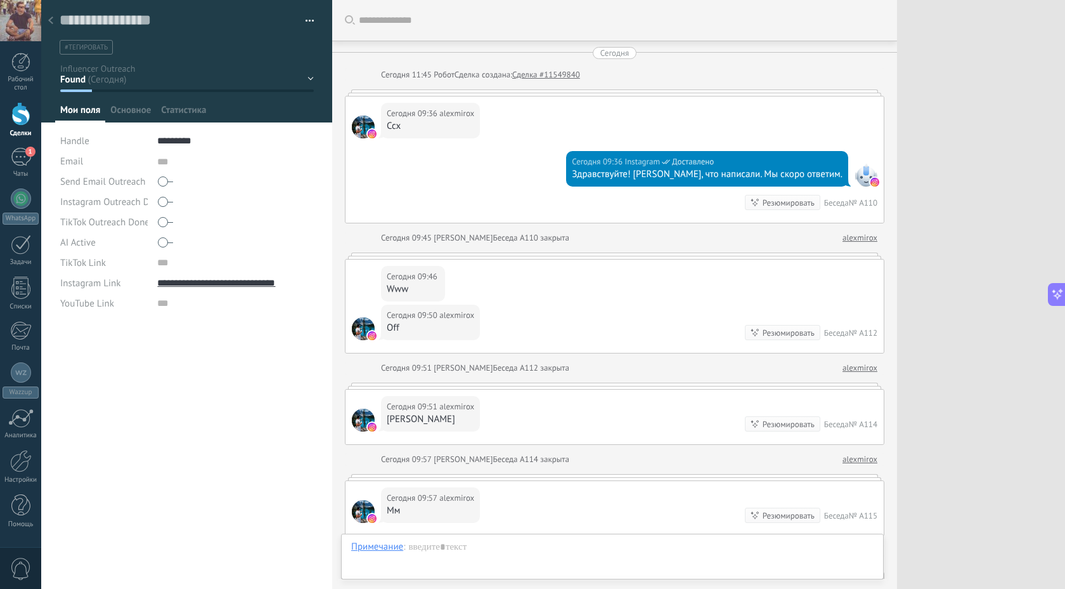
scroll to position [1190, 0]
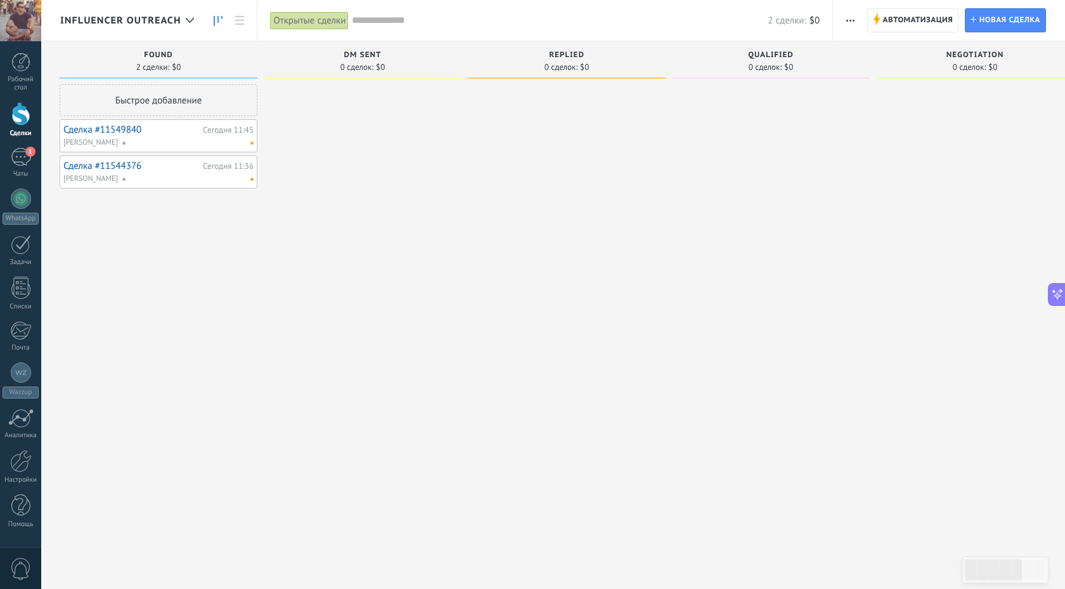
click at [92, 168] on link "Сделка #11544376" at bounding box center [131, 165] width 136 height 11
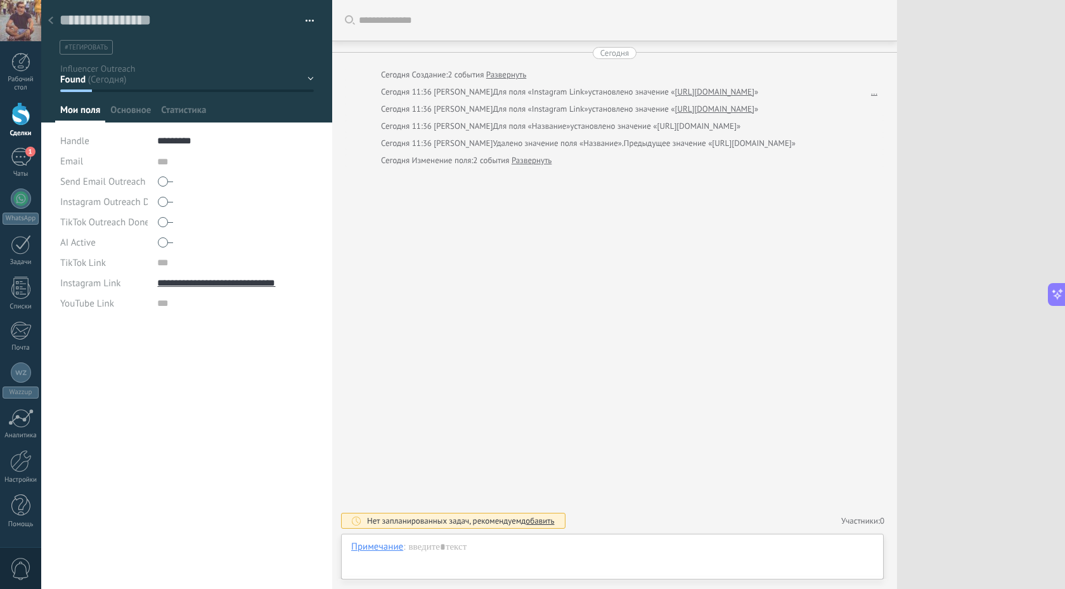
scroll to position [13, 0]
drag, startPoint x: 201, startPoint y: 140, endPoint x: 124, endPoint y: 135, distance: 76.9
click at [124, 135] on div "Handle *********" at bounding box center [187, 141] width 254 height 20
drag, startPoint x: 178, startPoint y: 20, endPoint x: 0, endPoint y: 20, distance: 177.6
click at [0, 20] on body ".abecls-1,.abecls-2{fill-rule:evenodd}.abecls-2{fill:#fff} .abhcls-1{fill:none}…" at bounding box center [532, 294] width 1065 height 589
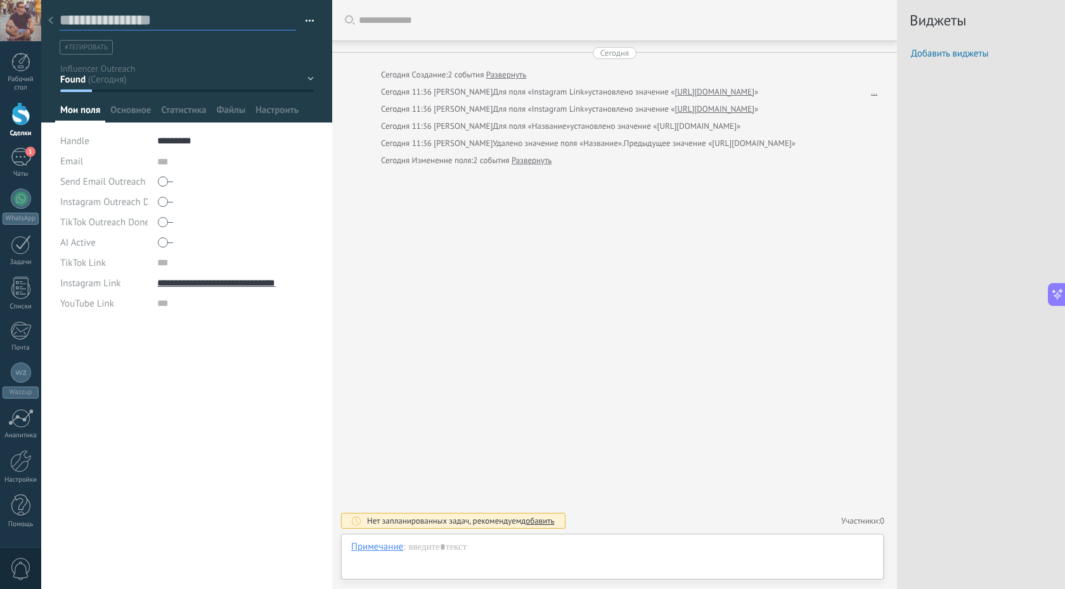
paste textarea "*********"
type textarea "*********"
click at [48, 18] on icon at bounding box center [50, 20] width 5 height 8
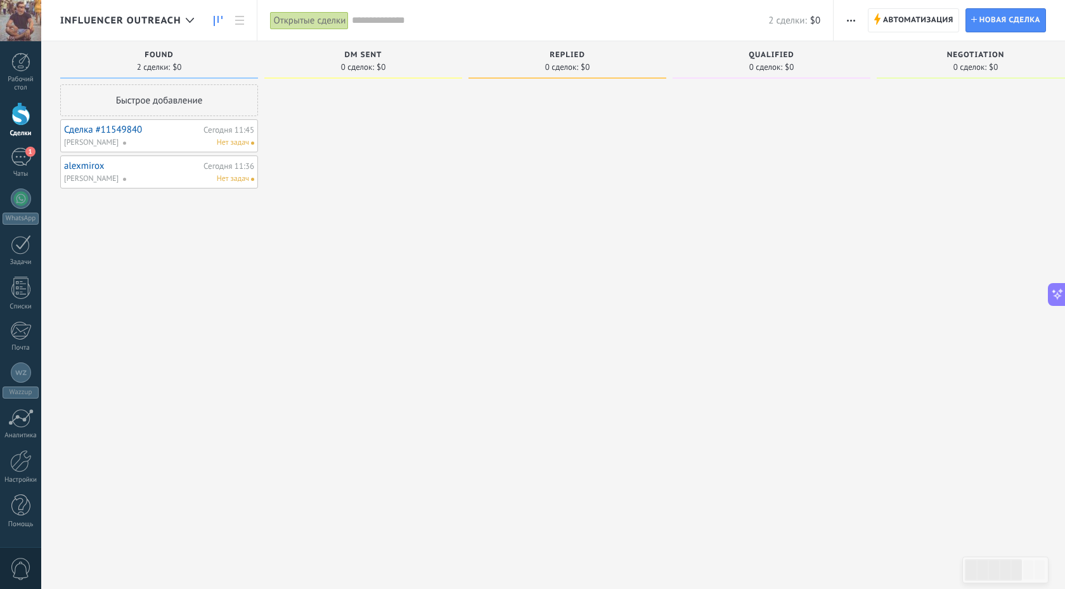
click at [117, 127] on link "Сделка #11549840" at bounding box center [132, 129] width 136 height 11
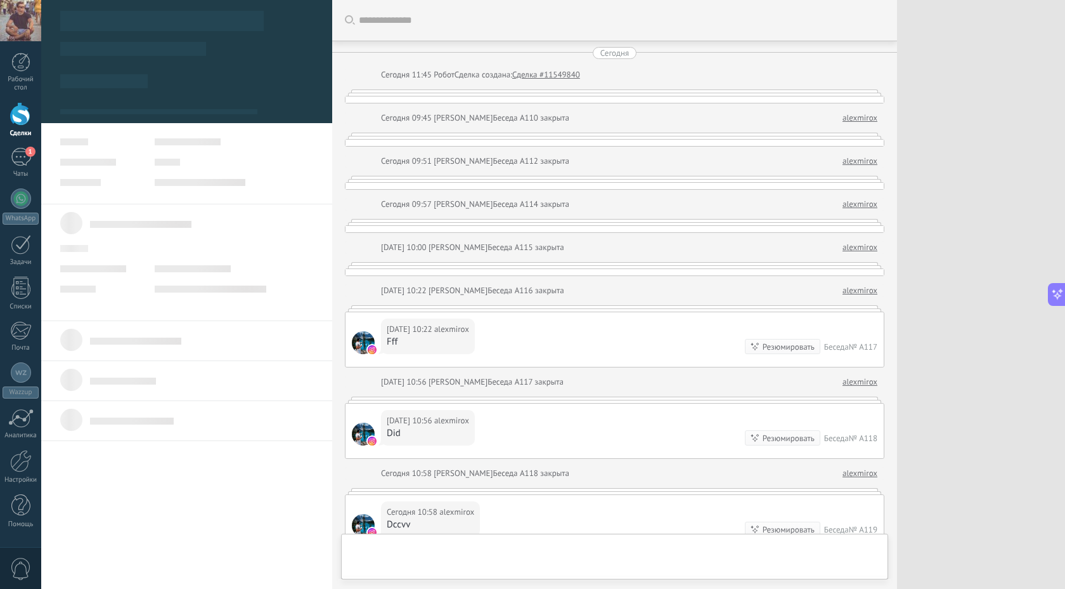
scroll to position [1190, 0]
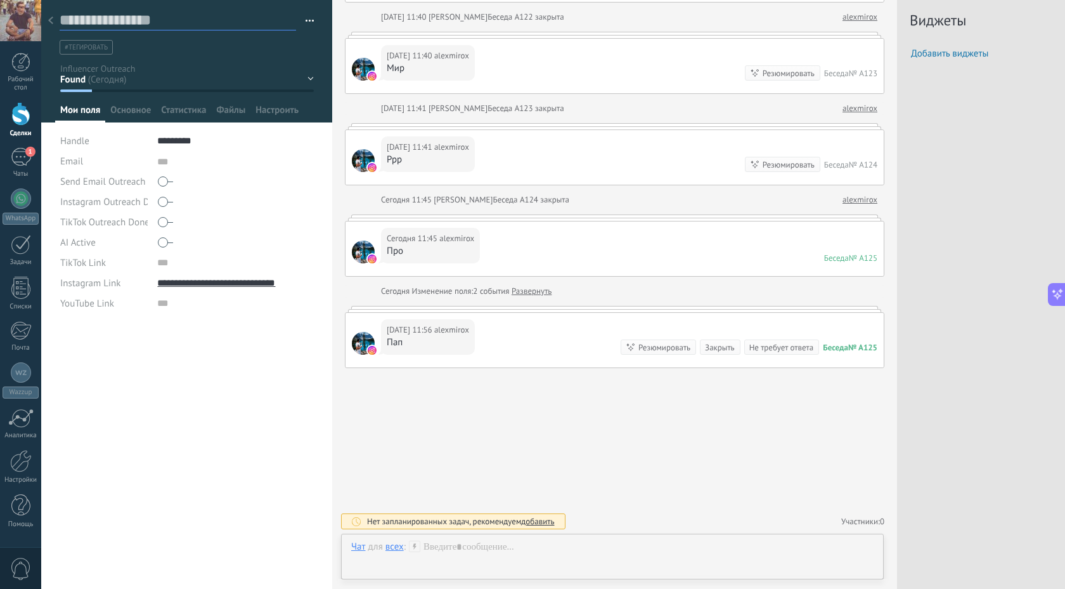
click at [82, 25] on textarea at bounding box center [178, 21] width 237 height 20
paste textarea "*********"
type textarea "*********"
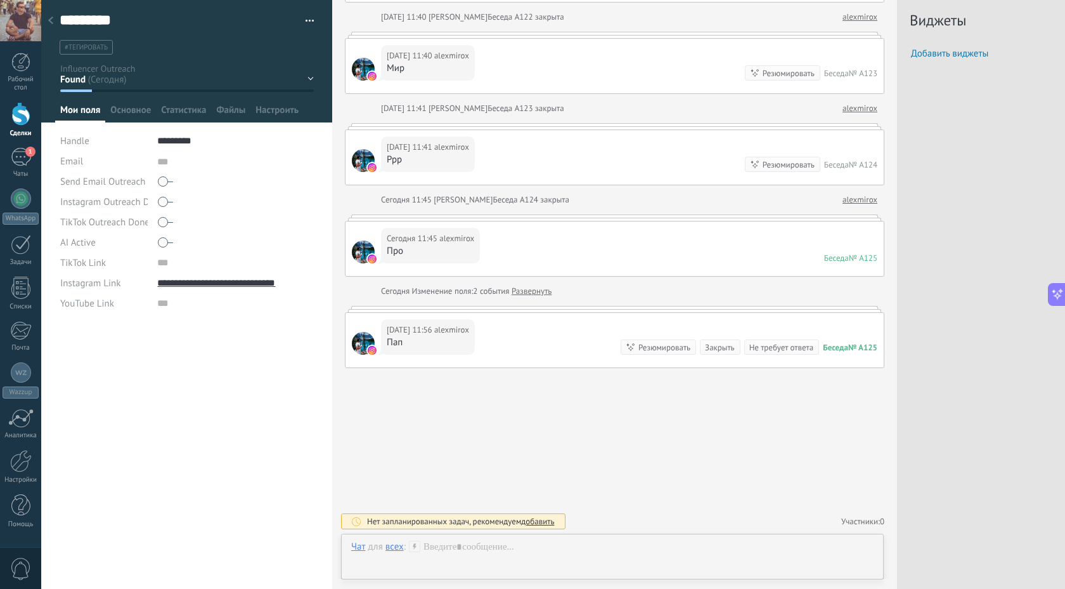
click at [49, 17] on icon at bounding box center [50, 20] width 5 height 8
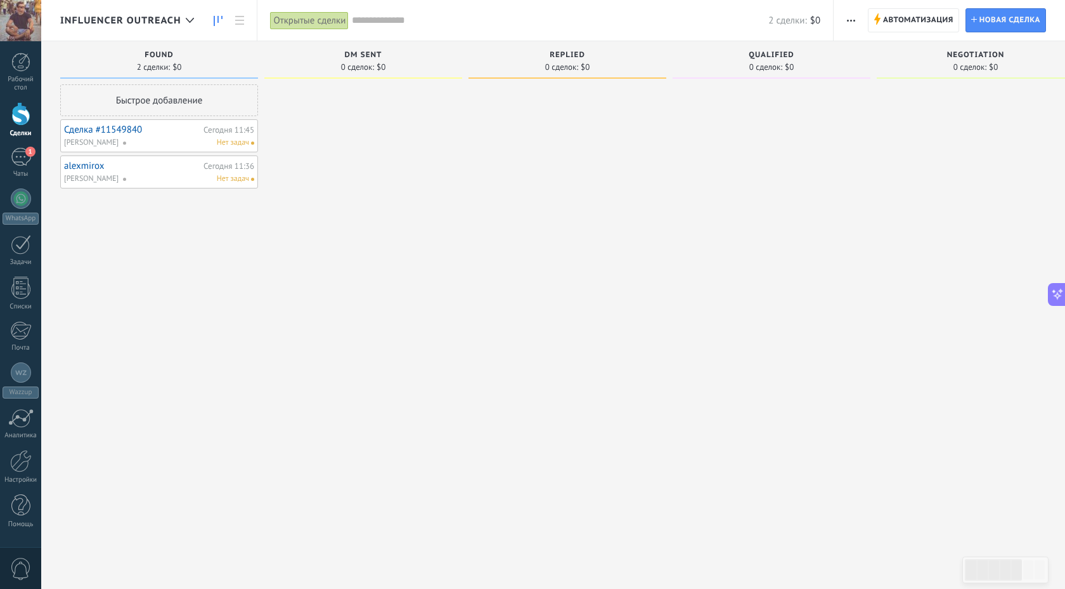
scroll to position [19, 0]
click at [325, 246] on div at bounding box center [363, 295] width 198 height 423
click at [848, 16] on span "button" at bounding box center [851, 20] width 8 height 24
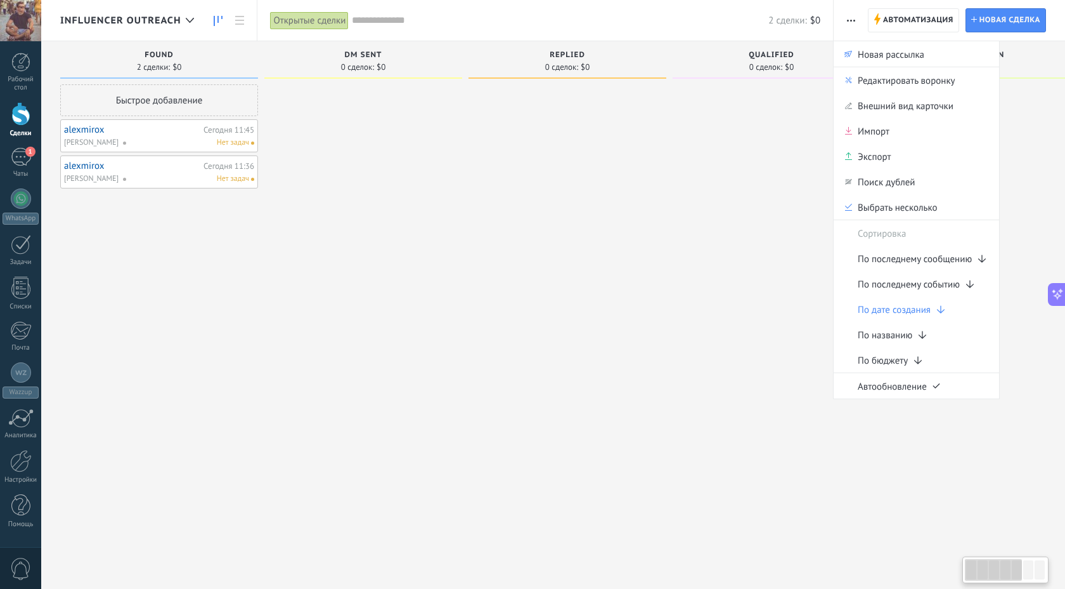
click at [419, 306] on div at bounding box center [363, 295] width 198 height 423
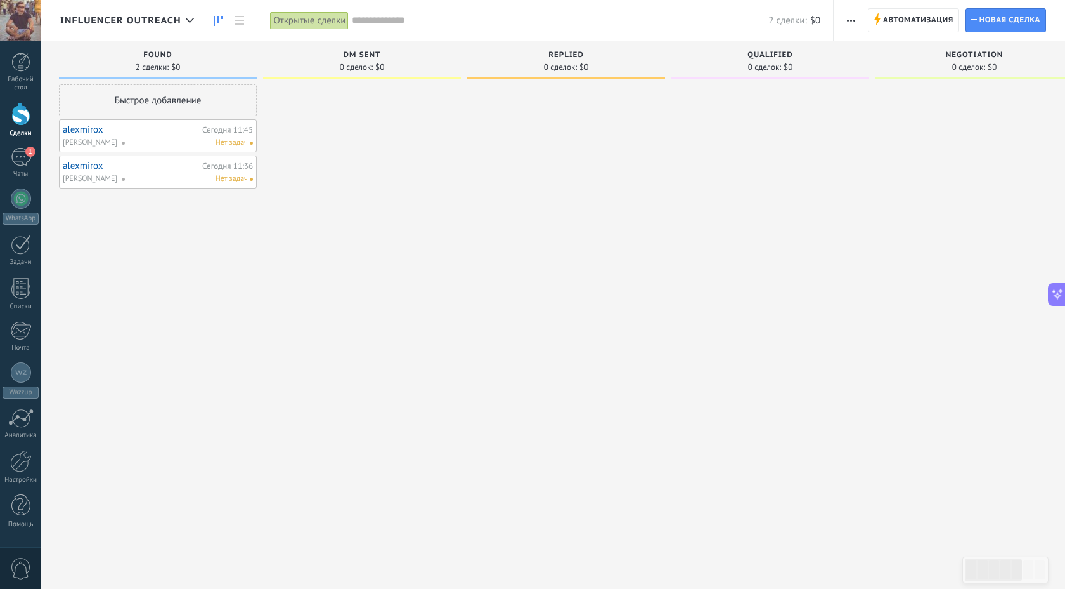
click at [850, 15] on span "button" at bounding box center [851, 20] width 8 height 24
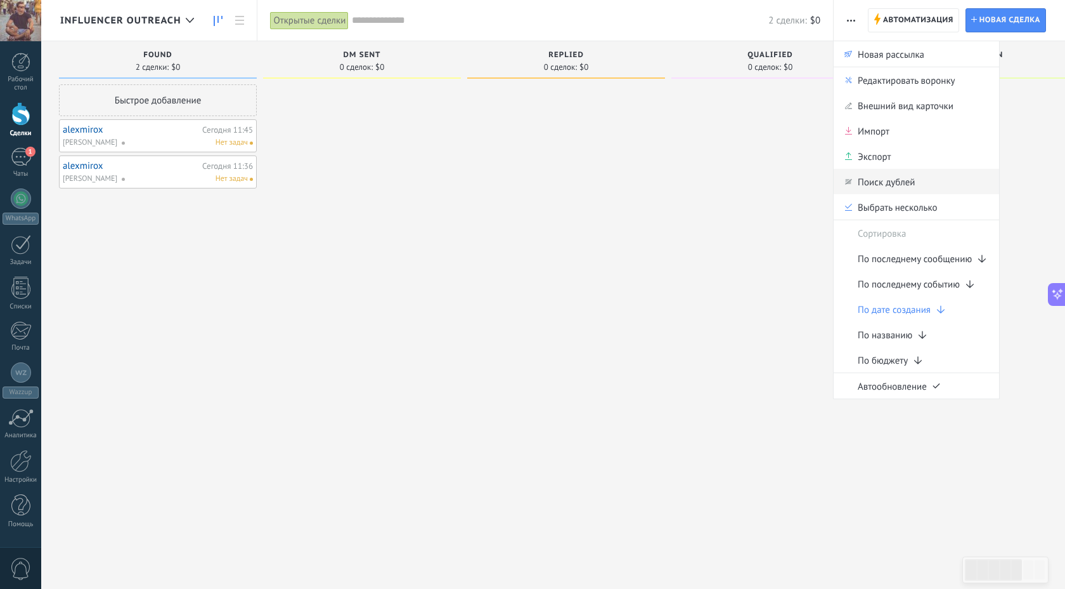
click at [880, 178] on span "Поиск дублей" at bounding box center [886, 181] width 57 height 25
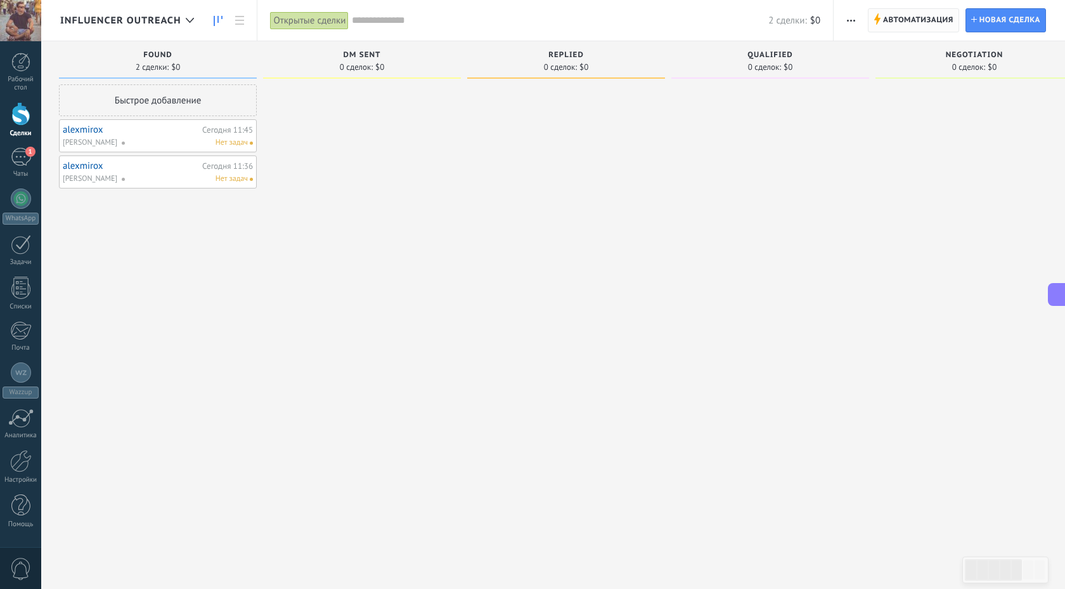
click at [908, 29] on span "Автоматизация" at bounding box center [918, 20] width 70 height 23
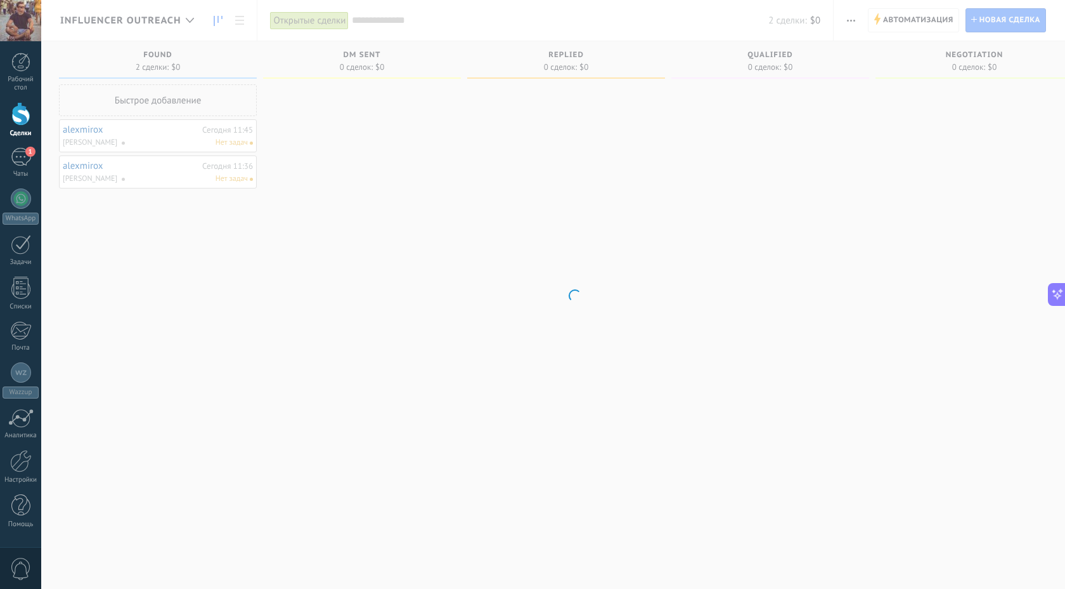
click at [909, 13] on body ".abecls-1,.abecls-2{fill-rule:evenodd}.abecls-2{fill:#fff} .abhcls-1{fill:none}…" at bounding box center [532, 294] width 1065 height 589
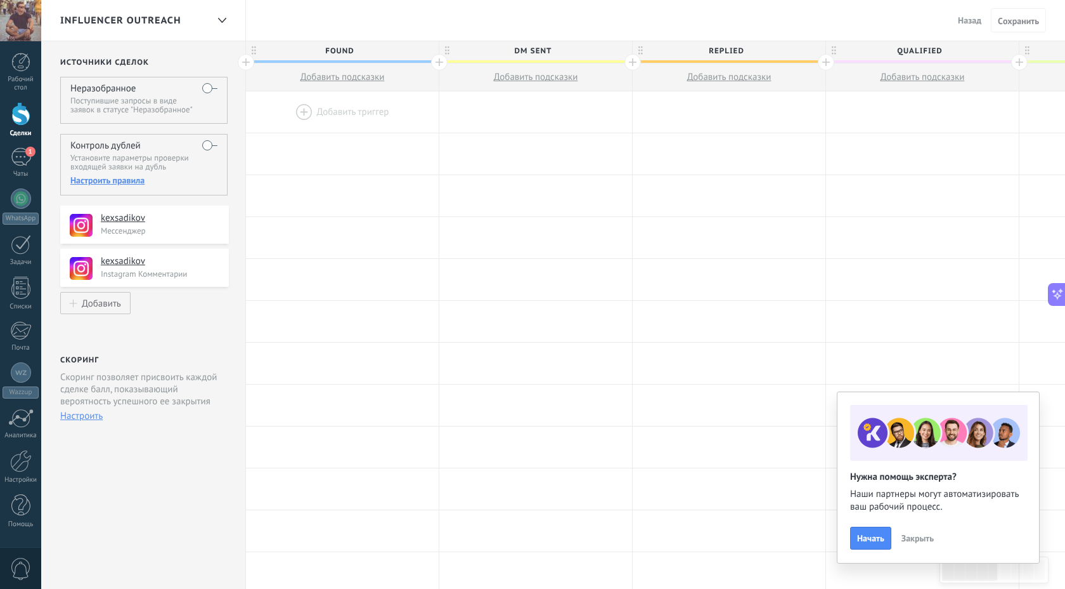
click at [203, 150] on label at bounding box center [209, 145] width 15 height 20
click at [100, 183] on div "Настроить правила" at bounding box center [143, 179] width 147 height 11
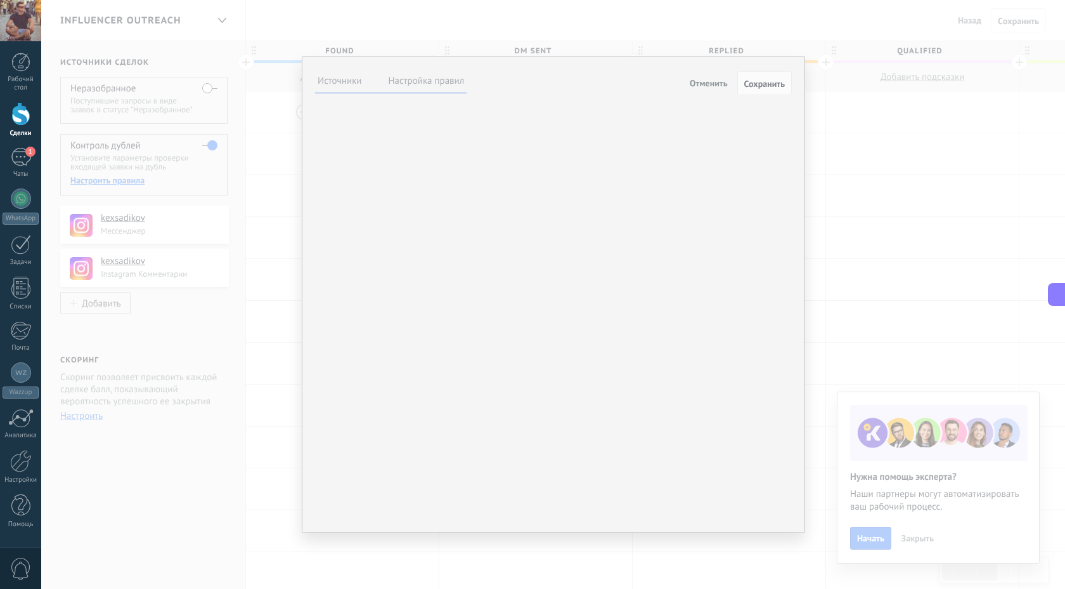
click at [412, 79] on label "Настройка правил" at bounding box center [427, 81] width 76 height 12
click at [240, 309] on div "**********" at bounding box center [553, 294] width 1024 height 589
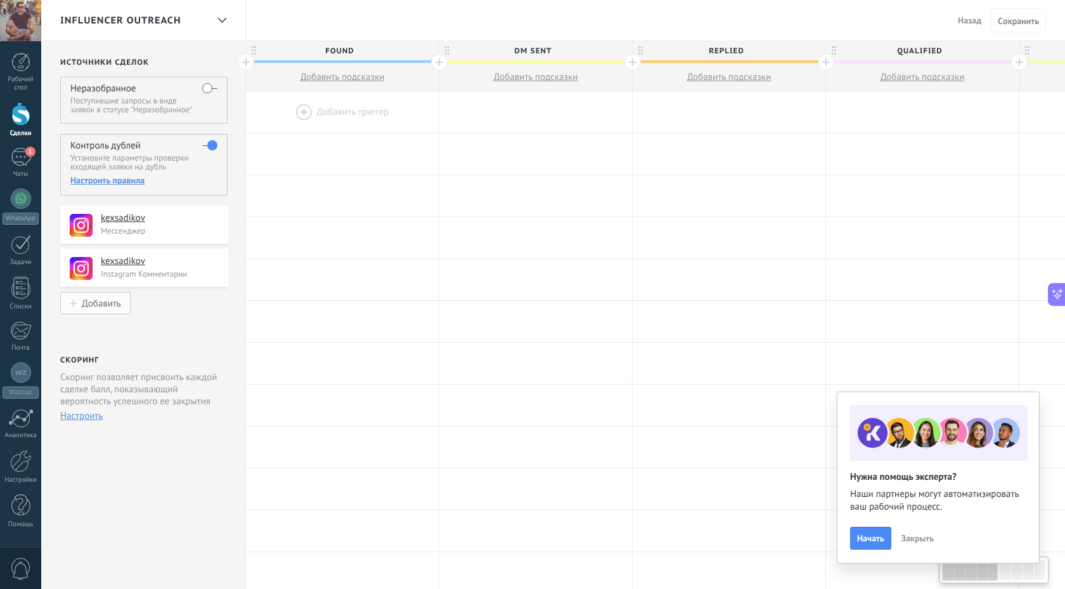
click at [107, 305] on div "Добавить" at bounding box center [101, 302] width 39 height 11
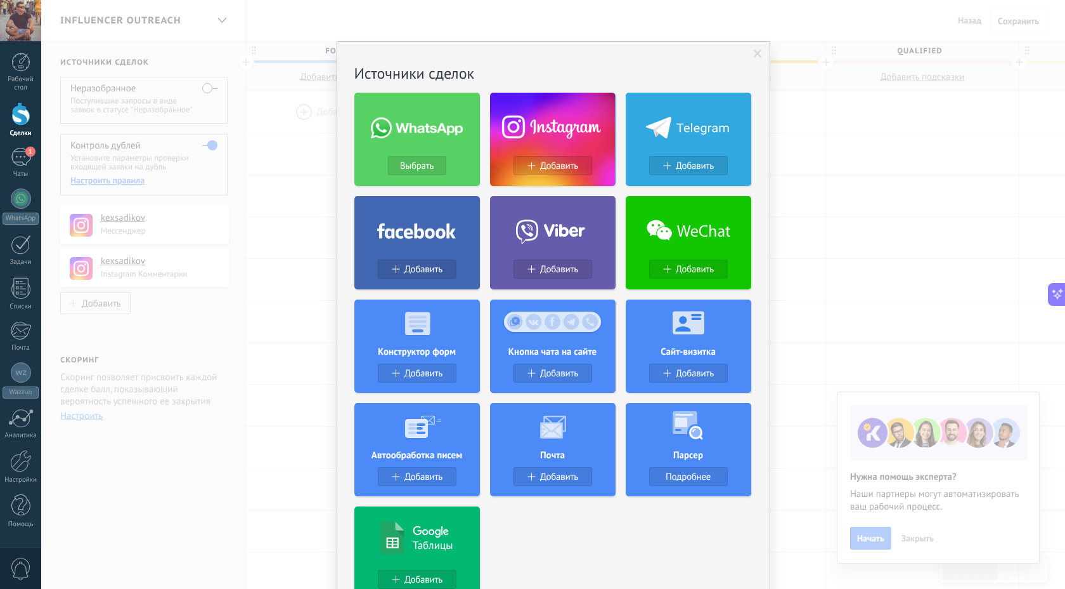
click at [756, 51] on span at bounding box center [758, 53] width 8 height 9
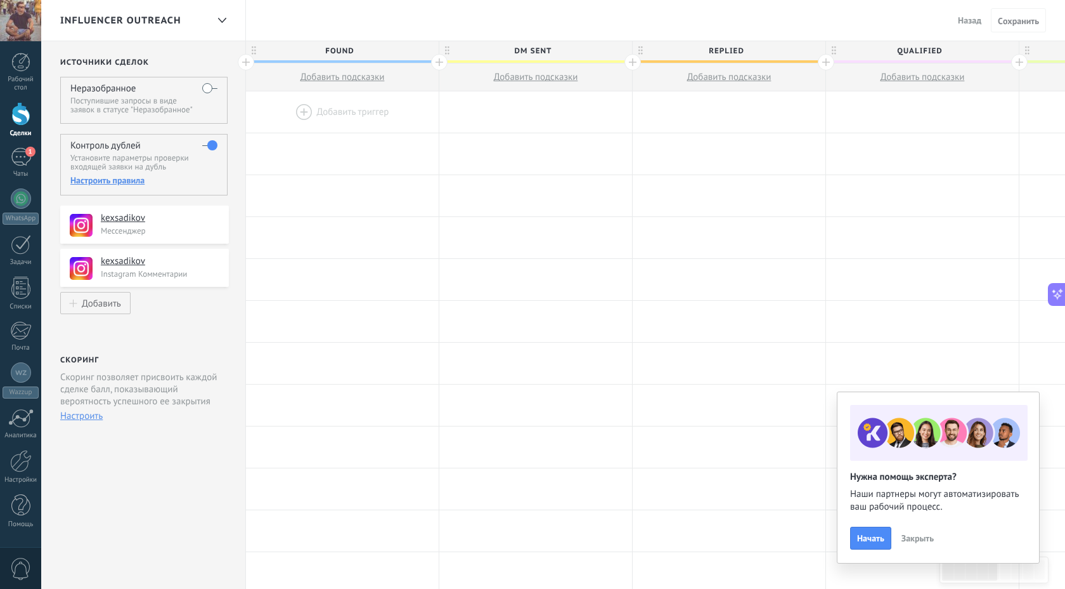
click at [971, 13] on button "Назад" at bounding box center [970, 20] width 34 height 19
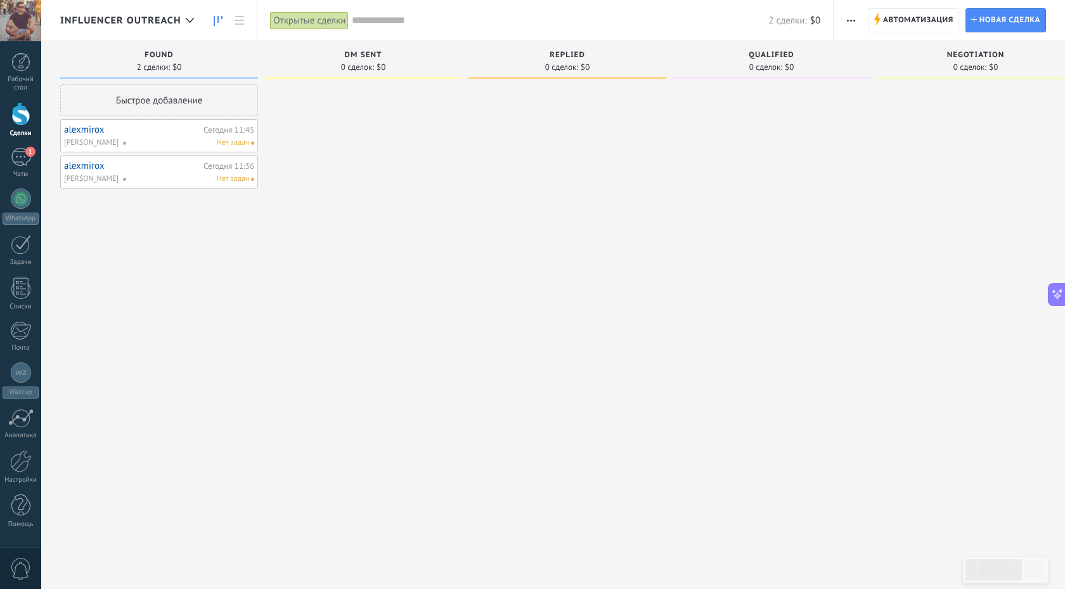
click at [426, 152] on div at bounding box center [363, 295] width 198 height 423
click at [159, 140] on div "Нет задач" at bounding box center [185, 142] width 127 height 11
click at [85, 129] on link "alexmirox" at bounding box center [132, 129] width 136 height 11
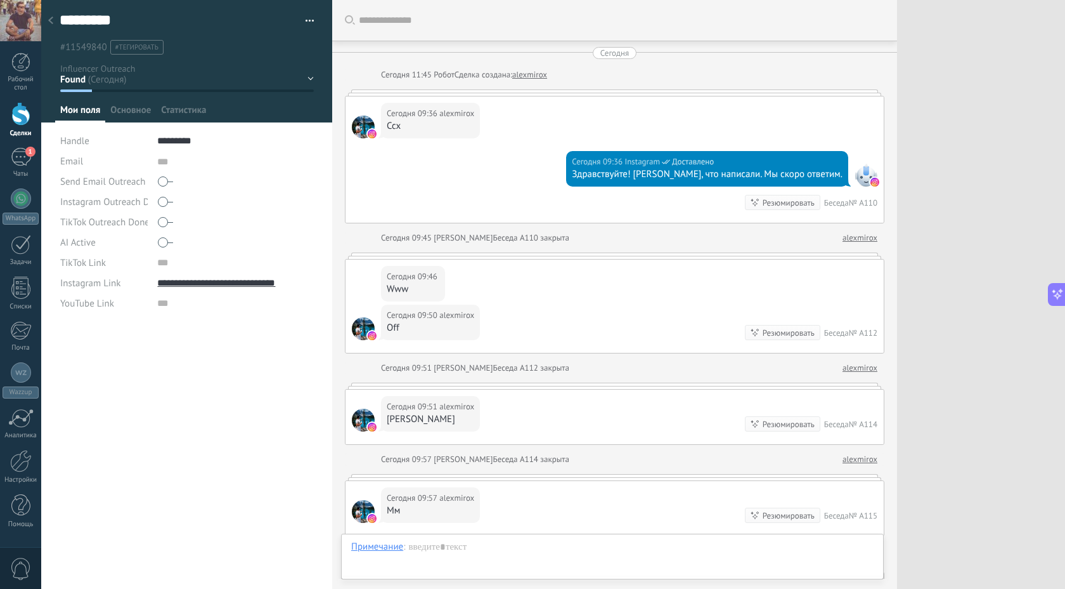
type textarea "***"
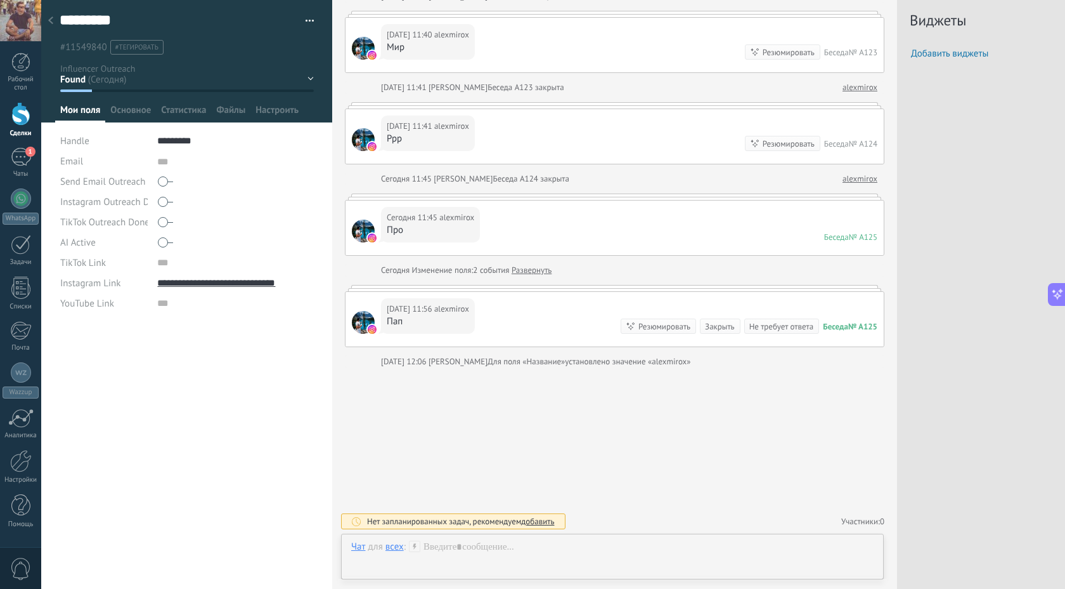
click at [49, 20] on use at bounding box center [50, 20] width 5 height 8
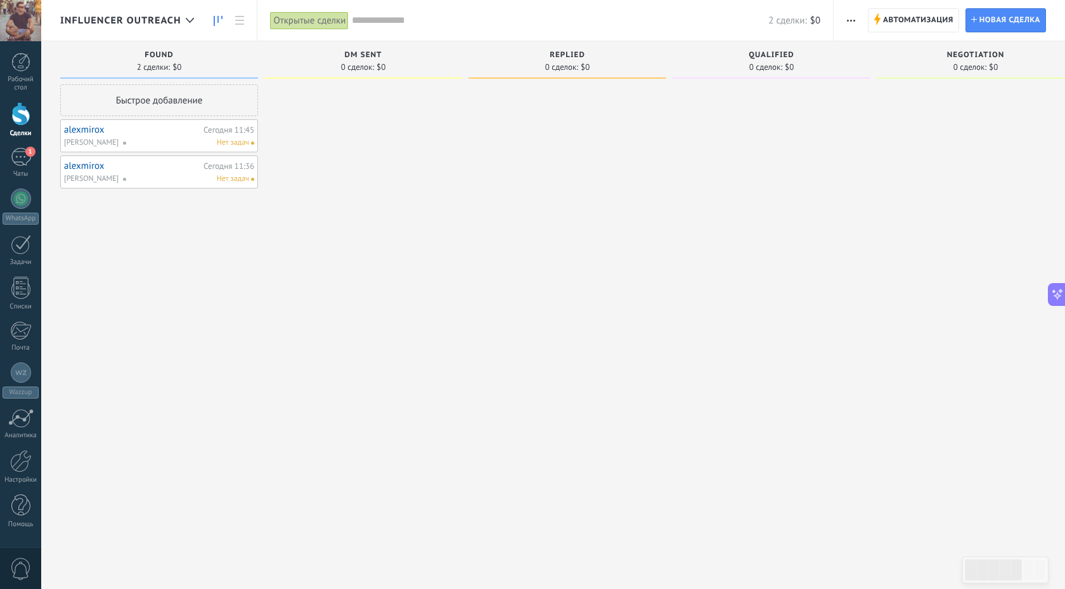
click at [856, 13] on button "button" at bounding box center [851, 20] width 18 height 24
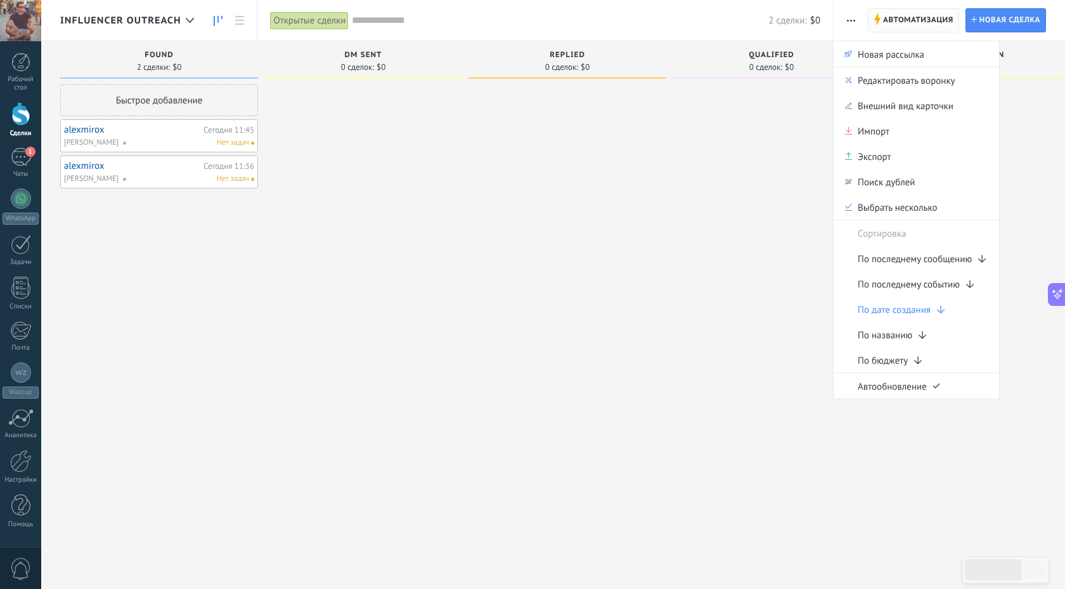
click at [891, 19] on span "Автоматизация" at bounding box center [918, 20] width 70 height 23
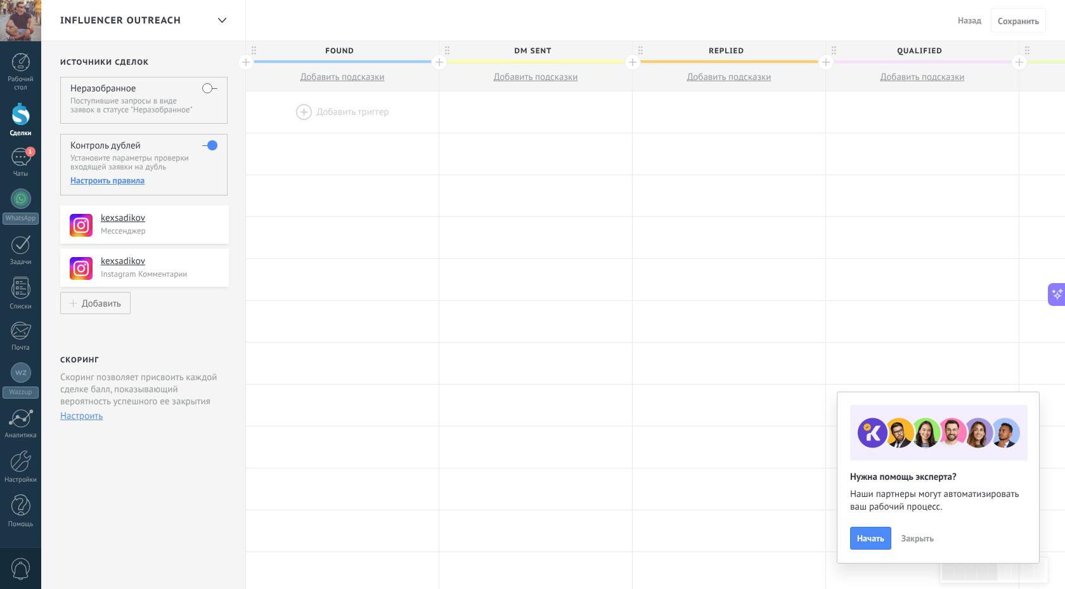
click at [209, 86] on label at bounding box center [209, 88] width 15 height 20
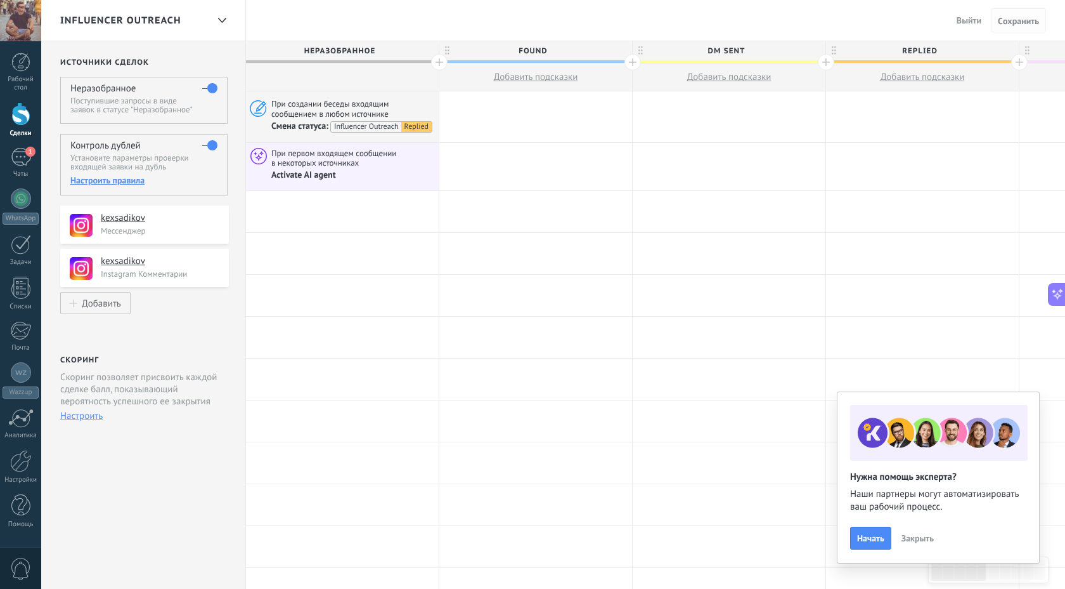
click at [1018, 18] on span "Cохранить" at bounding box center [1018, 20] width 41 height 9
click at [1011, 23] on span "Cохранить" at bounding box center [1018, 20] width 41 height 9
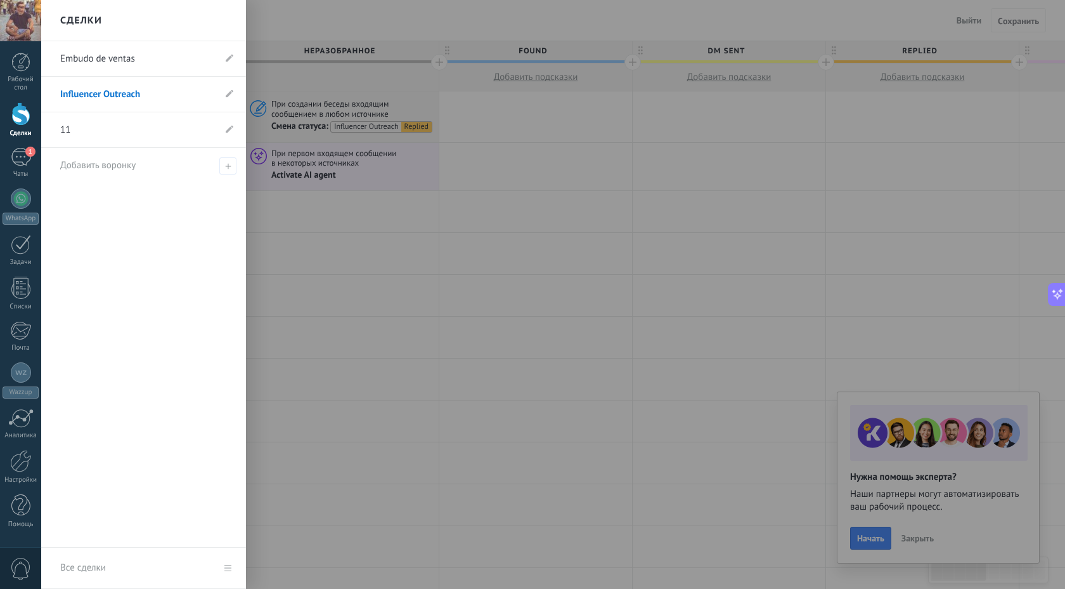
click at [13, 116] on div at bounding box center [20, 113] width 19 height 23
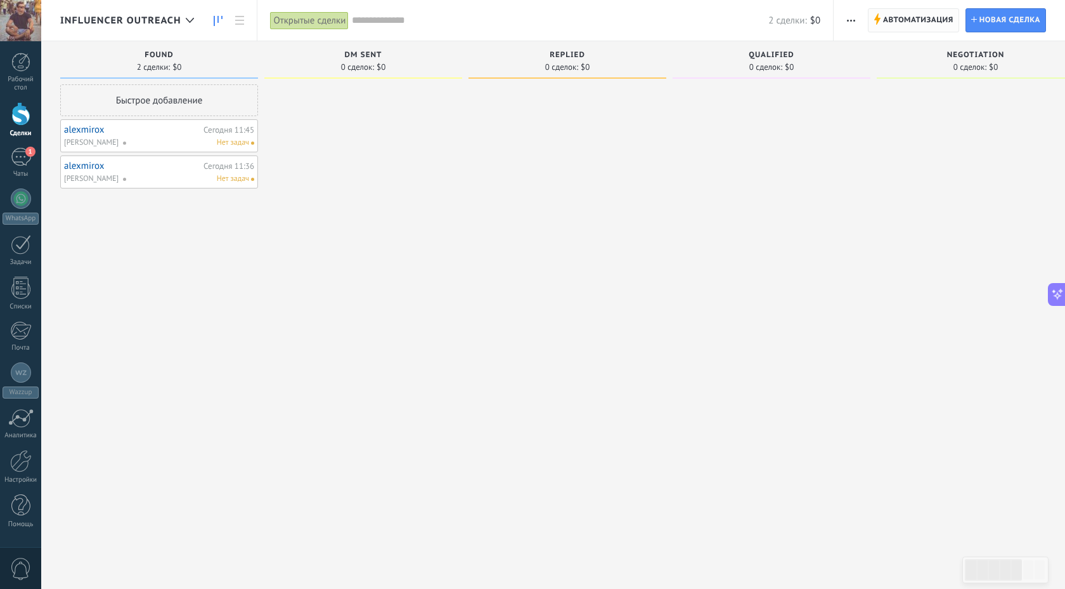
click at [915, 15] on span "Автоматизация" at bounding box center [918, 20] width 70 height 23
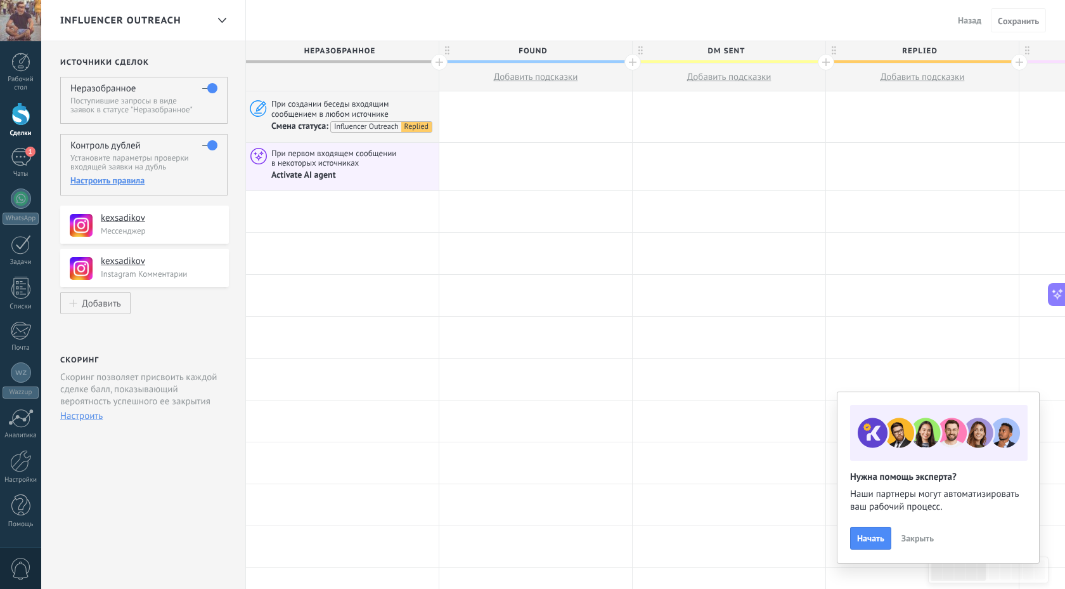
click at [968, 13] on button "Назад" at bounding box center [970, 20] width 34 height 19
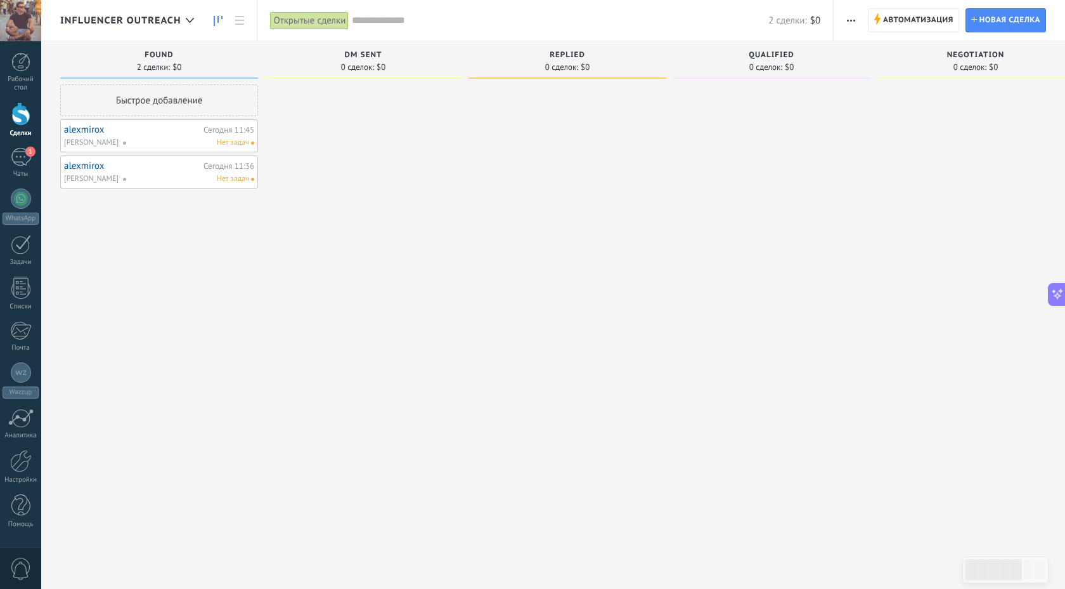
click at [847, 17] on span "button" at bounding box center [851, 20] width 8 height 24
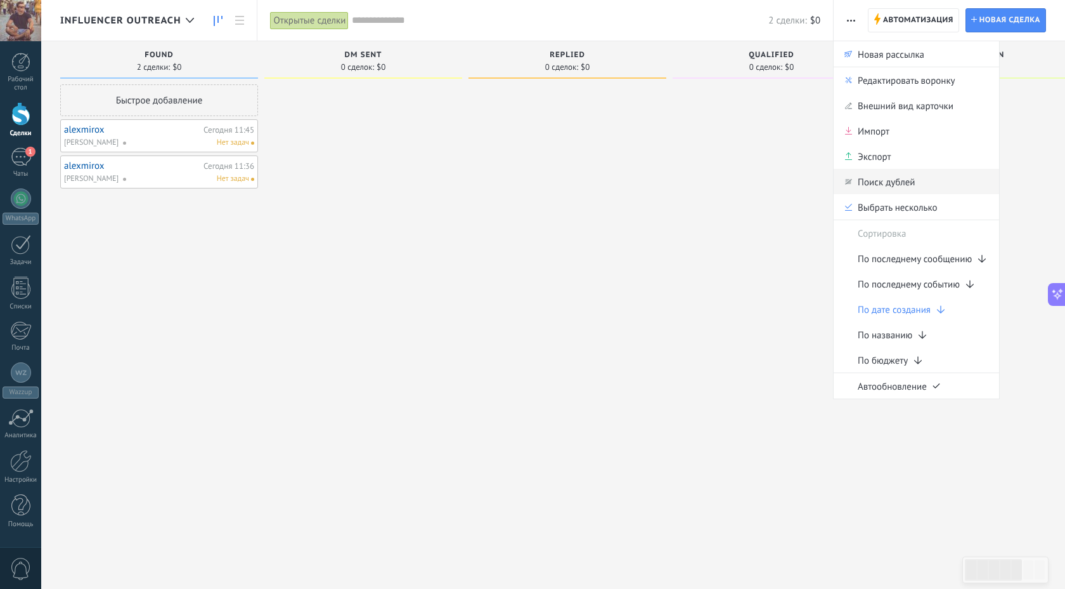
click at [890, 188] on span "Поиск дублей" at bounding box center [886, 181] width 57 height 25
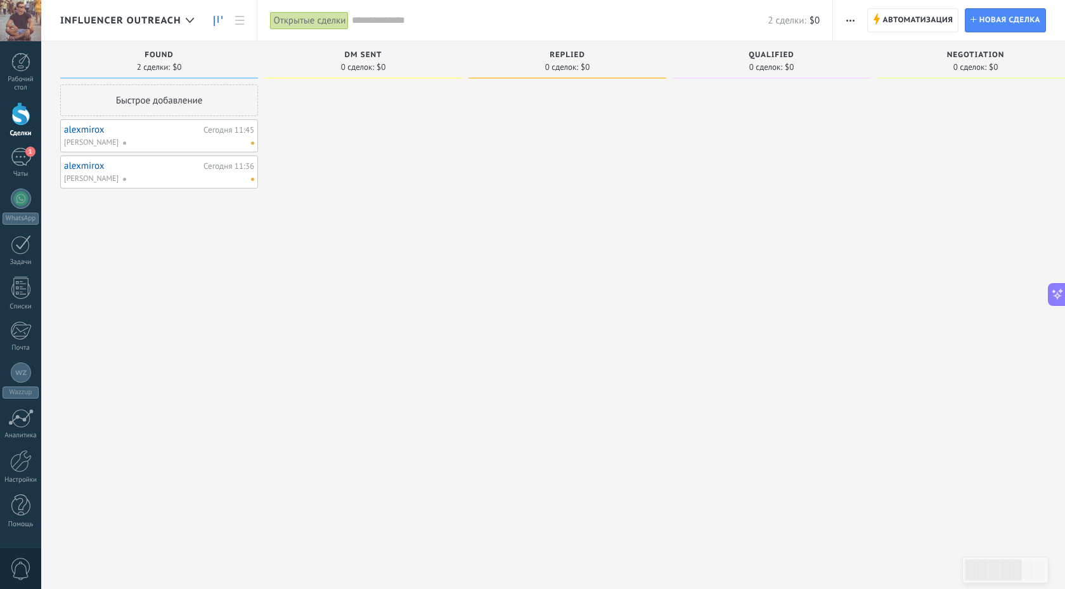
scroll to position [310, 0]
click at [441, 267] on div at bounding box center [363, 295] width 198 height 423
click at [935, 20] on span "Автоматизация" at bounding box center [918, 20] width 70 height 23
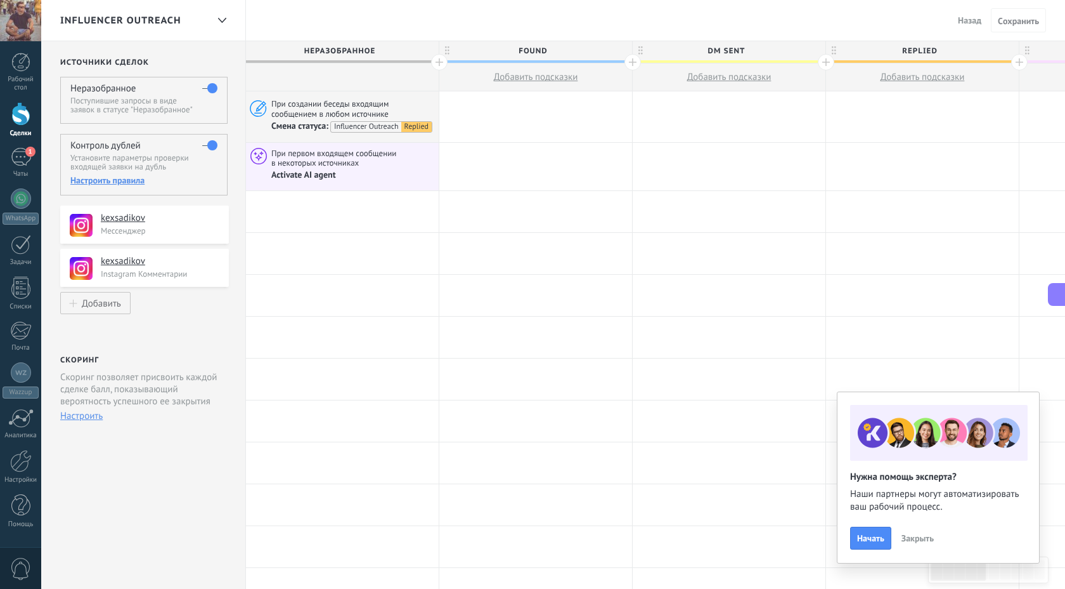
click at [121, 182] on div "Настроить правила" at bounding box center [143, 179] width 147 height 11
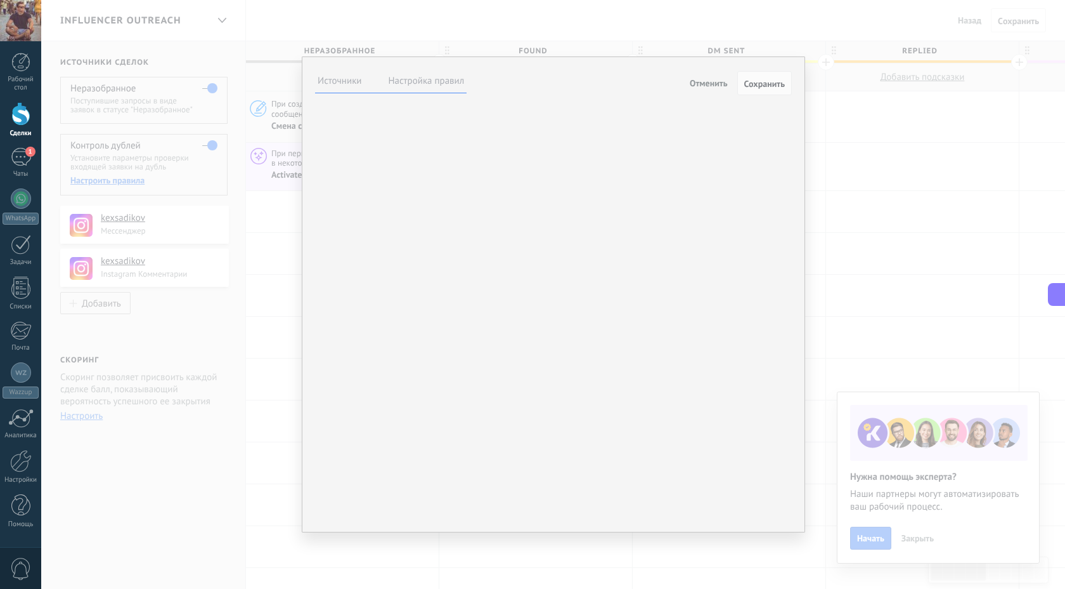
click at [0, 0] on label at bounding box center [0, 0] width 0 height 0
click at [244, 257] on div "**********" at bounding box center [553, 294] width 1024 height 589
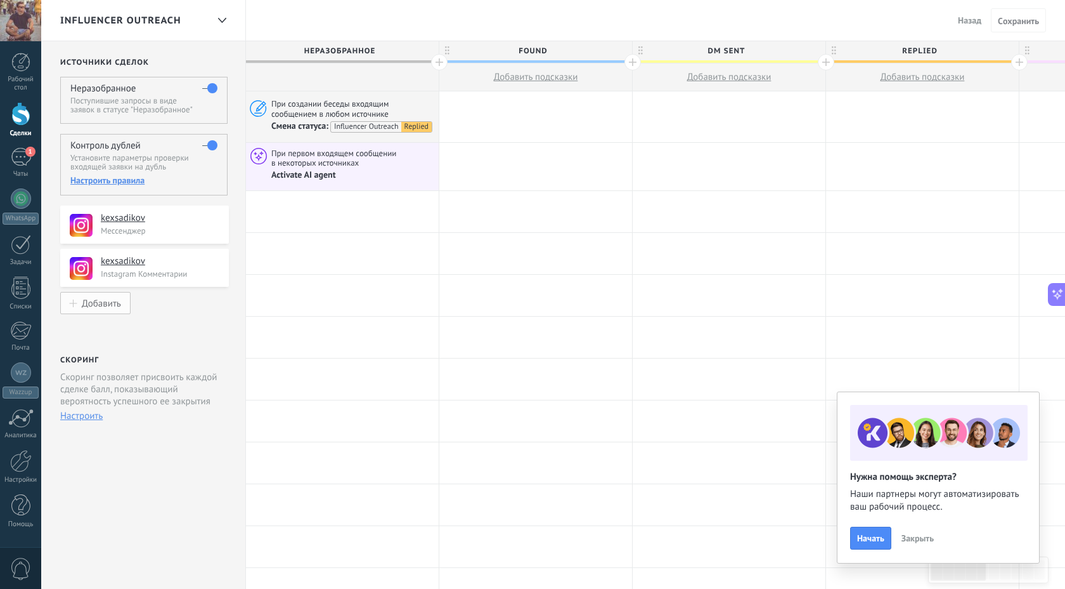
click at [106, 295] on button "Добавить" at bounding box center [95, 303] width 70 height 22
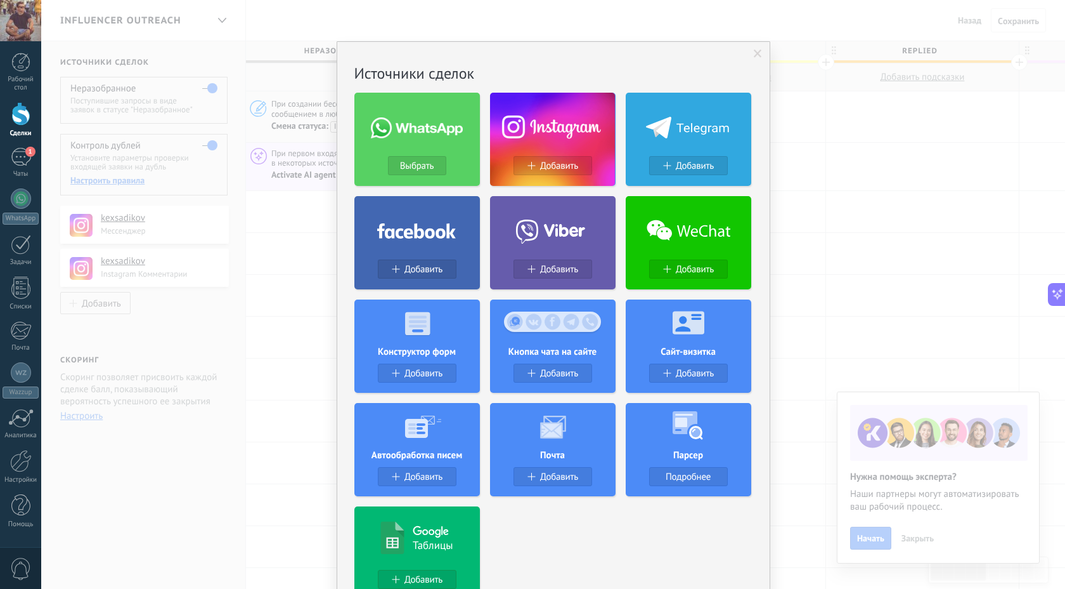
click at [287, 295] on div "Ничего не найдено. Источники сделок Выбрать Добавить Добавить Добавить Добавить…" at bounding box center [553, 294] width 1024 height 589
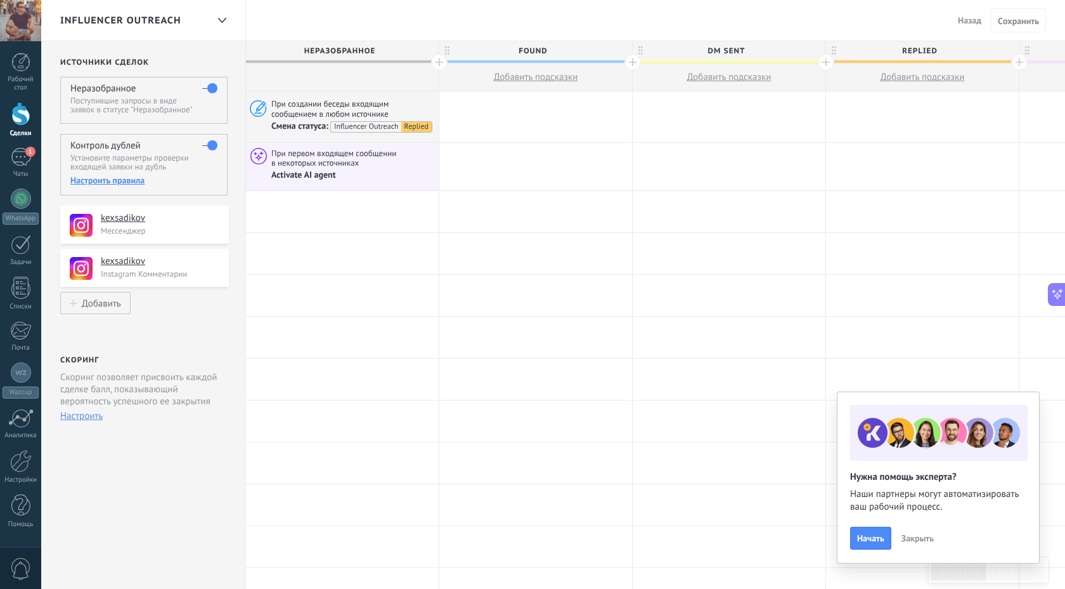
click at [964, 23] on span "Назад" at bounding box center [969, 20] width 23 height 11
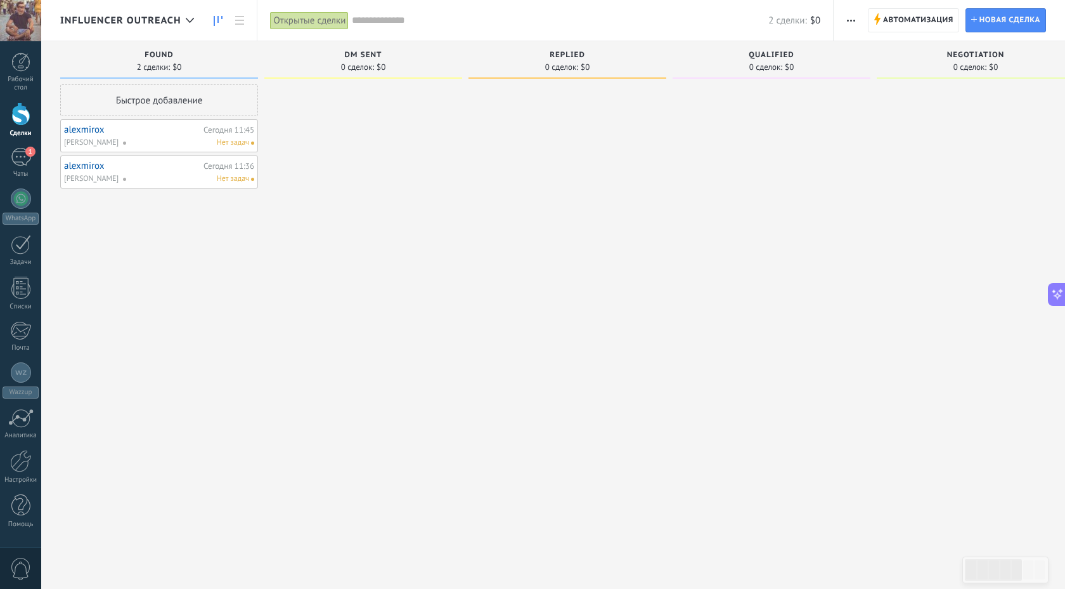
click at [852, 18] on span "button" at bounding box center [851, 20] width 8 height 24
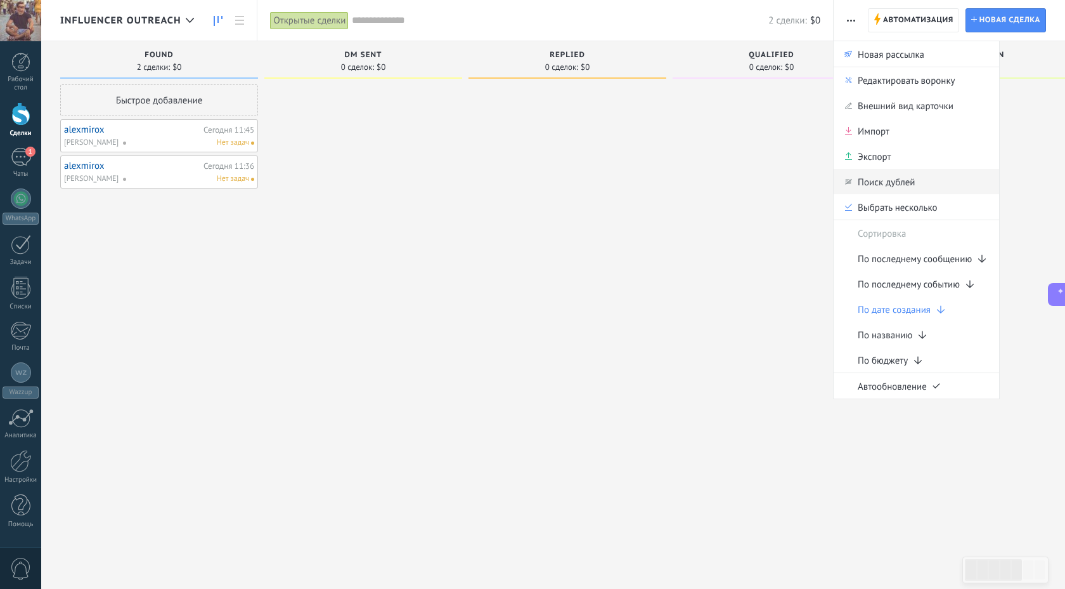
click at [883, 184] on span "Поиск дублей" at bounding box center [886, 181] width 57 height 25
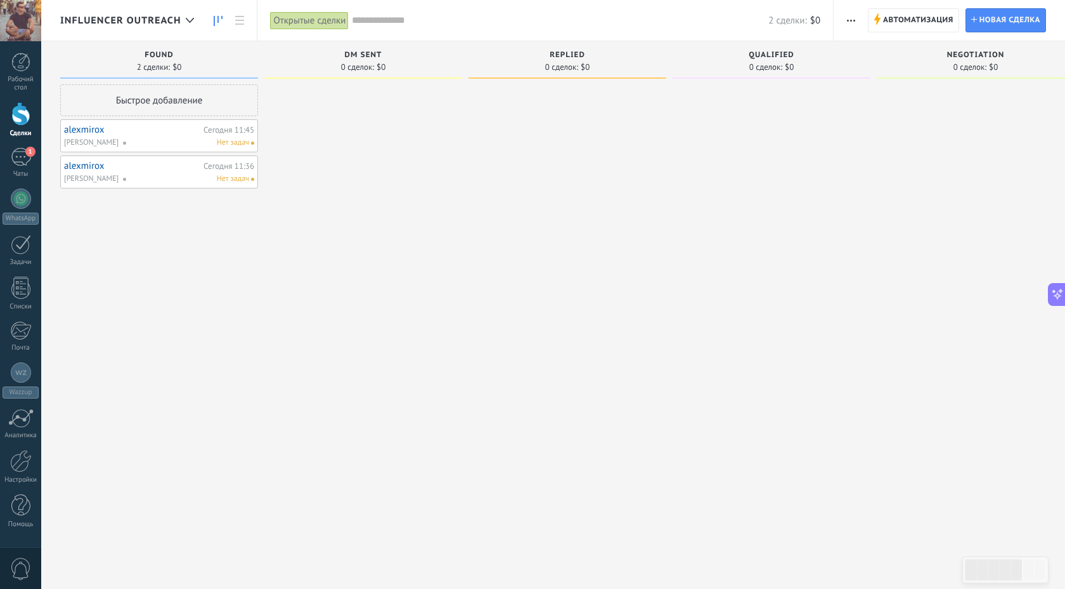
click at [757, 224] on div at bounding box center [772, 295] width 198 height 423
click at [942, 21] on span "Автоматизация" at bounding box center [918, 20] width 70 height 23
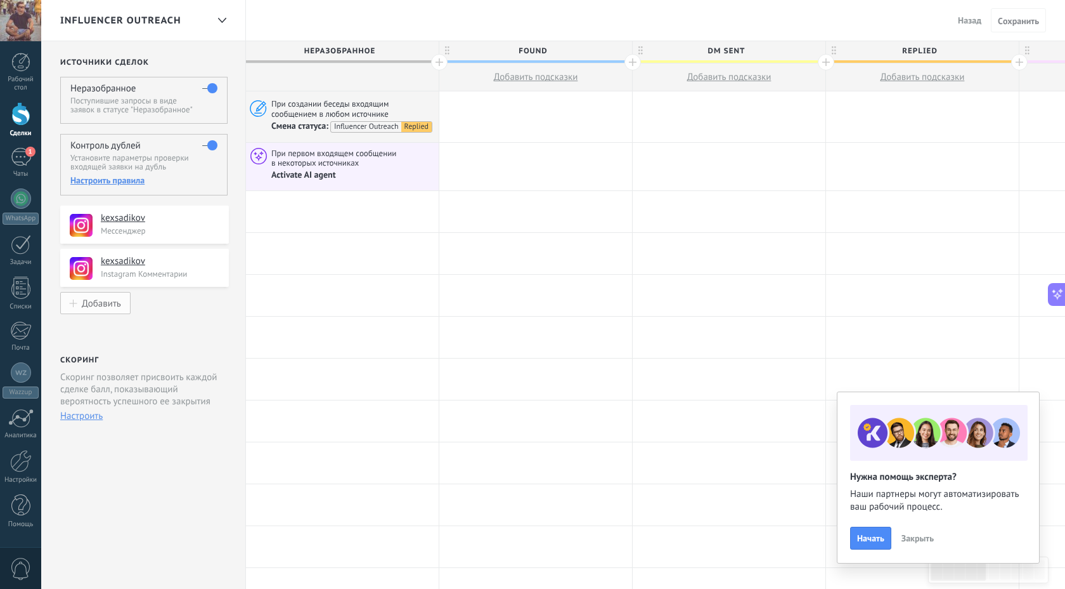
click at [100, 303] on div "Добавить" at bounding box center [101, 302] width 39 height 11
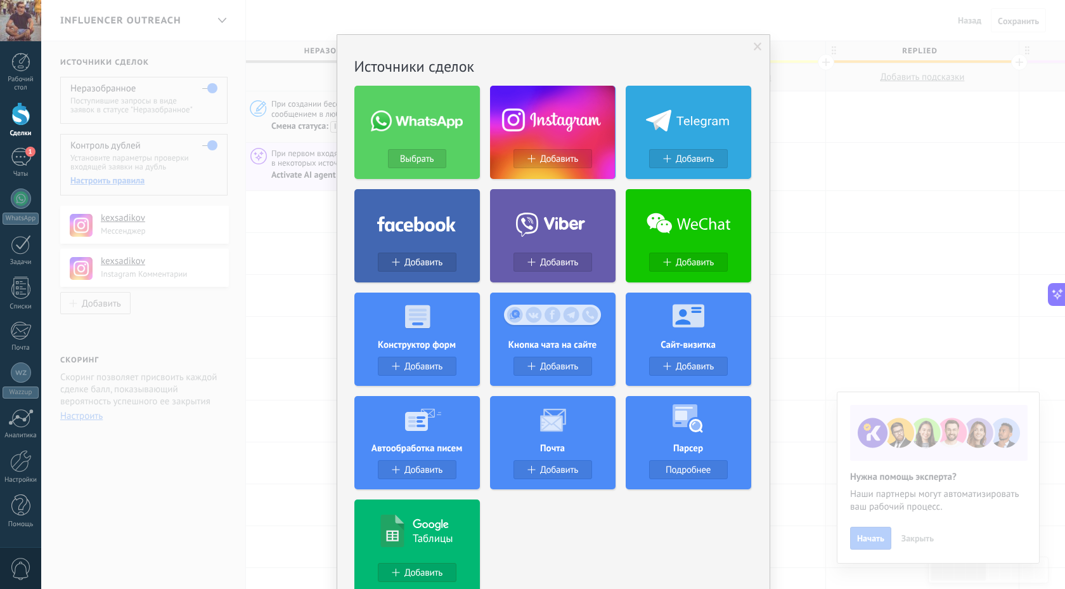
scroll to position [6, 0]
click at [415, 473] on span "Добавить" at bounding box center [424, 470] width 38 height 11
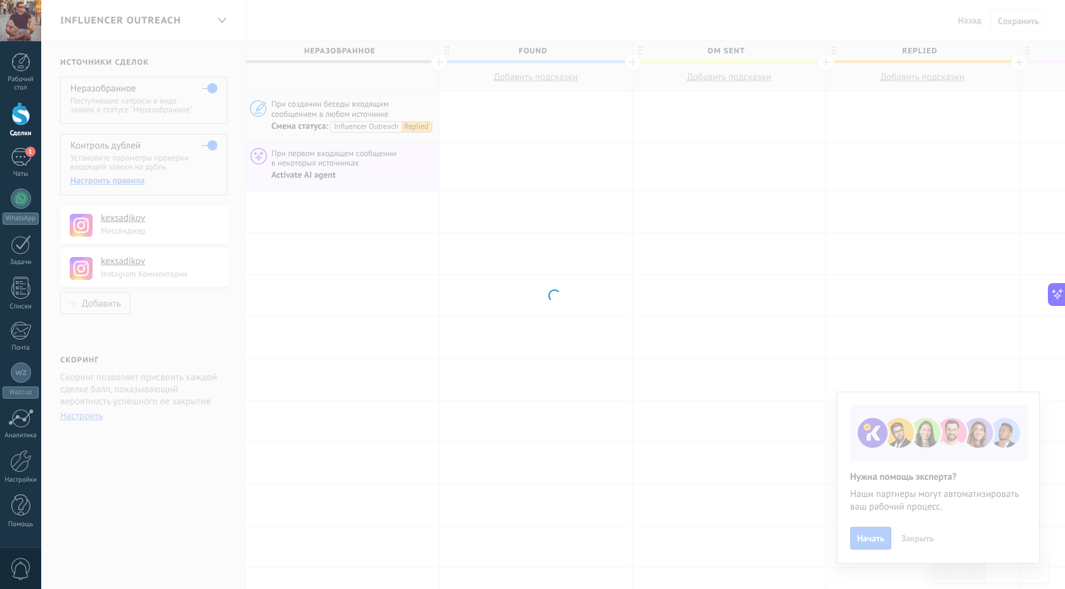
scroll to position [0, 0]
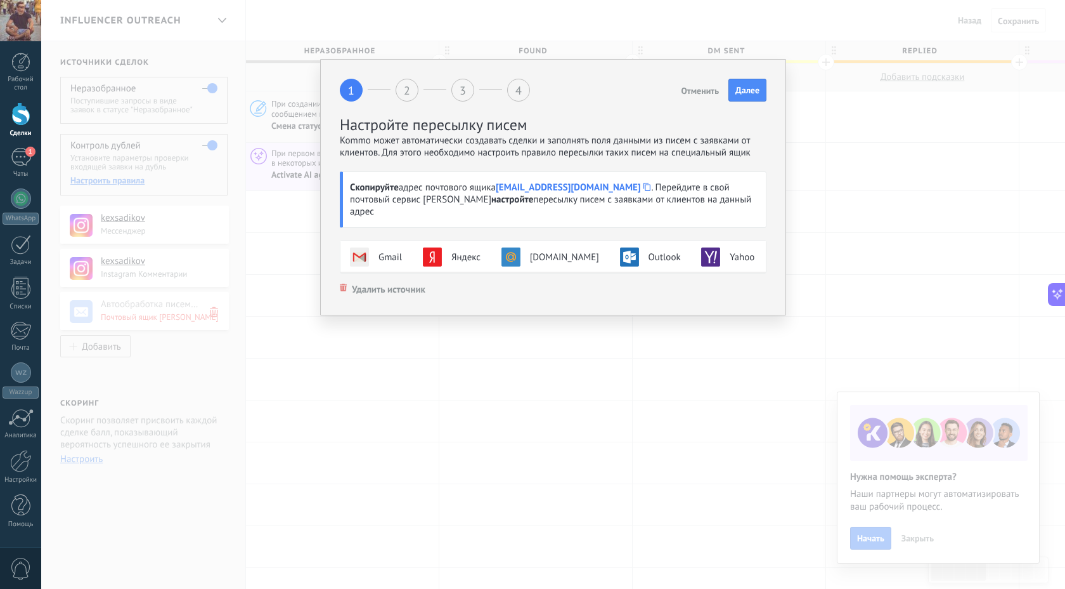
click at [695, 86] on span "Отменить" at bounding box center [700, 90] width 38 height 9
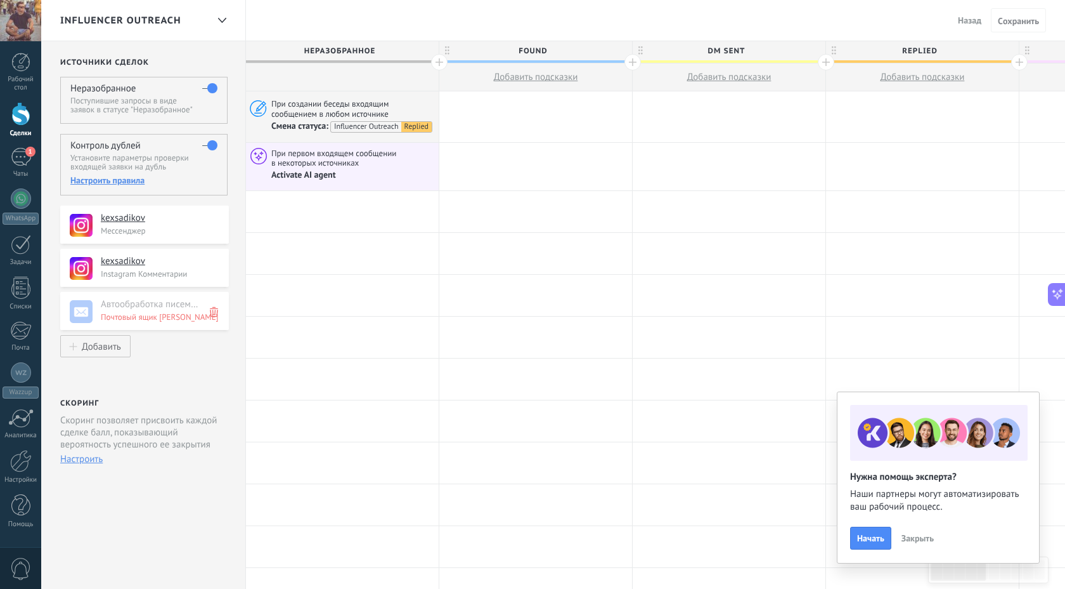
click at [218, 313] on use at bounding box center [214, 312] width 8 height 10
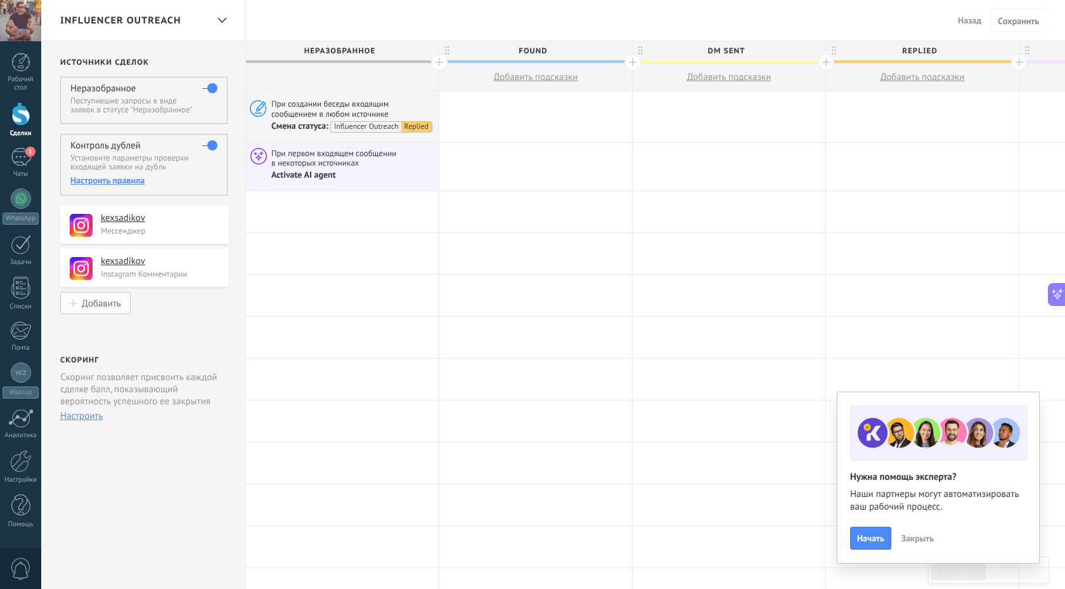
click at [113, 307] on div "Добавить" at bounding box center [101, 302] width 39 height 11
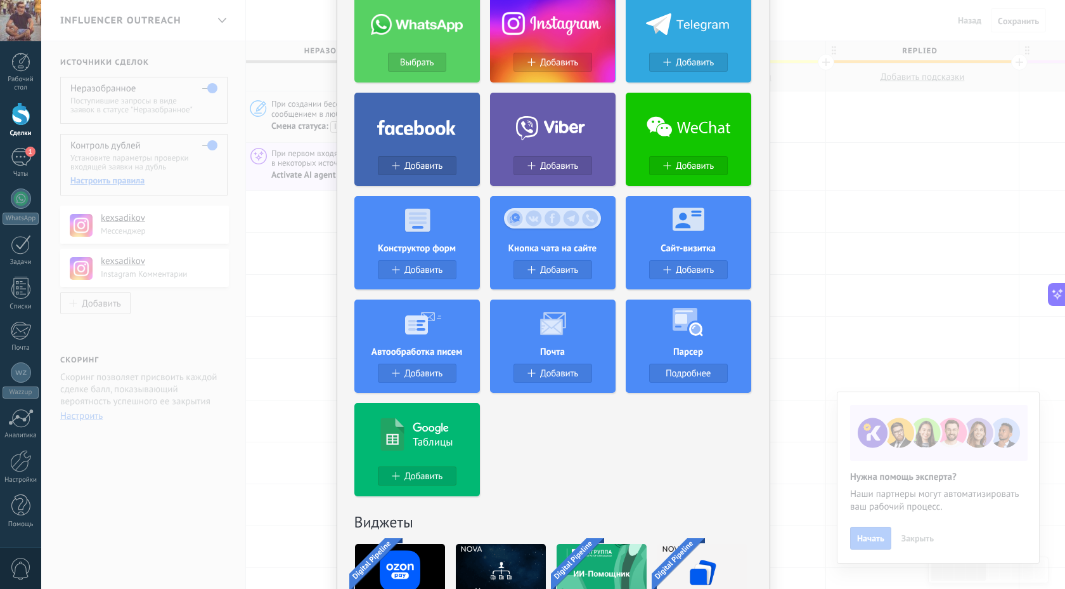
scroll to position [150, 0]
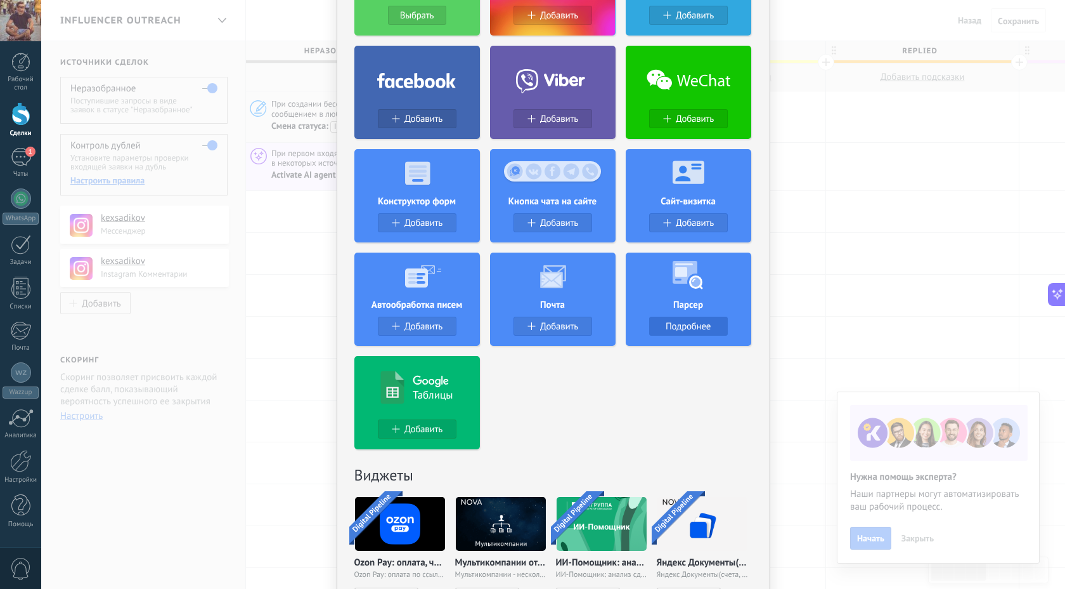
click at [715, 323] on div "Подробнее" at bounding box center [688, 326] width 77 height 11
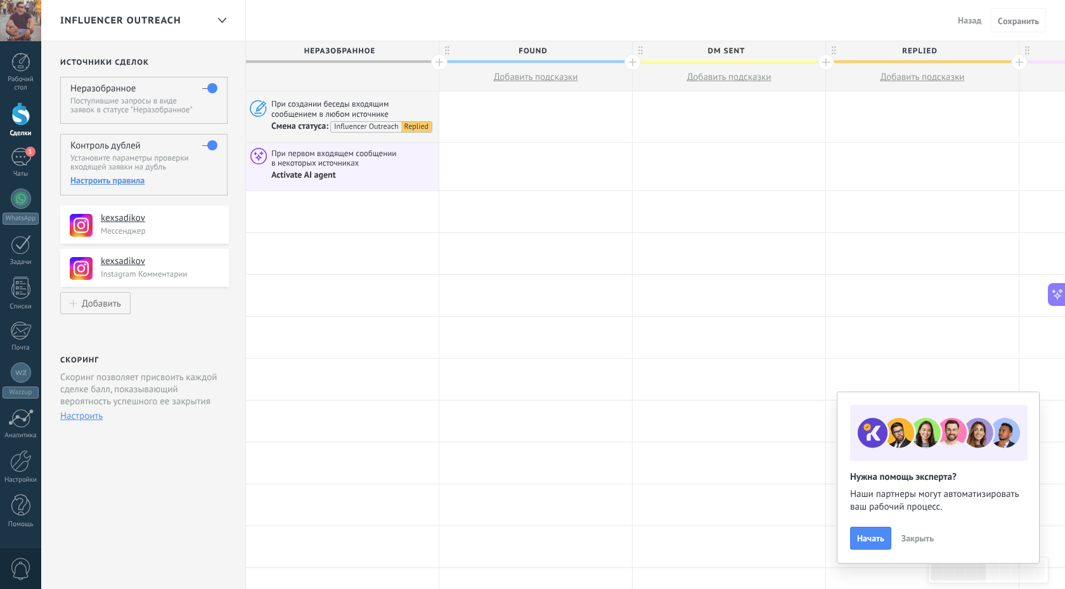
scroll to position [0, 0]
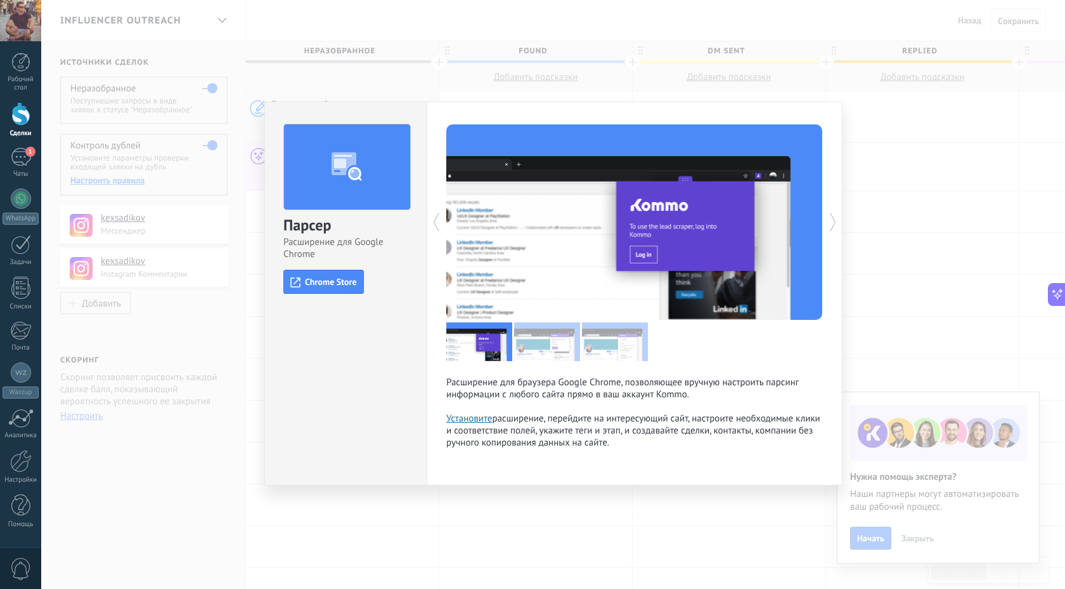
click at [578, 511] on div "Парсер Расширение для Google Chrome install Chrome Store Расширение для браузер…" at bounding box center [553, 294] width 1024 height 589
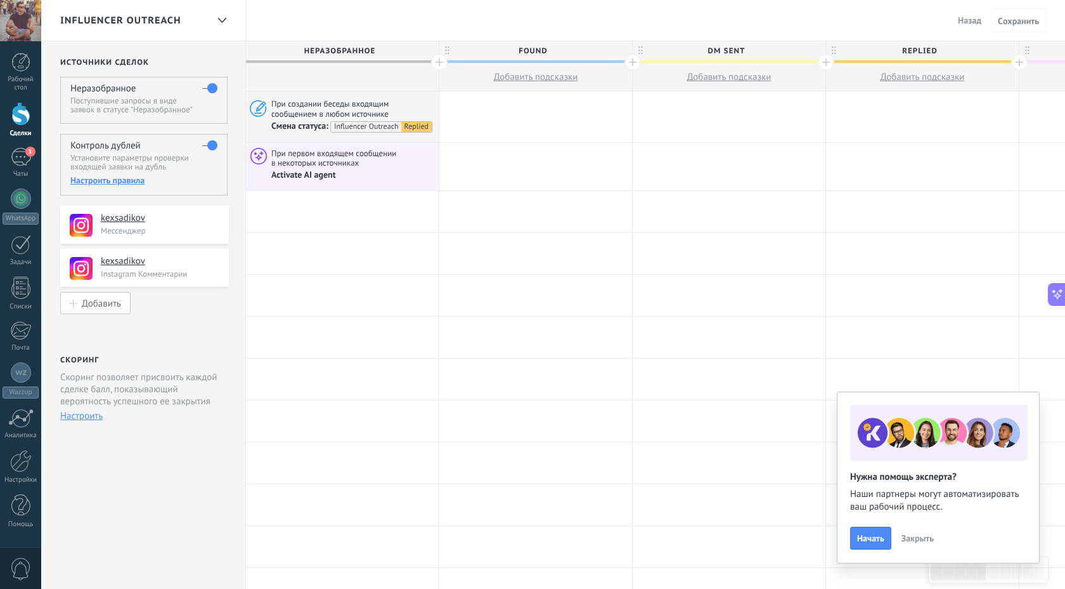
click at [75, 304] on div at bounding box center [74, 303] width 8 height 8
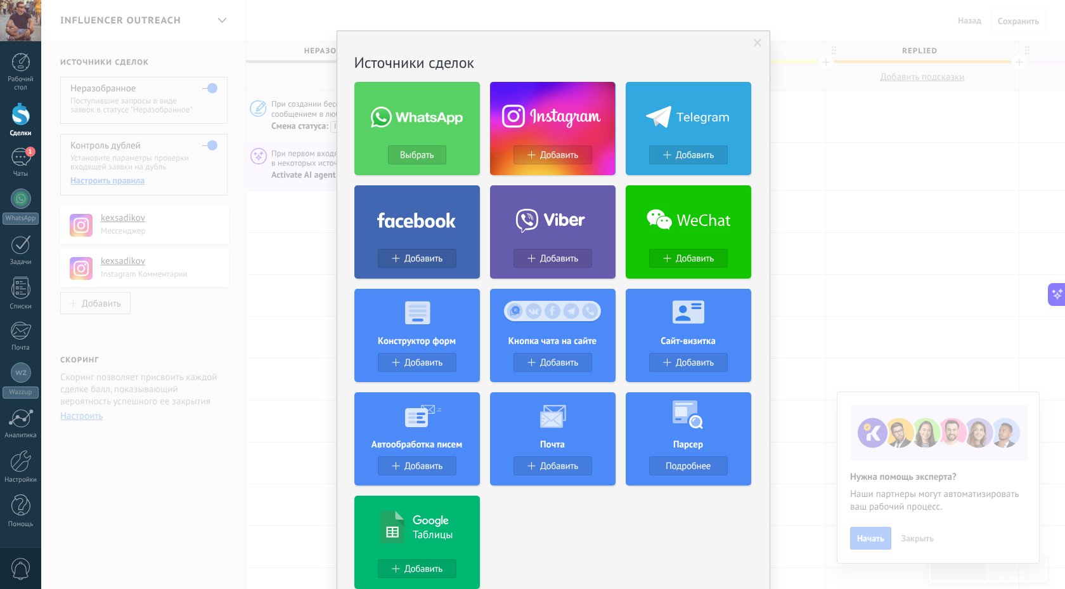
scroll to position [13, 0]
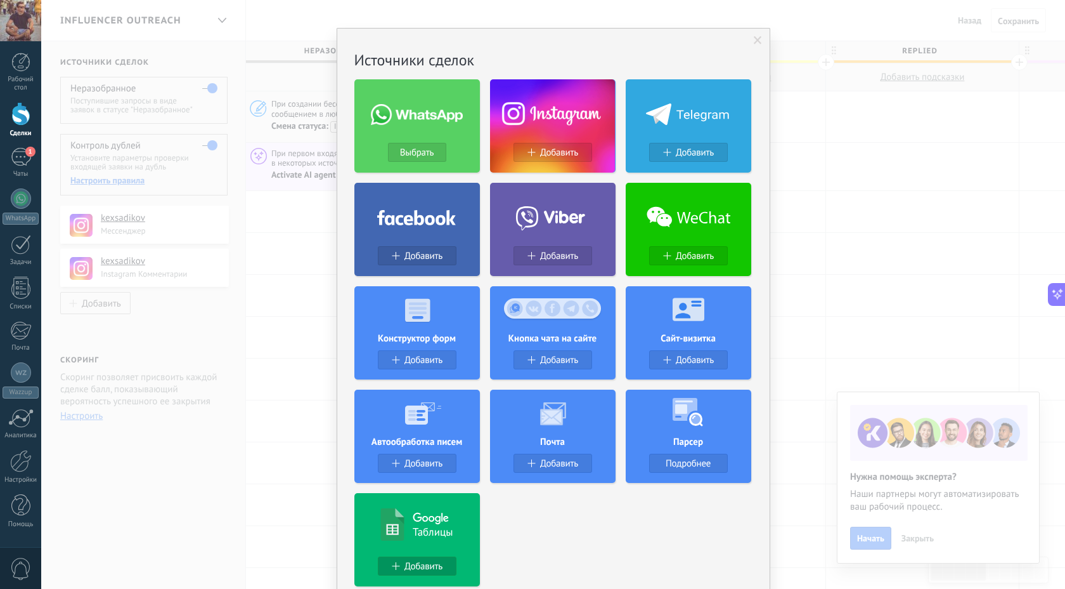
click at [410, 573] on button "Добавить" at bounding box center [417, 565] width 79 height 19
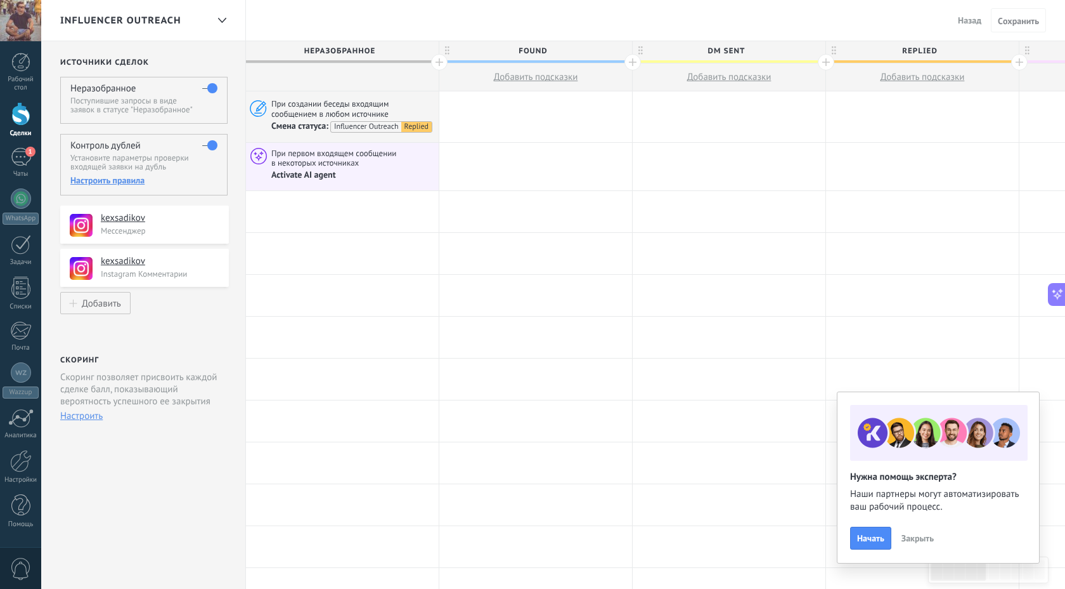
scroll to position [0, 0]
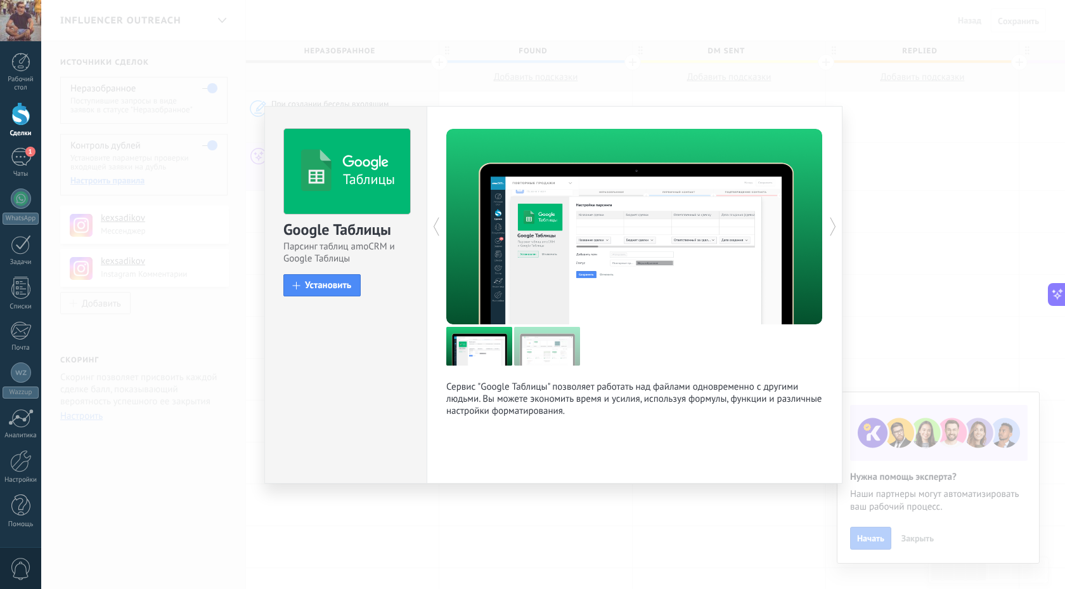
click at [468, 514] on div "Таблицы Google Таблицы Парсинг таблиц amoCRM и Google Таблицы install Установит…" at bounding box center [553, 294] width 1024 height 589
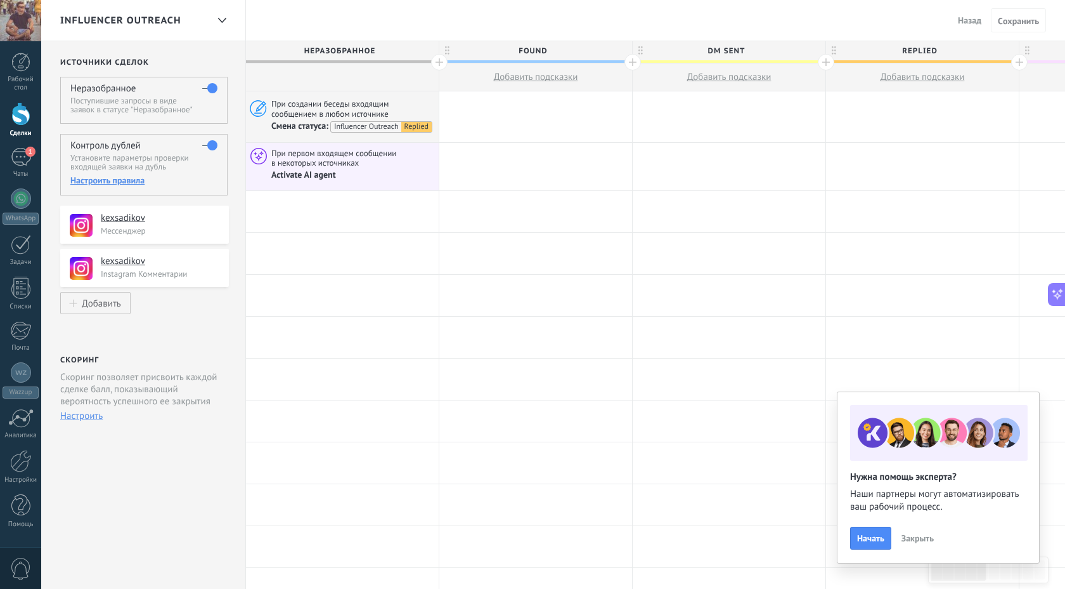
click at [125, 182] on div "Настроить правила" at bounding box center [143, 179] width 147 height 11
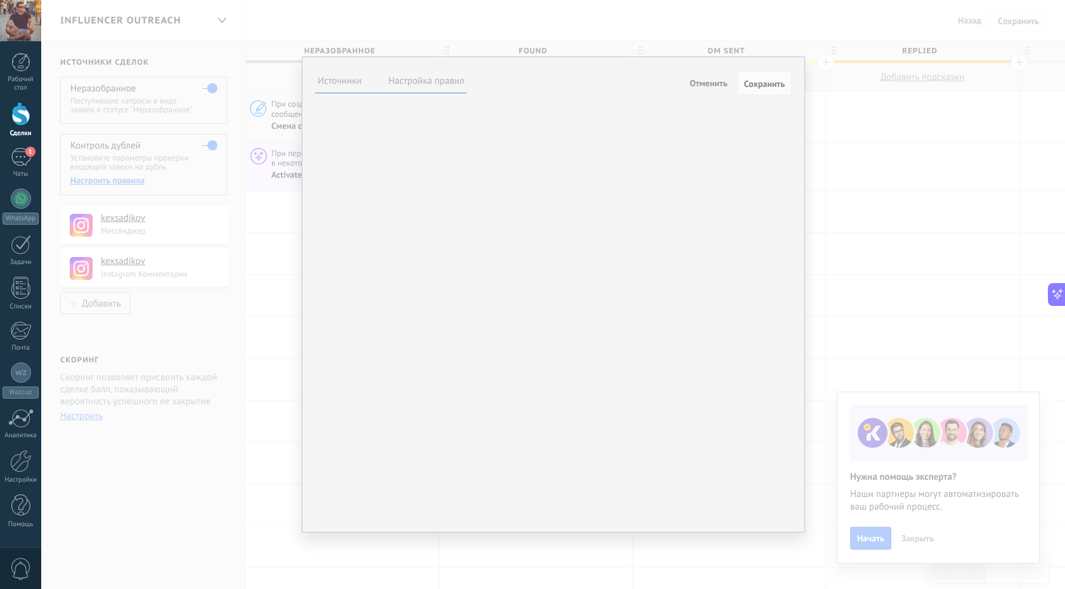
click at [0, 0] on div "**********" at bounding box center [0, 0] width 0 height 0
click at [0, 0] on label at bounding box center [0, 0] width 0 height 0
click at [569, 251] on div "**********" at bounding box center [554, 294] width 504 height 476
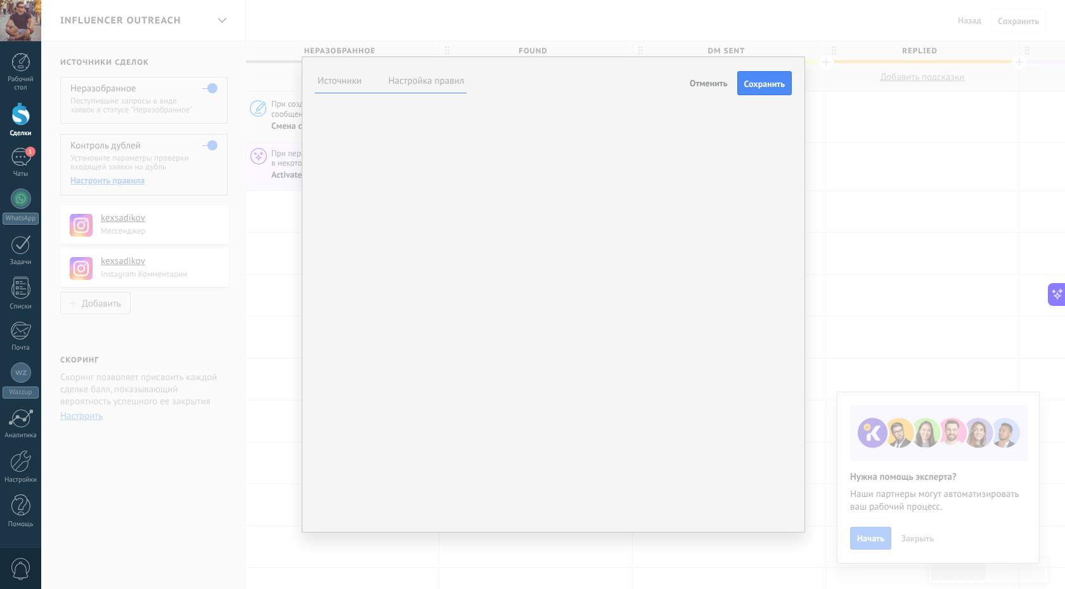
click at [706, 81] on span "Отменить" at bounding box center [709, 82] width 38 height 11
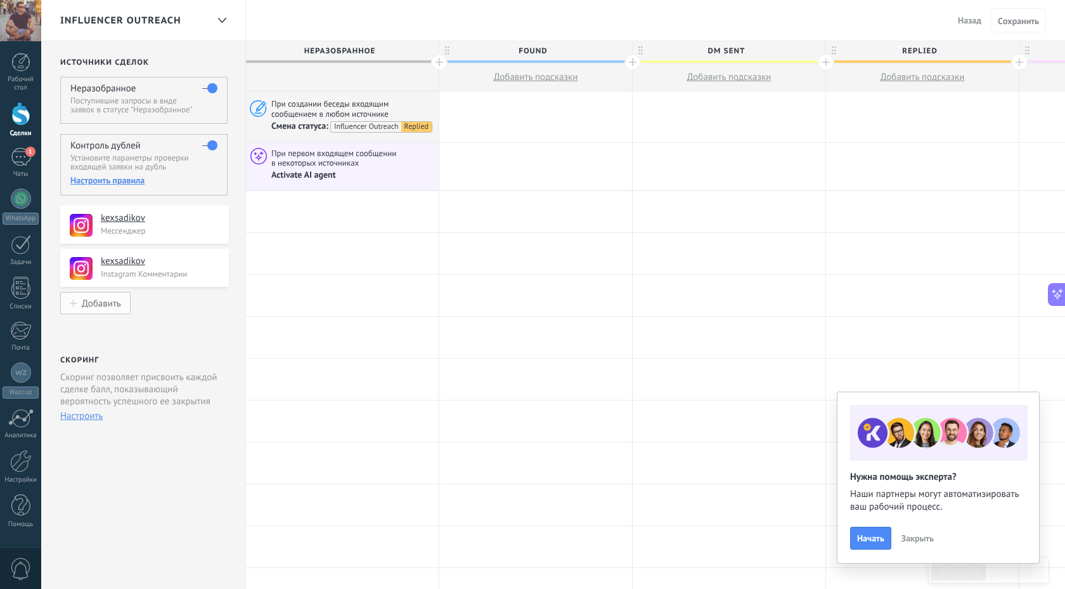
click at [88, 307] on div "Добавить" at bounding box center [101, 302] width 39 height 11
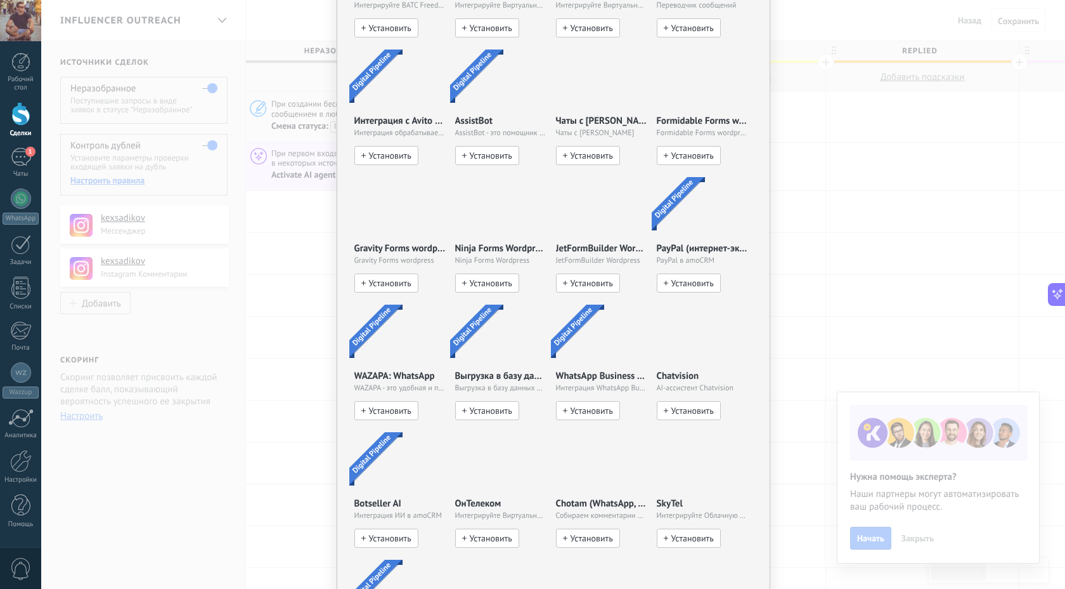
scroll to position [8112, 0]
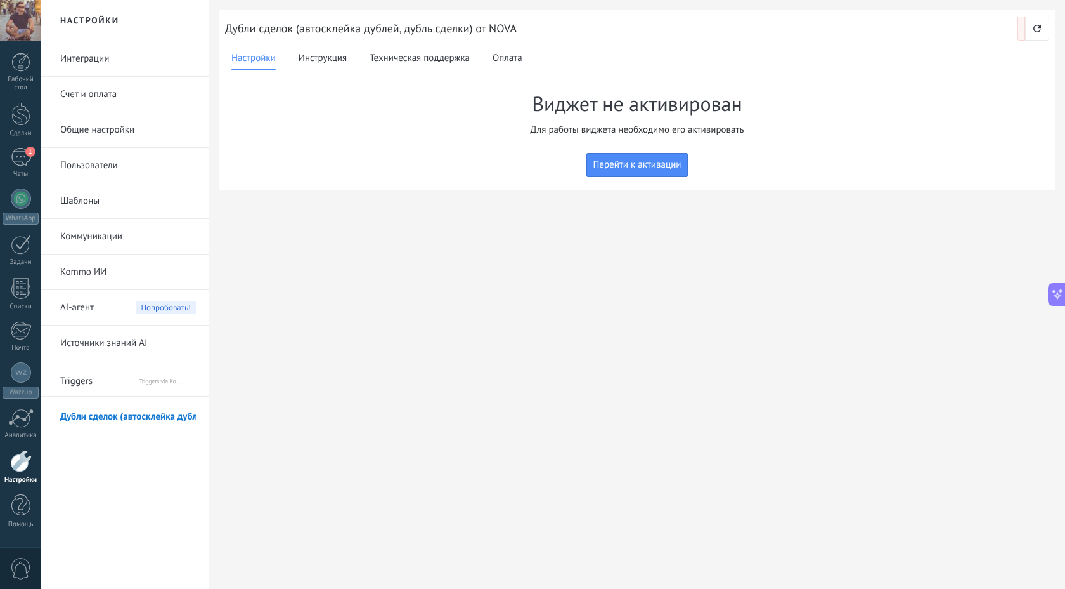
scroll to position [339, 0]
click at [608, 175] on button "Перейти к активации" at bounding box center [637, 165] width 101 height 24
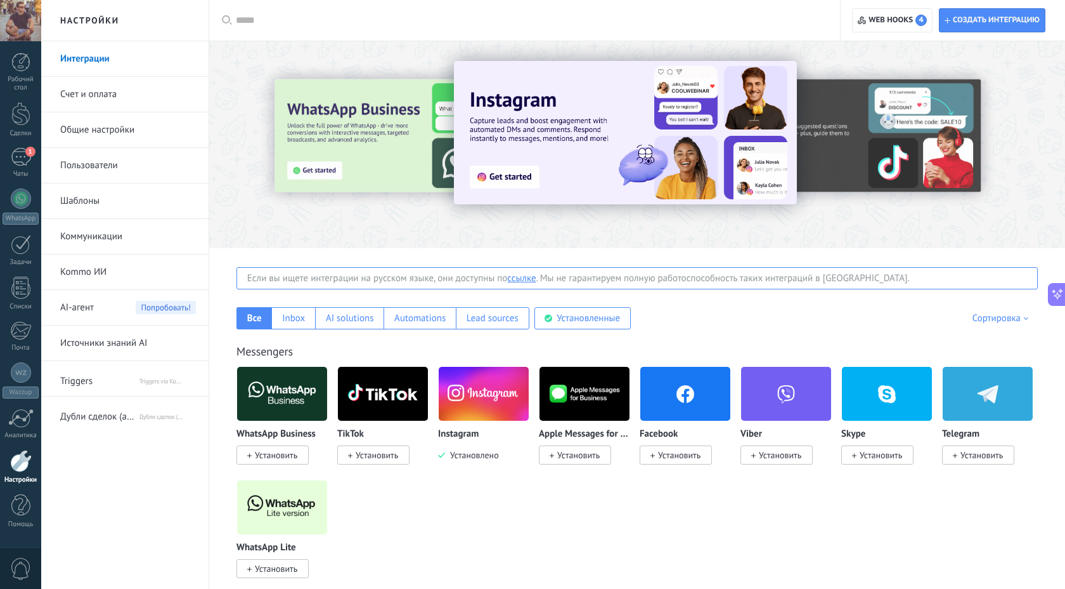
scroll to position [339, 0]
click at [94, 417] on span "Дубли сделок (автосклейка дублей, дубль сделки) от NOVA" at bounding box center [99, 414] width 78 height 30
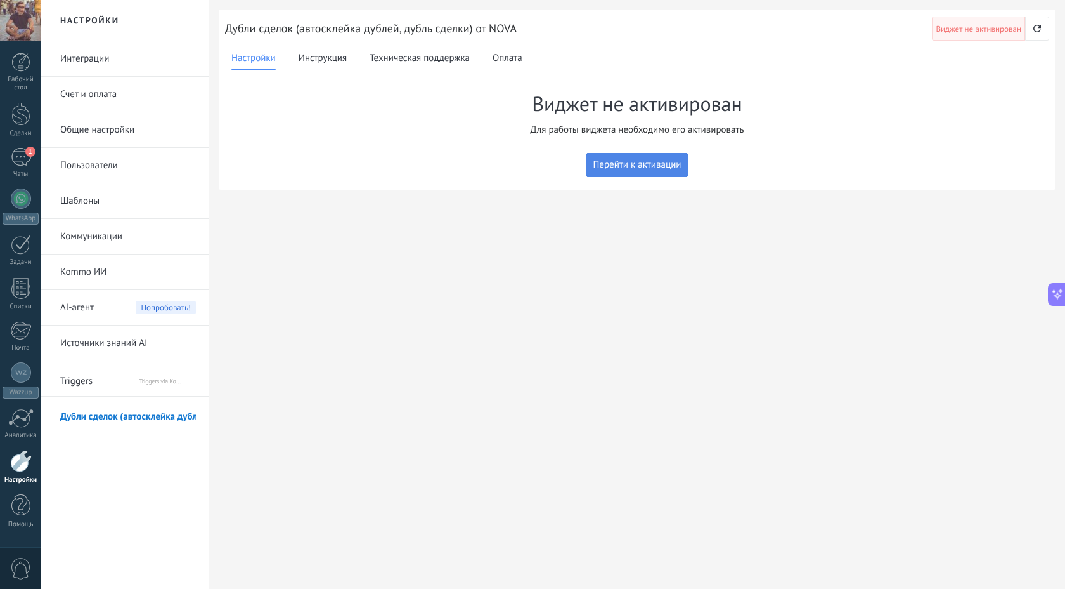
click at [627, 167] on span "Перейти к активации" at bounding box center [637, 165] width 88 height 10
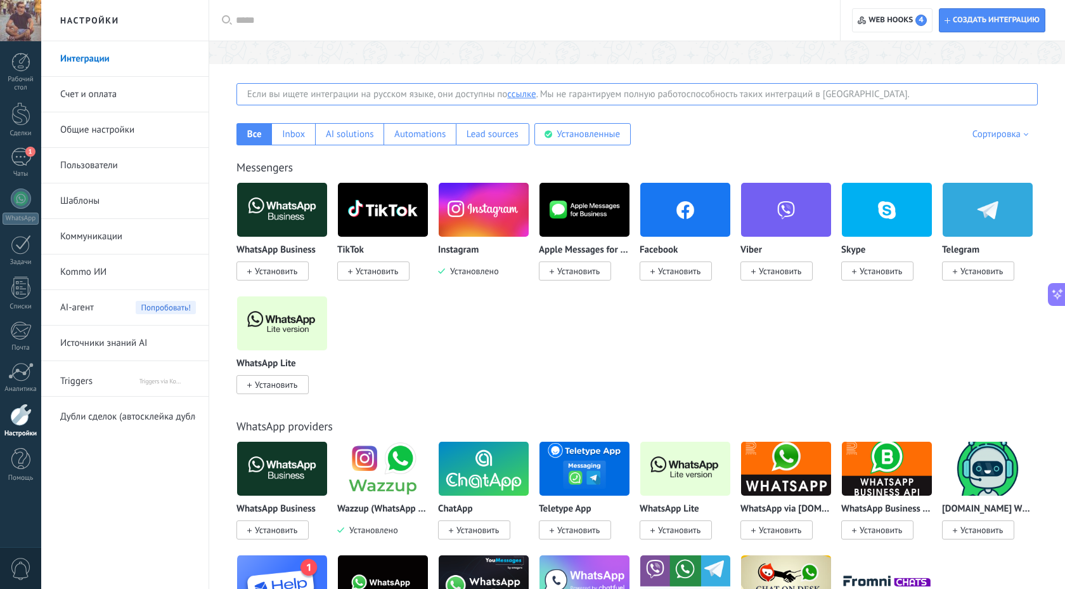
scroll to position [296, 0]
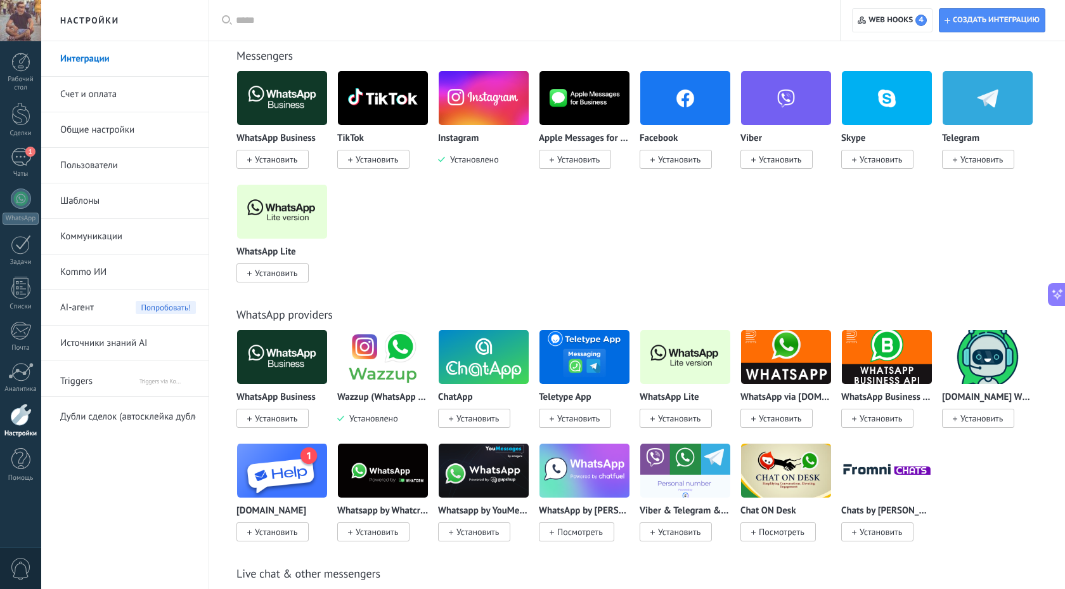
click at [482, 459] on img at bounding box center [484, 471] width 90 height 62
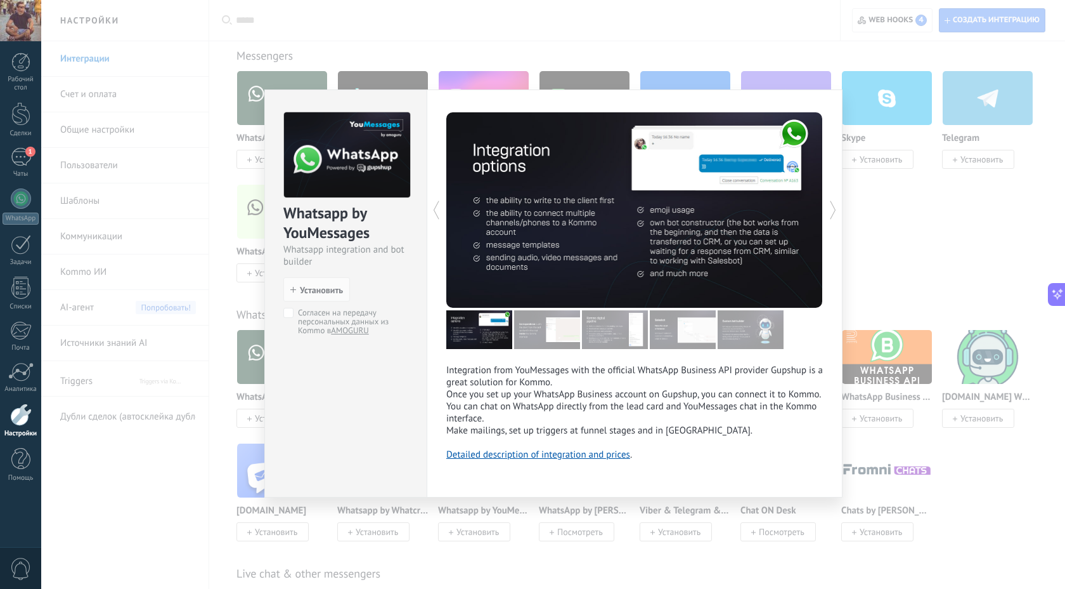
click at [486, 8] on div "Whatsapp by YouMessages Whatsapp integration and bot builder install Установить…" at bounding box center [553, 294] width 1024 height 589
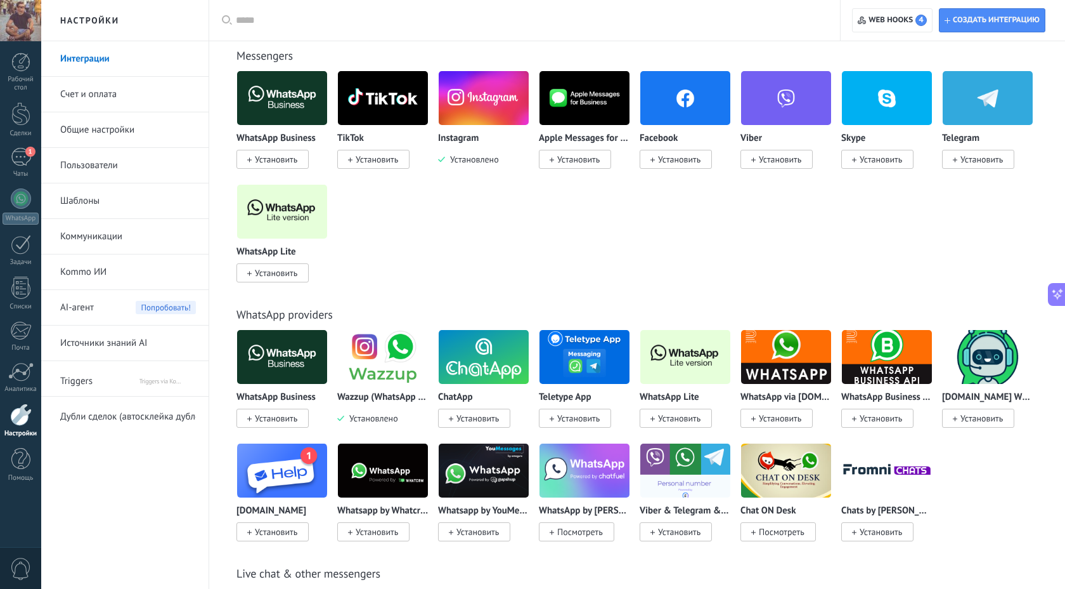
scroll to position [0, 0]
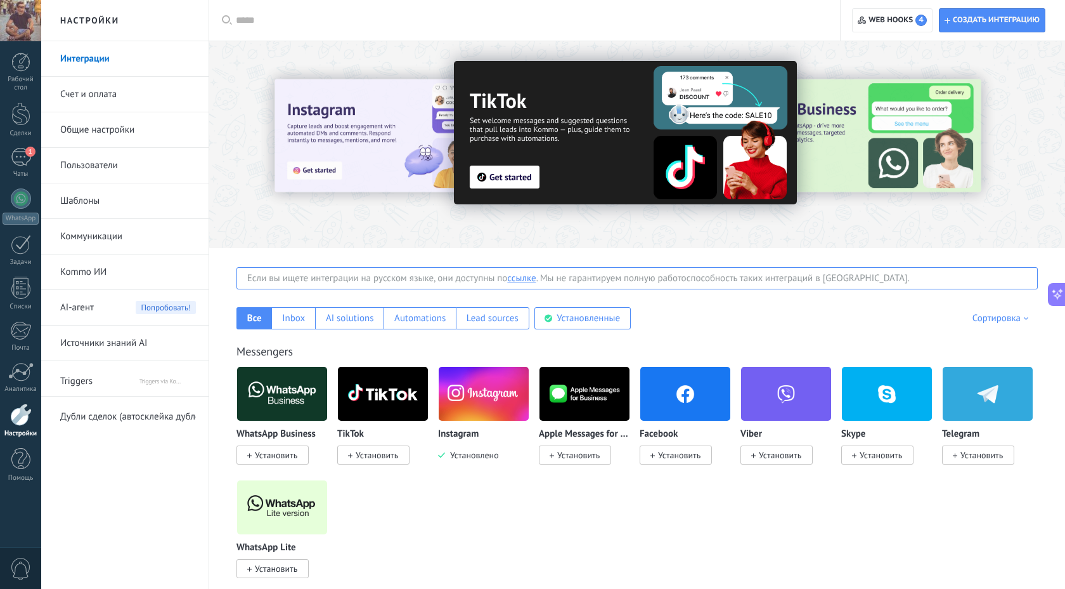
click at [299, 25] on input "text" at bounding box center [529, 20] width 587 height 13
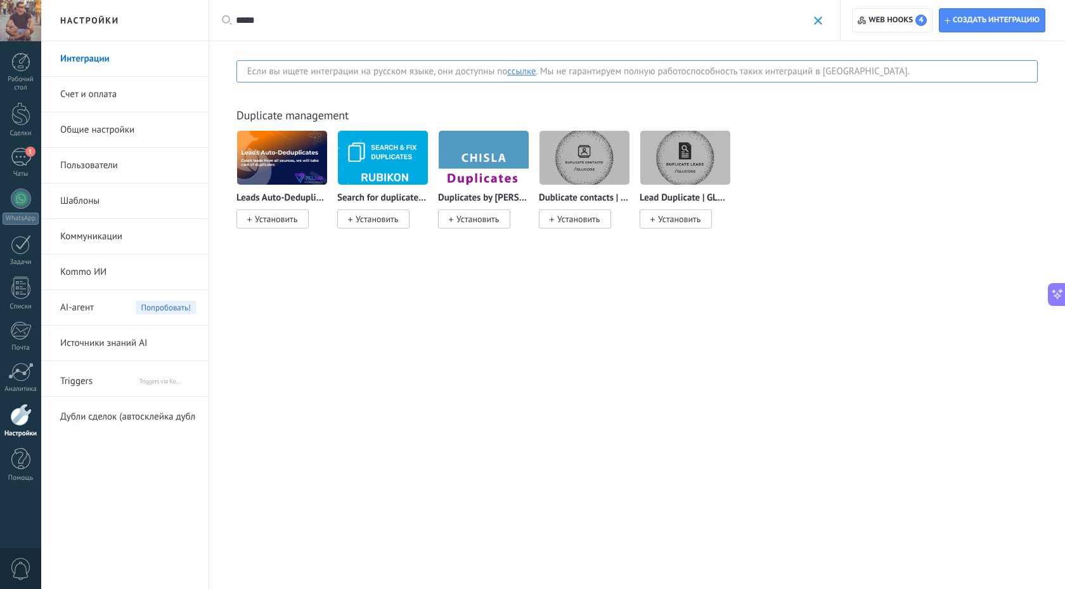
type input "*****"
click at [281, 157] on img at bounding box center [282, 158] width 90 height 62
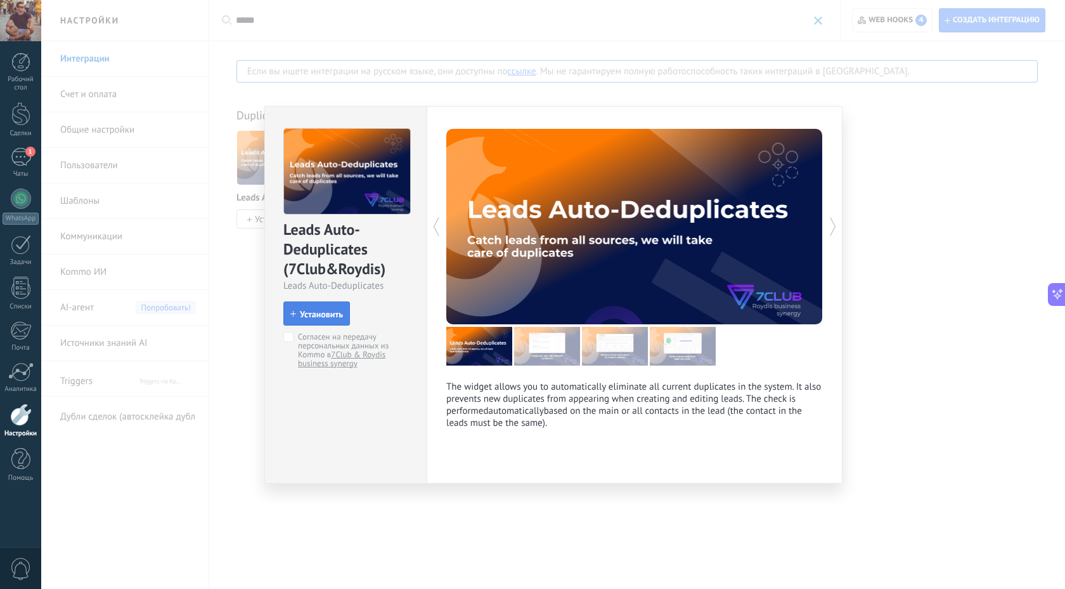
click at [308, 318] on span "Установить" at bounding box center [321, 313] width 43 height 9
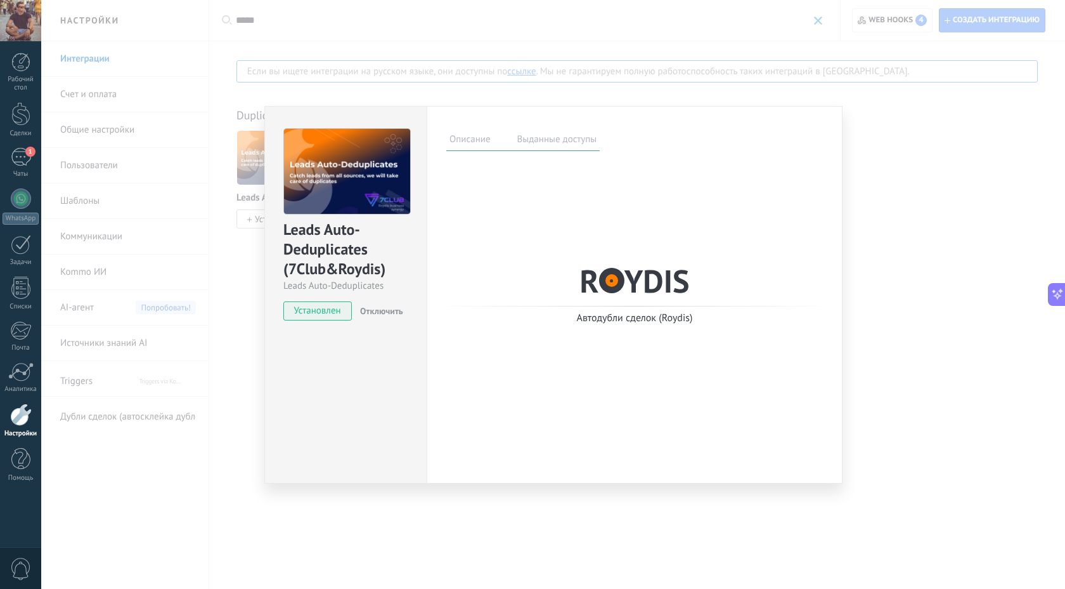
click at [549, 143] on label "Выданные доступы" at bounding box center [557, 141] width 86 height 18
click at [435, 147] on div "Описание Выданные доступы На этой вкладке отображается кто и когда выдал доступ…" at bounding box center [635, 294] width 416 height 377
click at [474, 137] on label "Описание" at bounding box center [470, 141] width 48 height 18
click at [609, 289] on div at bounding box center [611, 280] width 25 height 25
click at [622, 327] on div "R Y D I S Автодубли сделок (Roydis) The widget allows you to automatically elim…" at bounding box center [634, 251] width 377 height 171
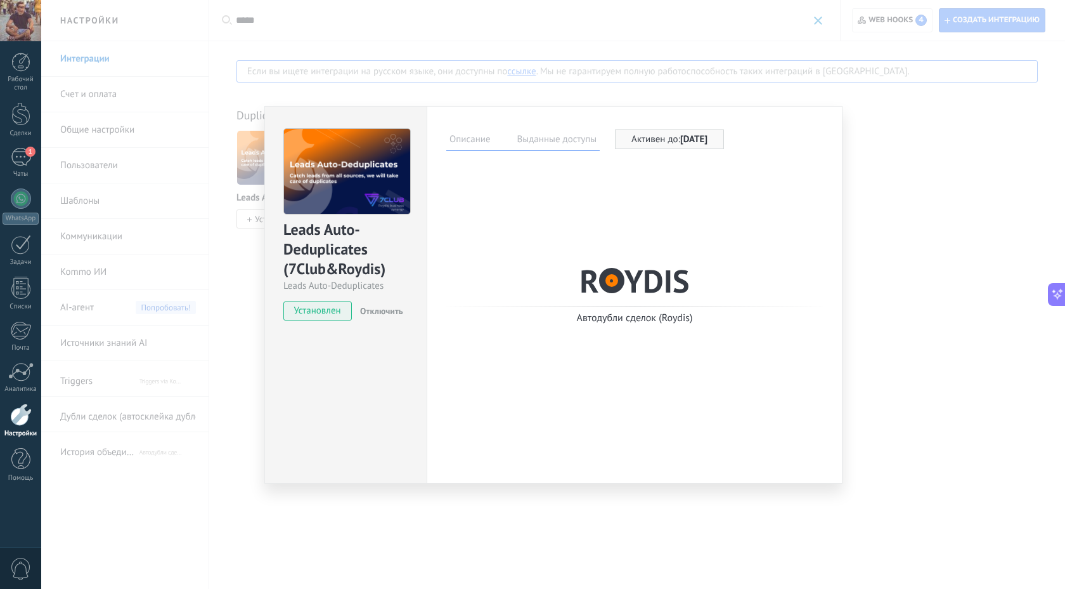
click at [622, 327] on div "R Y D I S Автодубли сделок (Roydis) The widget allows you to automatically elim…" at bounding box center [634, 251] width 377 height 171
click at [166, 479] on div "Leads Auto-Deduplicates (7Club&Roydis) Leads Auto-Deduplicates Установлен Отклю…" at bounding box center [553, 294] width 1024 height 589
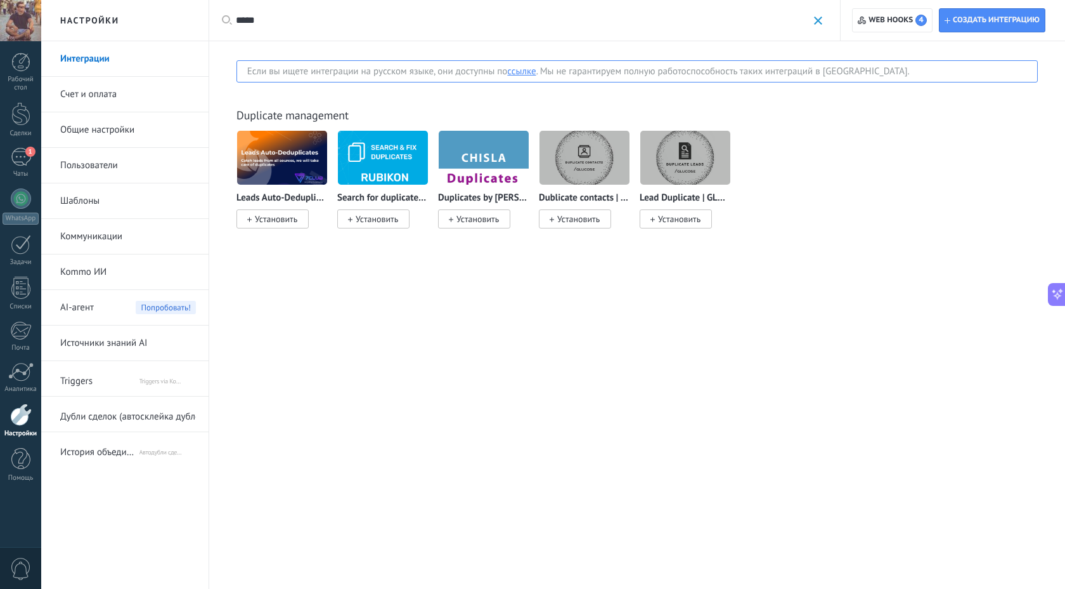
click at [92, 455] on span "История объединений" at bounding box center [99, 449] width 78 height 30
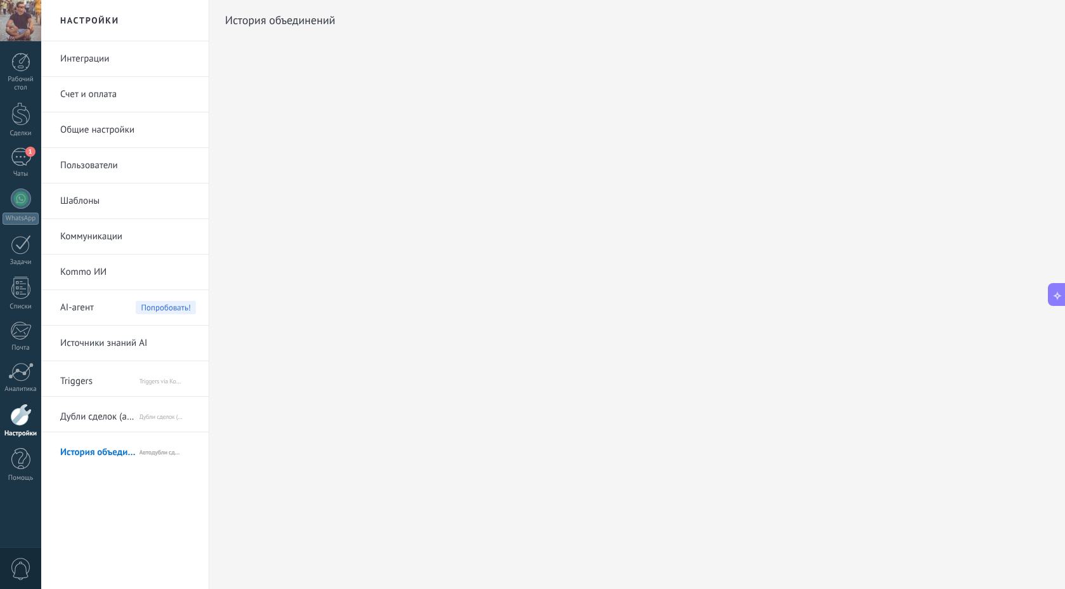
click at [105, 422] on span "Дубли сделок (автосклейка дублей, дубль сделки) от NOVA" at bounding box center [99, 414] width 78 height 30
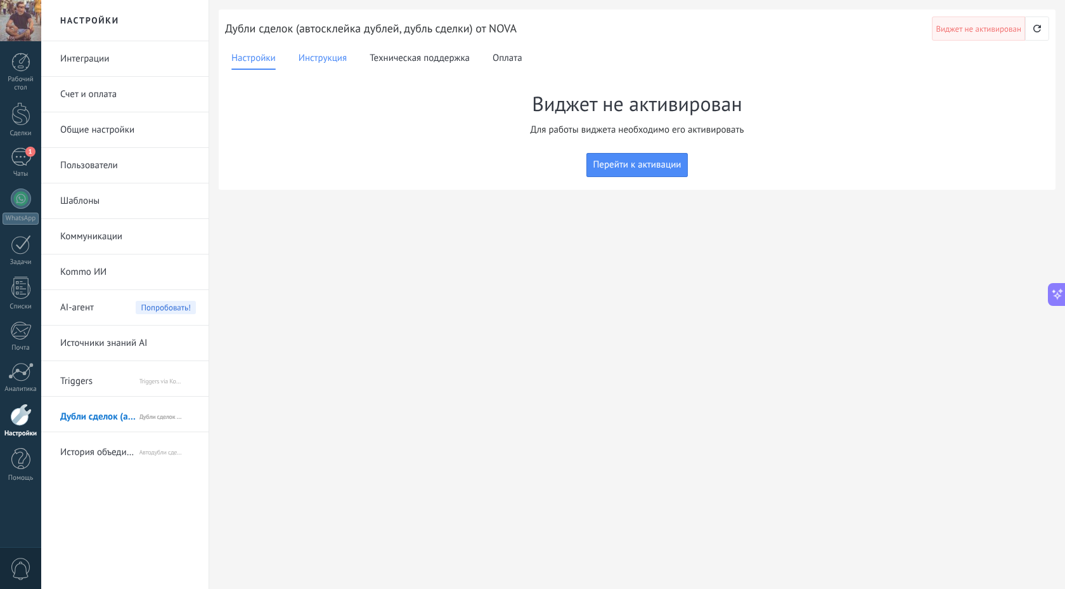
click at [320, 62] on span "Инструкция" at bounding box center [323, 58] width 48 height 15
click at [418, 57] on span "Техническая поддержка" at bounding box center [420, 58] width 100 height 15
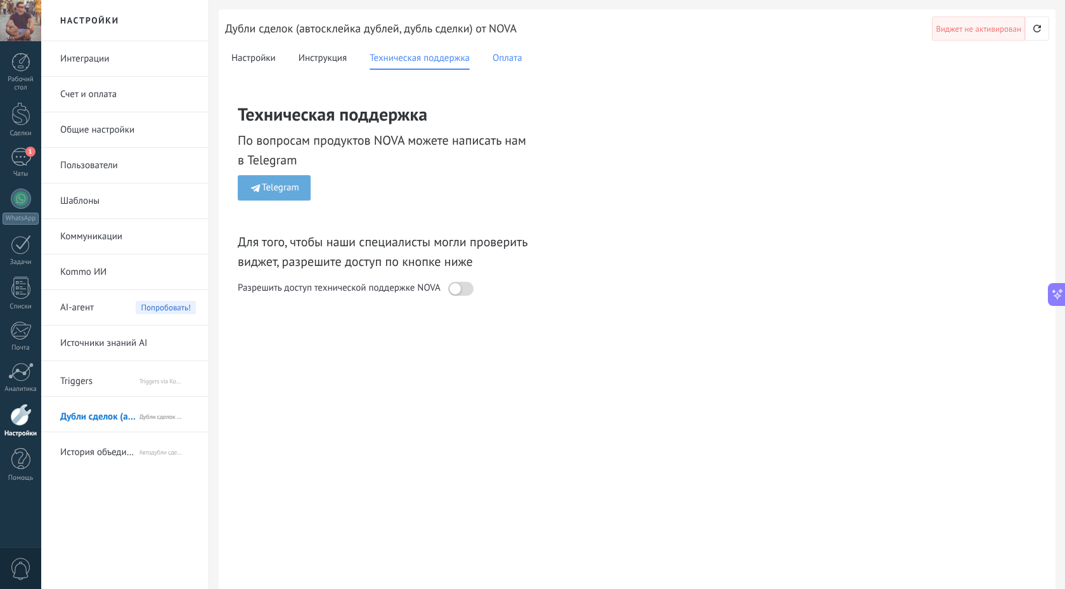
click at [517, 52] on span "Оплата" at bounding box center [508, 58] width 30 height 15
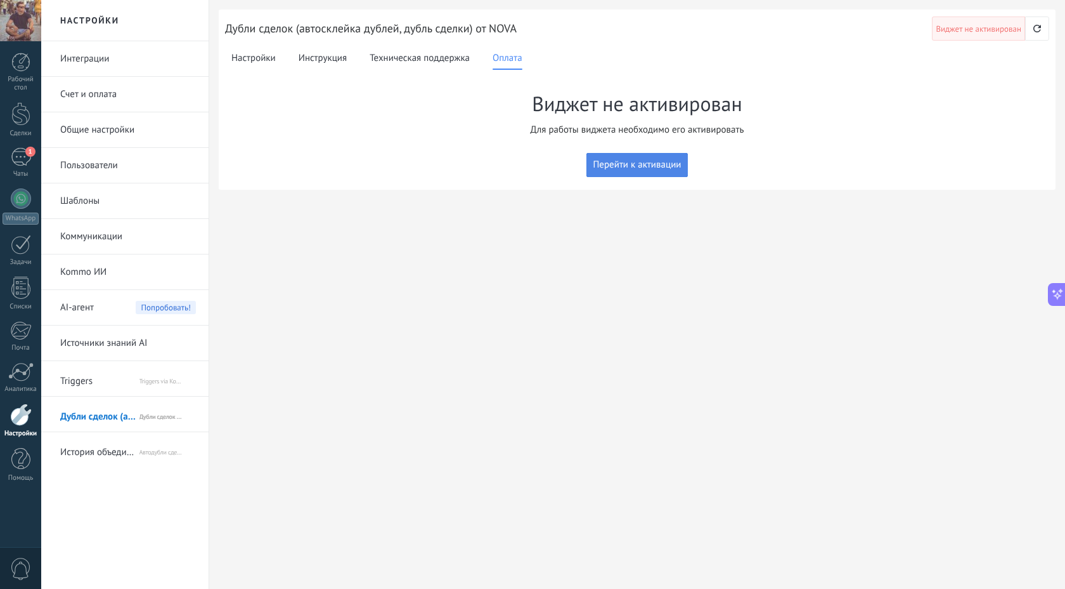
click at [655, 164] on span "Перейти к активации" at bounding box center [637, 165] width 88 height 10
click at [991, 29] on span "Виджет не активирован" at bounding box center [979, 29] width 86 height 8
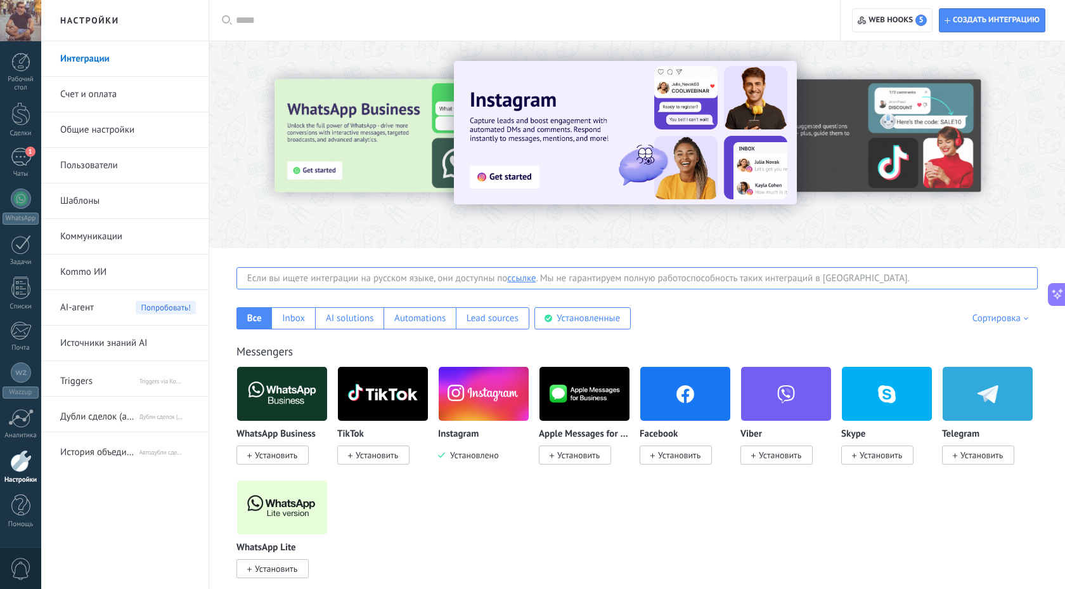
scroll to position [339, 0]
click at [98, 415] on span "Дубли сделок (автосклейка дублей, дубль сделки) от NOVA" at bounding box center [99, 414] width 78 height 30
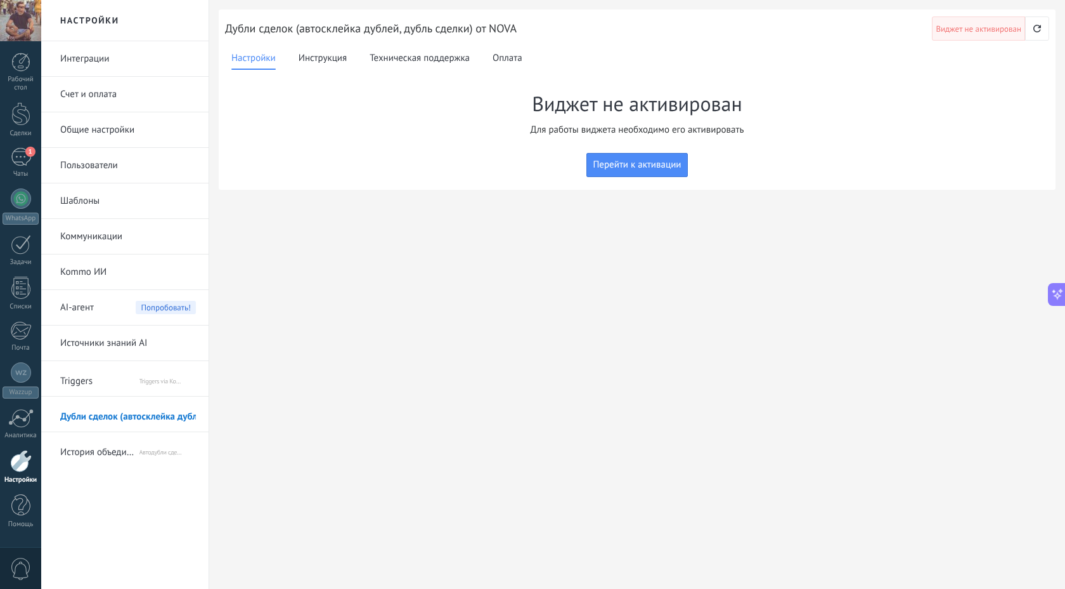
click at [965, 28] on span "Виджет не активирован" at bounding box center [979, 29] width 86 height 8
click at [1042, 28] on icon "button" at bounding box center [1037, 28] width 11 height 11
click at [631, 167] on span "Перейти к активации" at bounding box center [637, 165] width 88 height 10
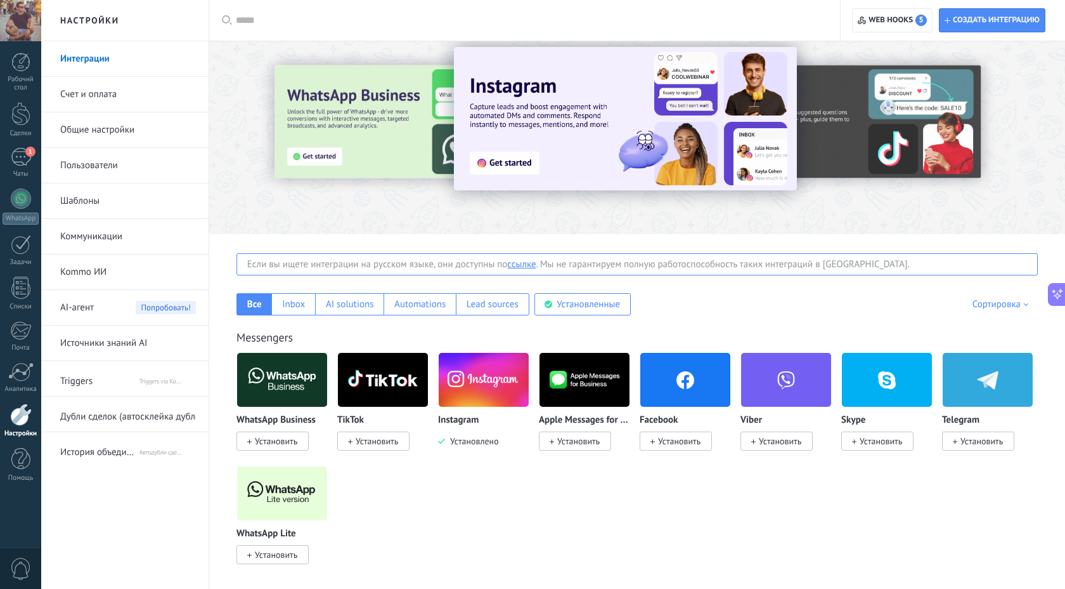
scroll to position [30, 0]
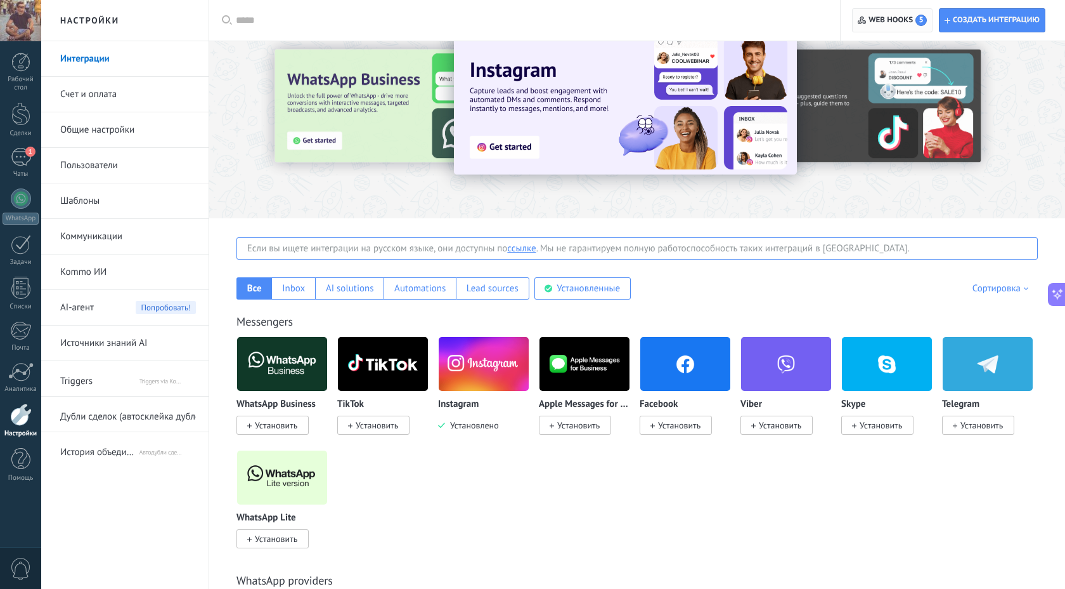
click at [870, 15] on span "Web hooks 5" at bounding box center [898, 20] width 58 height 11
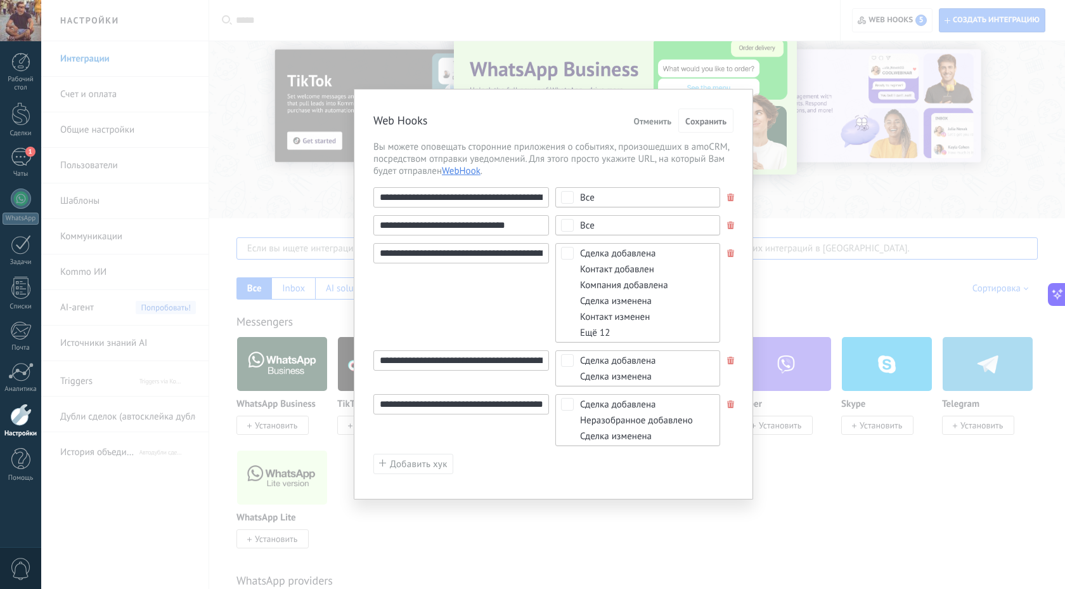
scroll to position [0, 23]
click at [566, 360] on div "**********" at bounding box center [554, 368] width 360 height 36
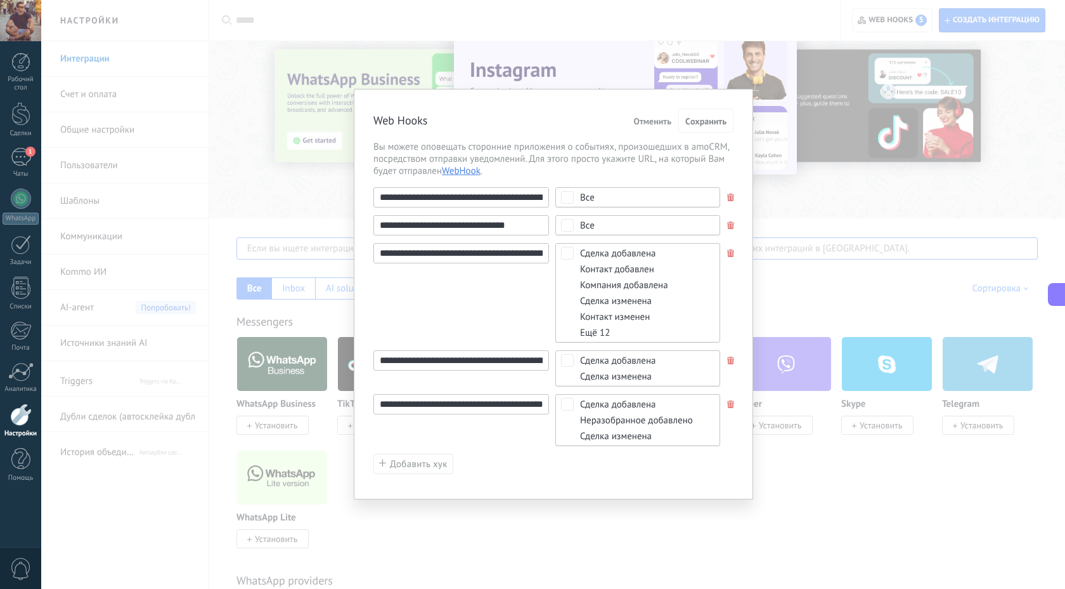
scroll to position [0, 27]
drag, startPoint x: 483, startPoint y: 405, endPoint x: 587, endPoint y: 407, distance: 104.0
click at [587, 407] on div "**********" at bounding box center [554, 420] width 360 height 52
click at [563, 516] on div "**********" at bounding box center [553, 294] width 1024 height 589
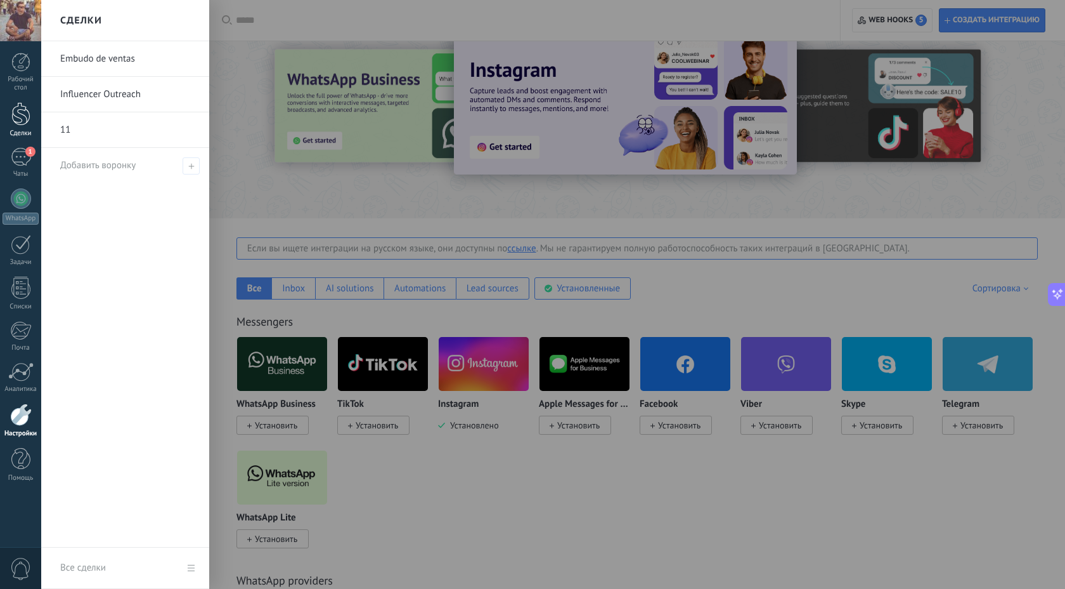
click at [18, 117] on div at bounding box center [20, 113] width 19 height 23
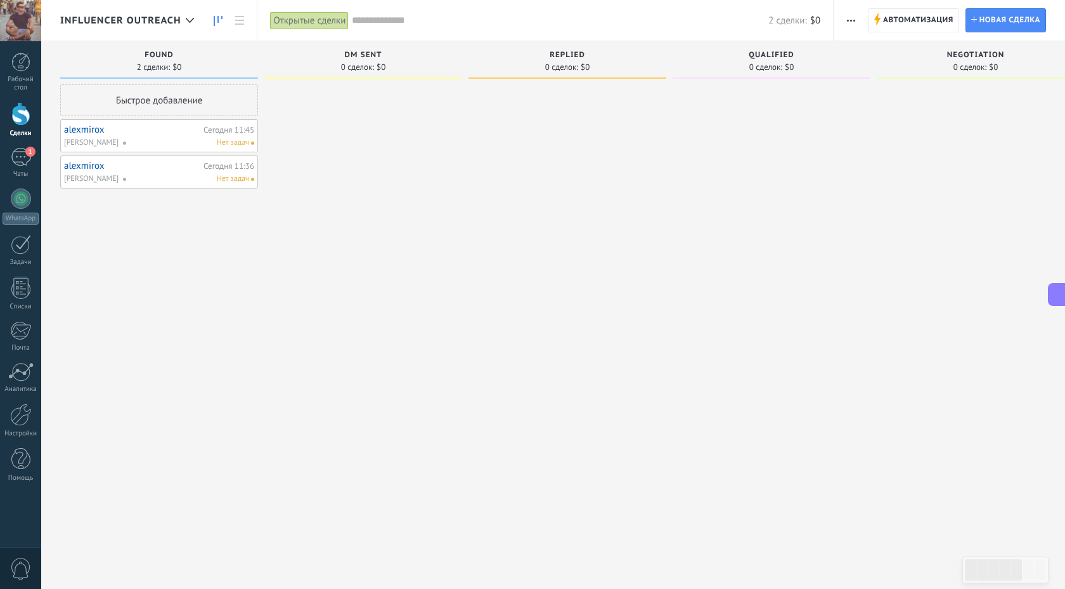
click at [849, 15] on span "button" at bounding box center [851, 20] width 8 height 24
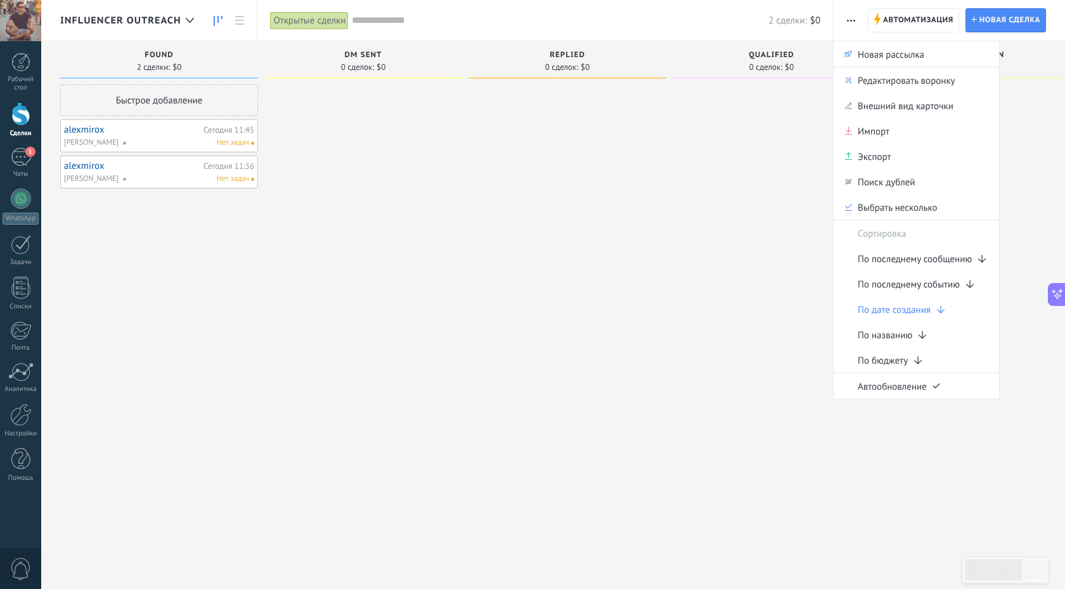
click at [735, 199] on div at bounding box center [772, 295] width 198 height 423
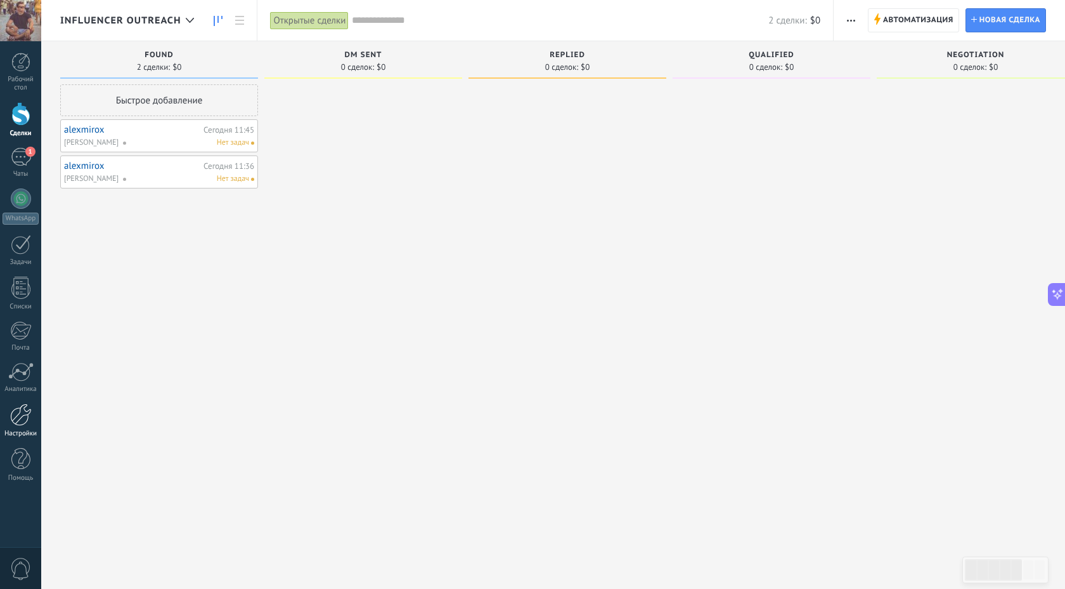
click at [20, 415] on div at bounding box center [21, 414] width 22 height 22
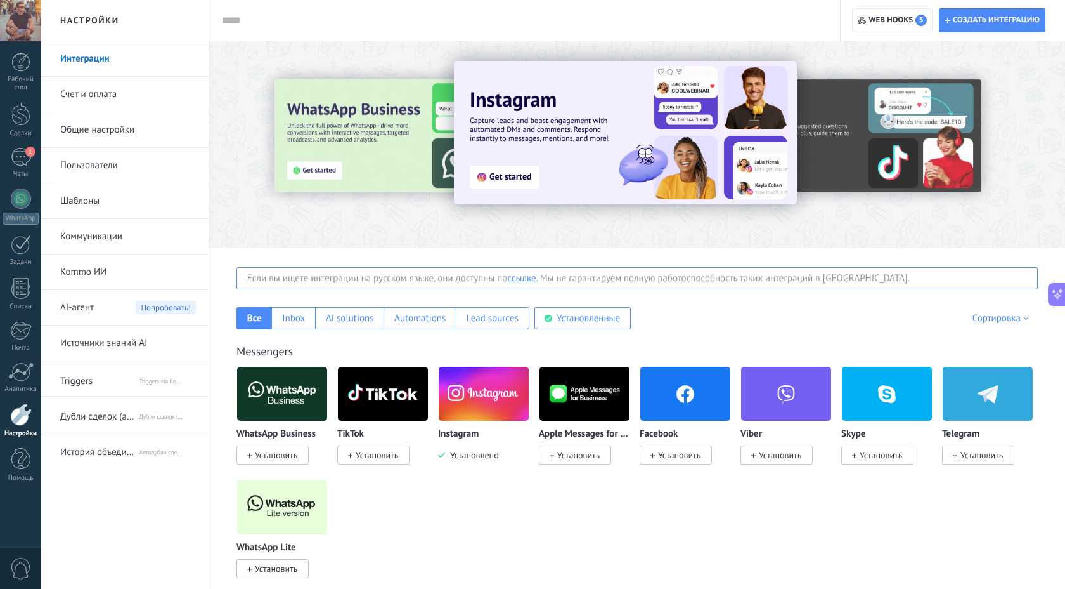
click at [82, 453] on span "История объединений" at bounding box center [99, 449] width 78 height 30
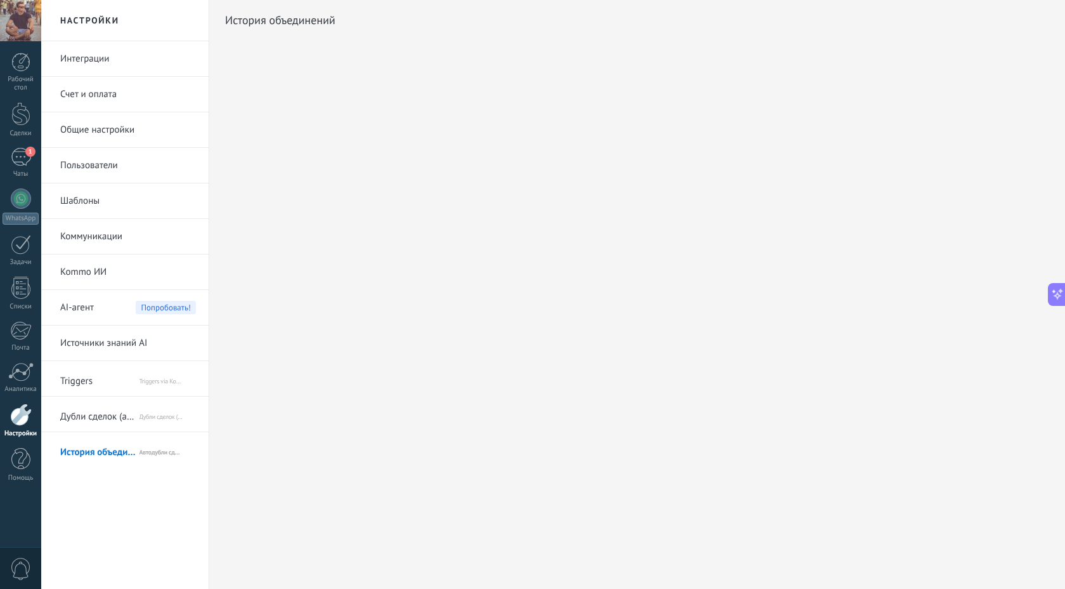
click at [98, 410] on span "Дубли сделок (автосклейка дублей, дубль сделки) от NOVA" at bounding box center [99, 414] width 78 height 30
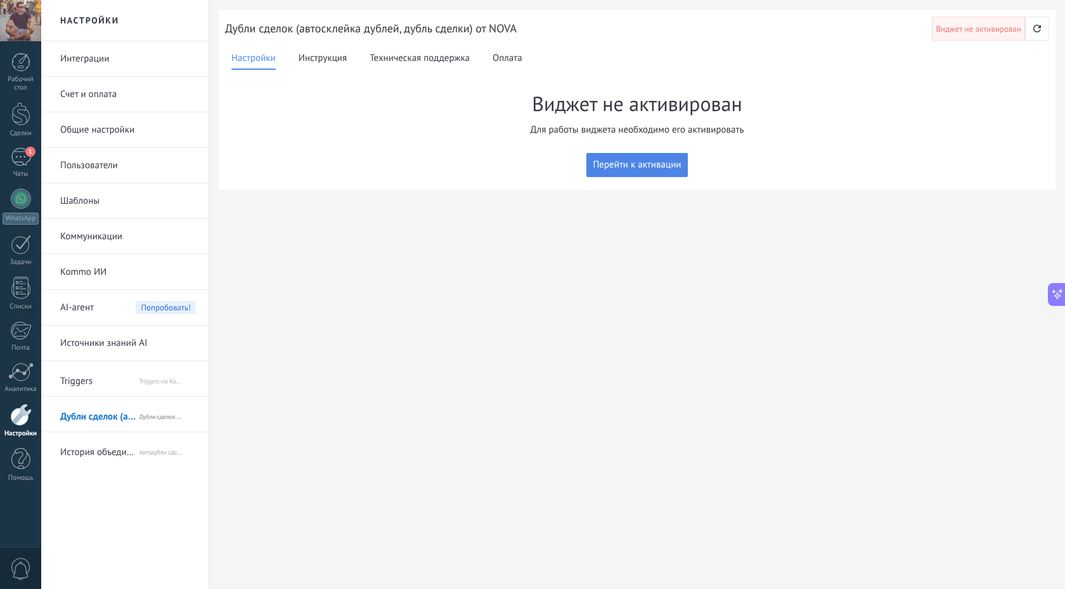
click at [656, 160] on span "Перейти к активации" at bounding box center [637, 165] width 88 height 10
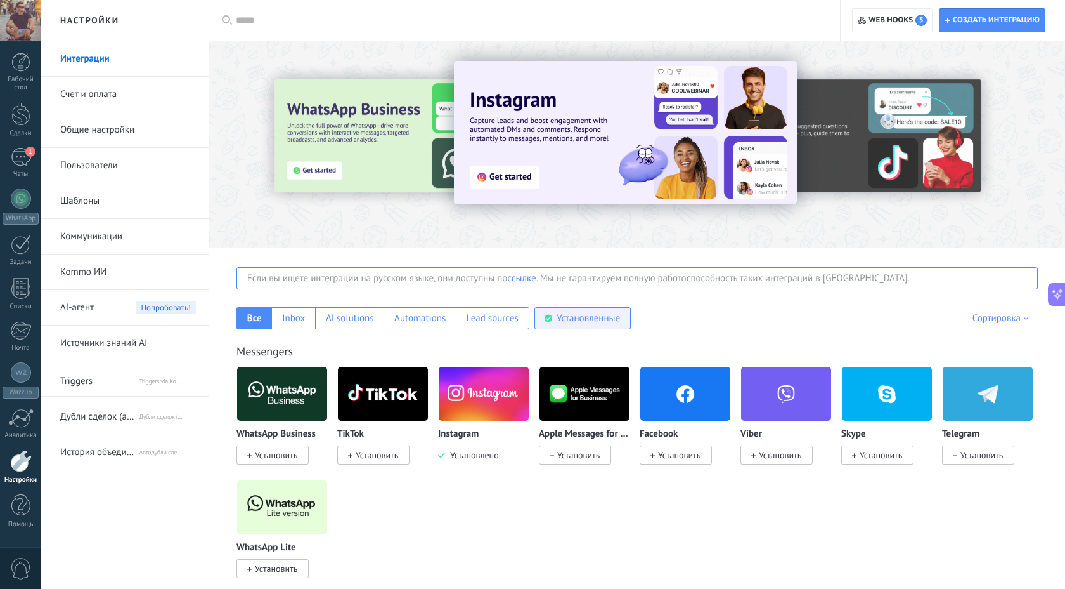
click at [572, 322] on div "Установленные" at bounding box center [588, 318] width 63 height 12
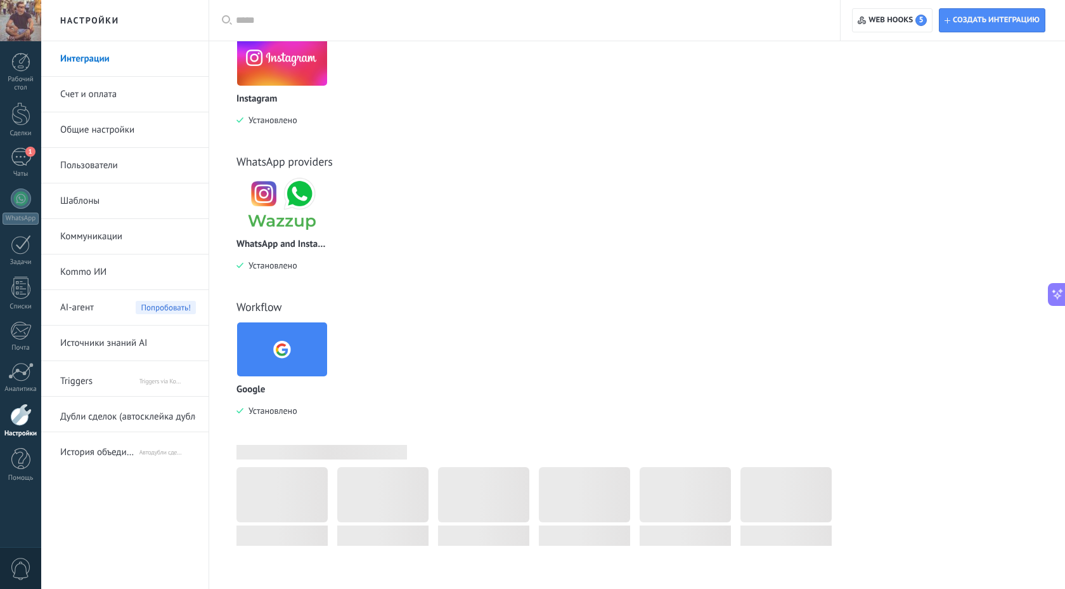
scroll to position [346, 0]
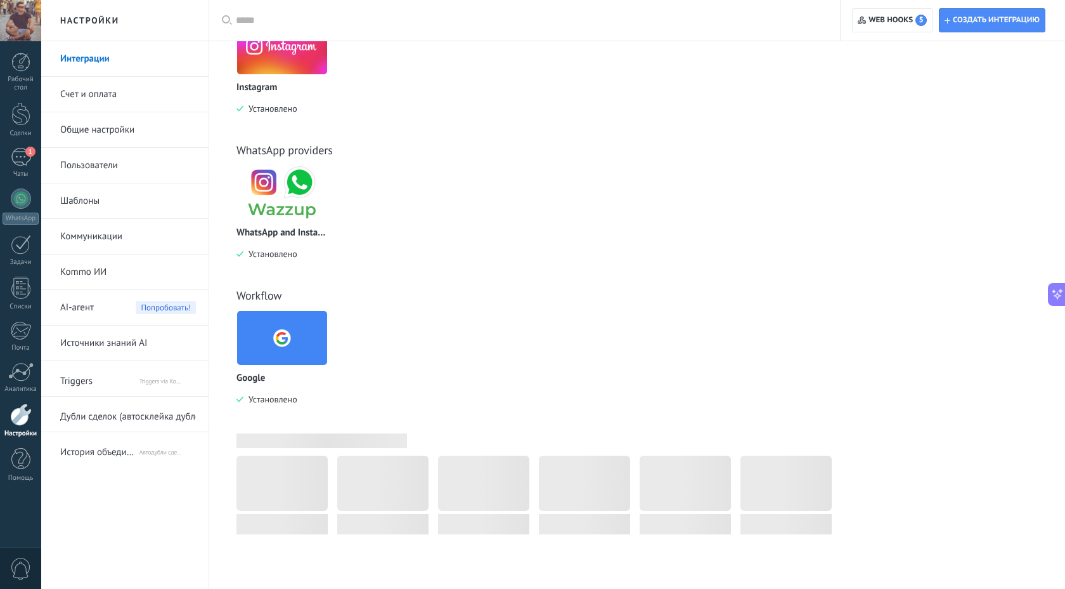
scroll to position [783, 0]
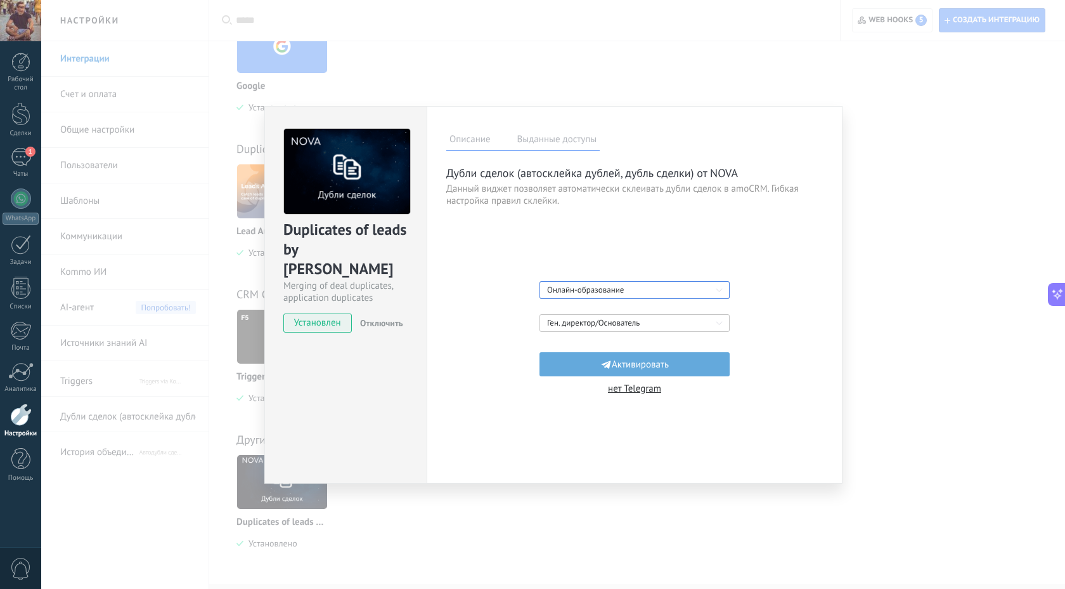
click at [584, 292] on div "Онлайн-образование" at bounding box center [630, 289] width 166 height 13
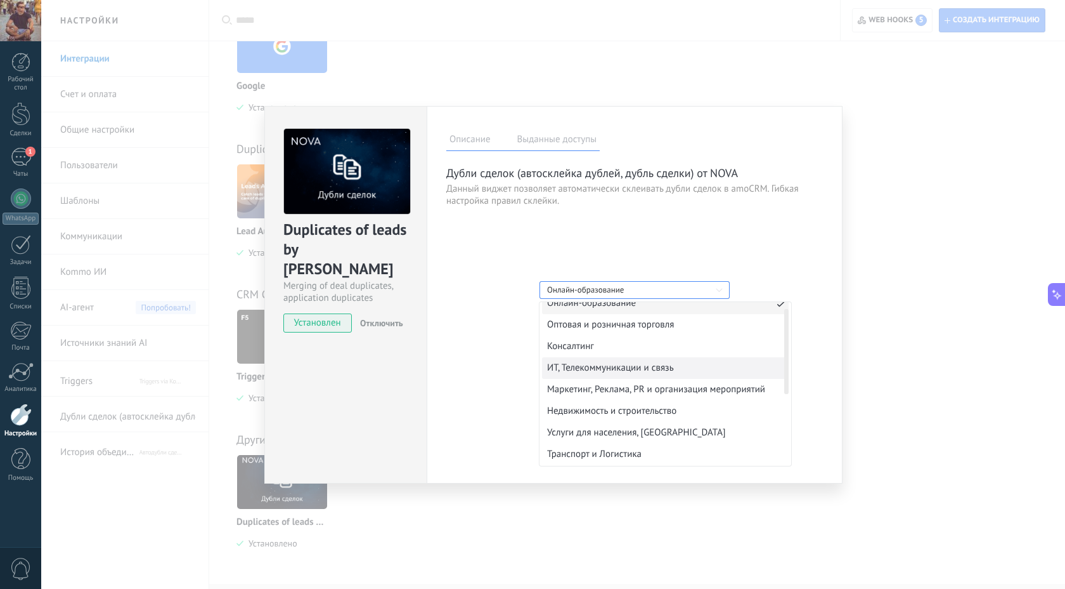
scroll to position [0, 0]
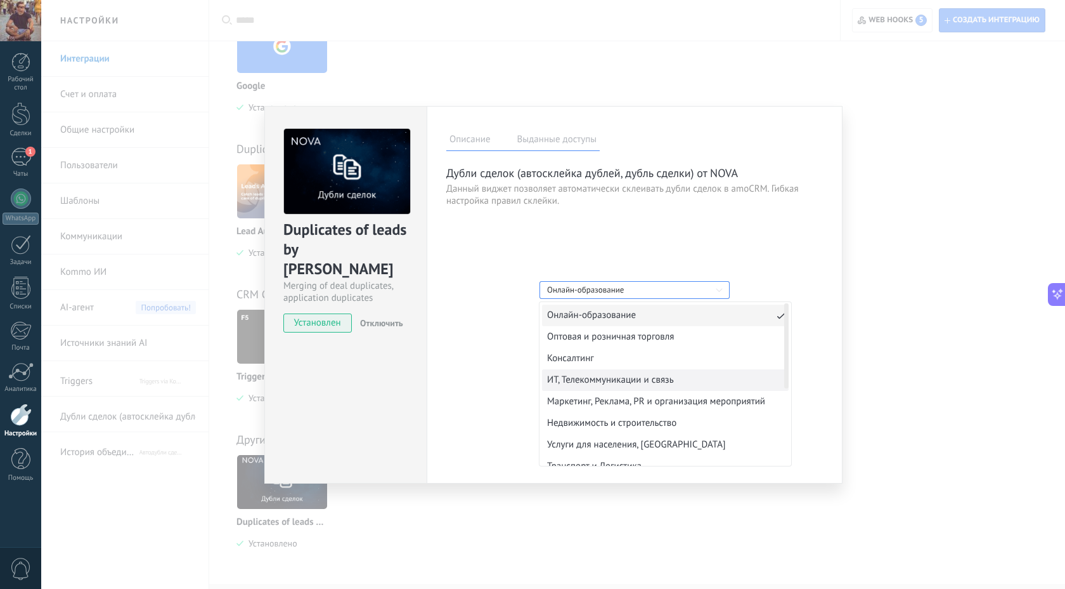
click at [595, 379] on div "ИТ, Телекоммуникации и связь" at bounding box center [610, 380] width 127 height 15
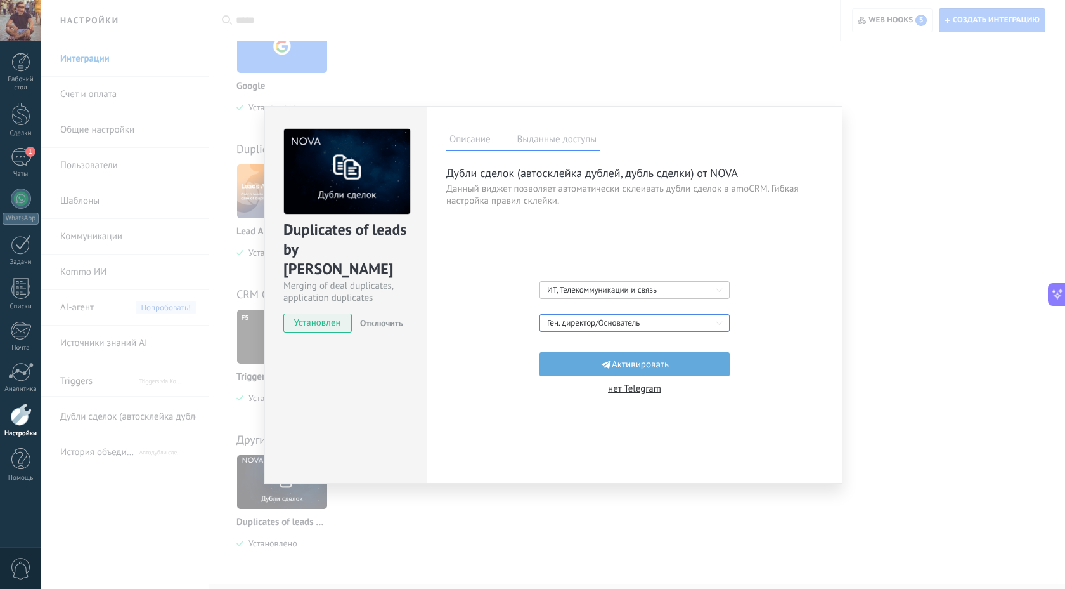
click at [594, 320] on div "Ген. директор/Основатель" at bounding box center [630, 322] width 166 height 13
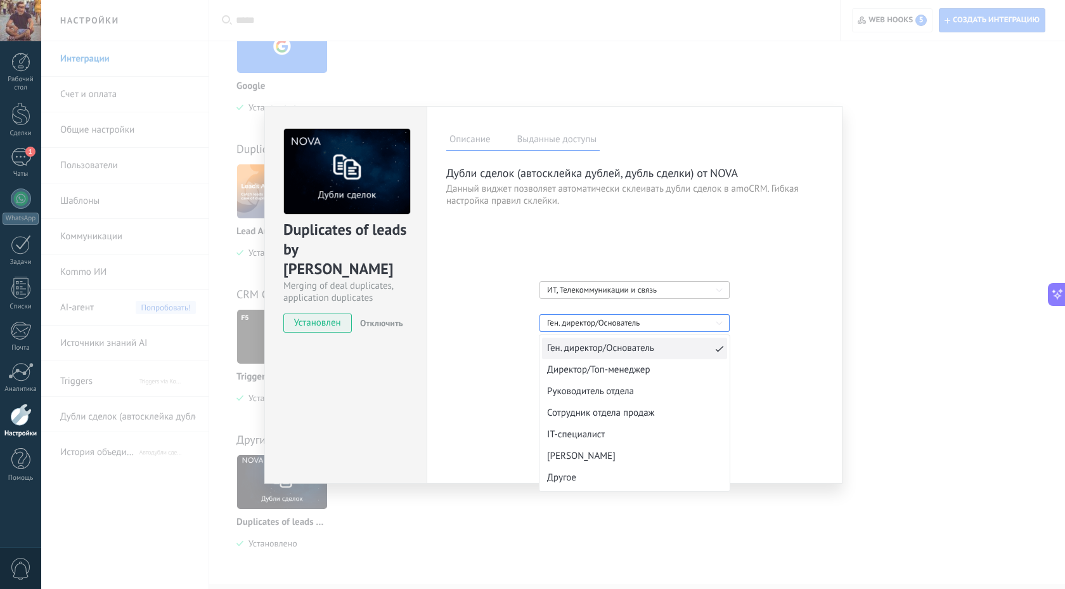
click at [594, 320] on div "Ген. директор/Основатель" at bounding box center [630, 322] width 166 height 13
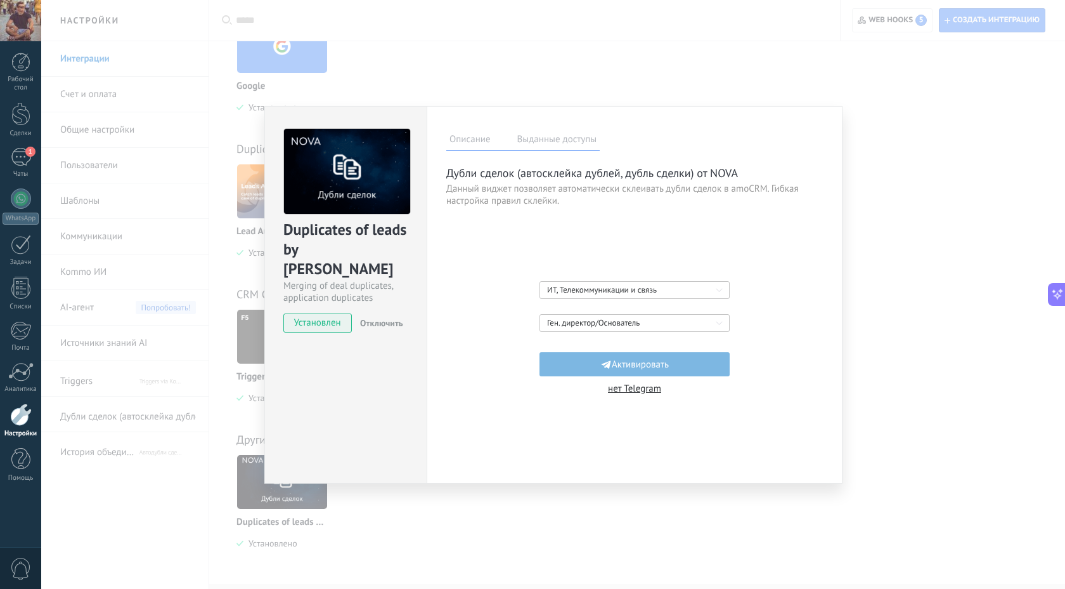
click at [618, 366] on span "Активировать" at bounding box center [640, 364] width 57 height 12
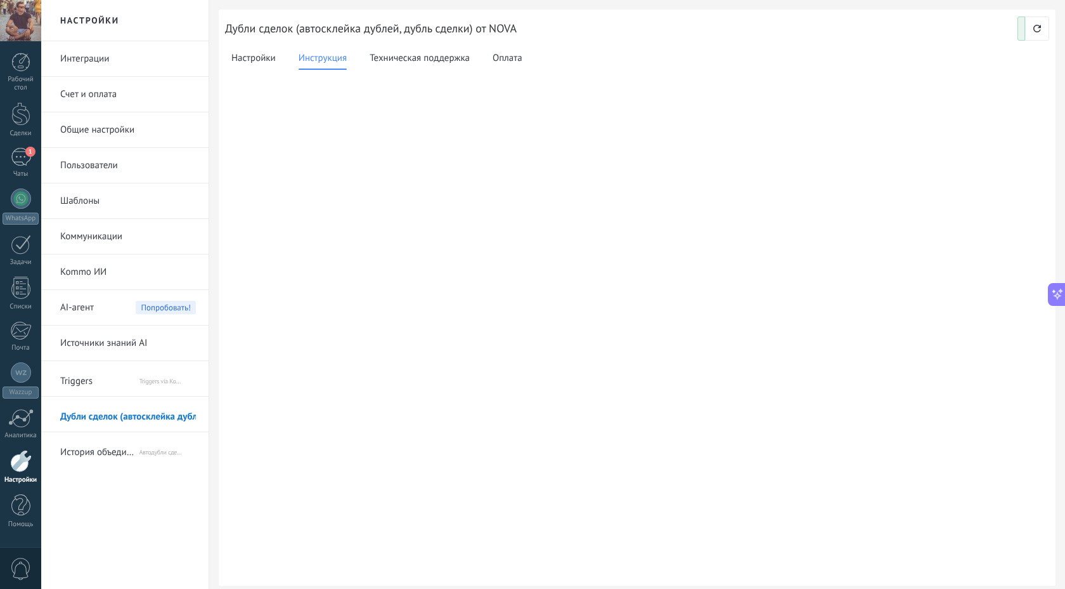
scroll to position [339, 0]
click at [261, 57] on span "Настройки" at bounding box center [253, 58] width 44 height 15
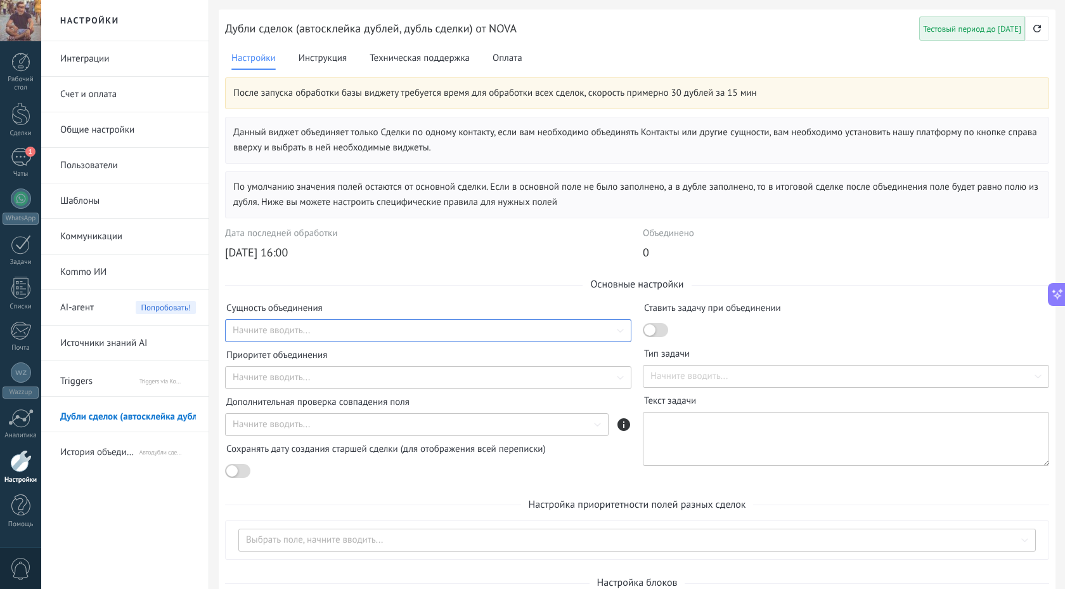
click at [315, 327] on input at bounding box center [428, 330] width 407 height 15
click at [271, 377] on span "Контакт" at bounding box center [305, 376] width 136 height 22
click at [282, 380] on input at bounding box center [428, 377] width 407 height 15
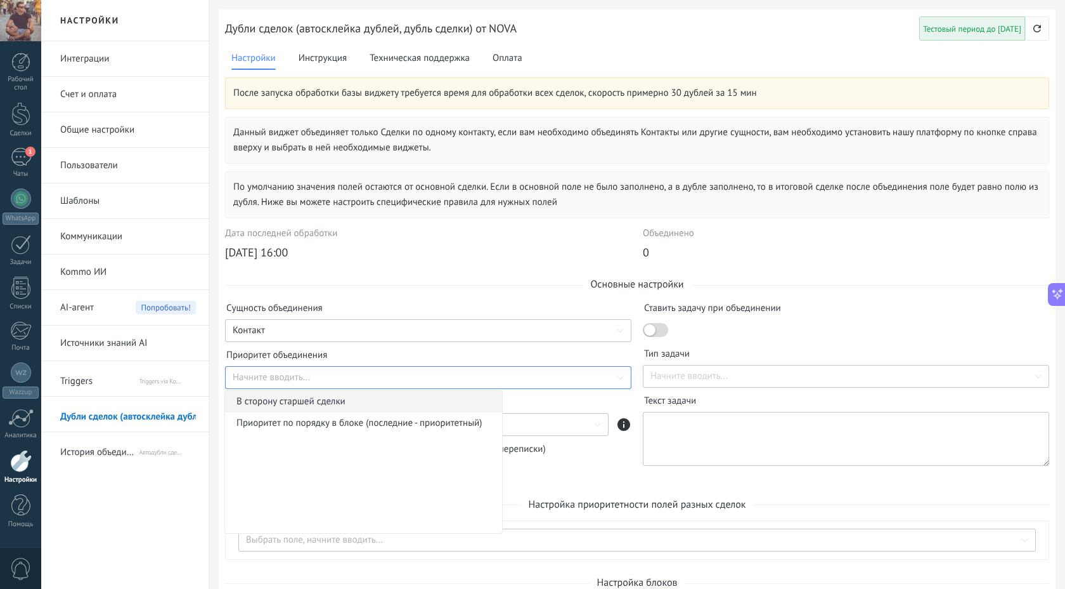
click at [285, 400] on span "В сторону старшей сделки" at bounding box center [359, 402] width 245 height 22
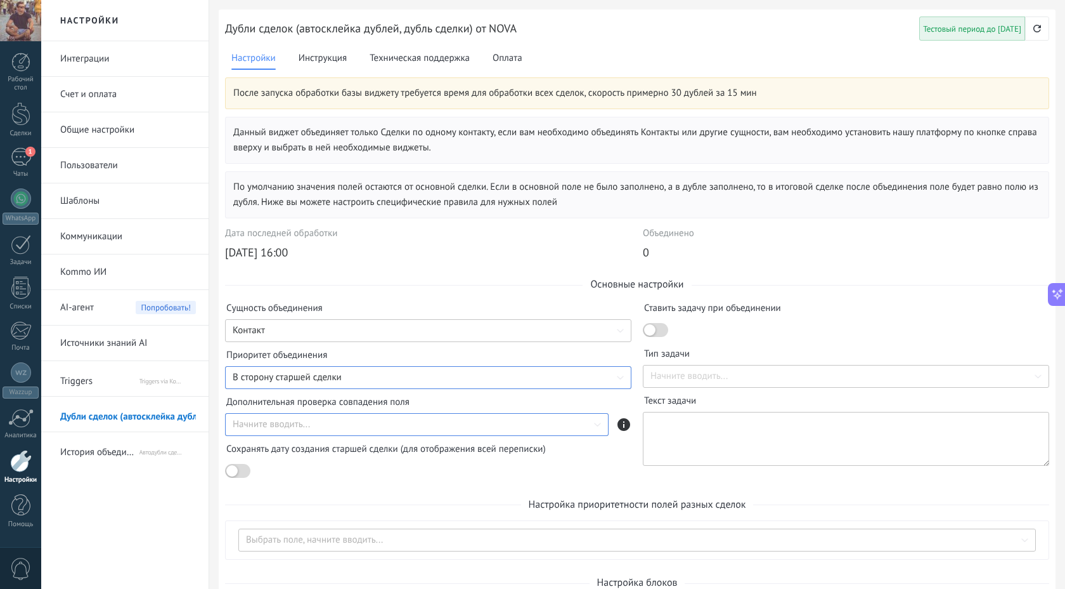
click at [419, 426] on div at bounding box center [417, 424] width 384 height 23
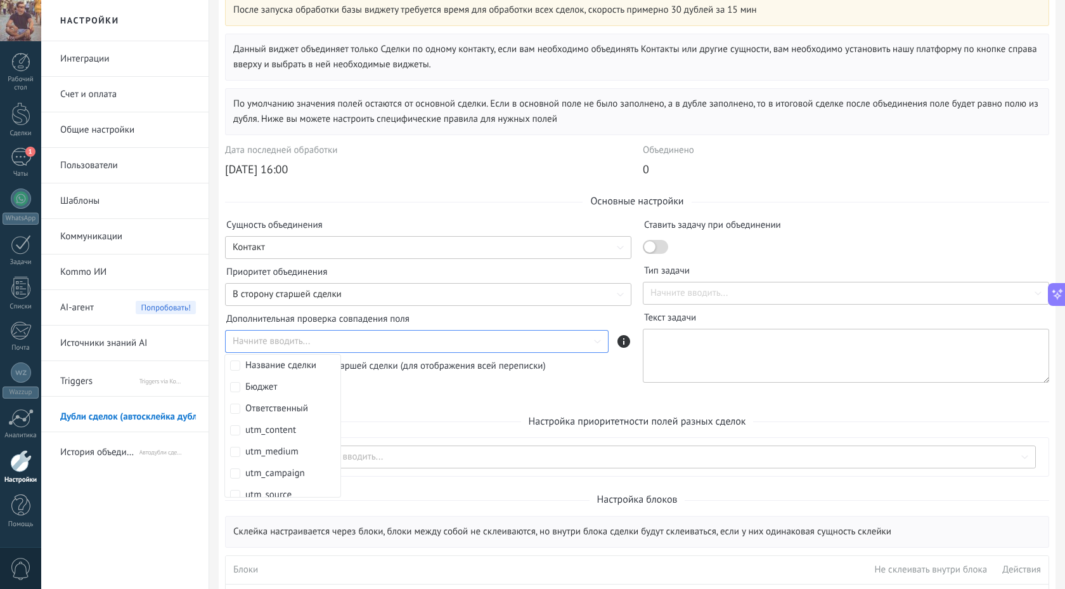
scroll to position [84, 0]
click at [240, 366] on div at bounding box center [235, 365] width 20 height 10
click at [667, 284] on div "Начните вводить..." at bounding box center [846, 292] width 407 height 23
click at [655, 246] on div at bounding box center [649, 245] width 11 height 11
click at [681, 309] on div "Ставить задачу при объединении Тип задачи Начните вводить... Текст задачи" at bounding box center [846, 301] width 407 height 164
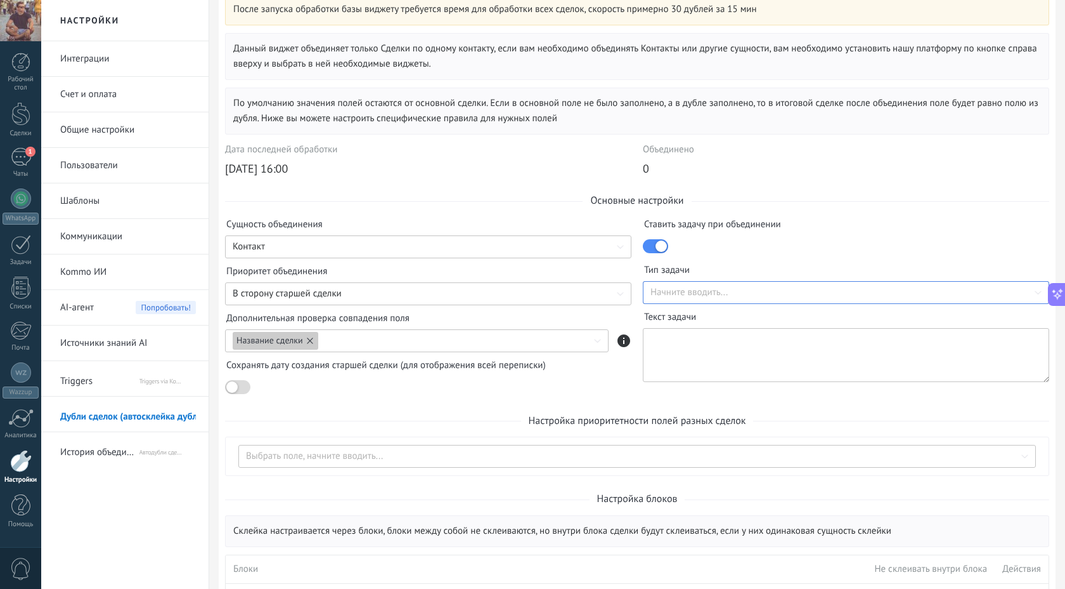
click at [683, 287] on input at bounding box center [846, 292] width 407 height 15
click at [681, 319] on span "Связаться" at bounding box center [697, 317] width 84 height 22
click at [237, 385] on div at bounding box center [237, 387] width 25 height 14
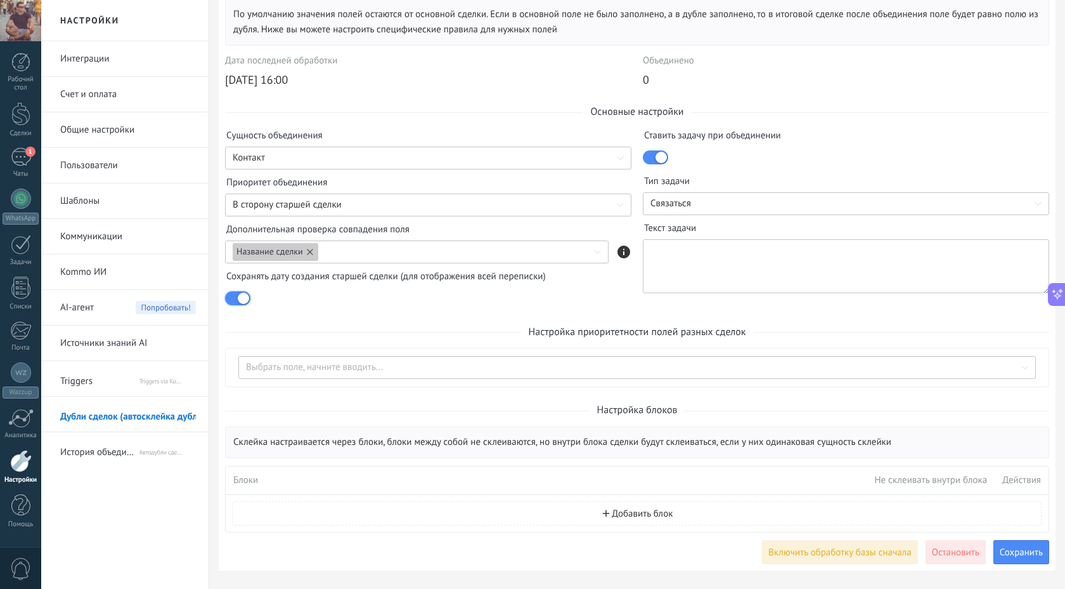
scroll to position [176, 0]
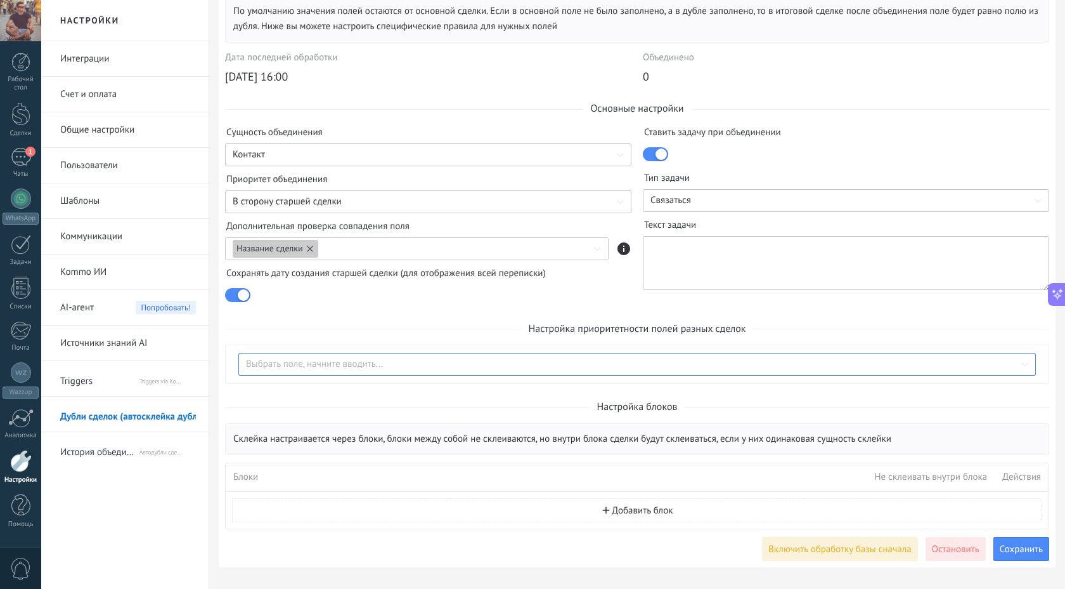
click at [350, 368] on input at bounding box center [637, 364] width 798 height 15
click at [304, 426] on span "Handle" at bounding box center [302, 433] width 104 height 22
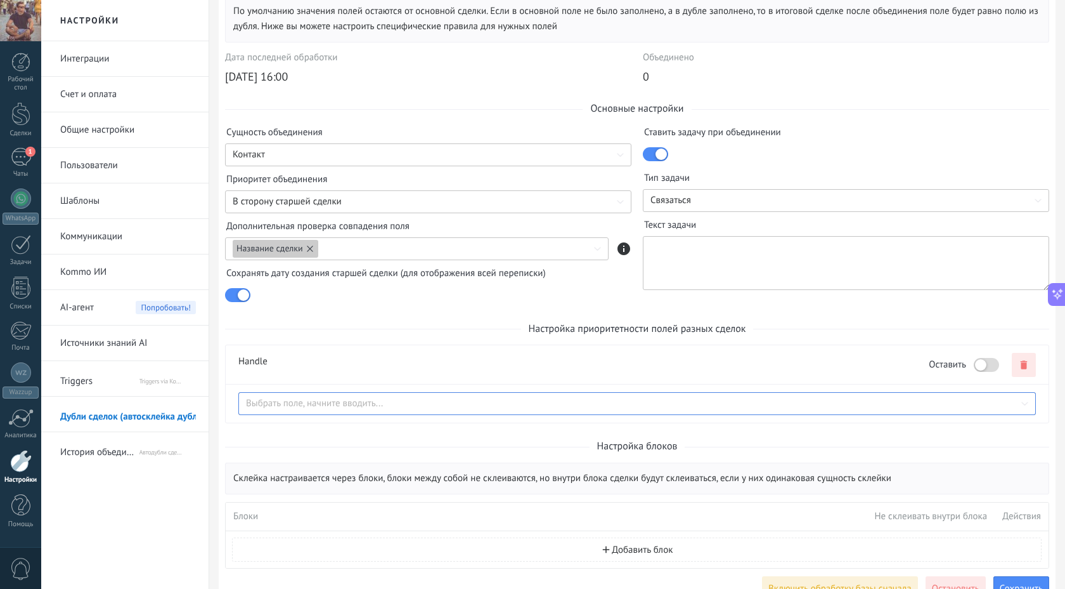
scroll to position [215, 0]
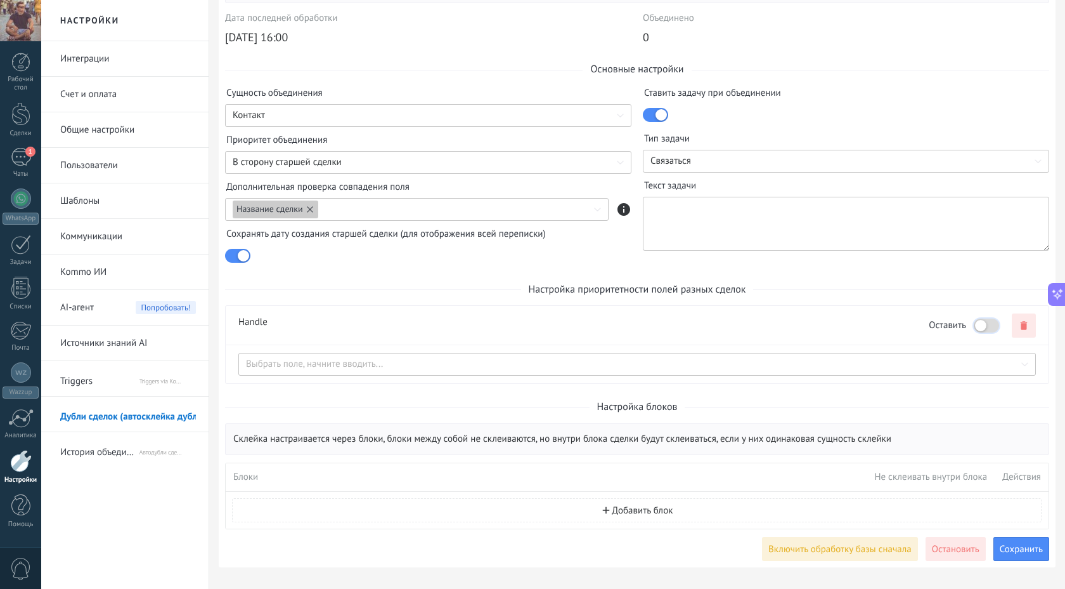
click at [986, 322] on div at bounding box center [980, 325] width 11 height 11
click at [986, 323] on div at bounding box center [986, 325] width 25 height 14
click at [878, 545] on span "Включить обработку базы сначала" at bounding box center [840, 549] width 143 height 10
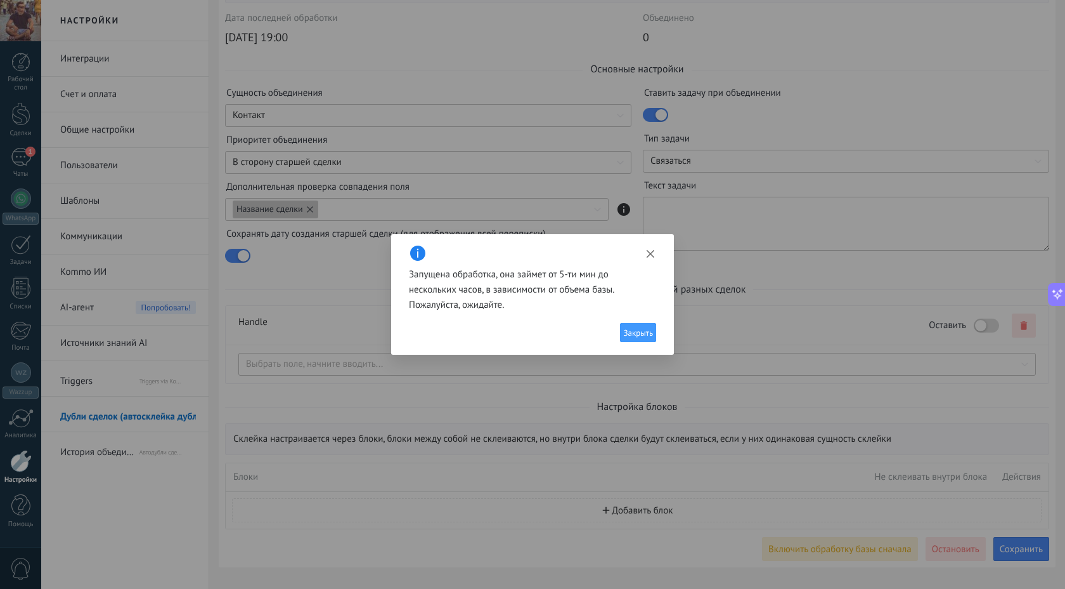
click at [637, 329] on span "Закрыть" at bounding box center [638, 333] width 30 height 8
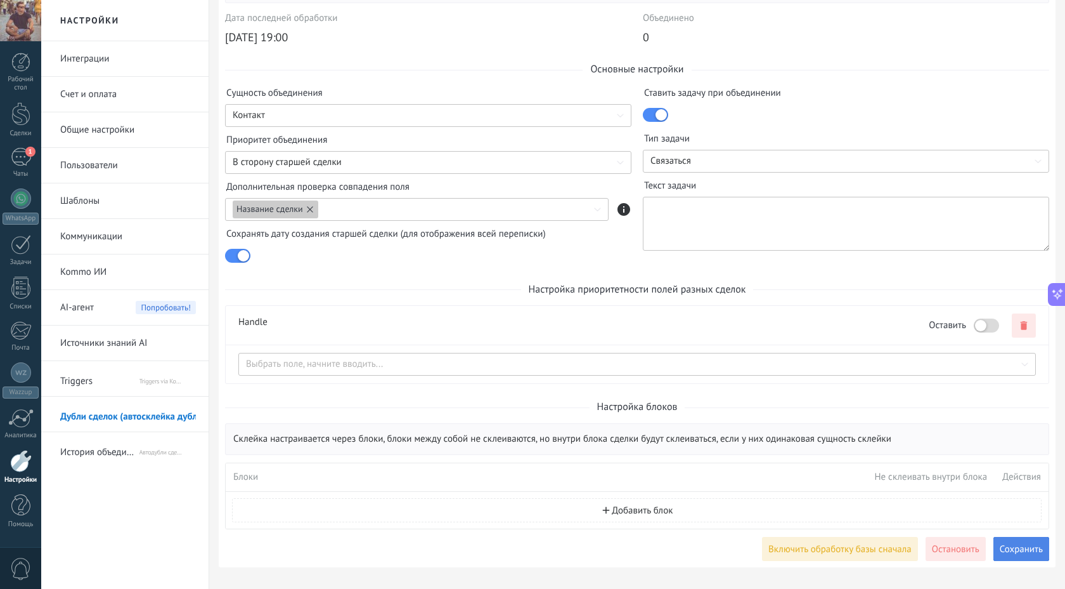
click at [1013, 553] on span "Сохранить" at bounding box center [1021, 549] width 43 height 10
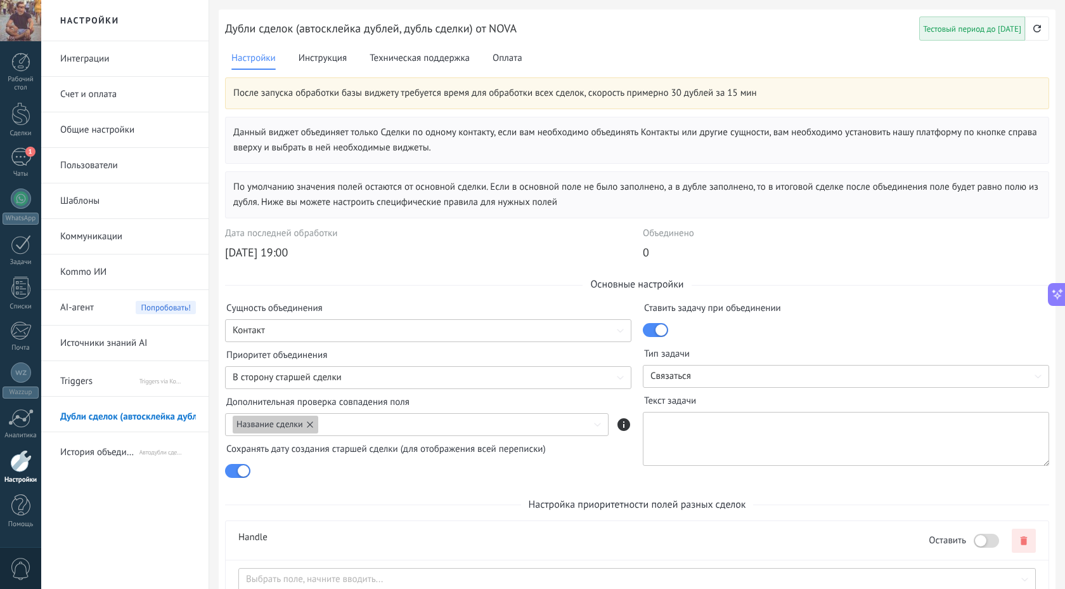
click at [94, 455] on span "История объединений" at bounding box center [99, 449] width 78 height 30
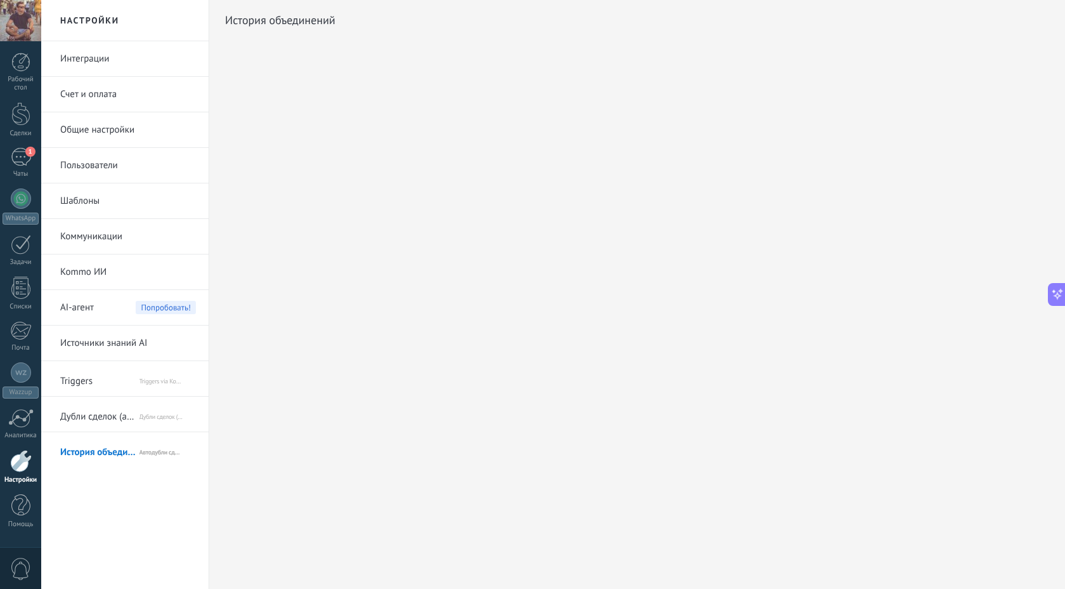
click at [97, 417] on span "Дубли сделок (автосклейка дублей, дубль сделки) от NOVA" at bounding box center [99, 414] width 78 height 30
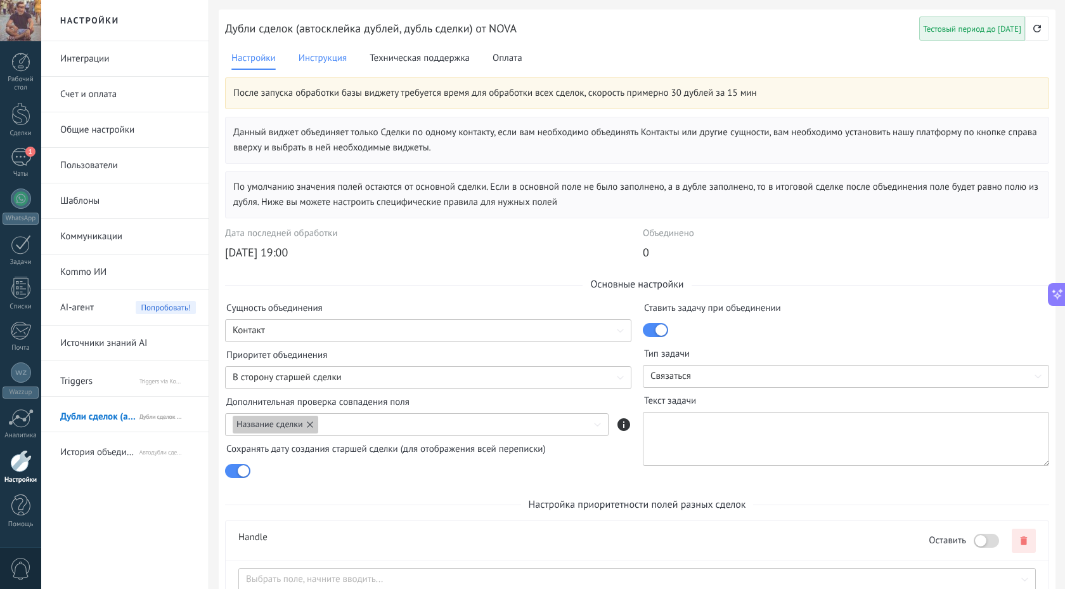
click at [325, 52] on span "Инструкция" at bounding box center [323, 58] width 48 height 15
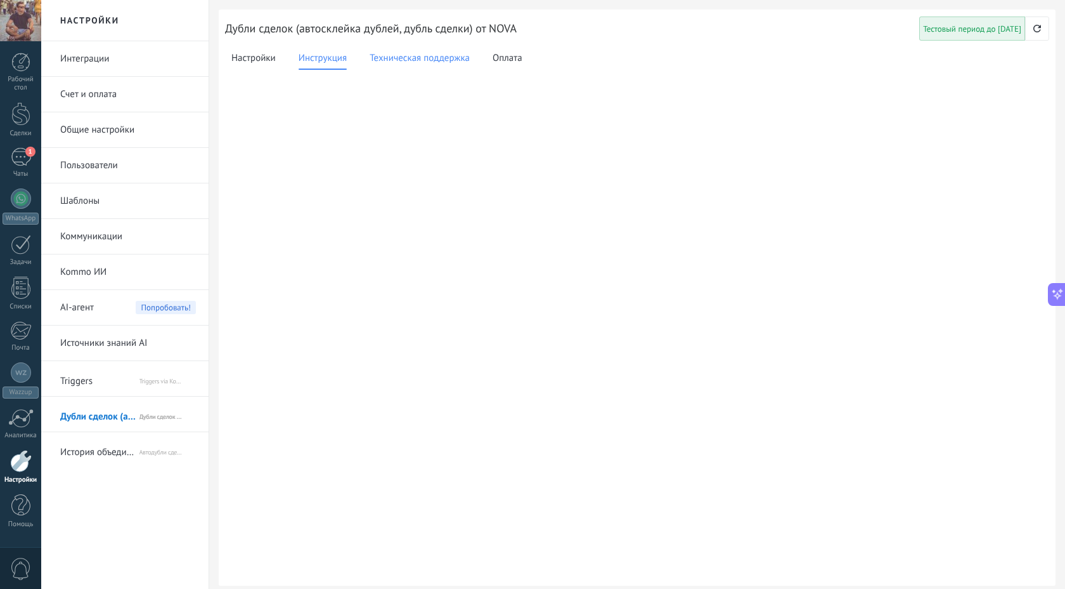
click at [400, 63] on span "Техническая поддержка" at bounding box center [420, 58] width 100 height 15
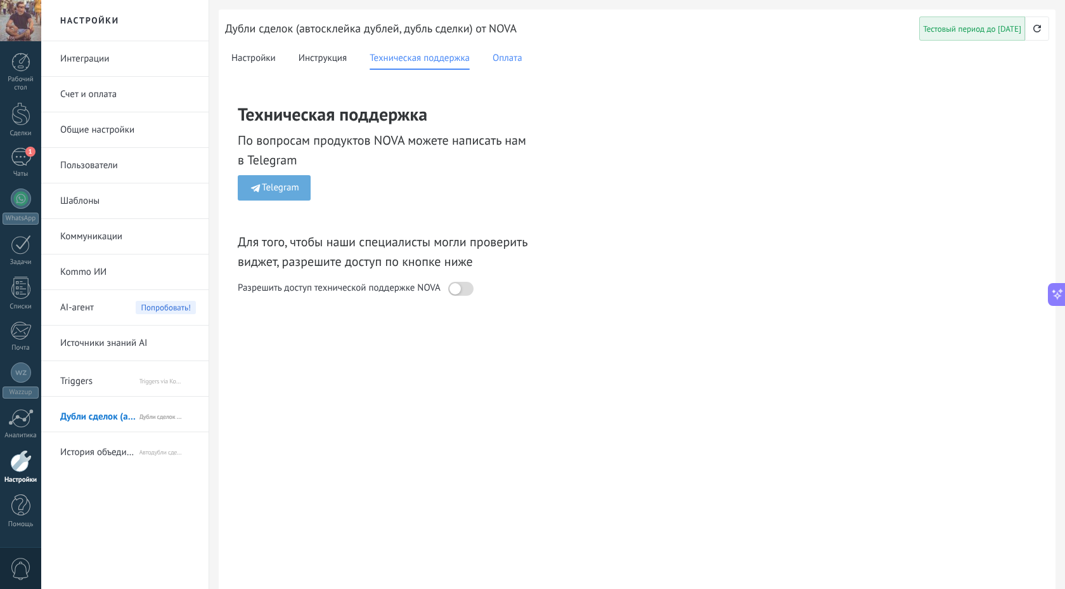
click at [520, 60] on span "Оплата" at bounding box center [508, 58] width 30 height 15
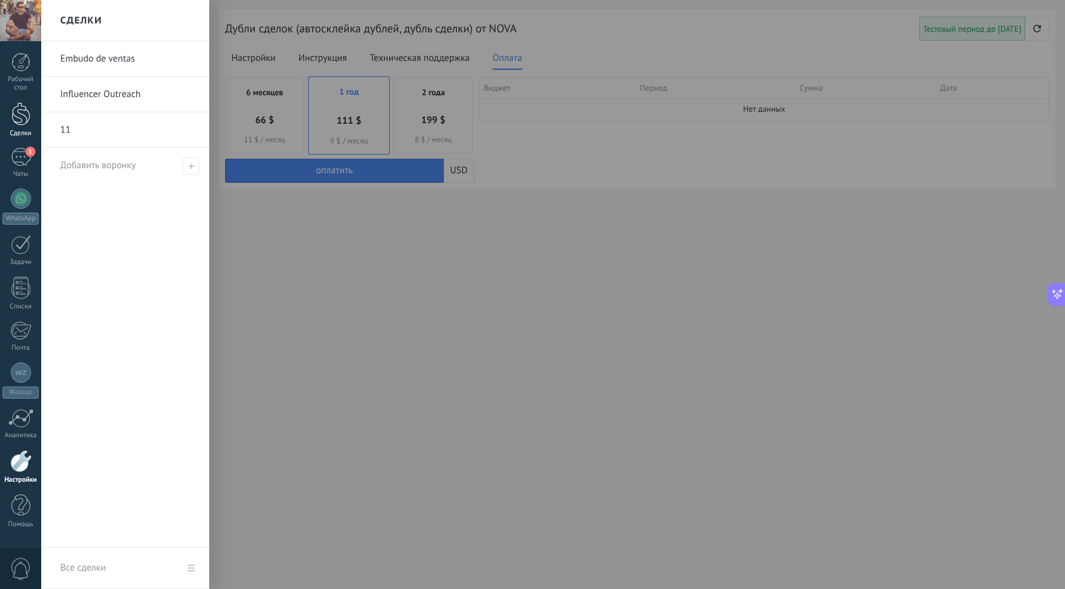
click at [17, 128] on link "Сделки" at bounding box center [20, 120] width 41 height 36
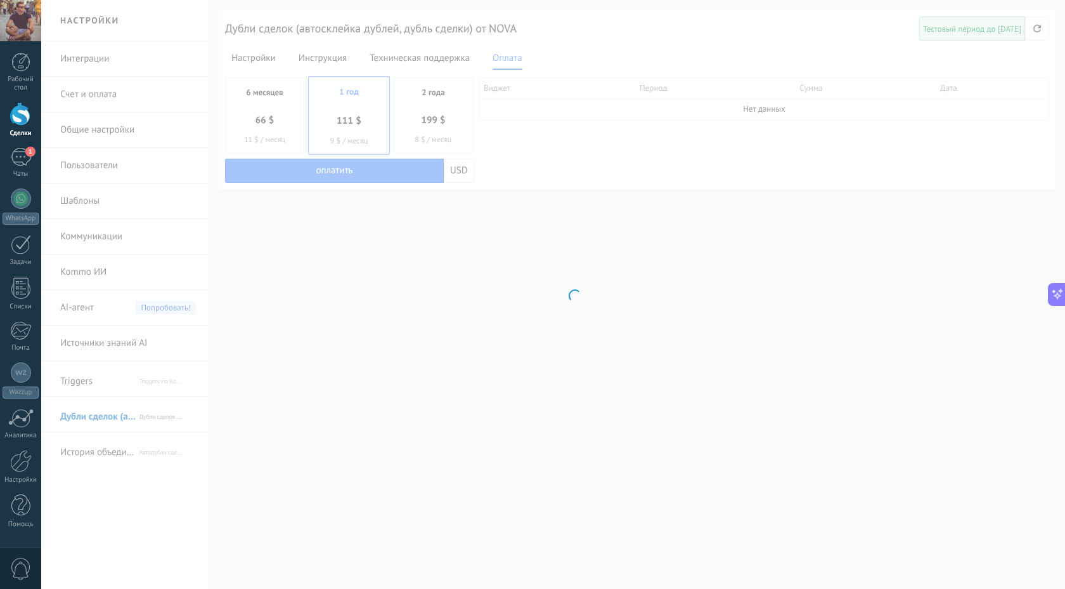
scroll to position [310, 0]
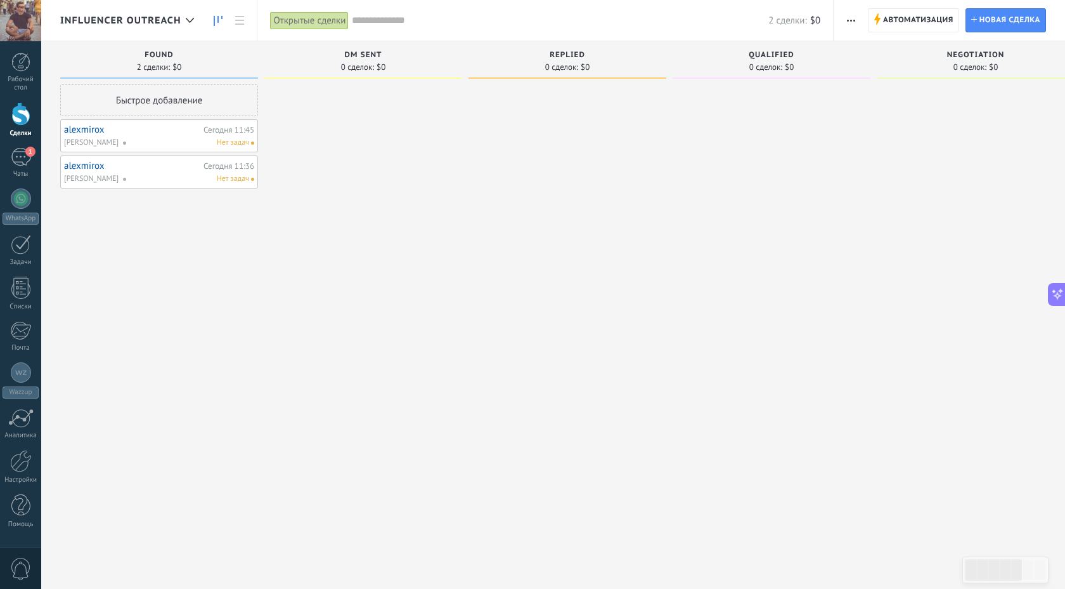
click at [122, 137] on span at bounding box center [129, 142] width 14 height 11
click at [216, 261] on div "Быстрое добавление [PERSON_NAME] 11:45 [PERSON_NAME] Нет задач WZ (kexsadikov) …" at bounding box center [159, 295] width 198 height 423
click at [85, 126] on link "alexmirox" at bounding box center [132, 129] width 136 height 11
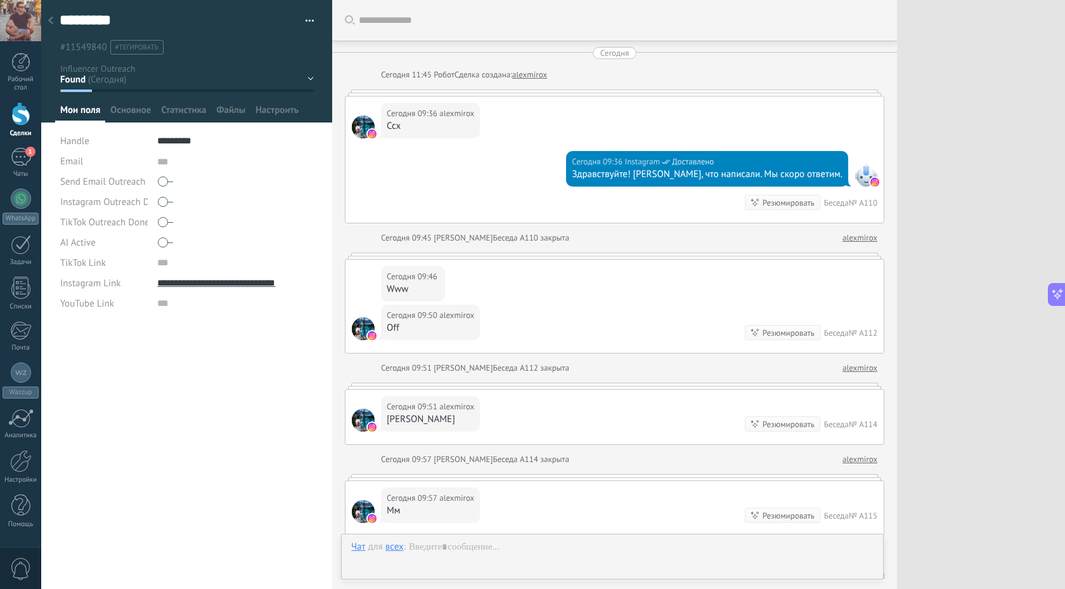
scroll to position [1281, 0]
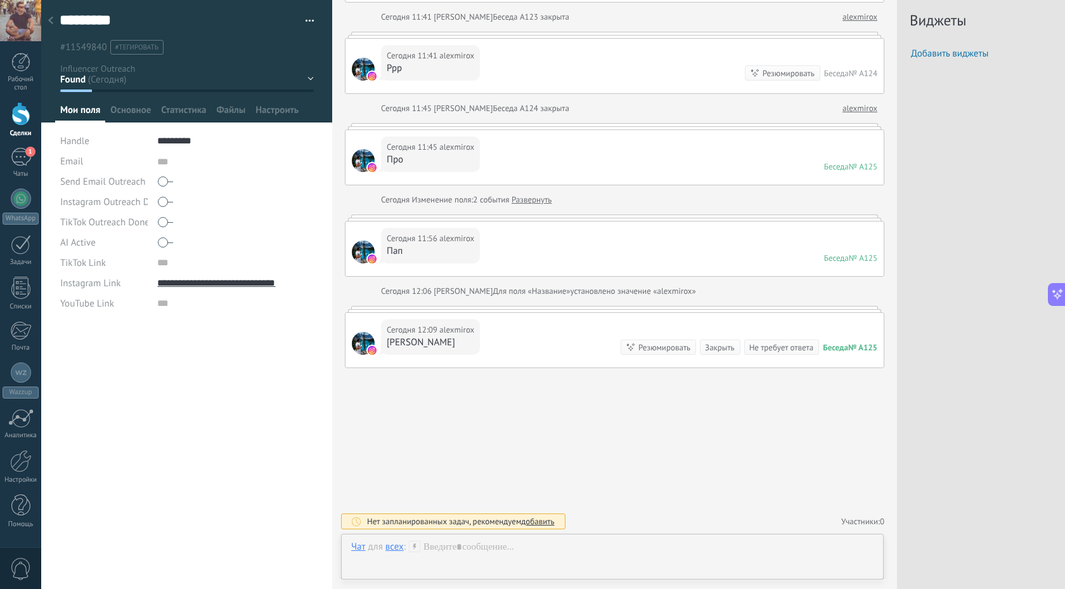
click at [953, 288] on div "Виджеты Добавить виджеты" at bounding box center [981, 294] width 168 height 589
click at [52, 15] on div at bounding box center [51, 21] width 18 height 25
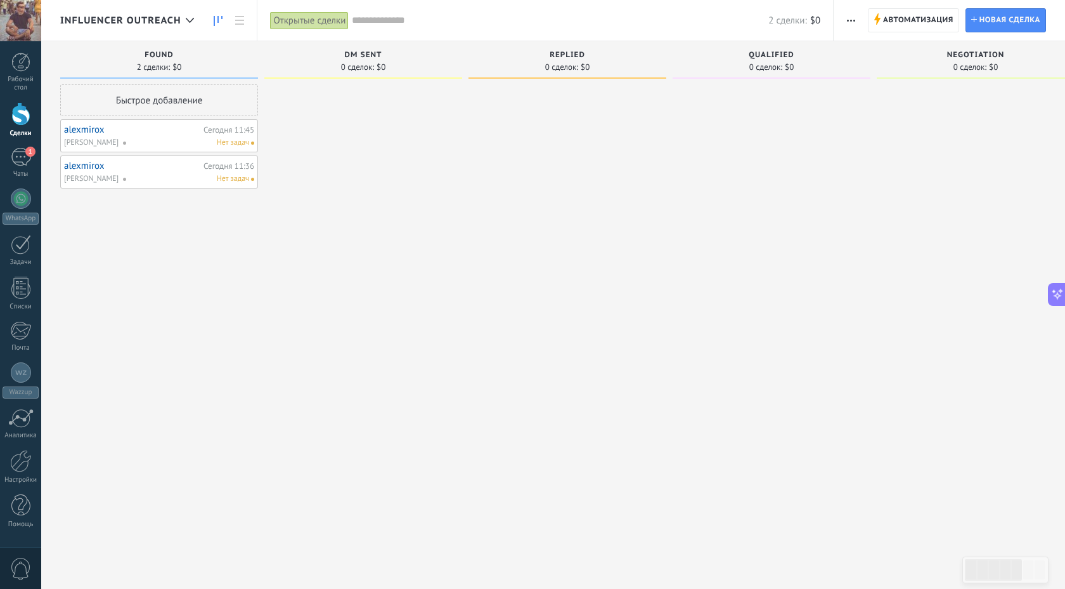
scroll to position [310, 0]
click at [84, 166] on link "alexmirox" at bounding box center [132, 165] width 136 height 11
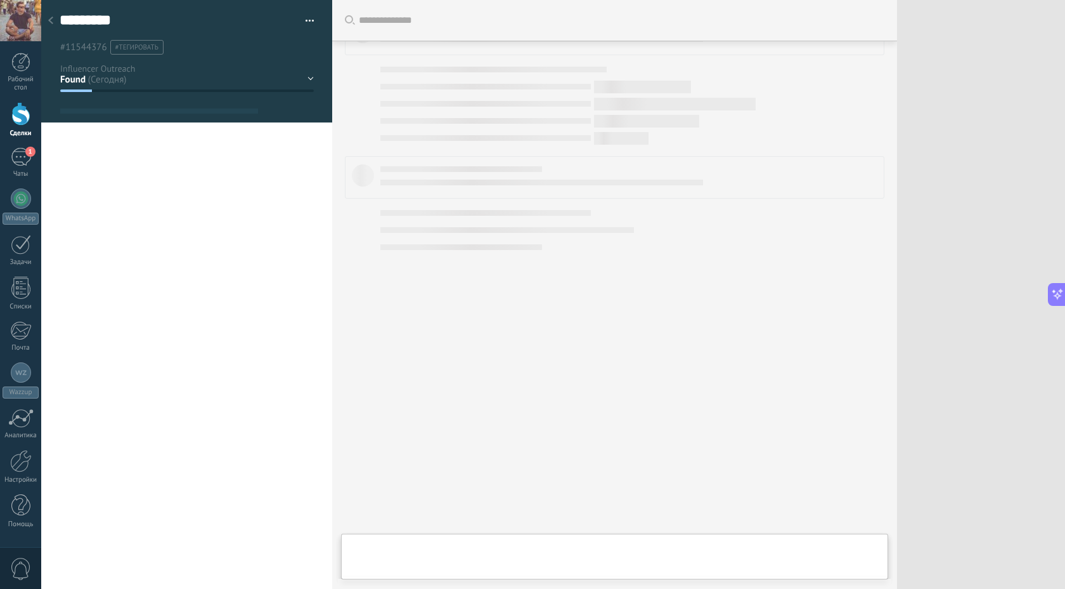
type textarea "***"
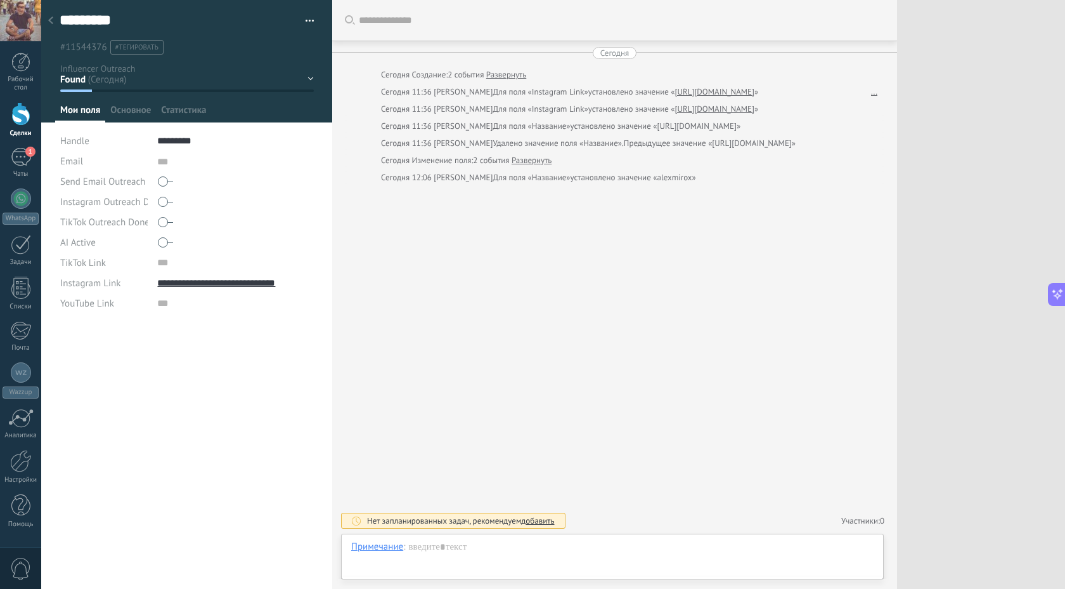
scroll to position [339, 0]
click at [1002, 130] on div "Виджеты Добавить виджеты" at bounding box center [981, 294] width 168 height 589
click at [948, 52] on span "Добавить виджеты" at bounding box center [988, 54] width 154 height 12
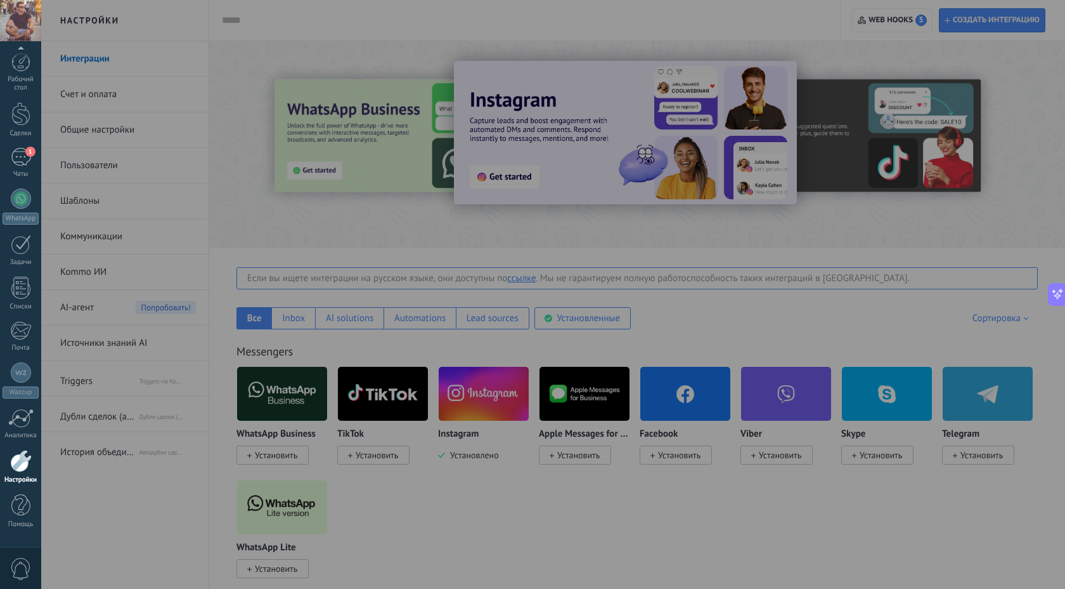
click at [23, 464] on div at bounding box center [21, 461] width 22 height 22
click at [91, 412] on div at bounding box center [573, 294] width 1065 height 589
click at [85, 418] on div at bounding box center [573, 294] width 1065 height 589
click at [178, 405] on div at bounding box center [573, 294] width 1065 height 589
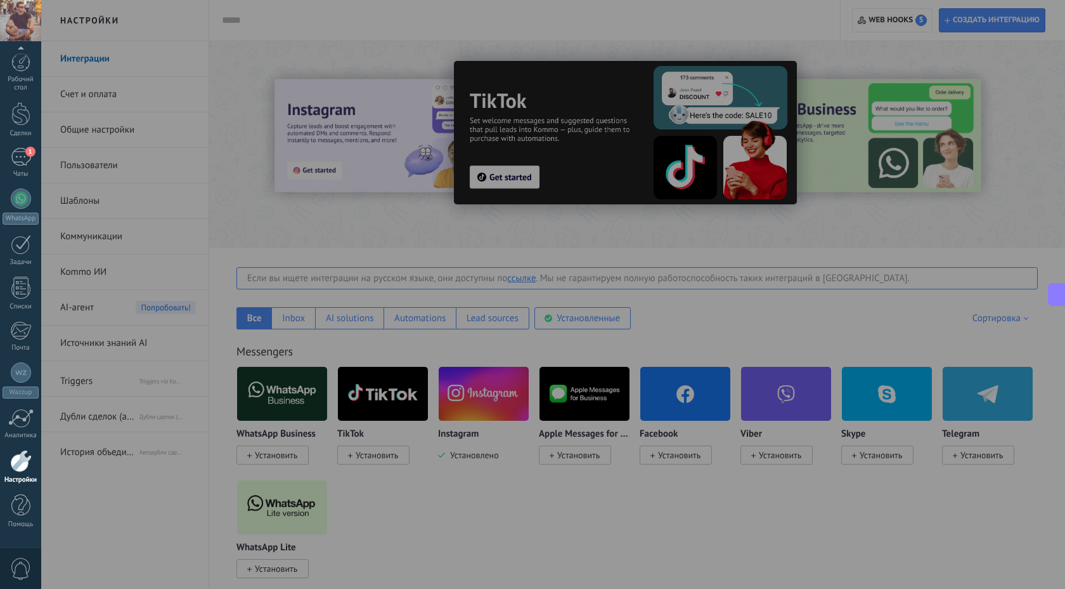
click at [205, 540] on div at bounding box center [573, 294] width 1065 height 589
click at [10, 356] on div "Рабочий стол Сделки 1 Чаты WhatsApp Покупатели" at bounding box center [20, 274] width 41 height 442
click at [18, 371] on div at bounding box center [20, 371] width 25 height 19
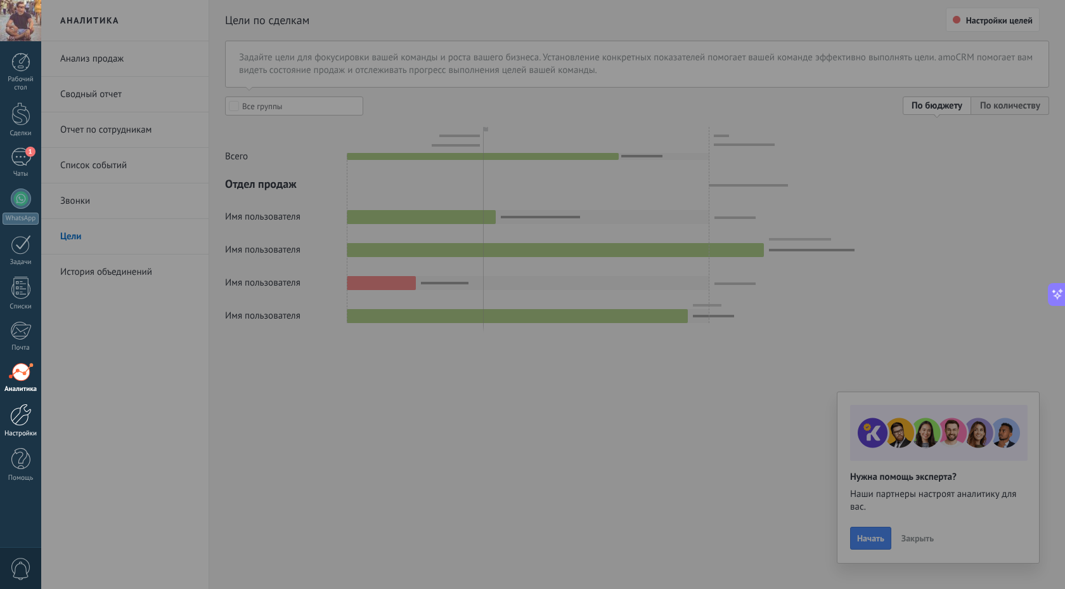
click at [19, 411] on div at bounding box center [21, 414] width 22 height 22
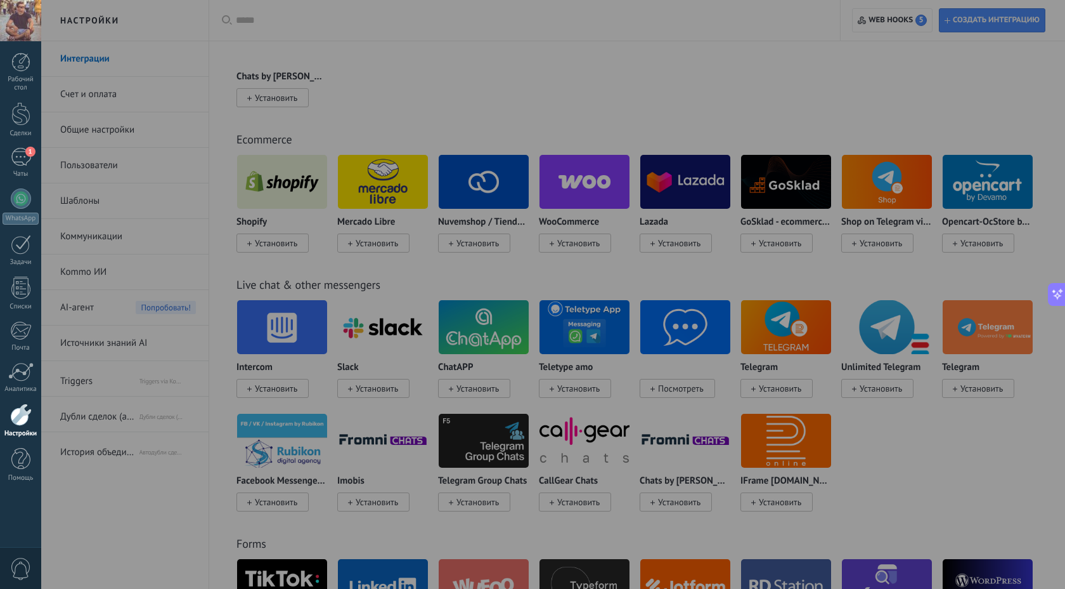
scroll to position [844, 0]
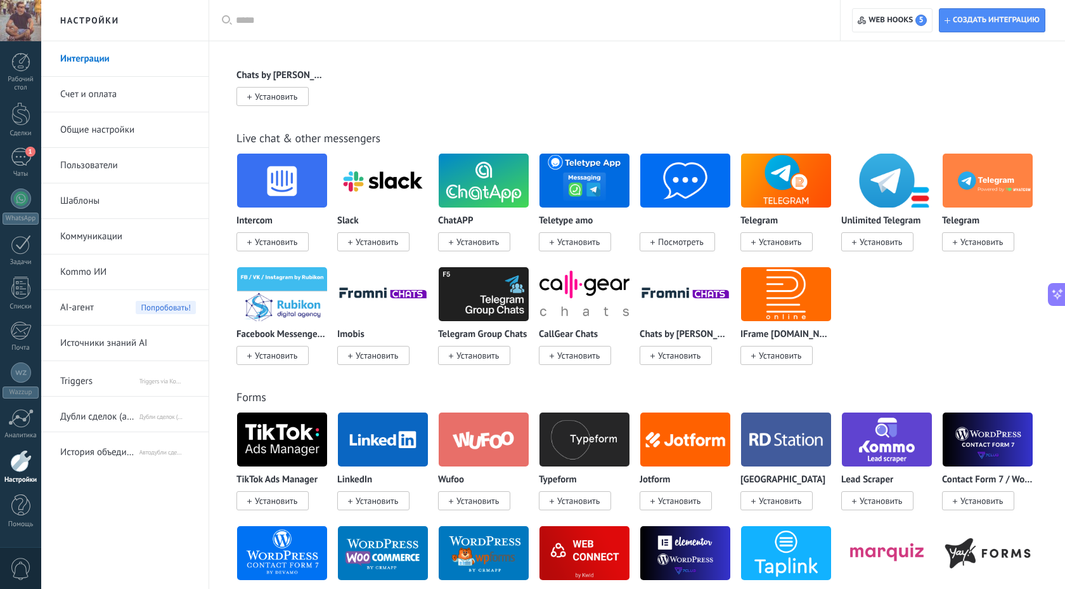
scroll to position [339, 0]
click at [22, 153] on div "1" at bounding box center [21, 157] width 20 height 18
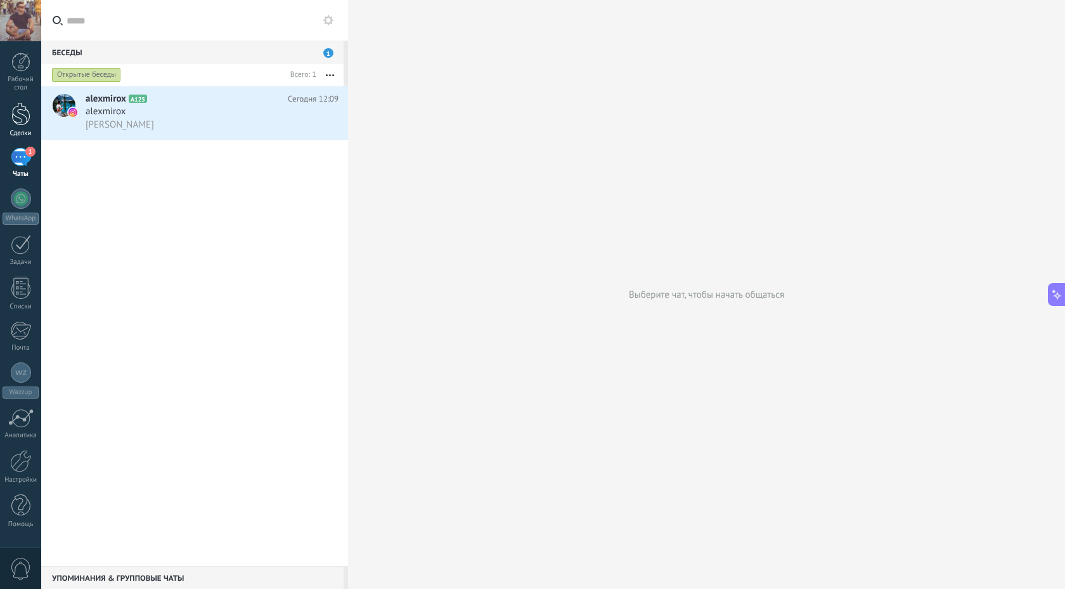
click at [21, 117] on div at bounding box center [20, 113] width 19 height 23
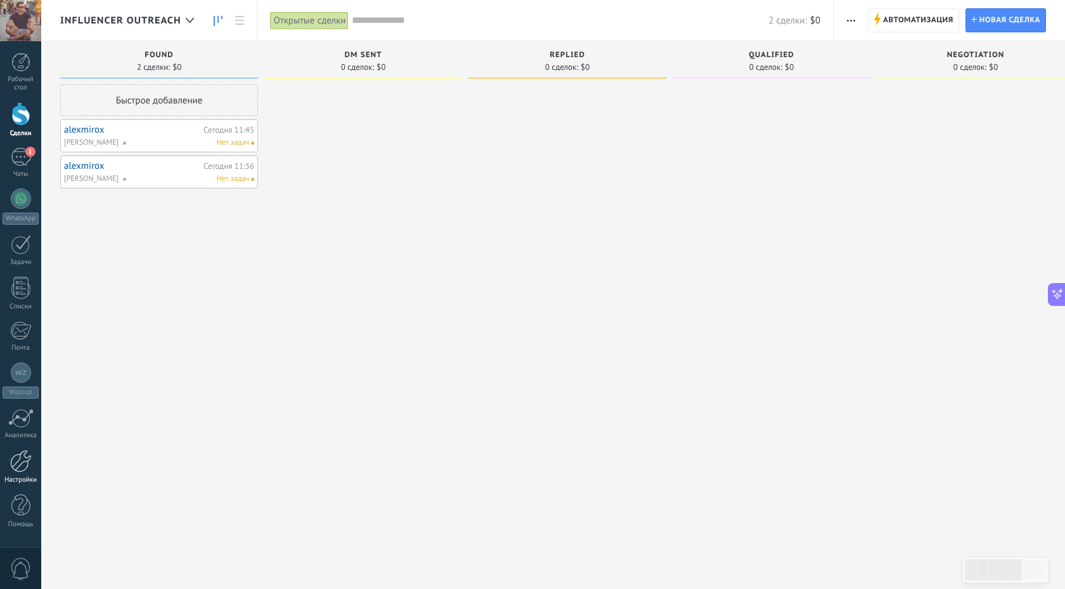
click at [19, 463] on div at bounding box center [21, 461] width 22 height 22
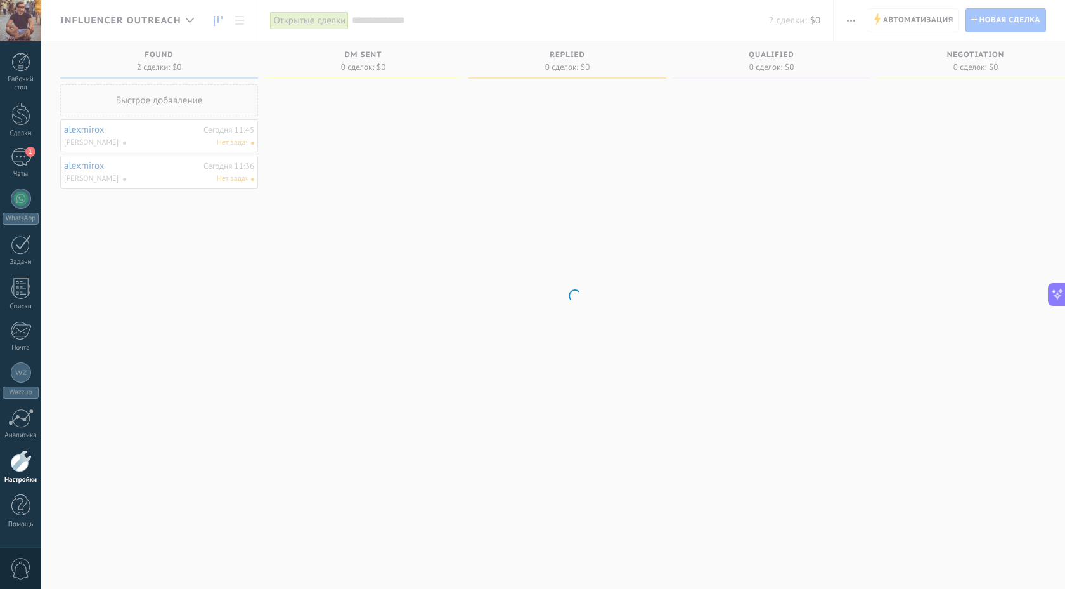
scroll to position [339, 0]
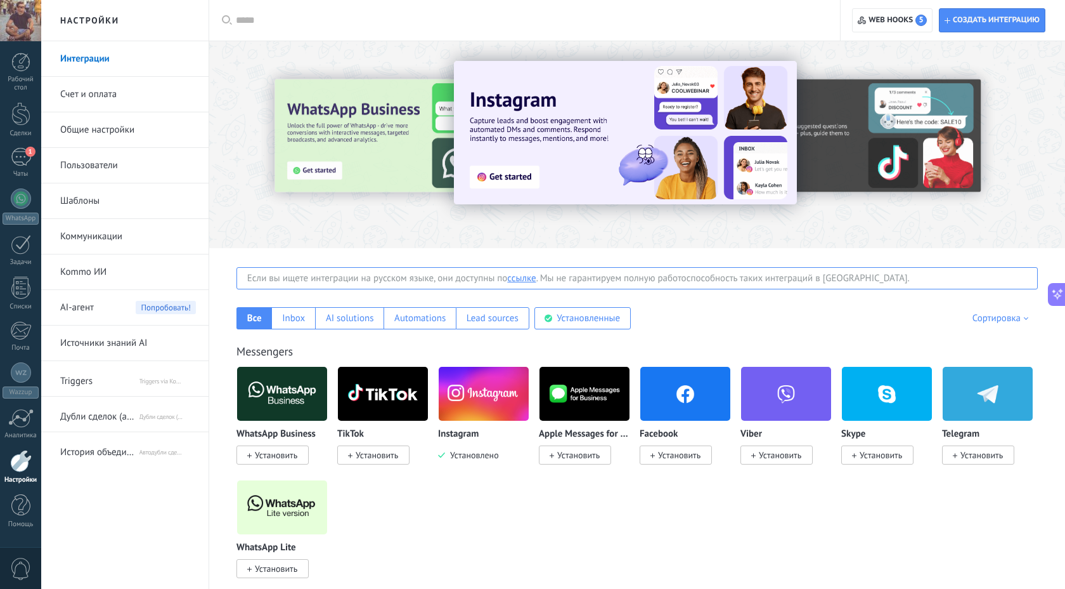
click at [98, 415] on span "Дубли сделок (автосклейка дублей, дубль сделки) от NOVA" at bounding box center [99, 414] width 78 height 30
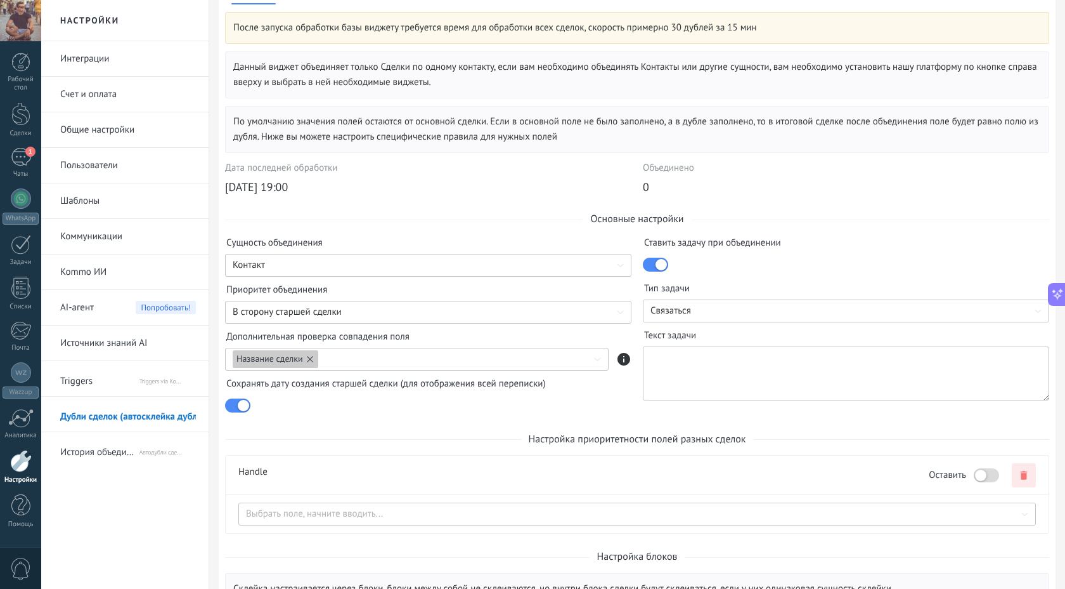
scroll to position [67, 0]
click at [360, 318] on div "В сторону старшей сделки" at bounding box center [428, 310] width 407 height 23
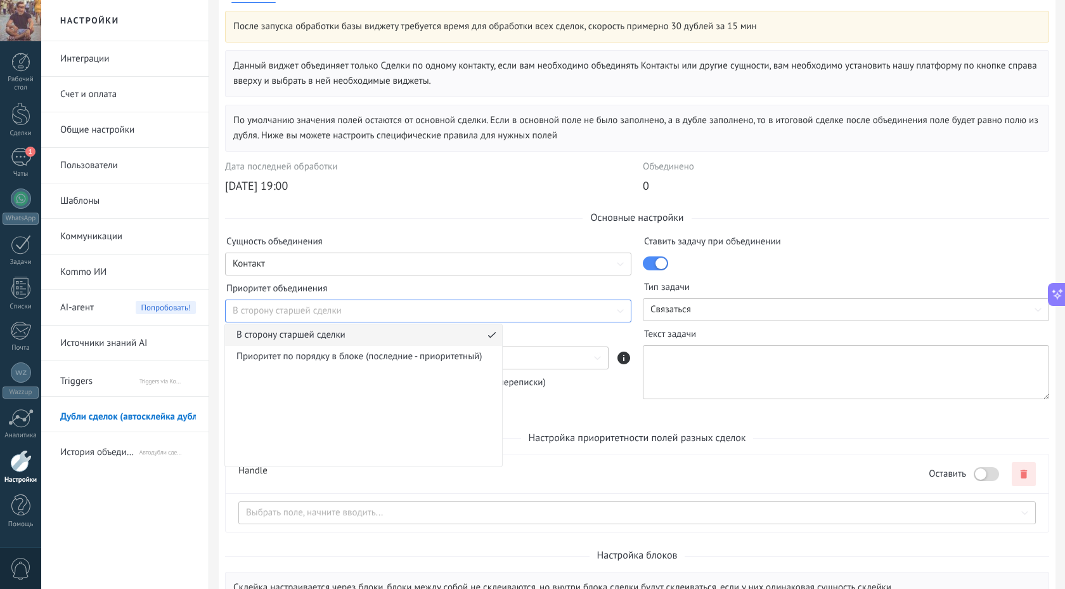
click at [420, 301] on div "В сторону старшей сделки" at bounding box center [428, 310] width 407 height 23
click at [763, 273] on div at bounding box center [846, 263] width 407 height 22
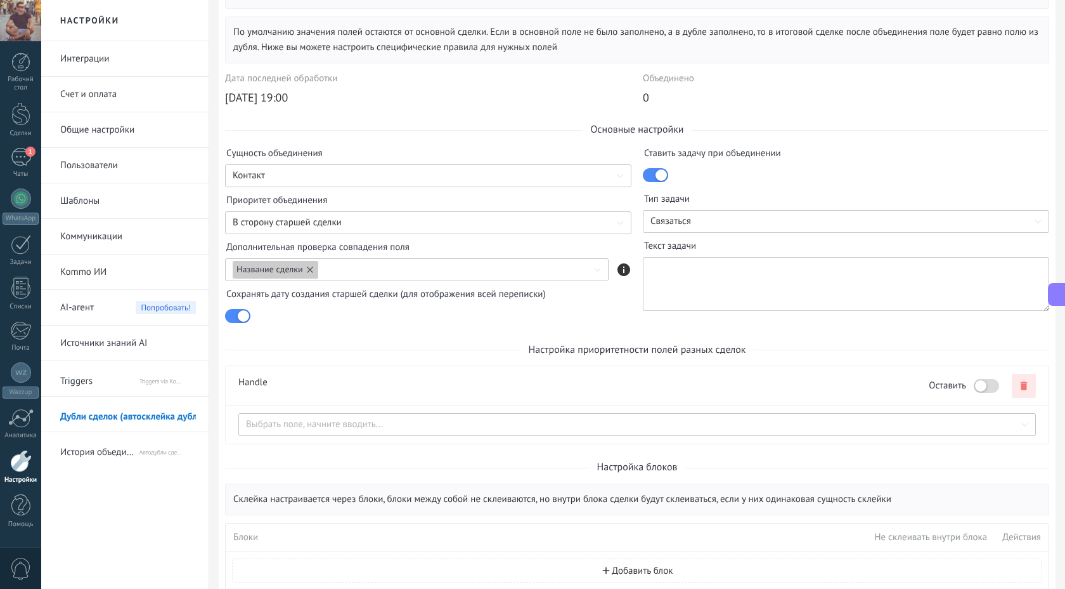
scroll to position [202, 0]
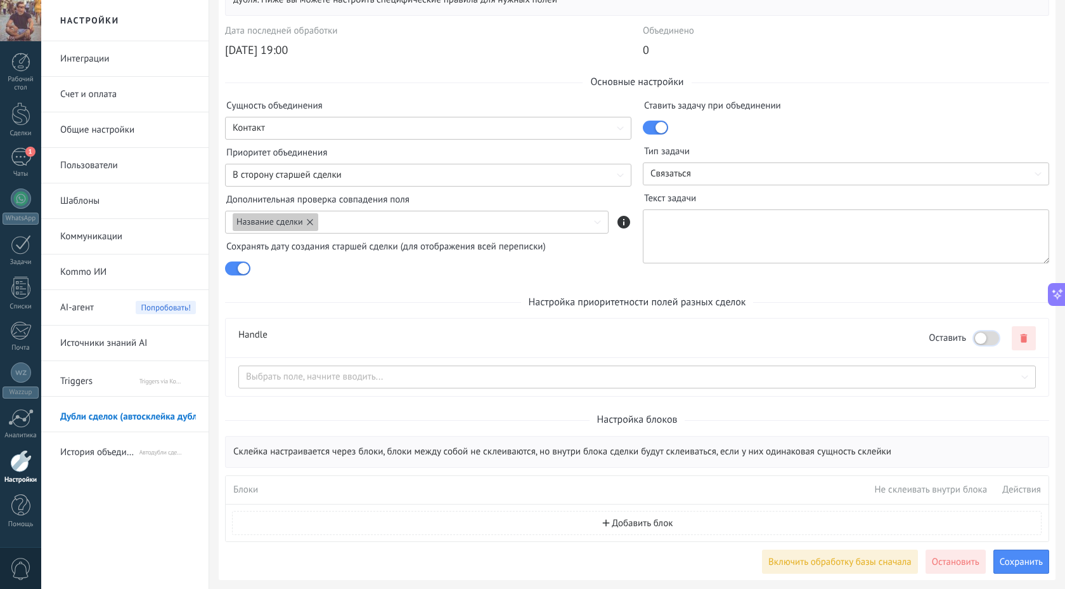
click at [984, 340] on div at bounding box center [980, 337] width 11 height 11
click at [646, 527] on span "Добавить блок" at bounding box center [642, 523] width 61 height 10
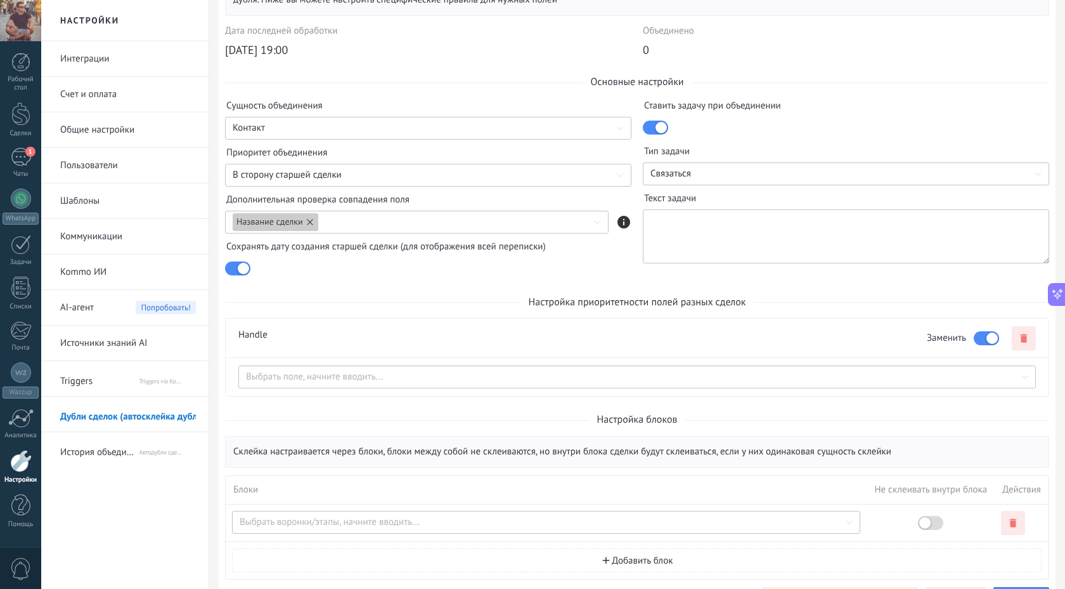
click at [317, 491] on th "Блоки" at bounding box center [546, 490] width 641 height 29
click at [303, 519] on div at bounding box center [546, 522] width 629 height 23
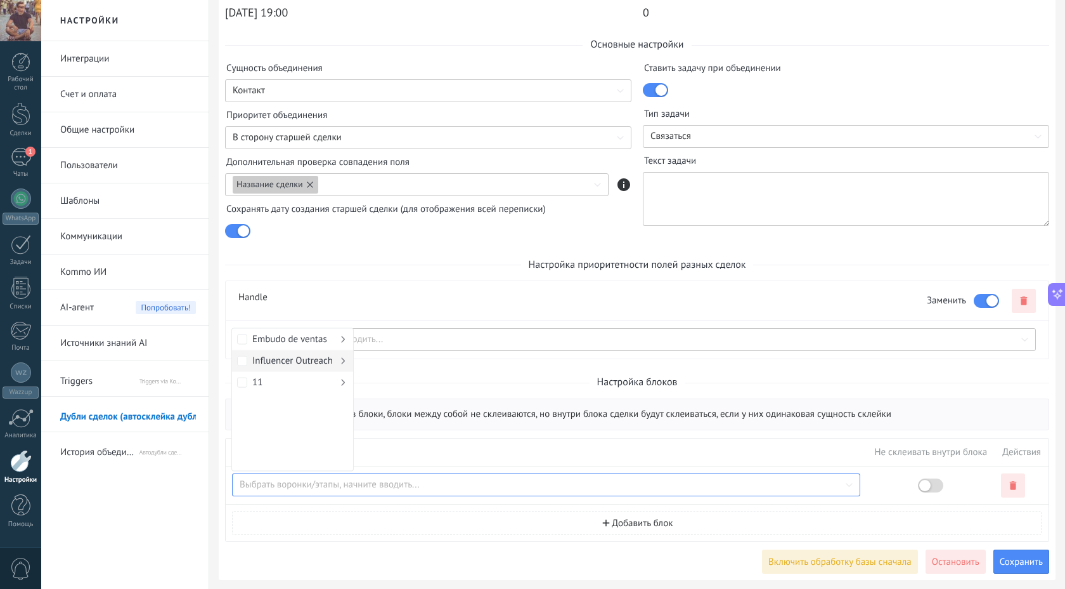
click at [287, 358] on span "Influencer Outreach" at bounding box center [292, 361] width 81 height 22
click at [412, 340] on span "Неразобранное" at bounding box center [411, 340] width 75 height 22
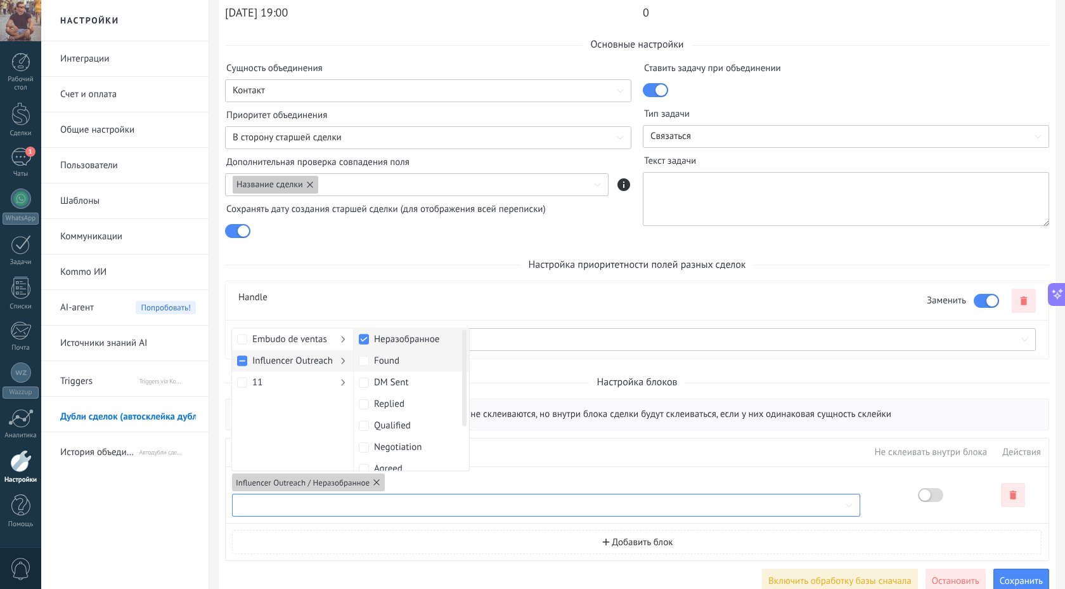
click at [397, 361] on span "Found" at bounding box center [411, 361] width 75 height 22
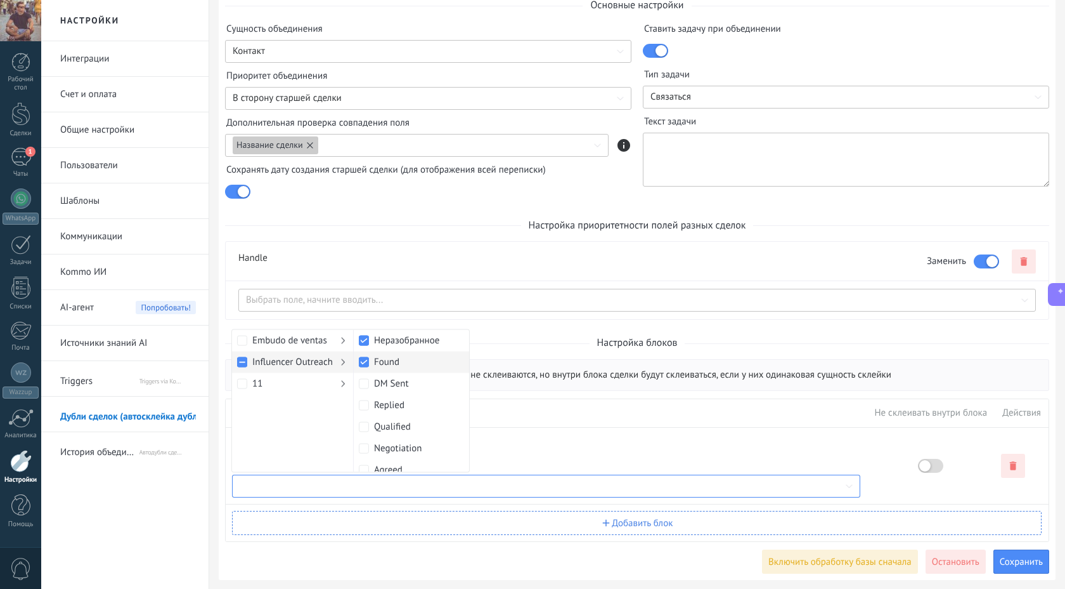
click at [395, 522] on button "Добавить блок" at bounding box center [637, 523] width 810 height 24
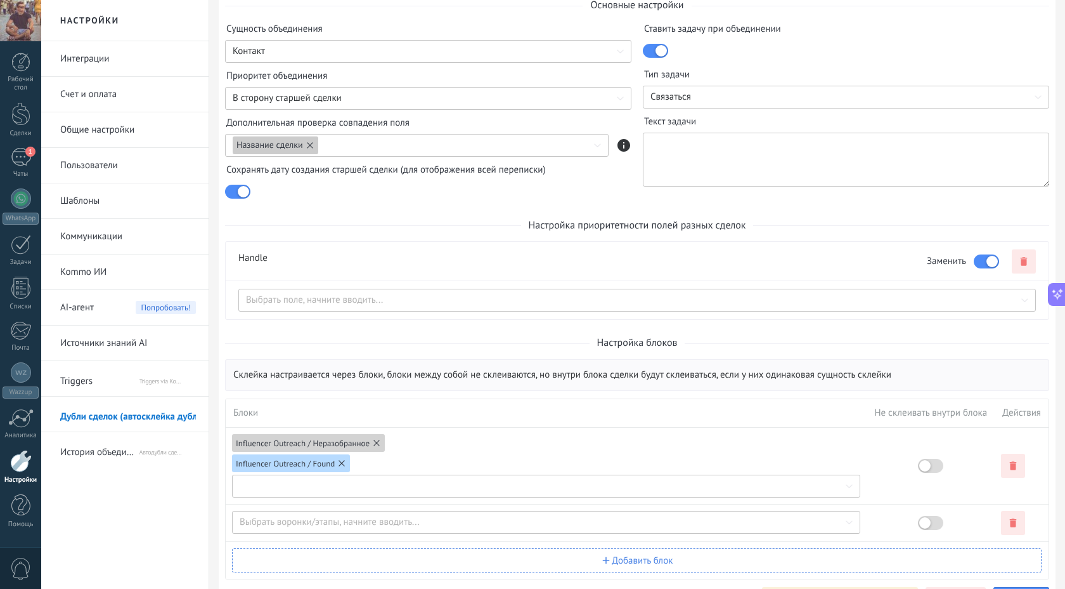
scroll to position [316, 0]
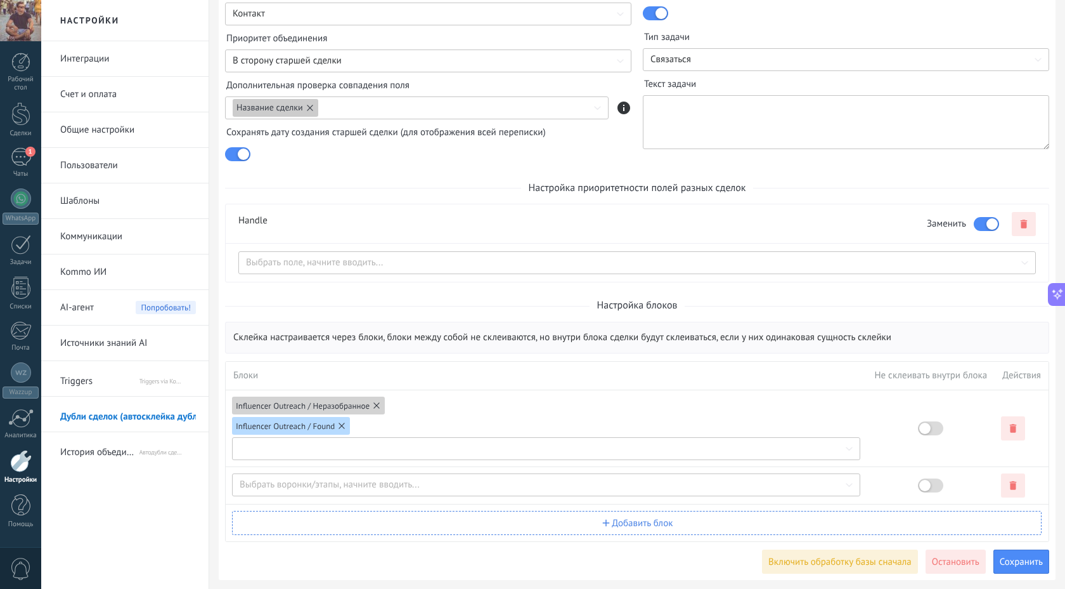
click at [609, 523] on button "Добавить блок" at bounding box center [637, 523] width 810 height 24
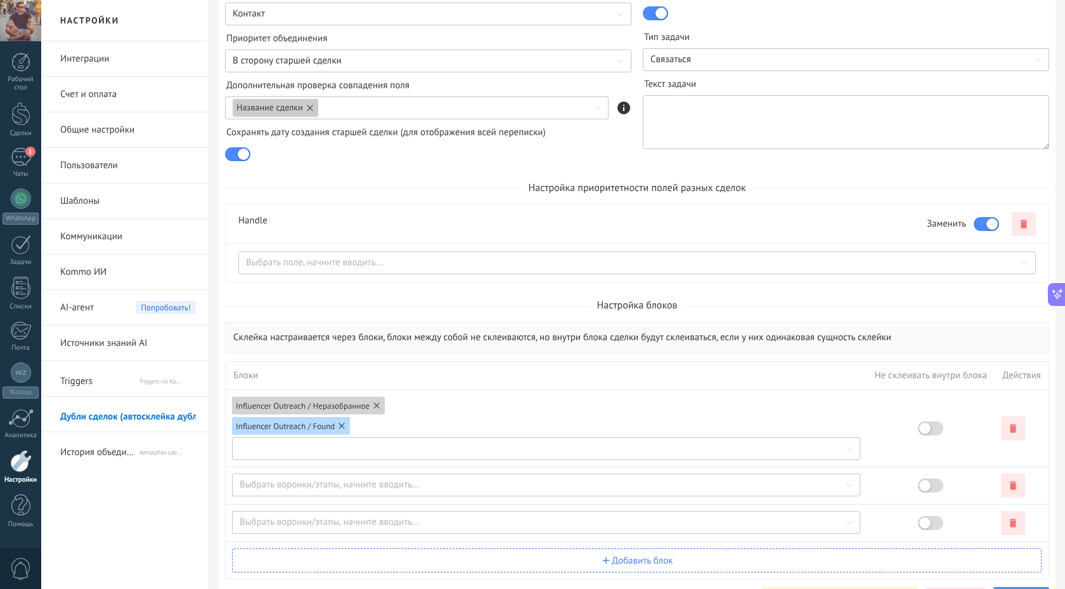
scroll to position [354, 0]
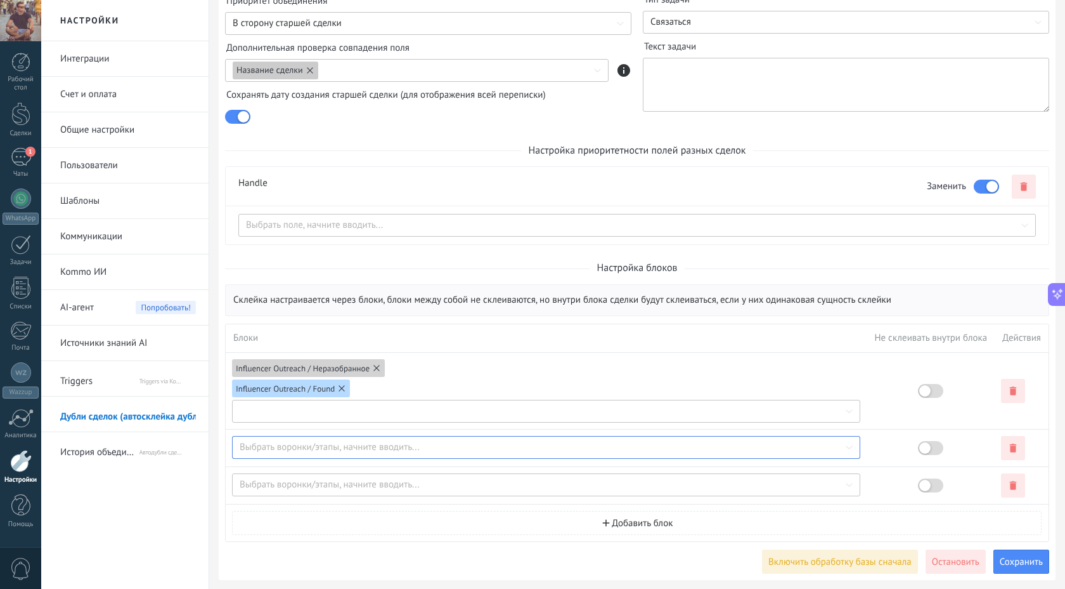
click at [330, 450] on div at bounding box center [546, 447] width 629 height 23
click at [498, 363] on div "Influencer Outreach / Неразобранное Influencer Outreach / Found +2" at bounding box center [546, 390] width 629 height 63
click at [930, 393] on div at bounding box center [925, 390] width 11 height 11
click at [305, 448] on div at bounding box center [546, 447] width 629 height 23
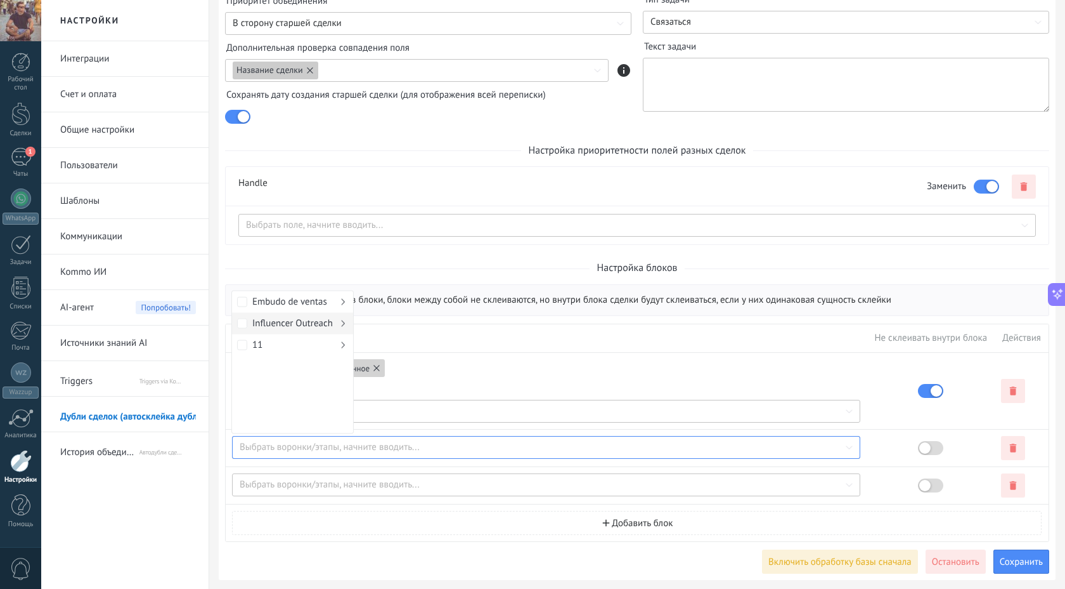
click at [295, 322] on span "Influencer Outreach" at bounding box center [292, 324] width 81 height 22
click at [411, 325] on span "Found" at bounding box center [411, 324] width 75 height 22
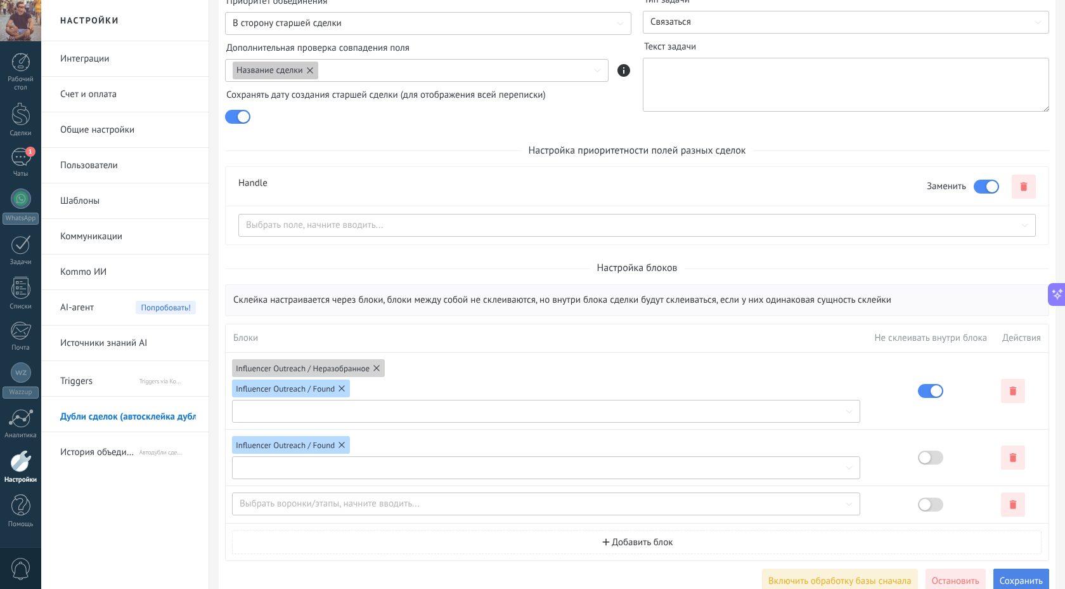
click at [1030, 581] on span "Сохранить" at bounding box center [1021, 581] width 43 height 10
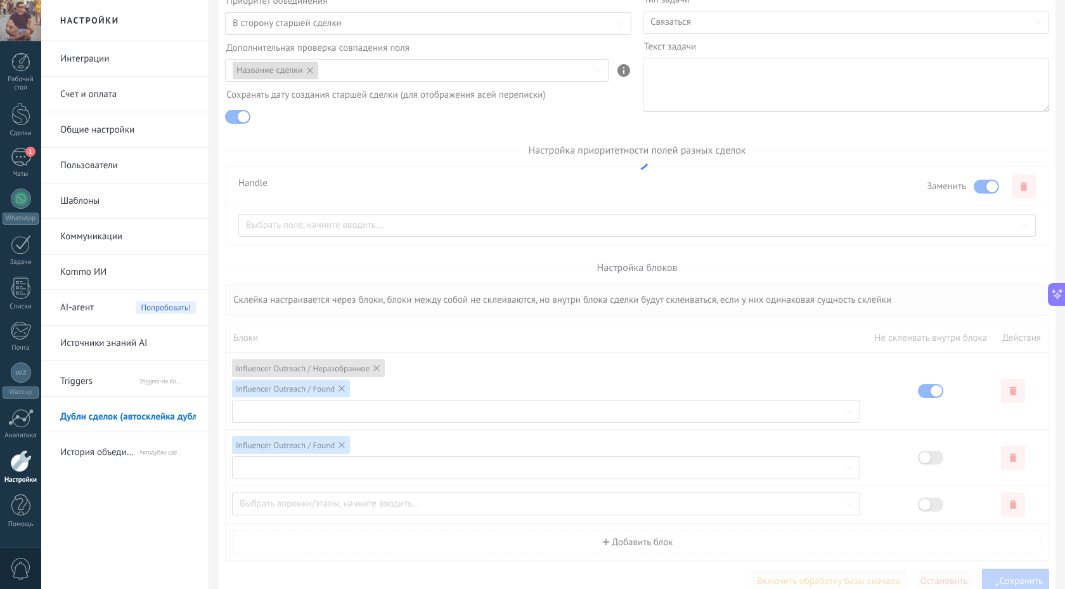
scroll to position [373, 0]
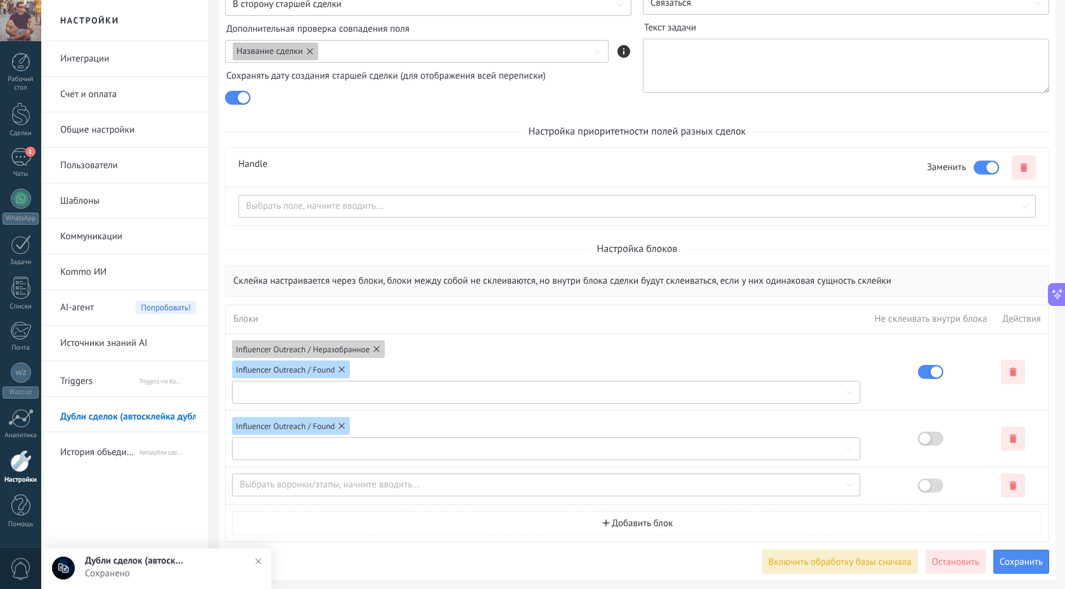
click at [864, 563] on span "Включить обработку базы сначала" at bounding box center [840, 562] width 143 height 10
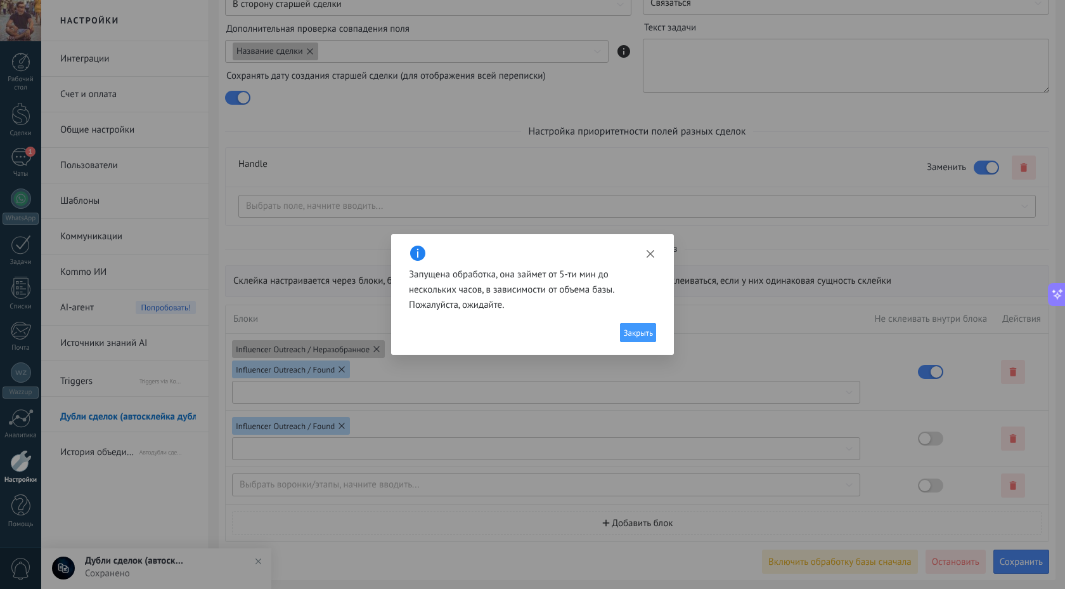
click at [642, 332] on span "Закрыть" at bounding box center [638, 333] width 30 height 8
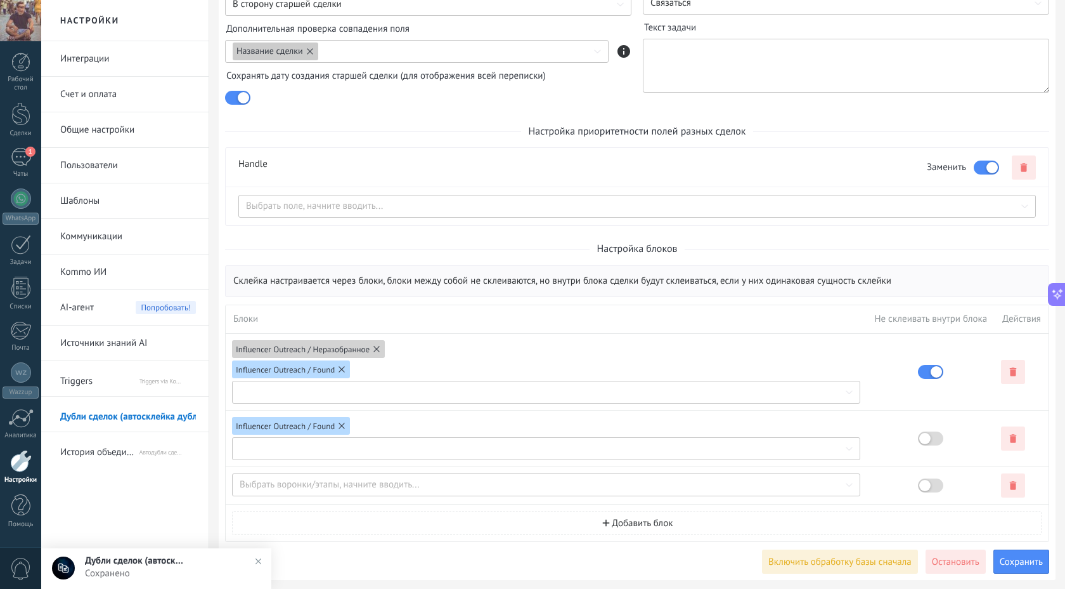
scroll to position [0, 0]
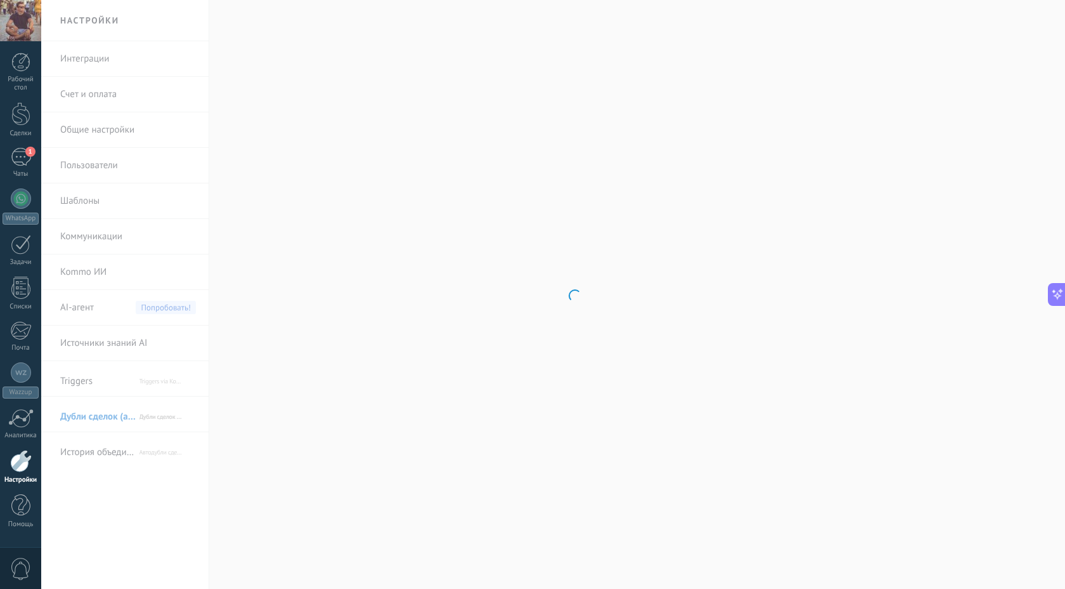
scroll to position [339, 0]
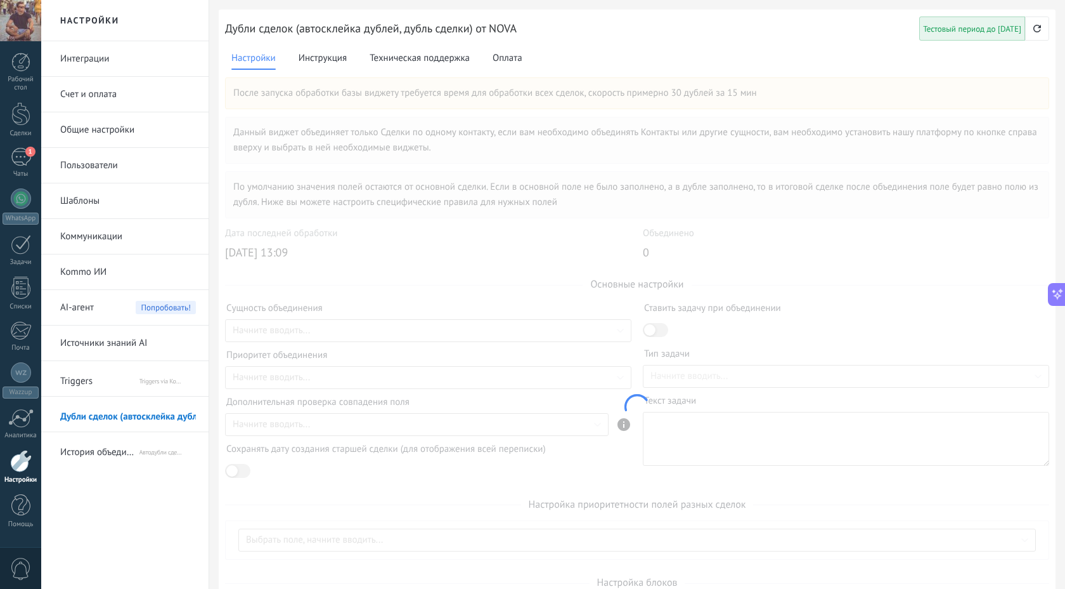
scroll to position [339, 0]
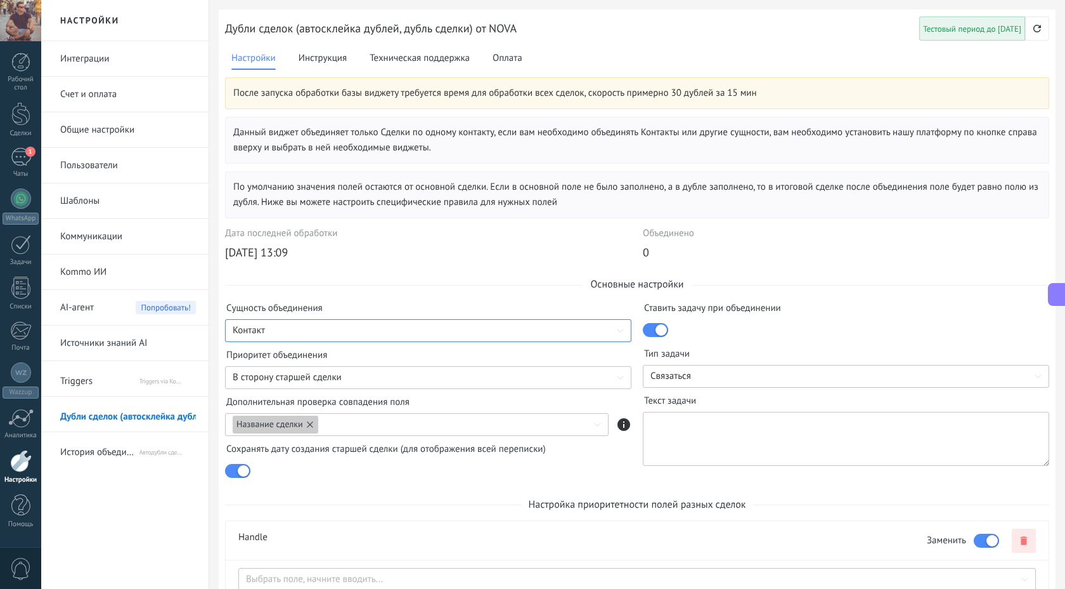
click at [287, 329] on input at bounding box center [428, 330] width 407 height 15
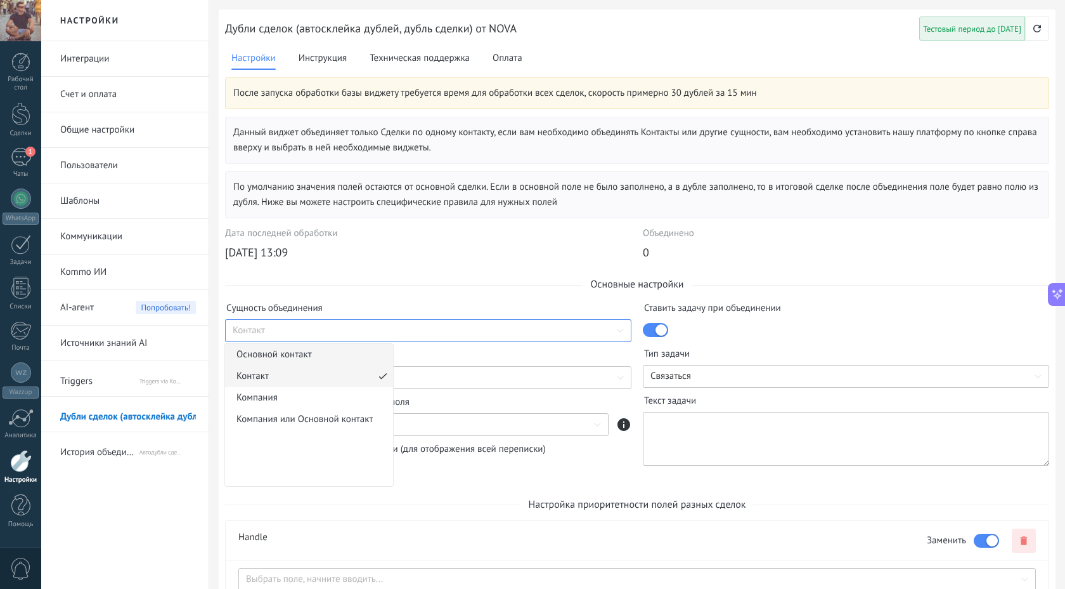
click at [290, 353] on span "Основной контакт" at bounding box center [305, 355] width 136 height 22
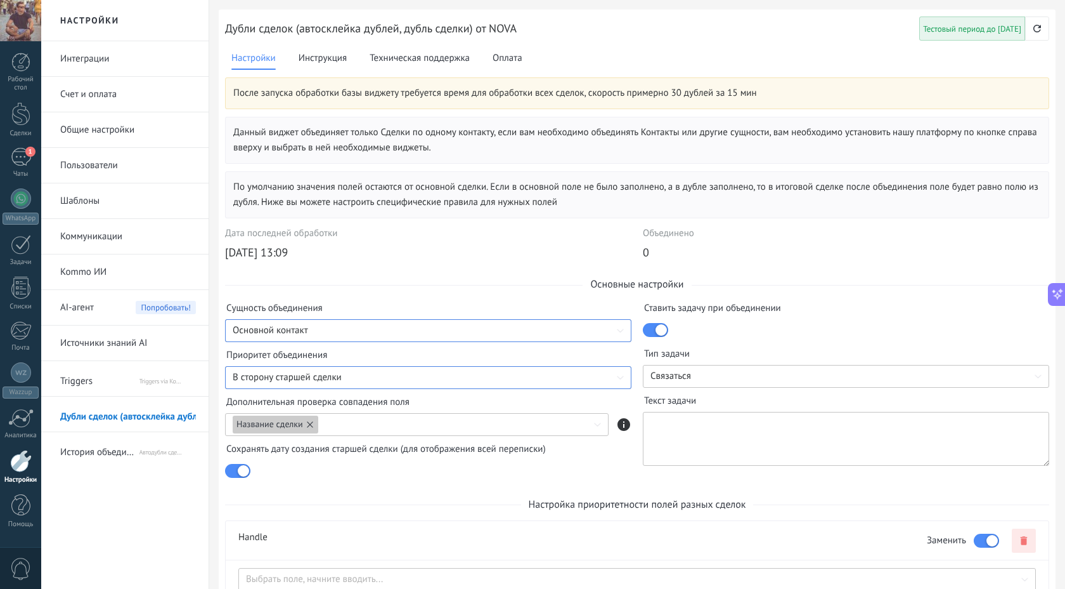
click at [303, 377] on input at bounding box center [428, 377] width 407 height 15
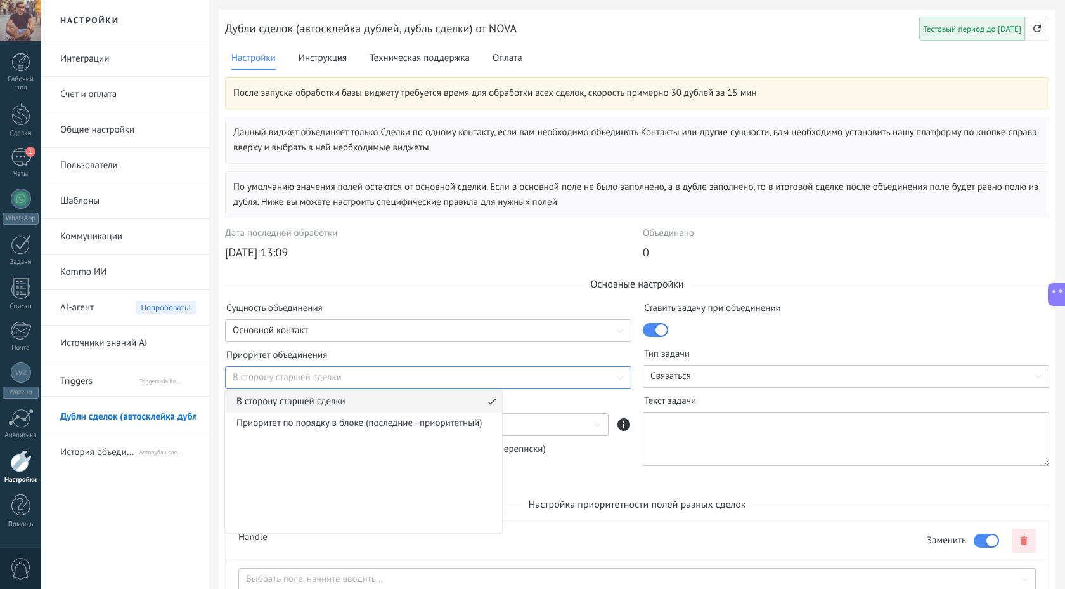
click at [303, 377] on input at bounding box center [428, 377] width 407 height 15
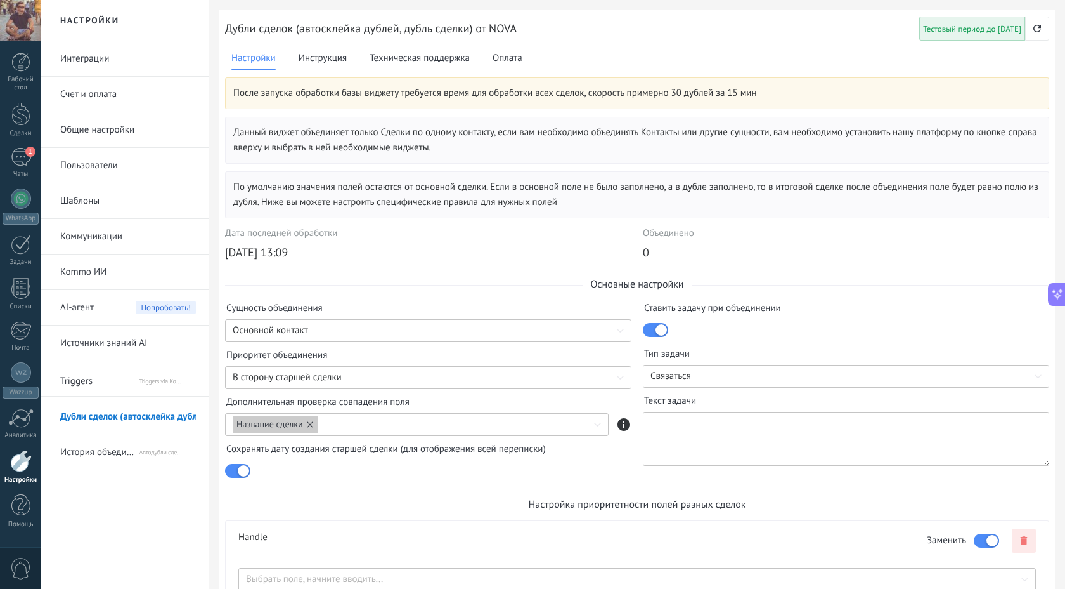
click at [365, 296] on div "После запуска обработки базы виджету требуется время для обработки всех сделок,…" at bounding box center [637, 512] width 824 height 870
click at [344, 327] on input at bounding box center [428, 330] width 407 height 15
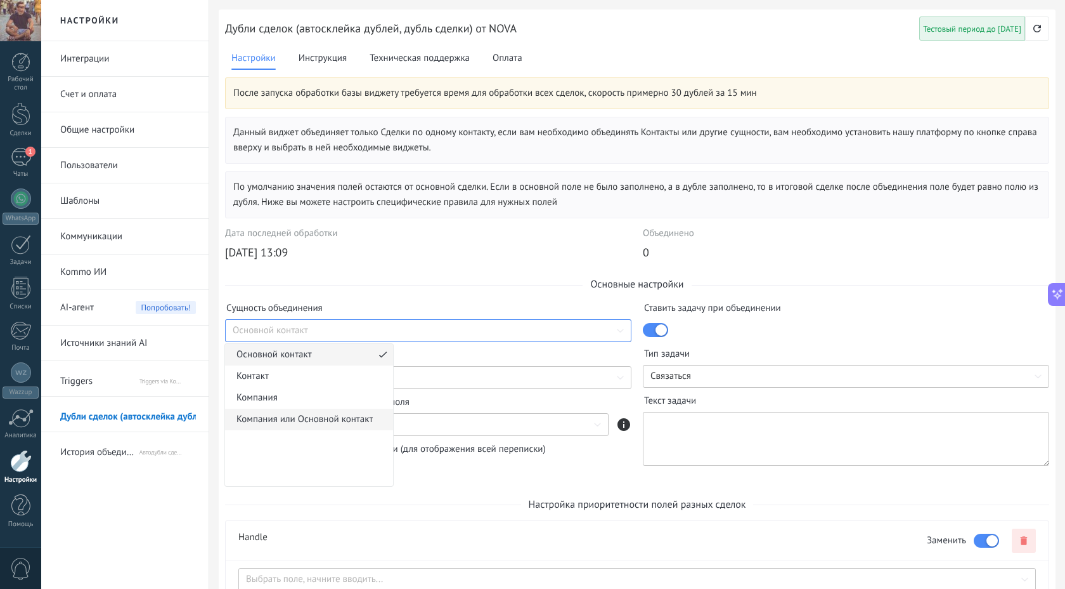
click at [310, 417] on span "Компания или Основной контакт" at bounding box center [305, 419] width 136 height 22
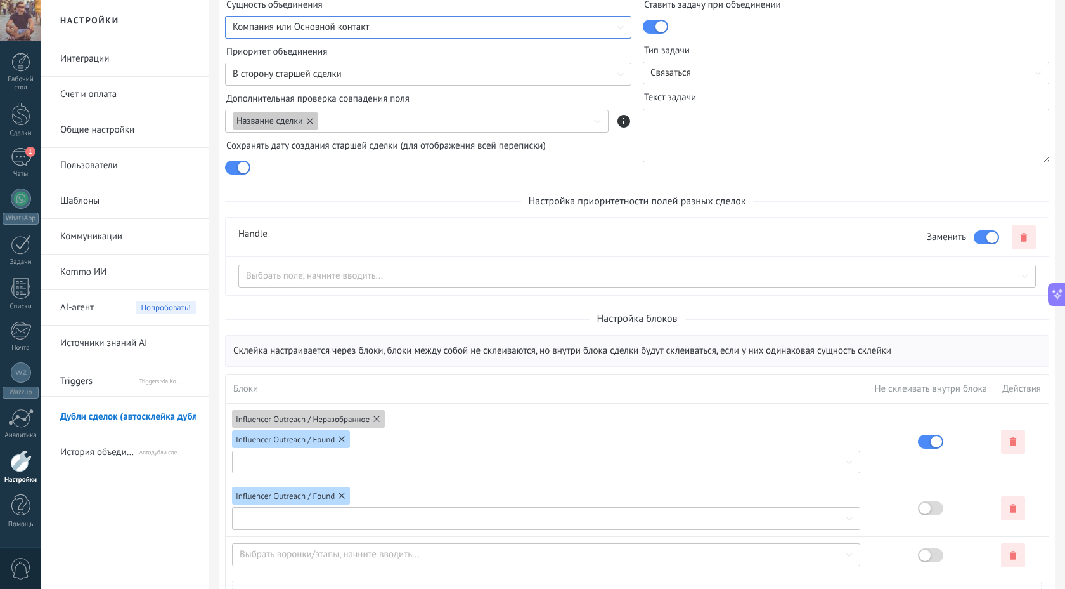
scroll to position [386, 0]
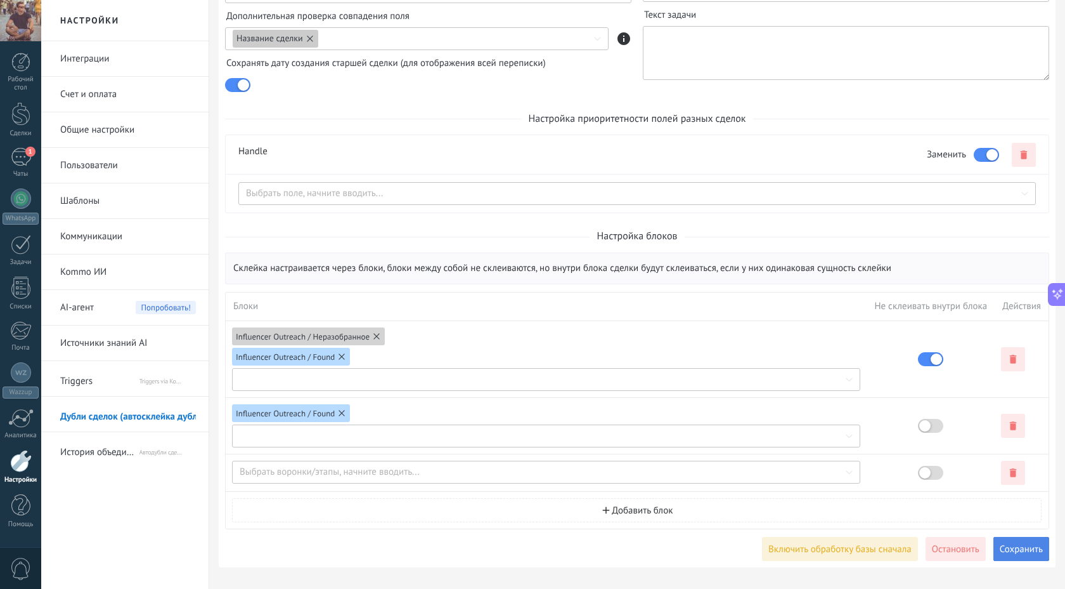
click at [1019, 549] on span "Сохранить" at bounding box center [1021, 549] width 43 height 10
click at [848, 552] on span "Включить обработку базы сначала" at bounding box center [840, 549] width 143 height 10
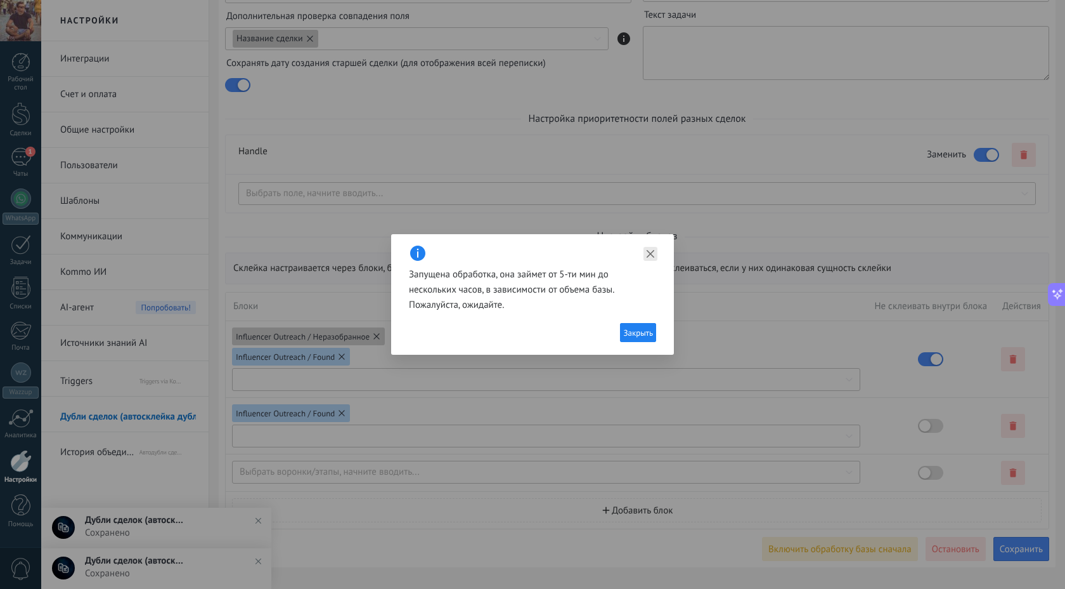
click at [651, 254] on icon "close" at bounding box center [651, 254] width 8 height 8
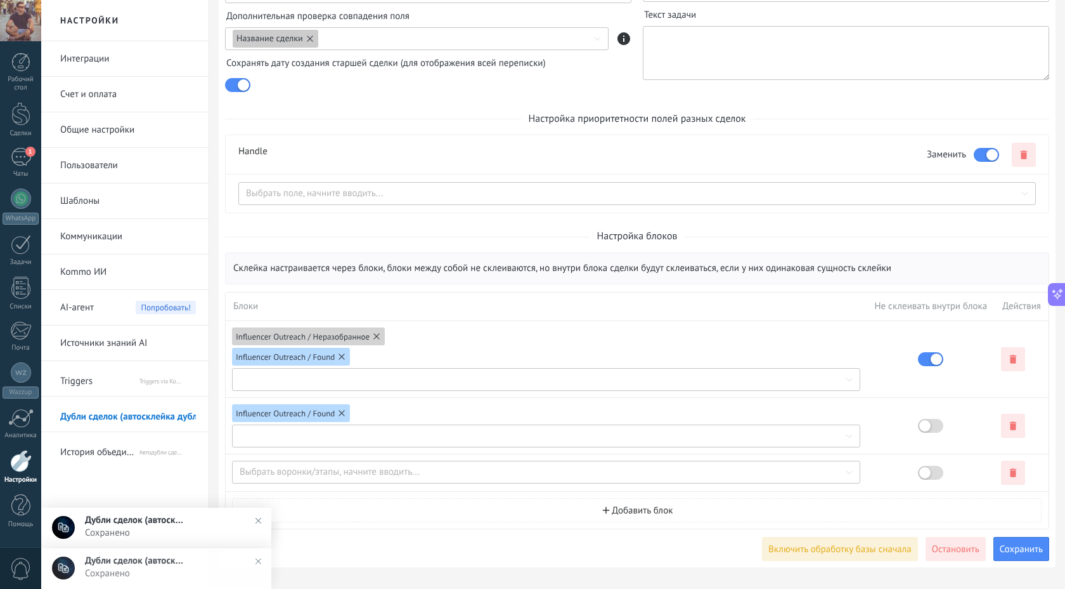
scroll to position [0, 0]
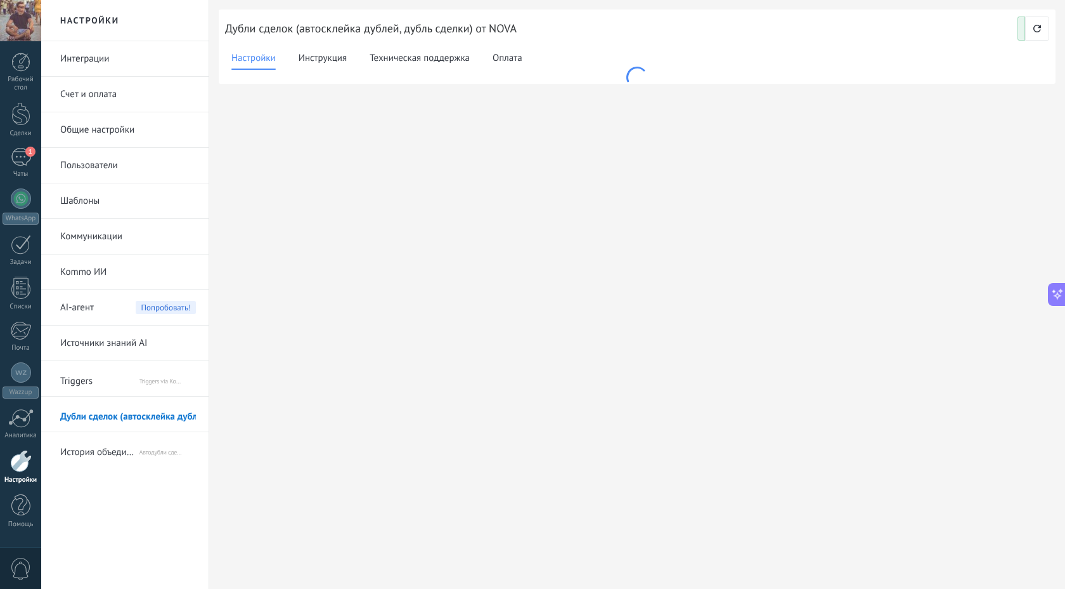
scroll to position [339, 0]
